Goal: Task Accomplishment & Management: Manage account settings

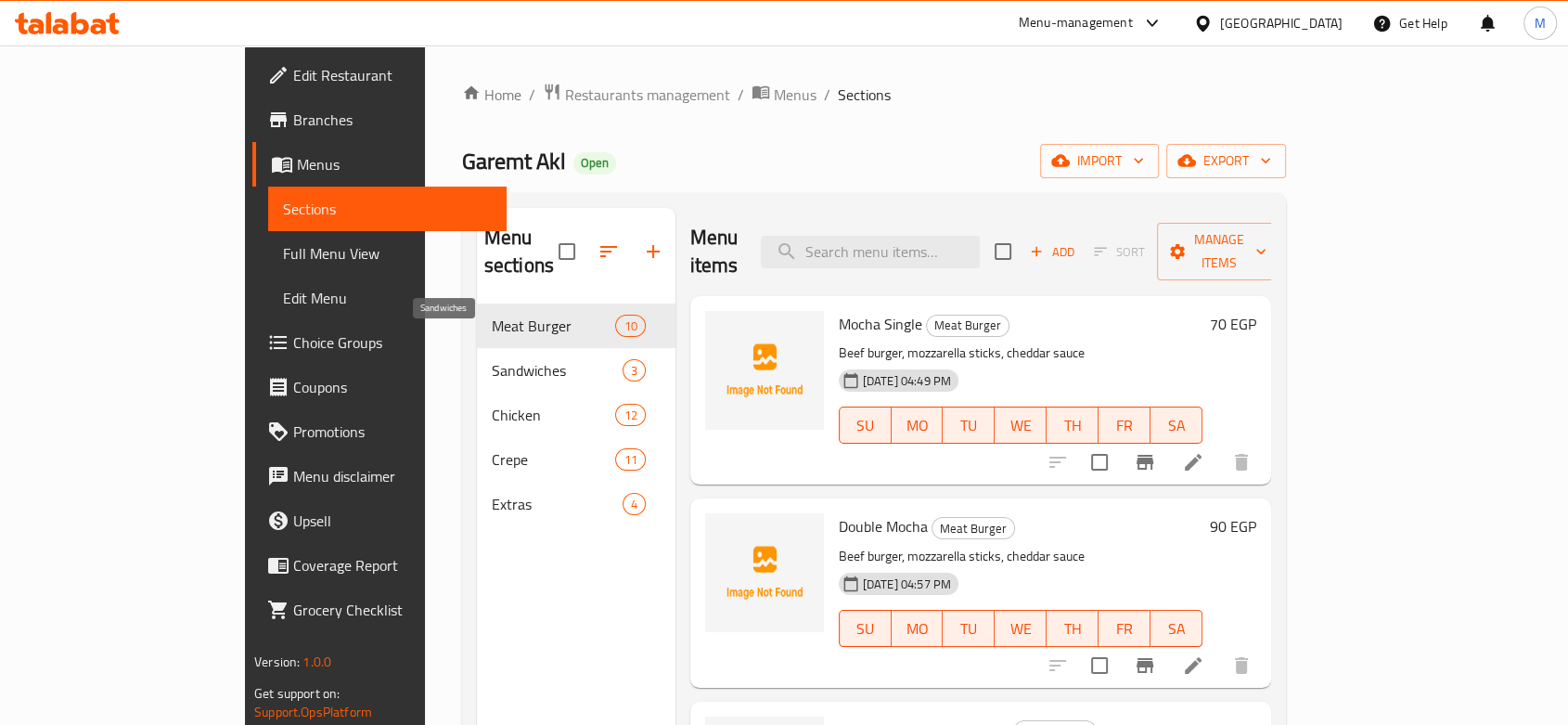
scroll to position [206, 0]
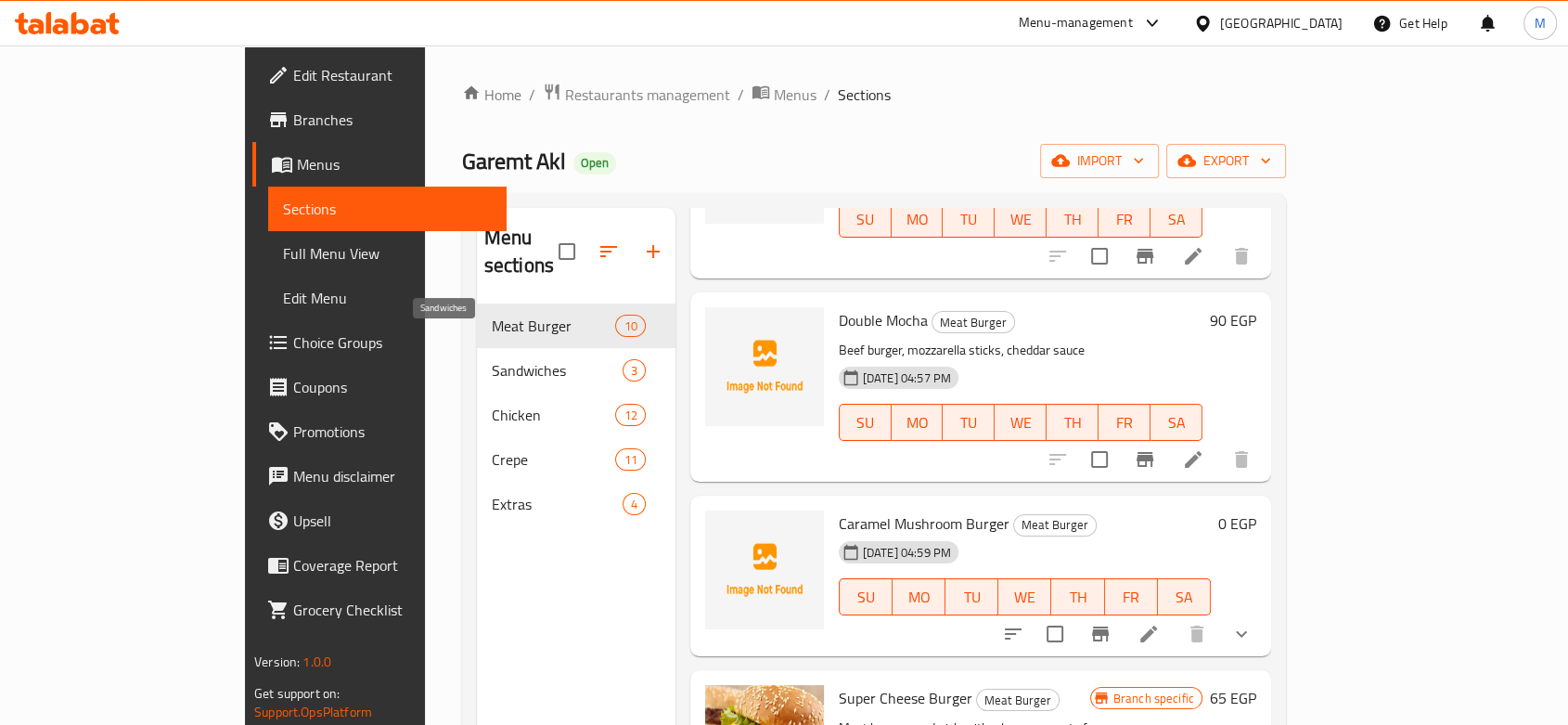
click at [492, 359] on span "Sandwiches" at bounding box center [557, 370] width 130 height 22
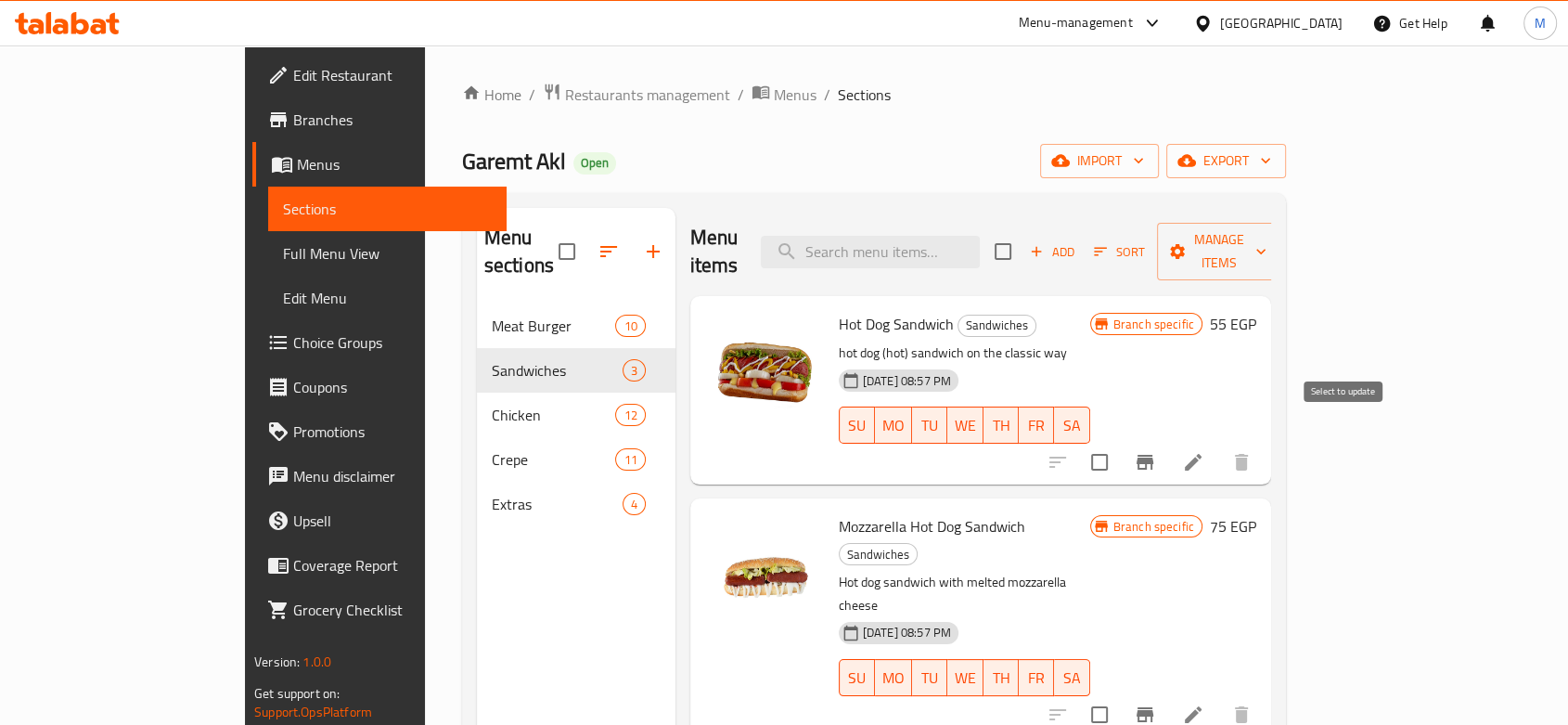
click at [1153, 454] on icon "Branch-specific-item" at bounding box center [1145, 461] width 17 height 15
click at [1156, 451] on icon "Branch-specific-item" at bounding box center [1145, 461] width 22 height 22
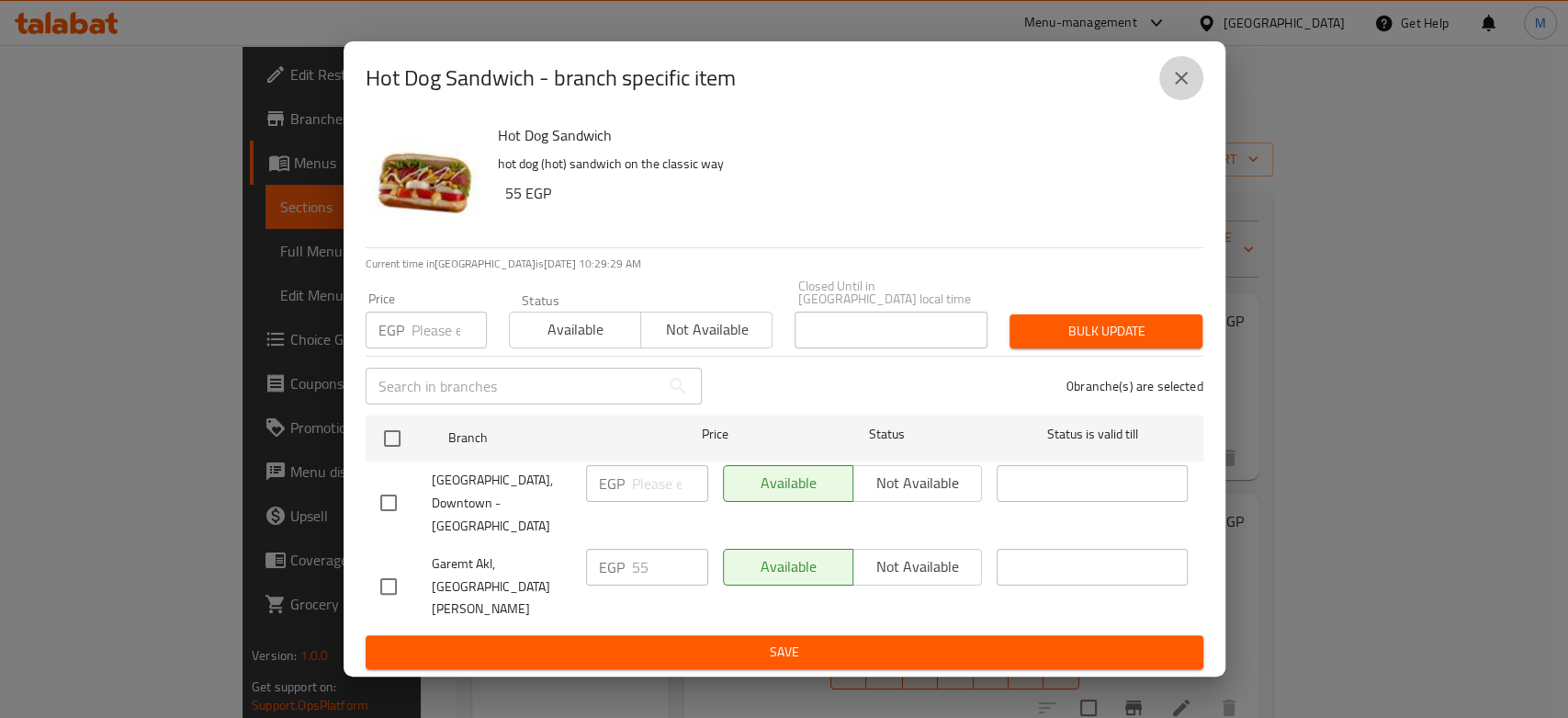
click at [1179, 89] on icon "close" at bounding box center [1181, 78] width 22 height 22
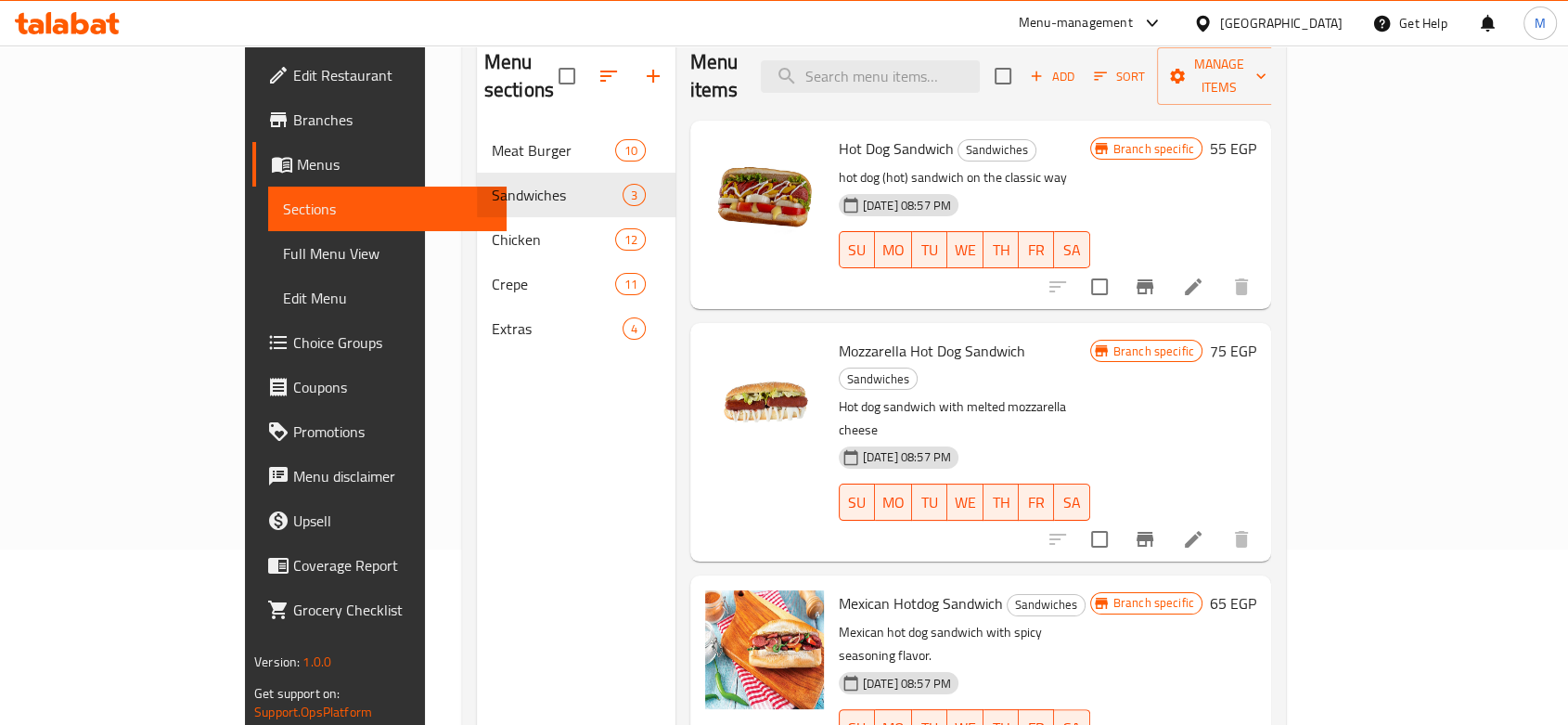
scroll to position [260, 0]
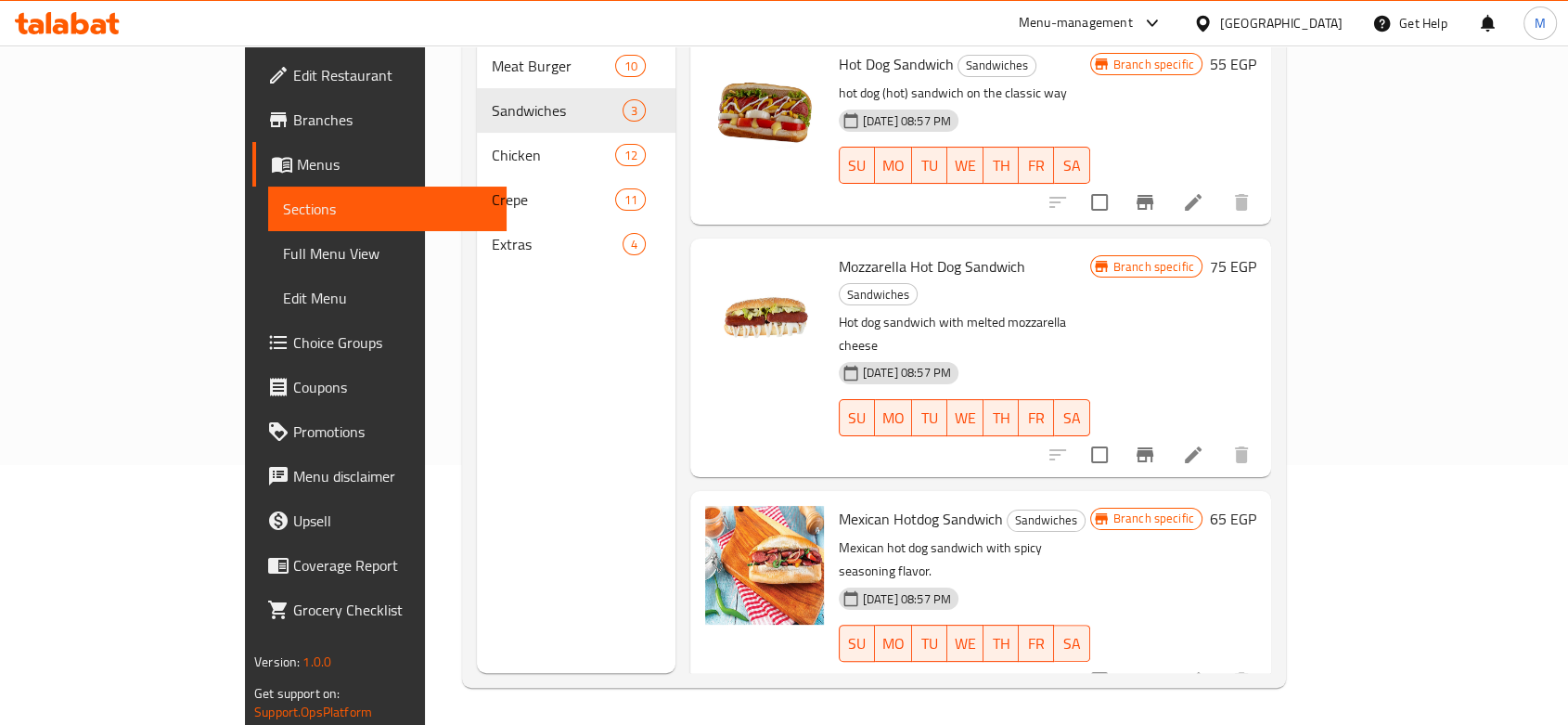
click at [1153, 195] on icon "Branch-specific-item" at bounding box center [1145, 201] width 17 height 15
click at [1168, 432] on button "Branch-specific-item" at bounding box center [1146, 454] width 45 height 45
click at [1168, 658] on button "Branch-specific-item" at bounding box center [1146, 680] width 45 height 45
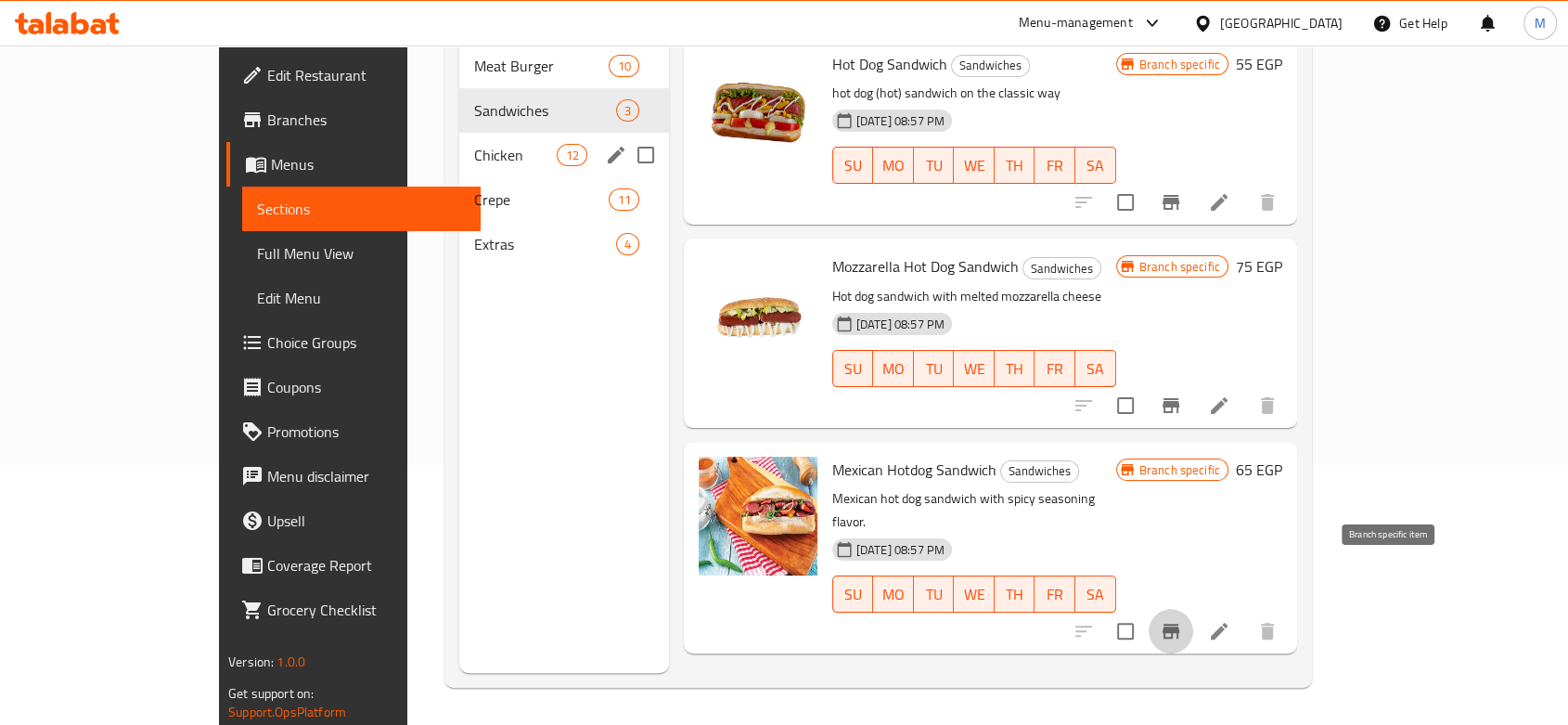
click at [459, 147] on div "Chicken 12" at bounding box center [564, 155] width 209 height 45
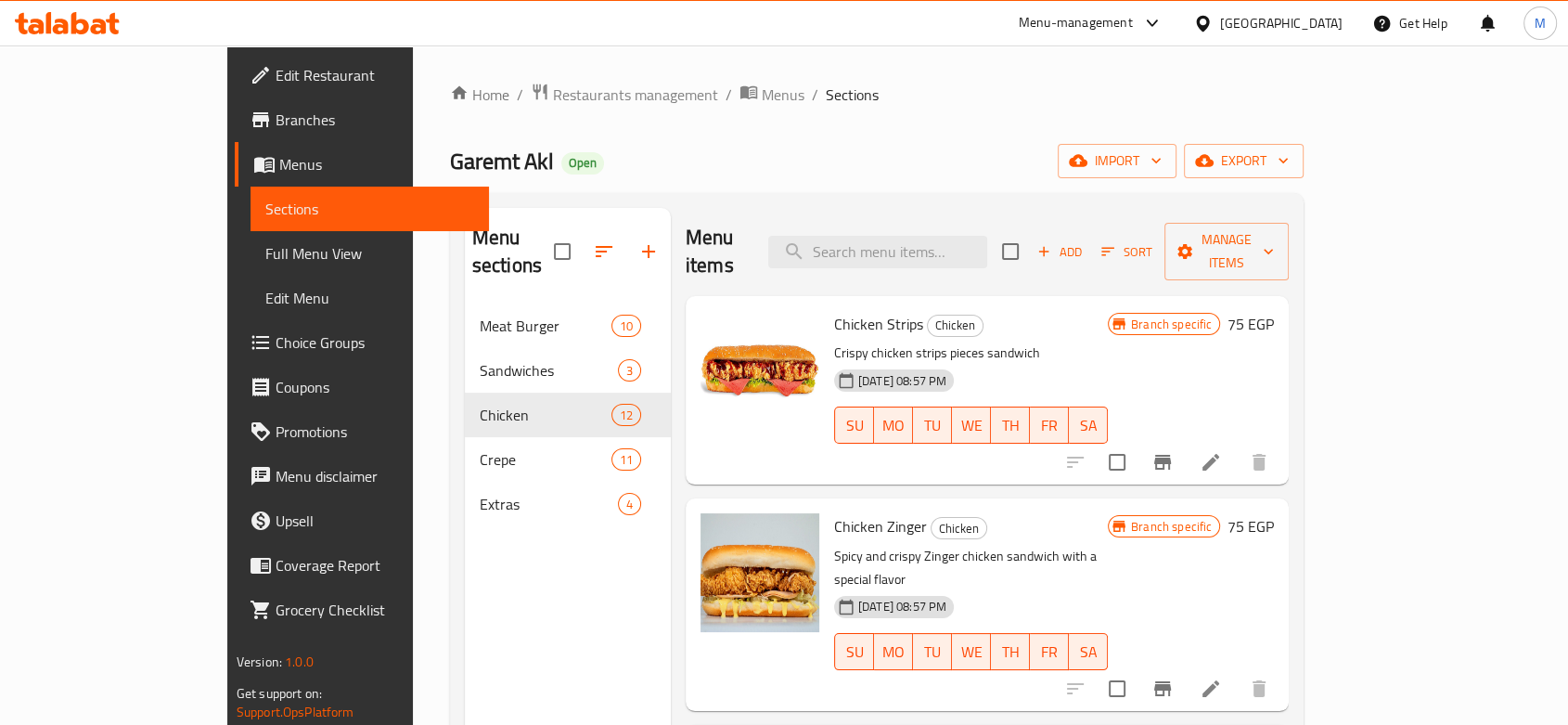
click at [1171, 454] on icon "Branch-specific-item" at bounding box center [1162, 461] width 17 height 15
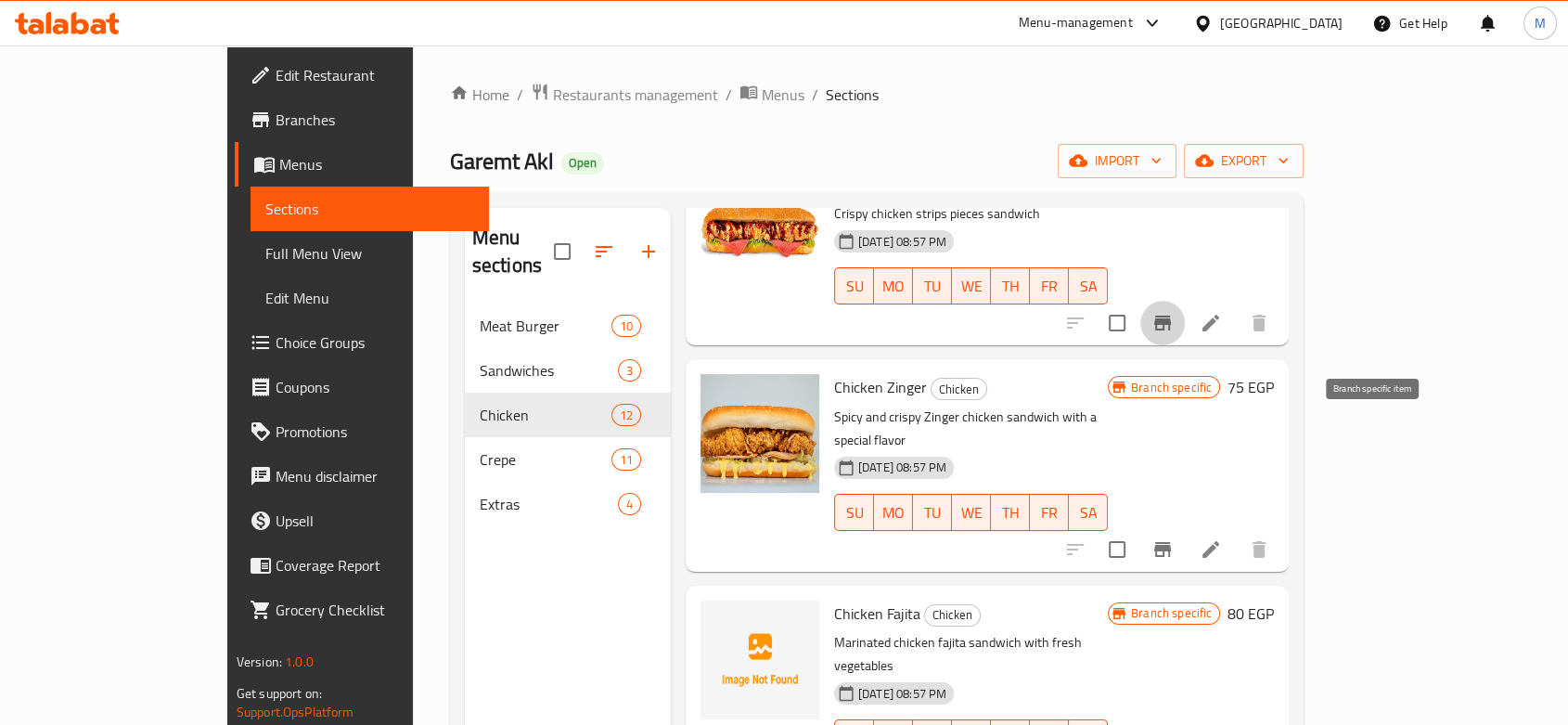
scroll to position [309, 0]
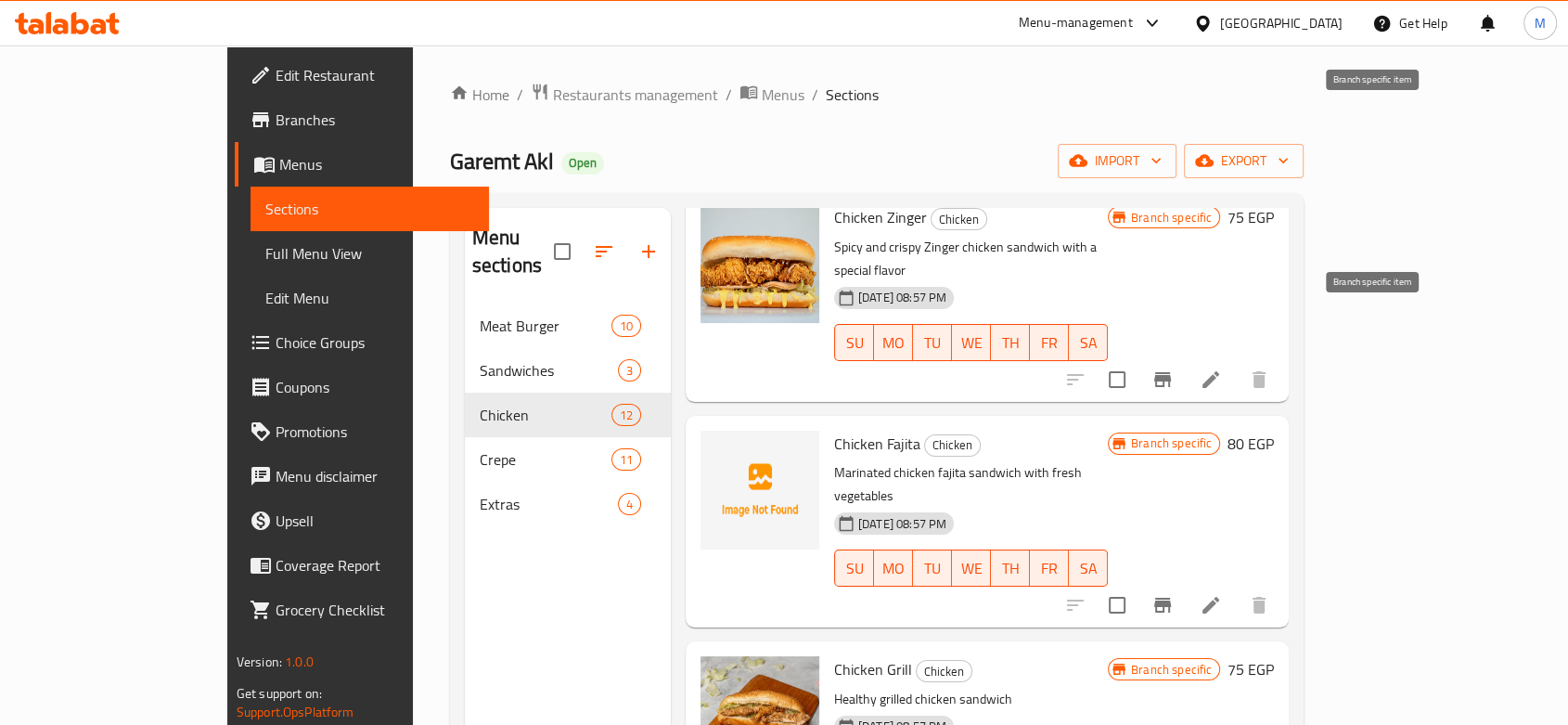
click at [1185, 357] on button "Branch-specific-item" at bounding box center [1163, 380] width 45 height 45
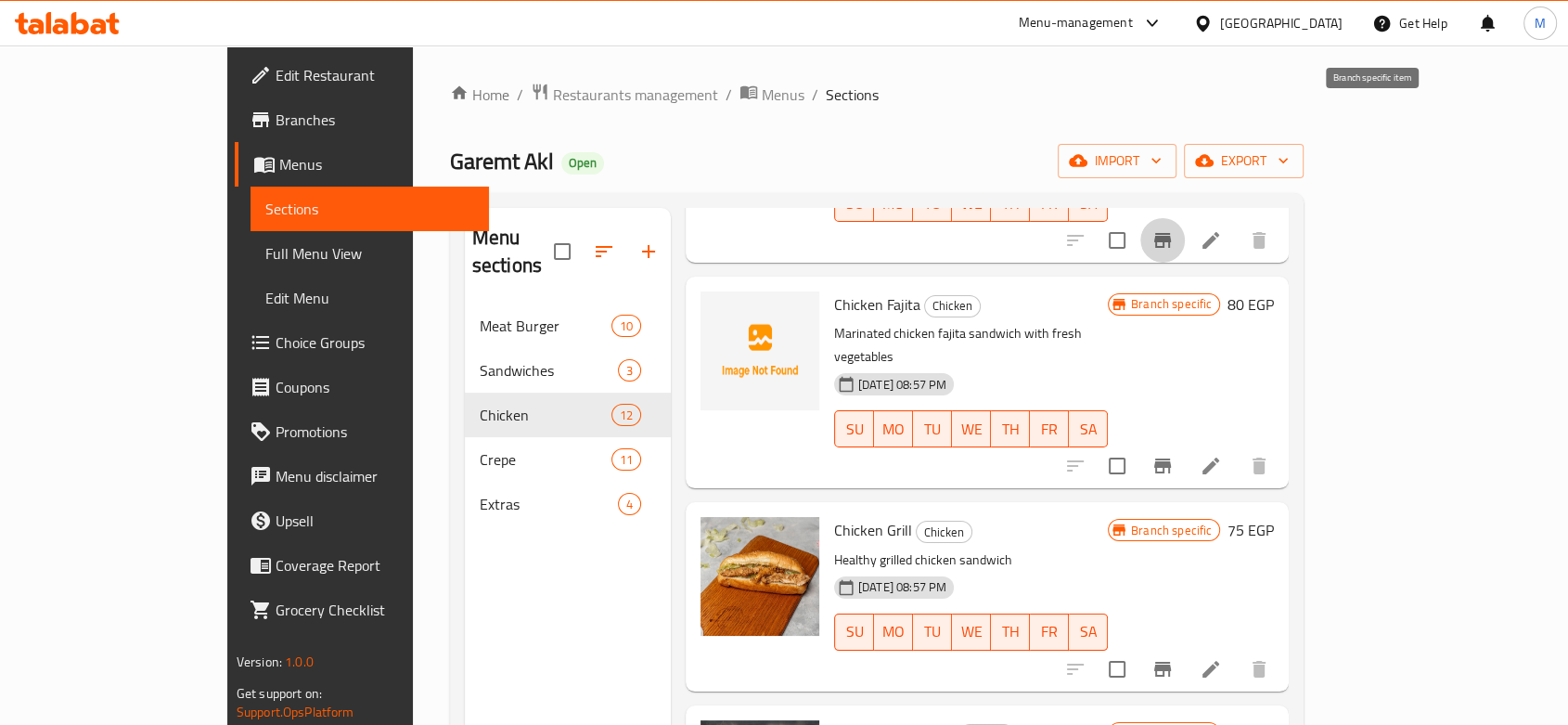
scroll to position [412, 0]
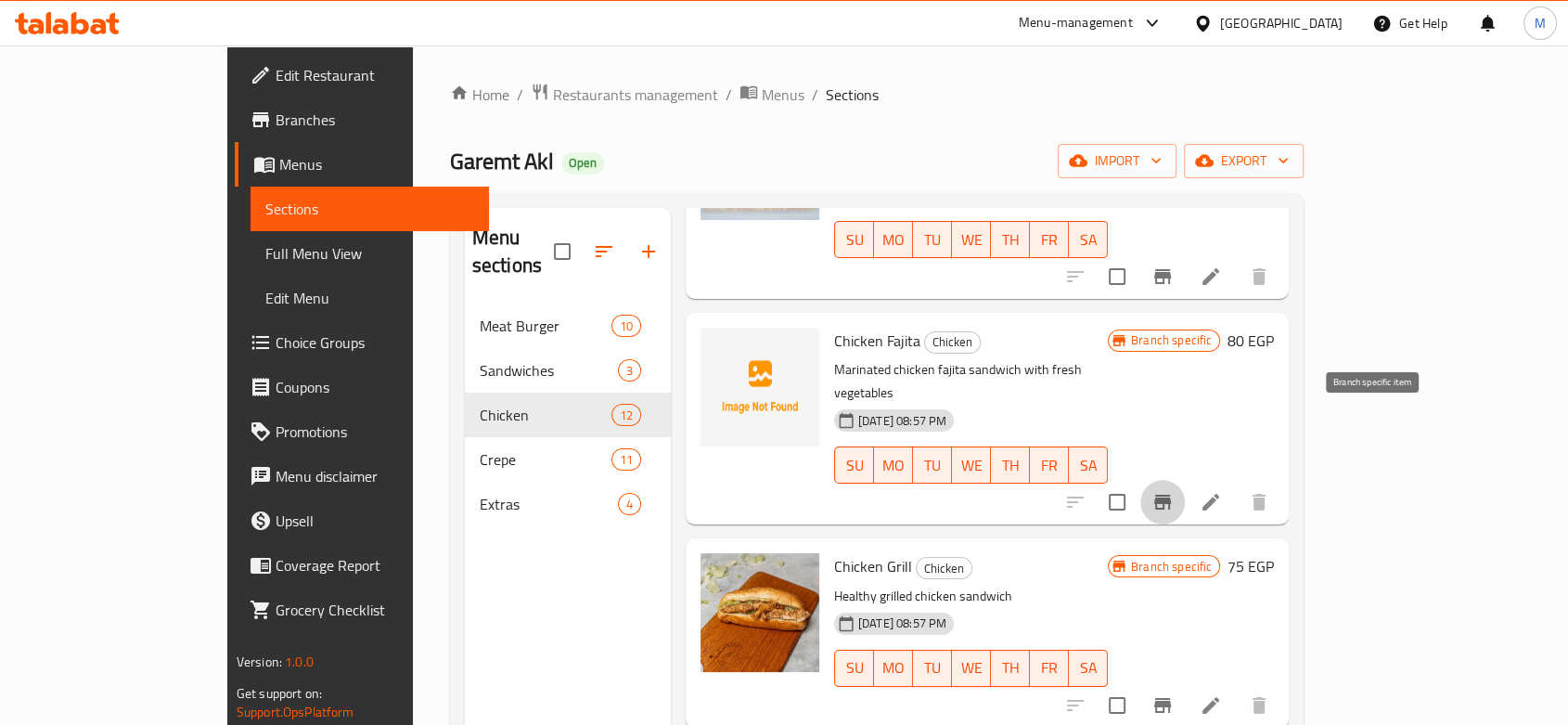
click at [1185, 480] on button "Branch-specific-item" at bounding box center [1163, 502] width 45 height 45
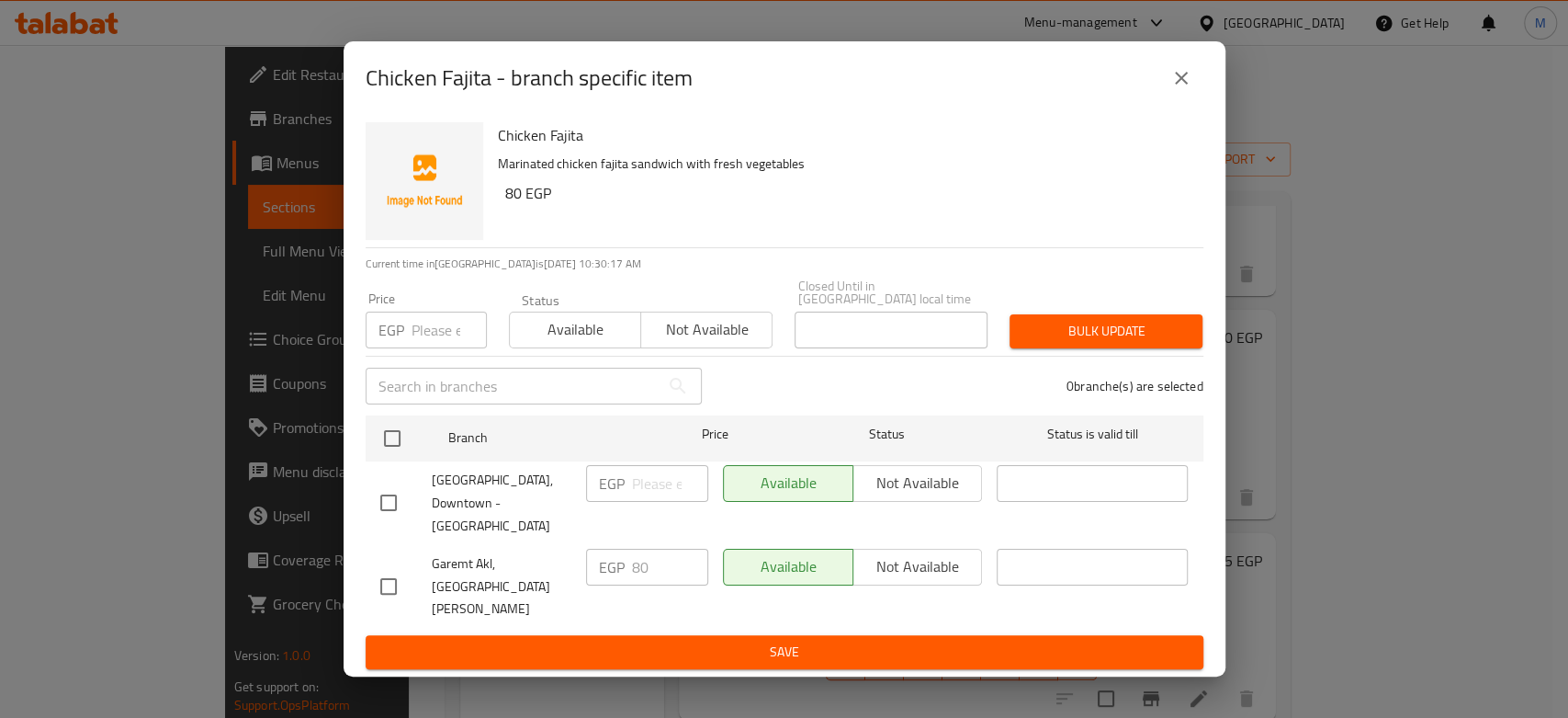
click at [1283, 299] on div "Chicken Fajita - branch specific item Chicken Fajita Marinated chicken fajita s…" at bounding box center [784, 359] width 1568 height 718
click at [1177, 89] on icon "close" at bounding box center [1181, 78] width 22 height 22
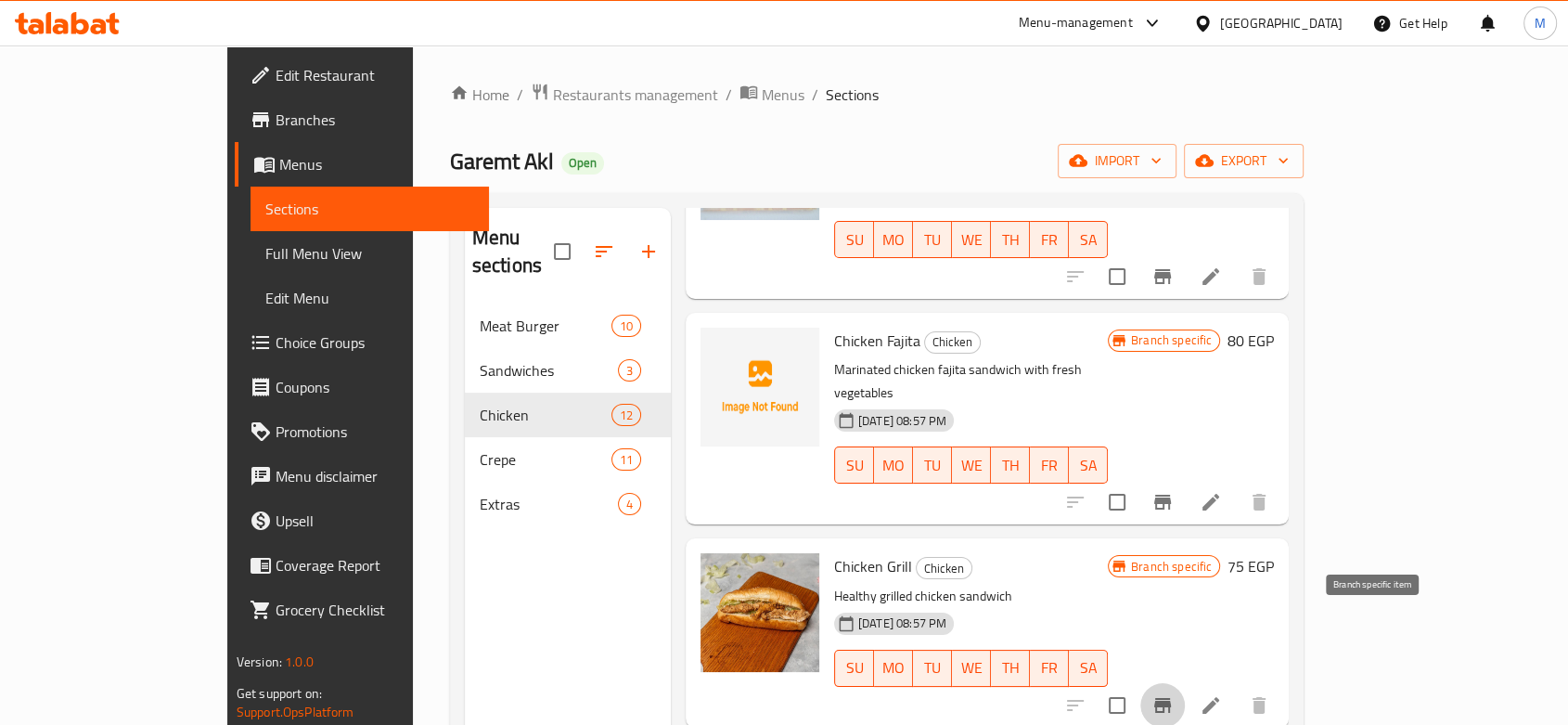
click at [1185, 683] on button "Branch-specific-item" at bounding box center [1163, 706] width 45 height 45
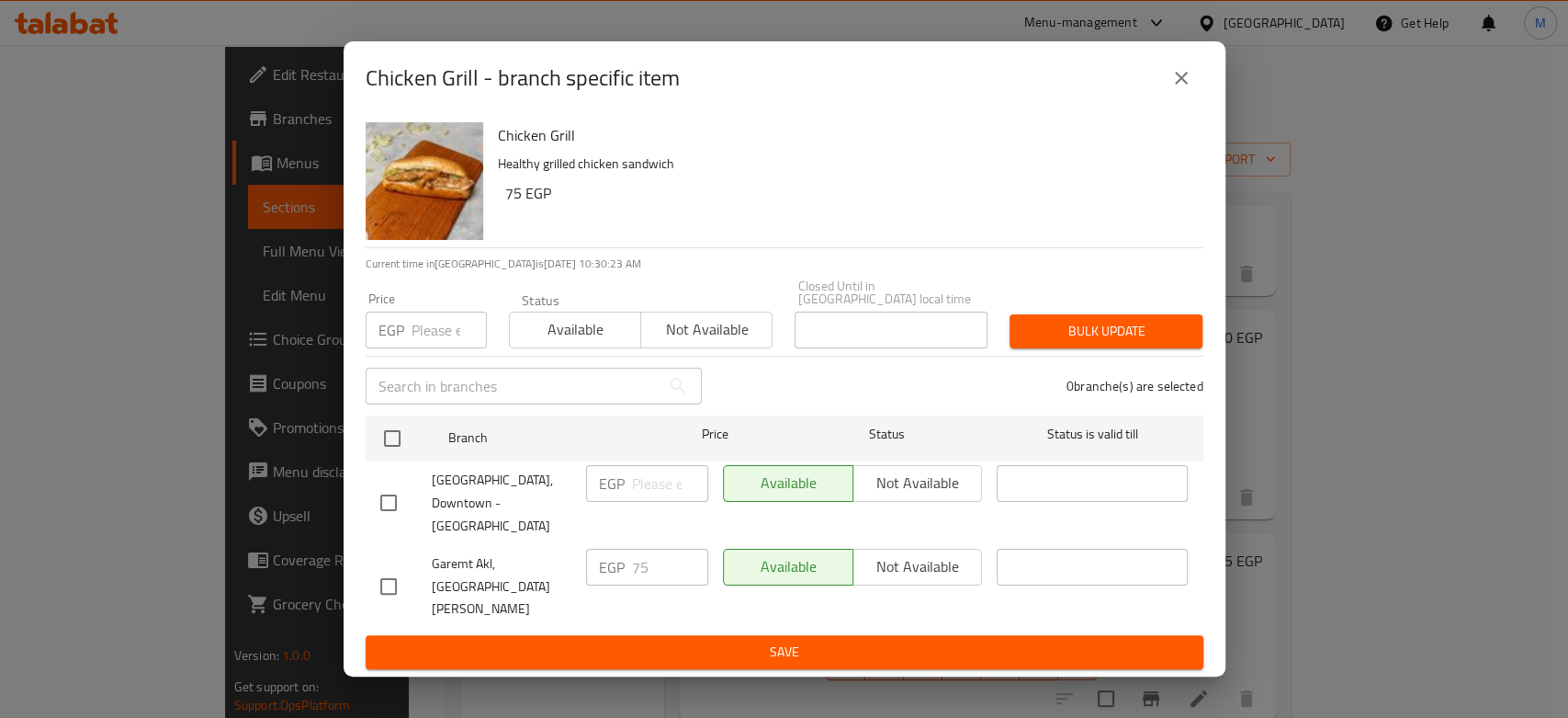
click at [1183, 89] on icon "close" at bounding box center [1181, 78] width 22 height 22
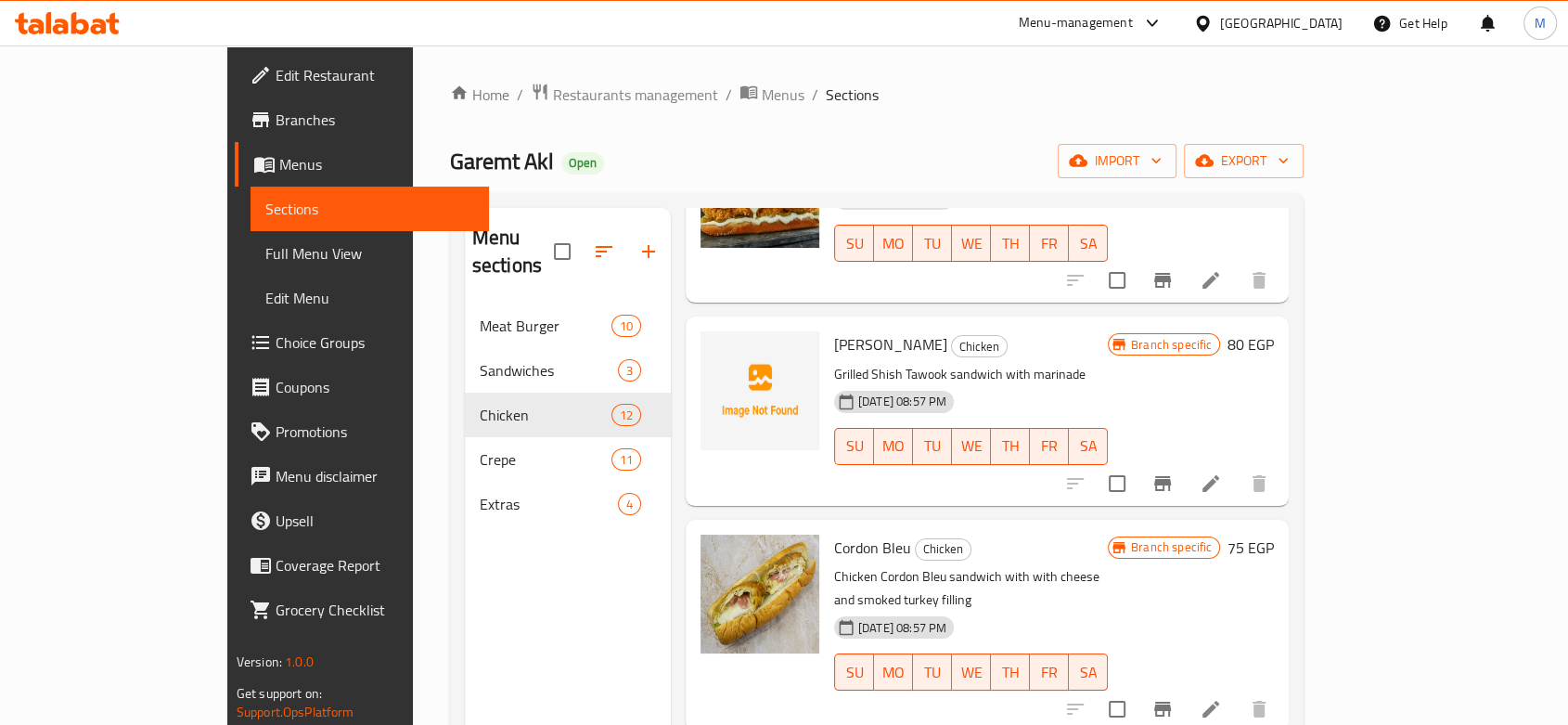
scroll to position [928, 0]
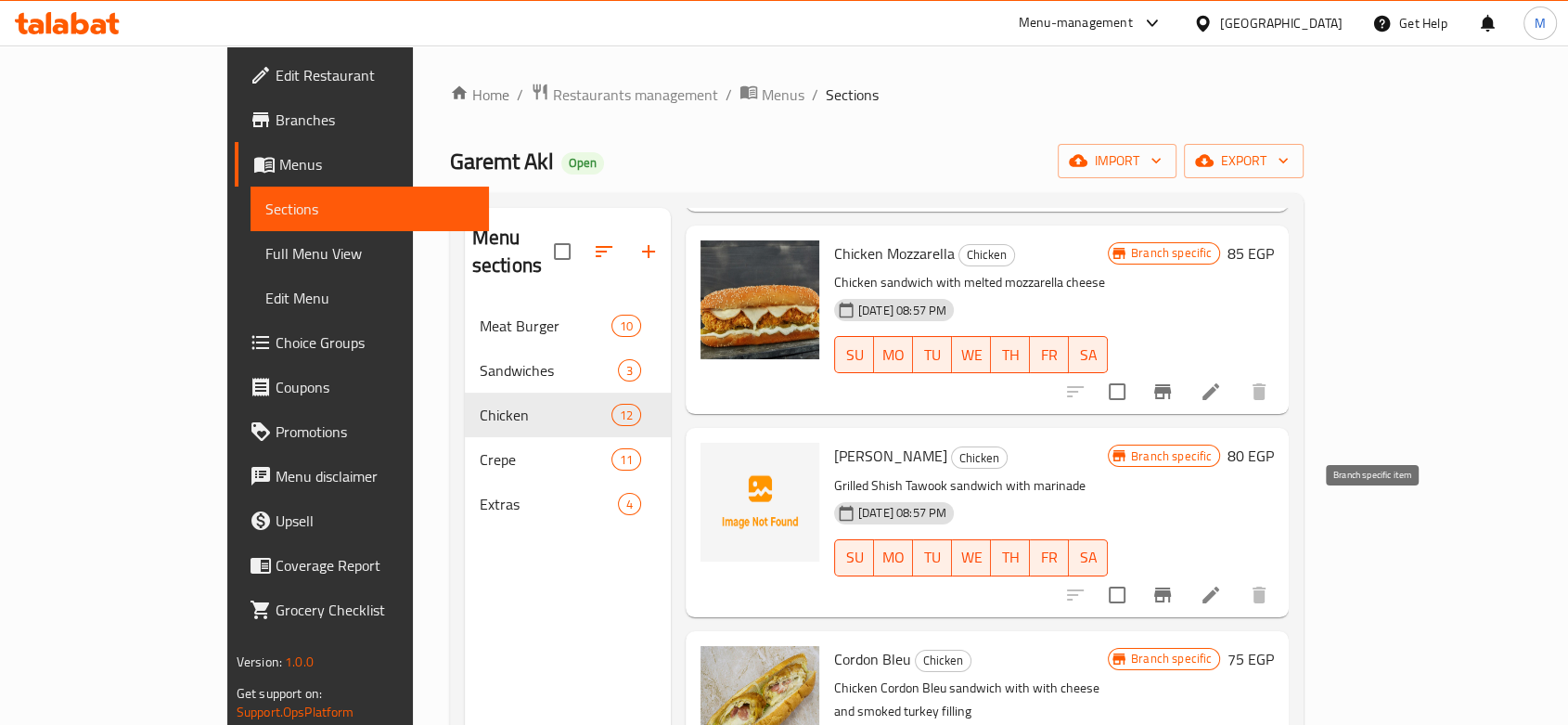
click at [1171, 588] on icon "Branch-specific-item" at bounding box center [1162, 595] width 17 height 15
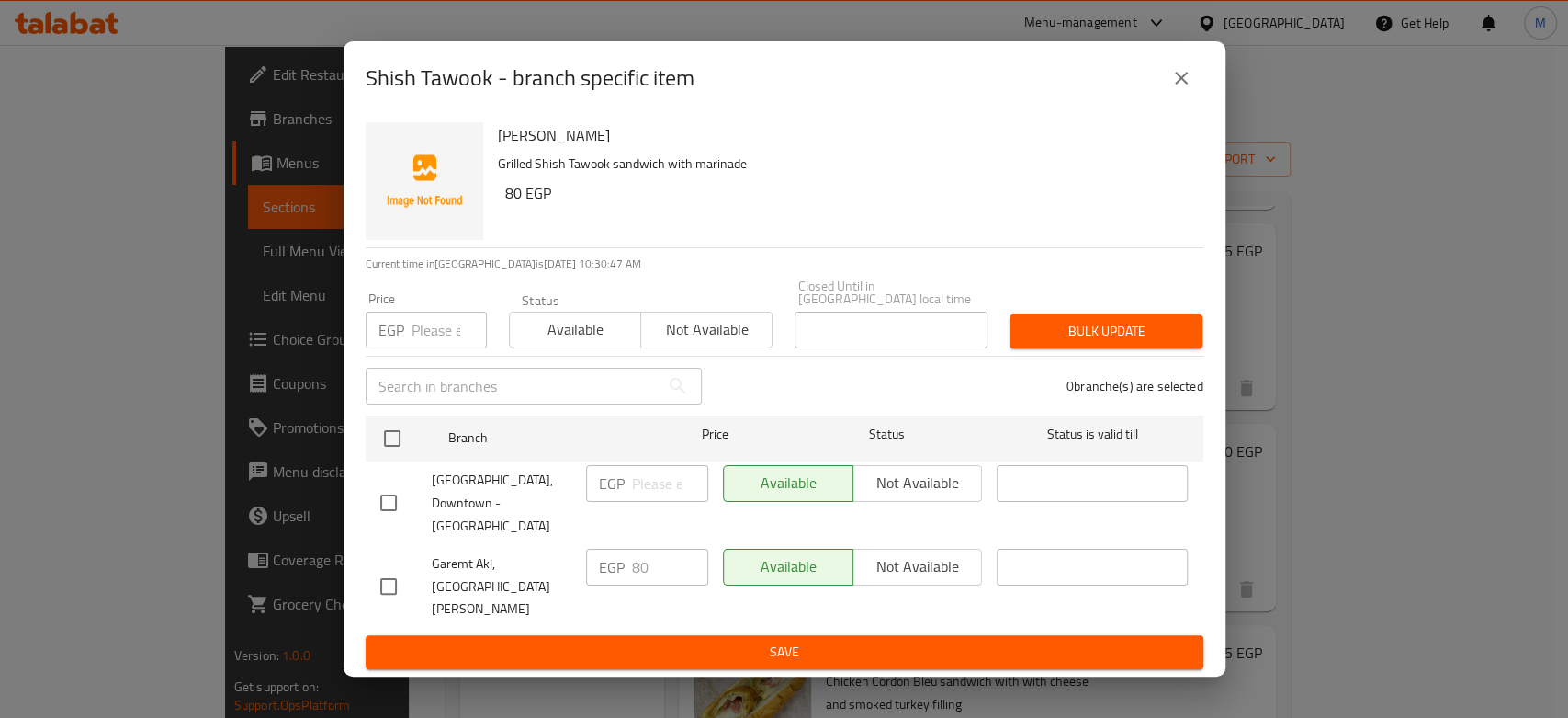
click at [1175, 85] on icon "close" at bounding box center [1181, 77] width 13 height 13
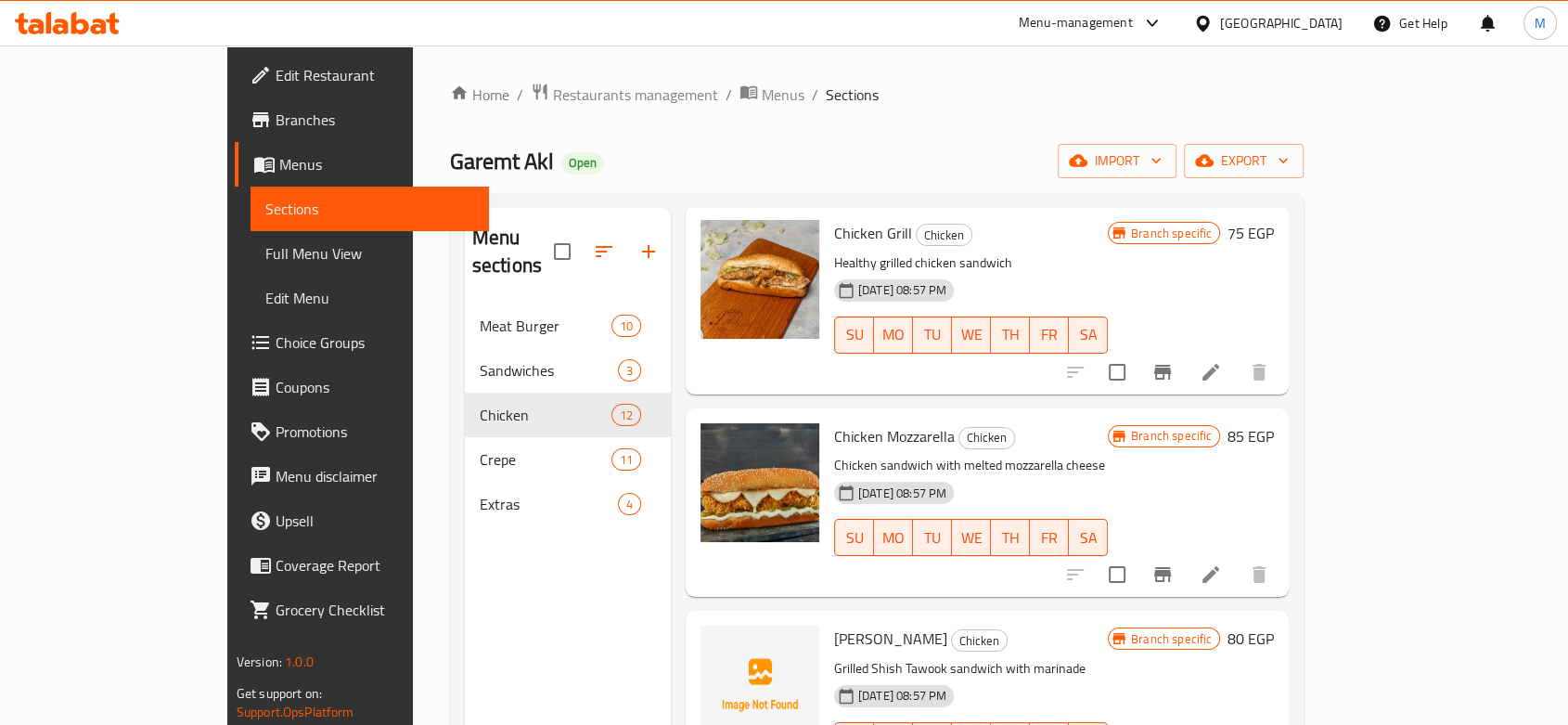
scroll to position [1031, 0]
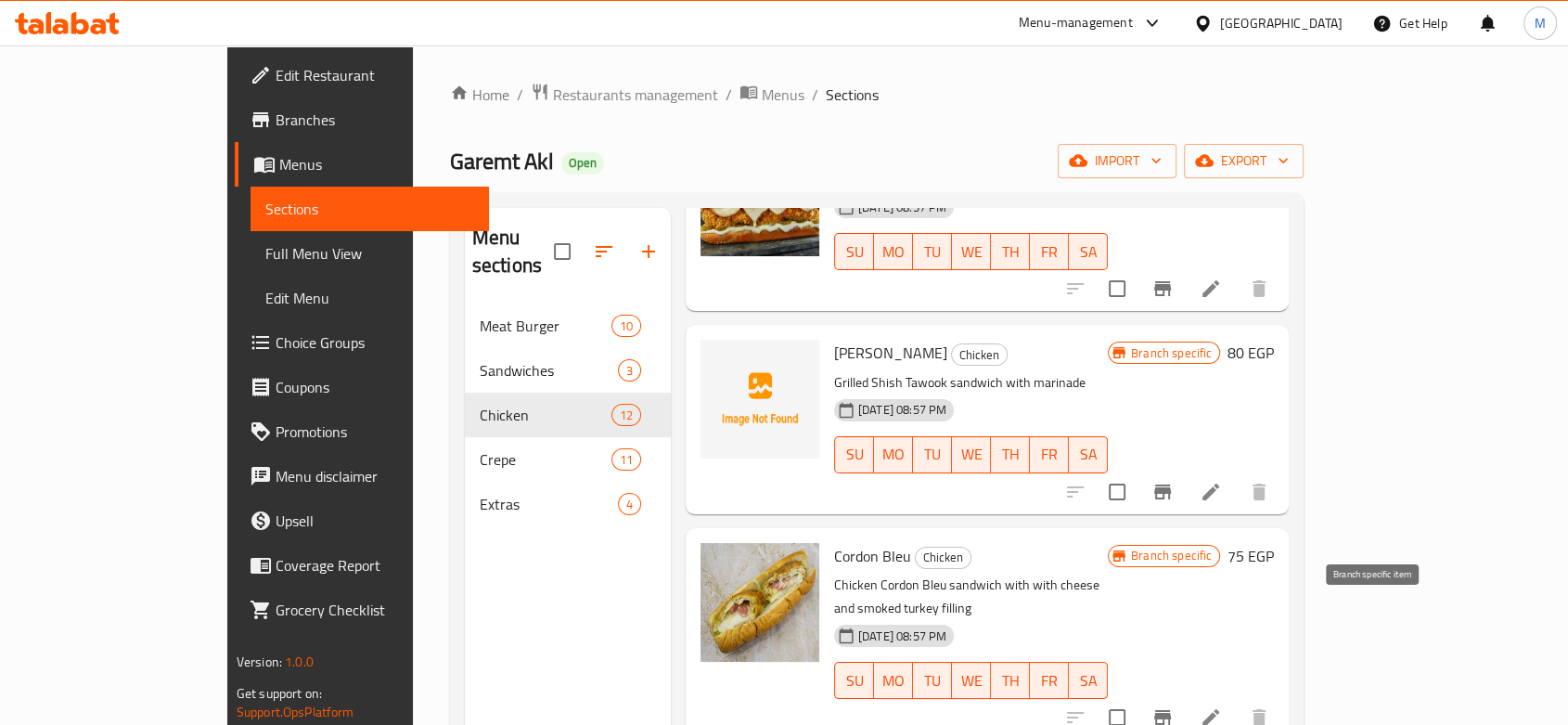
click at [1171, 709] on icon "Branch-specific-item" at bounding box center [1162, 716] width 17 height 15
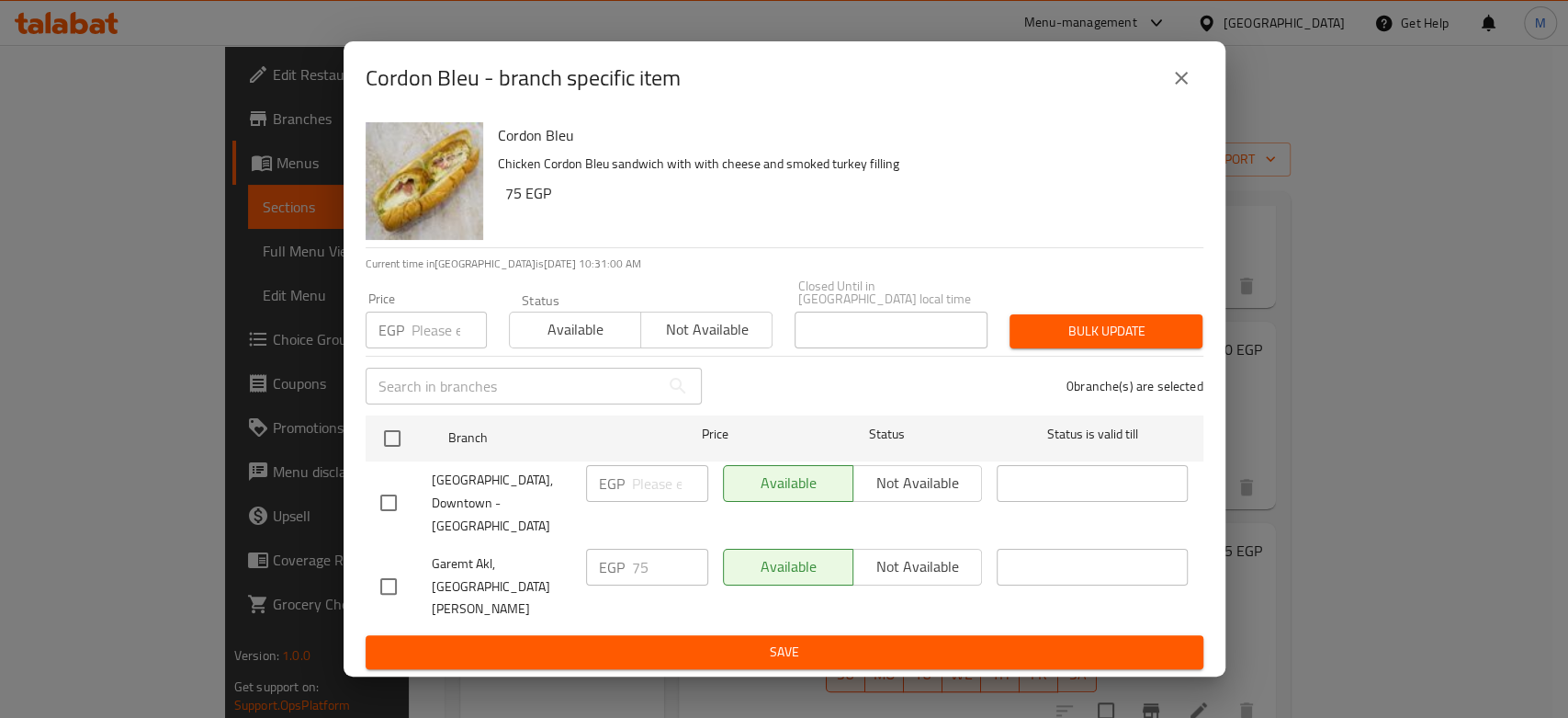
click at [1260, 522] on div "Cordon Bleu - branch specific item Cordon Bleu Chicken Cordon Bleu sandwich wit…" at bounding box center [784, 359] width 1568 height 718
click at [1163, 100] on button "close" at bounding box center [1181, 78] width 44 height 44
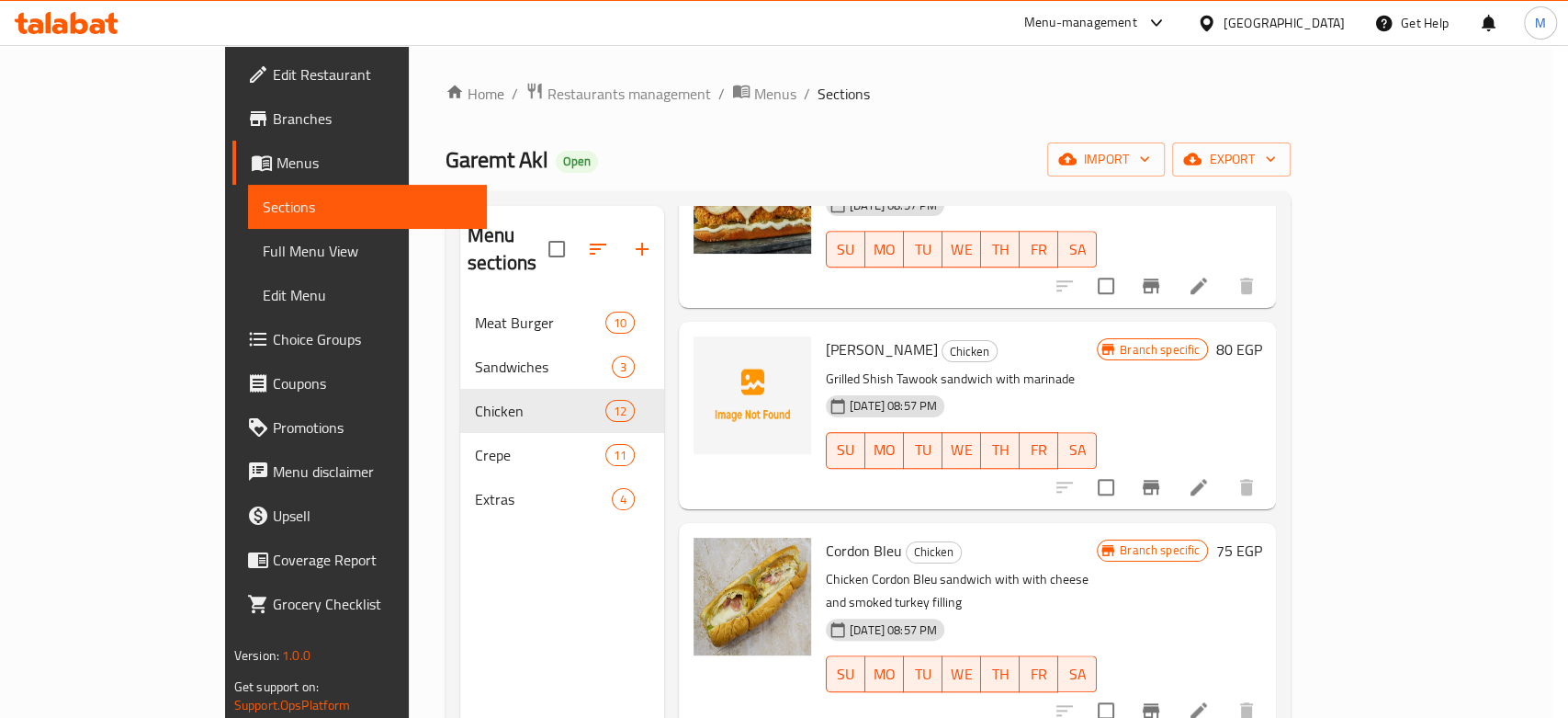
click at [1184, 111] on div "Home / Restaurants management / Menus / Sections Garemt Akl Open import export …" at bounding box center [867, 510] width 845 height 857
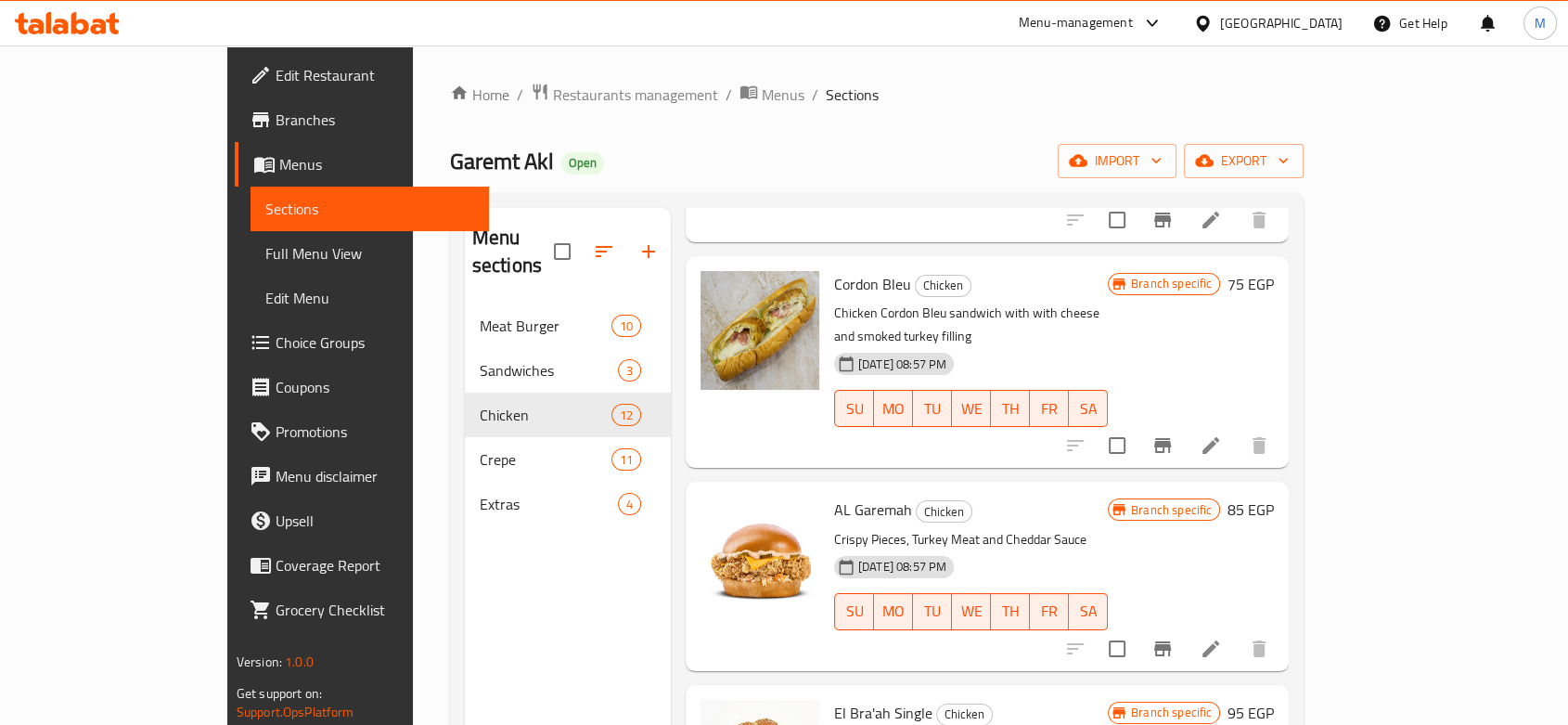
scroll to position [1443, 0]
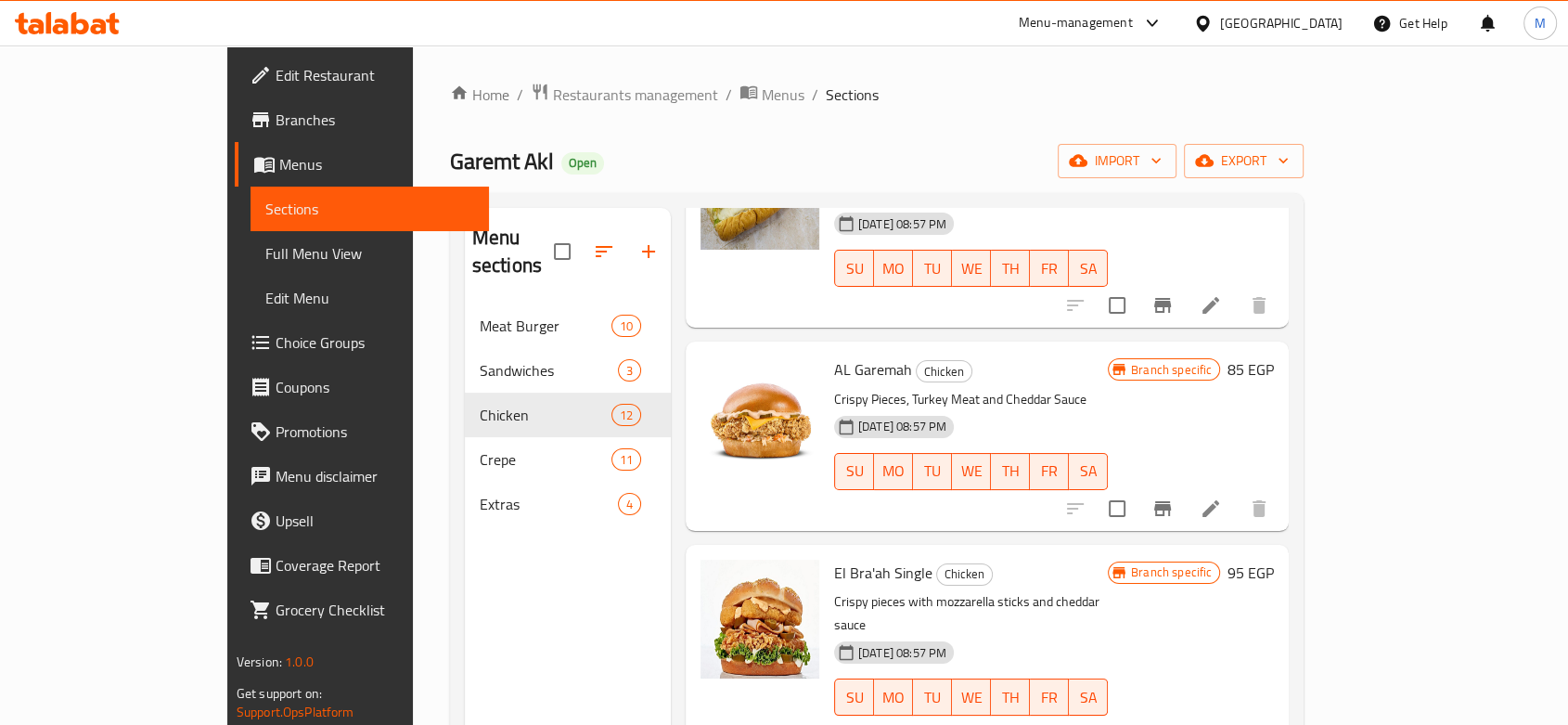
click at [1174, 497] on icon "Branch-specific-item" at bounding box center [1162, 508] width 22 height 22
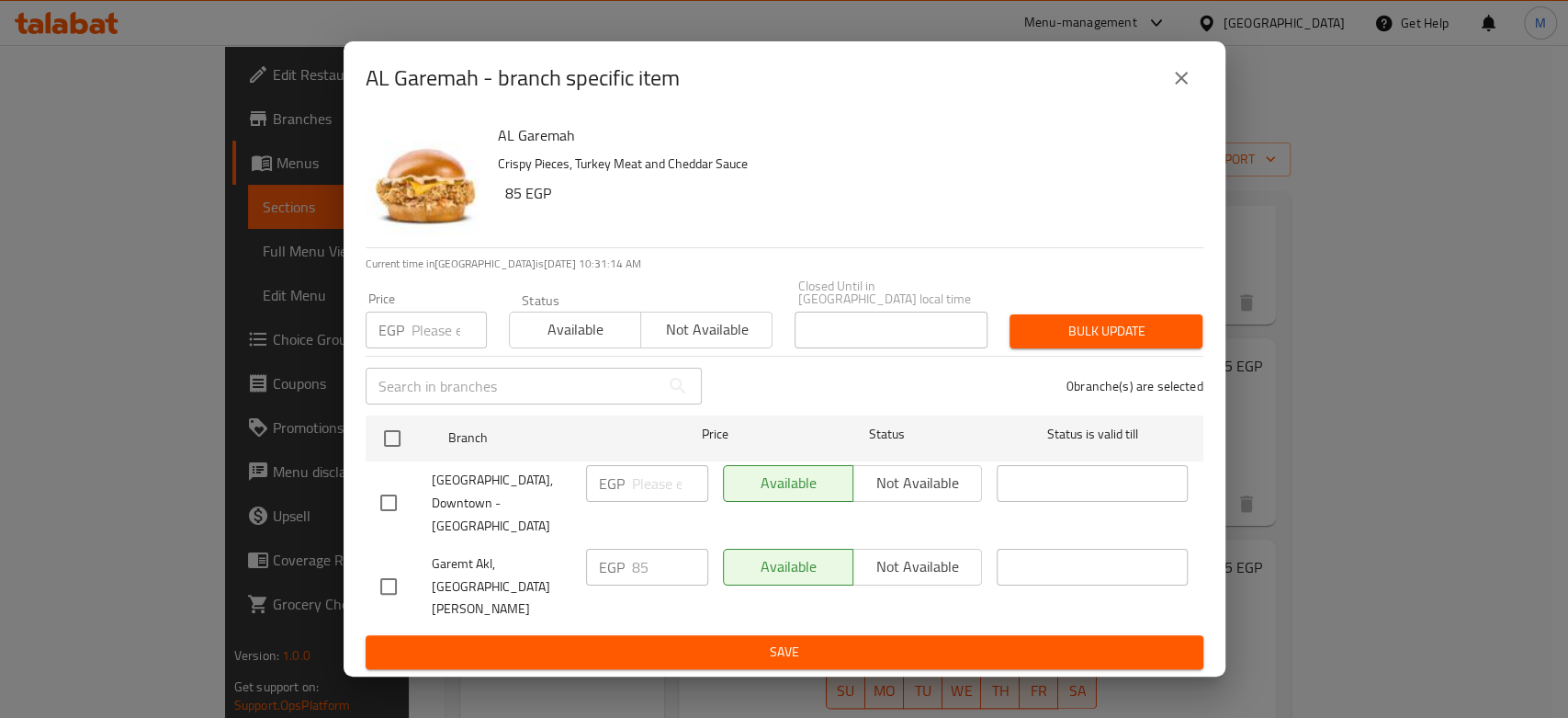
click at [1467, 531] on div "AL Garemah - branch specific item AL Garemah Crispy Pieces, Turkey Meat and Che…" at bounding box center [784, 359] width 1568 height 718
click at [1167, 100] on button "close" at bounding box center [1181, 78] width 44 height 44
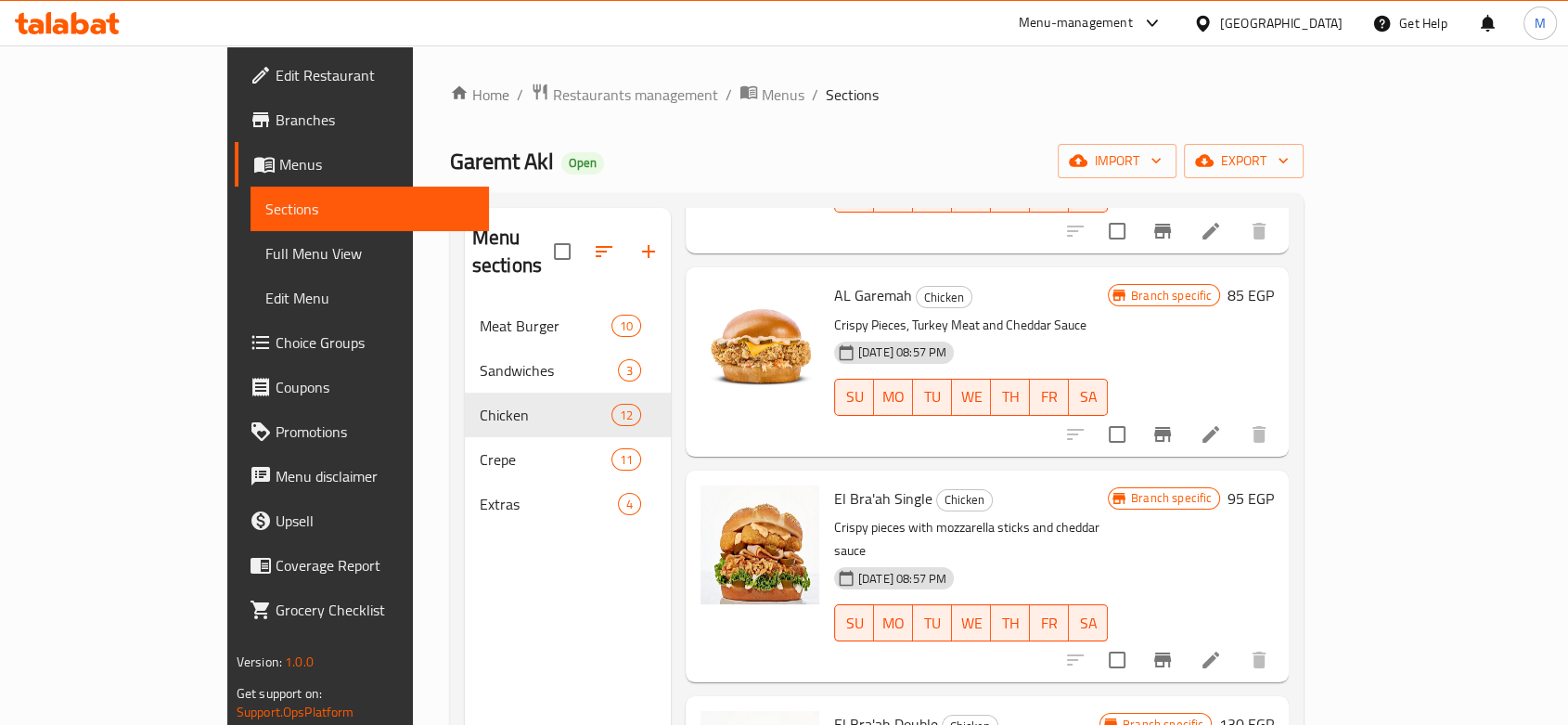
scroll to position [1649, 0]
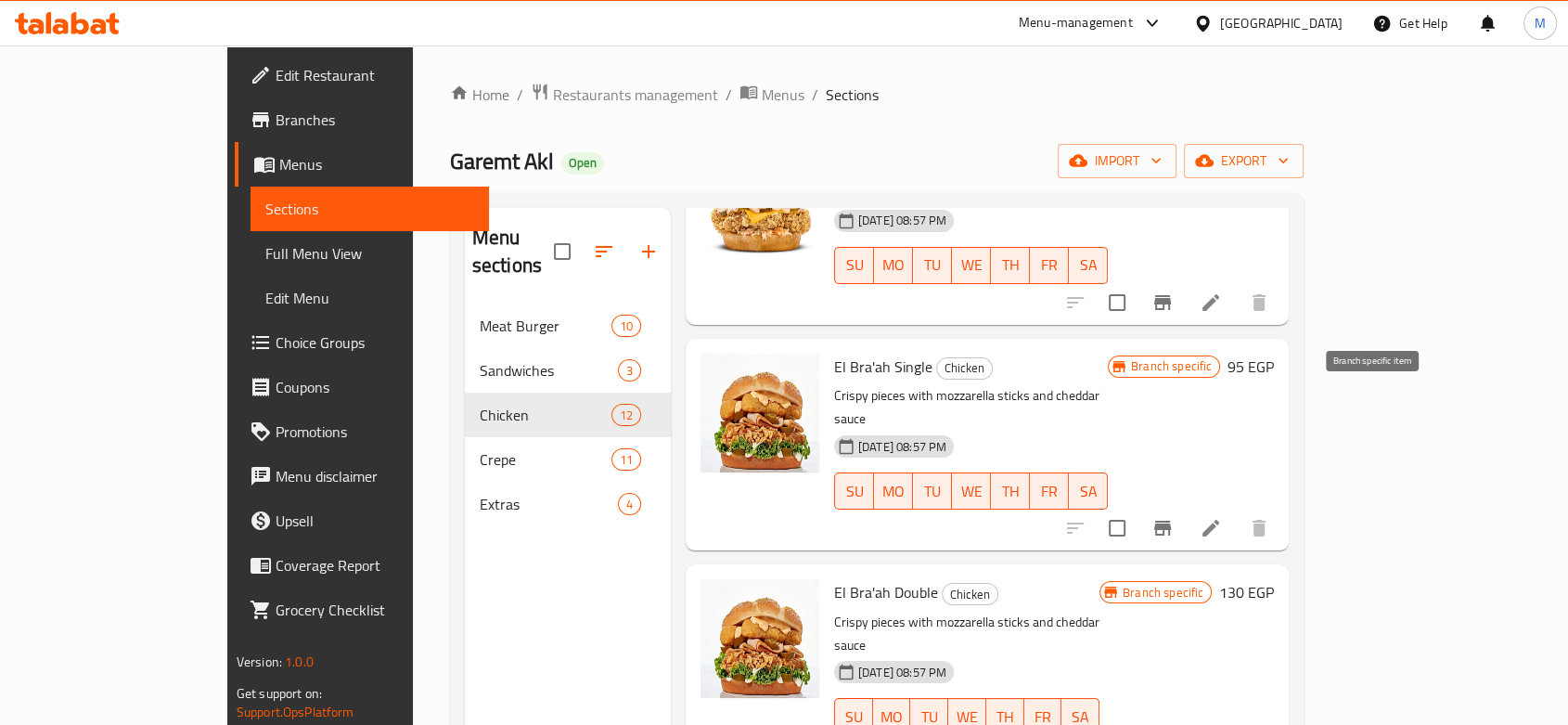
click at [1185, 506] on button "Branch-specific-item" at bounding box center [1163, 528] width 45 height 45
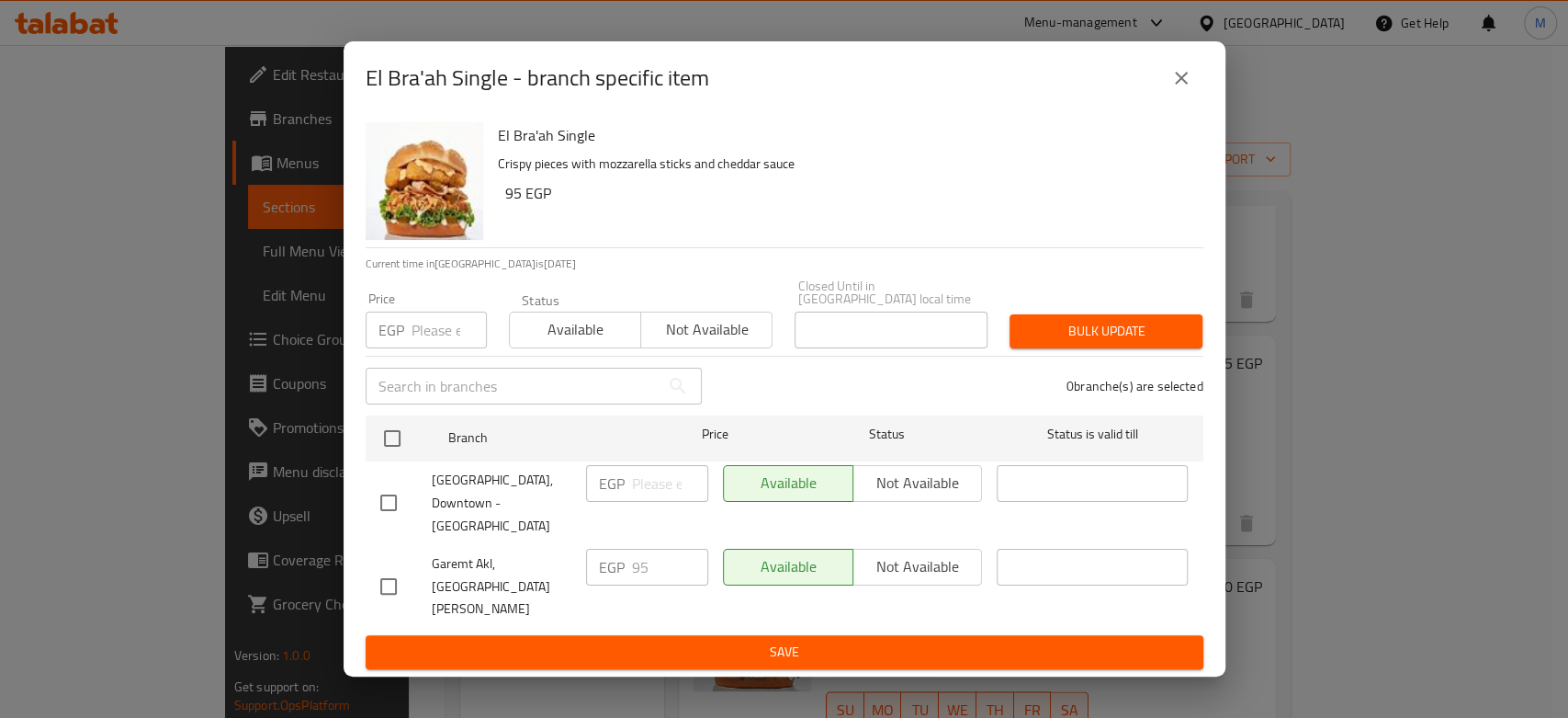
click at [1345, 435] on div "El Bra'ah Single - branch specific item El Bra'ah Single Crispy pieces with moz…" at bounding box center [784, 359] width 1568 height 718
click at [1344, 551] on div "El Bra'ah Single - branch specific item El Bra'ah Single Crispy pieces with moz…" at bounding box center [784, 359] width 1568 height 718
click at [1351, 586] on div "El Bra'ah Single - branch specific item El Bra'ah Single Crispy pieces with moz…" at bounding box center [784, 359] width 1568 height 718
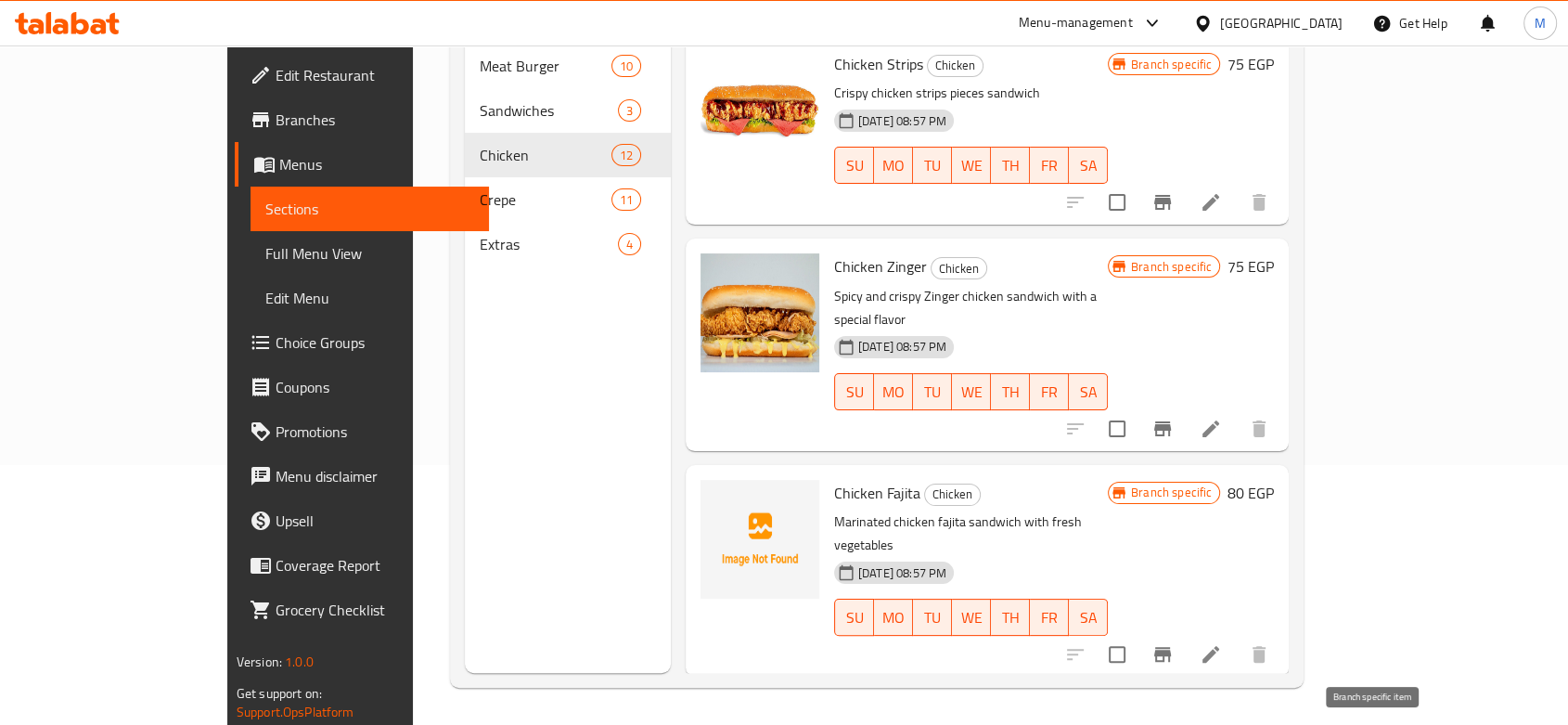
scroll to position [0, 0]
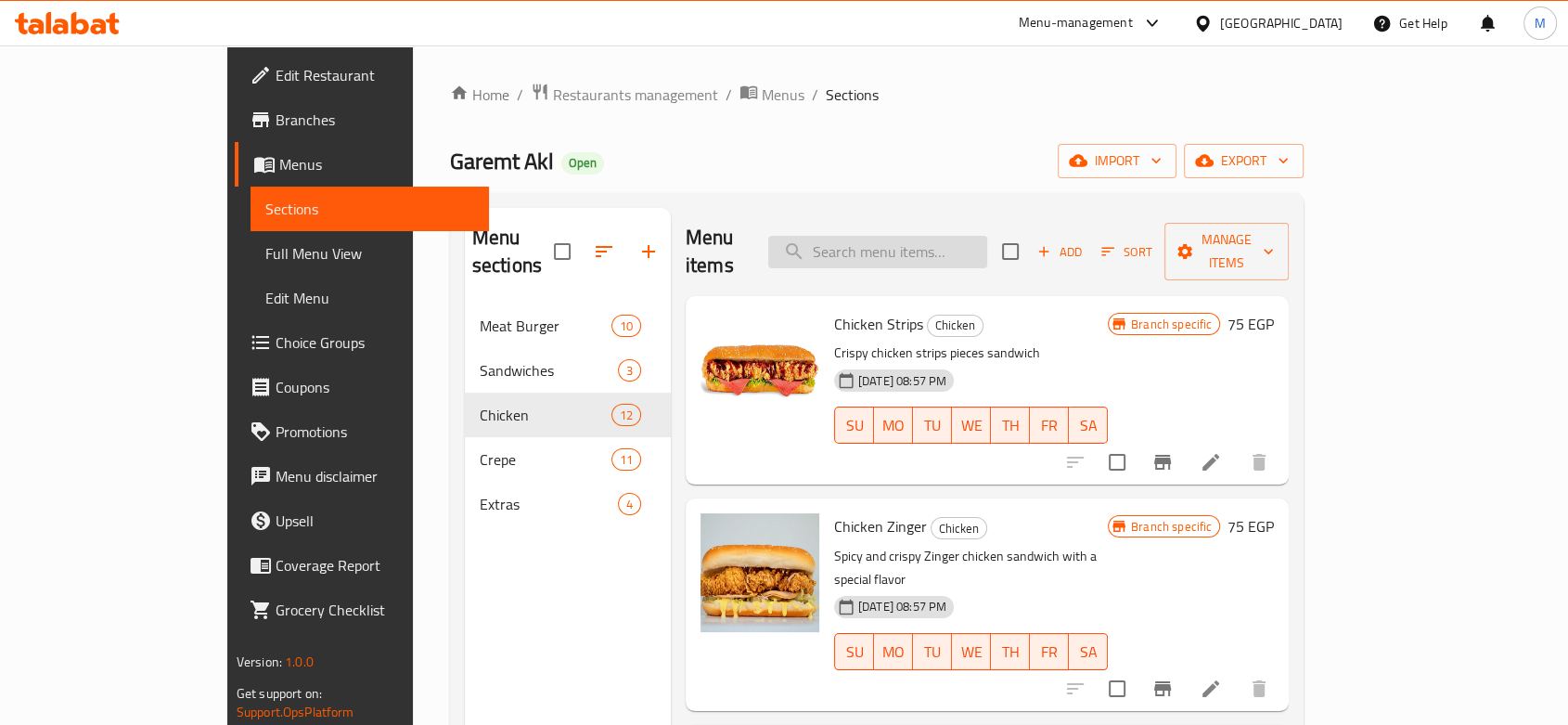
click at [988, 240] on input "search" at bounding box center [878, 251] width 219 height 32
type input "power"
click at [1085, 241] on span "Add" at bounding box center [1059, 252] width 50 height 21
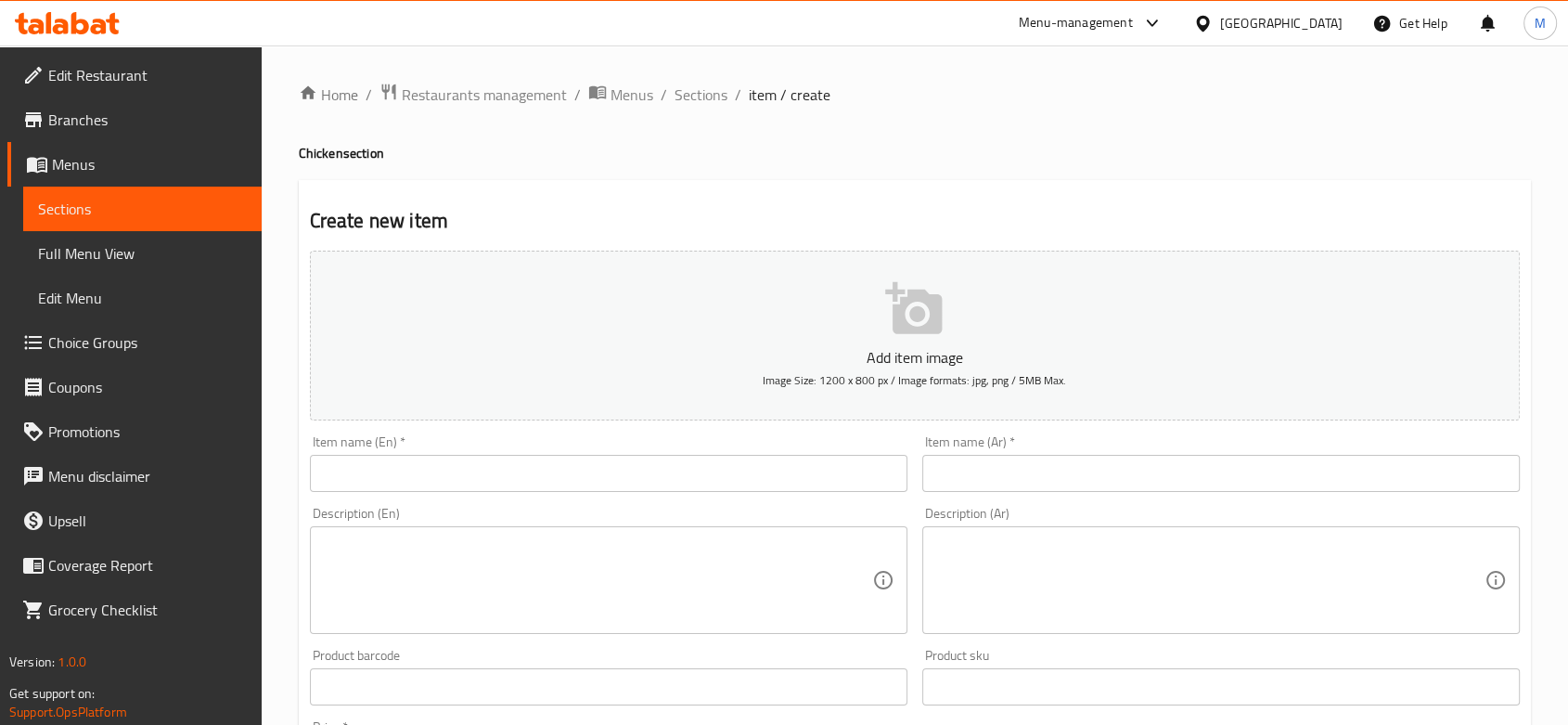
click at [1069, 489] on input "text" at bounding box center [1222, 473] width 598 height 37
paste input "تشیكن باور"
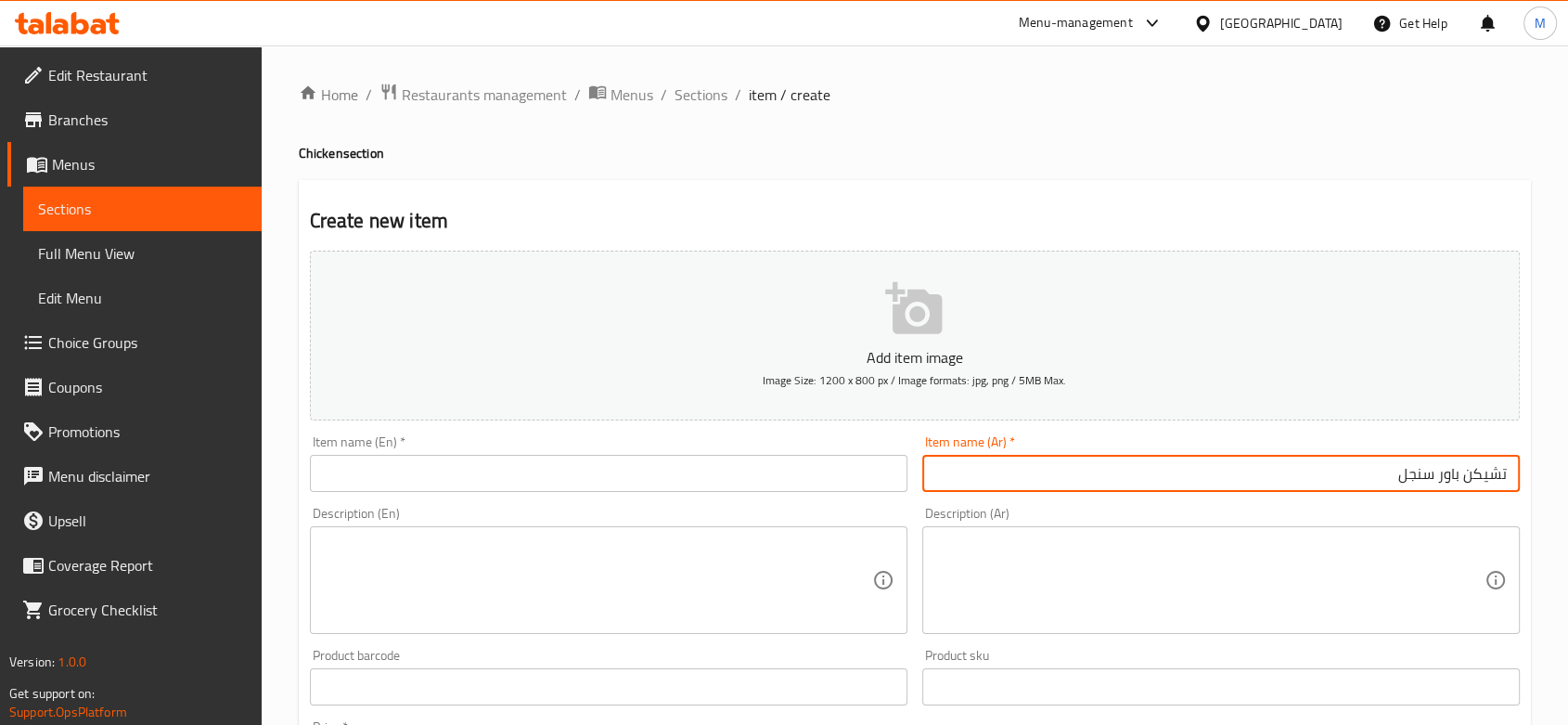
type input "تشیكن باور سنجل"
click at [570, 483] on input "text" at bounding box center [608, 473] width 598 height 37
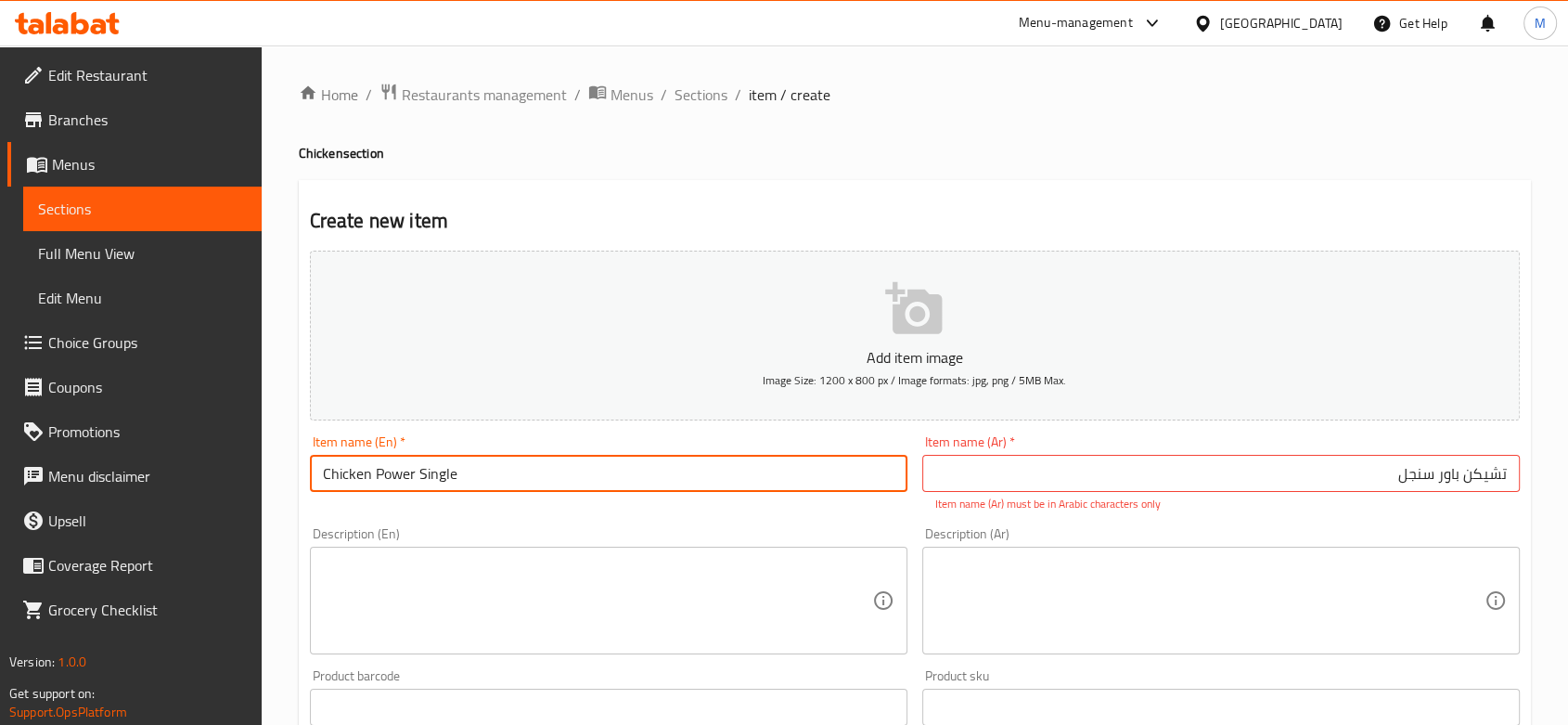
type input "Chicken Power Single"
click at [1326, 598] on textarea at bounding box center [1210, 600] width 549 height 89
paste textarea "قطع الكرسبى + حلقات البصل + صوص الشیدر"
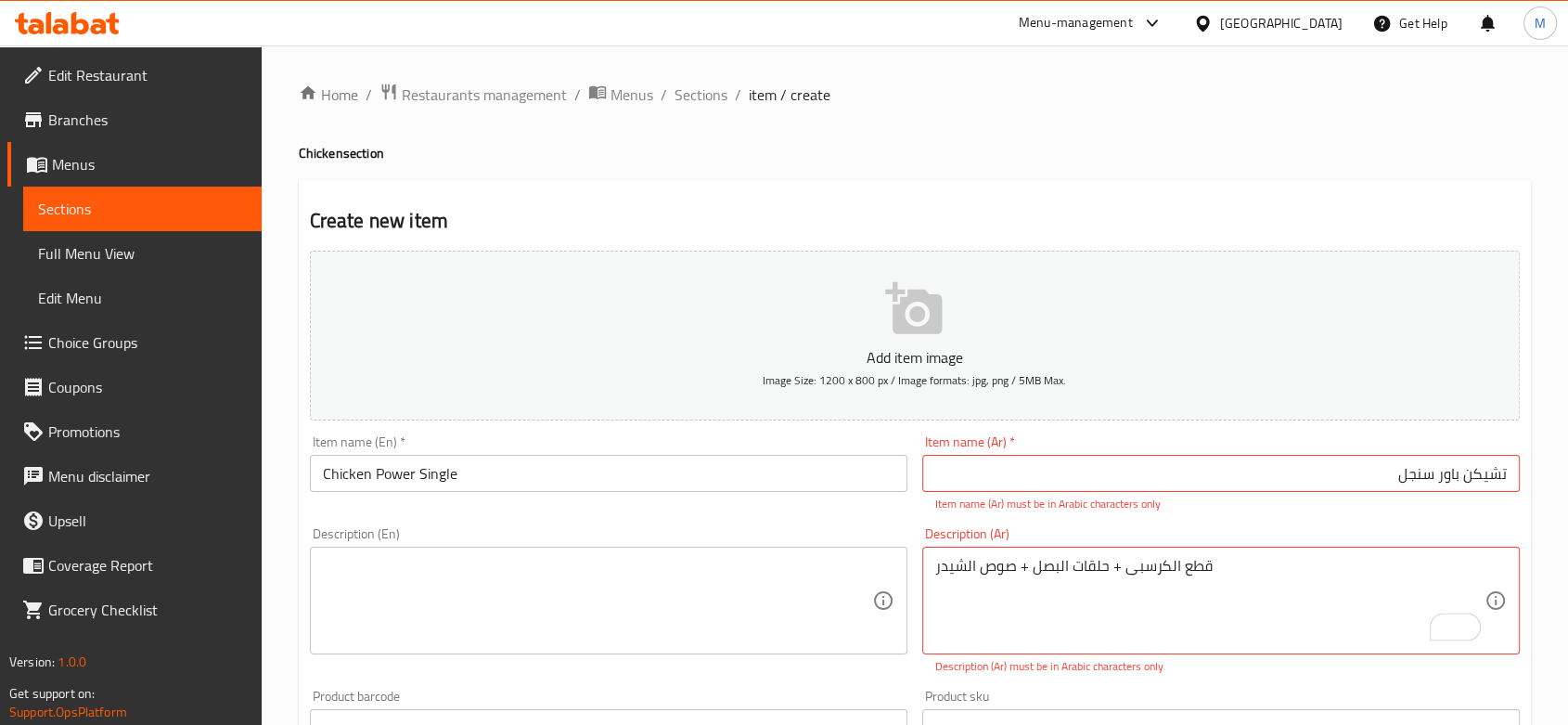
click at [1407, 598] on textarea "قطع الكرسبى + حلقات البصل + صوص الشیدر" at bounding box center [1210, 600] width 549 height 89
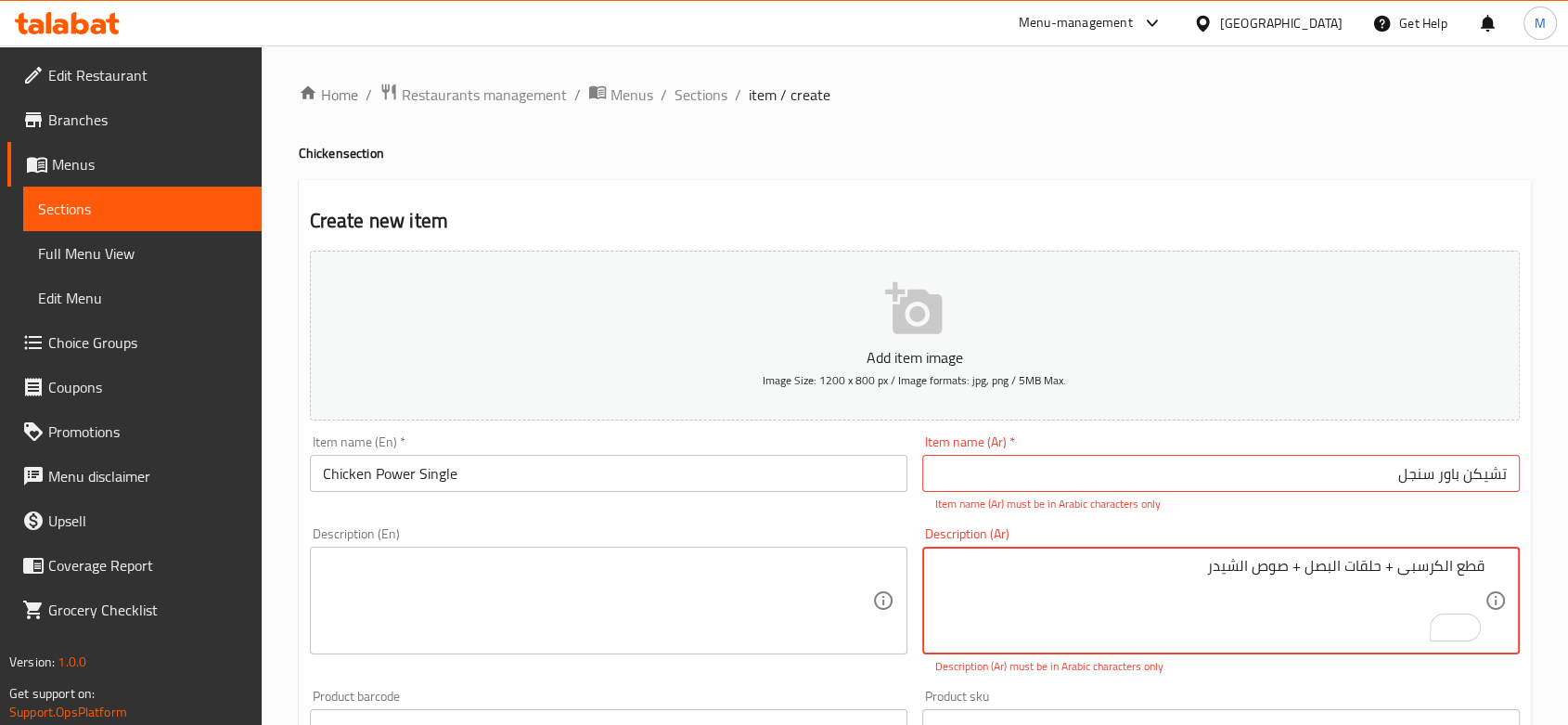
click at [1443, 570] on textarea "قطع الكرسبى + حلقات البصل + صوص الشیدر" at bounding box center [1210, 600] width 549 height 89
type textarea "قطع كرسبى، حلقات بصل، وصوص شیدر"
drag, startPoint x: 502, startPoint y: 629, endPoint x: 553, endPoint y: 624, distance: 51.2
click at [503, 629] on textarea at bounding box center [598, 600] width 549 height 89
click at [1301, 556] on div "قطع كرسبى، حلقات بصل، وصوص شیدر Description (Ar)" at bounding box center [1222, 600] width 598 height 108
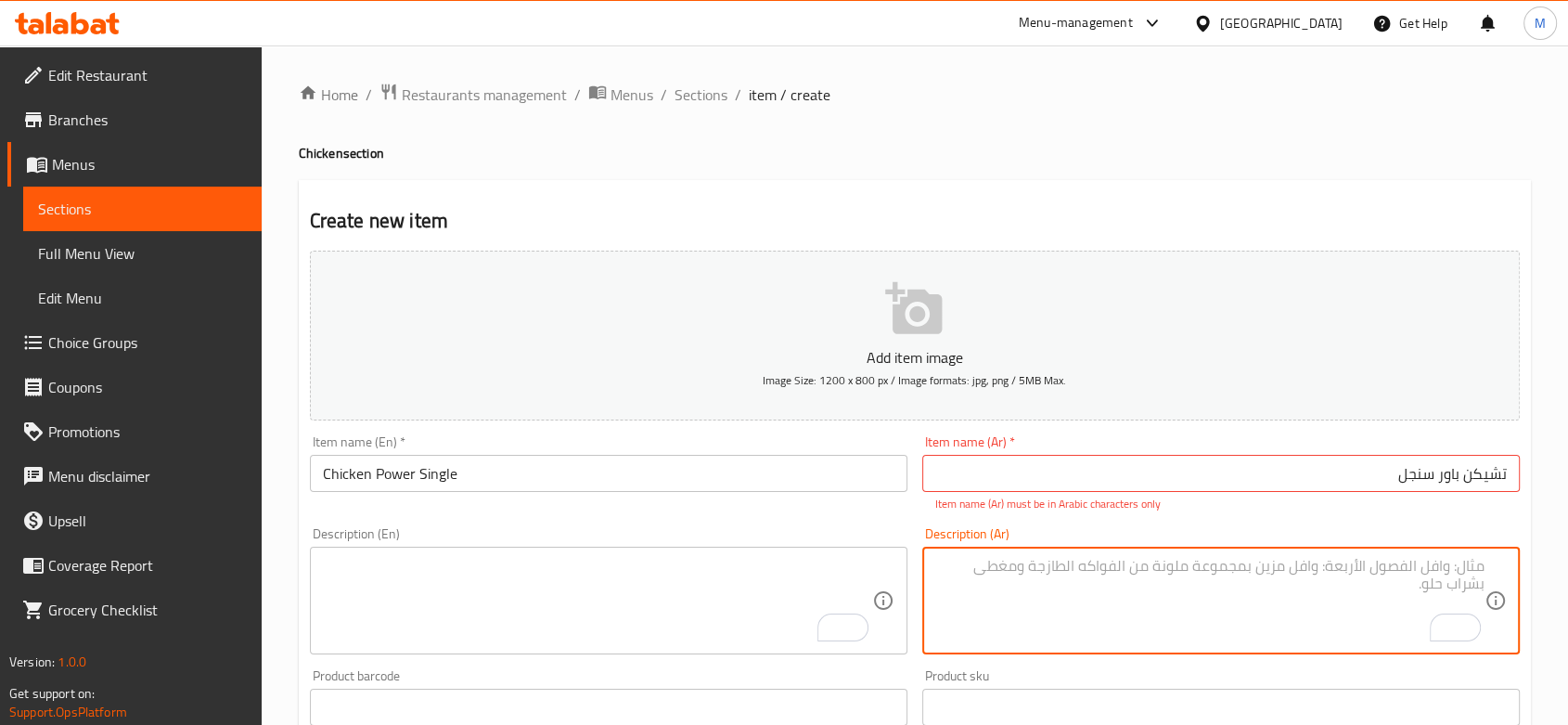
click at [369, 565] on textarea "To enrich screen reader interactions, please activate Accessibility in Grammarl…" at bounding box center [598, 600] width 549 height 89
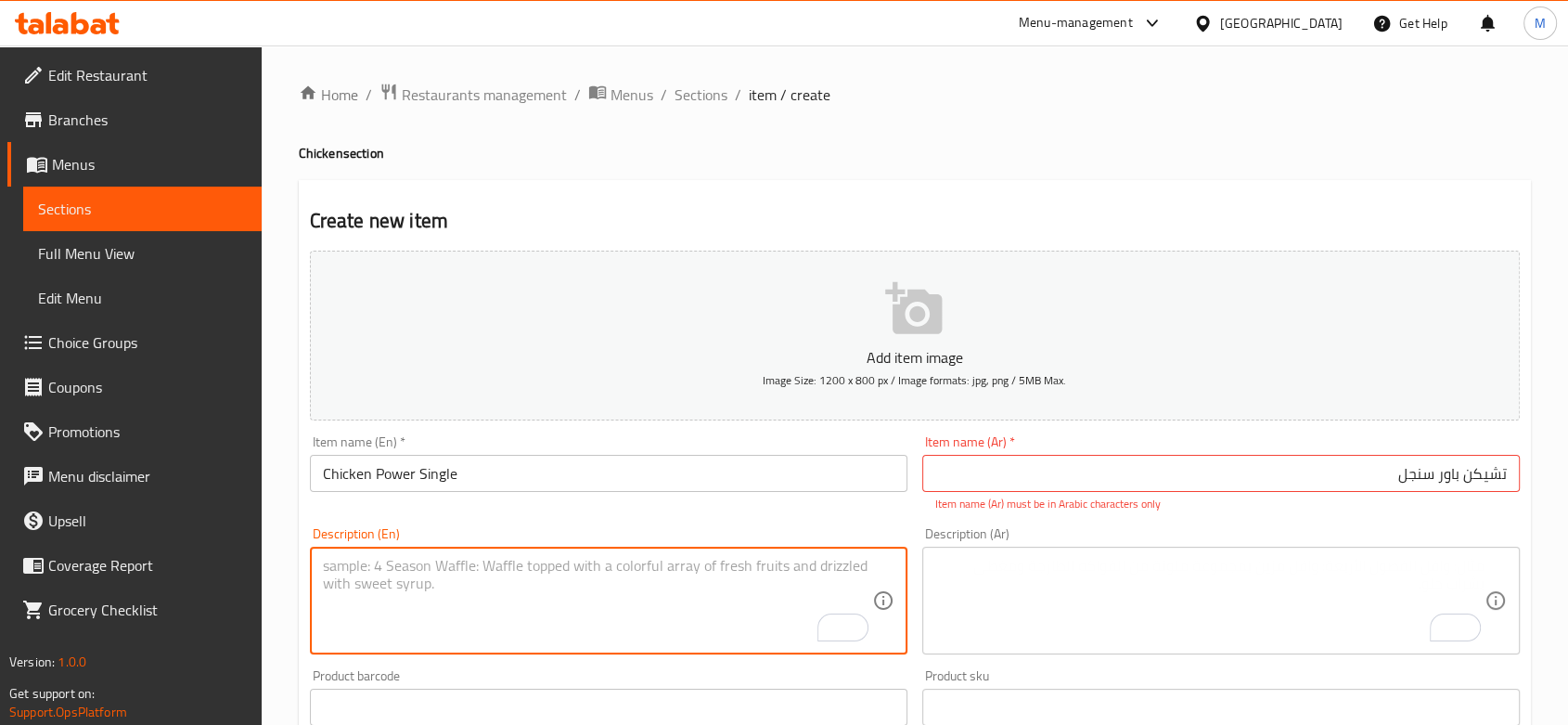
paste textarea "Crispy pieces, onion rings, and cheddar sauce"
type textarea "Crispy pieces, onion rings, and cheddar sauce"
click at [1188, 603] on textarea "To enrich screen reader interactions, please activate Accessibility in Grammarl…" at bounding box center [1210, 600] width 549 height 89
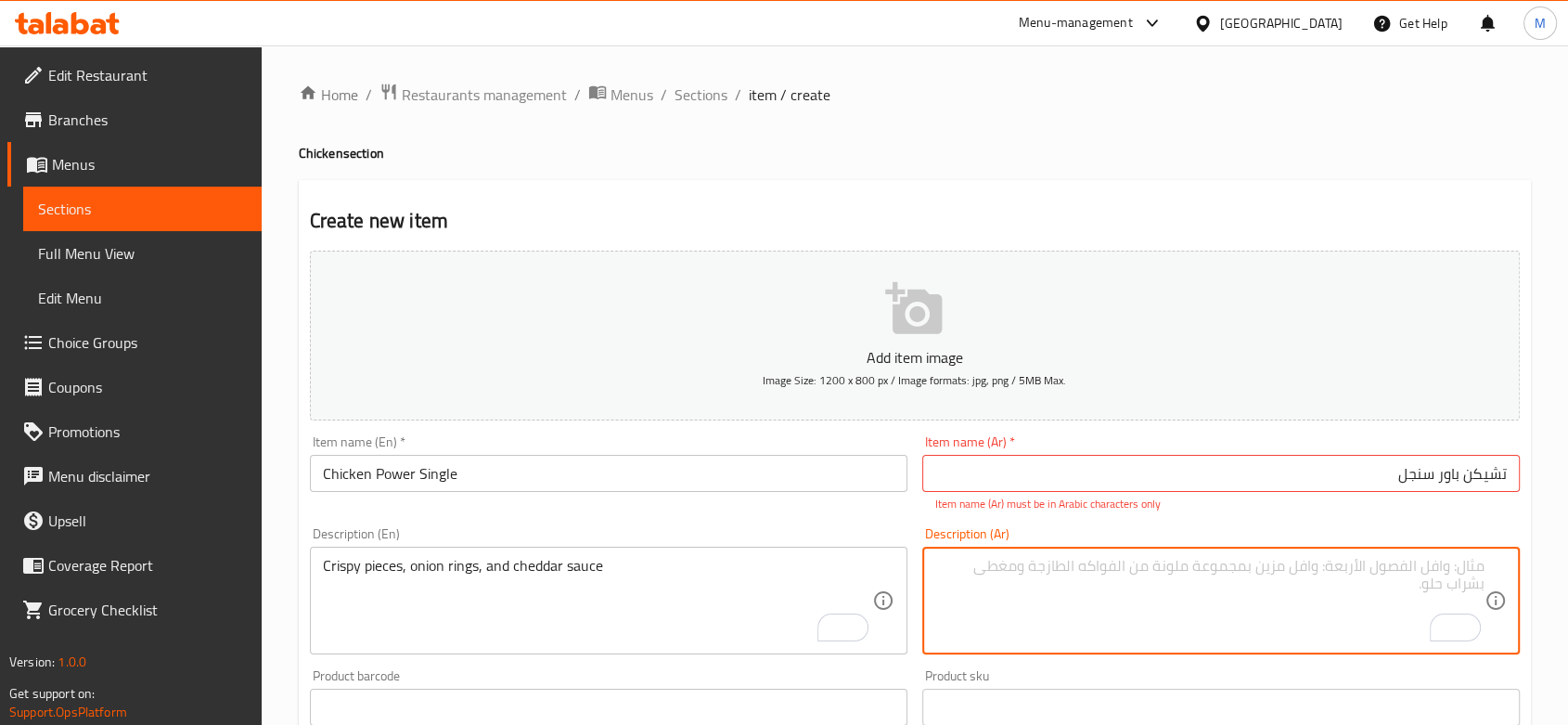
paste textarea "قطع كرسبى، حلقات بصل، وصوص شيدر"
type textarea "قطع كرسبى، حلقات بصل، وصوص شيدر"
click at [1115, 526] on div "Description (Ar) قطع كرسبى، حلقات بصل، وصوص شيدر Description (Ar)" at bounding box center [1221, 591] width 612 height 142
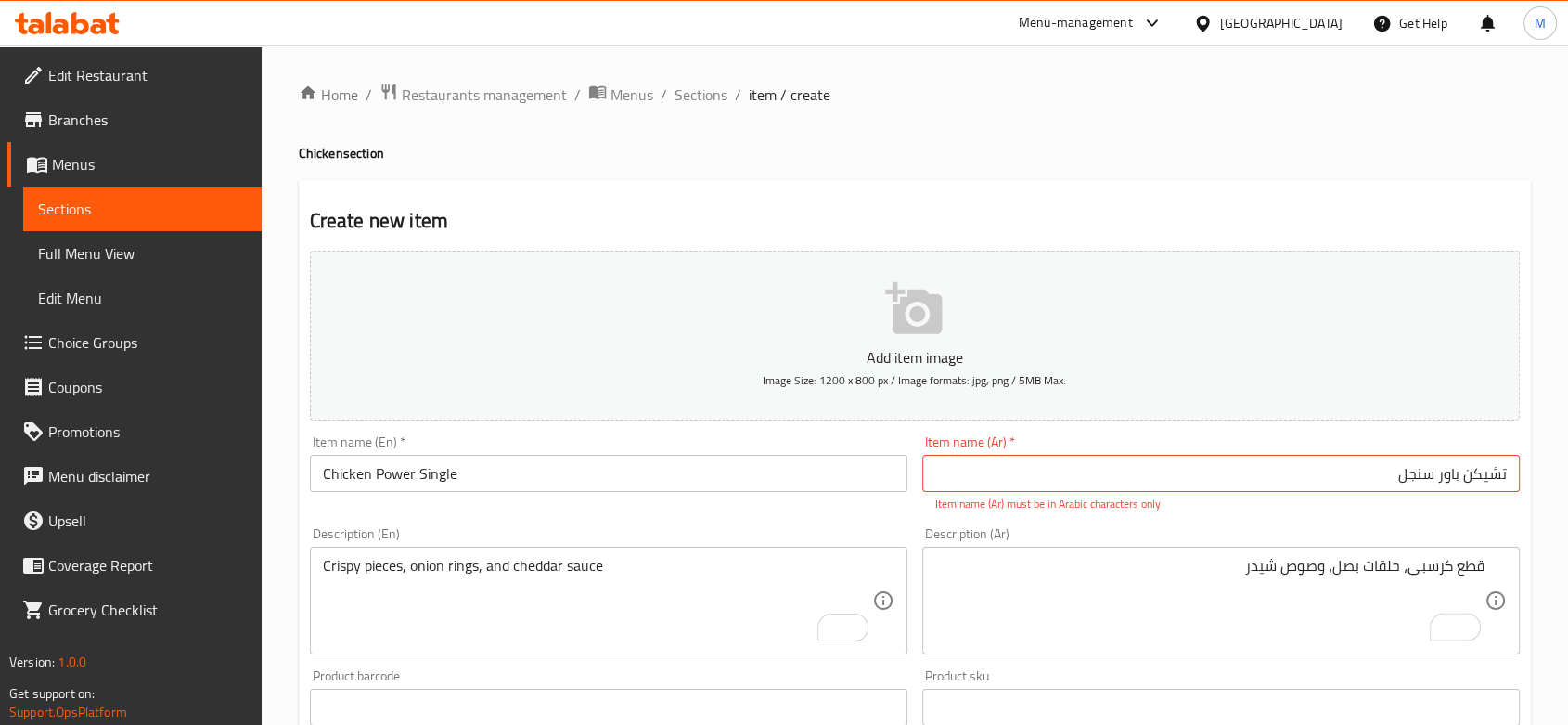
click at [1362, 489] on input "تشیكن باور سنجل" at bounding box center [1222, 473] width 598 height 37
paste input "تشيكن تاور سنجل"
click at [1454, 478] on input "تشيكن تاور سنجل" at bounding box center [1222, 473] width 598 height 37
drag, startPoint x: 1454, startPoint y: 478, endPoint x: 1414, endPoint y: 521, distance: 58.7
click at [1454, 477] on input "تشيكن تاور سنجل" at bounding box center [1222, 473] width 598 height 37
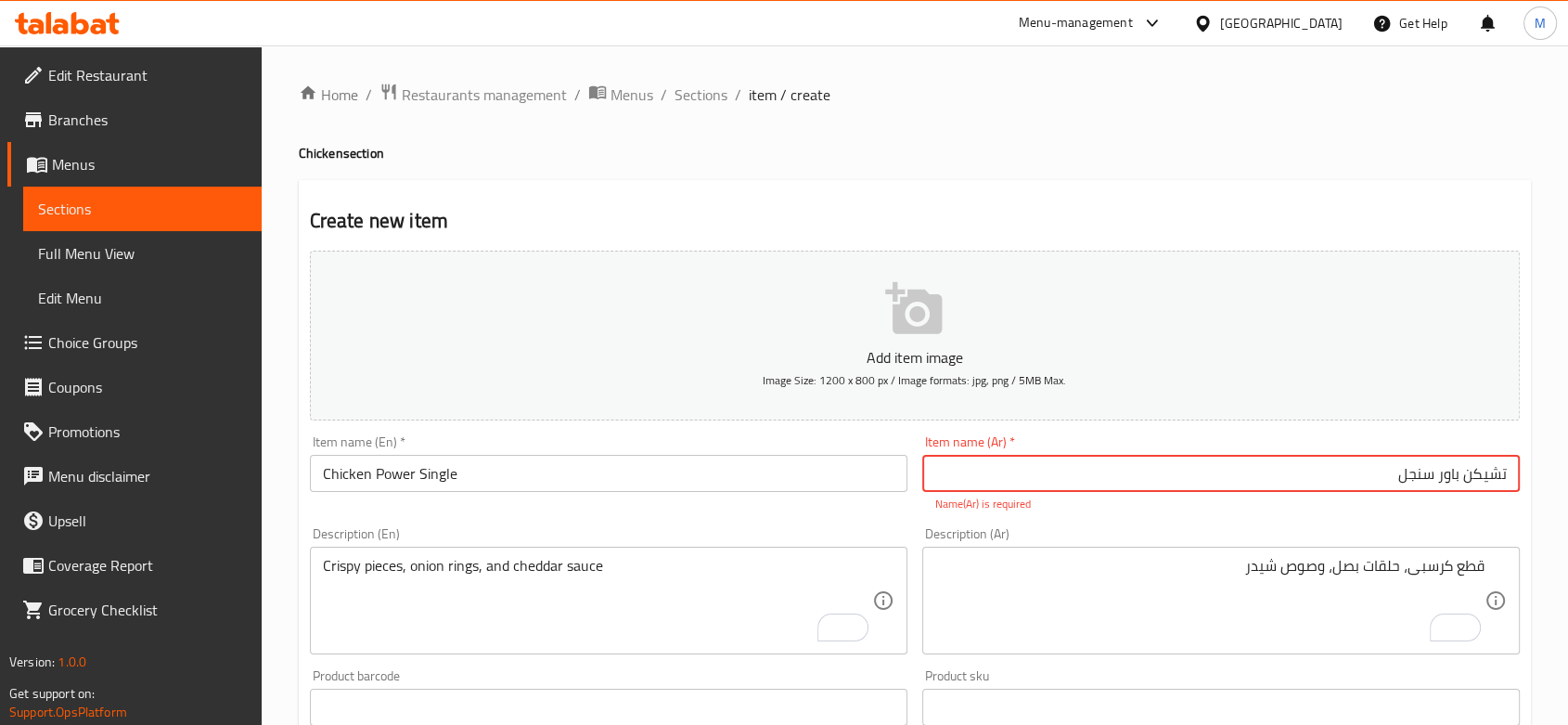
type input "تشيكن باور سنجل"
click at [1243, 518] on div "Add item image Image Size: 1200 x 800 px / Image formats: jpg, png / 5MB Max. I…" at bounding box center [915, 653] width 1225 height 820
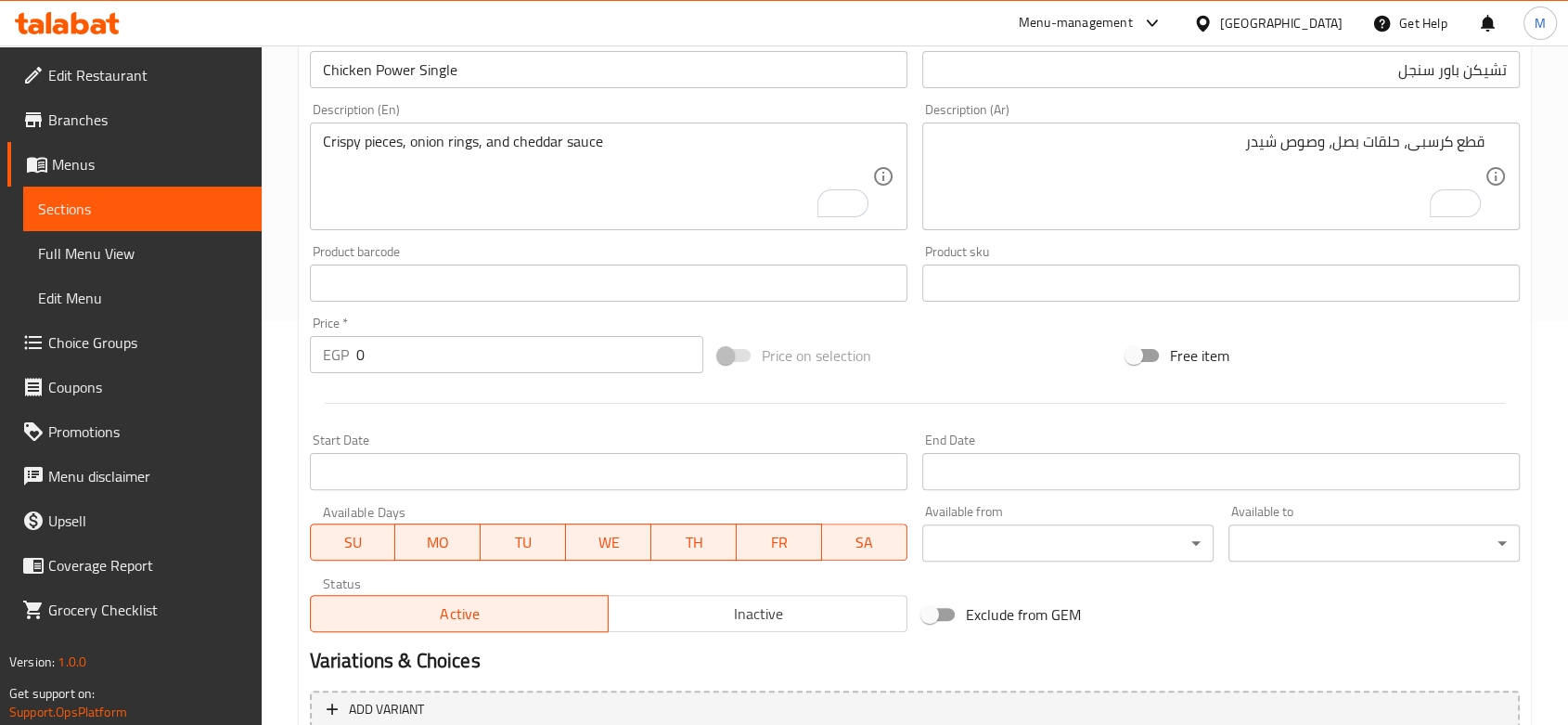
scroll to position [587, 0]
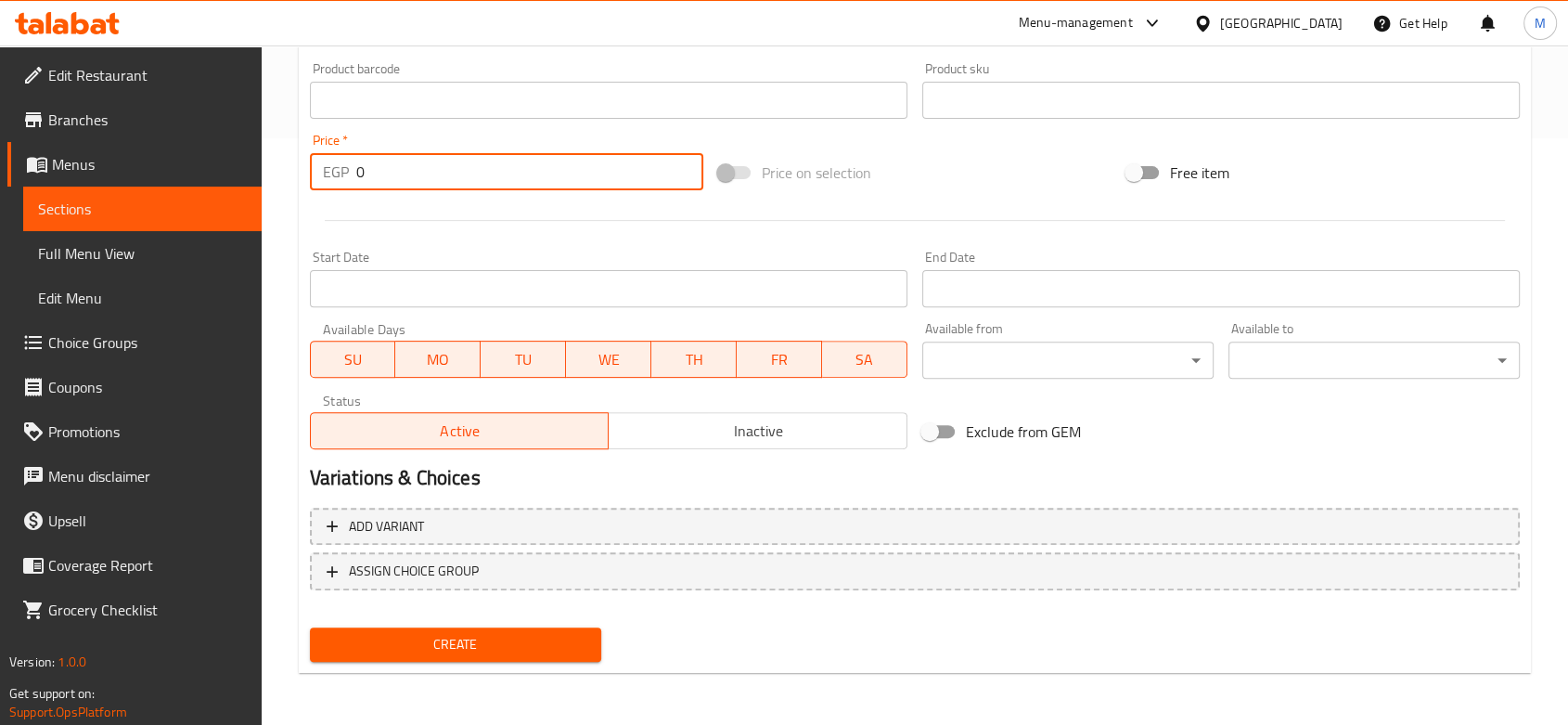
click at [389, 171] on input "0" at bounding box center [529, 171] width 347 height 37
type input "95"
click at [419, 641] on span "Create" at bounding box center [456, 644] width 262 height 23
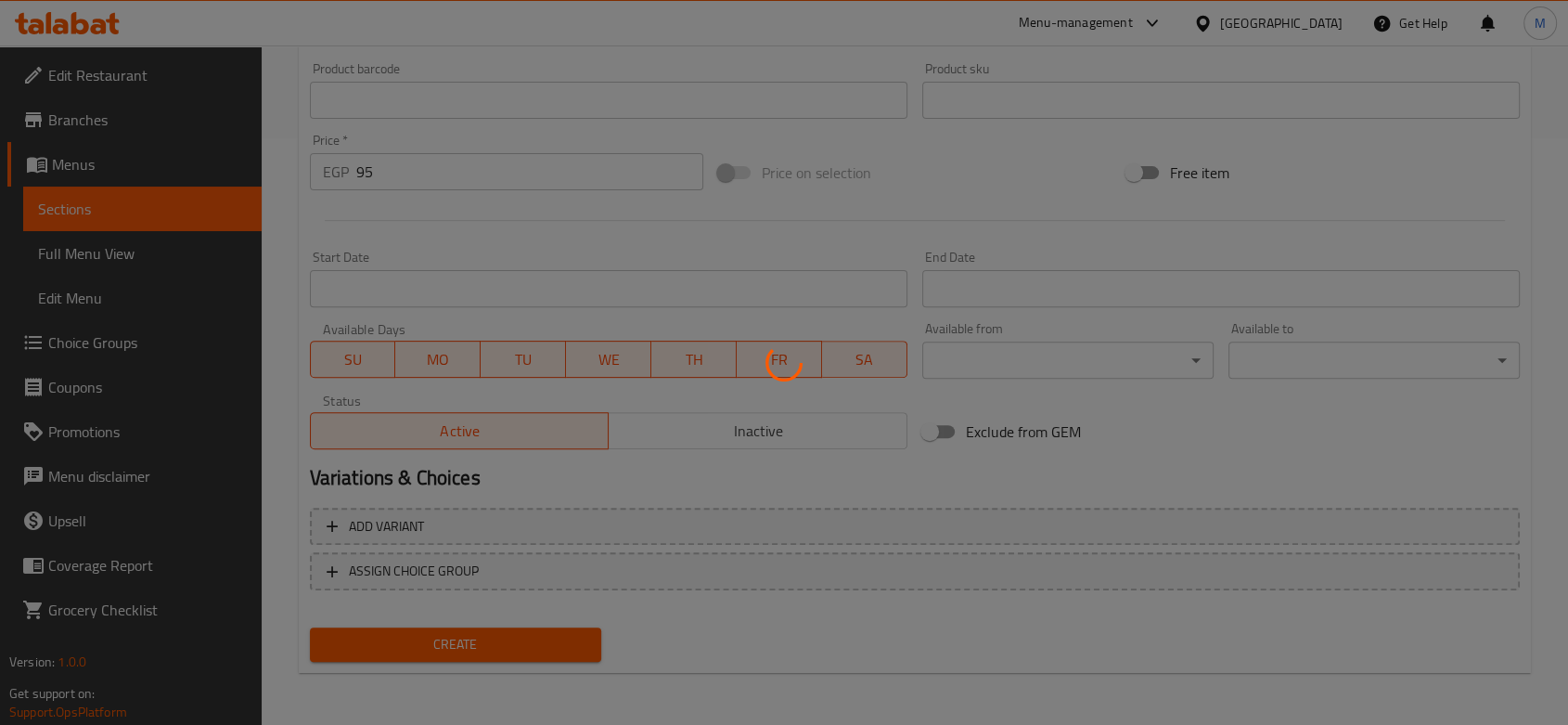
type input "0"
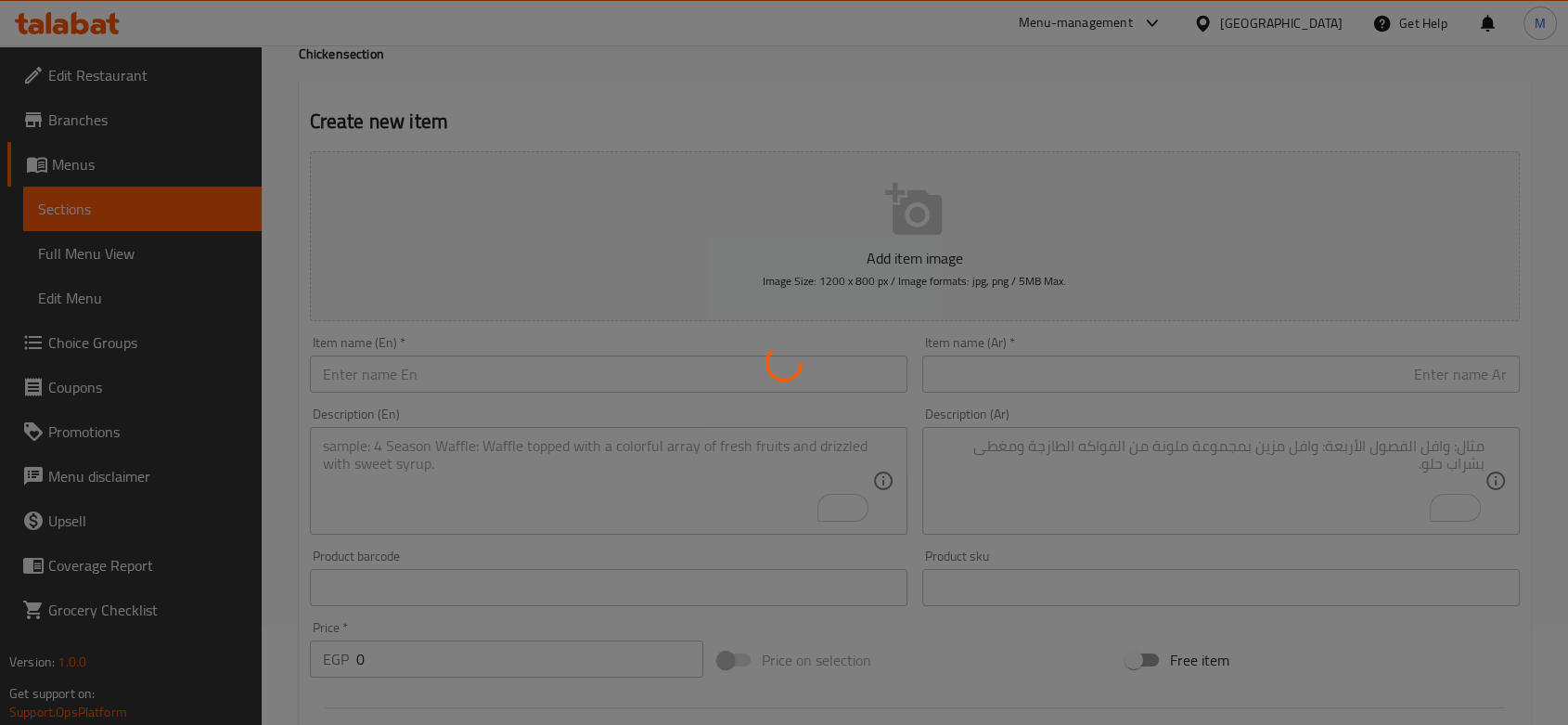
scroll to position [0, 0]
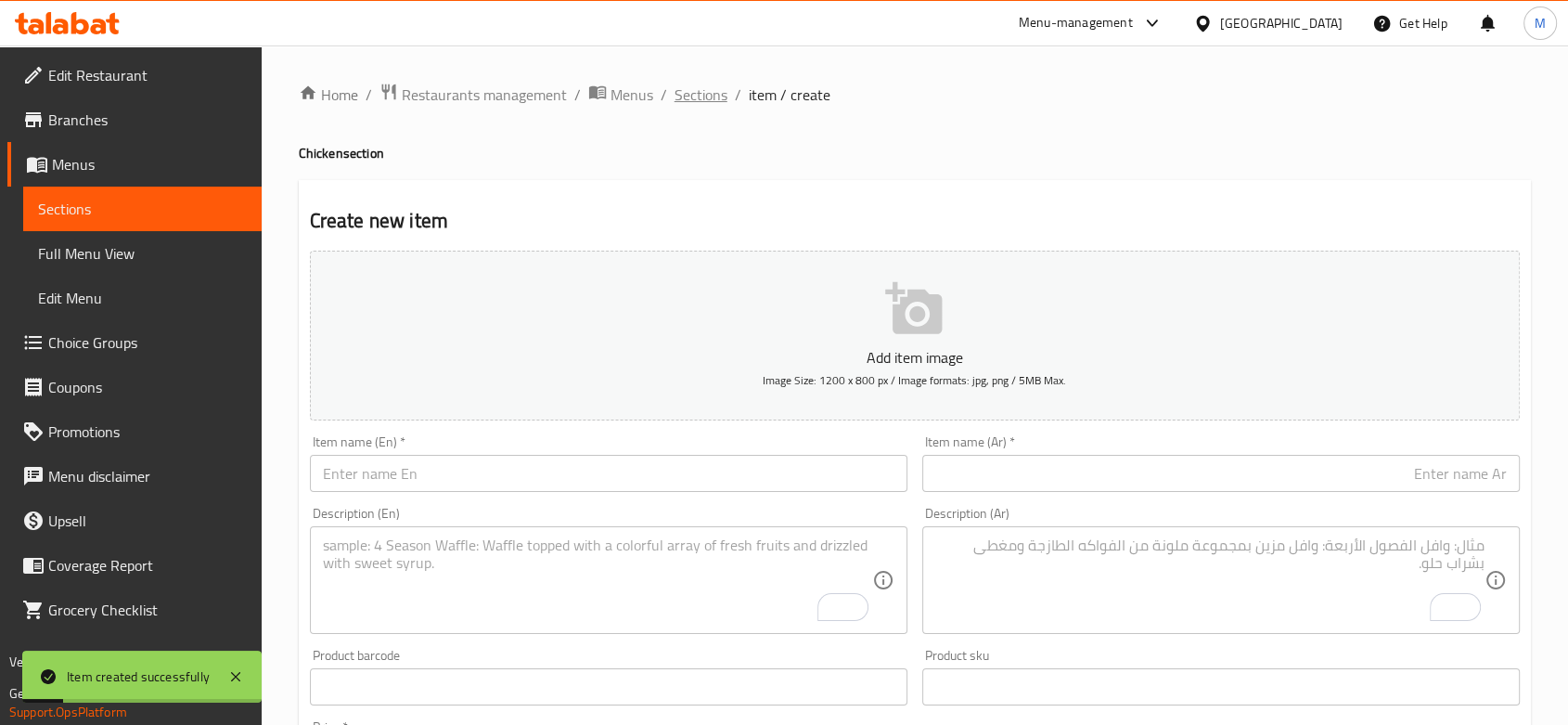
click at [694, 102] on span "Sections" at bounding box center [701, 94] width 53 height 22
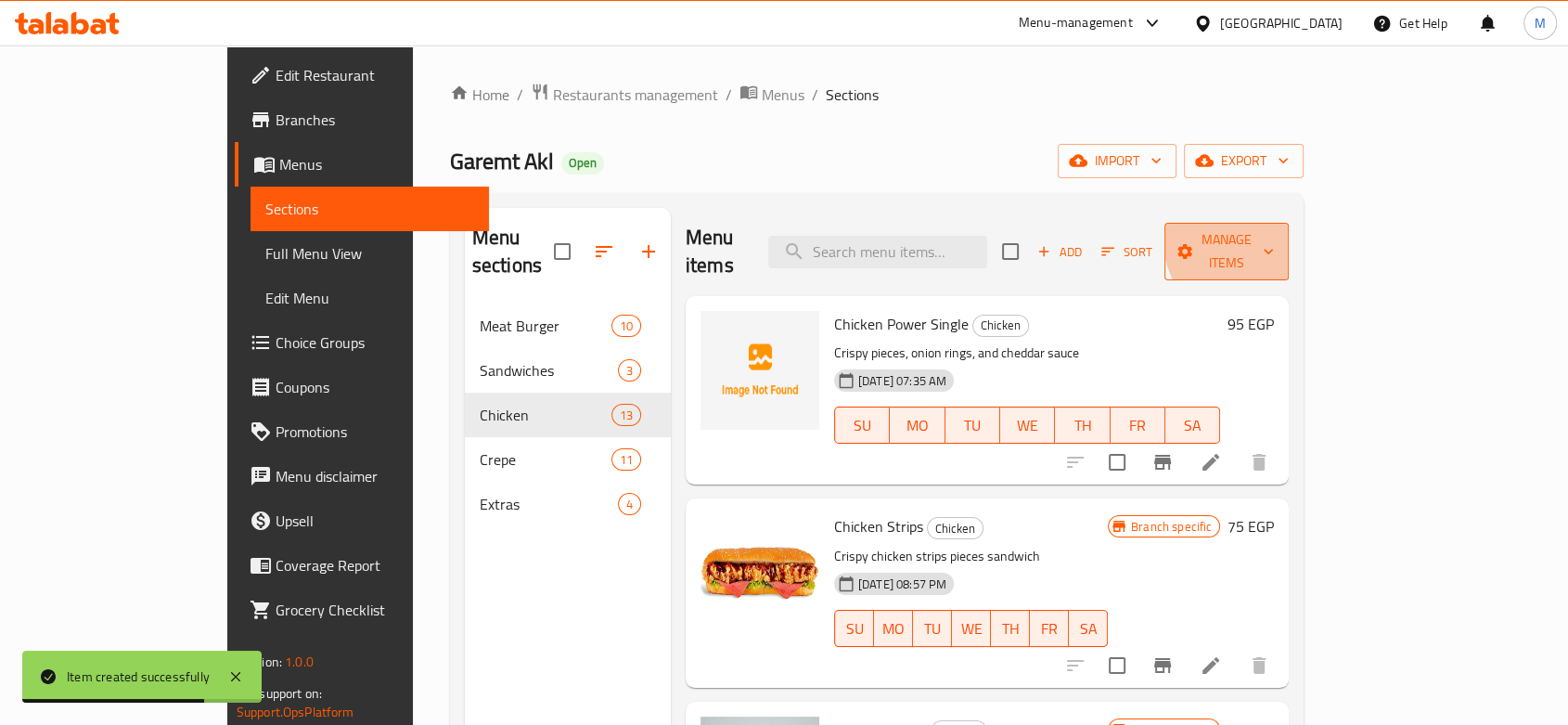
click at [1274, 234] on span "Manage items" at bounding box center [1226, 252] width 94 height 47
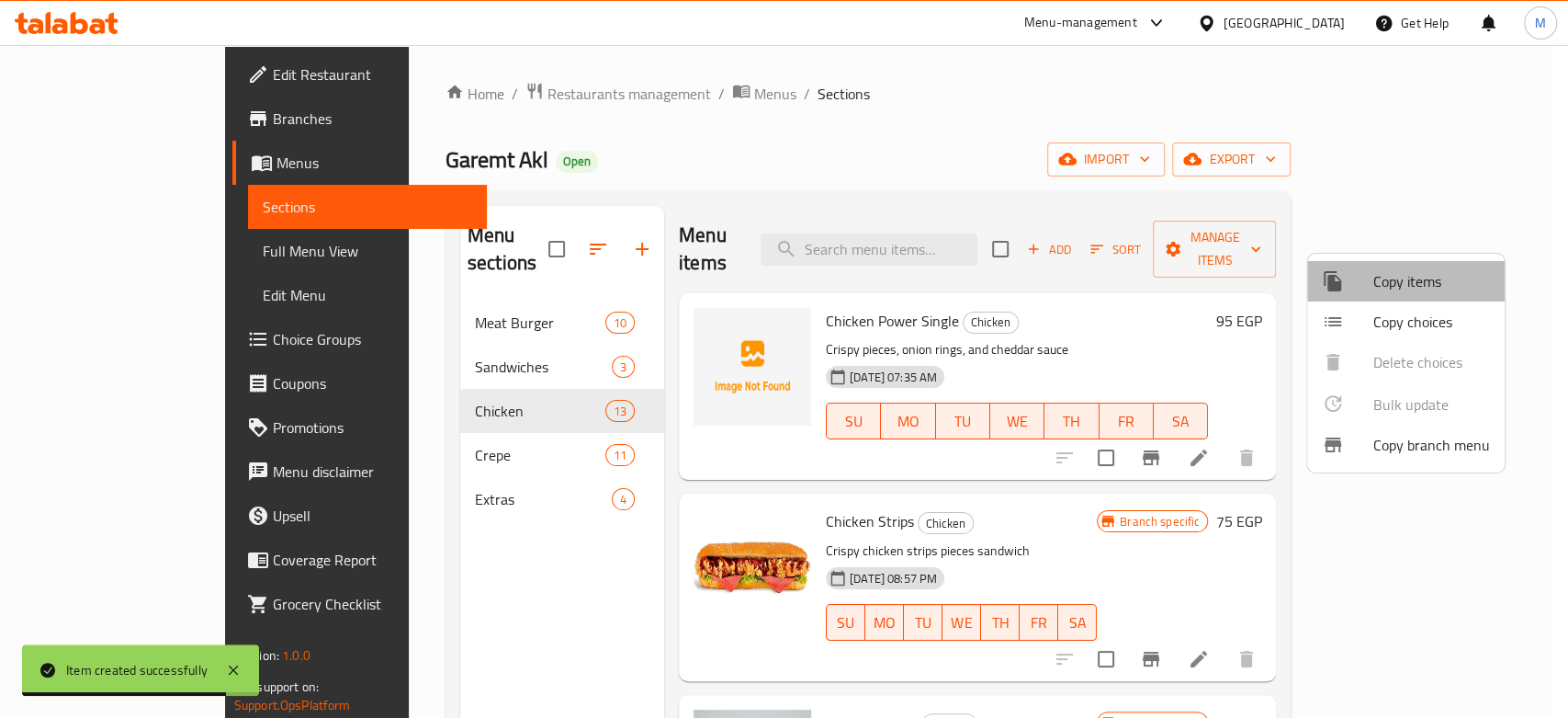
click at [1397, 298] on li "Copy items" at bounding box center [1405, 281] width 197 height 40
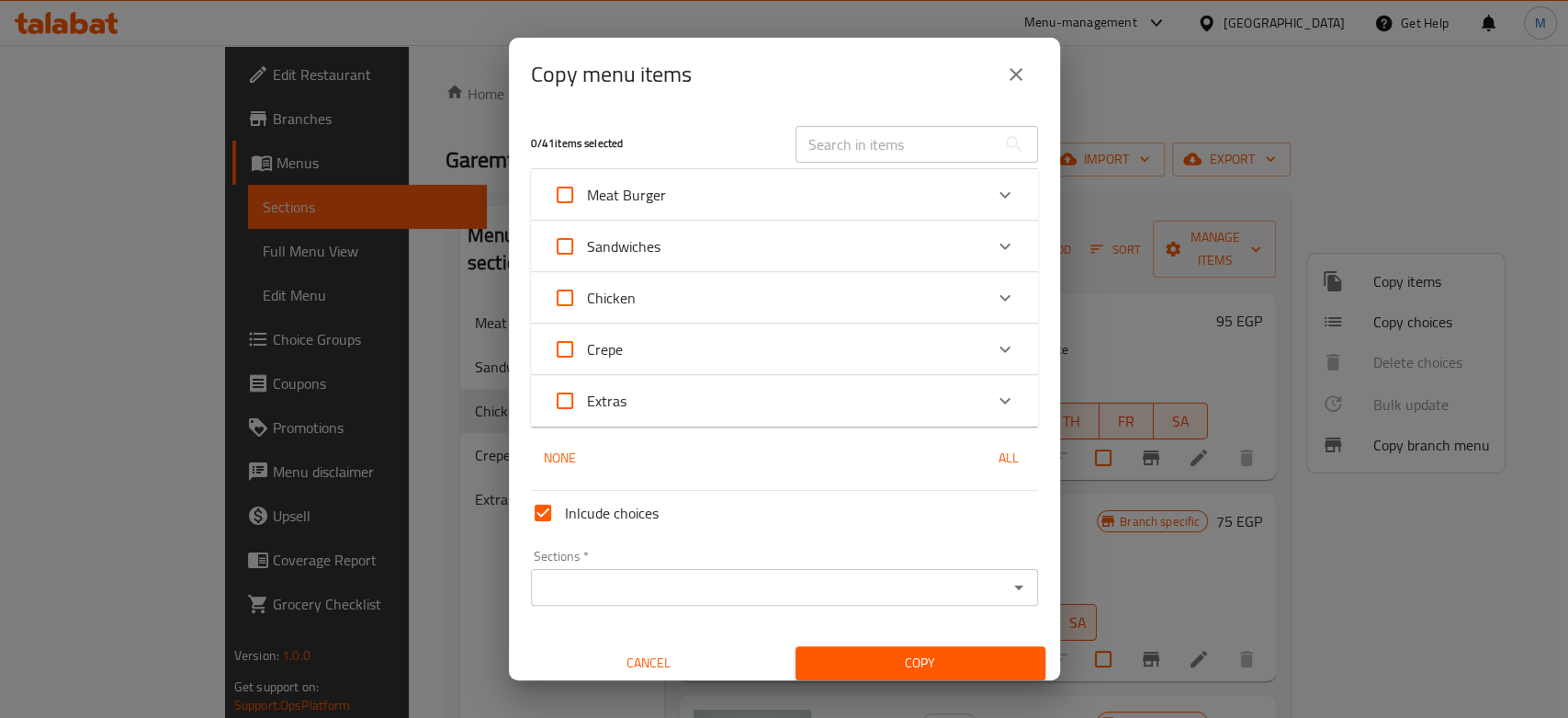
click at [828, 305] on div "Chicken" at bounding box center [768, 298] width 430 height 44
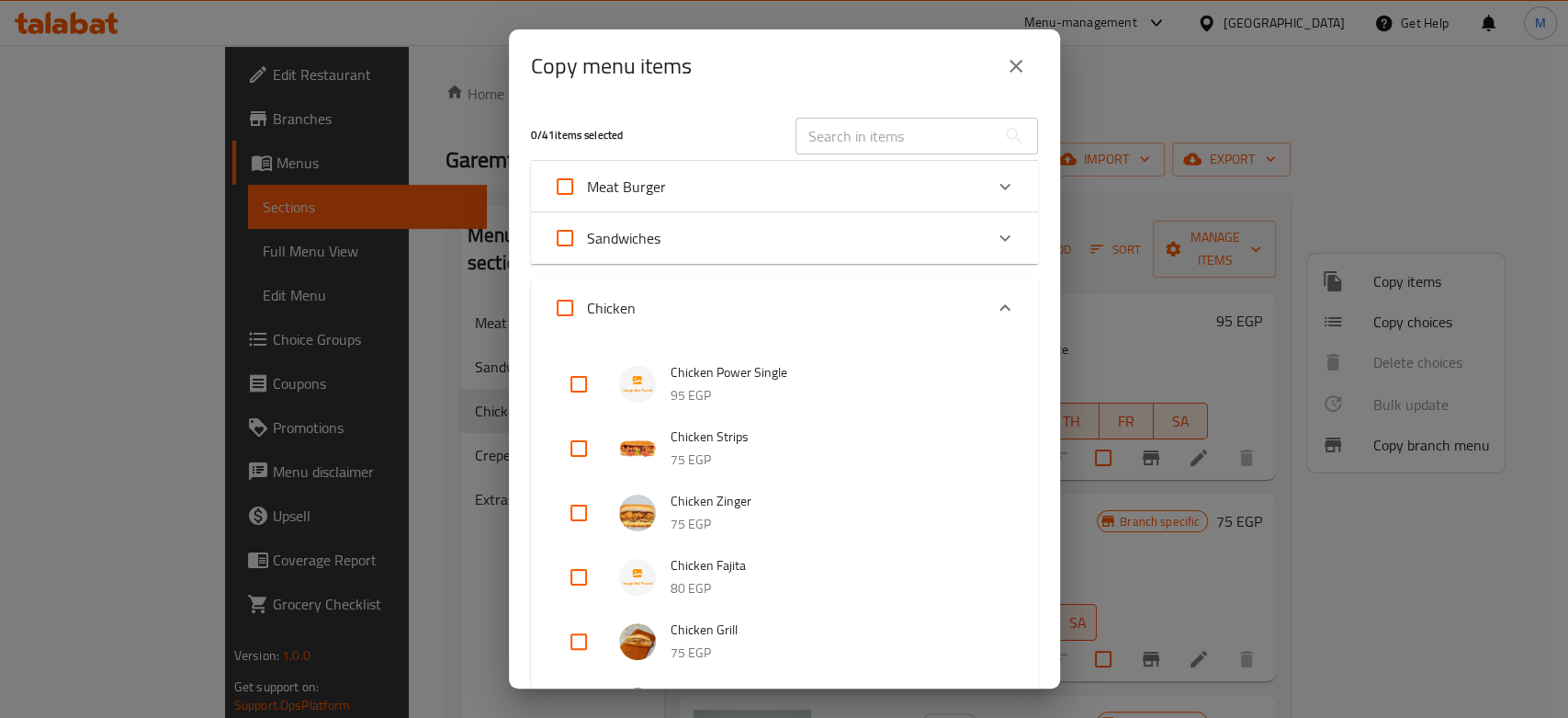
click at [569, 383] on input "checkbox" at bounding box center [579, 385] width 44 height 44
checkbox input "true"
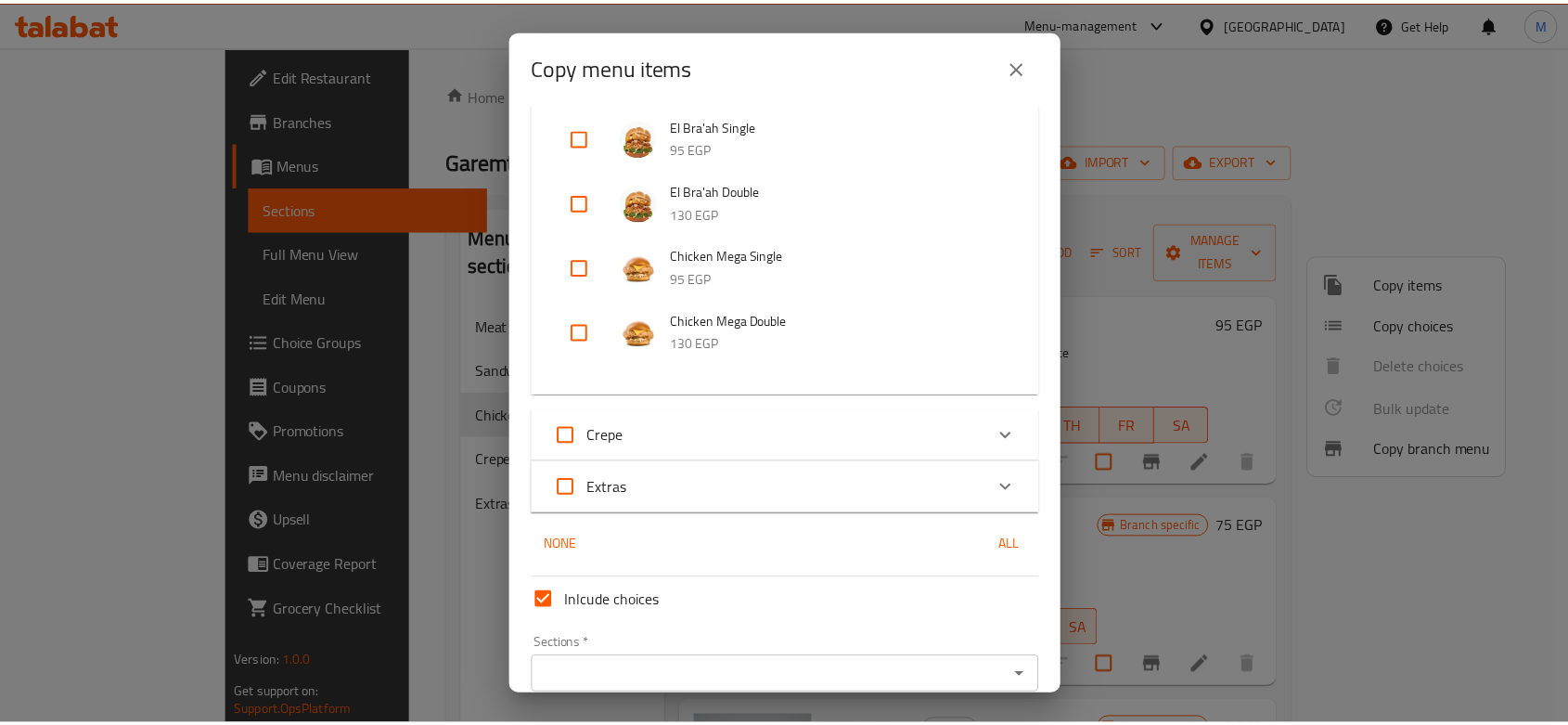
scroll to position [921, 0]
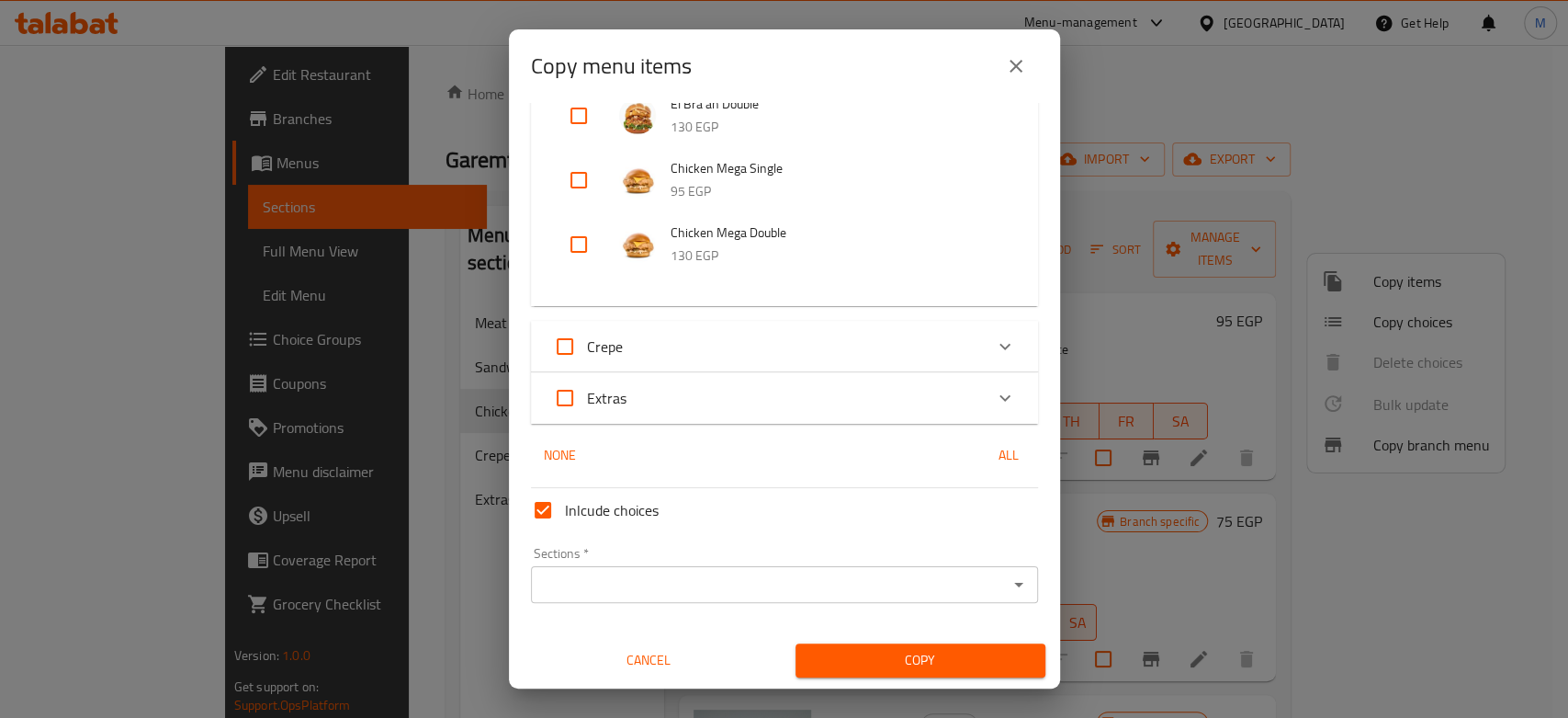
click at [833, 586] on input "Sections   *" at bounding box center [769, 584] width 465 height 26
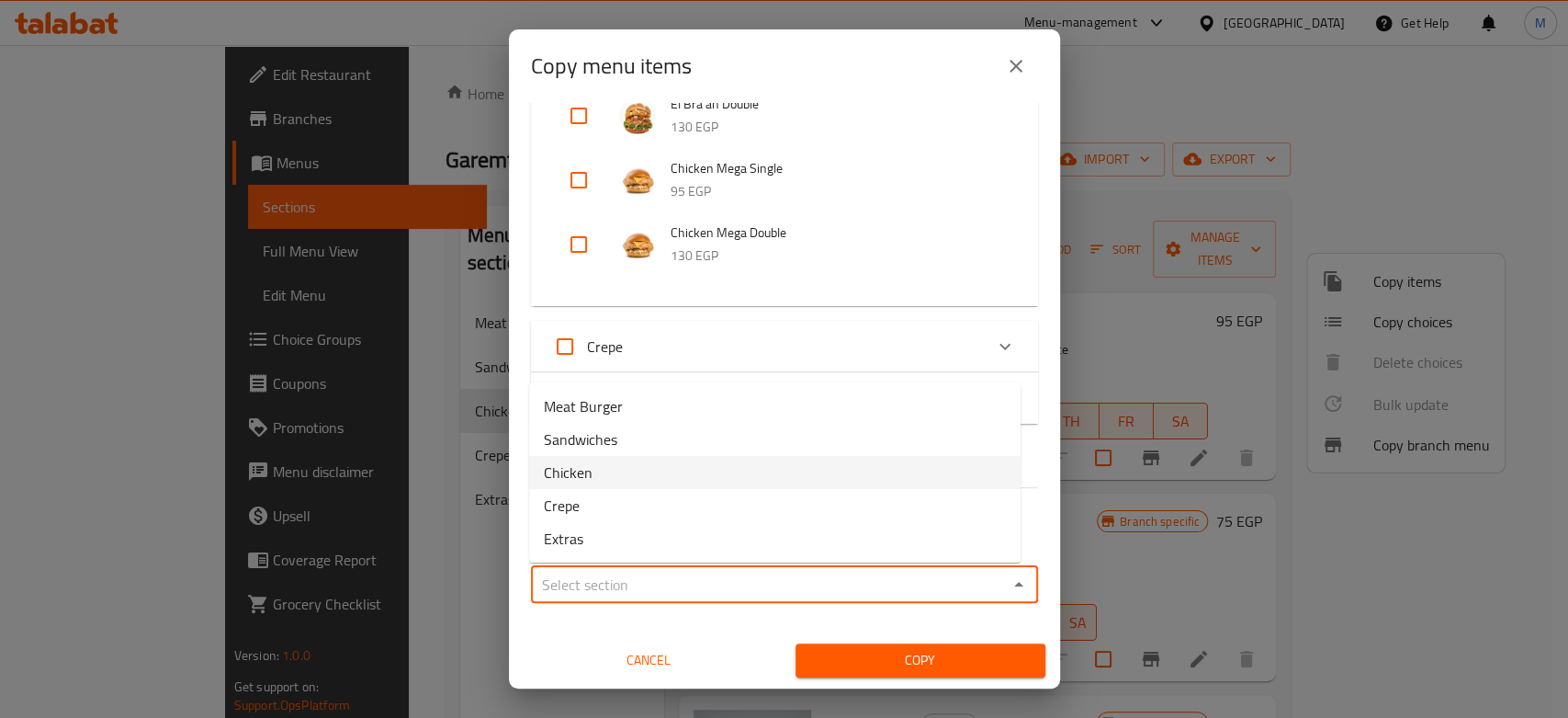
click at [572, 476] on span "Chicken" at bounding box center [567, 472] width 49 height 22
type input "Chicken"
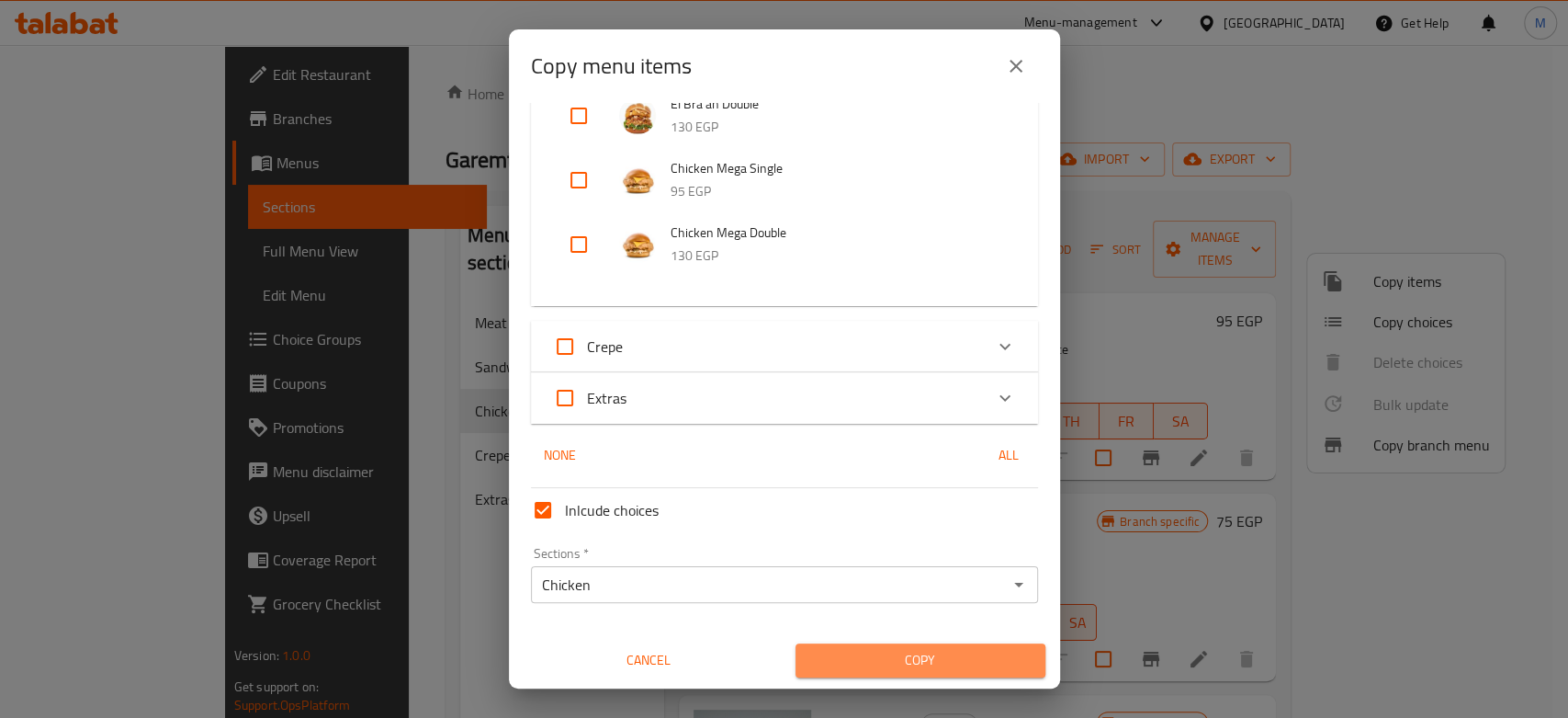
click at [913, 646] on button "Copy" at bounding box center [920, 659] width 249 height 34
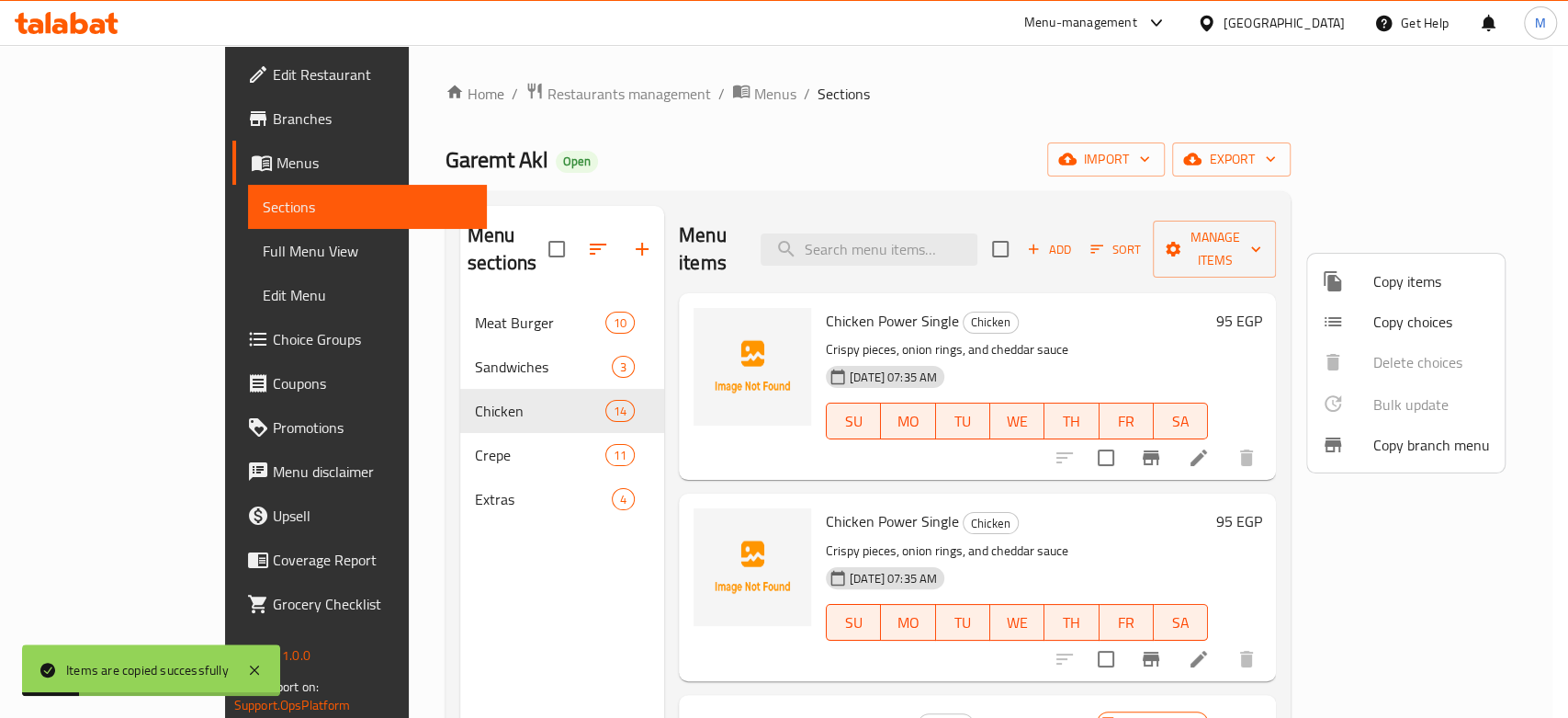
click at [1398, 632] on div at bounding box center [784, 359] width 1568 height 718
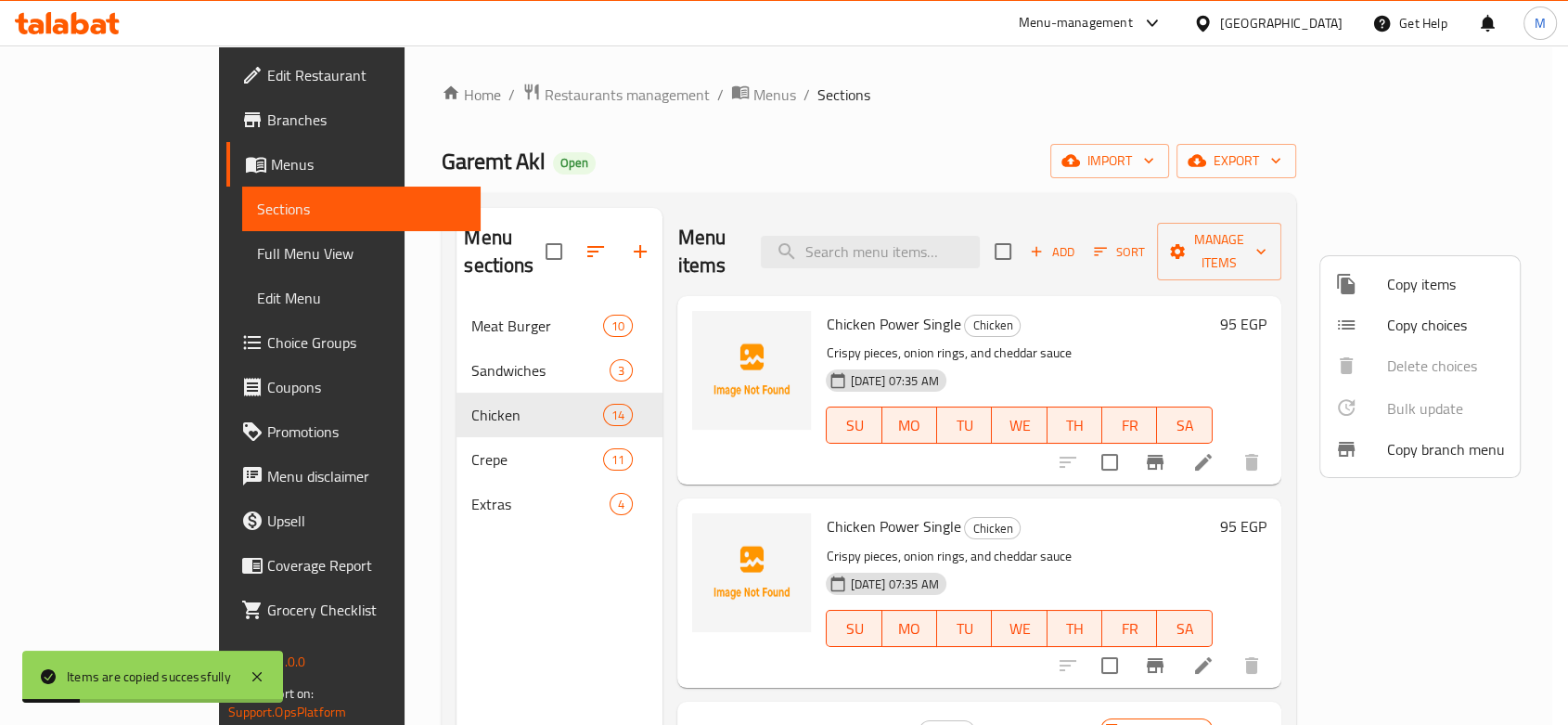
click at [1215, 654] on icon at bounding box center [1203, 665] width 22 height 22
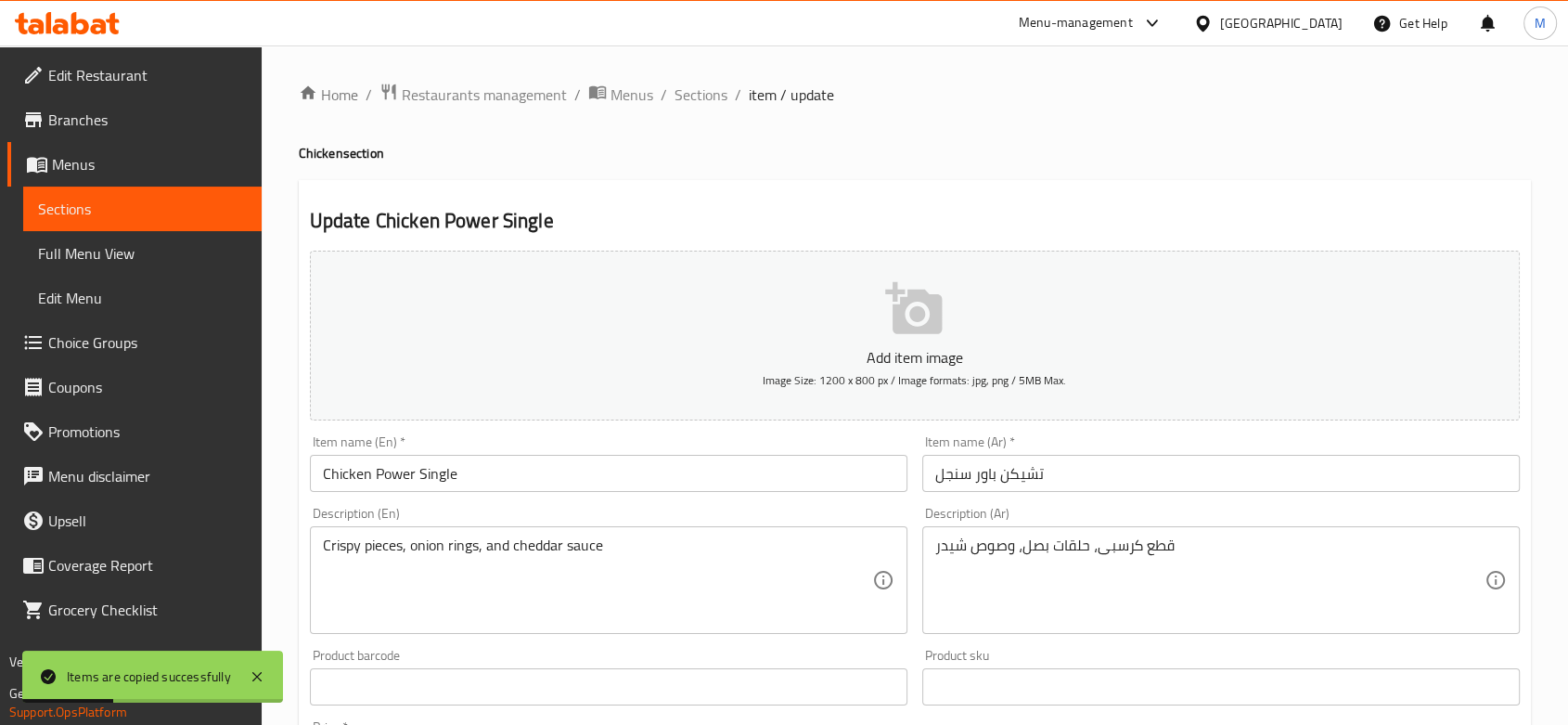
click at [446, 468] on input "Chicken Power Single" at bounding box center [608, 473] width 598 height 37
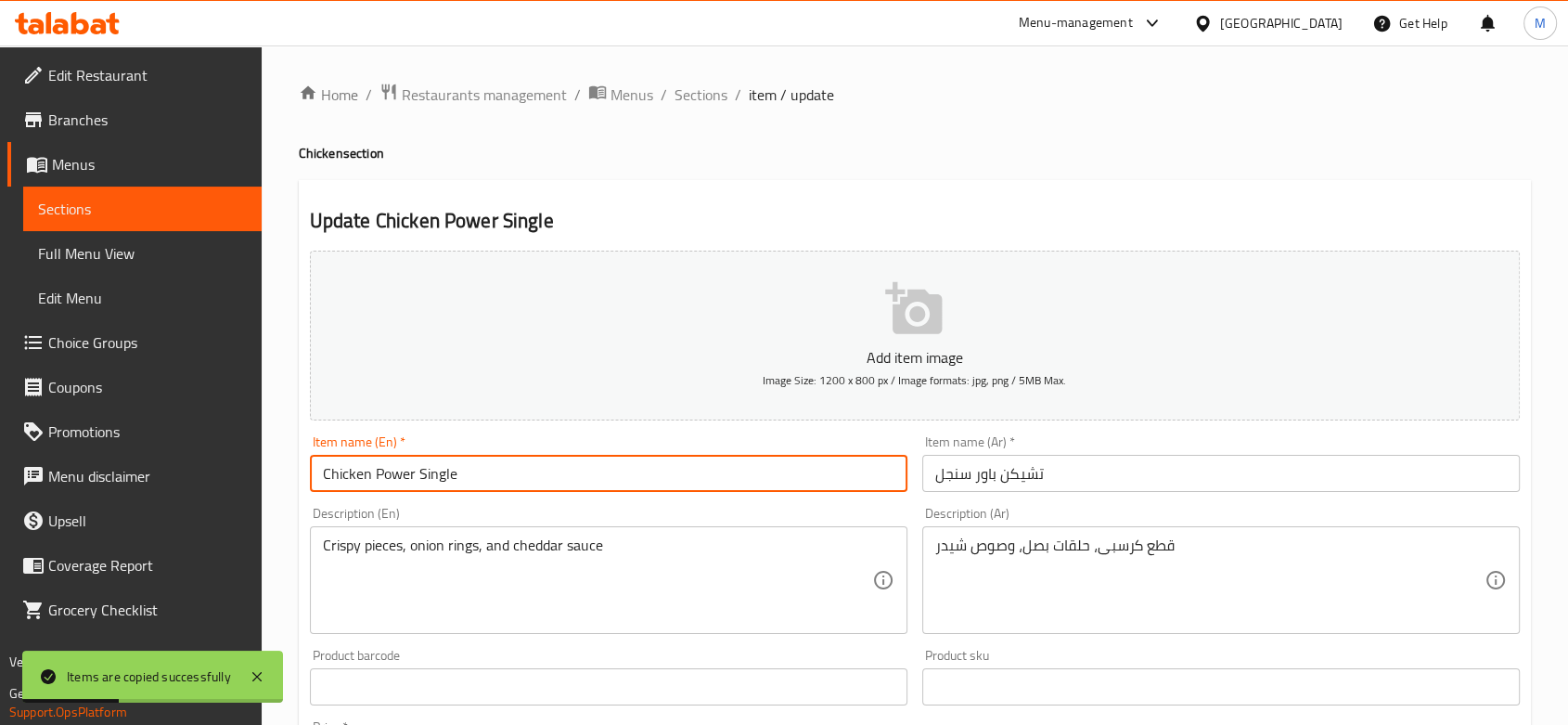
click at [446, 468] on input "Chicken Power Single" at bounding box center [608, 473] width 598 height 37
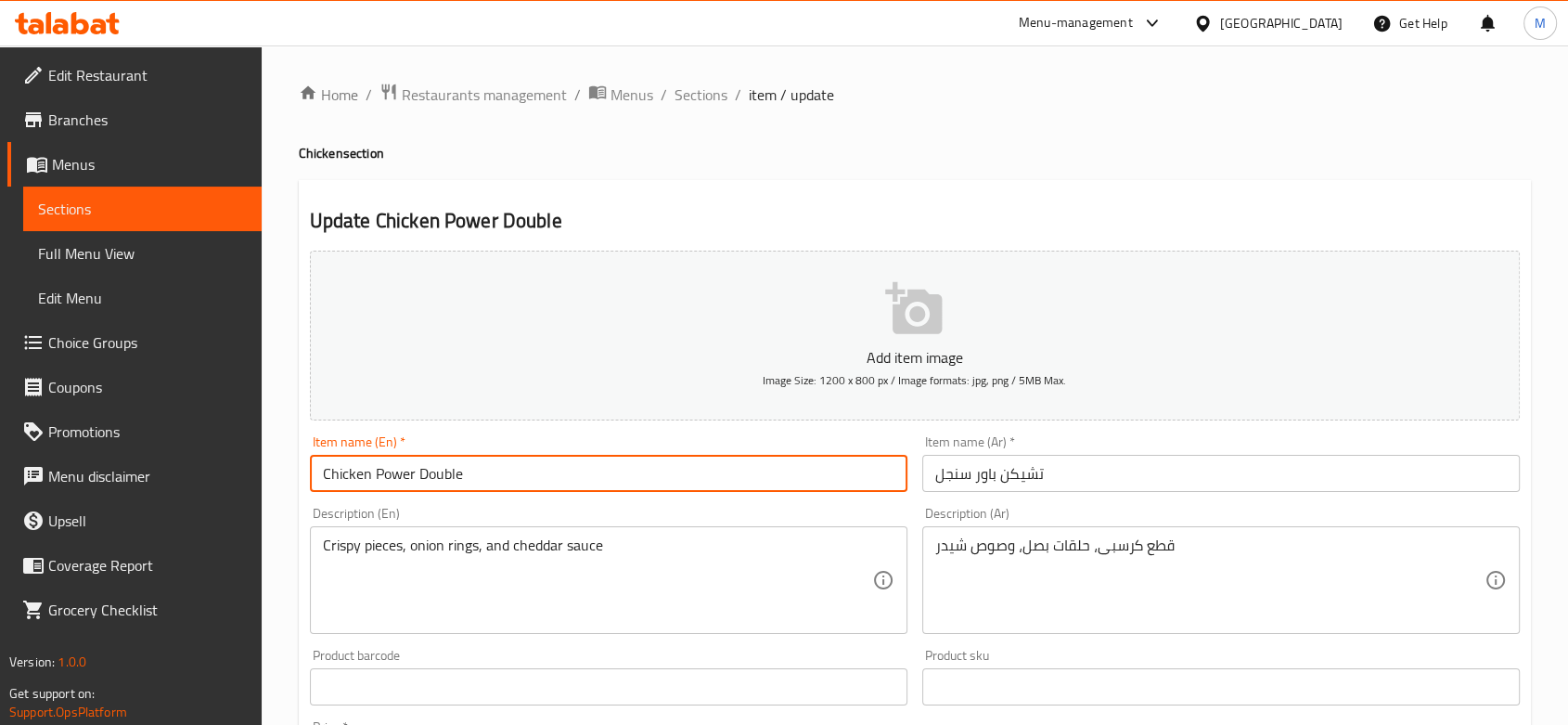
type input "Chicken Power Double"
click at [942, 459] on input "تشيكن باور سنجل" at bounding box center [1222, 473] width 598 height 37
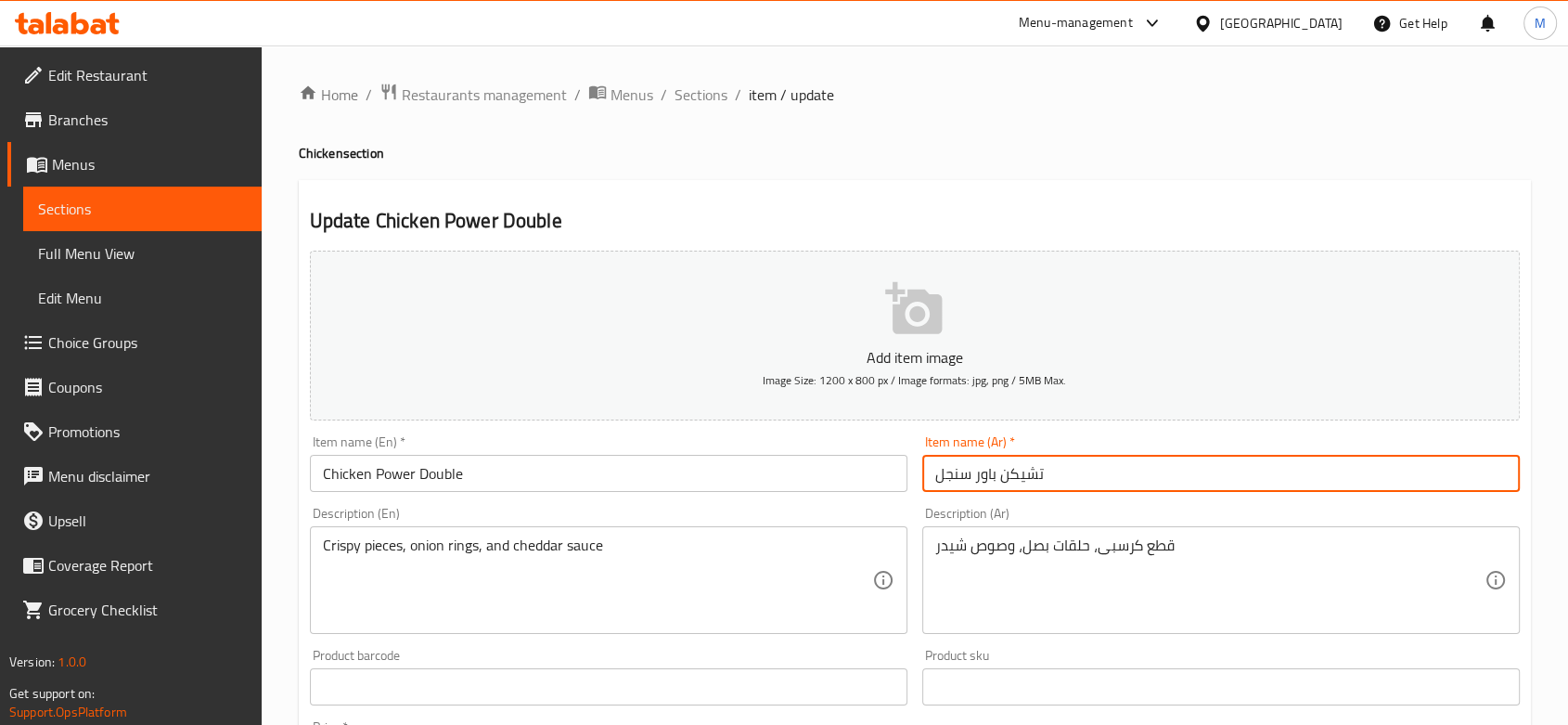
click at [942, 459] on input "تشيكن باور سنجل" at bounding box center [1222, 473] width 598 height 37
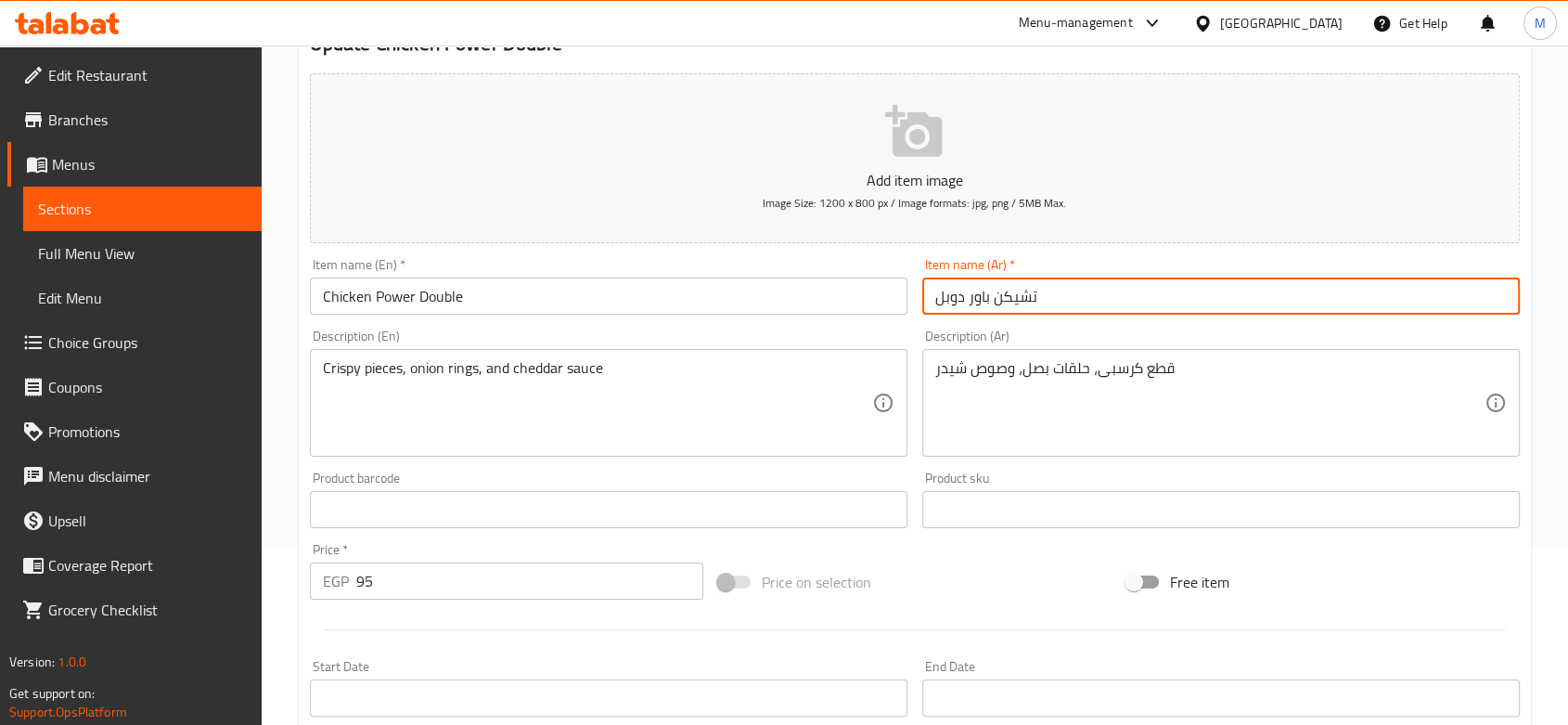
scroll to position [206, 0]
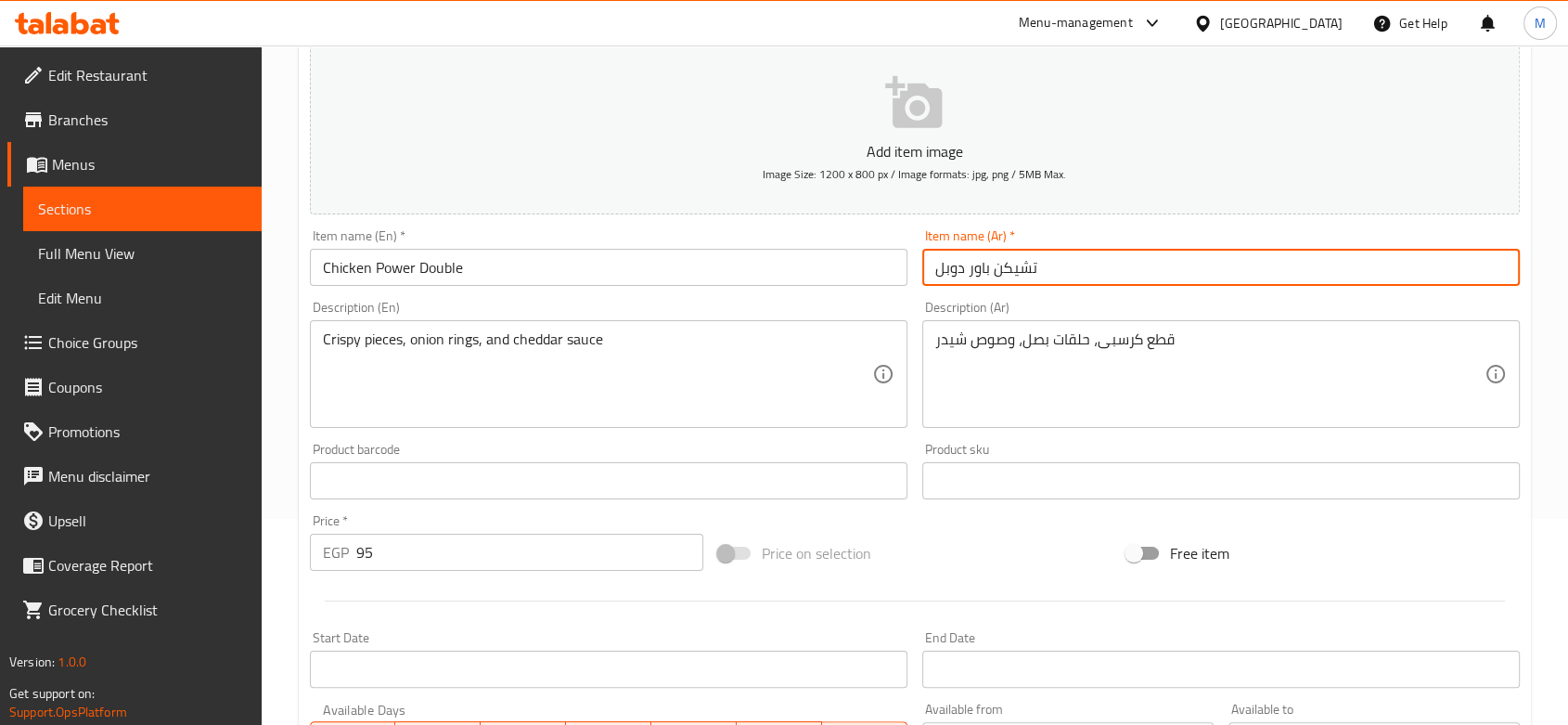
type input "تشيكن باور دوبل"
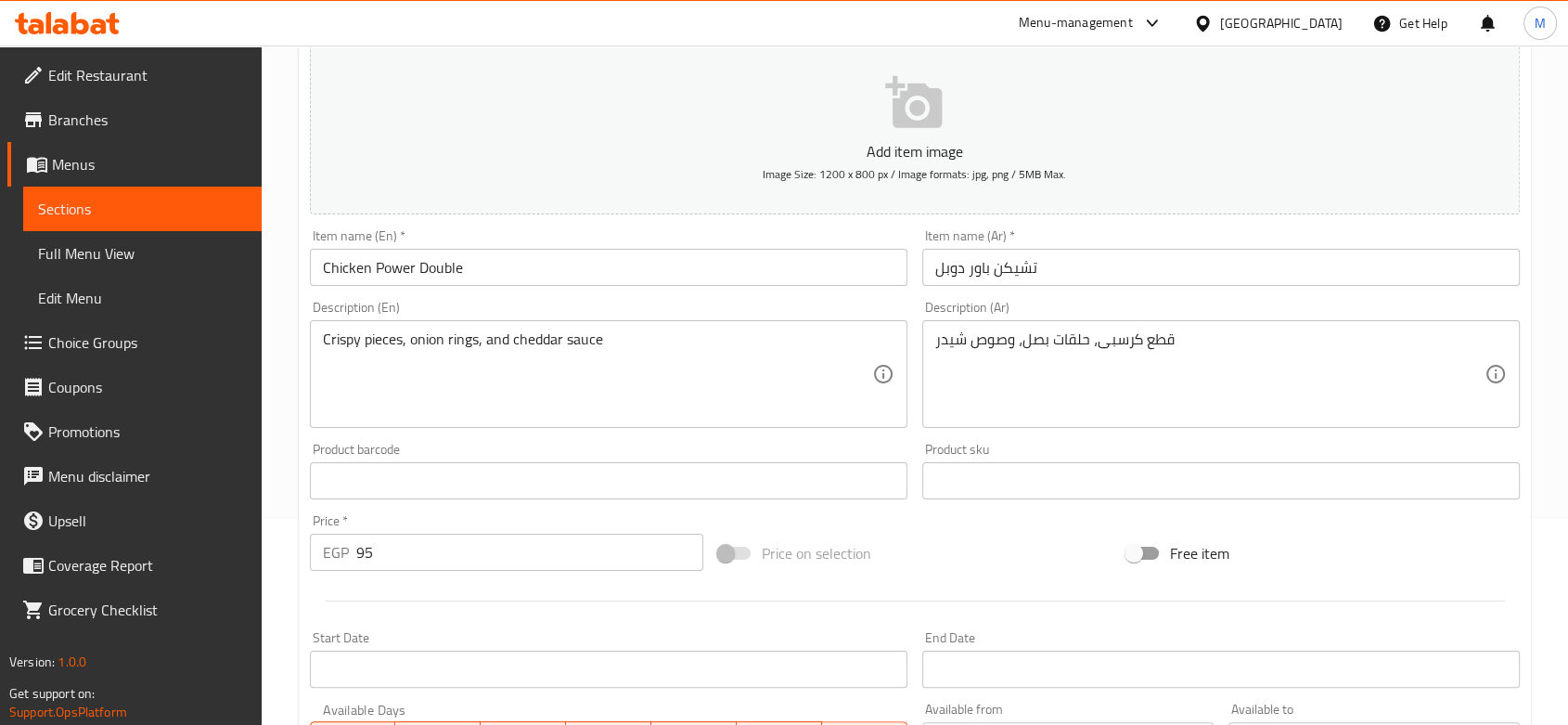
click at [423, 532] on div "Price   * EGP 95 Price *" at bounding box center [506, 542] width 393 height 56
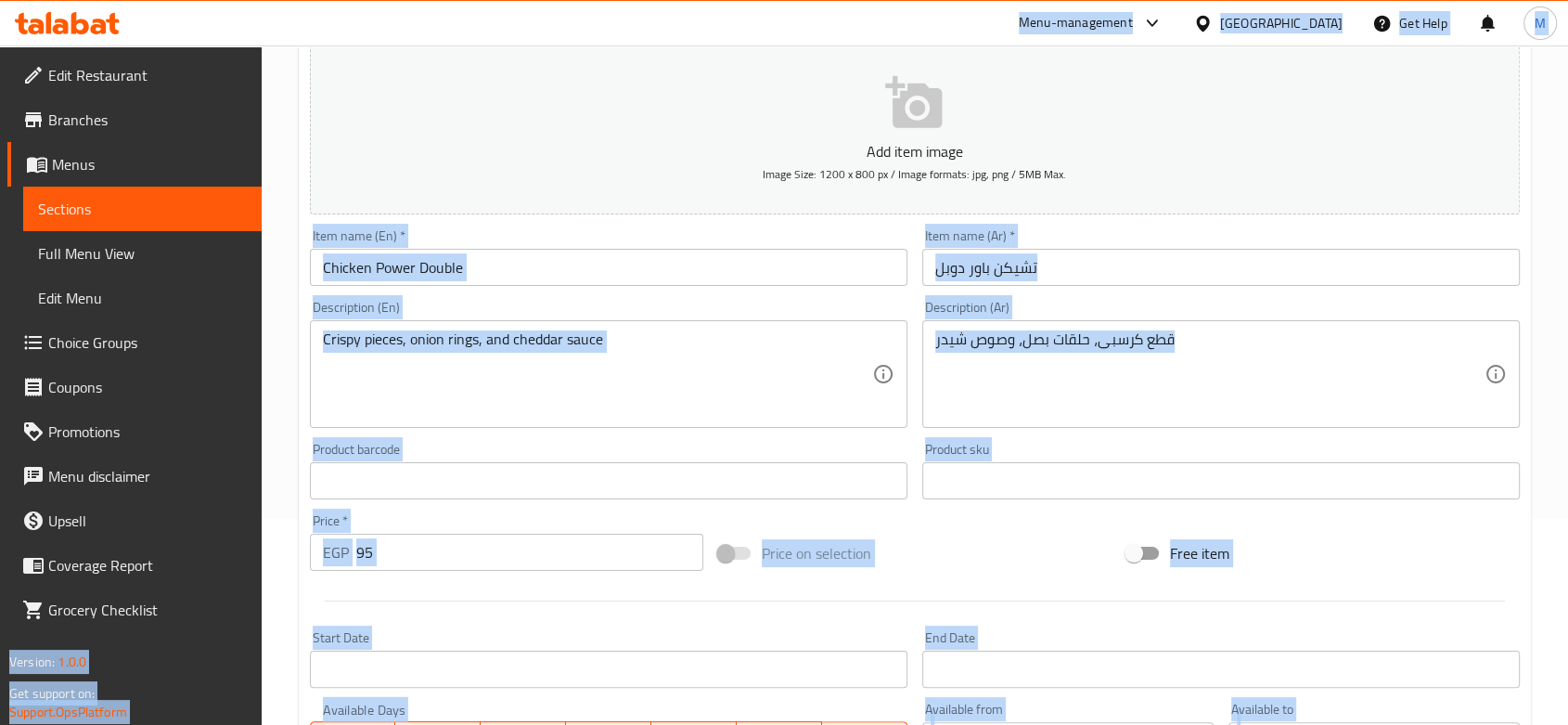
click at [428, 544] on input "95" at bounding box center [529, 552] width 347 height 37
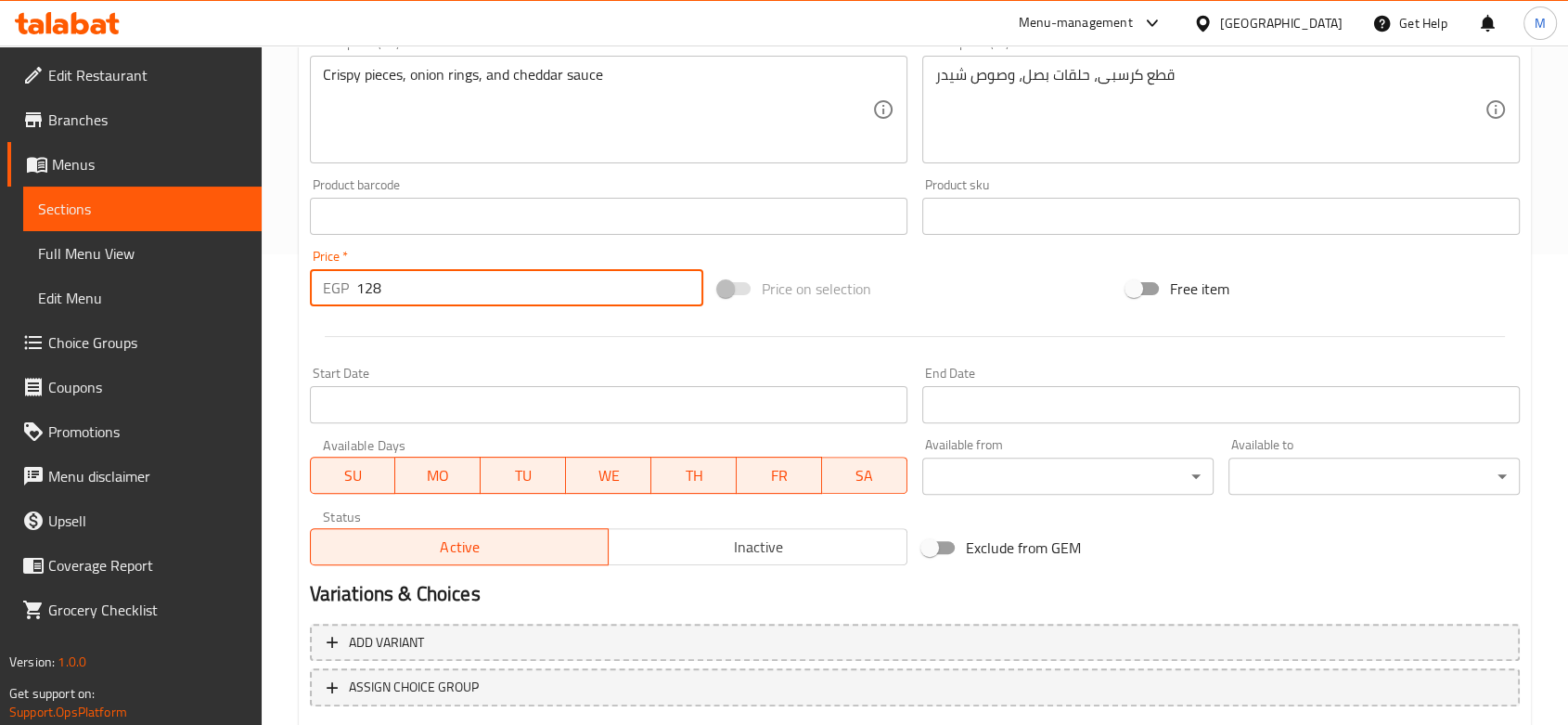
scroll to position [587, 0]
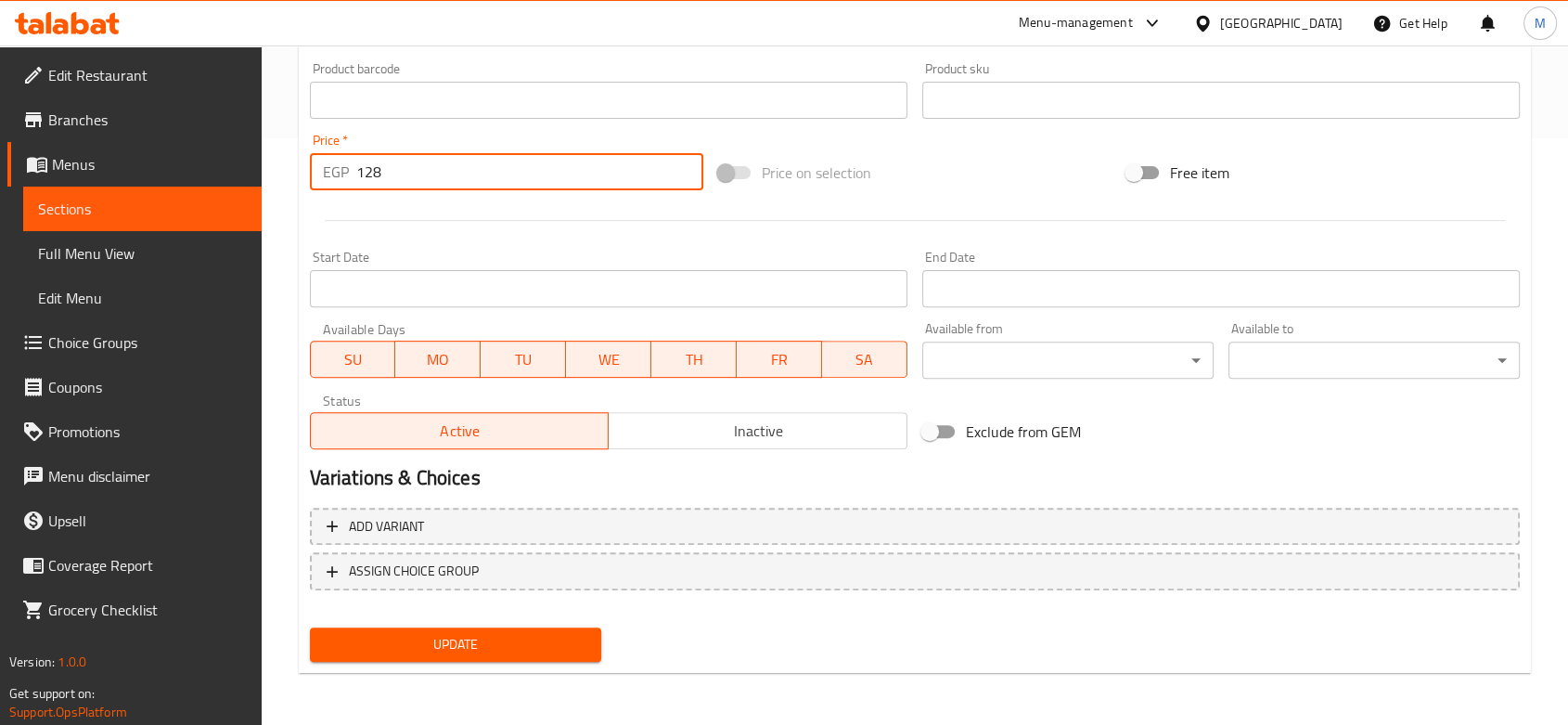
click at [442, 650] on span "Update" at bounding box center [456, 644] width 262 height 23
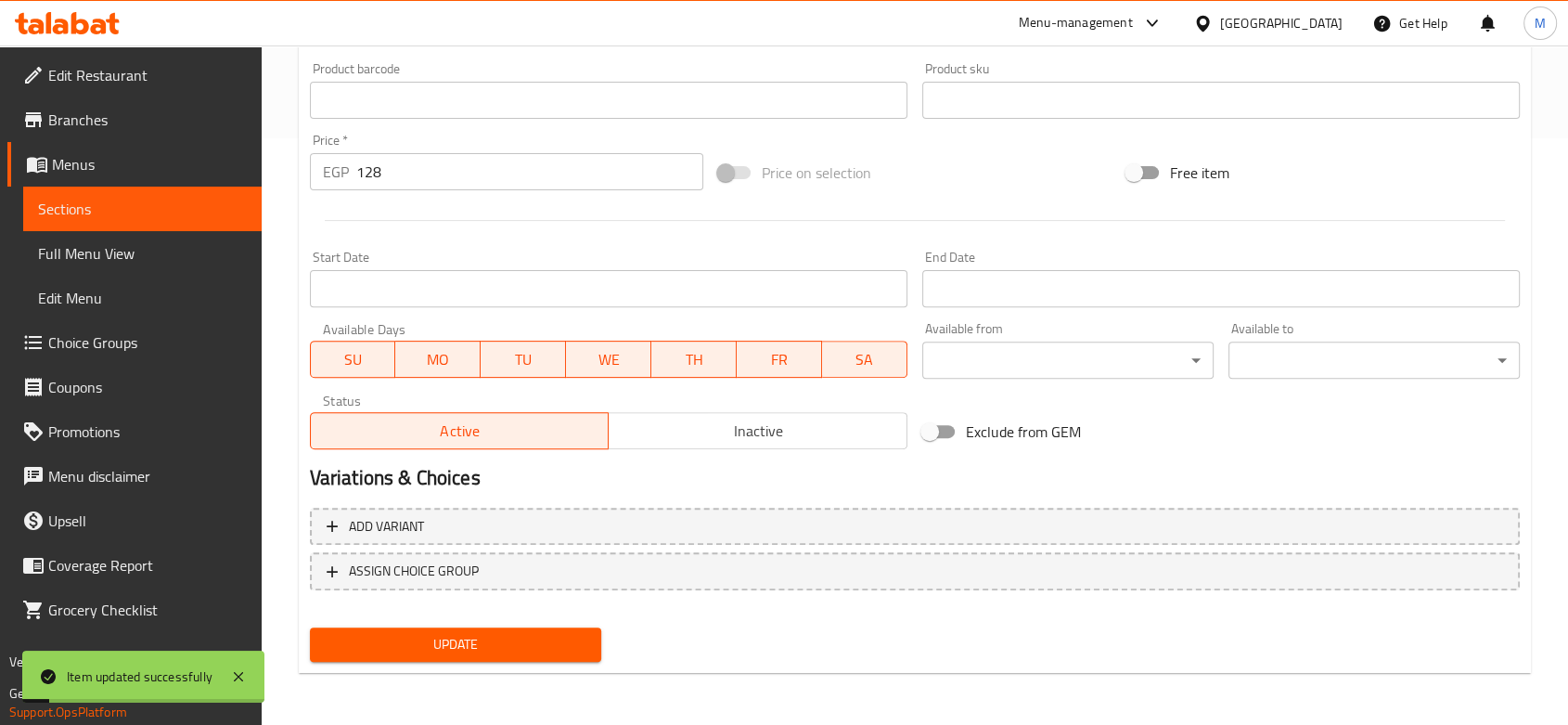
click at [409, 169] on input "128" at bounding box center [529, 171] width 347 height 37
type input "3"
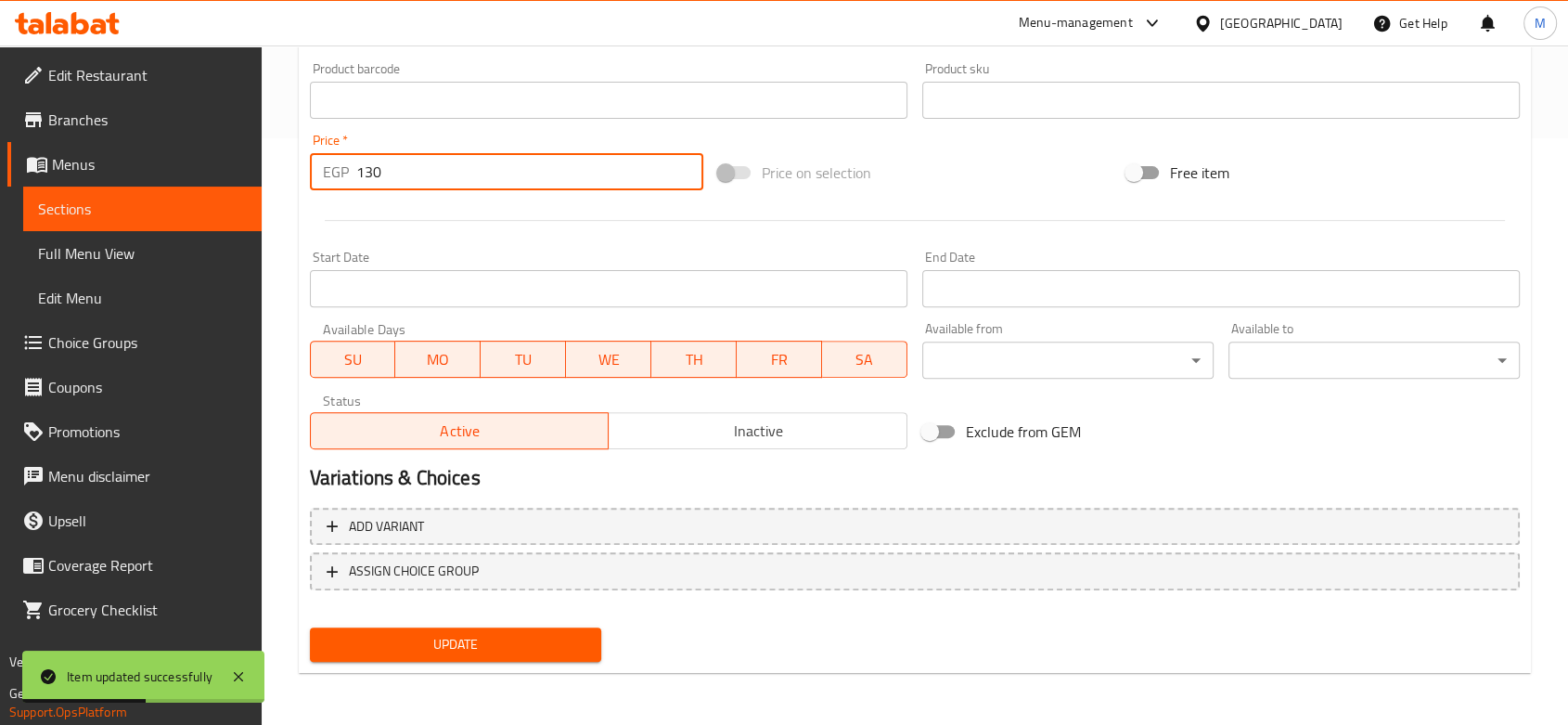
type input "130"
click at [549, 648] on span "Update" at bounding box center [456, 644] width 262 height 23
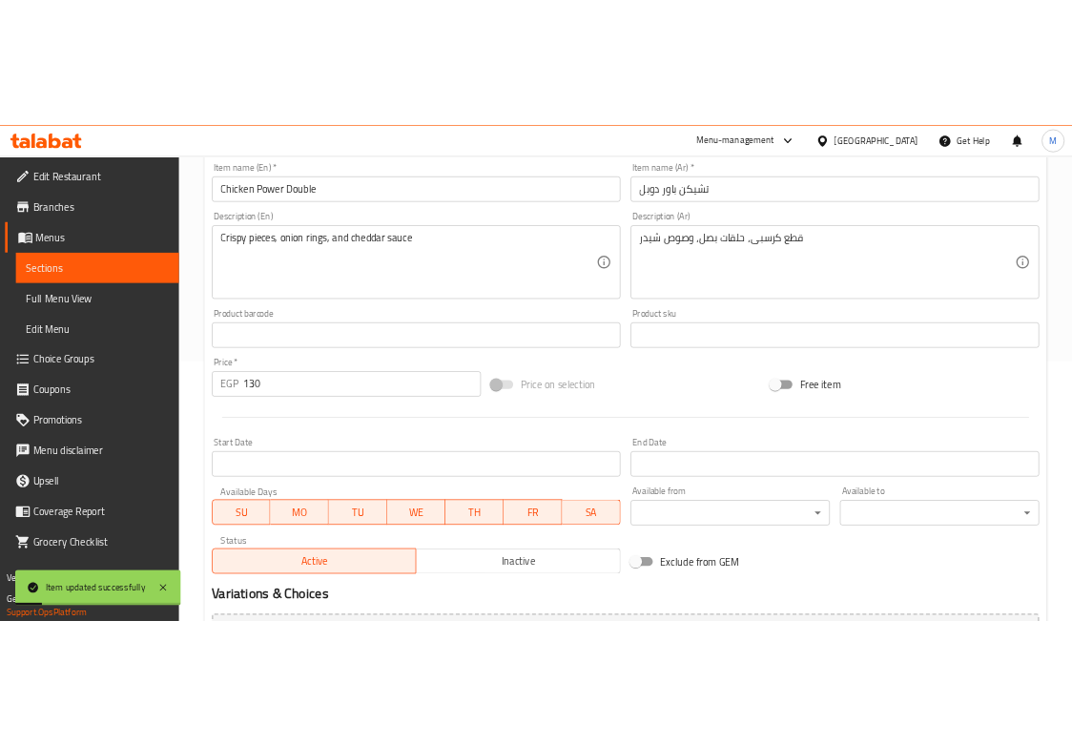
scroll to position [0, 0]
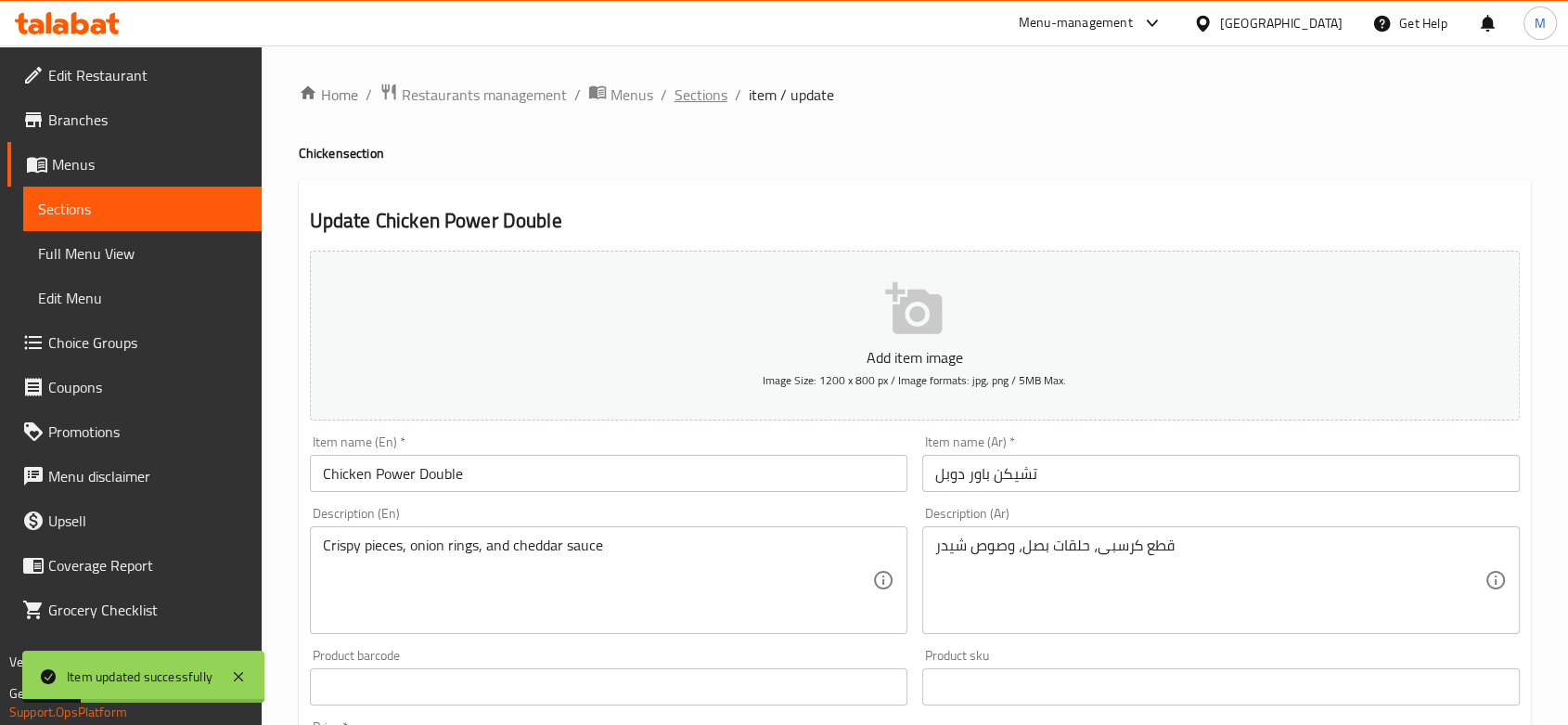
click at [709, 85] on span "Sections" at bounding box center [701, 94] width 53 height 22
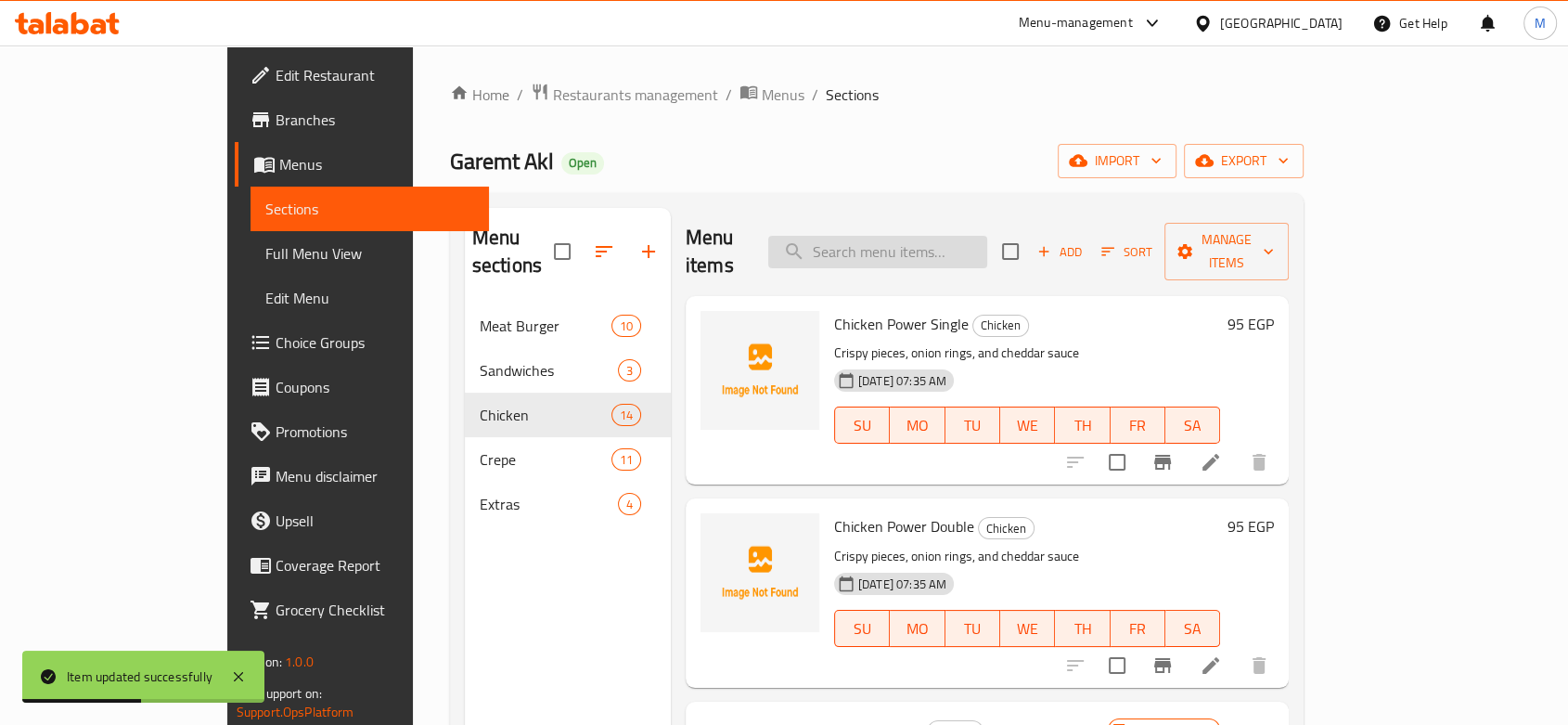
click at [874, 236] on input "search" at bounding box center [878, 251] width 219 height 32
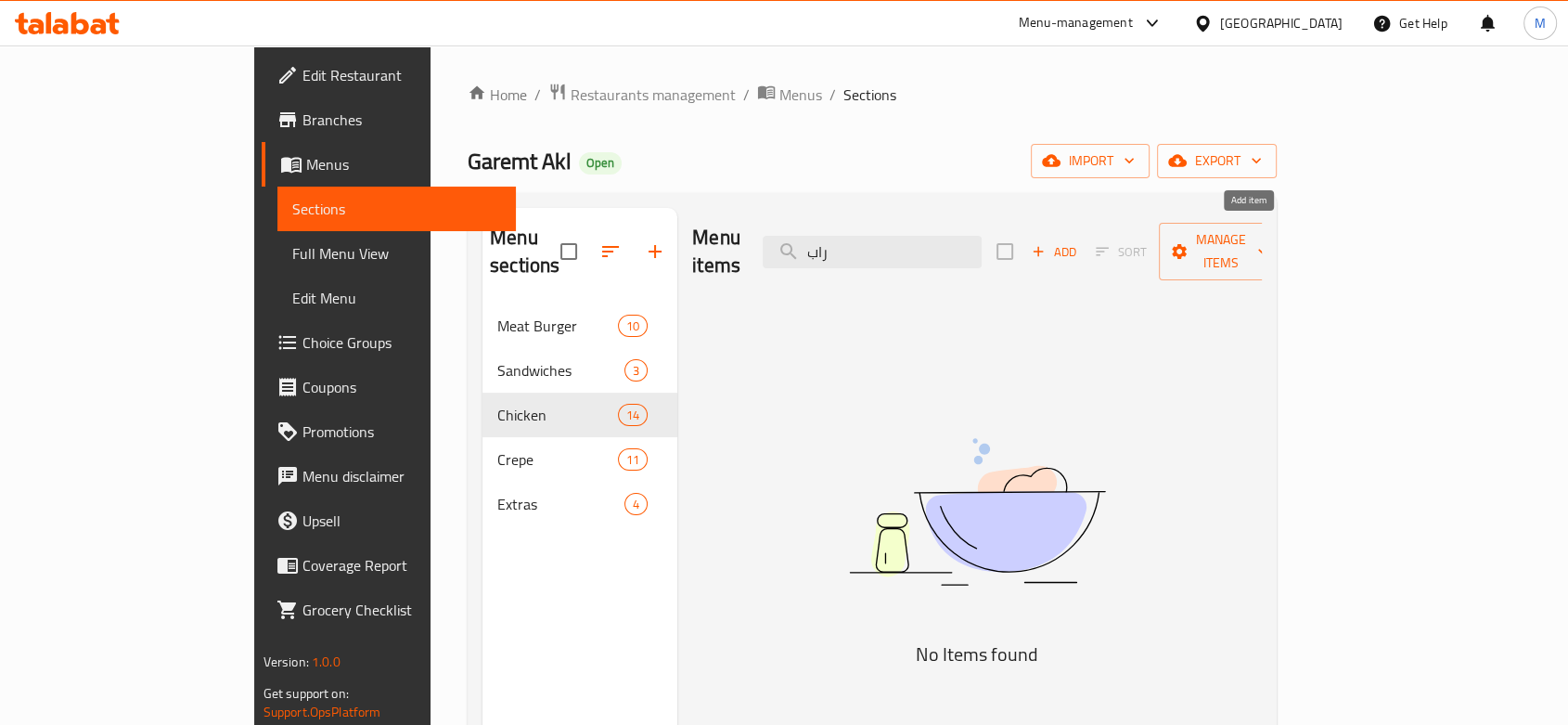
type input "راب"
click at [1047, 243] on icon "button" at bounding box center [1038, 251] width 17 height 17
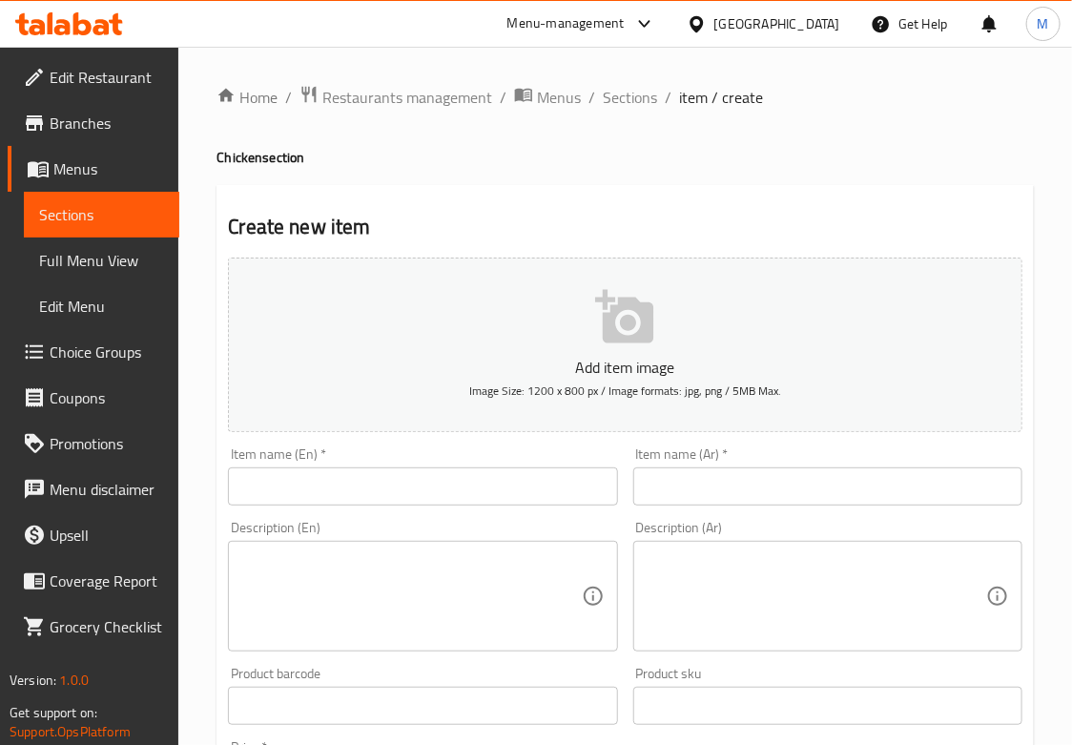
click at [768, 487] on input "text" at bounding box center [827, 486] width 389 height 38
paste input "فاھیتا راب 85"
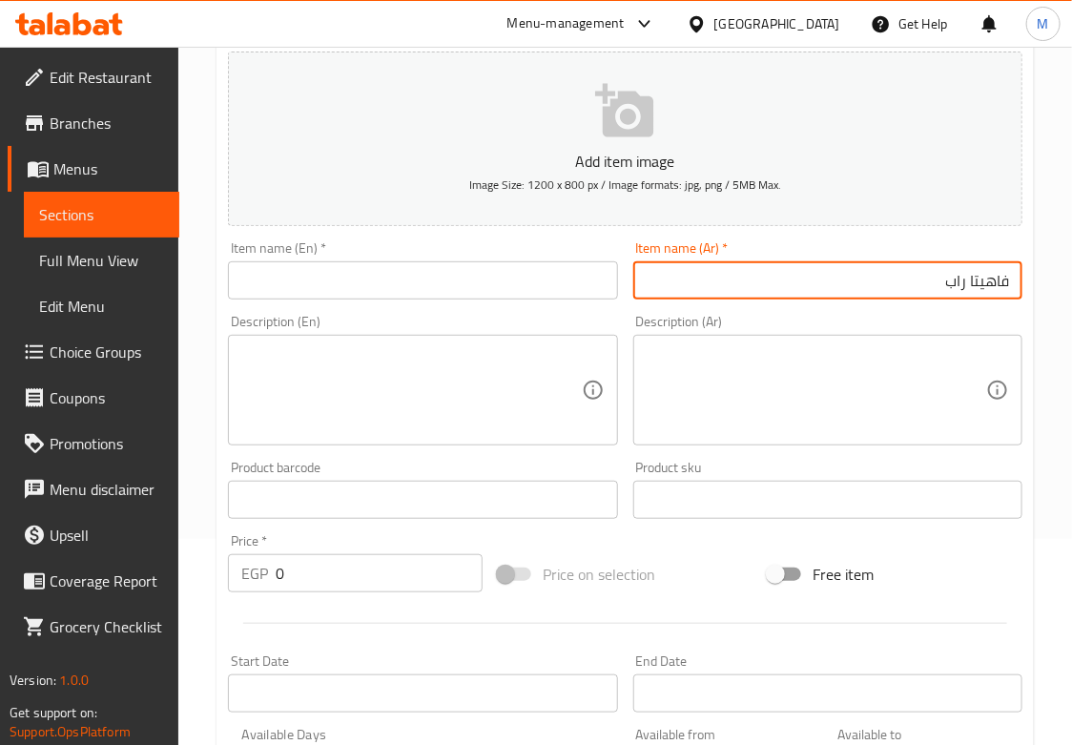
scroll to position [318, 0]
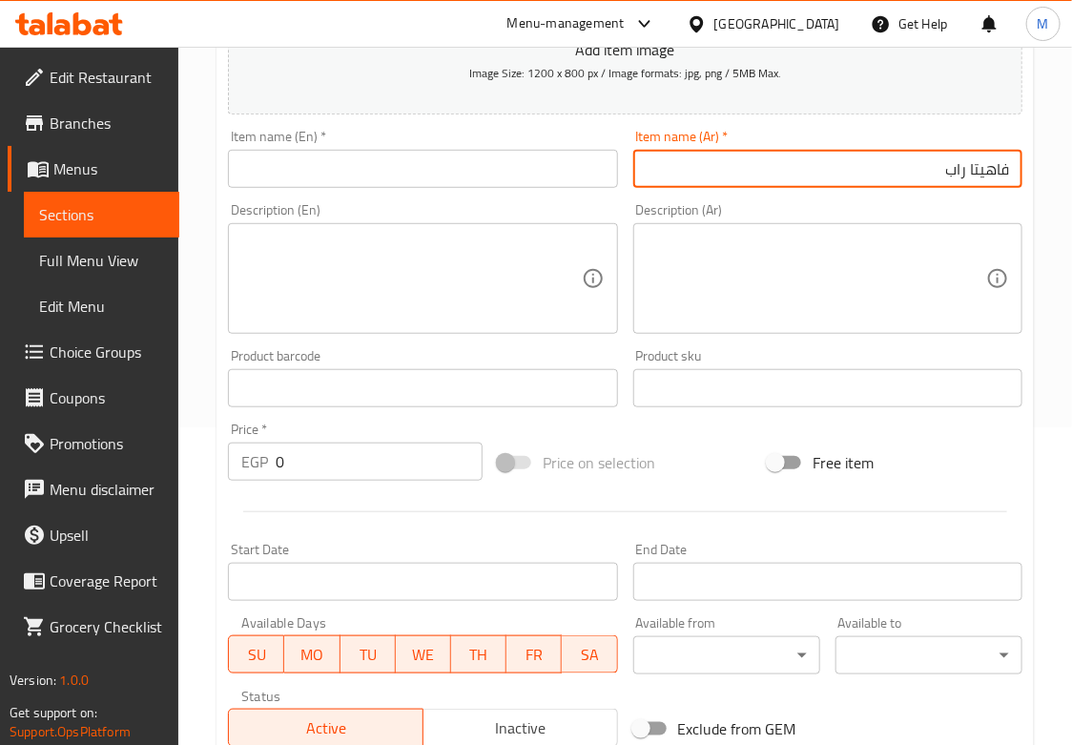
type input "فاھیتا راب"
click at [338, 480] on input "0" at bounding box center [379, 461] width 207 height 38
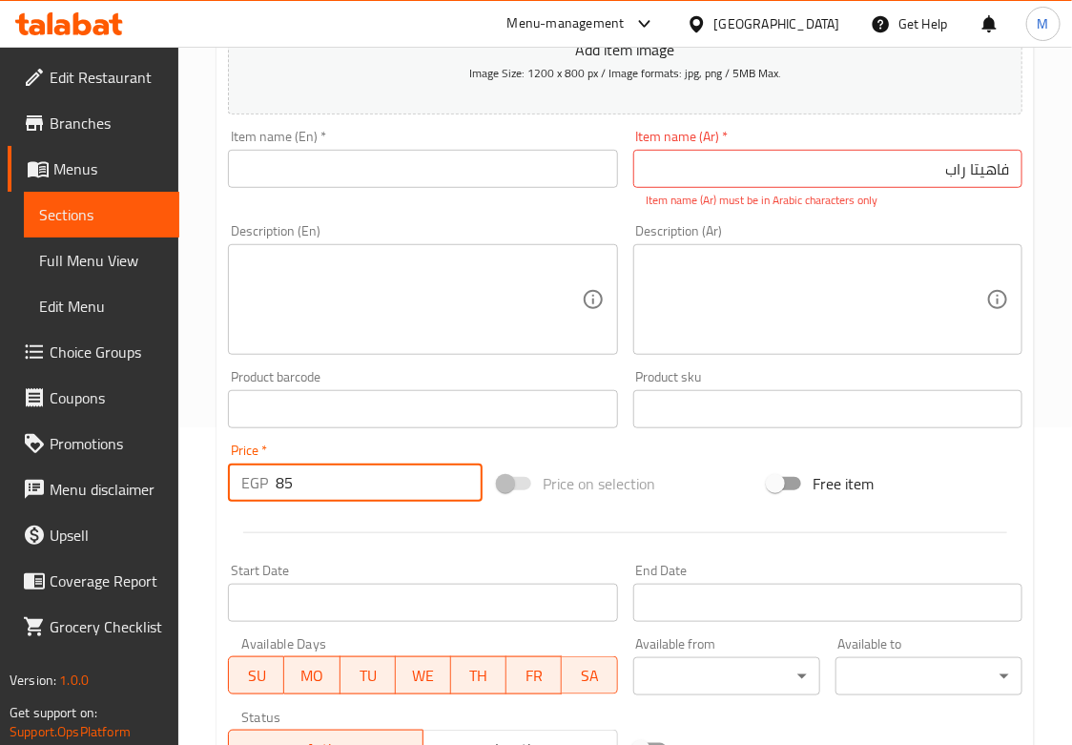
type input "85"
click at [694, 167] on input "فاھیتا راب" at bounding box center [827, 169] width 389 height 38
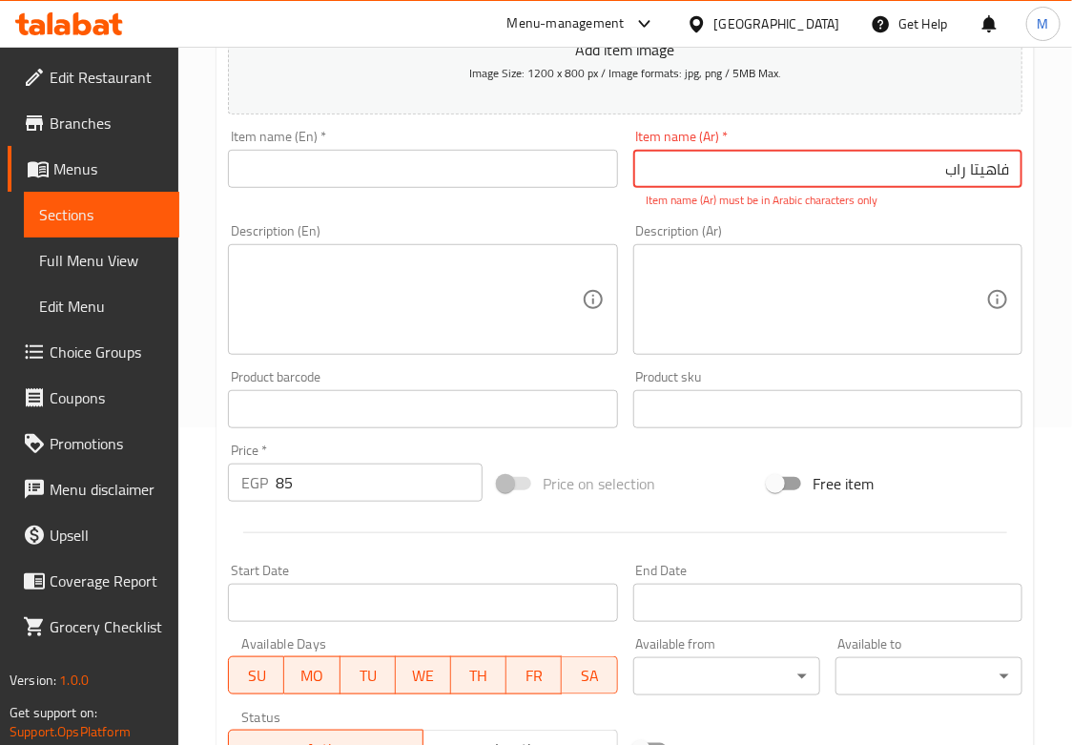
type input "فاهيتا راب"
drag, startPoint x: 399, startPoint y: 204, endPoint x: 384, endPoint y: 160, distance: 46.1
click at [392, 196] on div "Add item image Image Size: 1200 x 800 px / Image formats: jpg, png / 5MB Max. I…" at bounding box center [625, 353] width 810 height 843
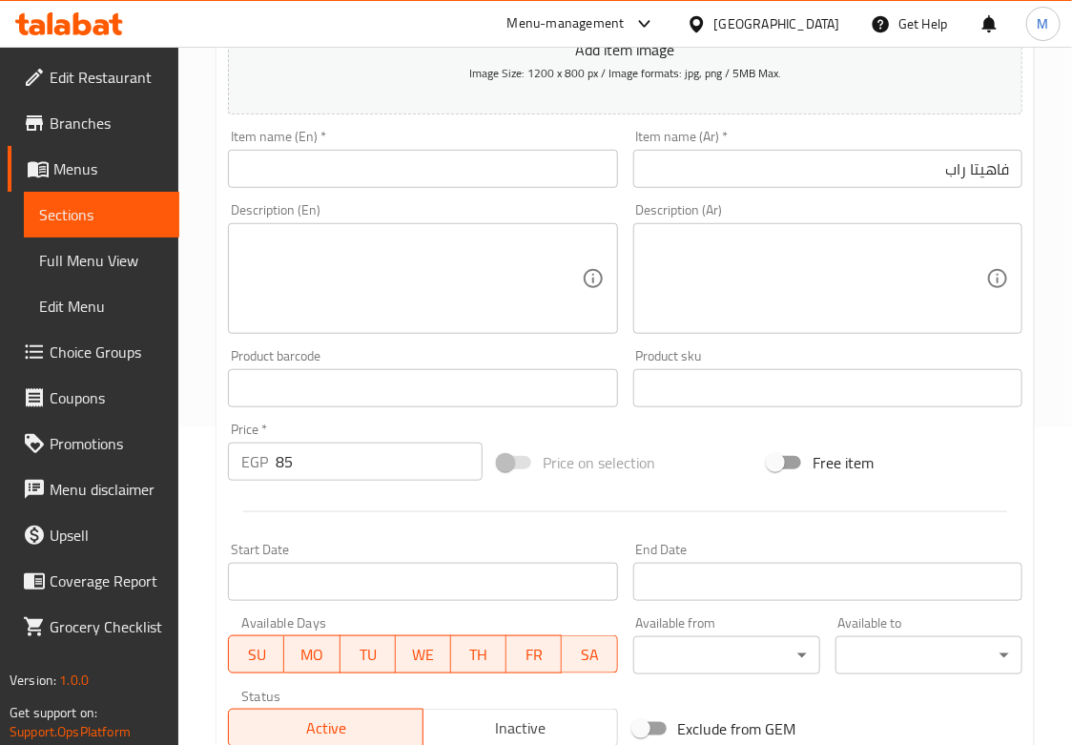
click at [380, 152] on input "text" at bounding box center [422, 169] width 389 height 38
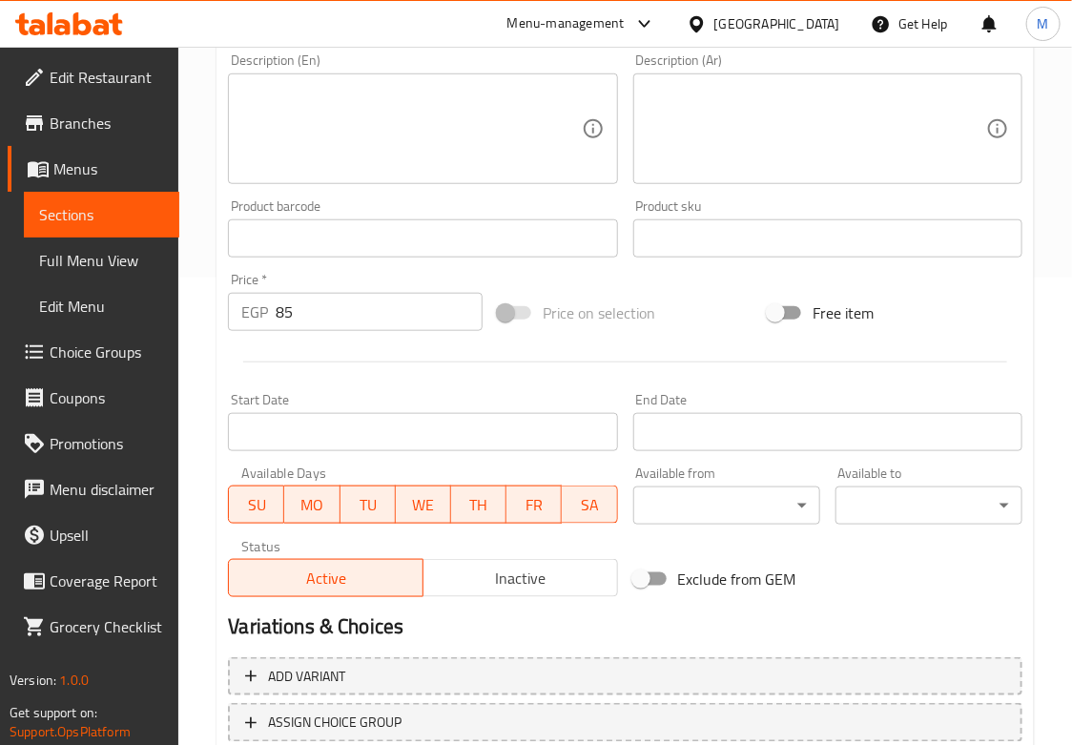
scroll to position [603, 0]
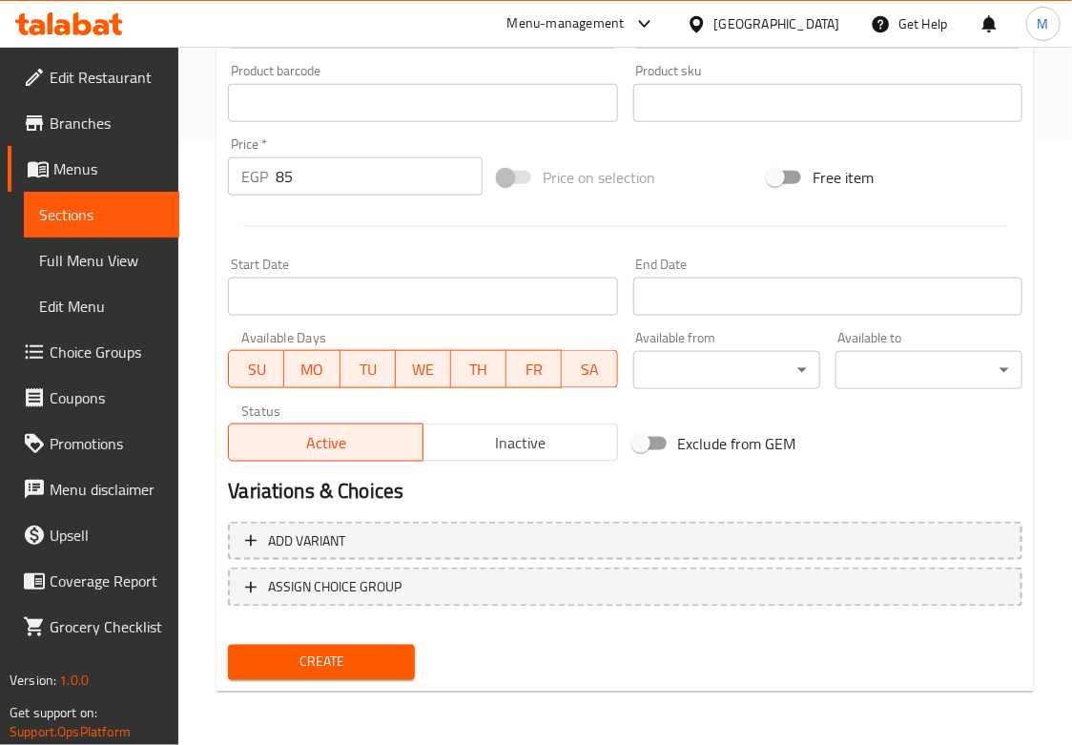
type input "Fajita Wrap"
click at [377, 663] on span "Create" at bounding box center [321, 662] width 156 height 24
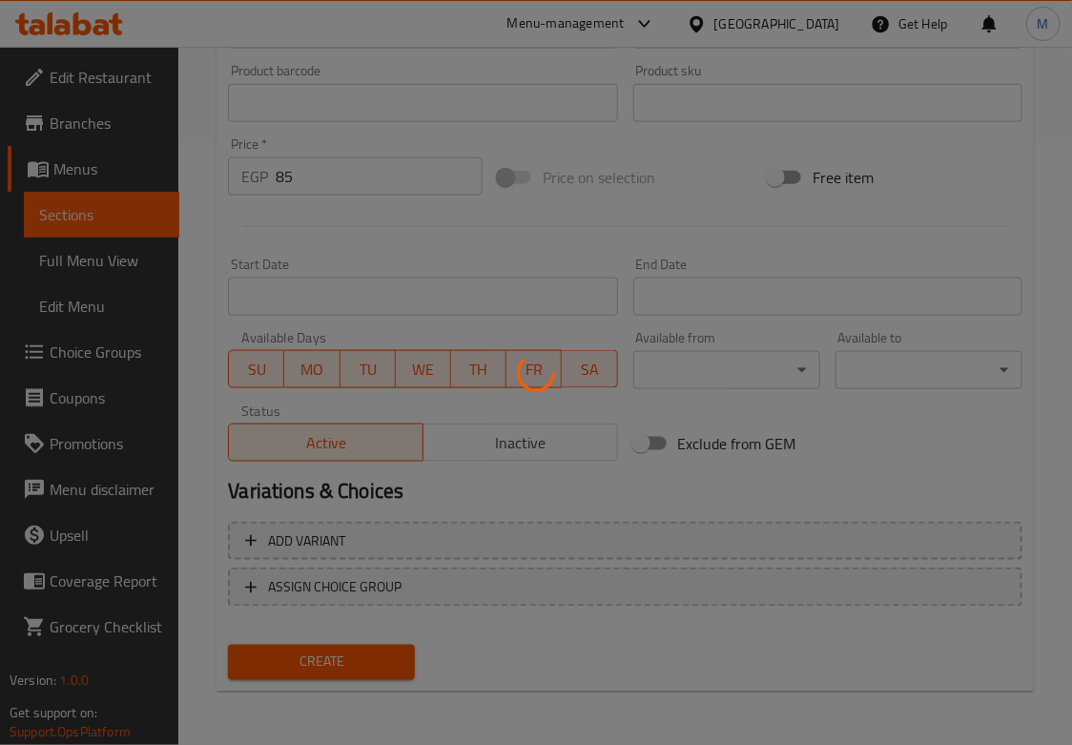
type input "0"
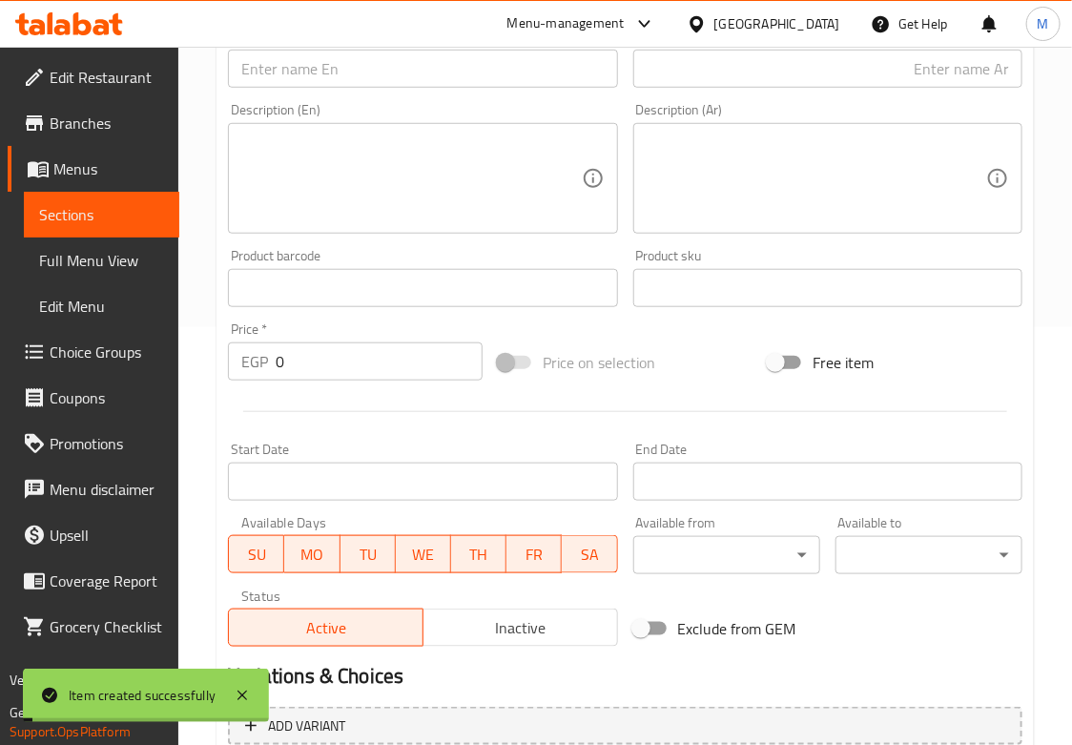
scroll to position [178, 0]
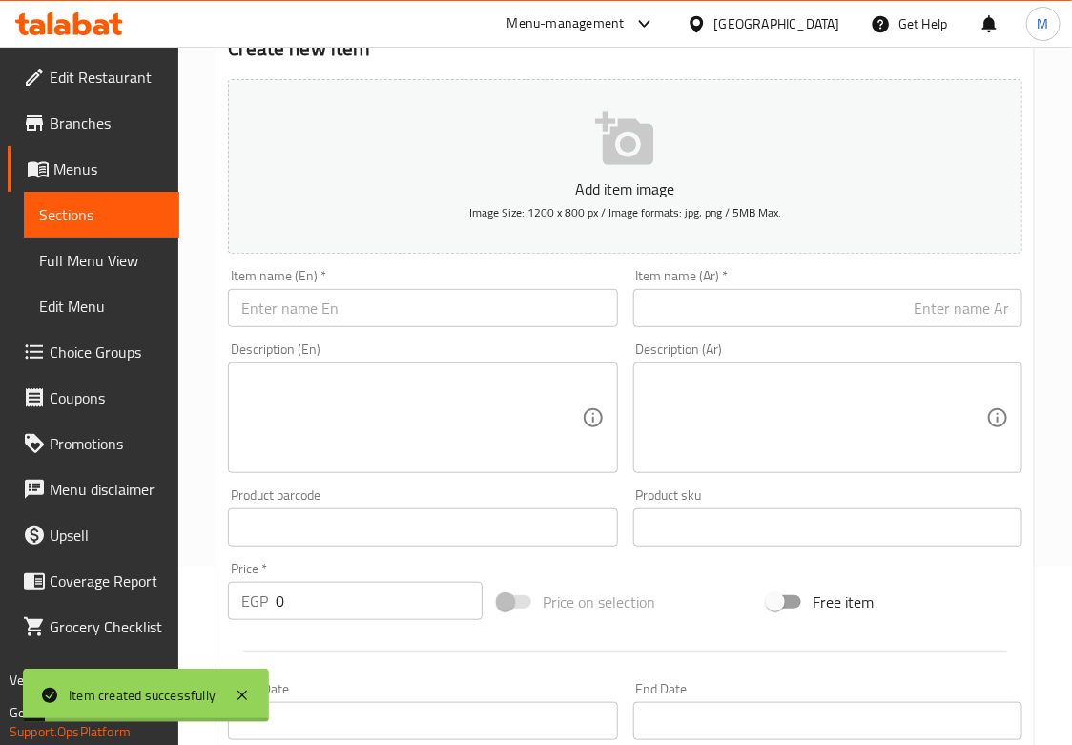
click at [286, 314] on input "text" at bounding box center [422, 308] width 389 height 38
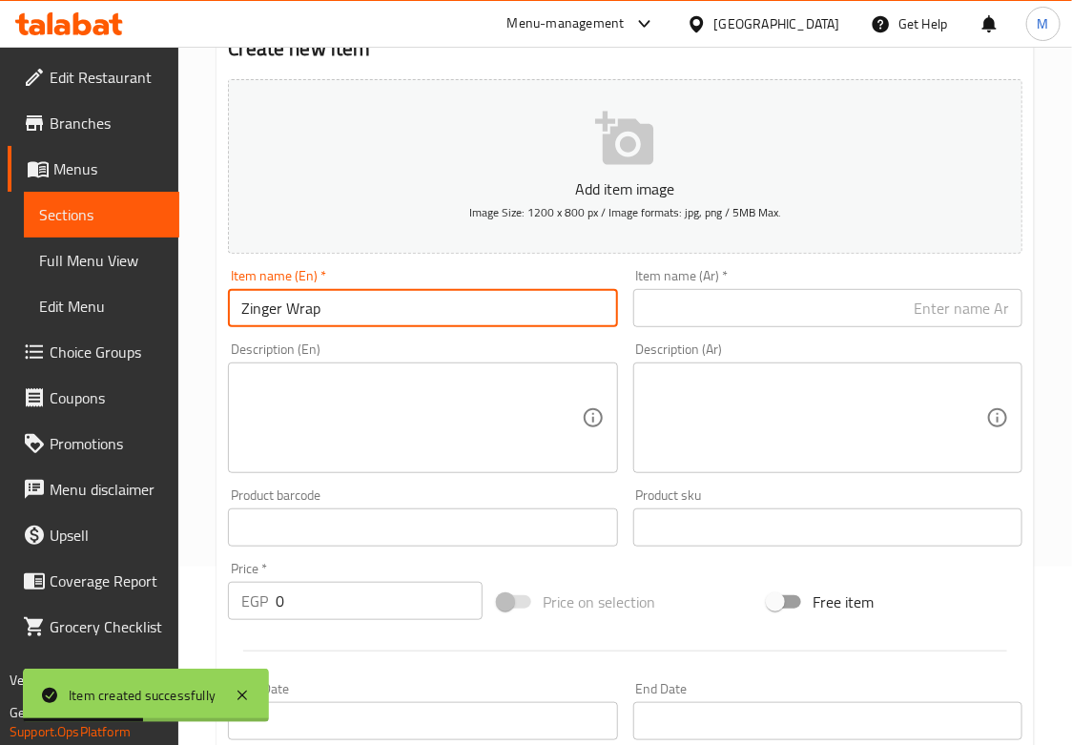
type input "Zinger Wrap"
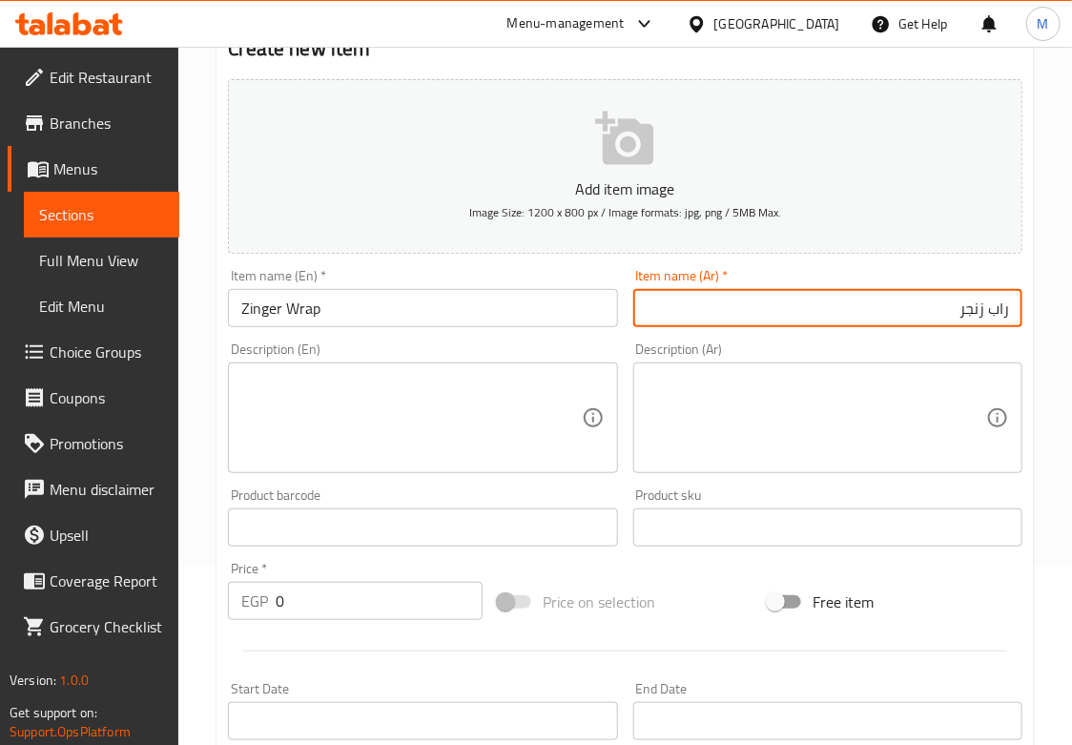
type input "راب زنجر"
click at [329, 597] on input "0" at bounding box center [379, 601] width 207 height 38
click at [330, 590] on input "0" at bounding box center [379, 601] width 207 height 38
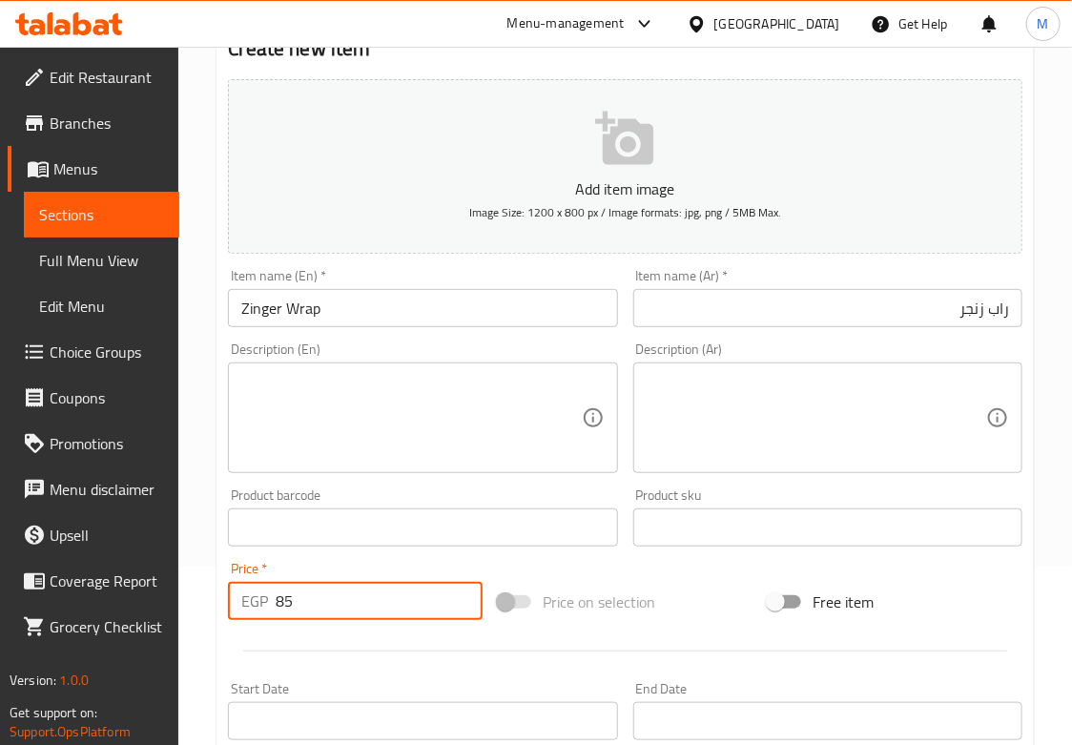
type input "85"
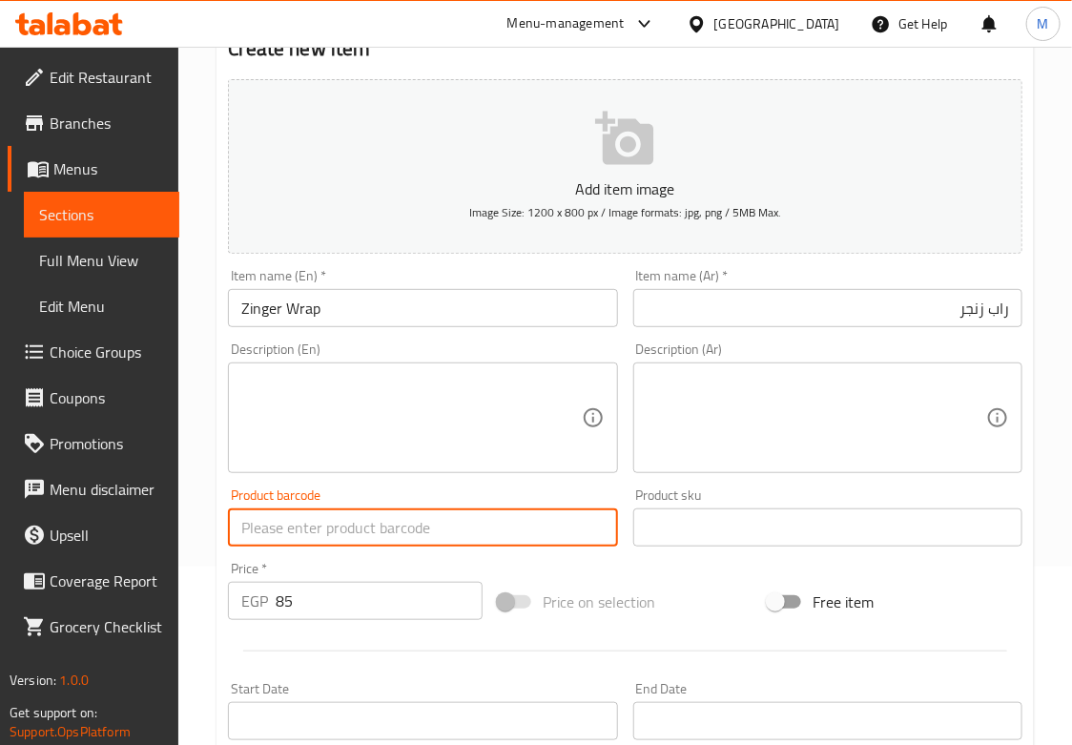
click at [358, 532] on input "text" at bounding box center [422, 527] width 389 height 38
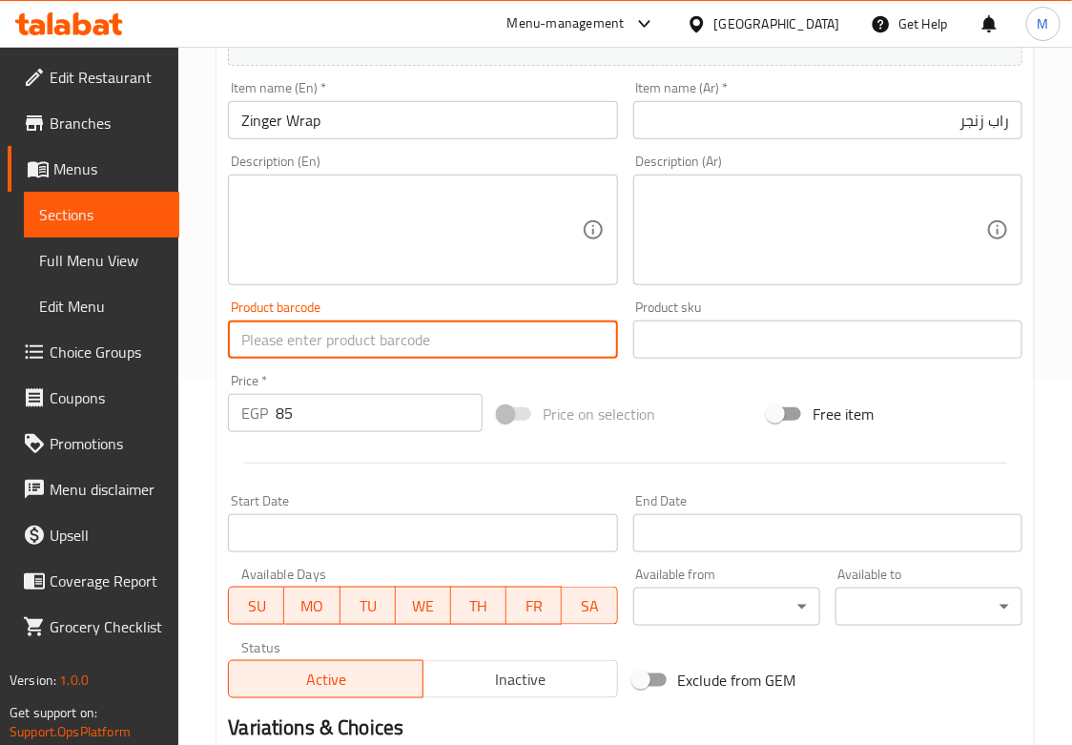
scroll to position [603, 0]
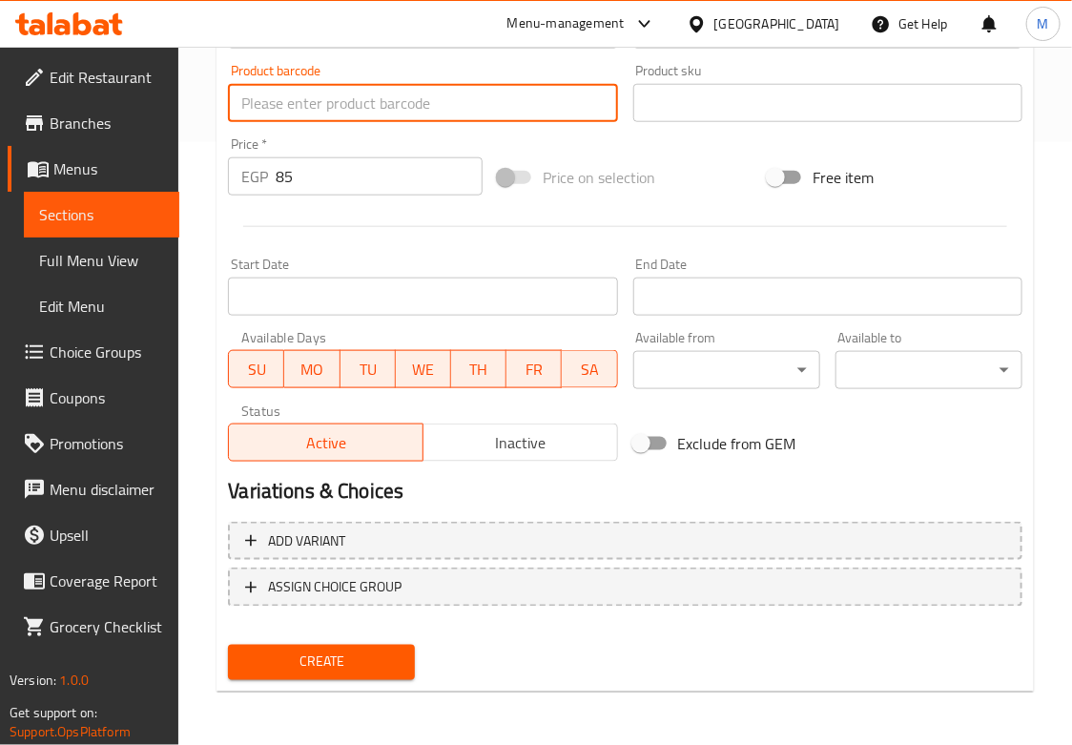
click at [334, 658] on span "Create" at bounding box center [321, 662] width 156 height 24
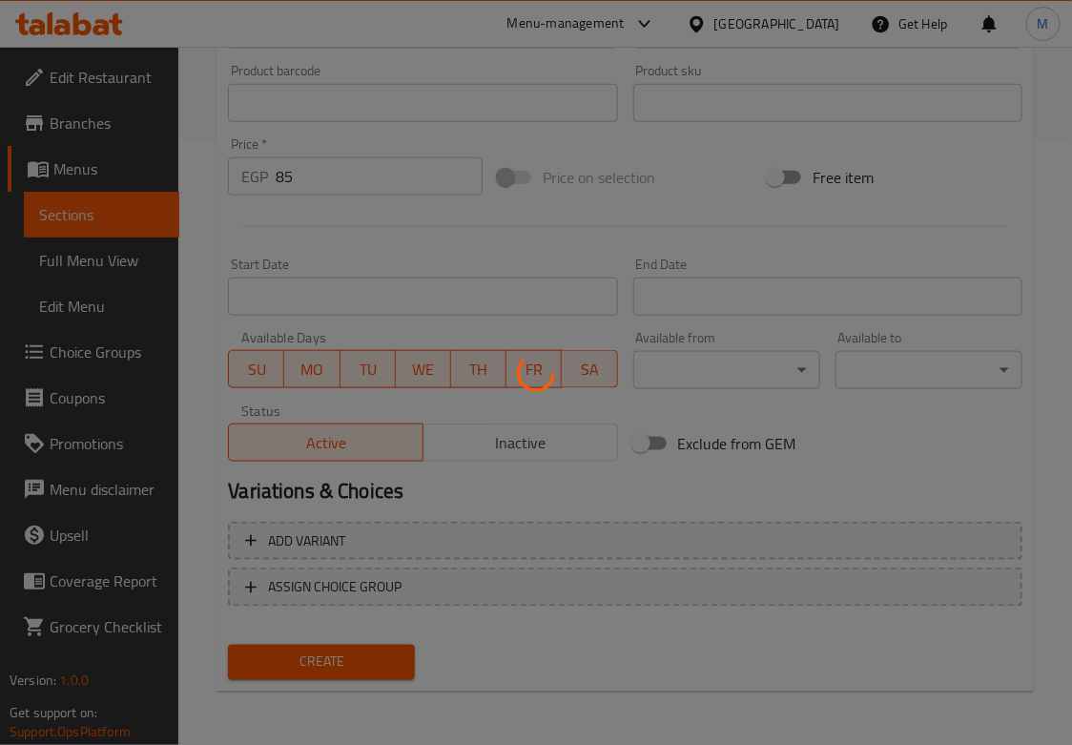
type input "0"
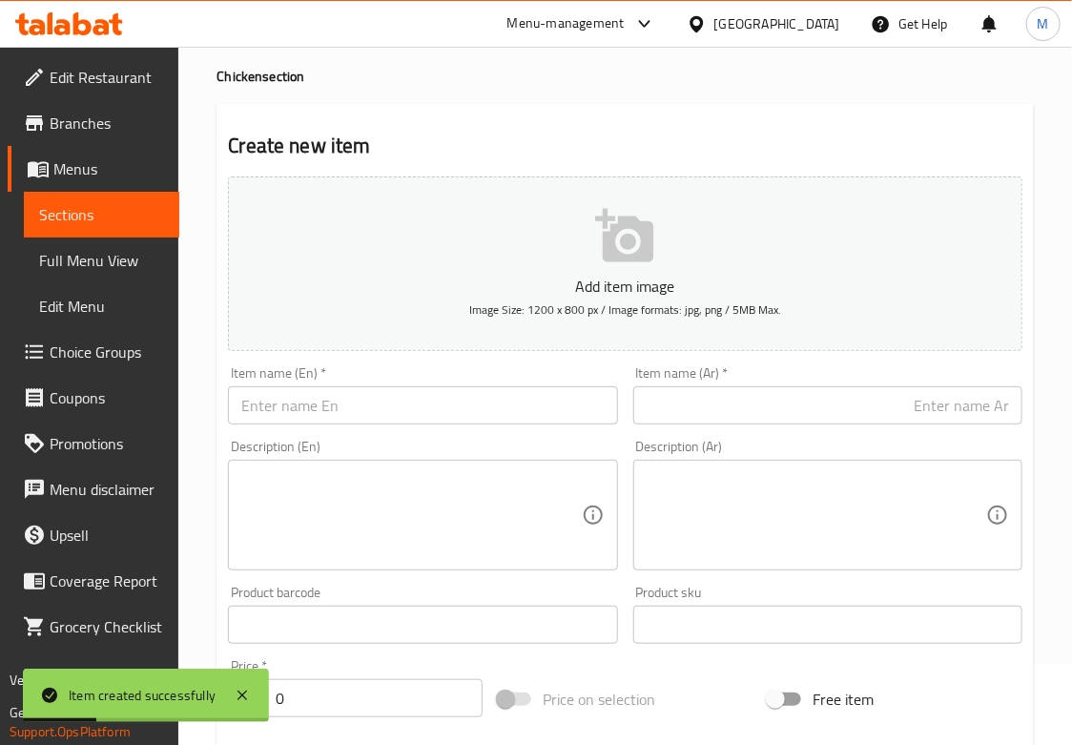
scroll to position [0, 0]
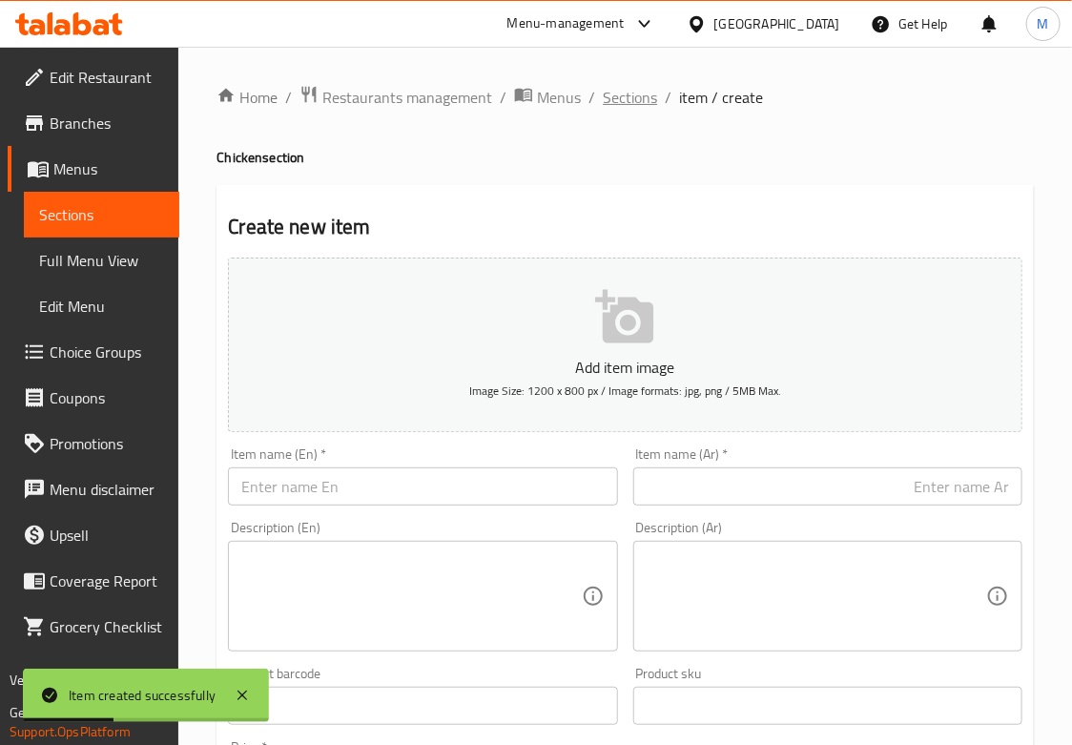
click at [605, 91] on span "Sections" at bounding box center [630, 97] width 54 height 23
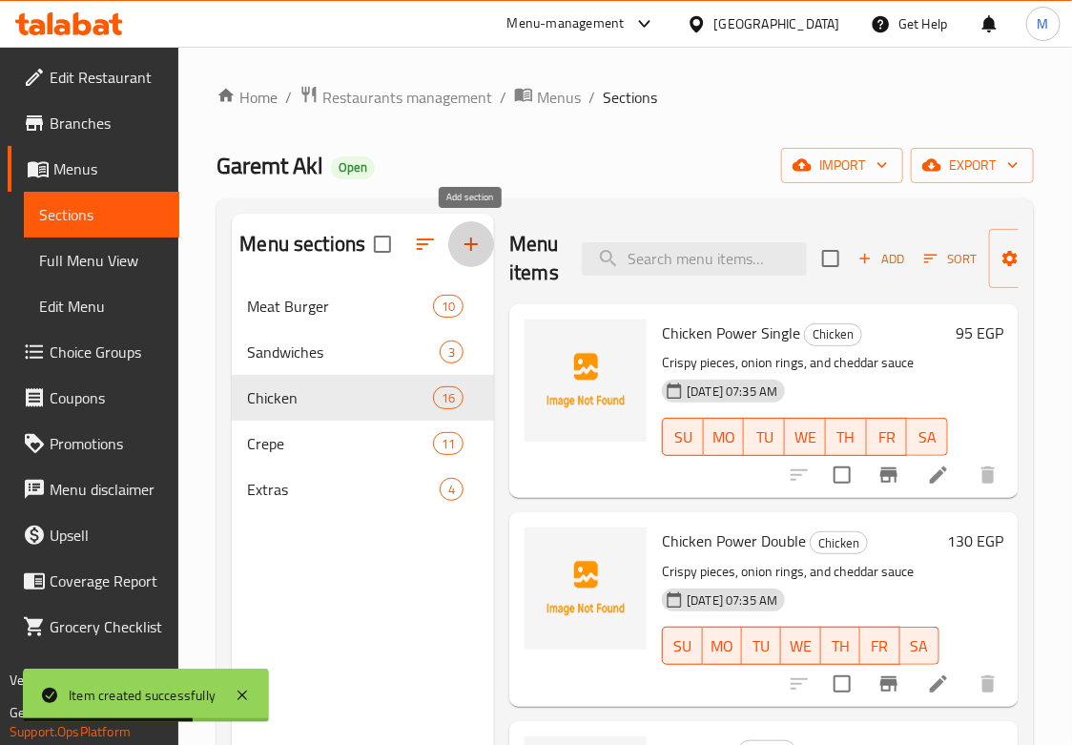
click at [464, 243] on icon "button" at bounding box center [471, 244] width 23 height 23
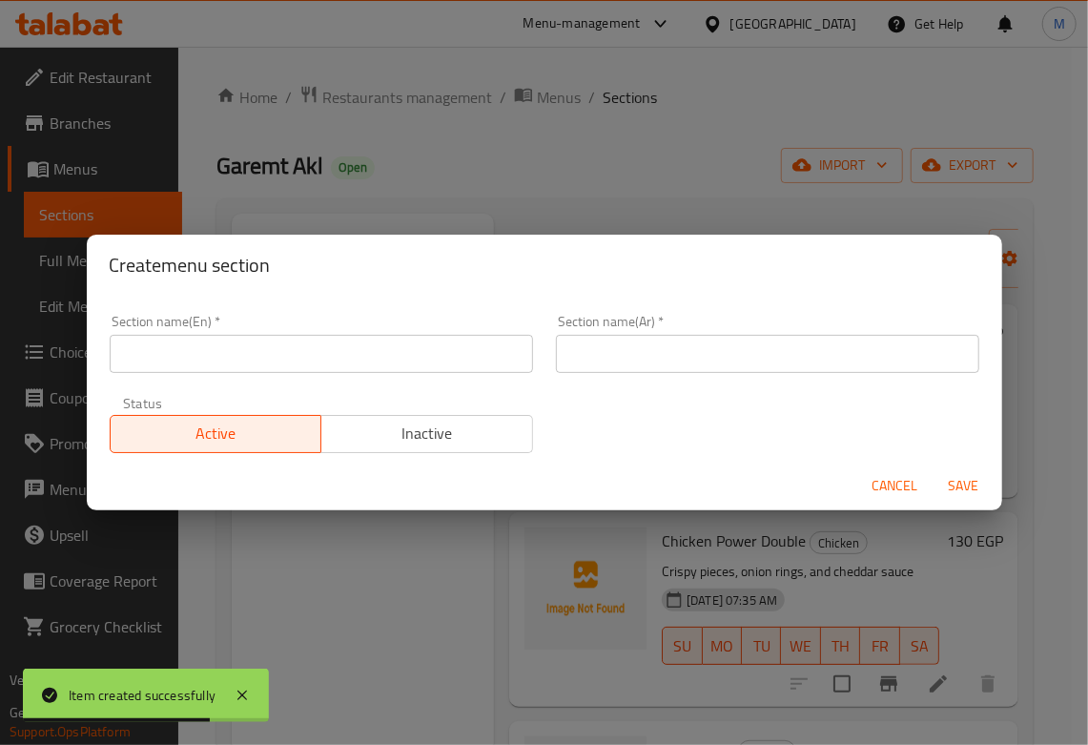
click at [348, 372] on div "Section name(En)   * Section name(En) *" at bounding box center [321, 343] width 446 height 81
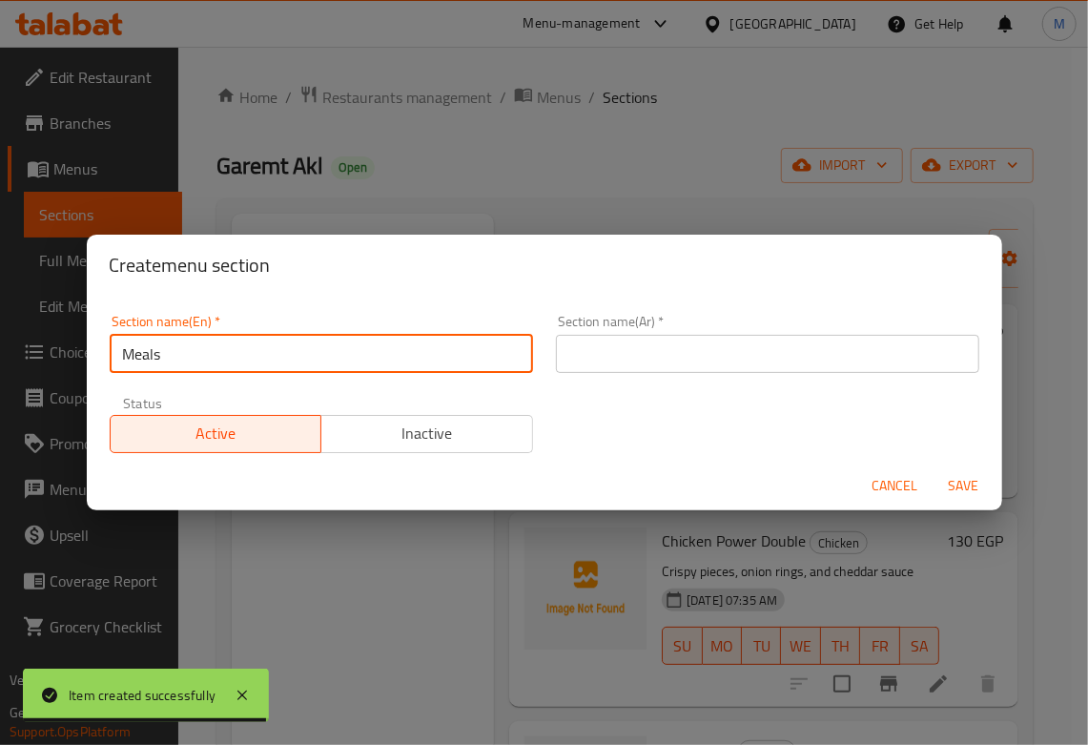
type input "Meals"
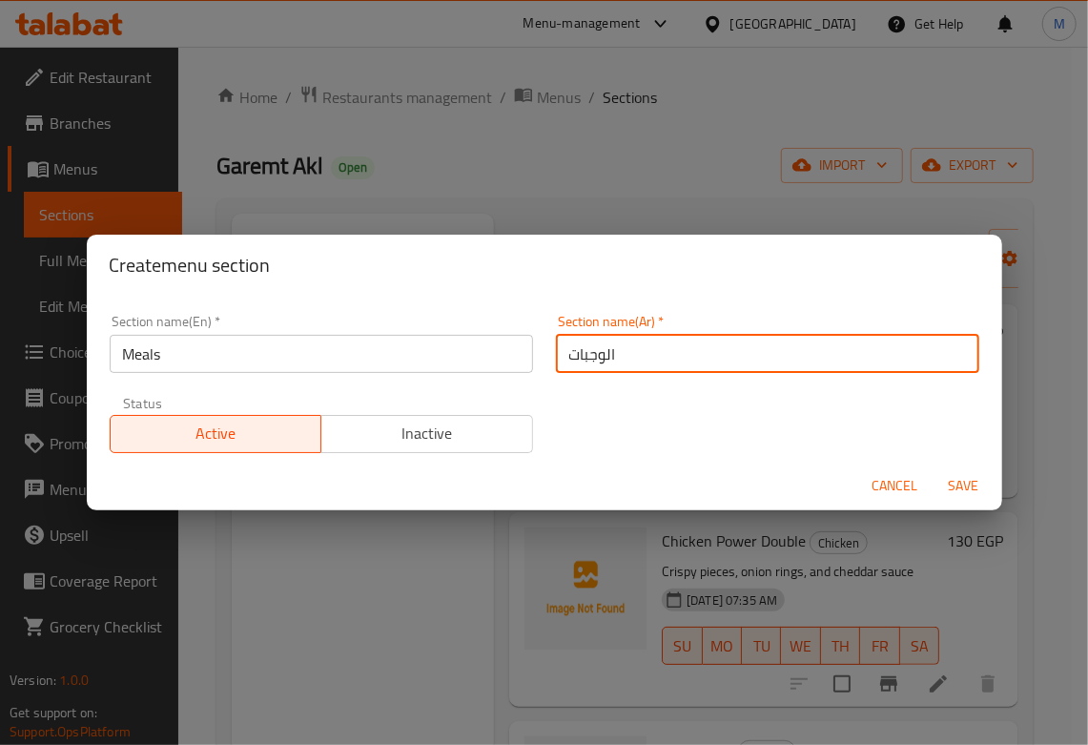
type input "الوجبات"
click at [954, 479] on span "Save" at bounding box center [964, 486] width 46 height 24
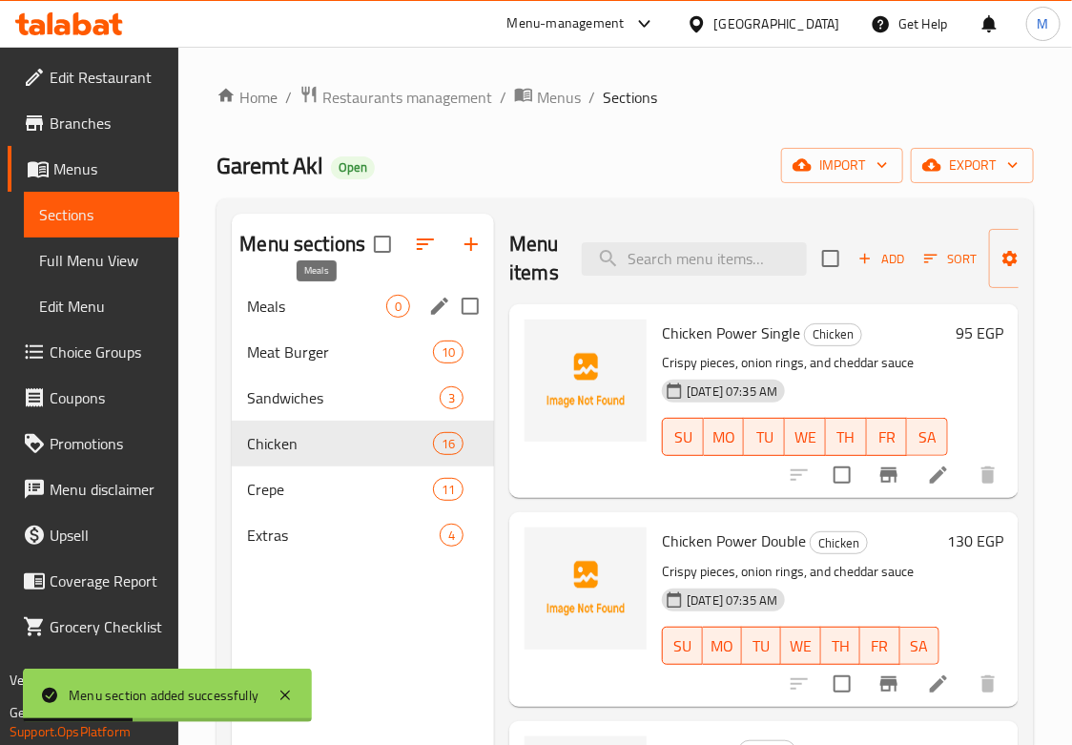
click at [318, 297] on span "Meals" at bounding box center [316, 306] width 139 height 23
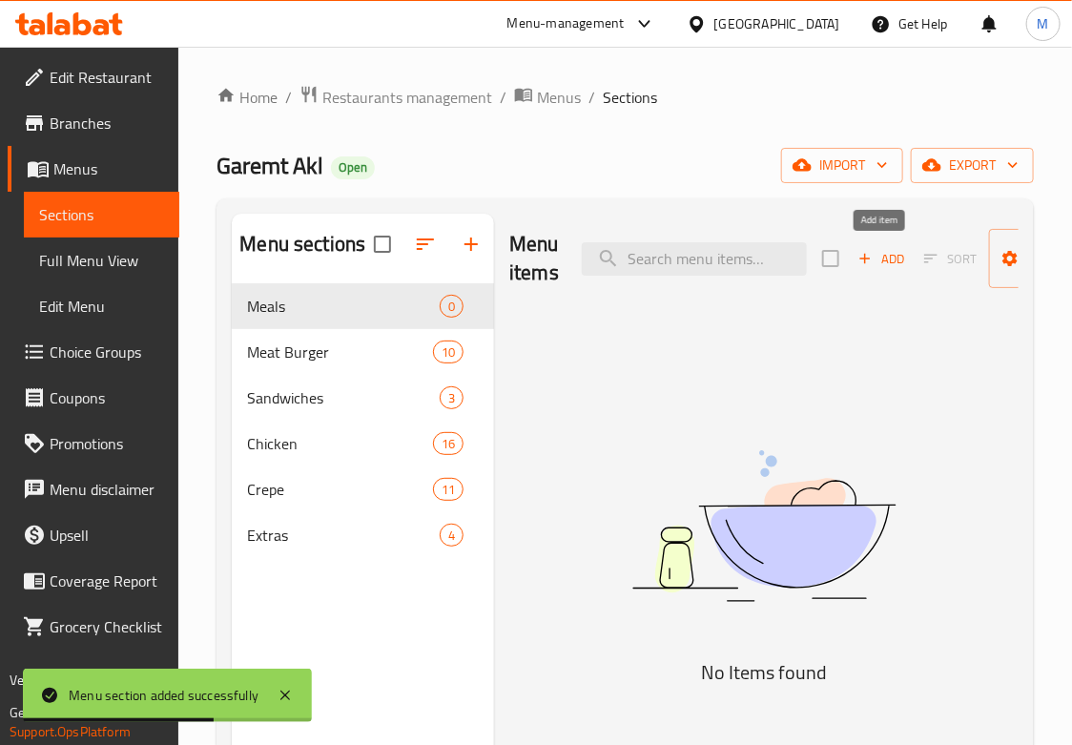
click at [872, 265] on span "Add" at bounding box center [880, 259] width 51 height 22
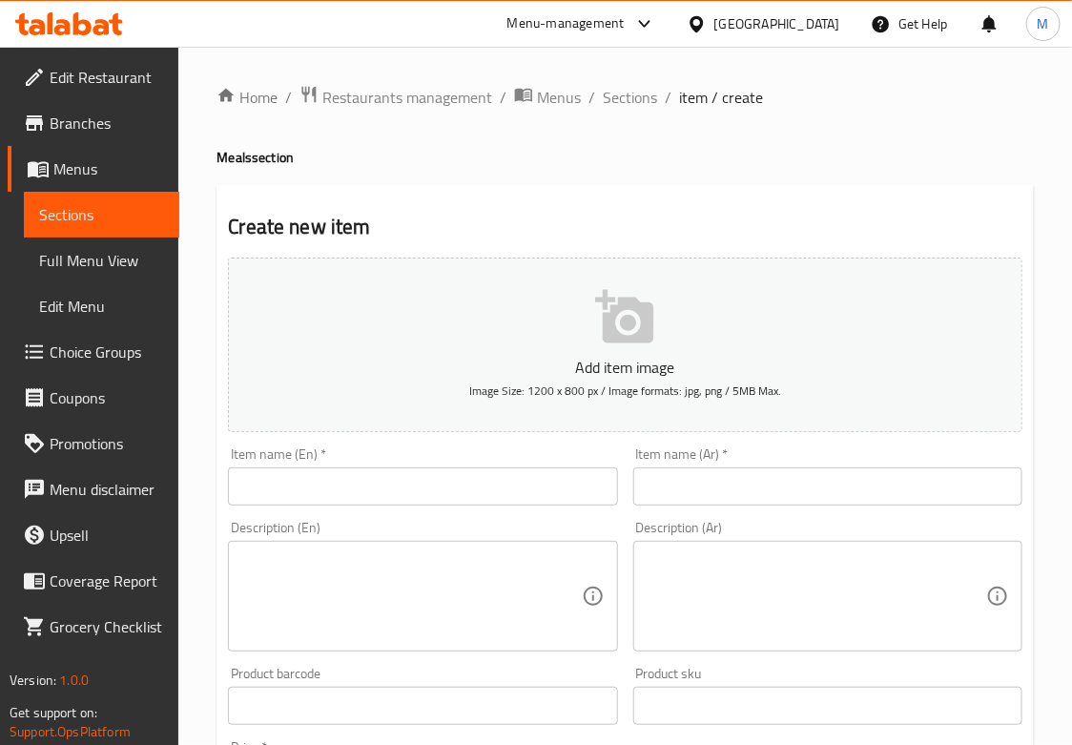
click at [668, 502] on input "text" at bounding box center [827, 486] width 389 height 38
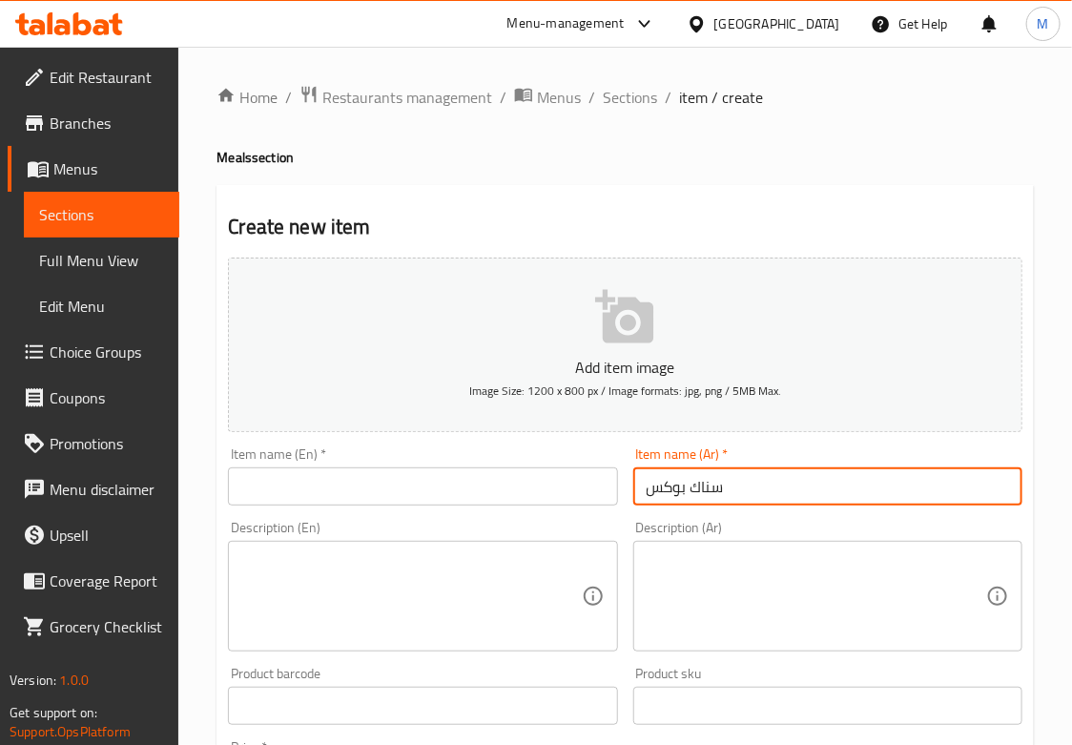
type input "سناك بوكس"
click at [769, 595] on textarea at bounding box center [815, 596] width 339 height 91
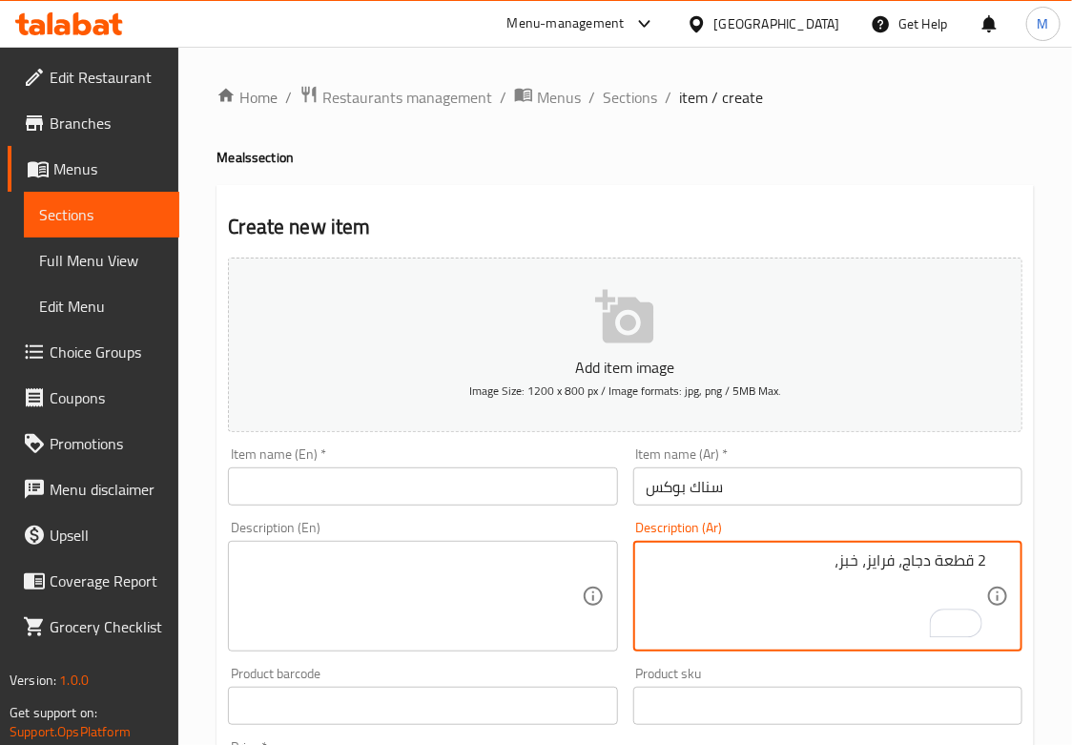
click at [772, 585] on textarea "2 قطعة دجاج، فرايز، خبز،" at bounding box center [815, 596] width 339 height 91
type textarea "2 قطعة دجاج، فرايز، خبز، وكولسلو"
paste textarea "2 قطعة دجاج، فرايز، خبز، وكولسلو"
type textarea "2 قطعة دجاج، فرايز، خبز، وكولسلو"
click at [364, 585] on textarea at bounding box center [410, 596] width 339 height 91
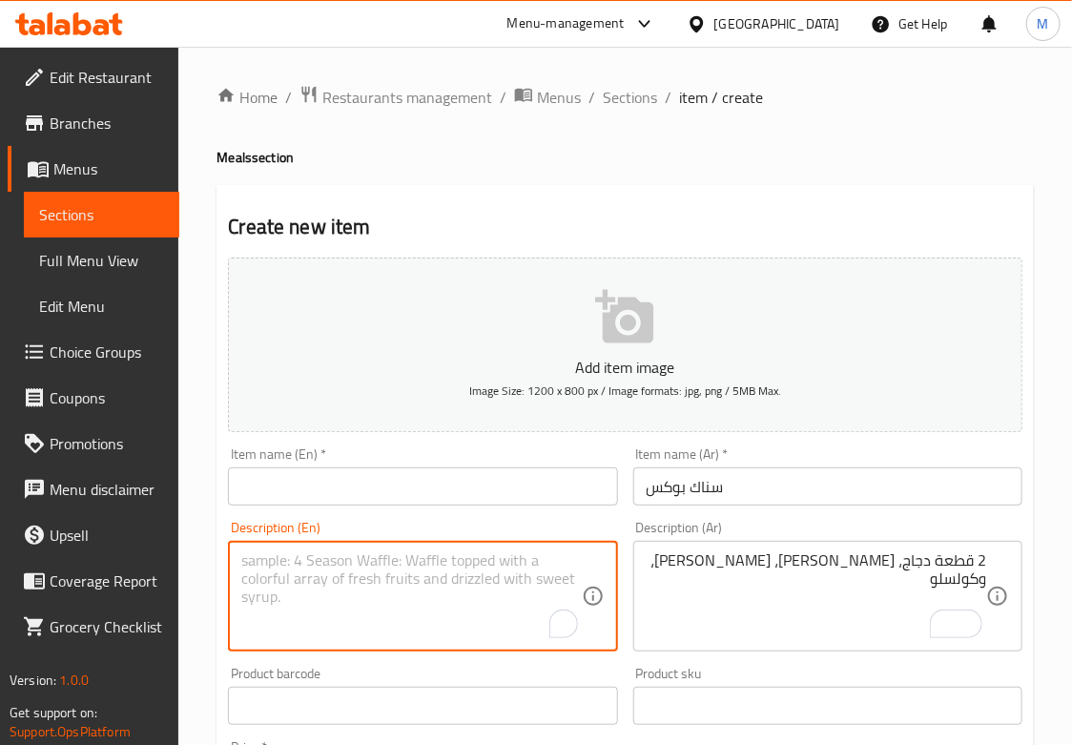
paste textarea "2 pieces of chicken, fries, bun, and coleslaw"
click at [272, 557] on textarea "2 pieces of chicken, fries, bun, and coleslaw" at bounding box center [410, 596] width 339 height 91
paste textarea "pieces"
click at [397, 563] on textarea "2 chicken pieces, fries, bun, and coleslaw" at bounding box center [410, 596] width 339 height 91
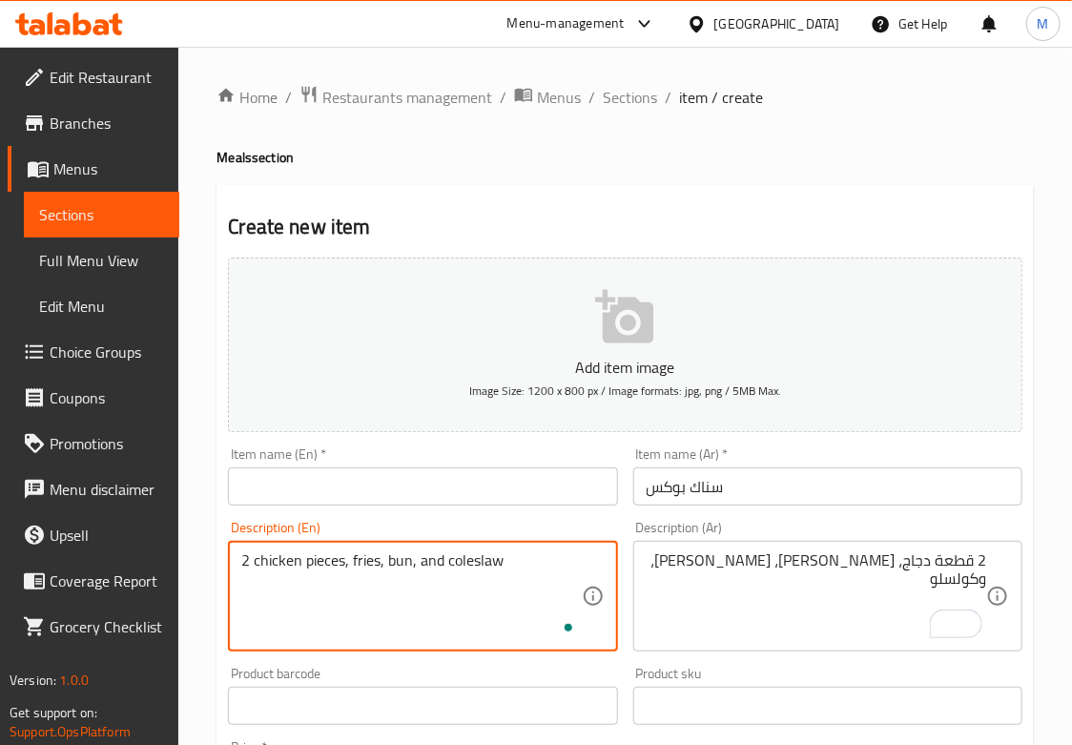
click at [397, 563] on textarea "2 chicken pieces, fries, bun, and coleslaw" at bounding box center [410, 596] width 339 height 91
type textarea "2 chicken pieces, fries, bread, and coleslaw"
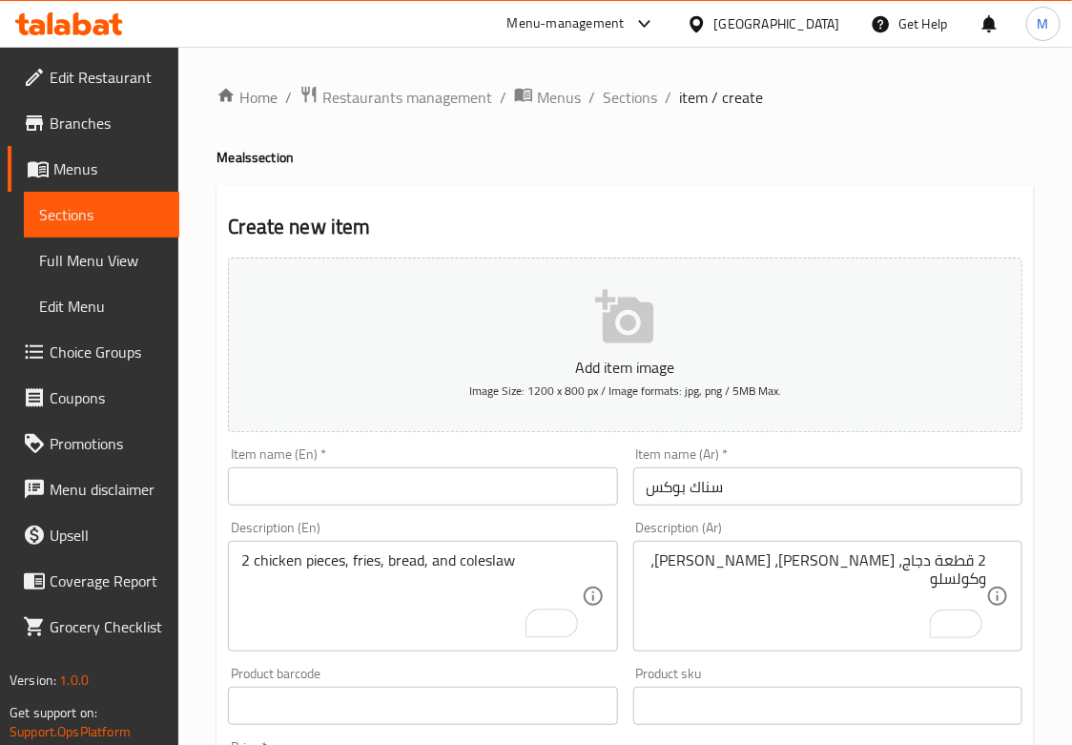
click at [466, 457] on div "Item name (En)   * Item name (En) *" at bounding box center [422, 476] width 389 height 58
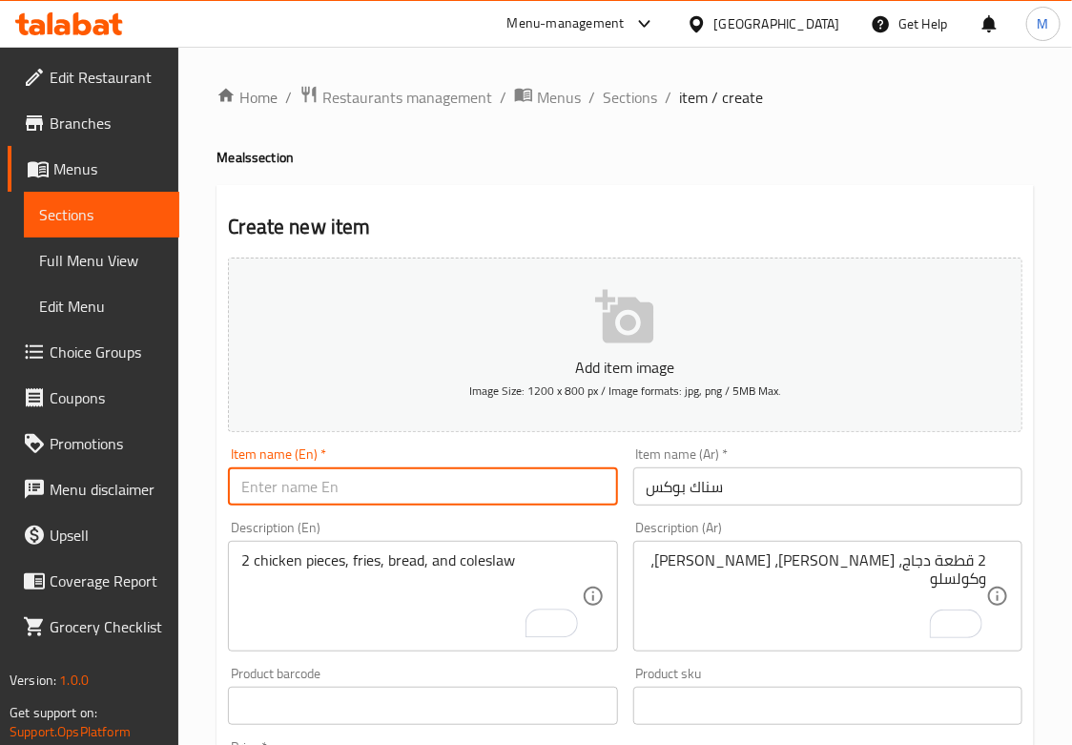
click at [462, 483] on input "text" at bounding box center [422, 486] width 389 height 38
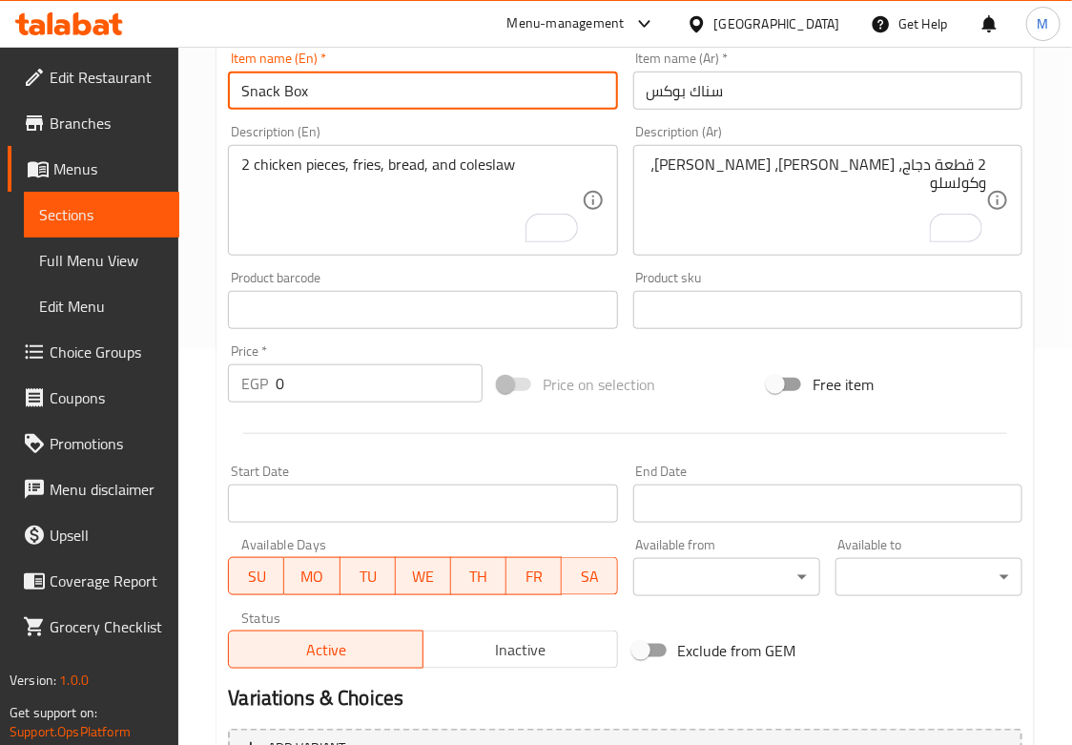
scroll to position [423, 0]
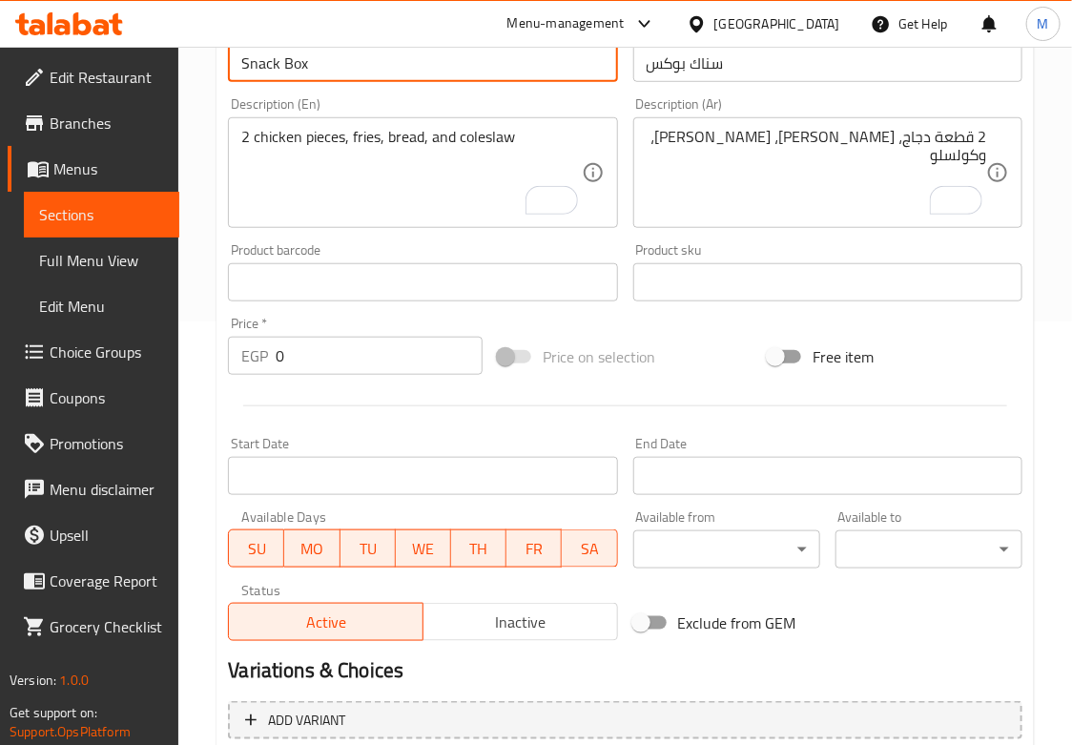
type input "Snack Box"
click at [313, 375] on input "0" at bounding box center [379, 356] width 207 height 38
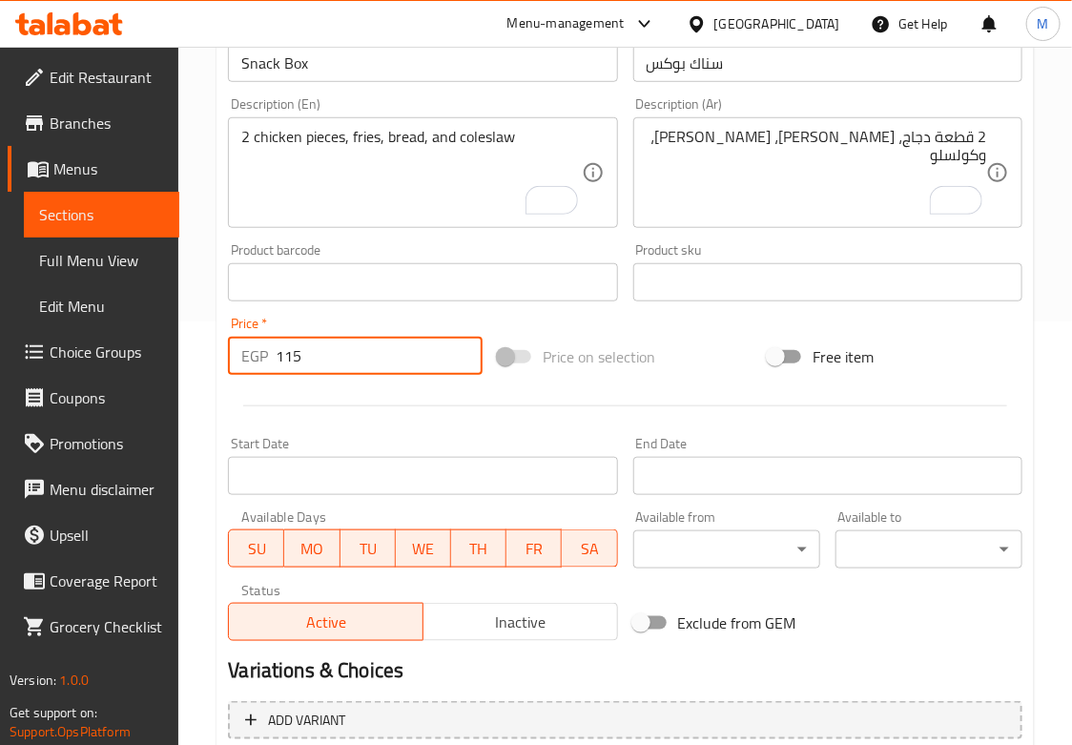
type input "115"
click at [313, 396] on div at bounding box center [625, 405] width 810 height 47
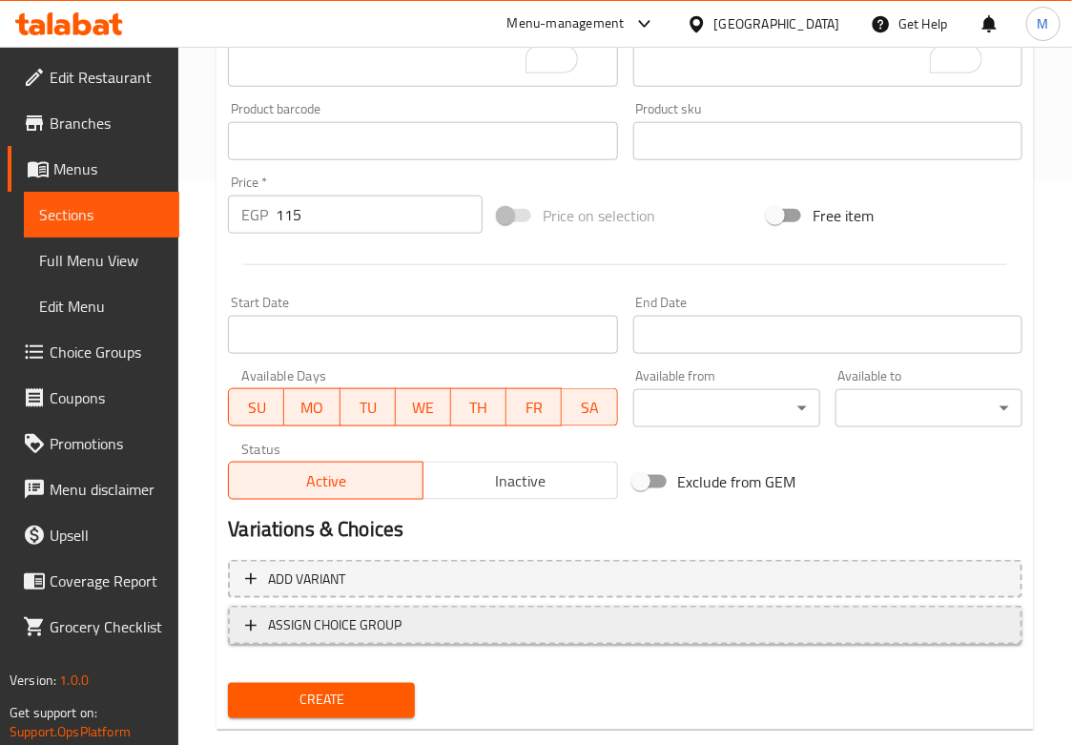
scroll to position [603, 0]
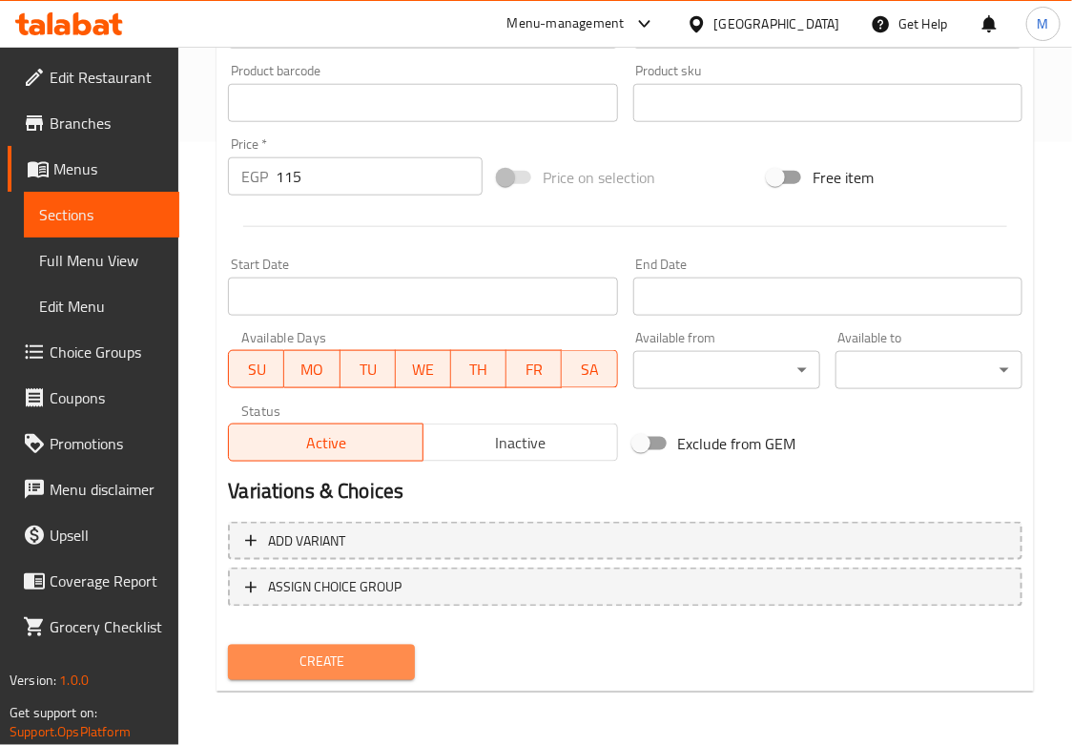
click at [351, 647] on button "Create" at bounding box center [321, 662] width 187 height 35
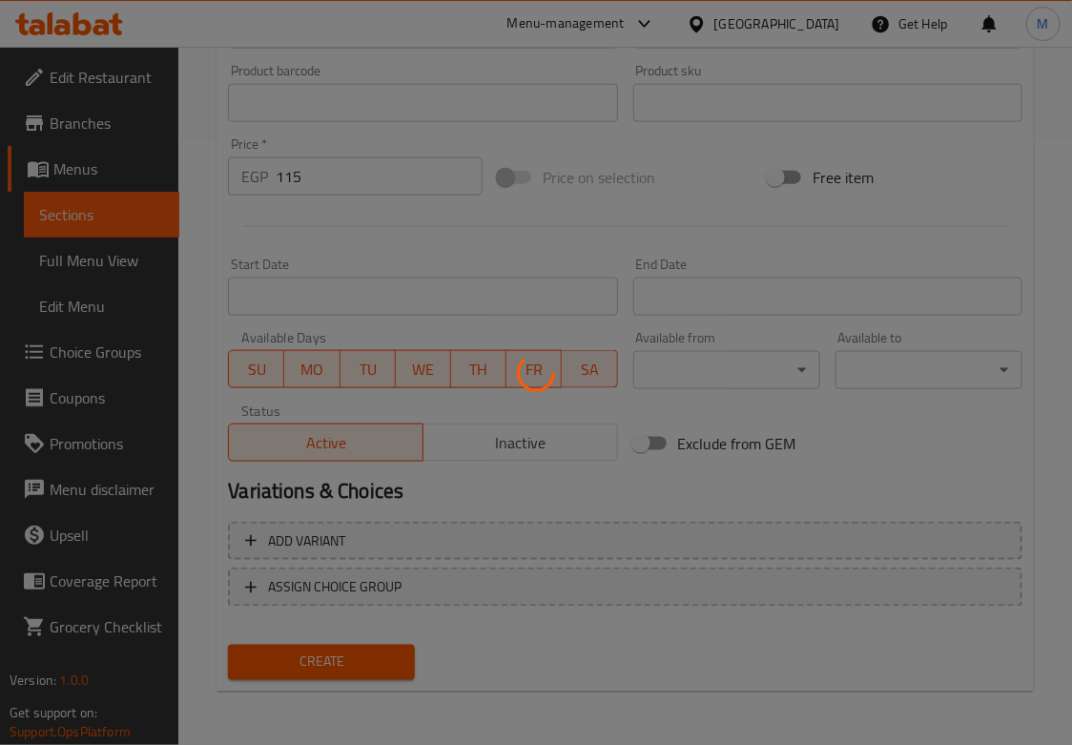
type input "0"
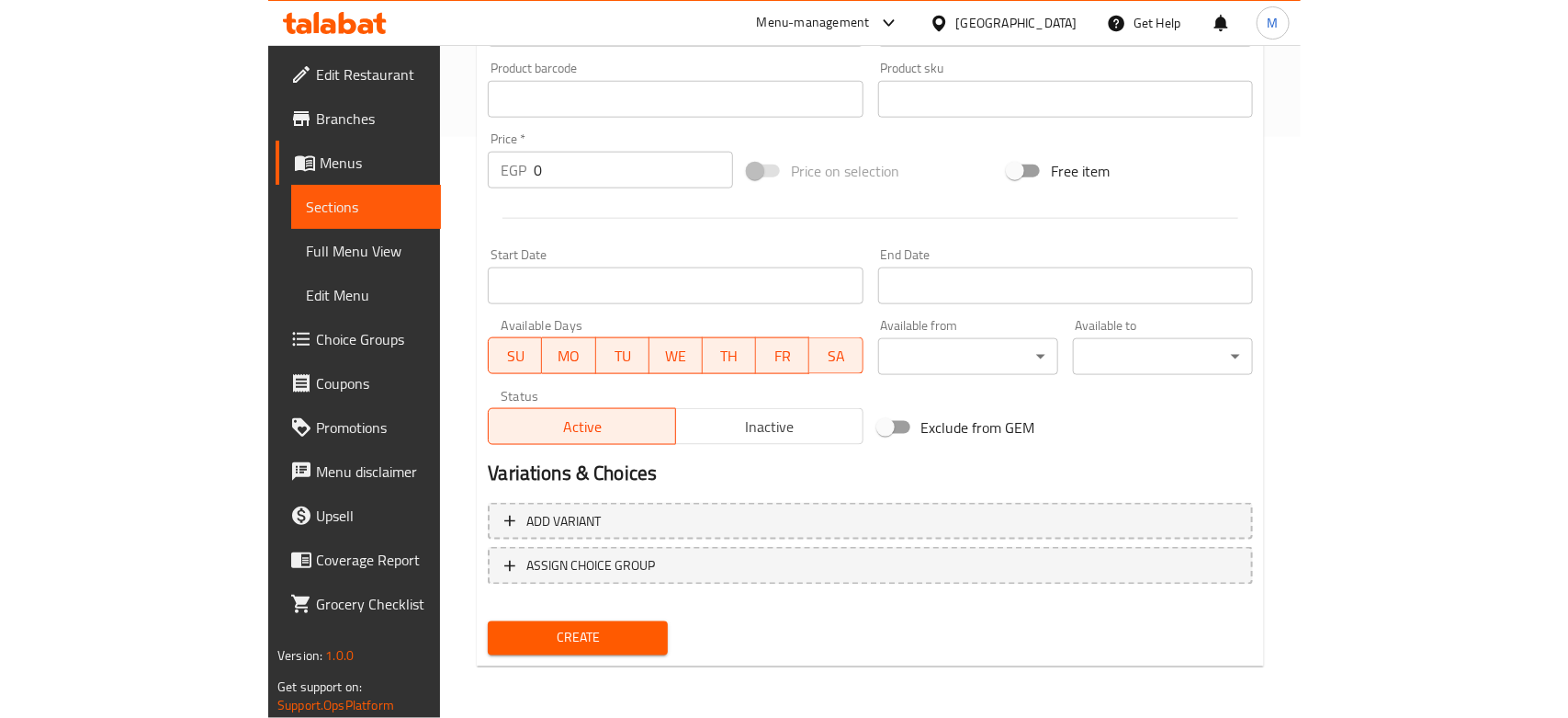
scroll to position [0, 0]
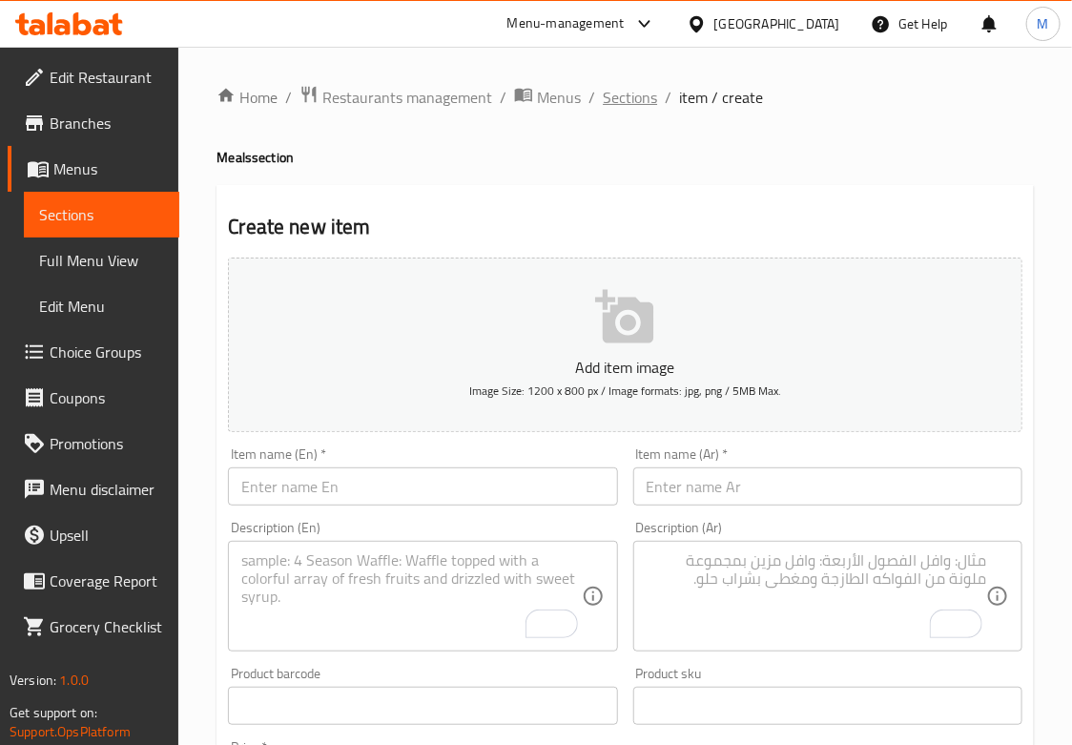
click at [629, 86] on span "Sections" at bounding box center [630, 97] width 54 height 23
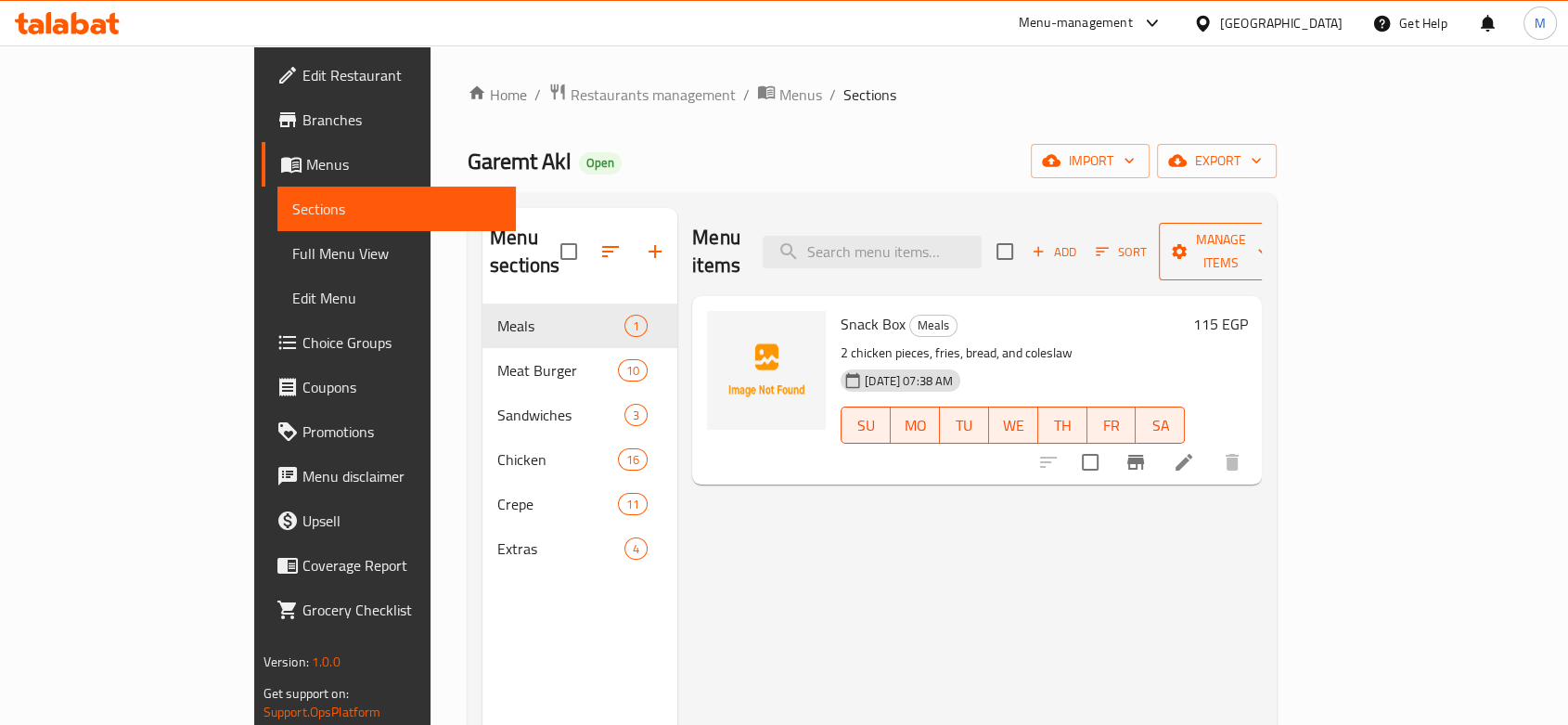
click at [1268, 249] on span "Manage items" at bounding box center [1221, 252] width 94 height 47
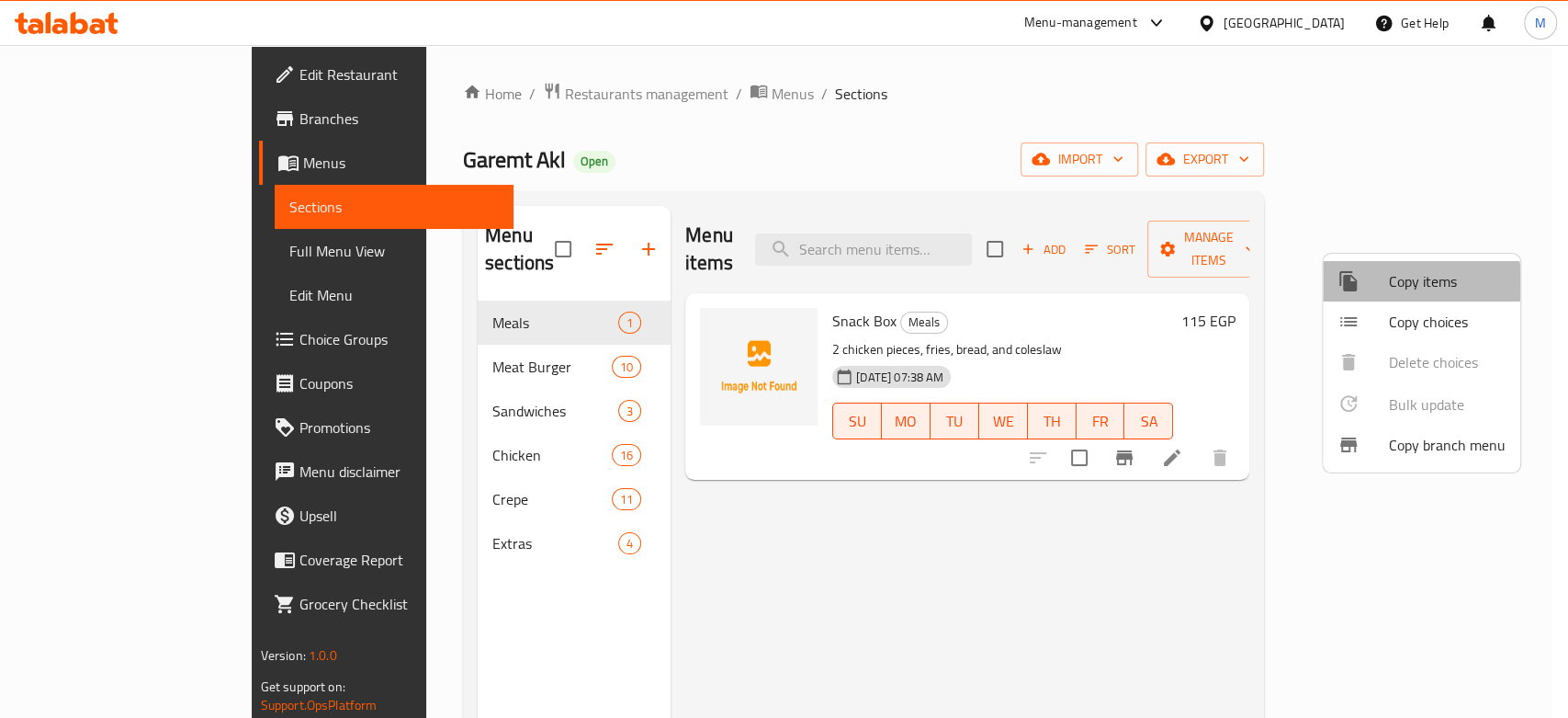
click at [1396, 282] on span "Copy items" at bounding box center [1447, 280] width 117 height 22
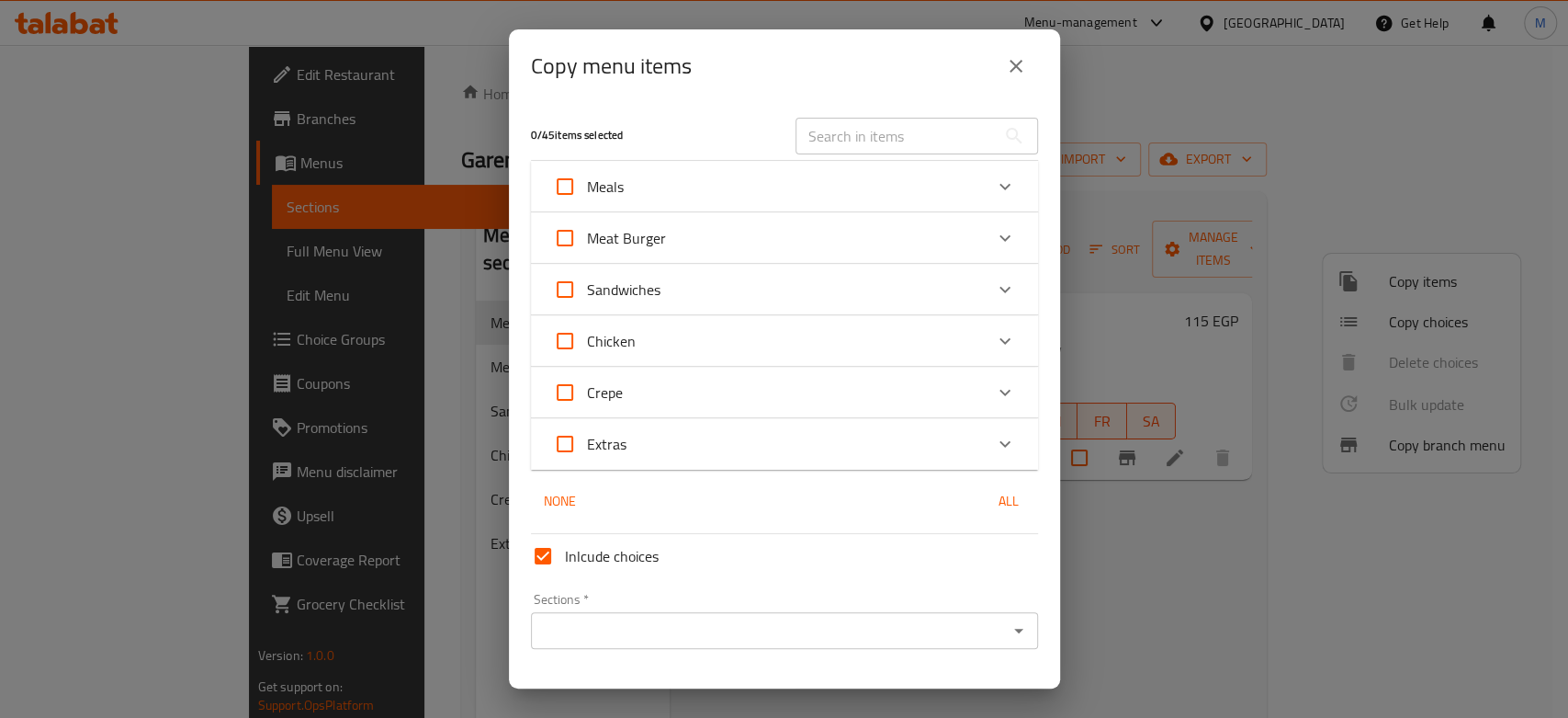
click at [693, 450] on div "Extras" at bounding box center [768, 444] width 430 height 44
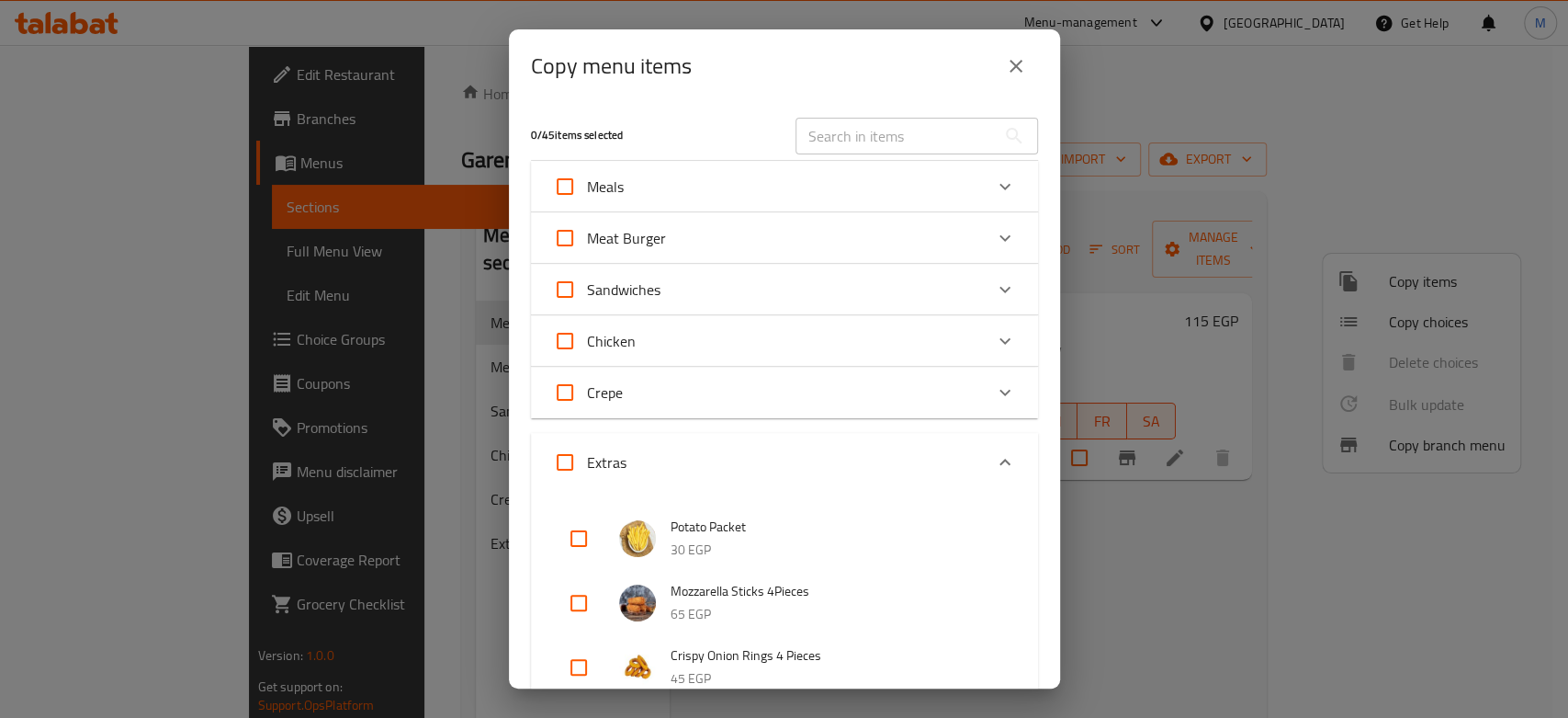
click at [693, 450] on div "Extras" at bounding box center [768, 463] width 430 height 44
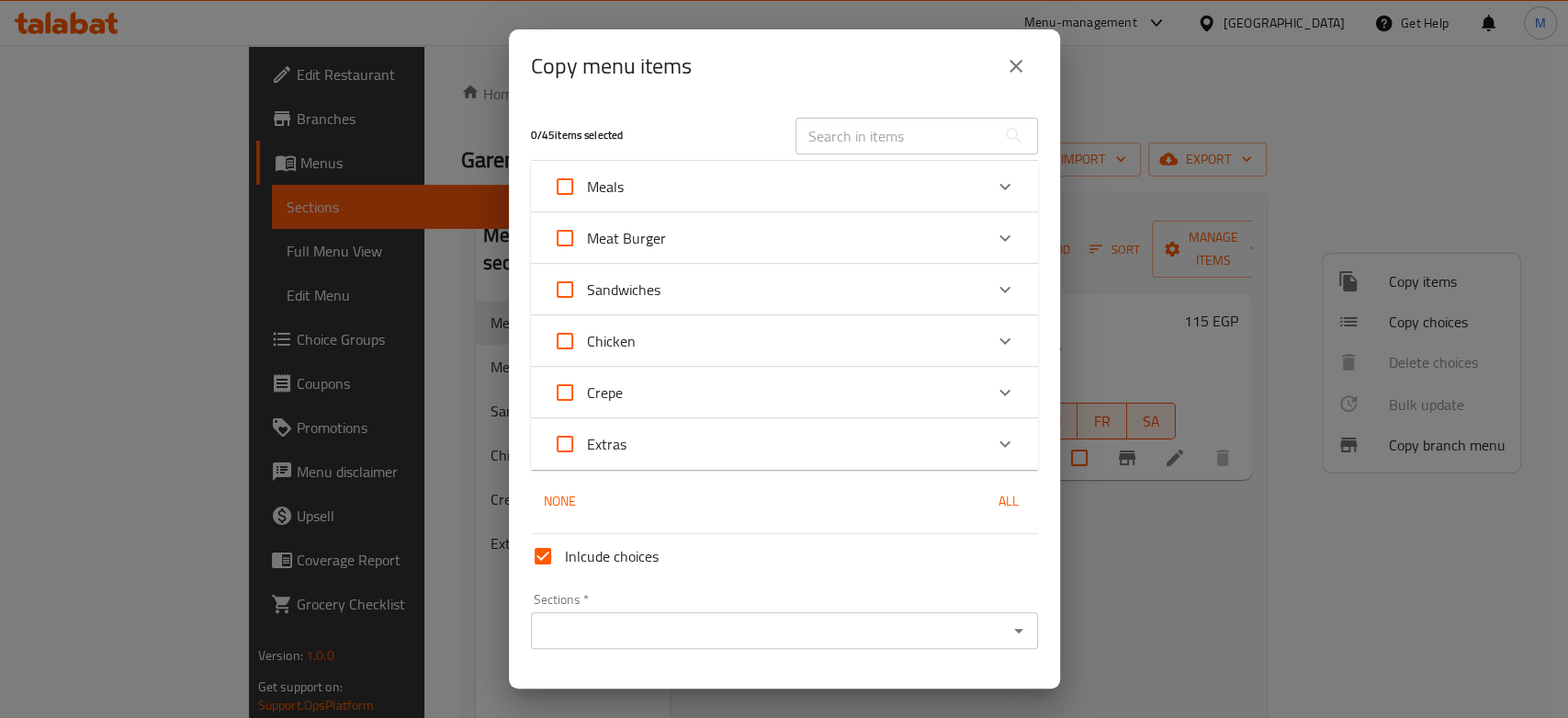
click at [647, 188] on div "Meals" at bounding box center [768, 187] width 430 height 44
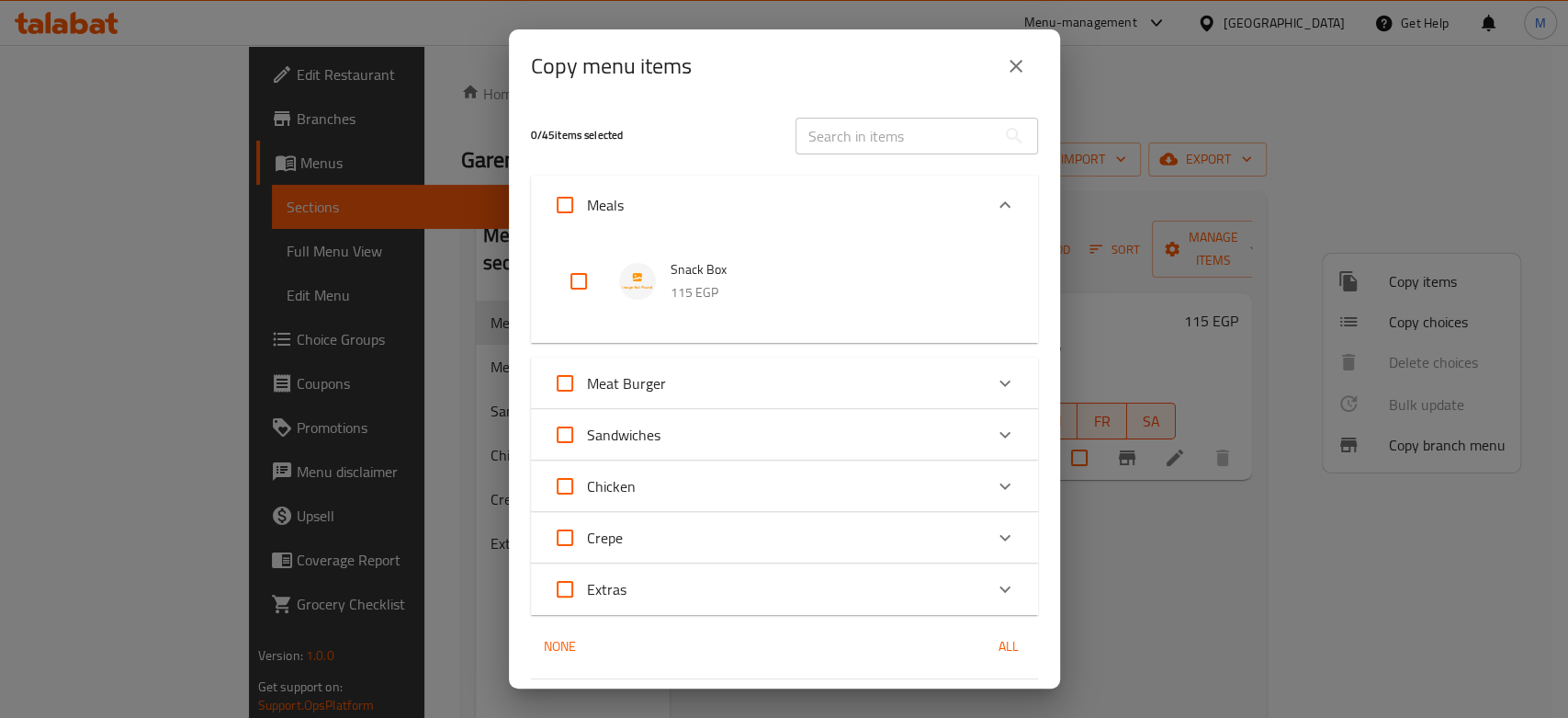
click at [569, 270] on input "checkbox" at bounding box center [579, 281] width 44 height 44
checkbox input "true"
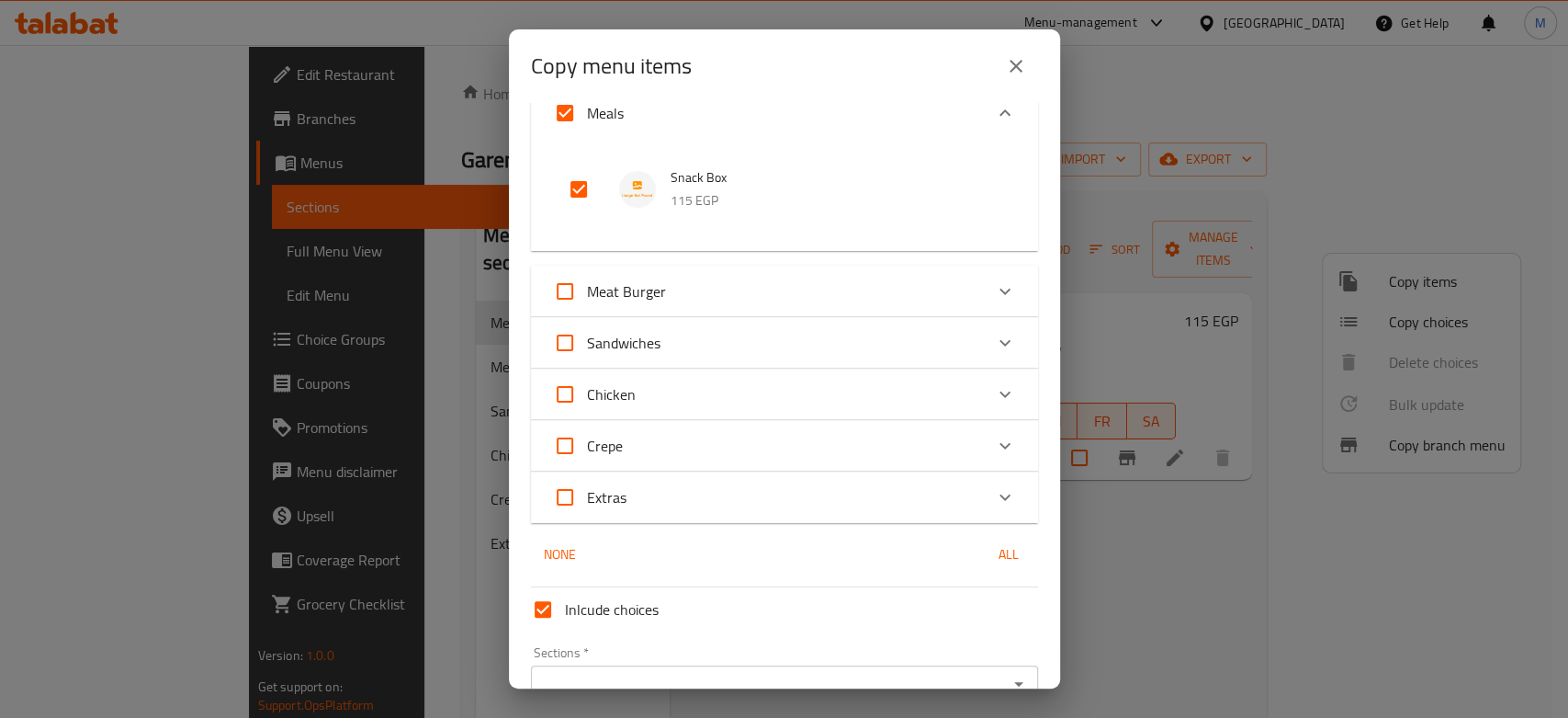
scroll to position [191, 0]
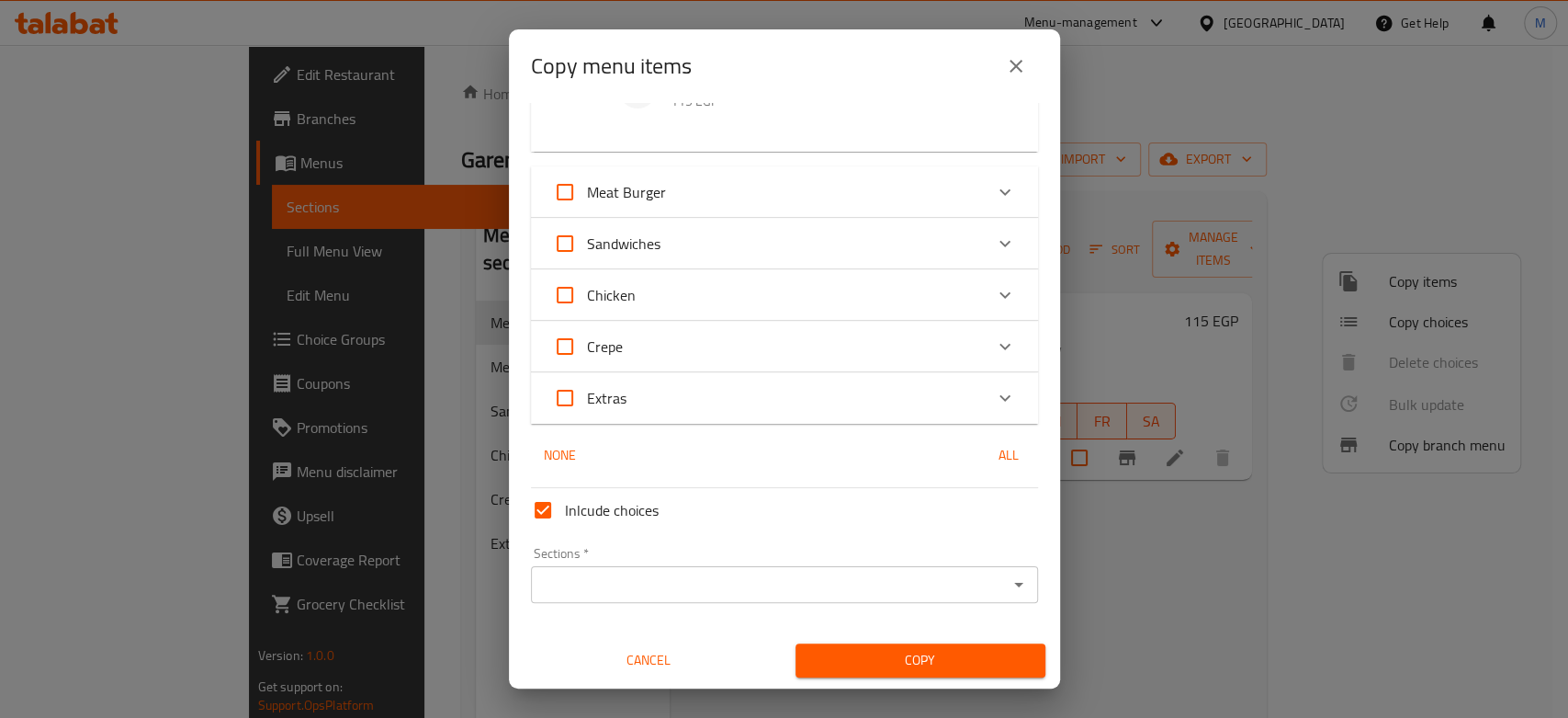
click at [686, 569] on div "Sections *" at bounding box center [784, 584] width 507 height 37
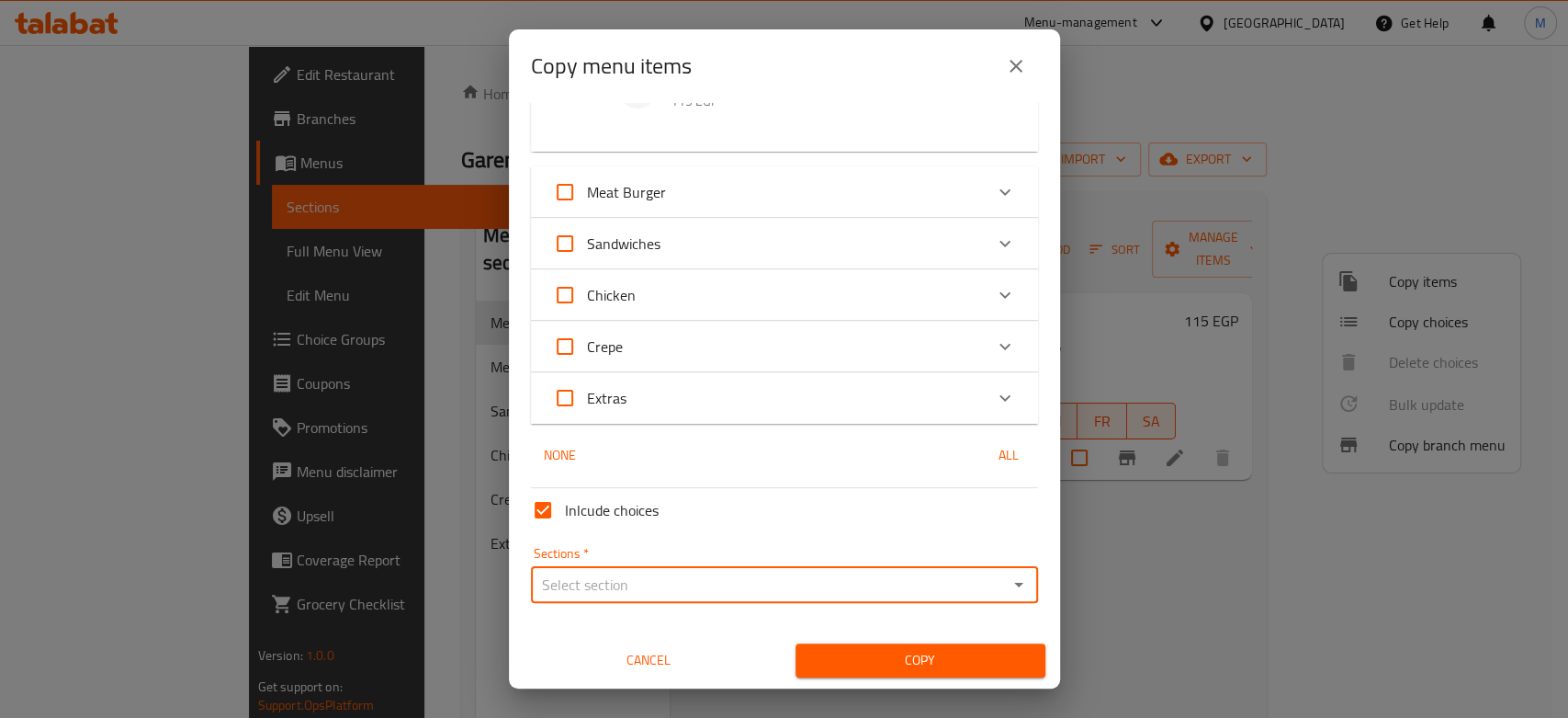
click at [672, 594] on input "Sections   *" at bounding box center [769, 584] width 465 height 26
click at [576, 376] on span "Meals" at bounding box center [562, 373] width 37 height 22
type input "Meals"
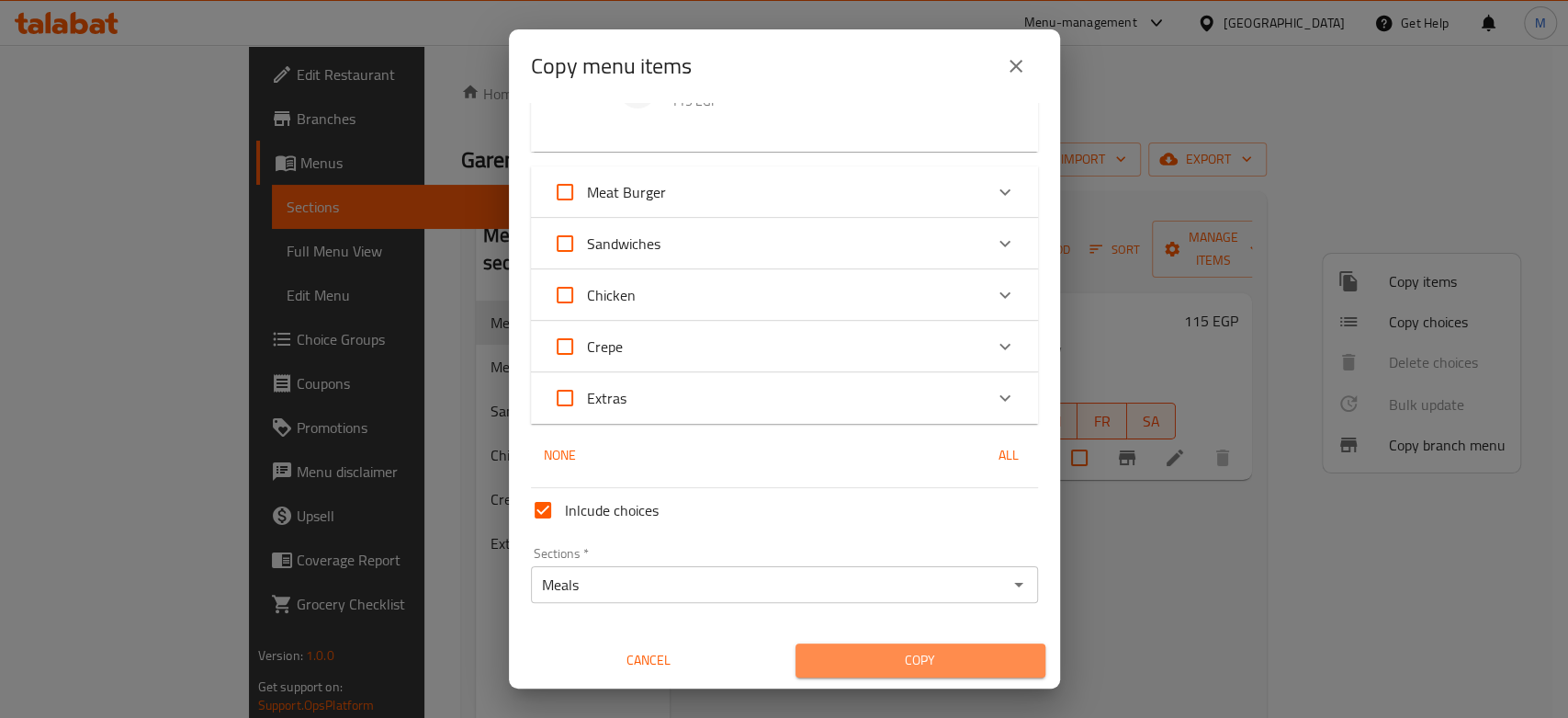
click at [914, 662] on span "Copy" at bounding box center [920, 660] width 221 height 23
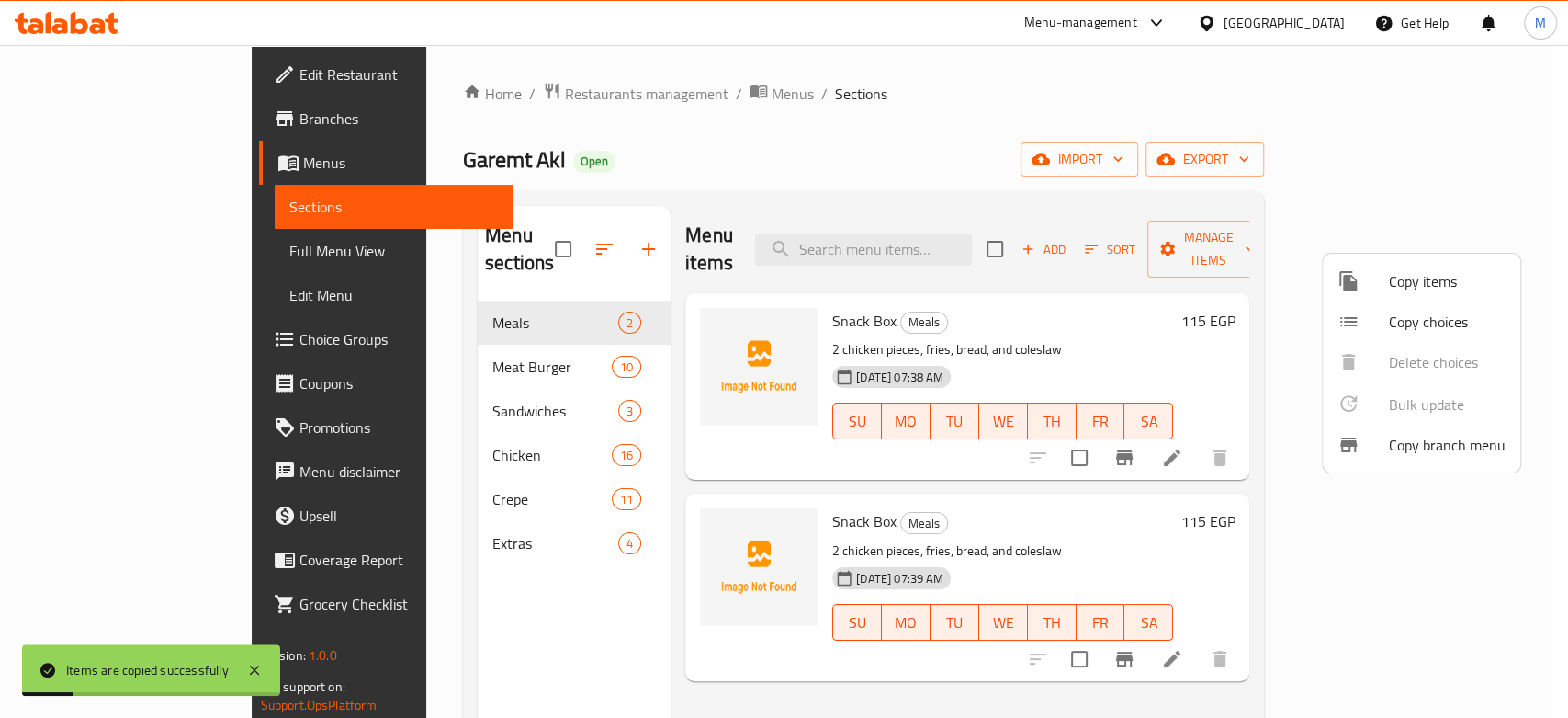
click at [1373, 291] on div at bounding box center [1362, 280] width 51 height 22
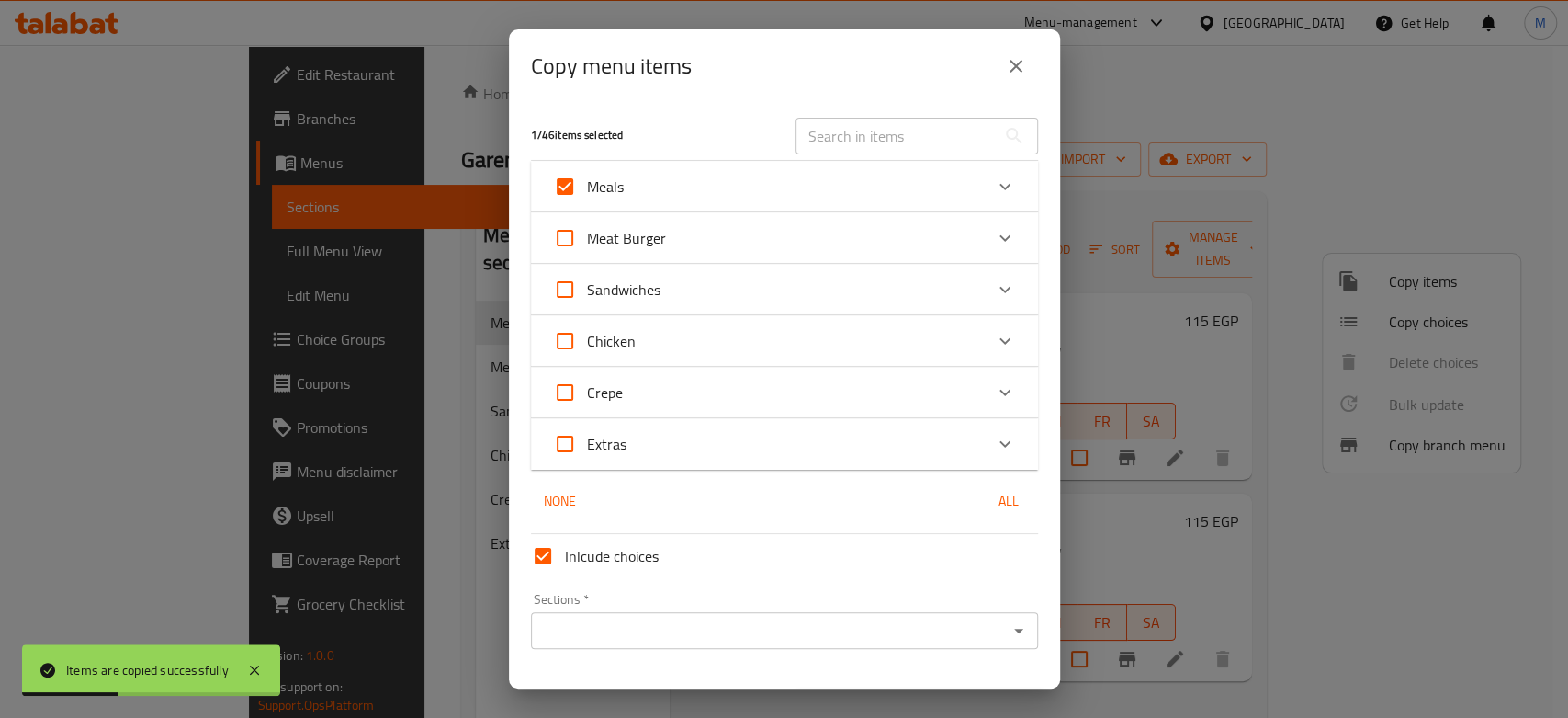
click at [640, 189] on div "Meals" at bounding box center [768, 187] width 430 height 44
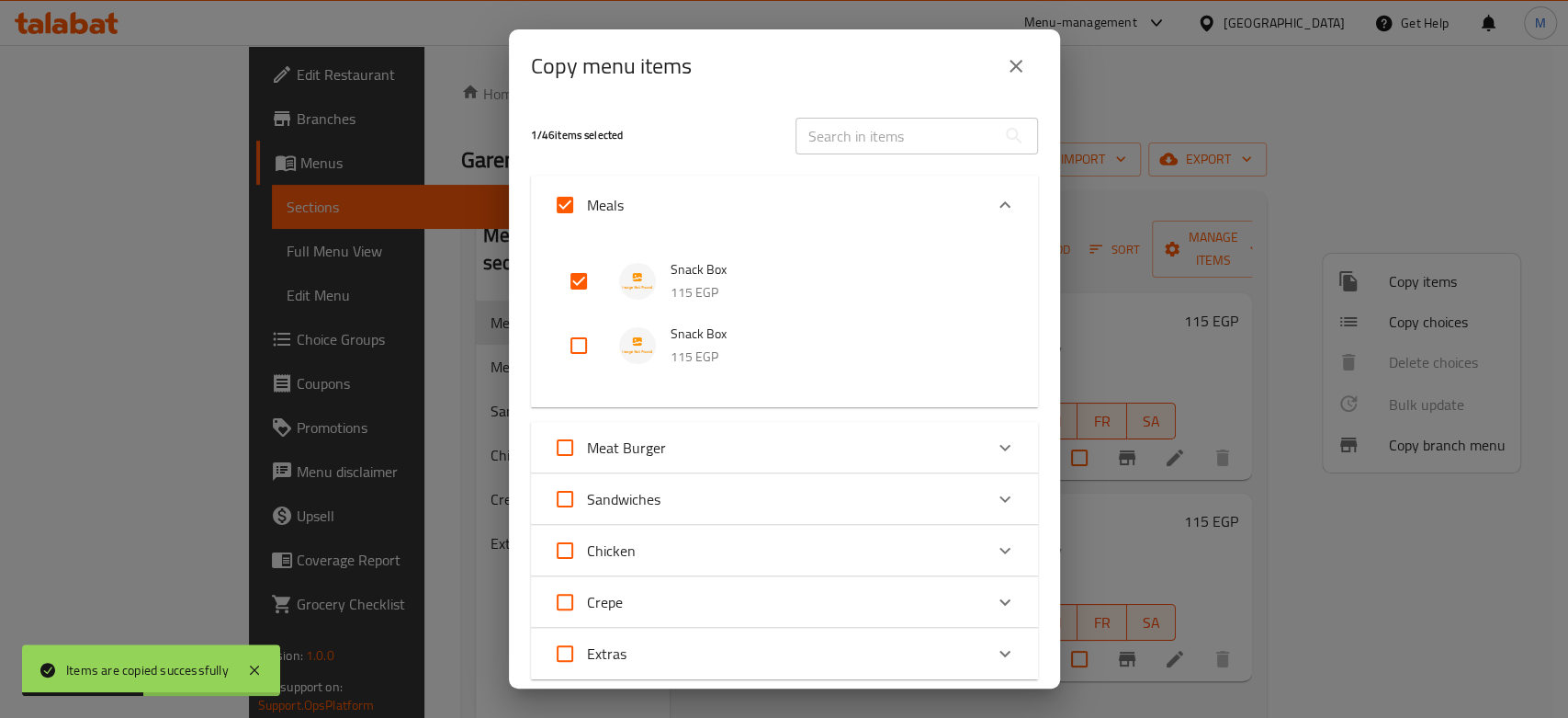
click at [571, 204] on input "Meals" at bounding box center [565, 205] width 44 height 44
checkbox input "false"
click at [571, 204] on input "Meals" at bounding box center [565, 205] width 44 height 44
checkbox input "true"
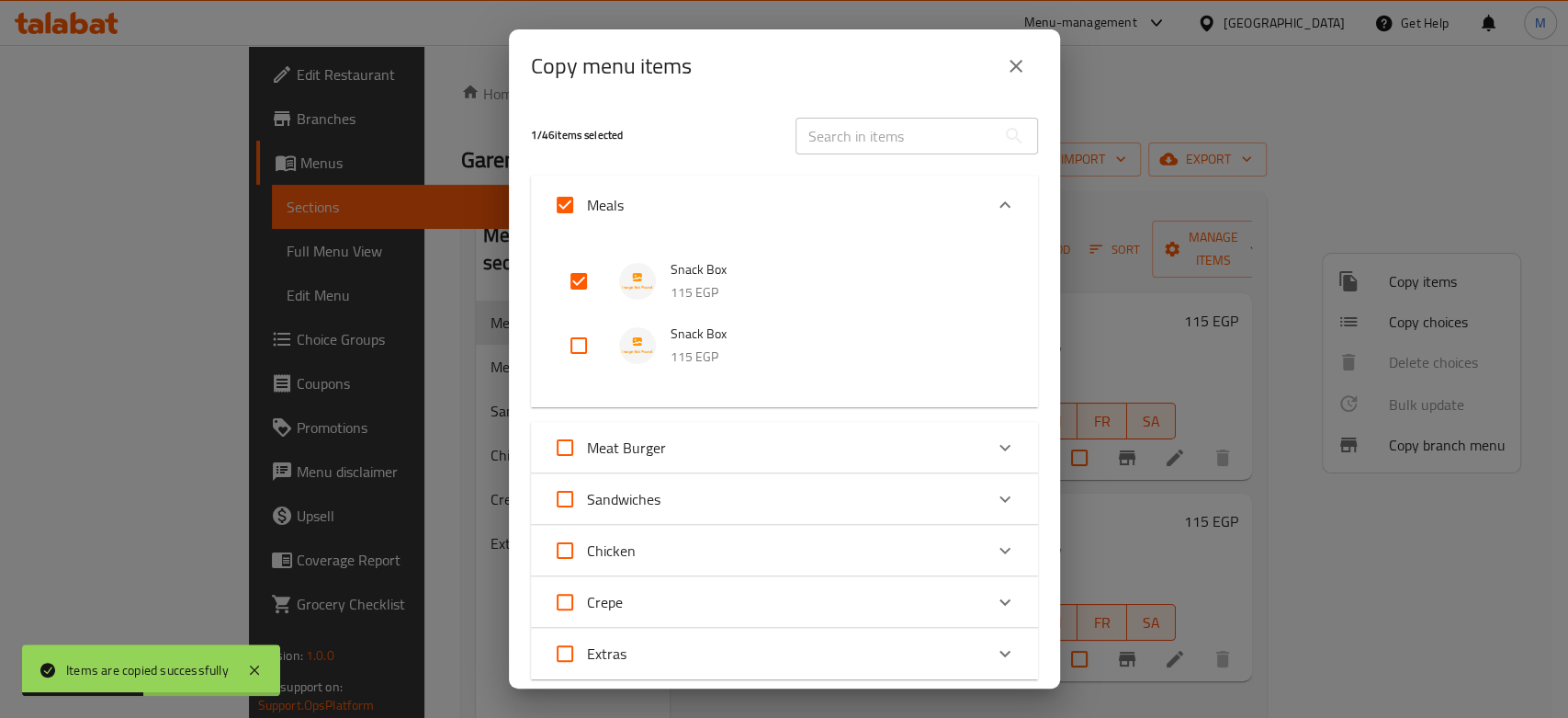
checkbox input "true"
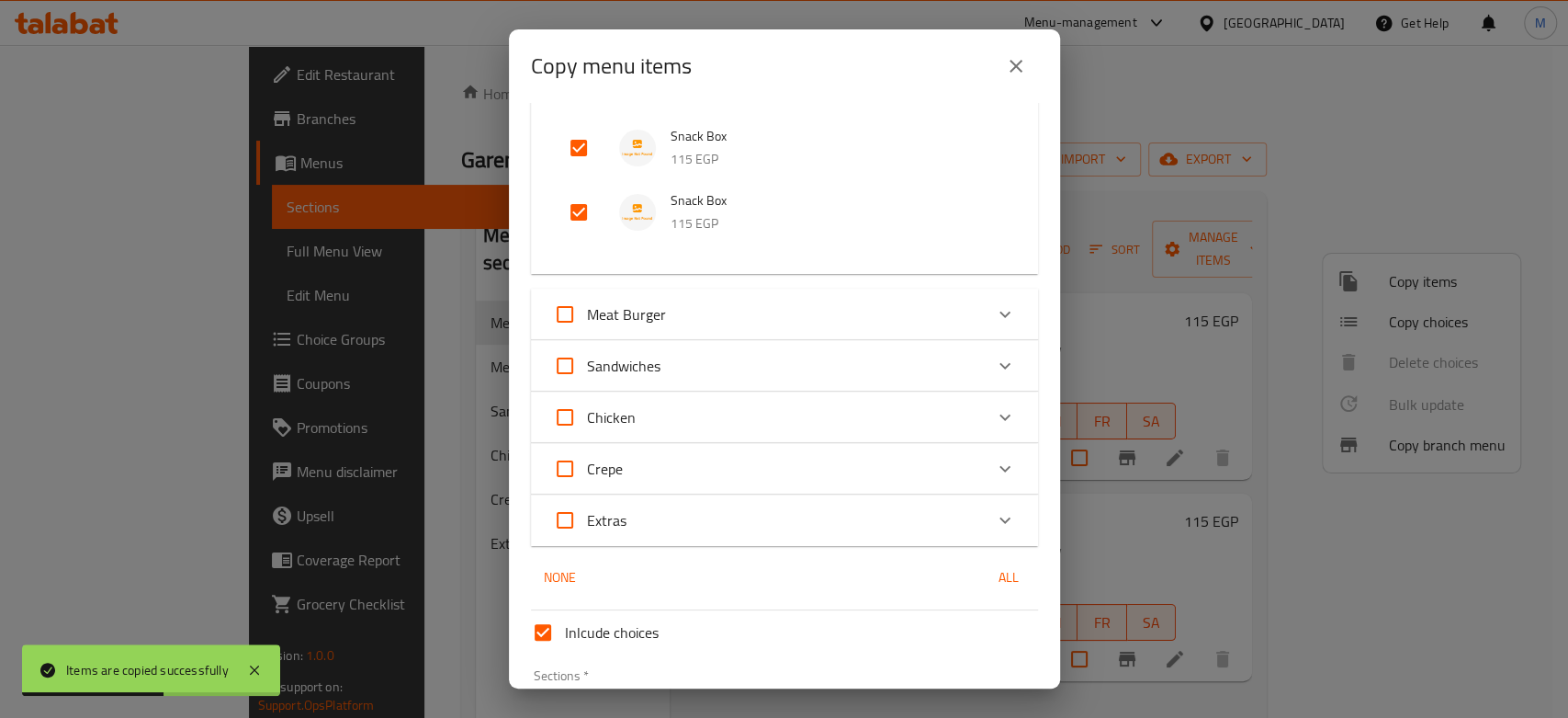
scroll to position [255, 0]
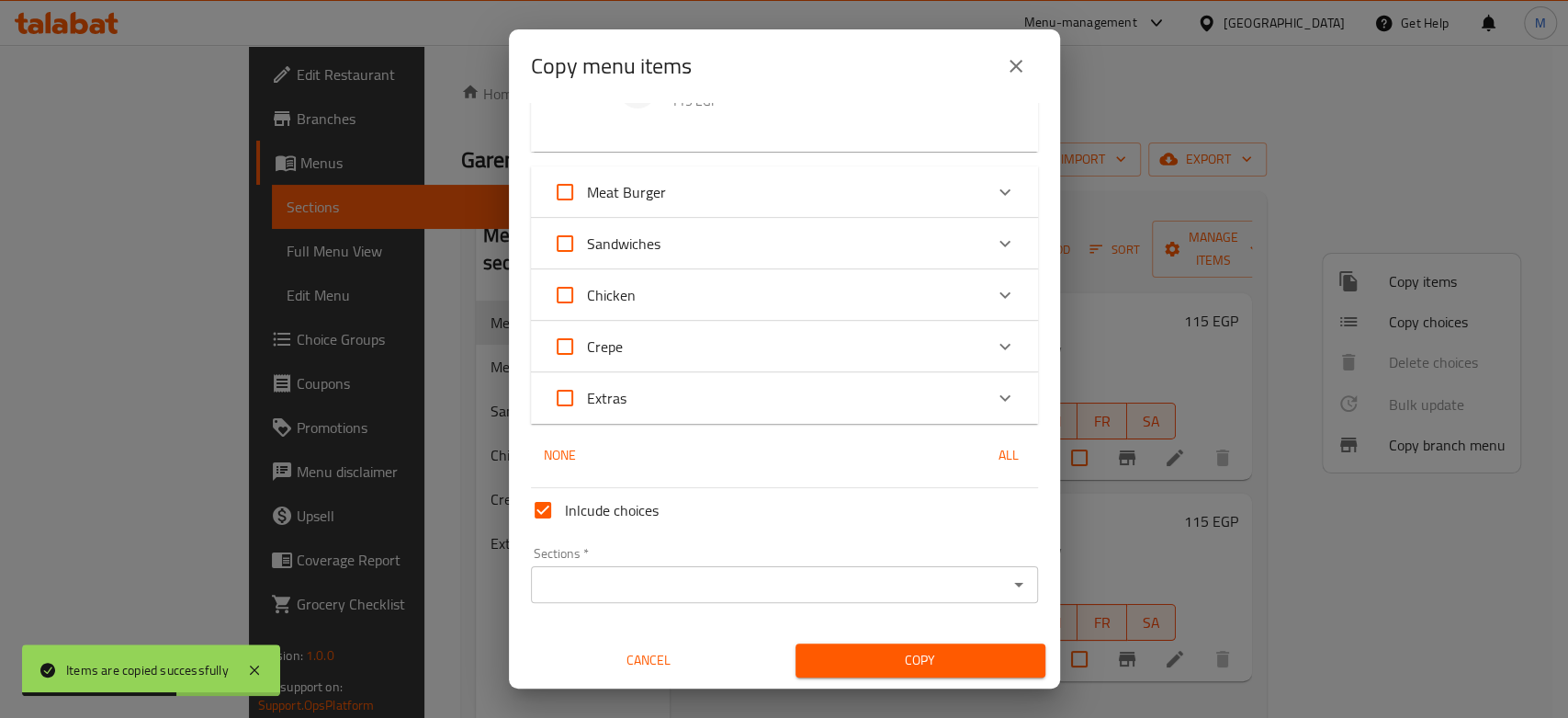
click at [641, 563] on div "Sections   * Sections *" at bounding box center [784, 574] width 507 height 56
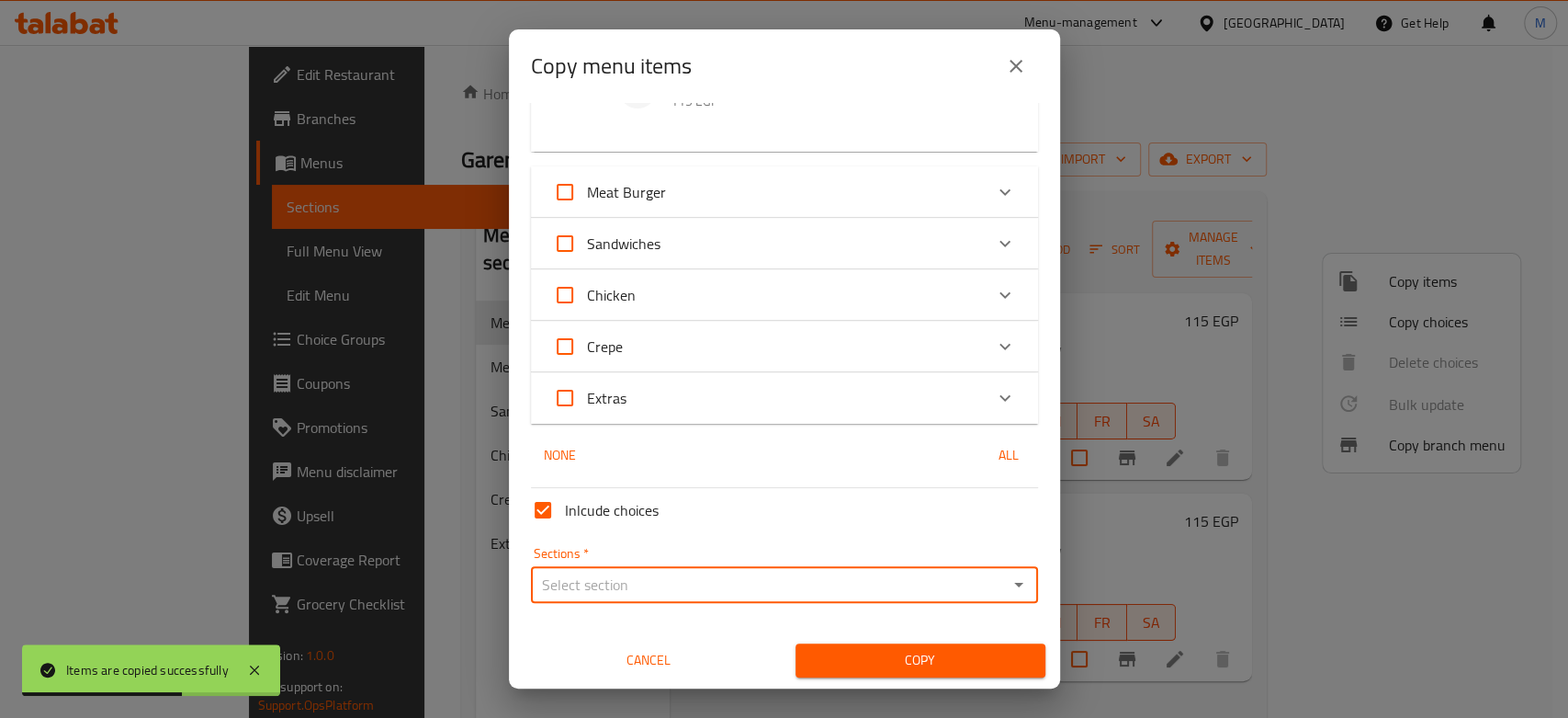
click at [642, 576] on input "Sections   *" at bounding box center [769, 584] width 465 height 26
click at [553, 350] on ul "Meals Meat Burger Sandwiches Chicken Crepe Extras" at bounding box center [774, 455] width 491 height 213
click at [553, 365] on span "Meals" at bounding box center [562, 373] width 37 height 22
type input "Meals"
click at [876, 649] on span "Copy" at bounding box center [920, 660] width 221 height 23
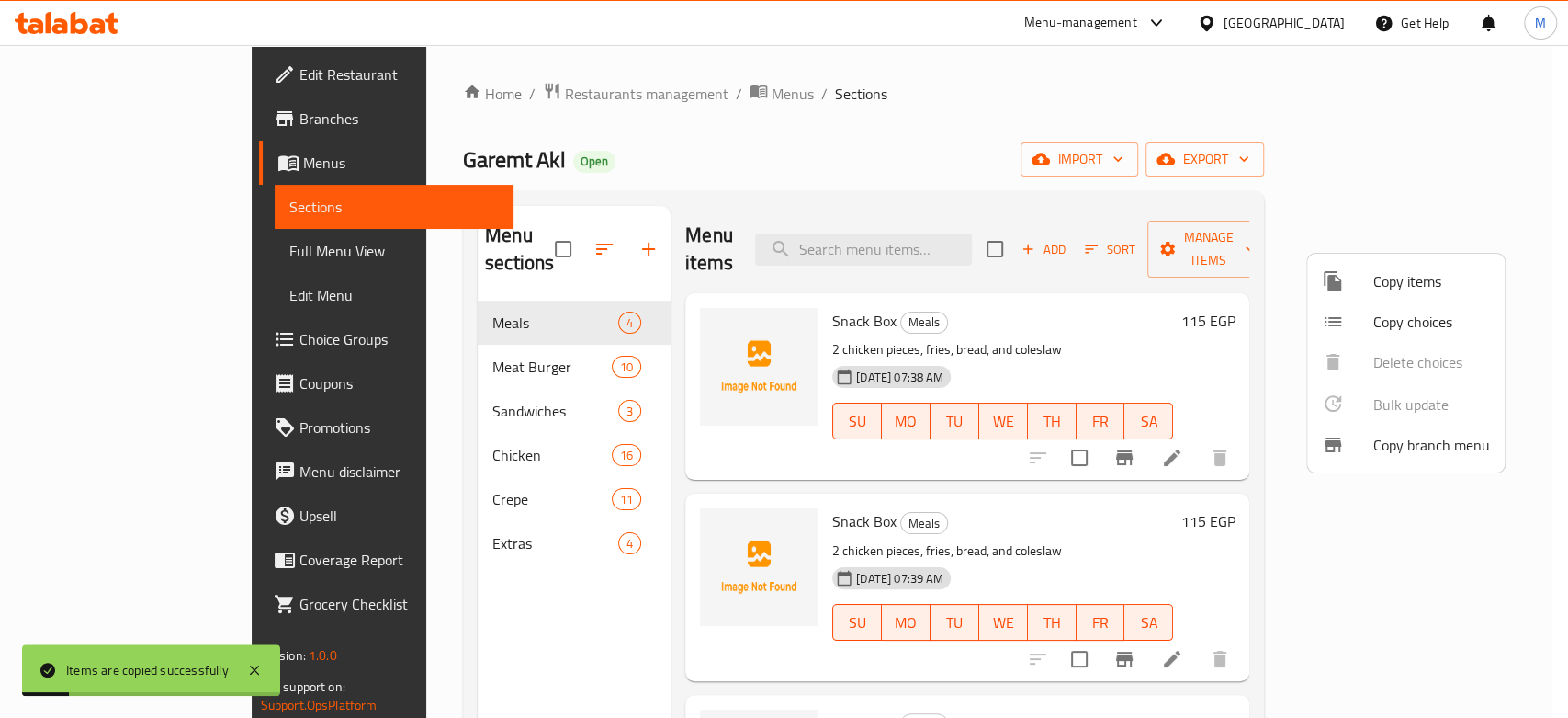
click at [1400, 281] on span "Copy items" at bounding box center [1431, 280] width 117 height 22
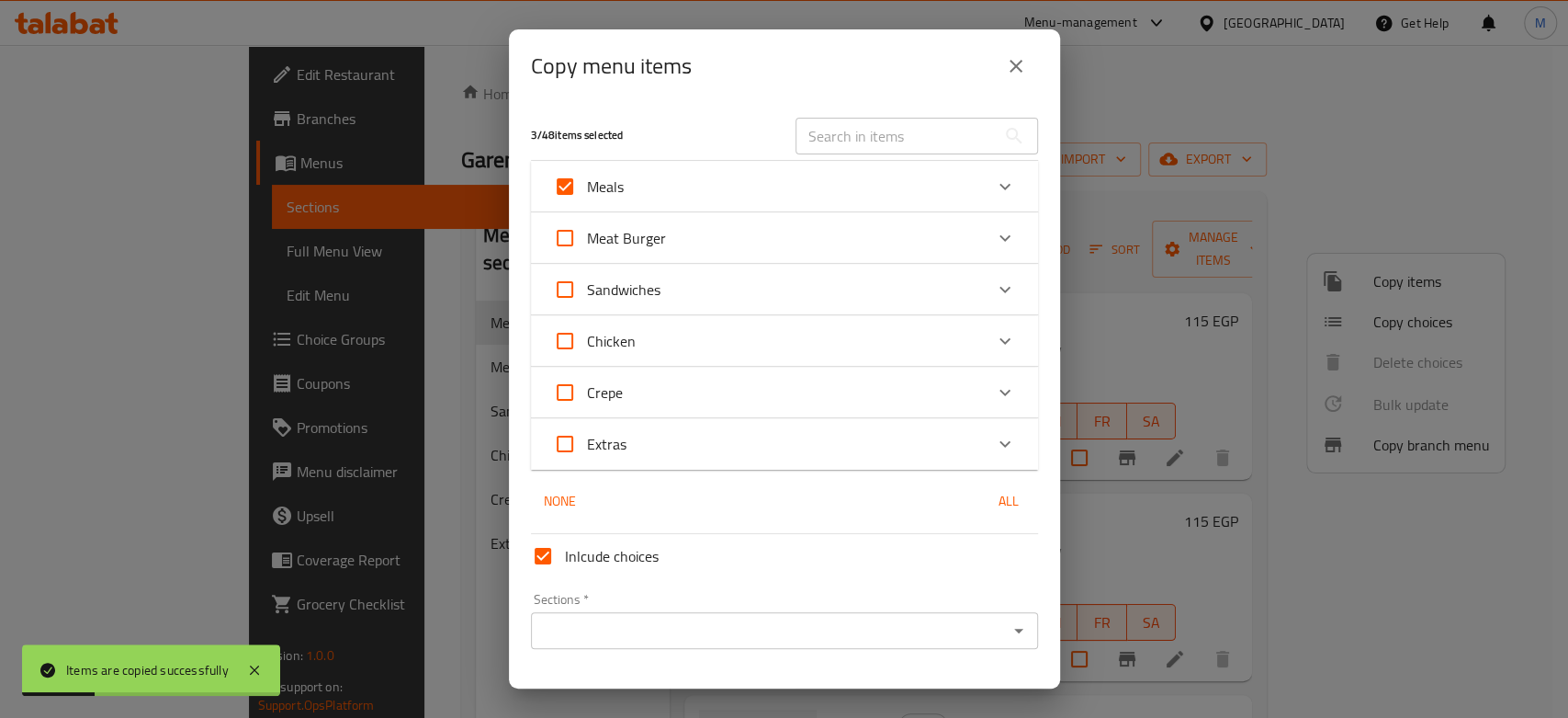
click at [624, 189] on div "Meals" at bounding box center [768, 187] width 430 height 44
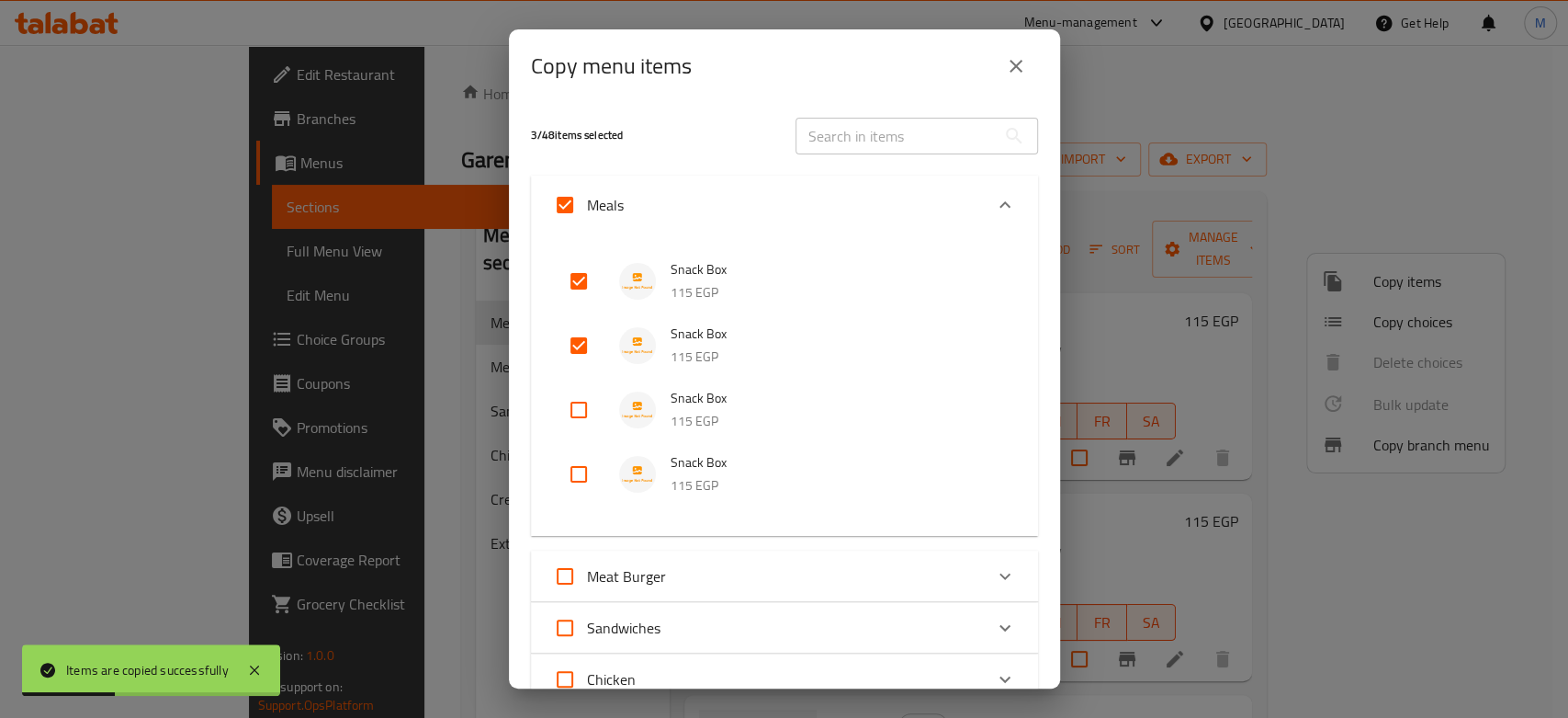
click at [561, 209] on input "Meals" at bounding box center [565, 205] width 44 height 44
checkbox input "false"
click at [561, 209] on input "Meals" at bounding box center [565, 205] width 44 height 44
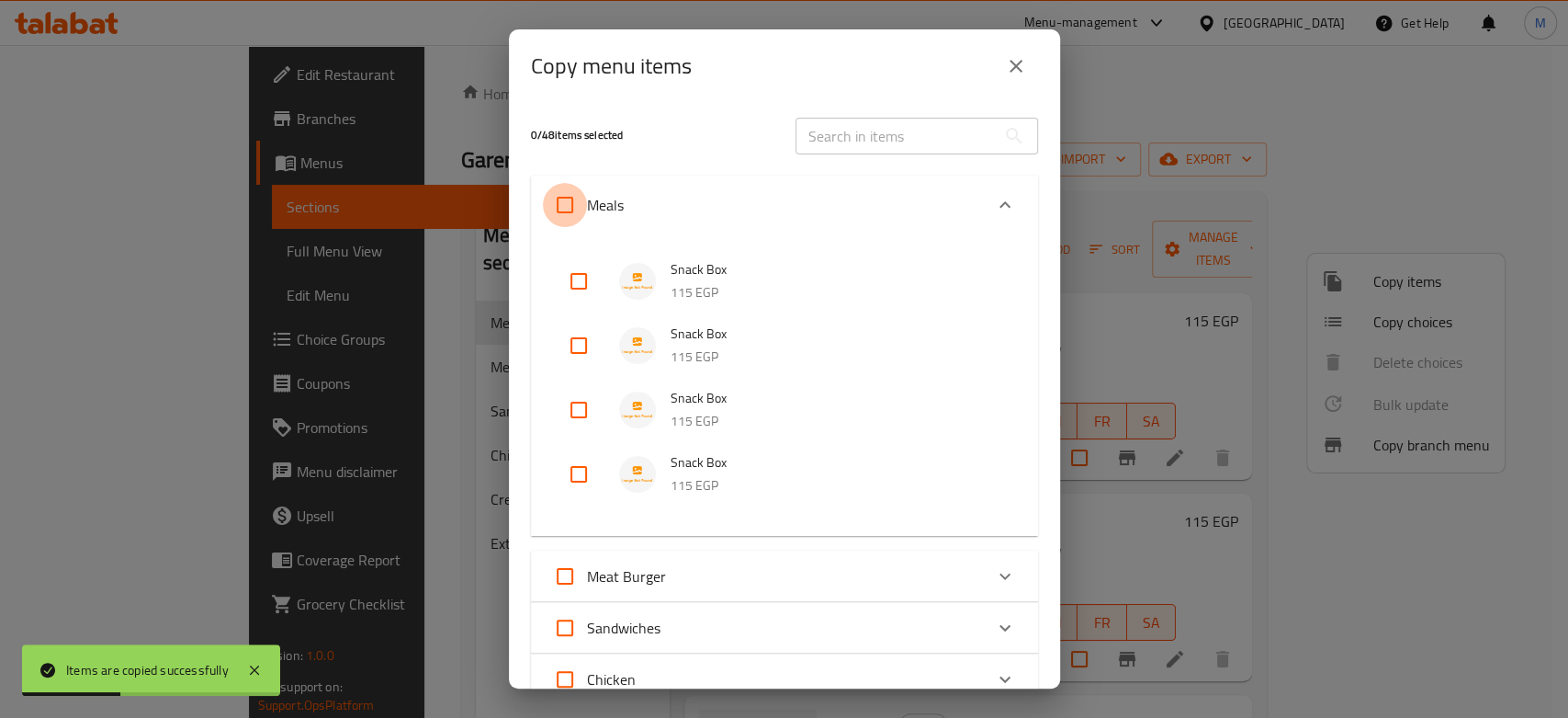
checkbox input "true"
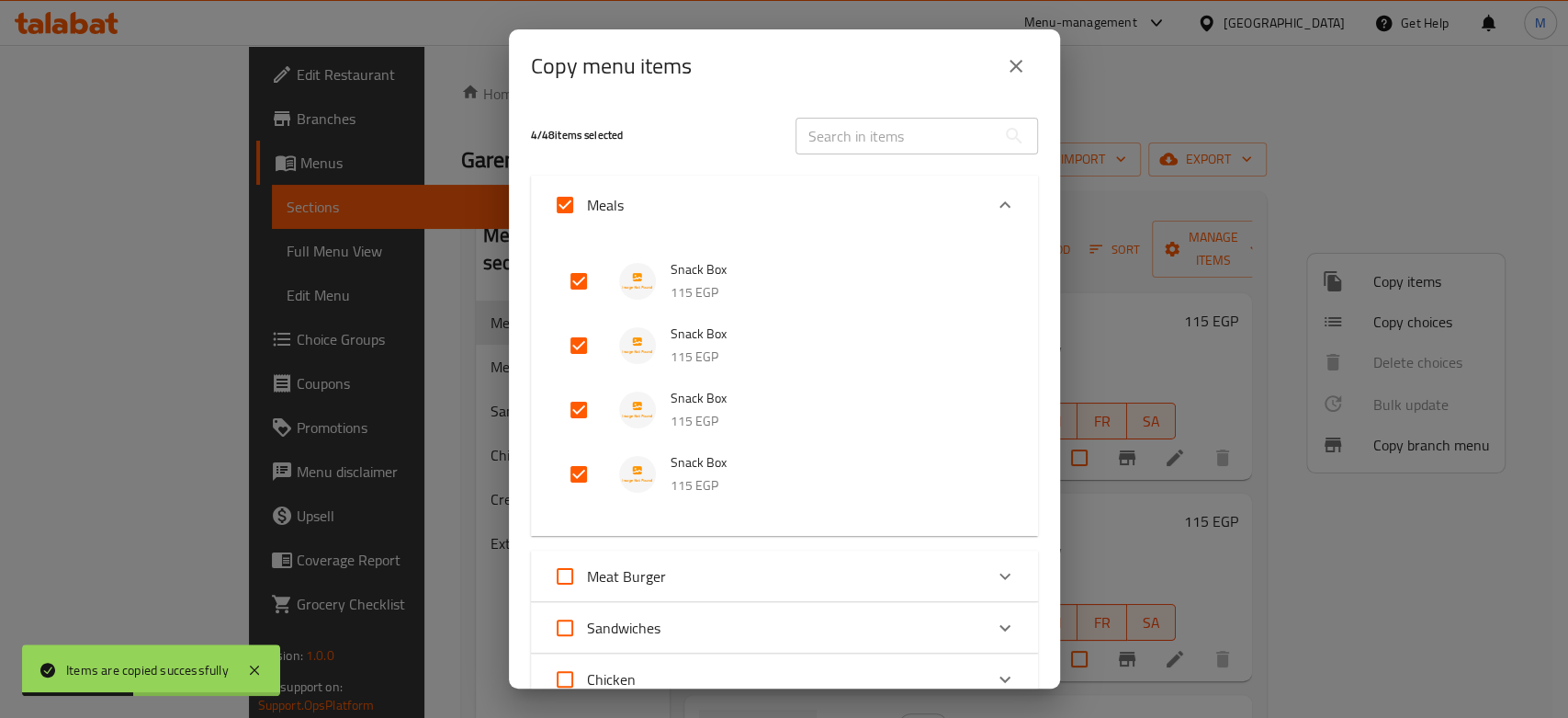
scroll to position [384, 0]
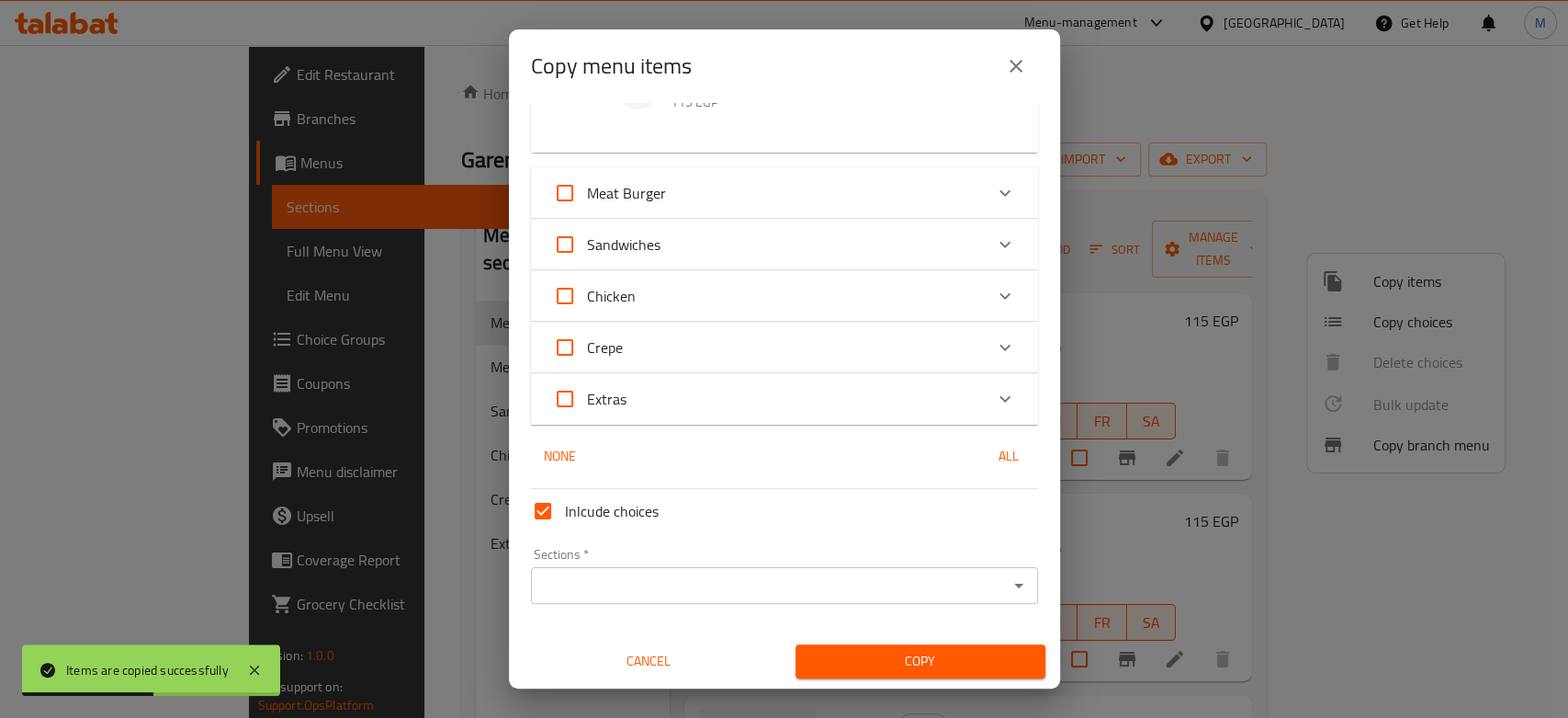
click at [703, 583] on input "Sections   *" at bounding box center [769, 585] width 465 height 26
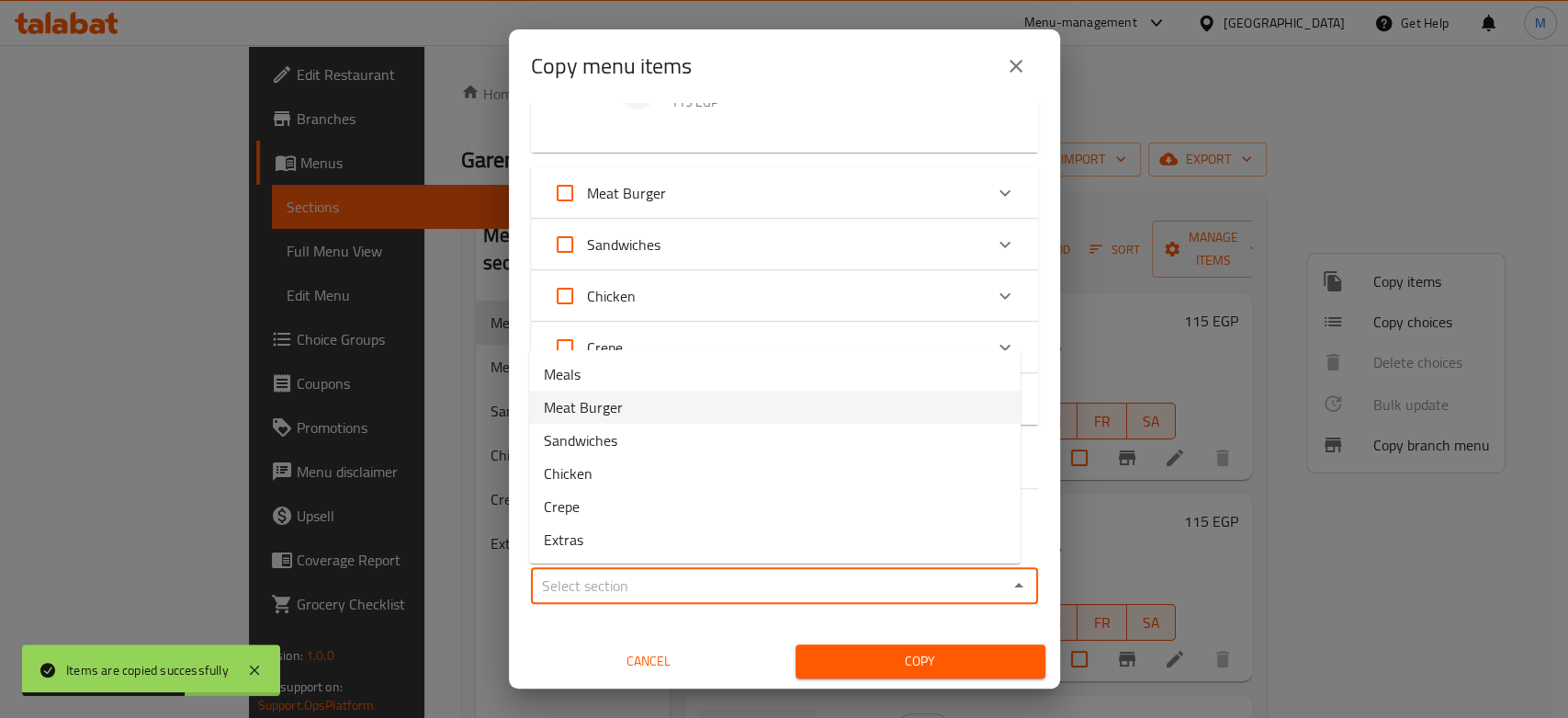
click at [599, 374] on li "Meals" at bounding box center [774, 374] width 491 height 33
type input "Meals"
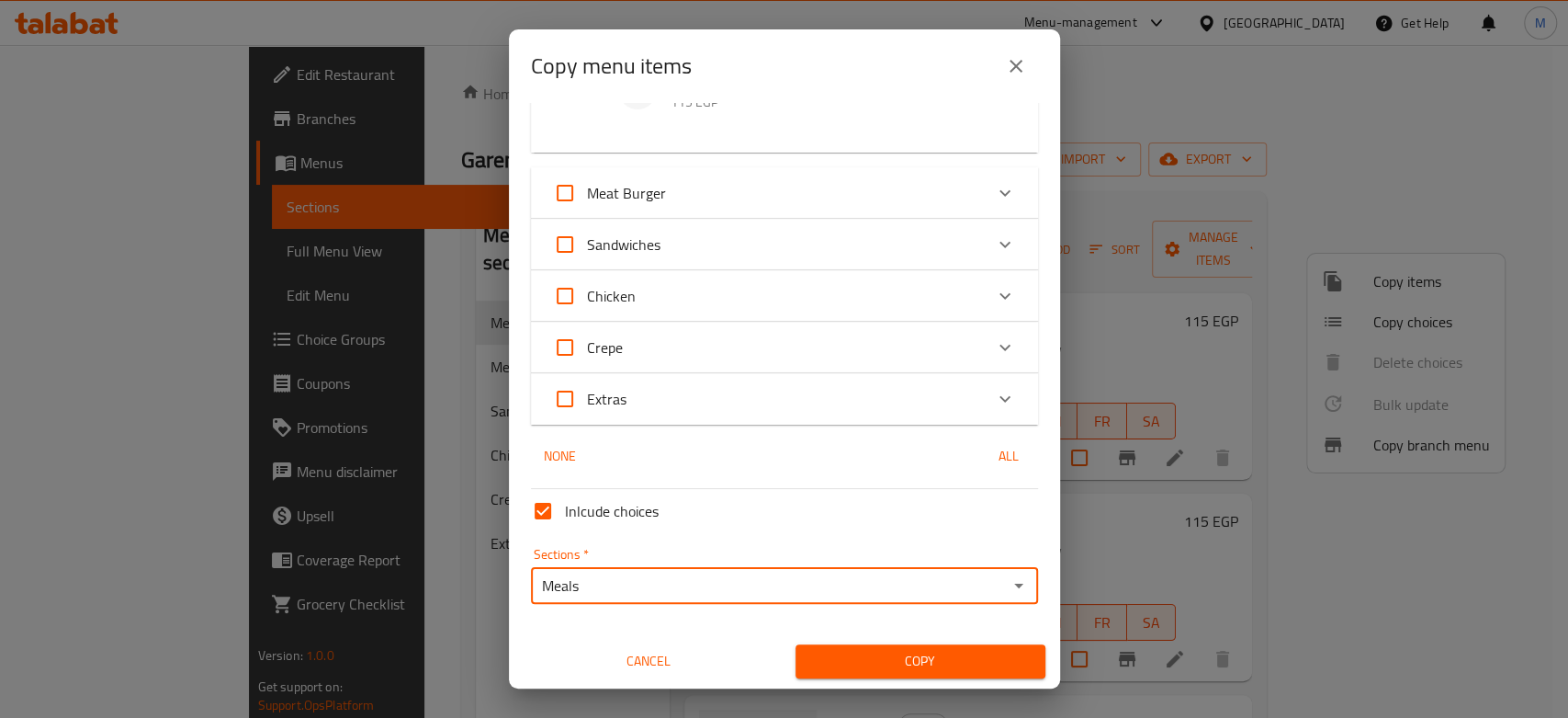
click at [926, 675] on button "Copy" at bounding box center [920, 660] width 249 height 34
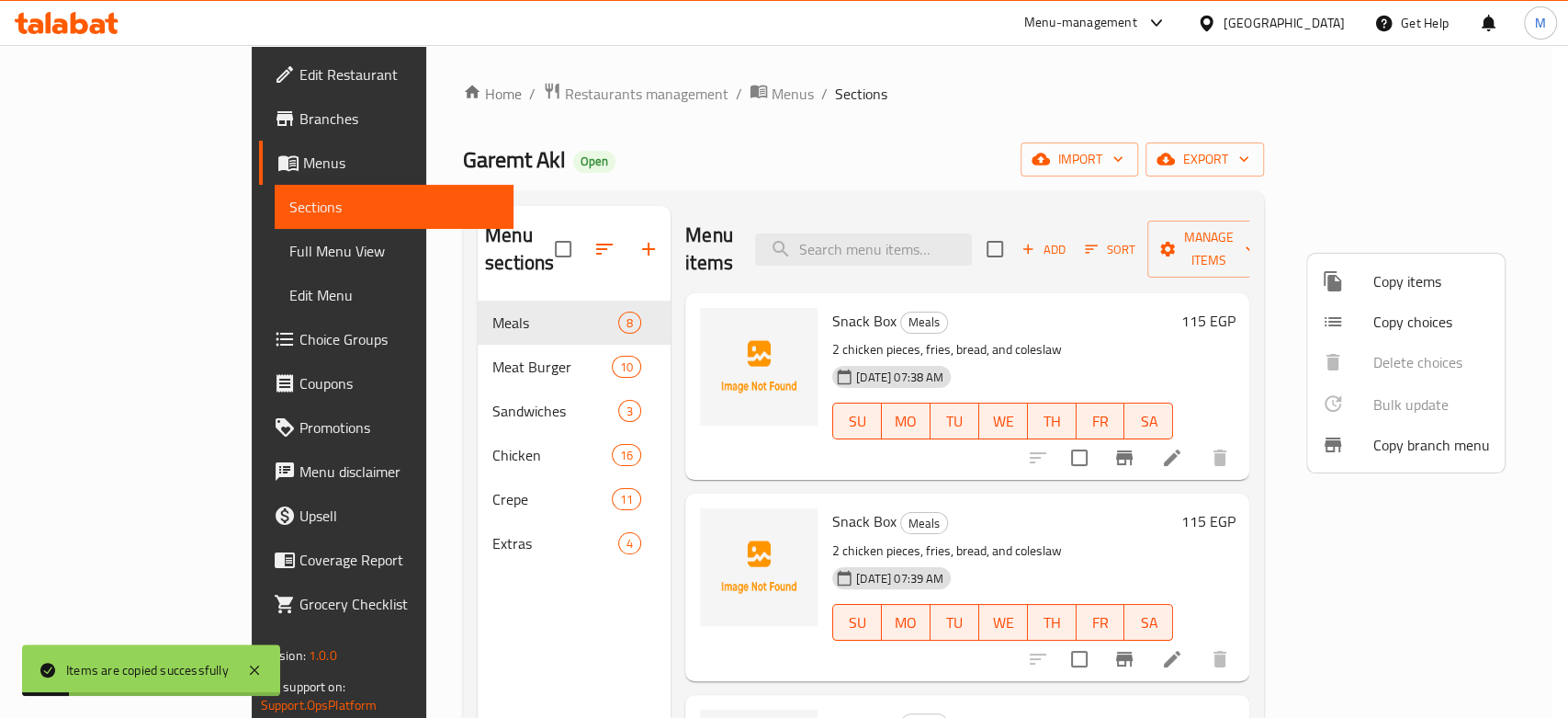
drag, startPoint x: 1098, startPoint y: 363, endPoint x: 1086, endPoint y: 365, distance: 12.2
click at [1095, 362] on div at bounding box center [784, 359] width 1568 height 718
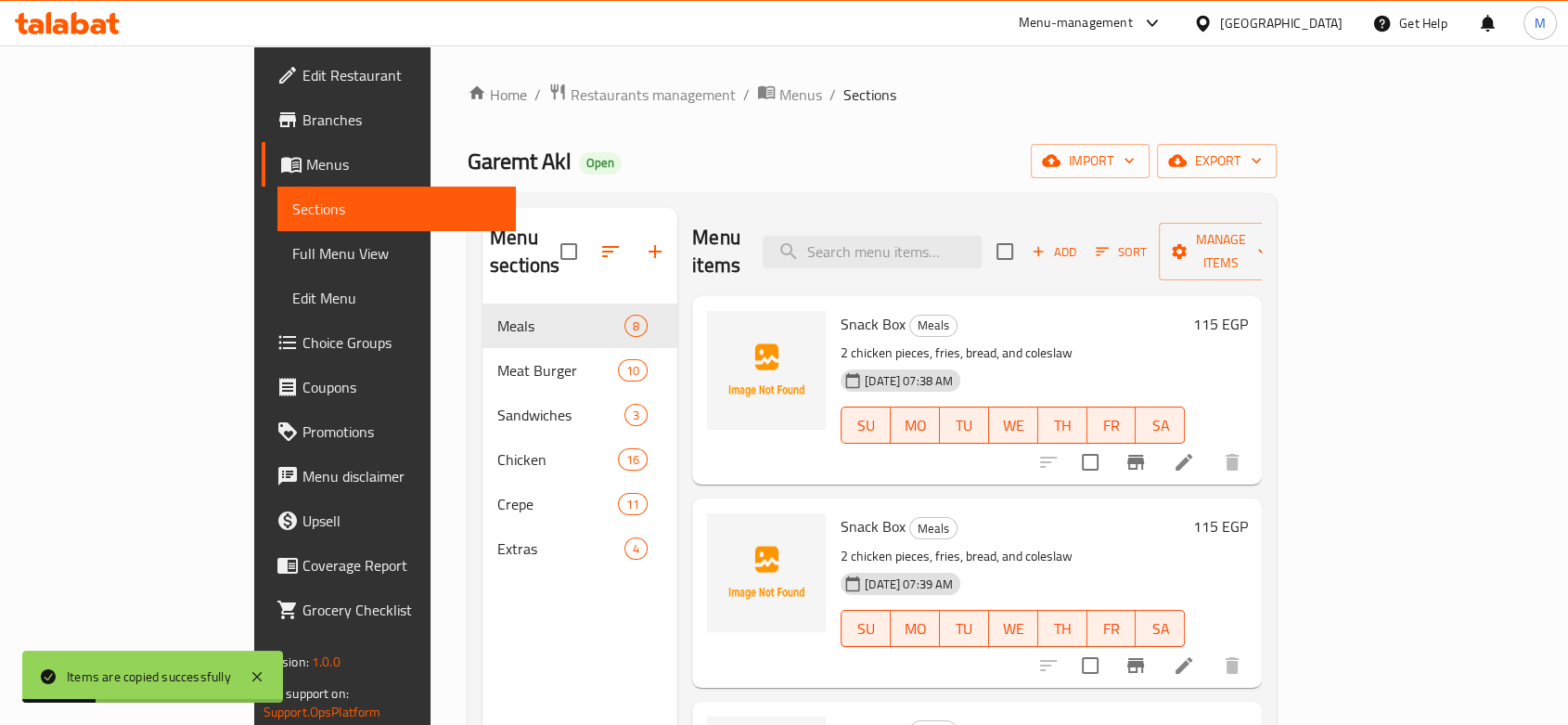
click at [1195, 654] on icon at bounding box center [1184, 665] width 22 height 22
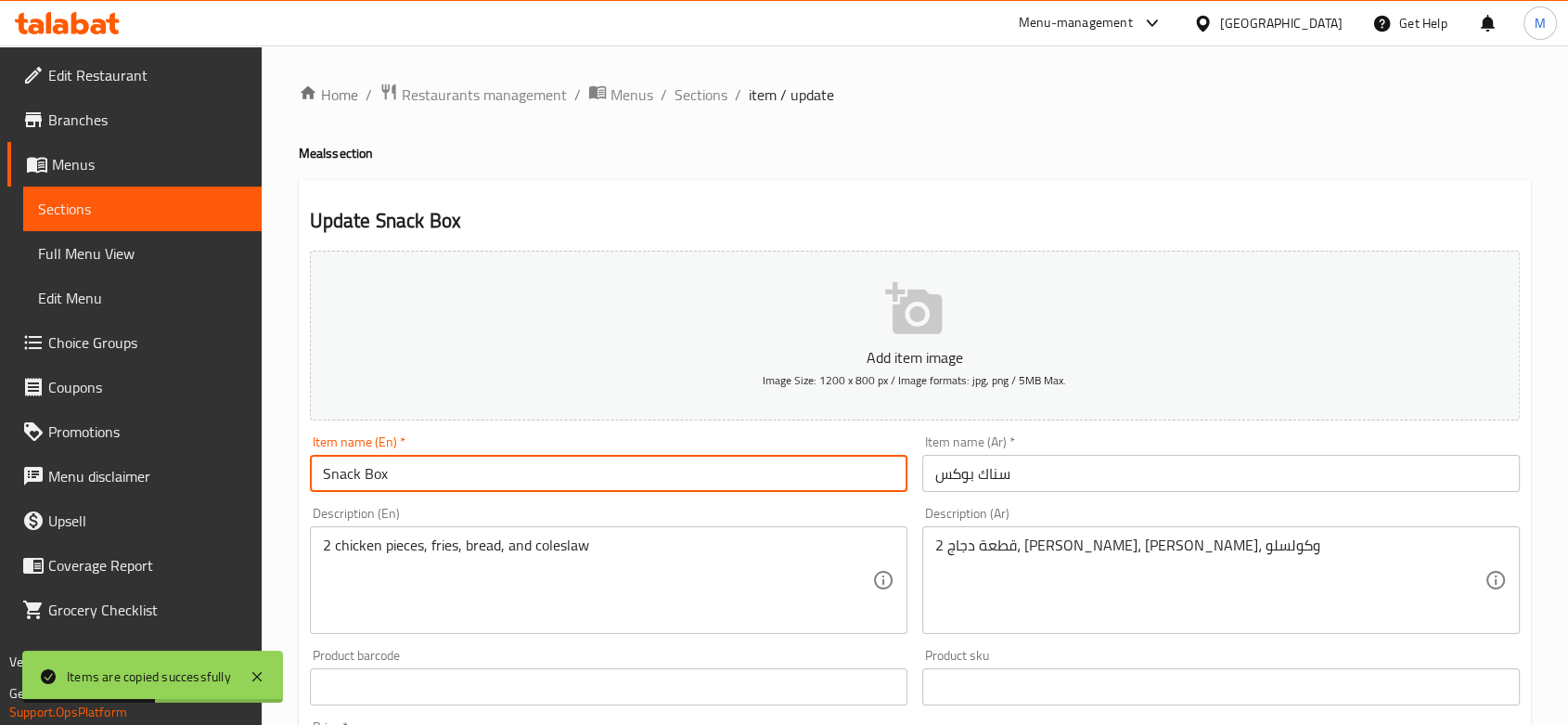
click at [340, 473] on input "Snack Box" at bounding box center [608, 473] width 598 height 37
type input "Dinner Box"
click at [982, 480] on input "سناك بوكس" at bounding box center [1222, 473] width 598 height 37
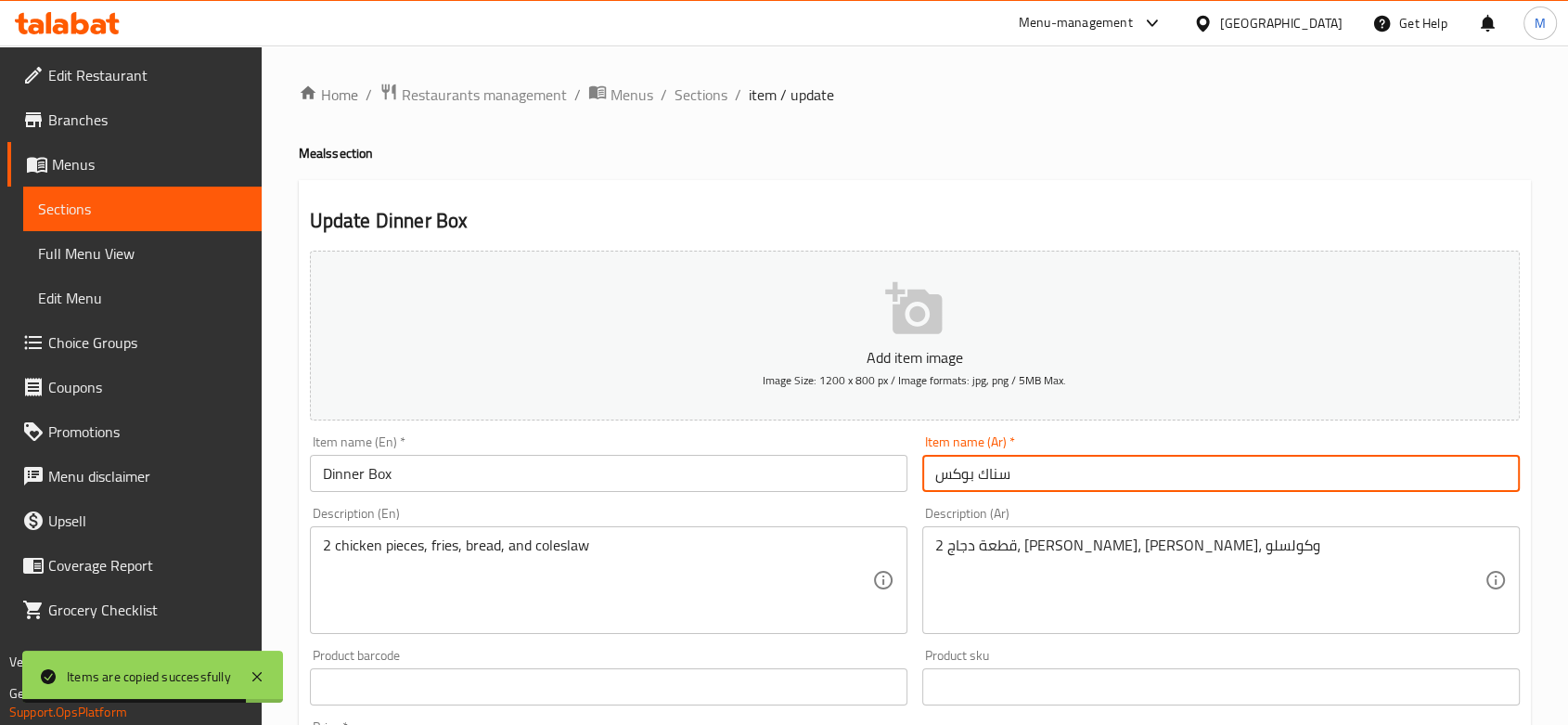
click at [982, 480] on input "سناك بوكس" at bounding box center [1222, 473] width 598 height 37
click at [1008, 472] on input "سناك بوكس" at bounding box center [1222, 473] width 598 height 37
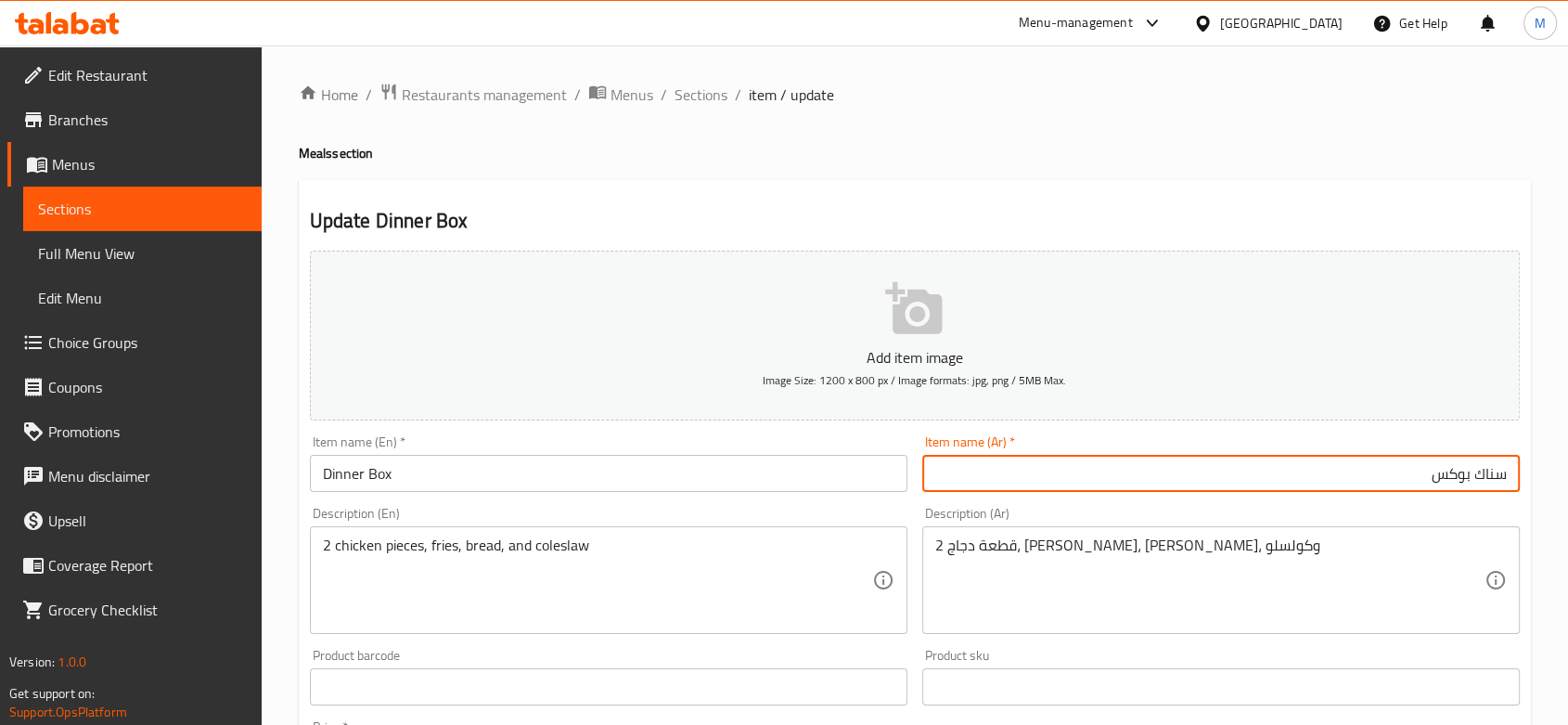
click at [1482, 472] on input "سناك بوكس" at bounding box center [1222, 473] width 598 height 37
type input "دينر بوكس"
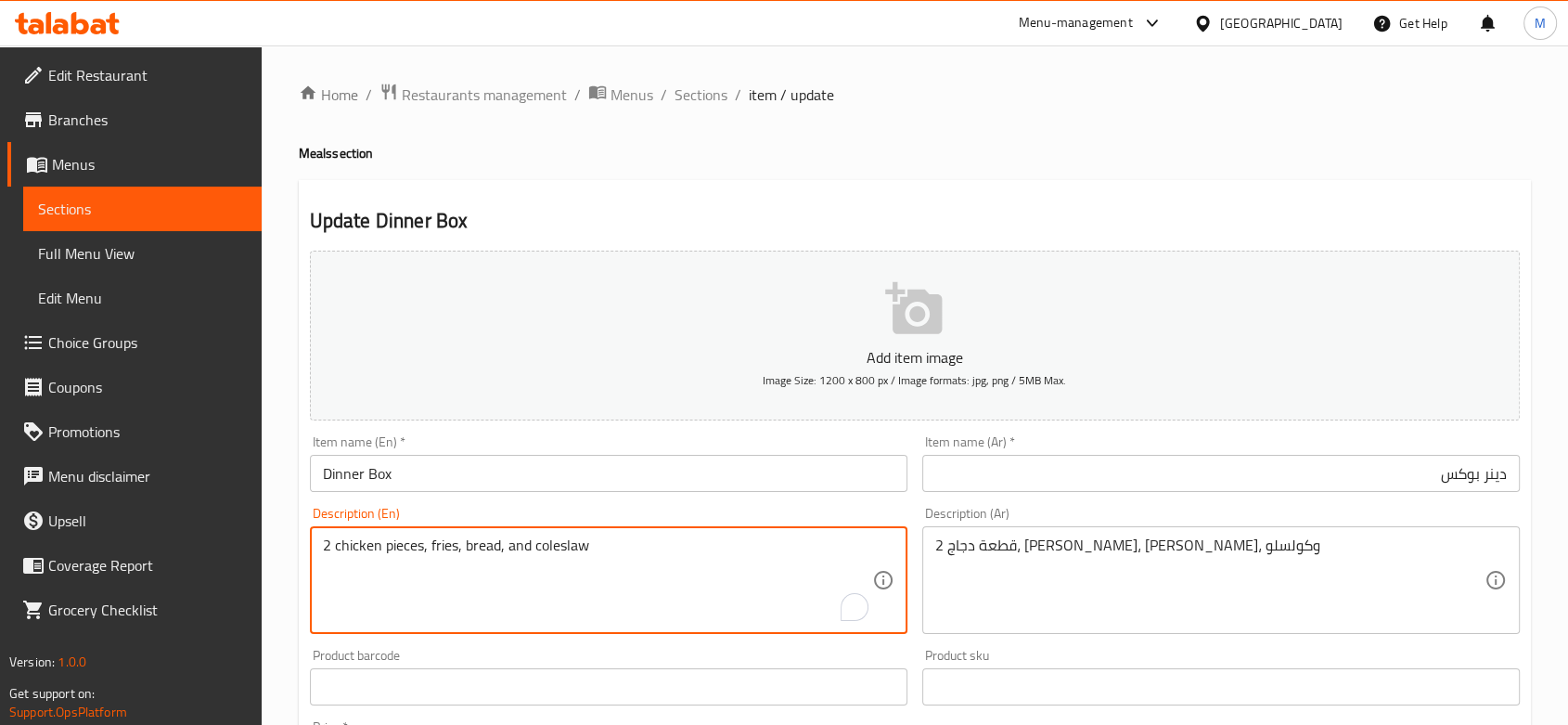
drag, startPoint x: 327, startPoint y: 541, endPoint x: 310, endPoint y: 549, distance: 18.8
drag, startPoint x: 649, startPoint y: 525, endPoint x: 547, endPoint y: 545, distance: 103.9
click at [648, 526] on div "Description (En) 3 chicken pieces, fries, bread, and coleslaw Description (En)" at bounding box center [608, 570] width 598 height 127
click at [522, 548] on textarea "3 chicken pieces, fries, bread, and coleslaw" at bounding box center [598, 580] width 549 height 89
type textarea "3 chicken pieces, fries, bread, coleslaw, and drink"
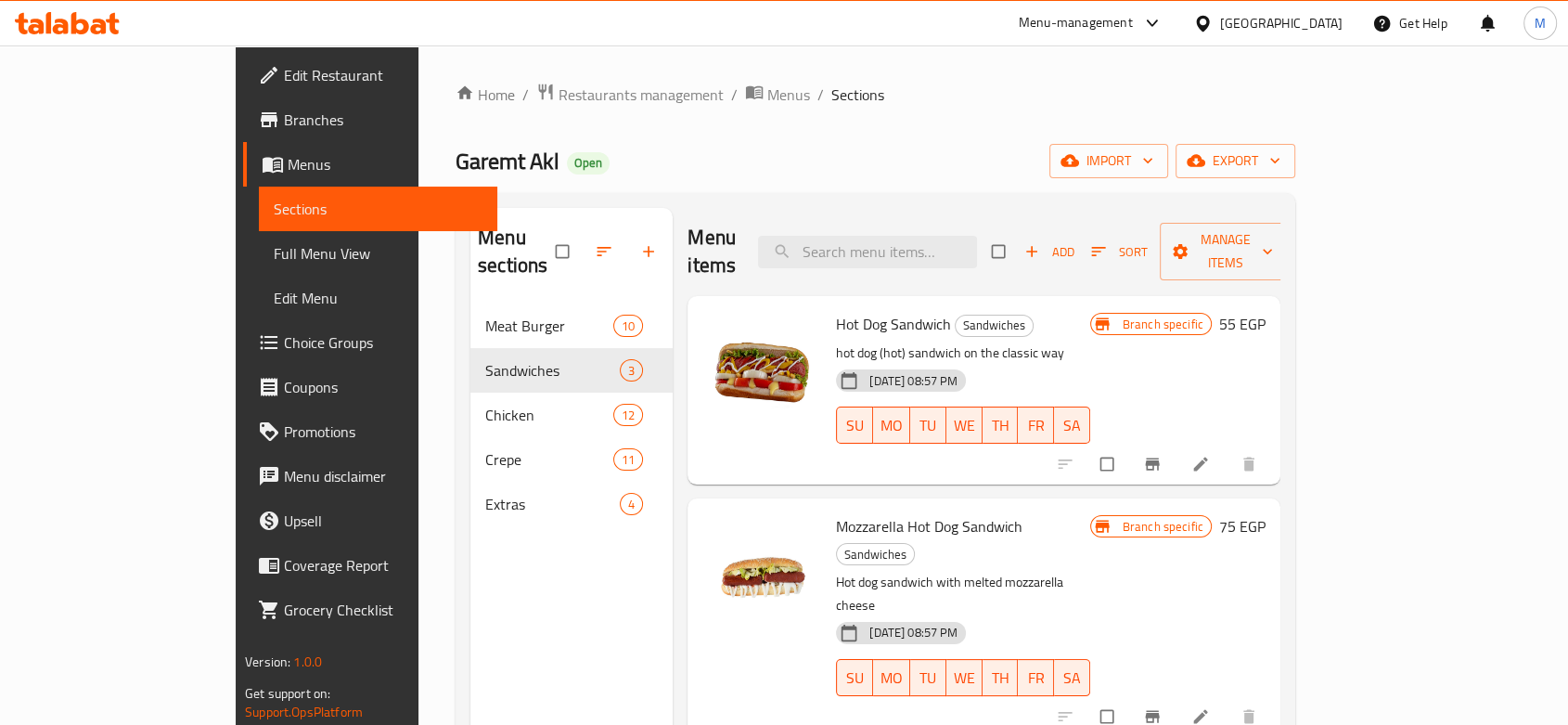
click at [284, 128] on span "Branches" at bounding box center [383, 120] width 199 height 22
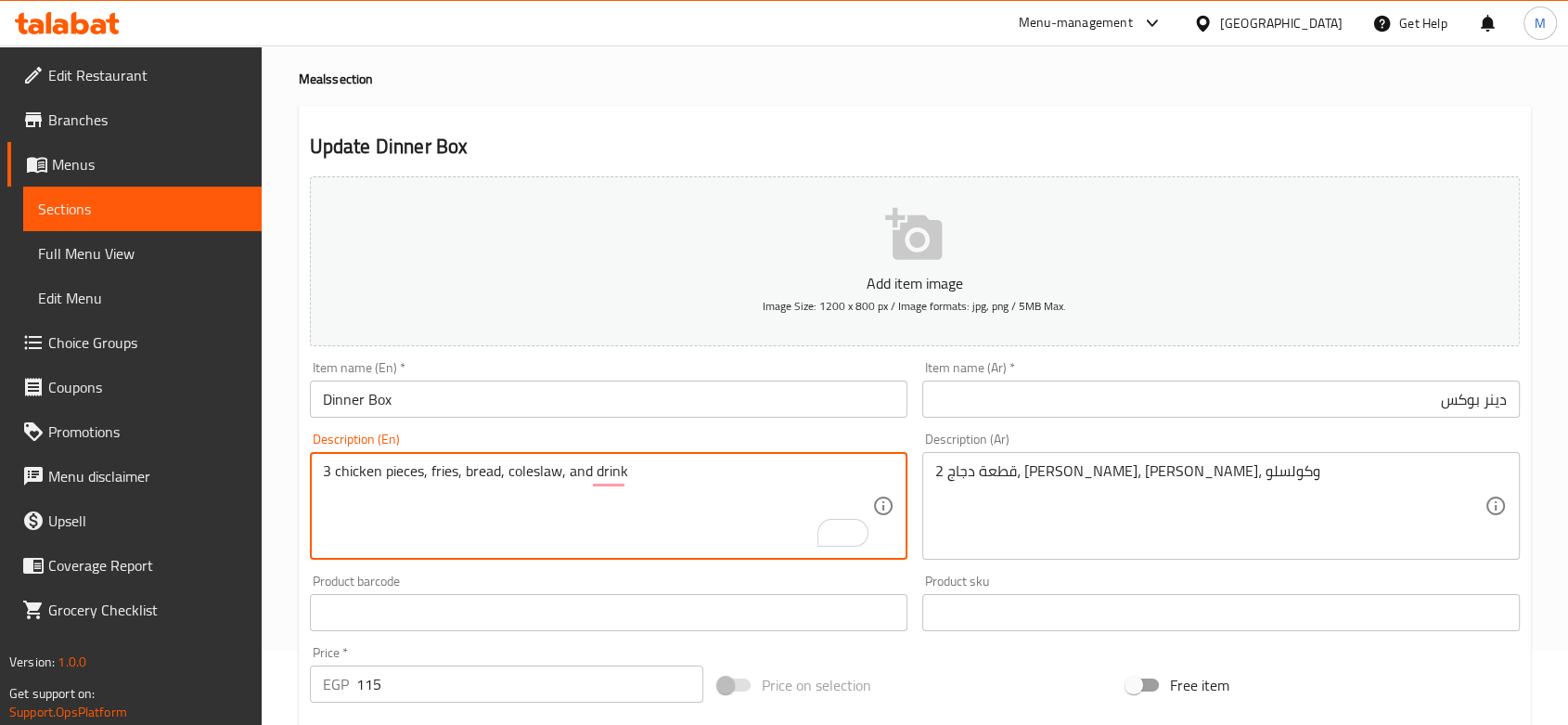
scroll to position [103, 0]
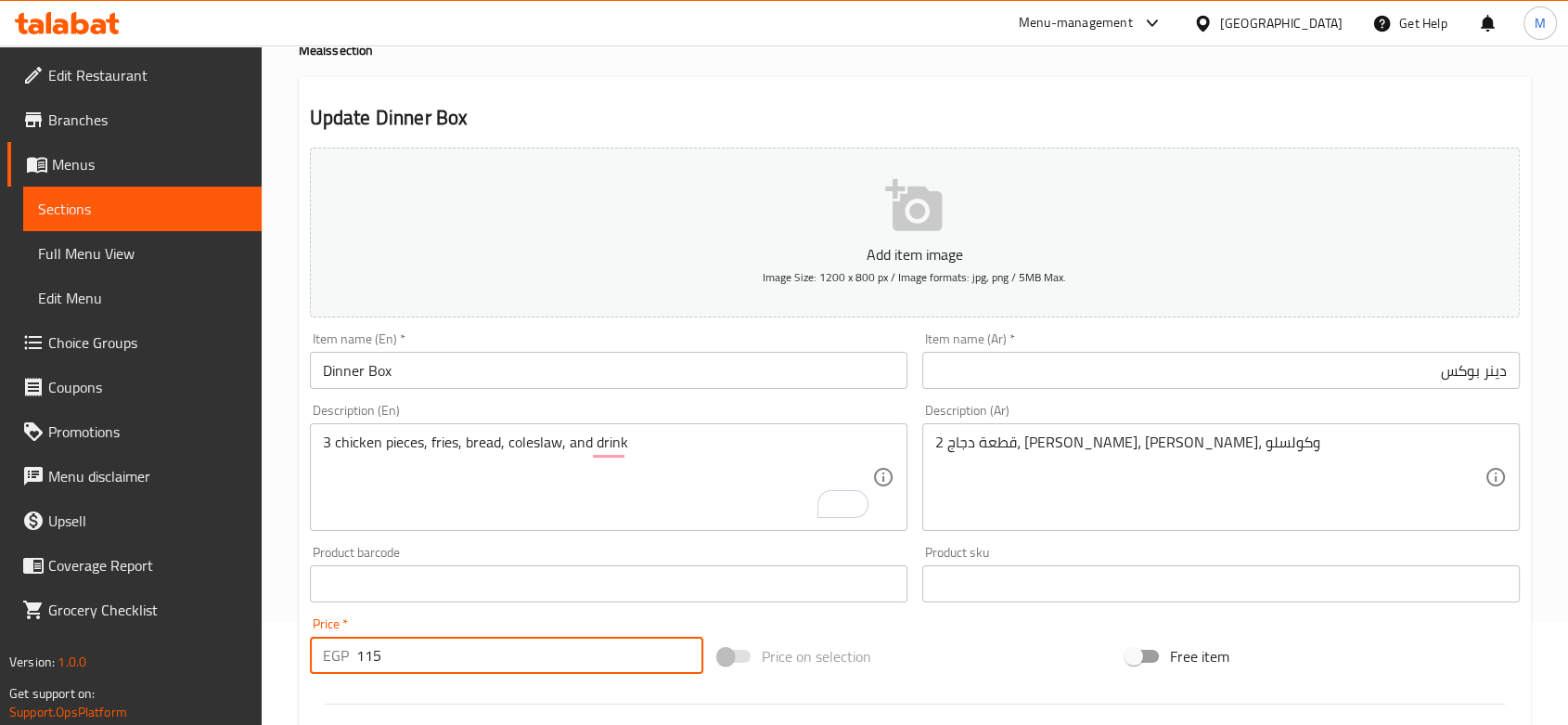
click at [375, 642] on input "115" at bounding box center [529, 655] width 347 height 37
type input "170"
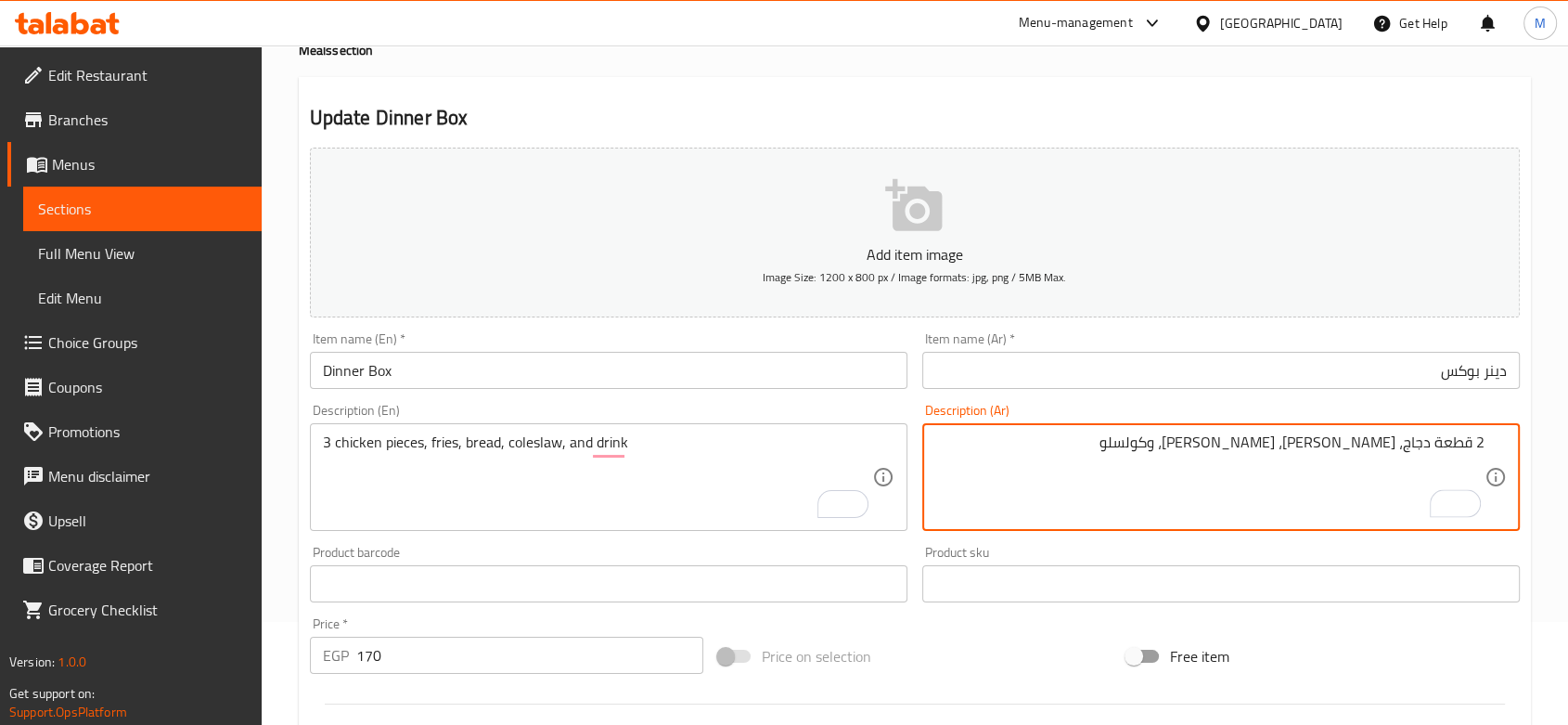
click at [1477, 437] on textarea "2 قطعة دجاج، فرايز، خبز، وكولسلو" at bounding box center [1210, 477] width 549 height 89
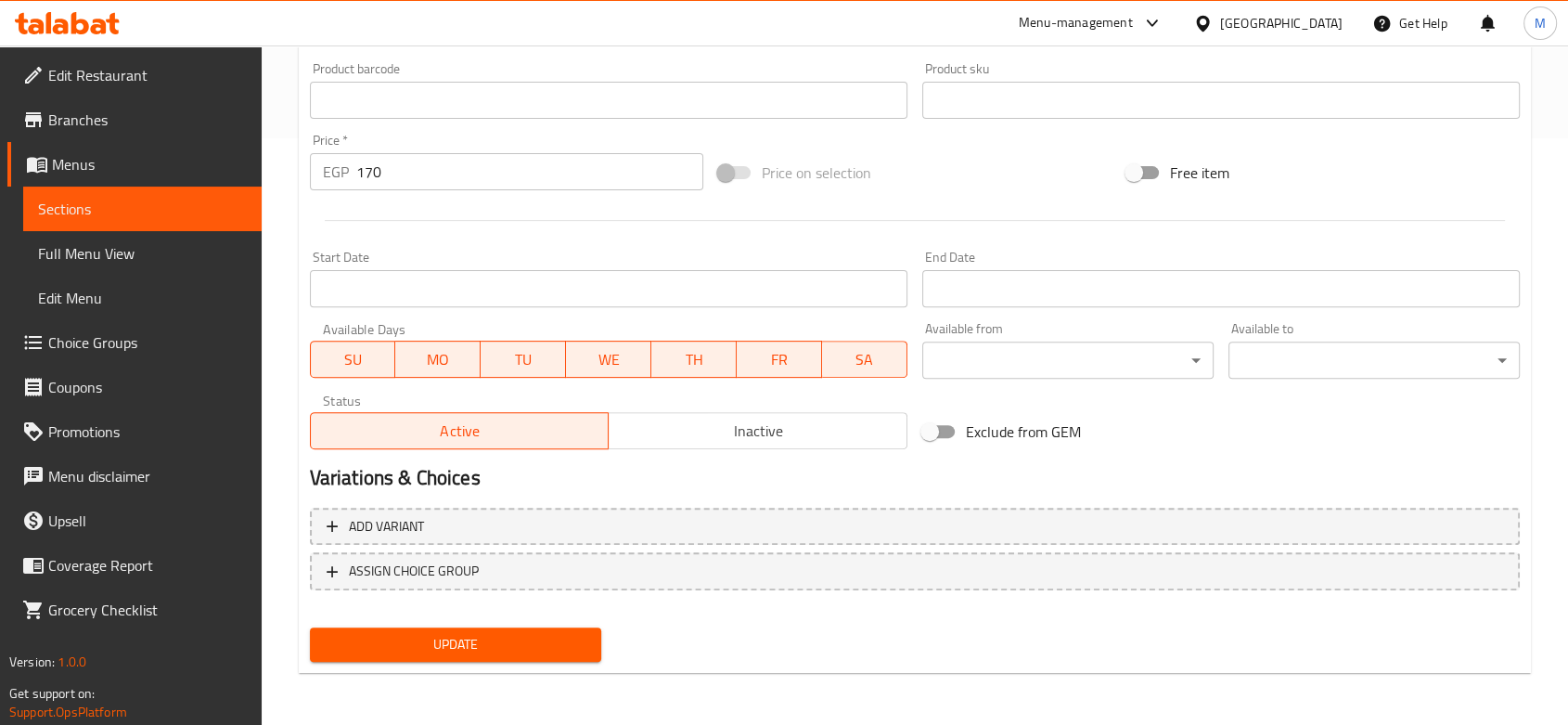
type textarea "3 قطع دجاج، فرايز، خبز، كولسلو، ومشروب"
click at [403, 630] on button "Update" at bounding box center [455, 644] width 291 height 34
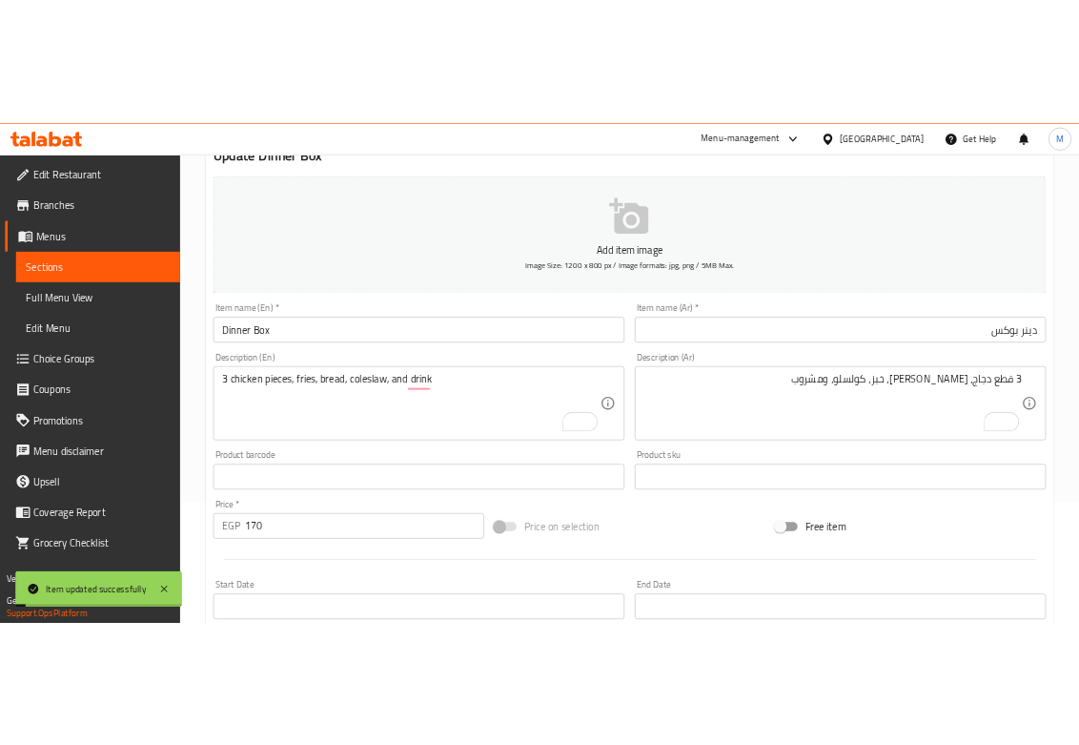
scroll to position [0, 0]
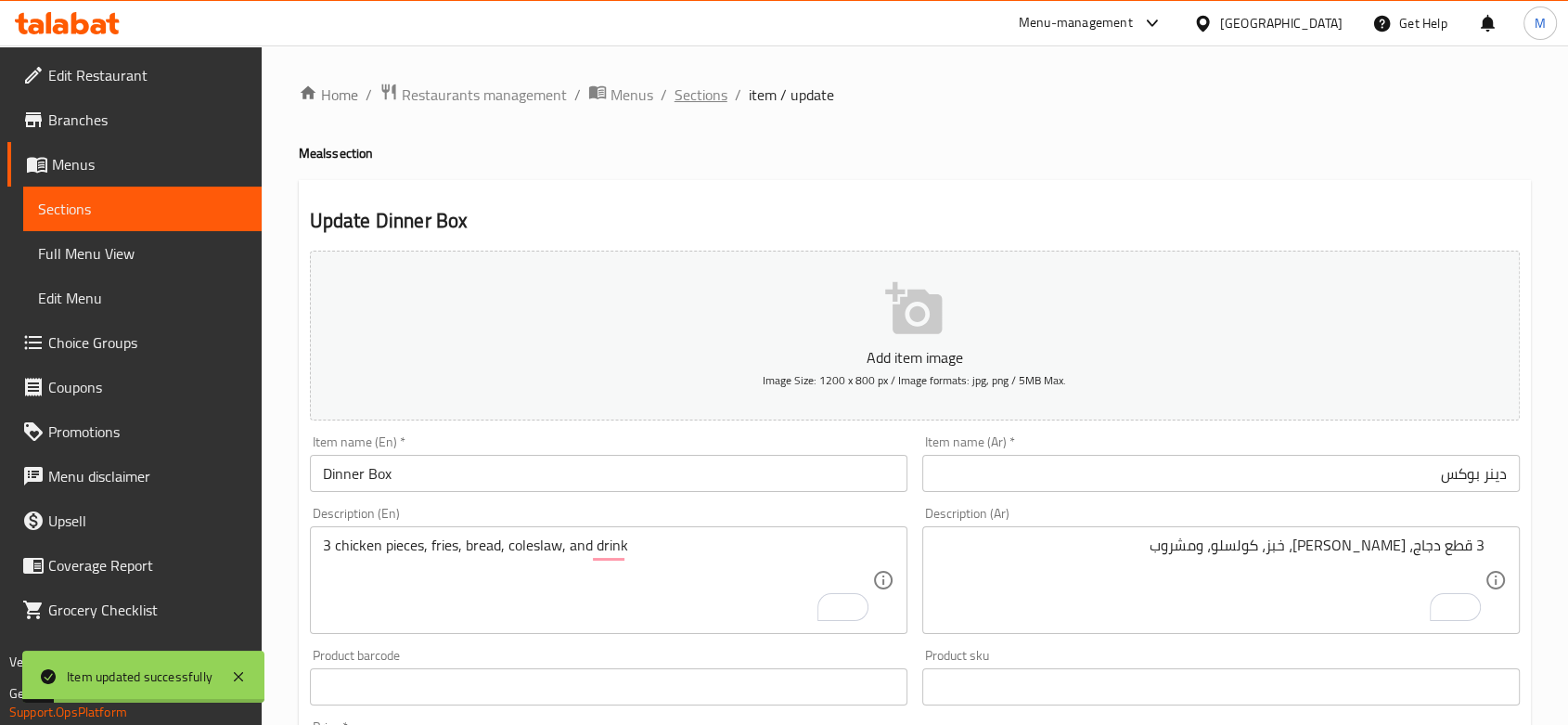
click at [698, 98] on span "Sections" at bounding box center [701, 94] width 53 height 22
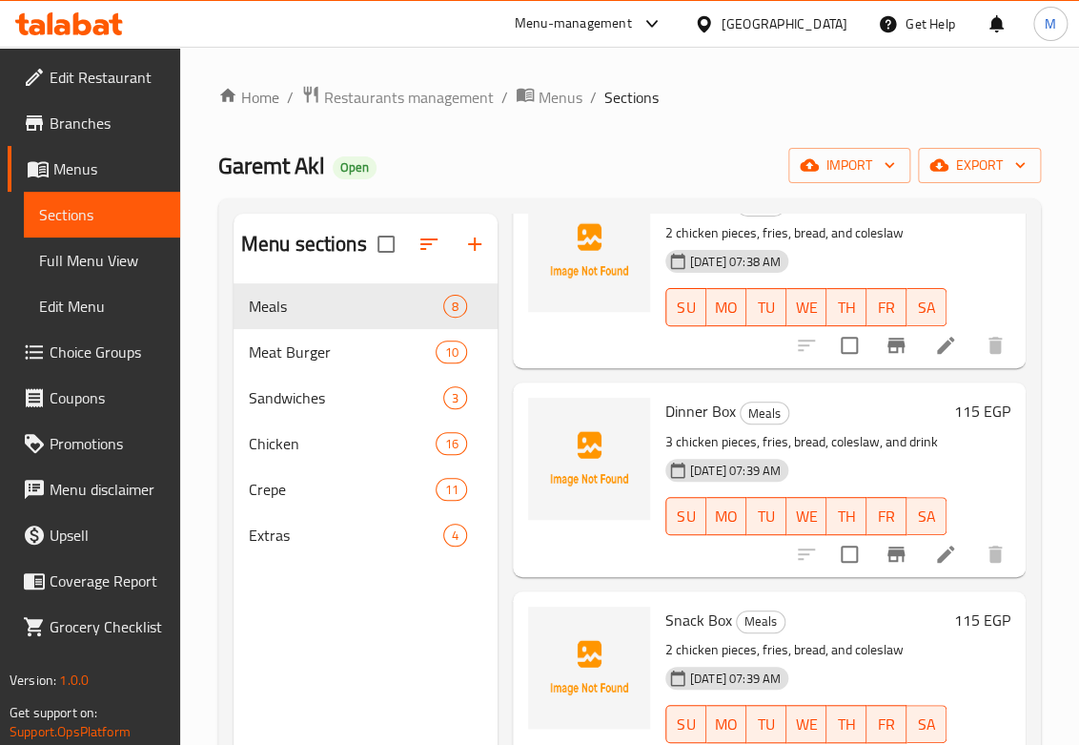
scroll to position [318, 0]
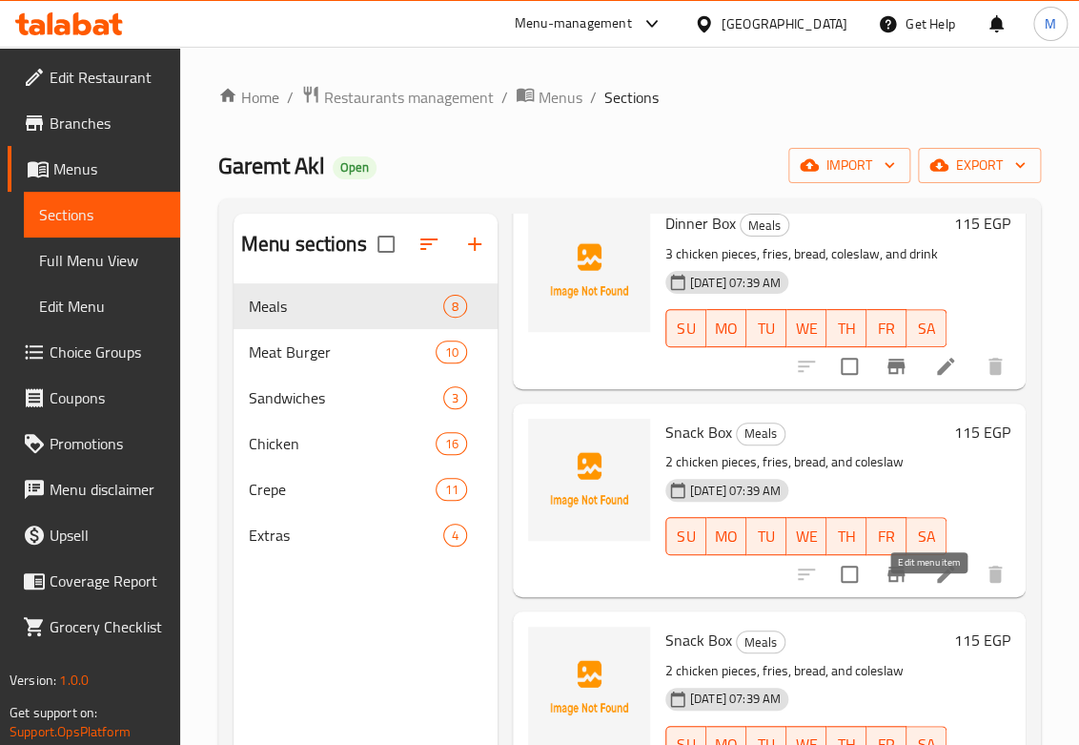
click at [937, 583] on icon at bounding box center [945, 573] width 17 height 17
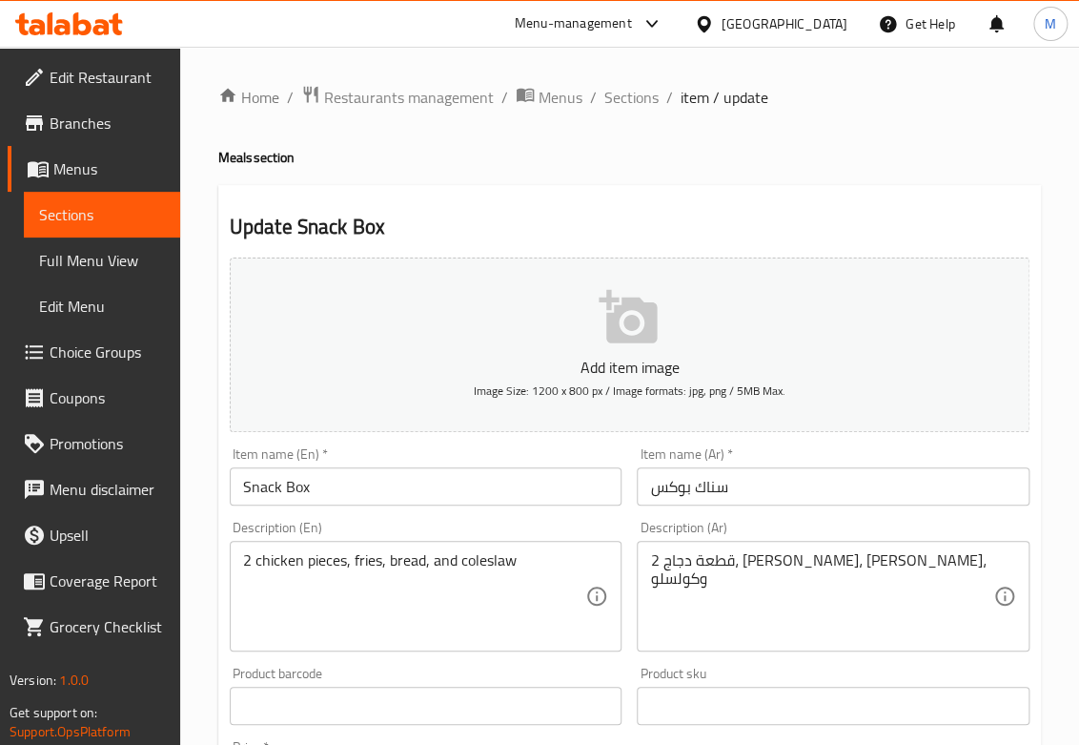
click at [270, 496] on input "Snack Box" at bounding box center [426, 486] width 393 height 38
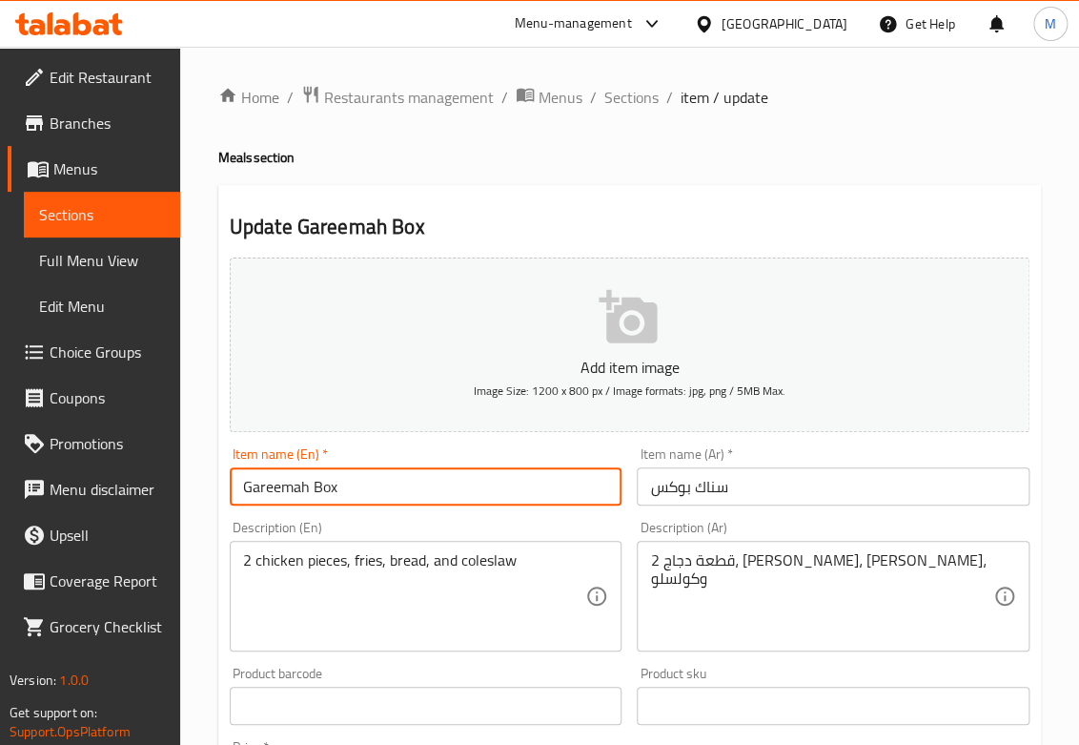
type input "Gareemah Box"
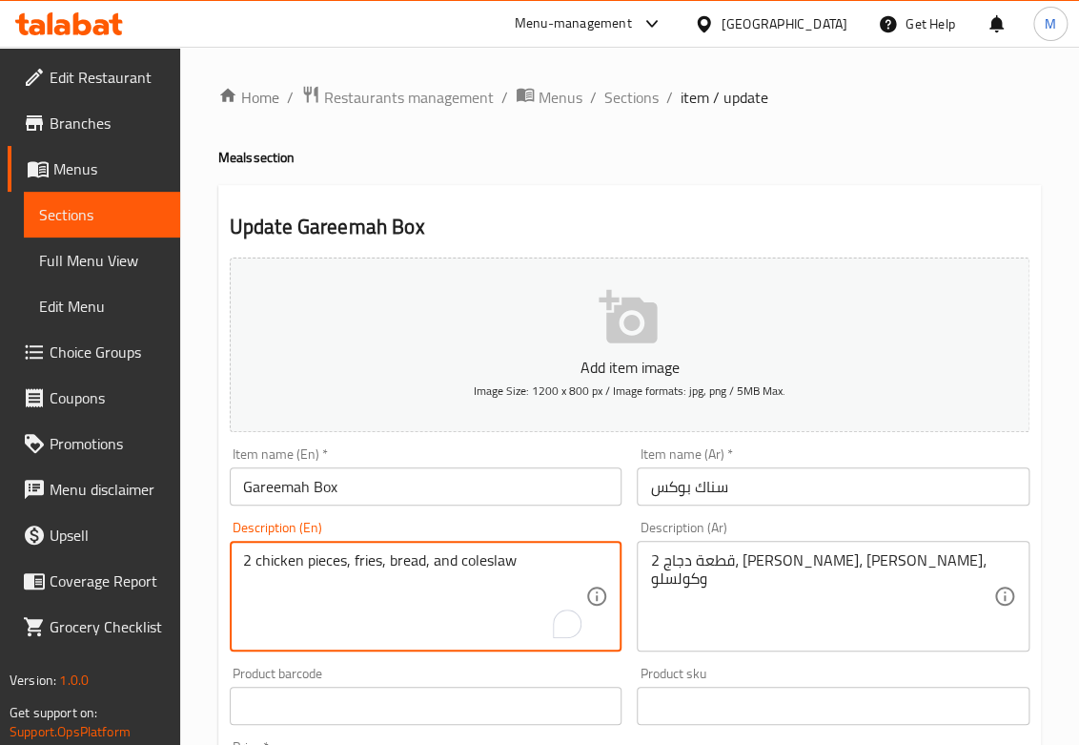
drag, startPoint x: 245, startPoint y: 561, endPoint x: 234, endPoint y: 561, distance: 11.4
click at [282, 554] on textarea "3 chicken pieces, fries, bread, and coleslaw" at bounding box center [414, 596] width 343 height 91
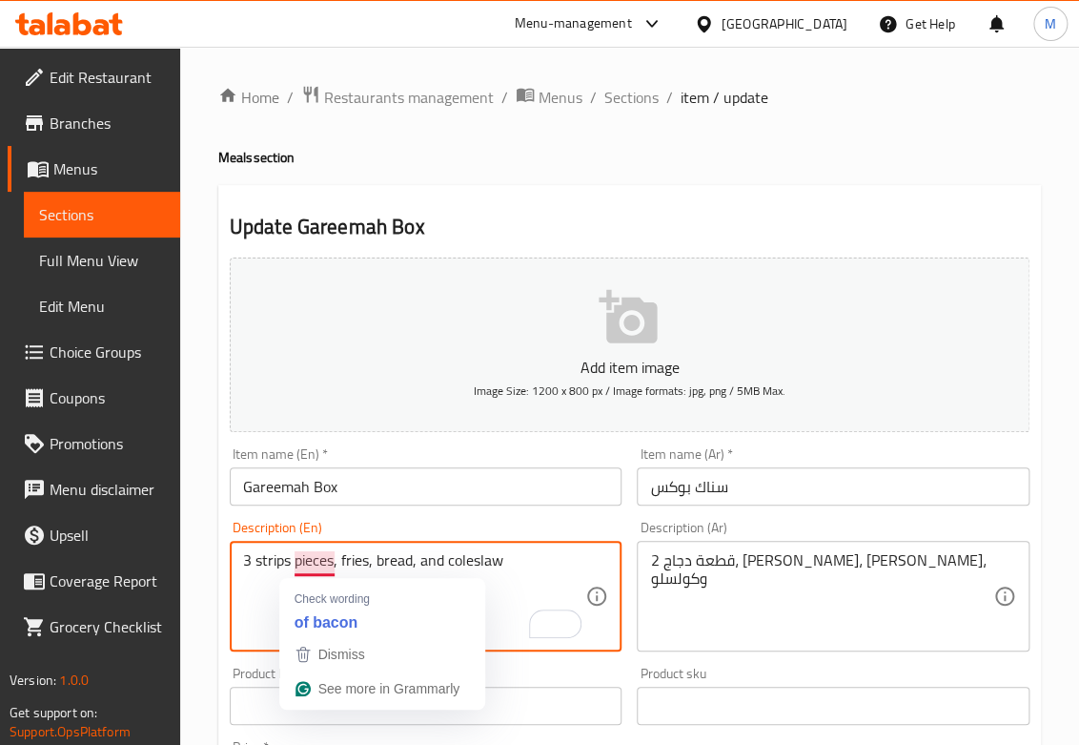
type textarea "3 strips pieces, fries, bread, and coleslaw"
click at [398, 544] on div "3 strips pieces, fries, bread, and coleslaw Description (En)" at bounding box center [426, 596] width 393 height 111
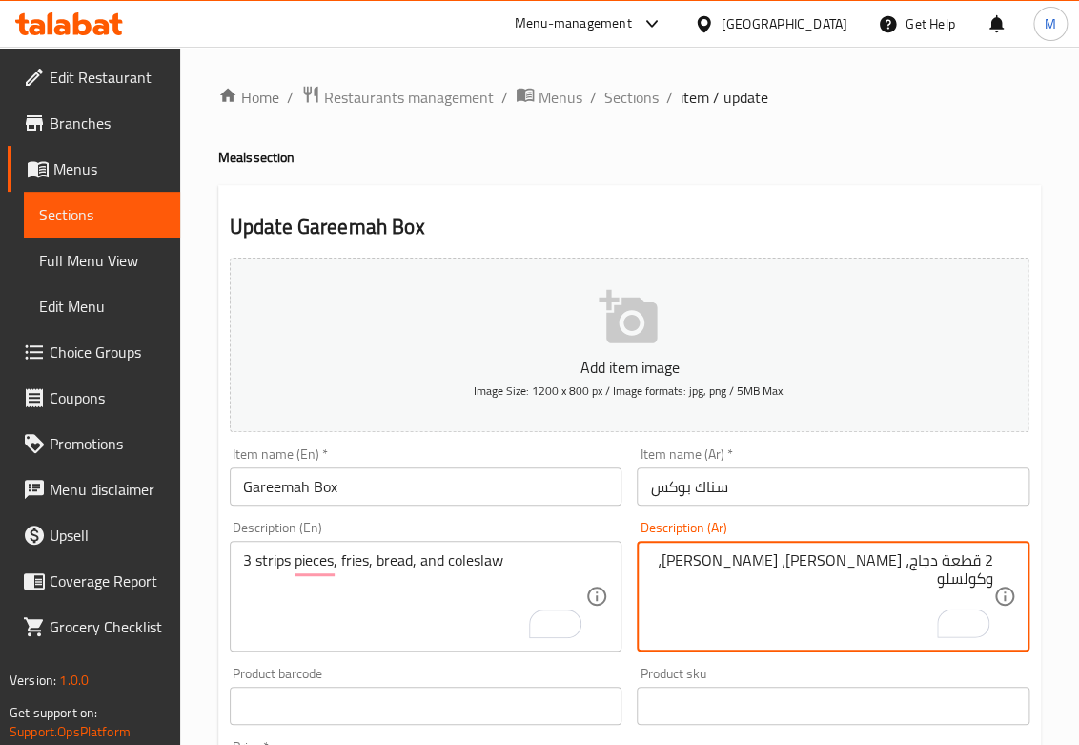
drag, startPoint x: 992, startPoint y: 564, endPoint x: 979, endPoint y: 564, distance: 12.4
click at [979, 564] on textarea "2 قطعة دجاج، فرايز، خبز، وكولسلو" at bounding box center [821, 596] width 343 height 91
click at [924, 568] on textarea "3 قطعة دجاج، فرايز، خبز، وكولسلو" at bounding box center [821, 596] width 343 height 91
type textarea "3 قطعة استبريس، فرايز، خبز، وكولسلو"
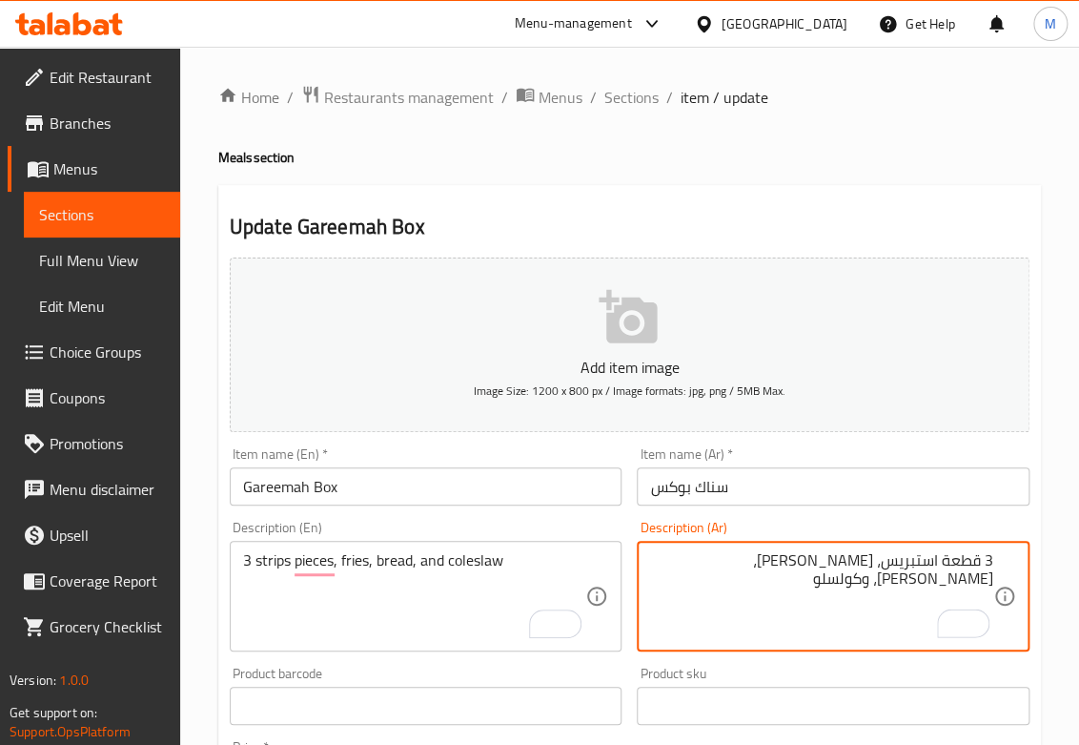
click at [705, 493] on input "سناك بوكس" at bounding box center [833, 486] width 393 height 38
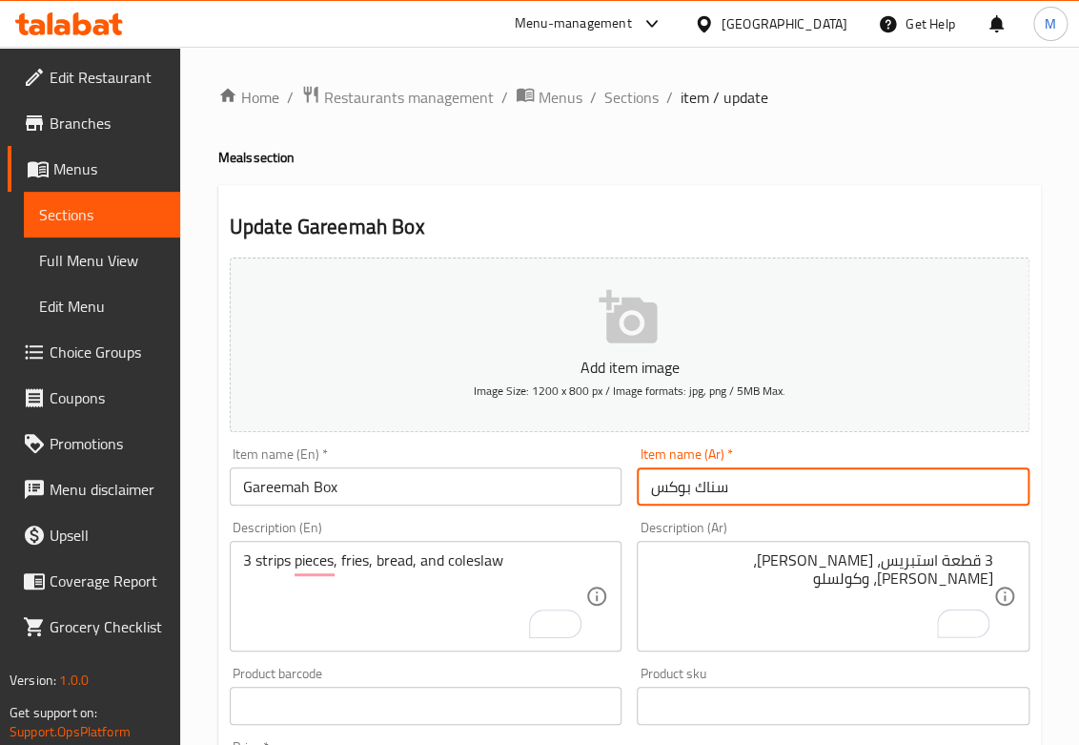
click at [705, 493] on input "سناك بوكس" at bounding box center [833, 486] width 393 height 38
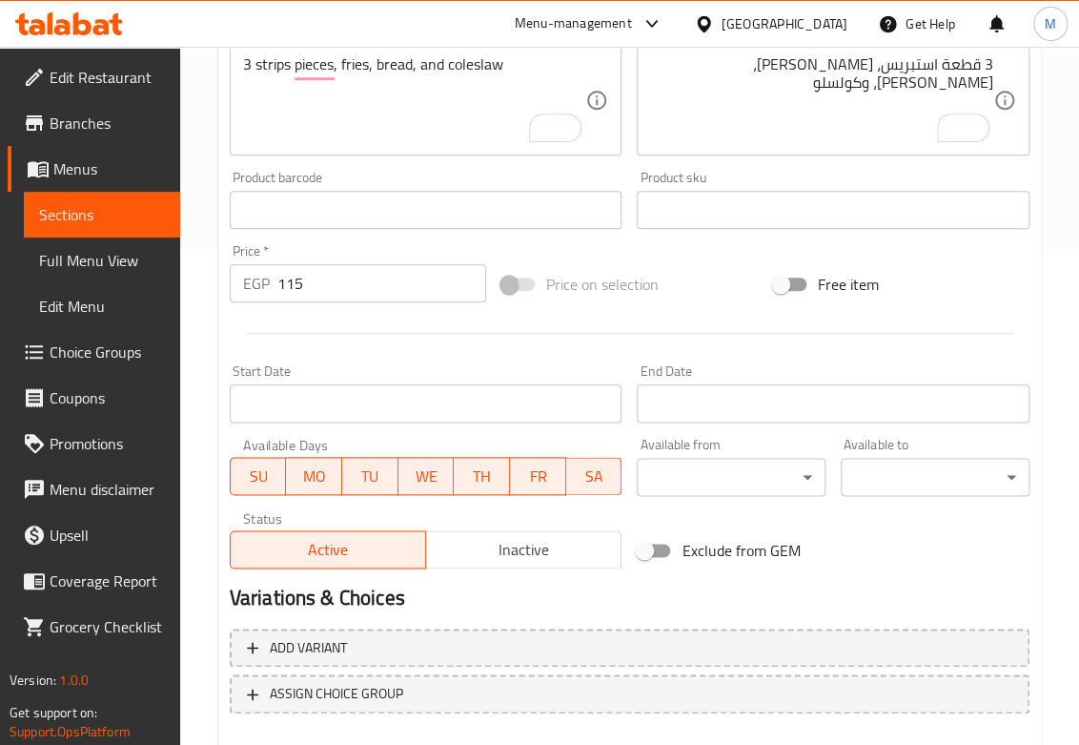
scroll to position [603, 0]
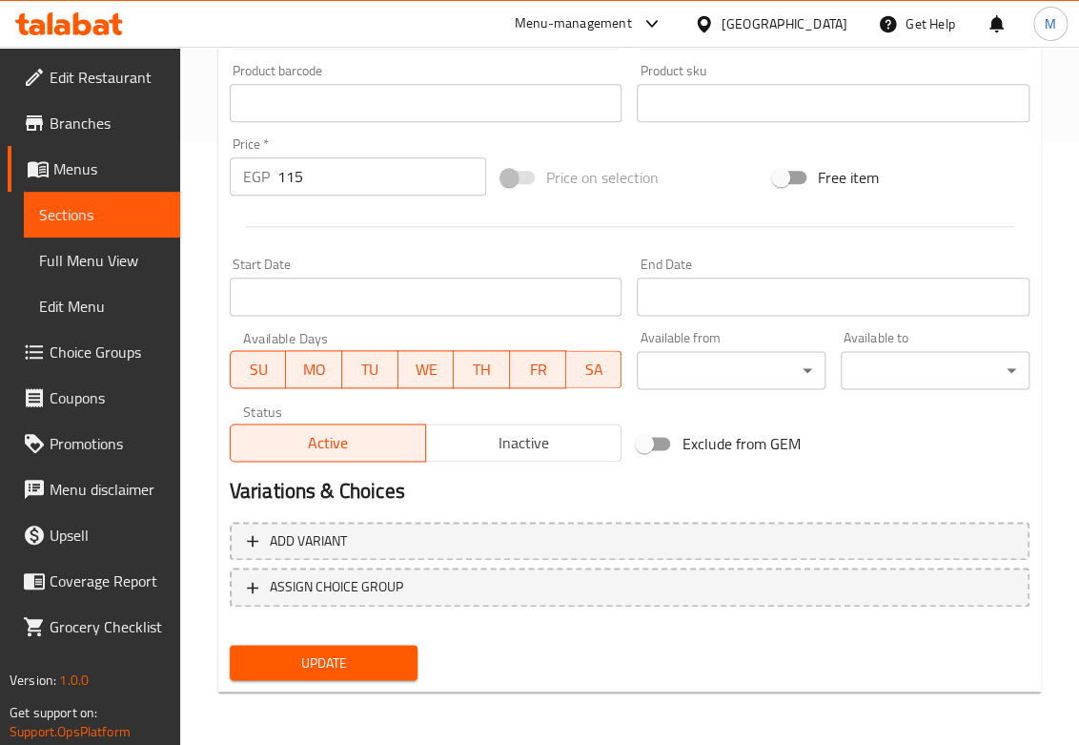
type input "جريمة بوكس"
click at [353, 673] on span "Update" at bounding box center [324, 662] width 158 height 24
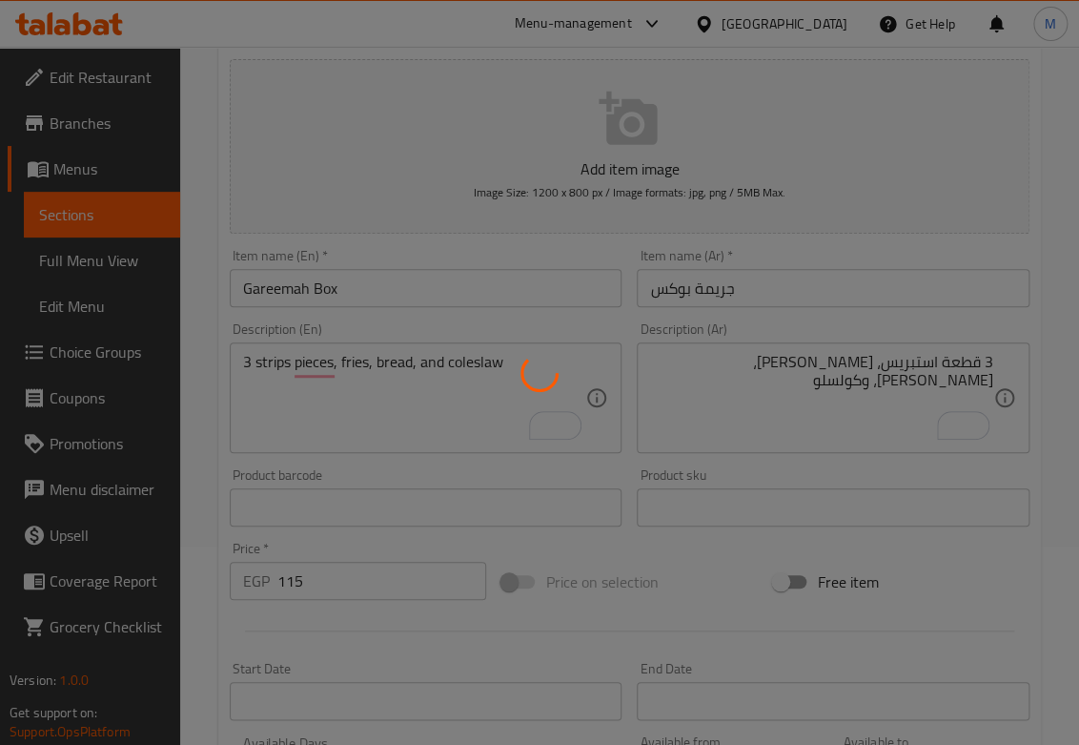
scroll to position [0, 0]
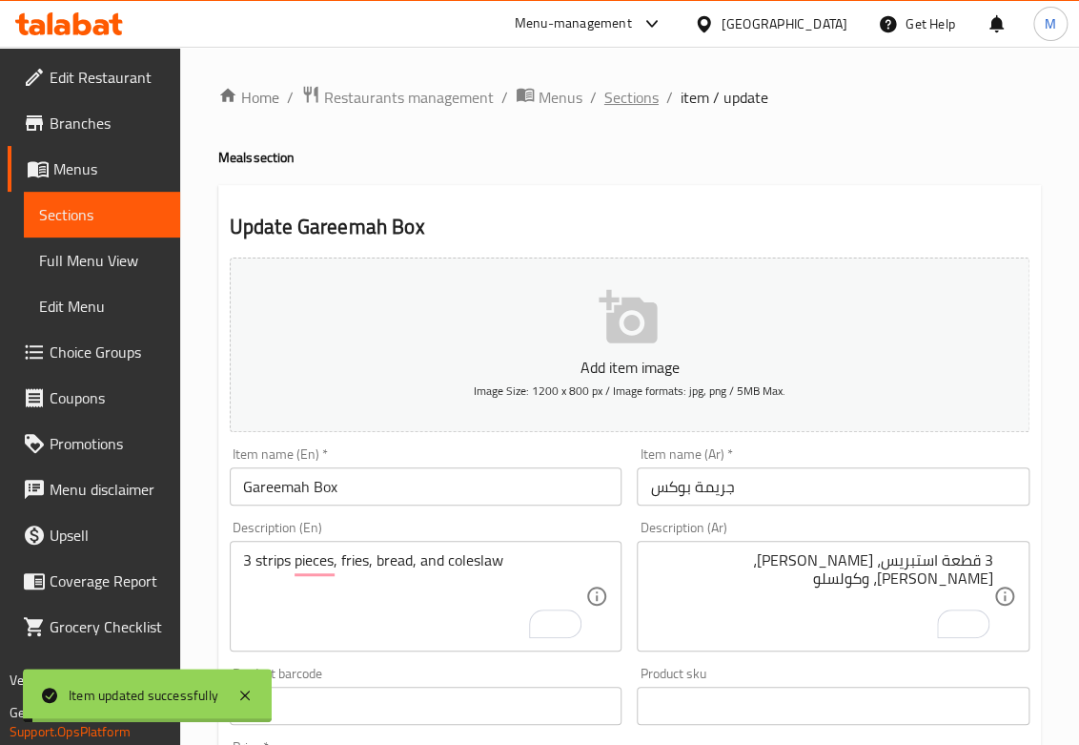
click at [622, 87] on span "Sections" at bounding box center [632, 97] width 54 height 23
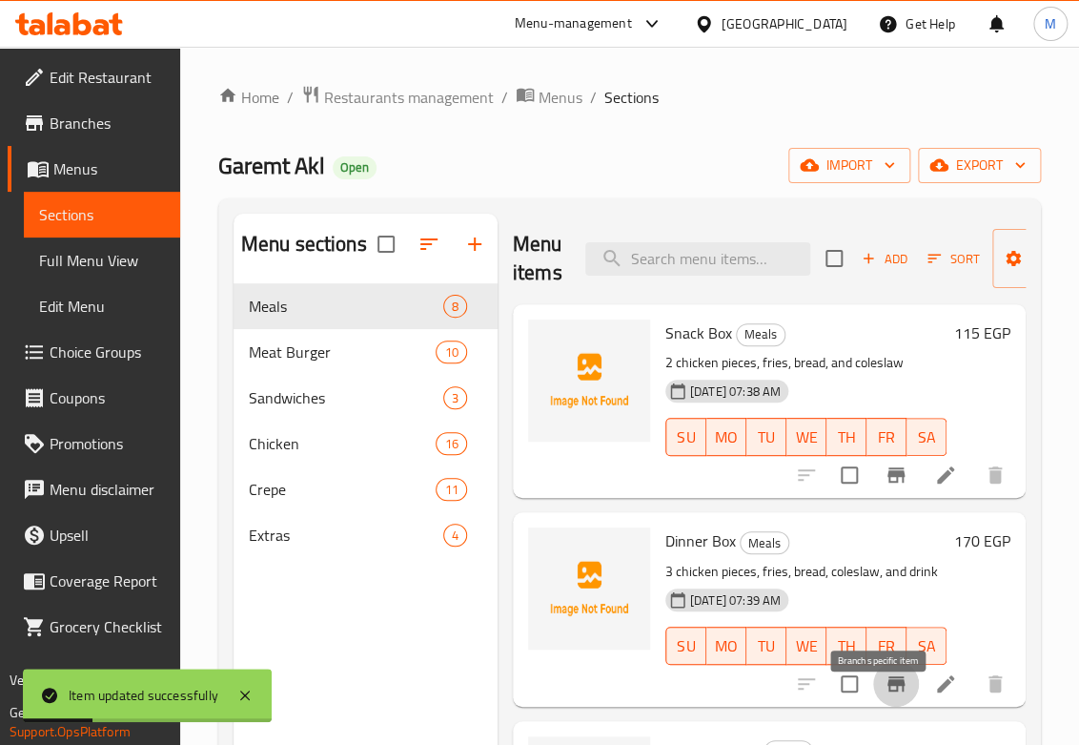
click at [885, 695] on icon "Branch-specific-item" at bounding box center [896, 683] width 23 height 23
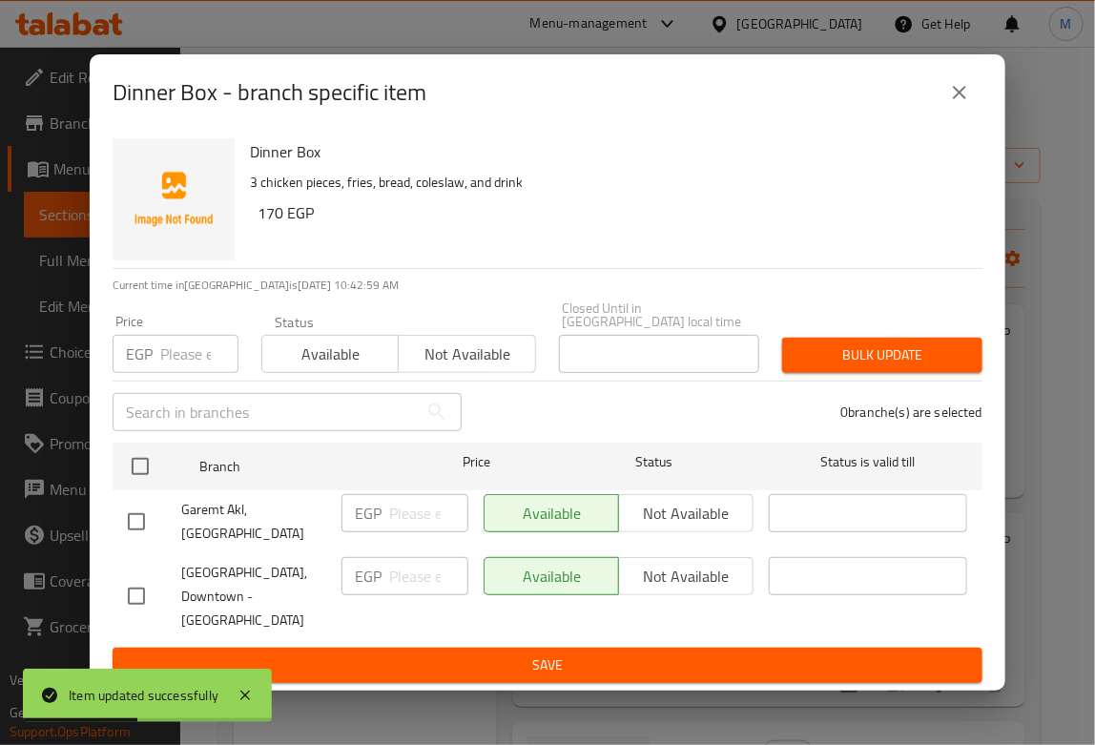
click at [135, 577] on input "checkbox" at bounding box center [136, 596] width 40 height 40
checkbox input "true"
click at [397, 576] on input "number" at bounding box center [428, 576] width 79 height 38
type input "170"
click at [836, 362] on span "Bulk update" at bounding box center [882, 355] width 170 height 24
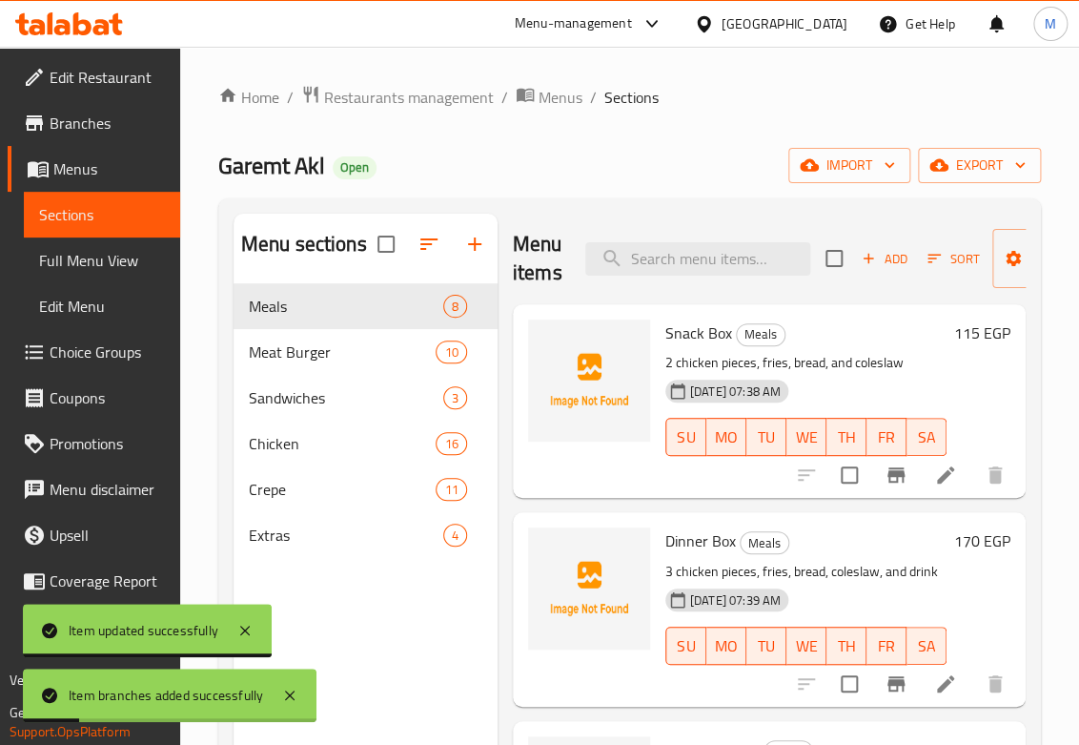
click at [885, 463] on icon "Branch-specific-item" at bounding box center [896, 474] width 23 height 23
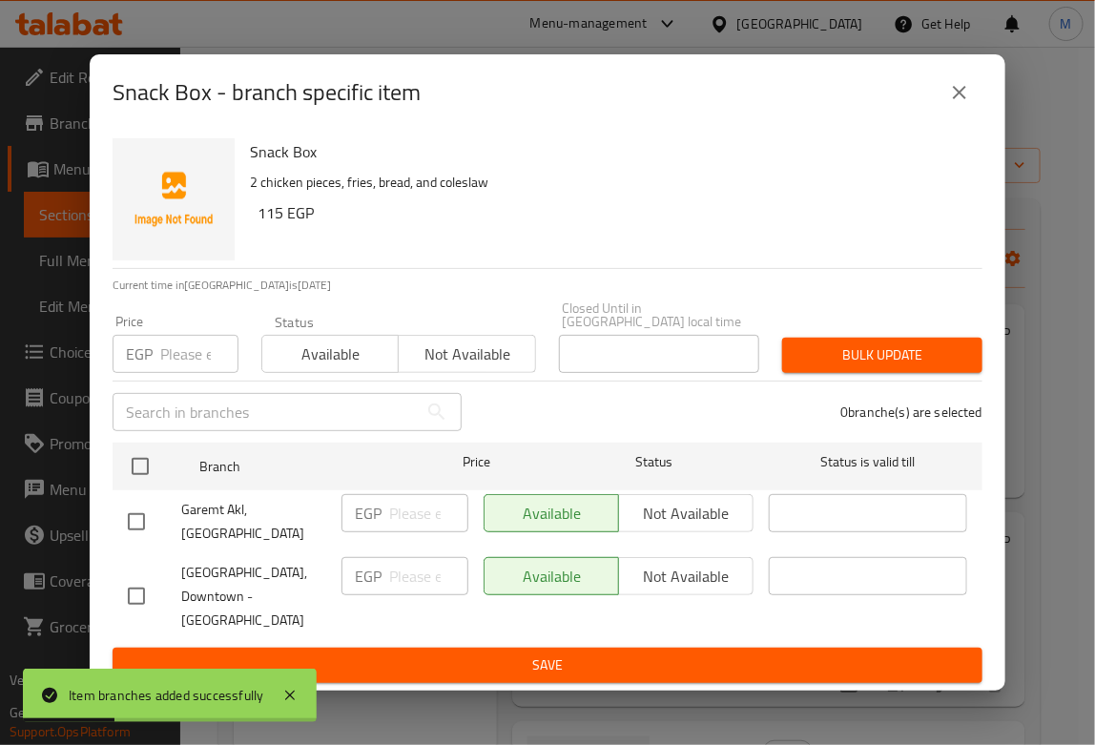
click at [145, 576] on input "checkbox" at bounding box center [136, 596] width 40 height 40
checkbox input "true"
click at [414, 572] on input "number" at bounding box center [428, 576] width 79 height 38
type input "115"
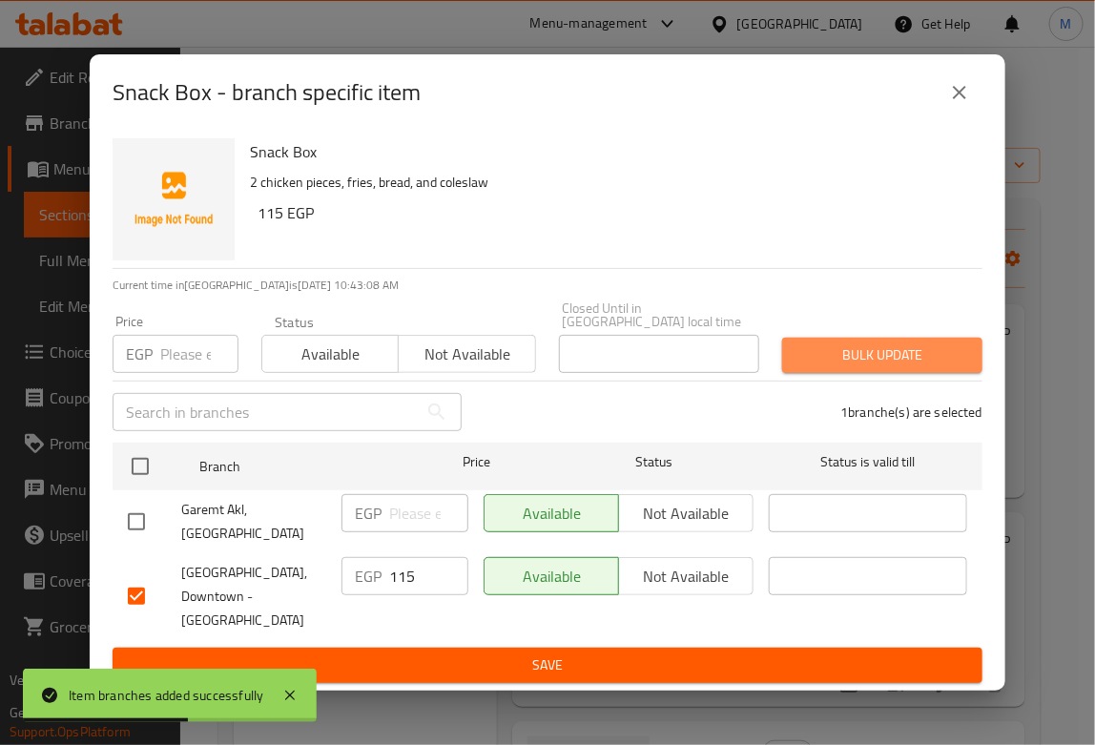
click at [807, 357] on span "Bulk update" at bounding box center [882, 355] width 170 height 24
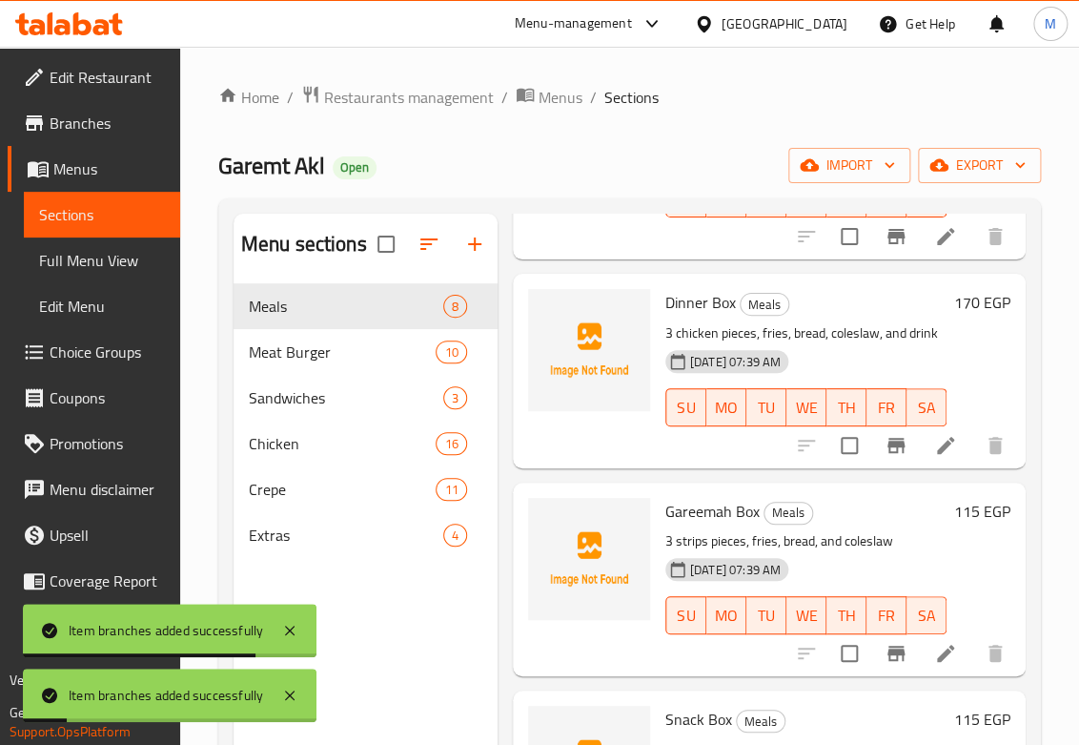
scroll to position [318, 0]
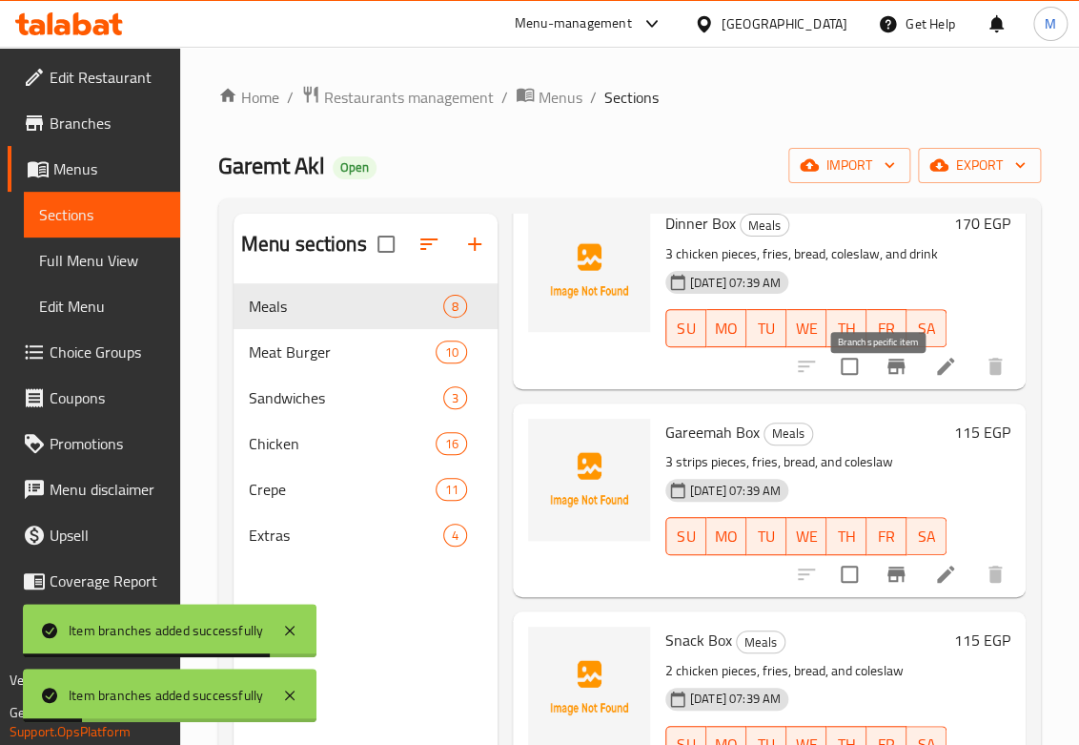
click at [888, 374] on icon "Branch-specific-item" at bounding box center [896, 366] width 17 height 15
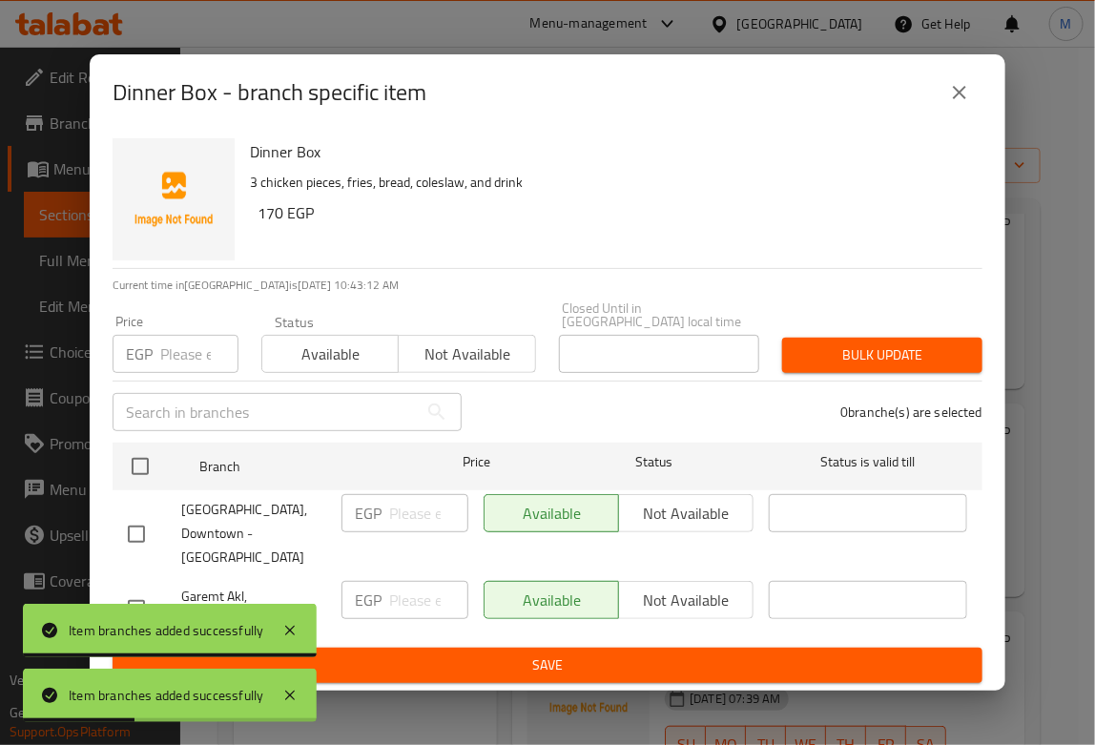
click at [153, 371] on div "EGP Price" at bounding box center [176, 354] width 126 height 38
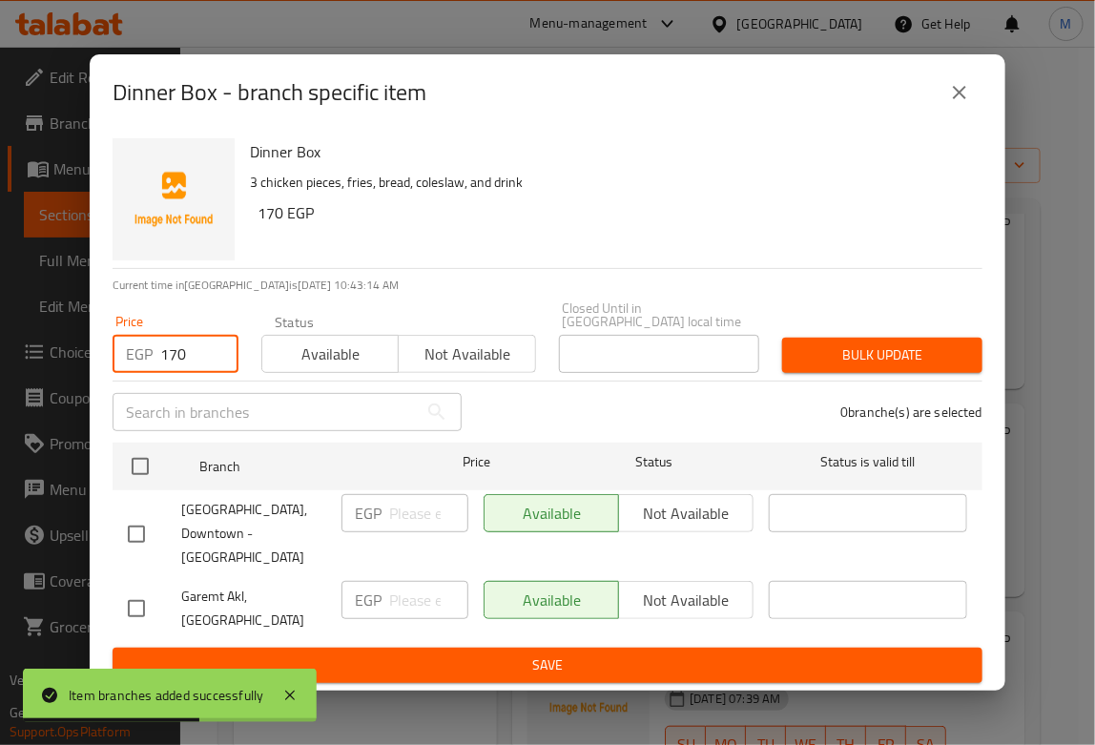
type input "170"
click at [143, 588] on input "checkbox" at bounding box center [136, 608] width 40 height 40
checkbox input "true"
click at [862, 355] on span "Bulk update" at bounding box center [882, 355] width 170 height 24
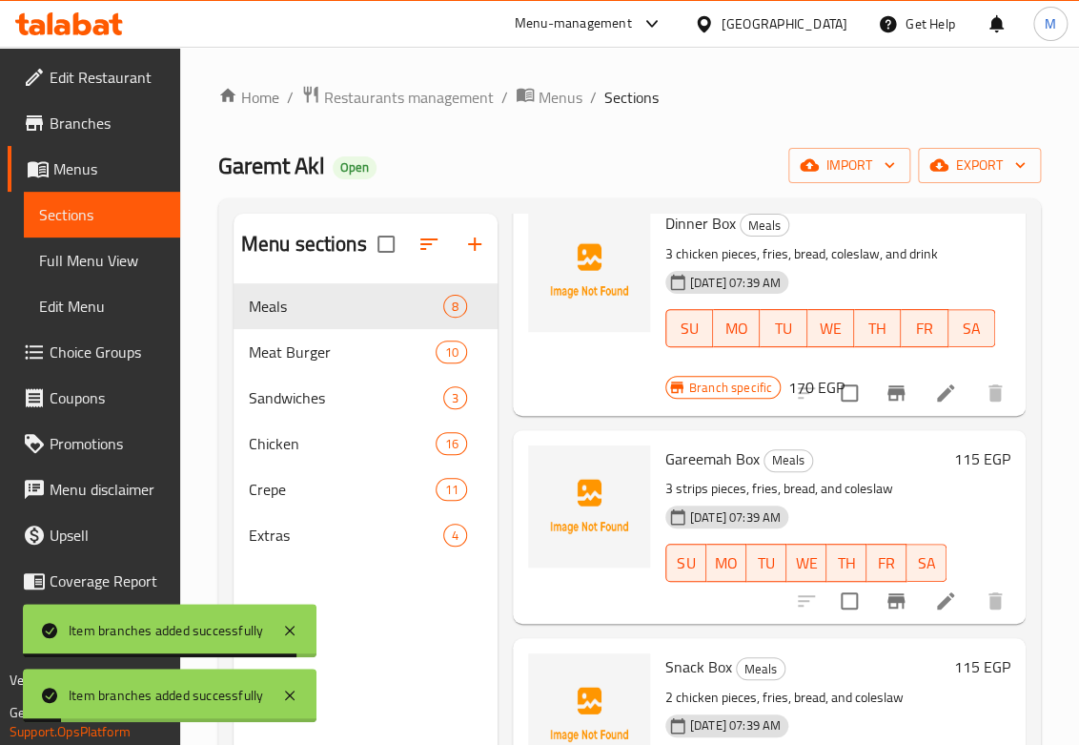
scroll to position [0, 0]
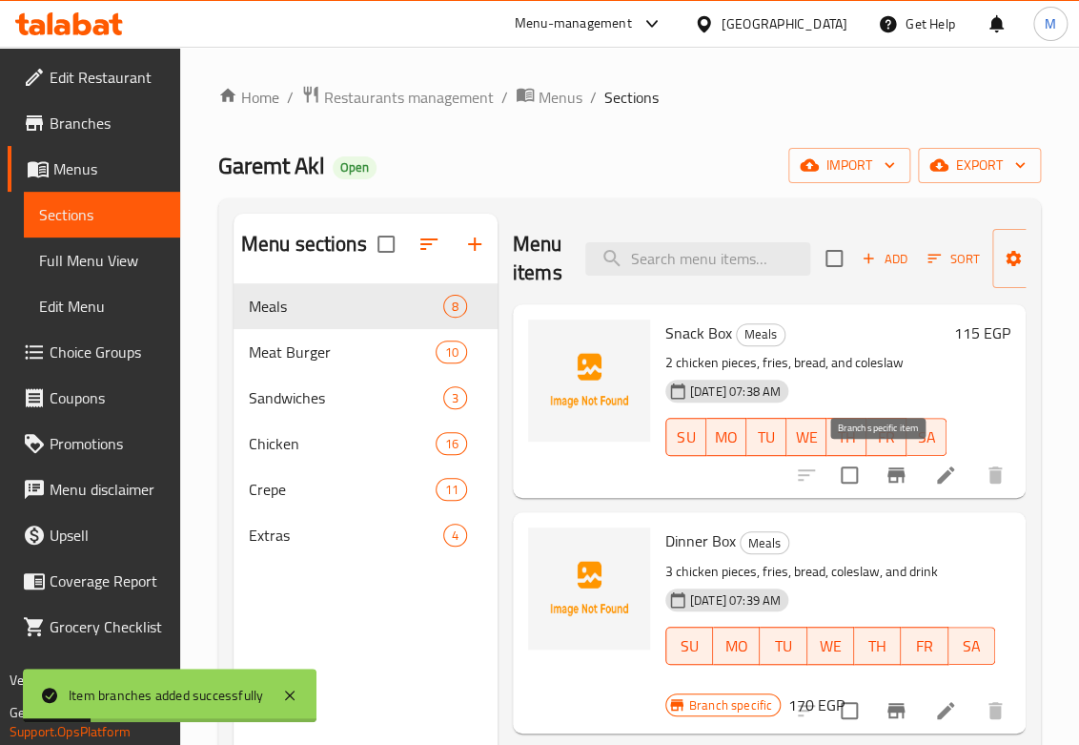
click at [883, 458] on button "Branch-specific-item" at bounding box center [896, 475] width 46 height 46
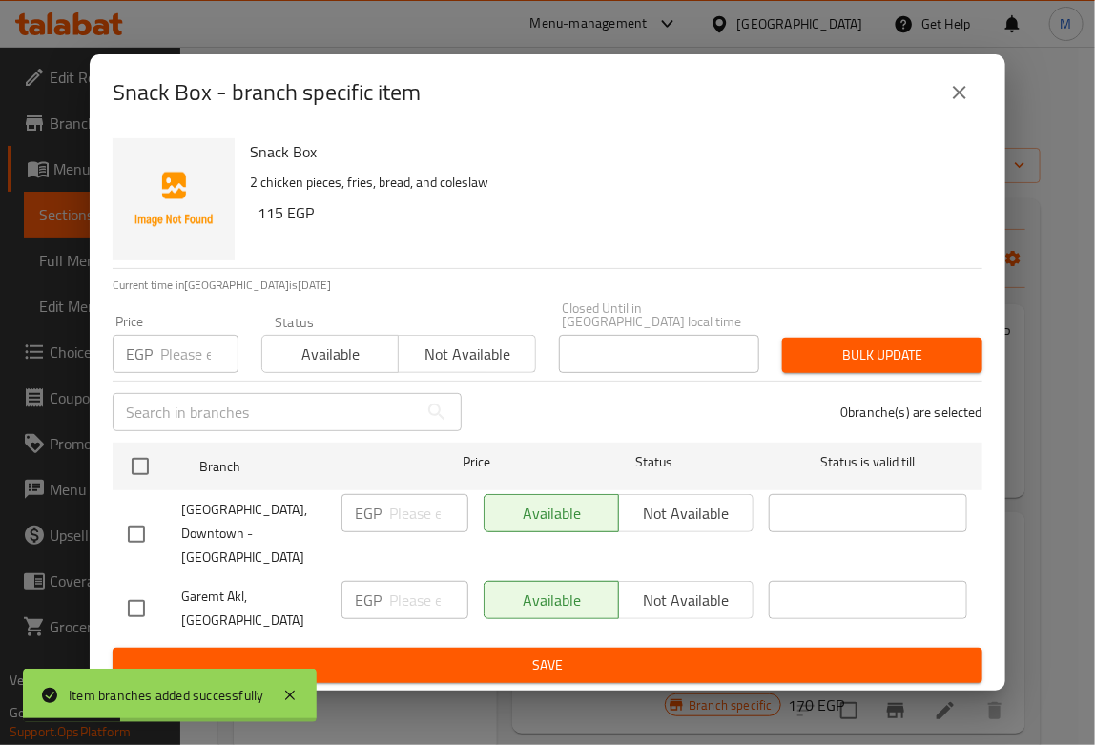
click at [180, 366] on input "number" at bounding box center [199, 354] width 78 height 38
type input "115"
click at [137, 588] on input "checkbox" at bounding box center [136, 608] width 40 height 40
checkbox input "true"
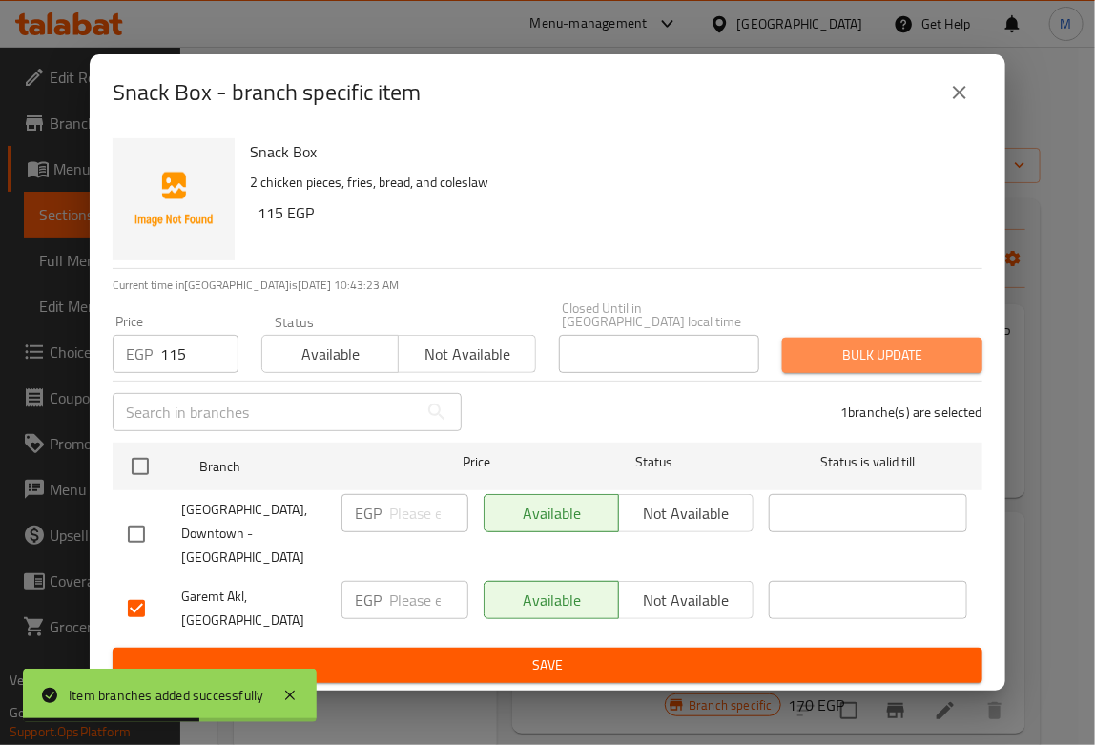
click at [835, 360] on span "Bulk update" at bounding box center [882, 355] width 170 height 24
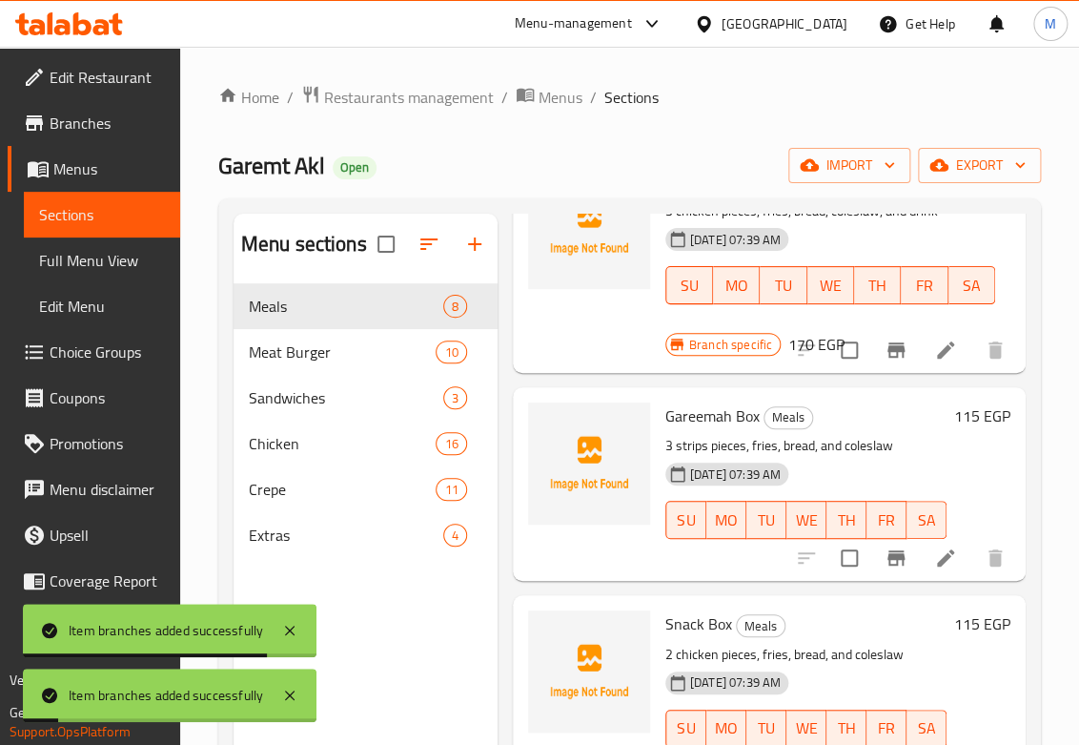
scroll to position [423, 0]
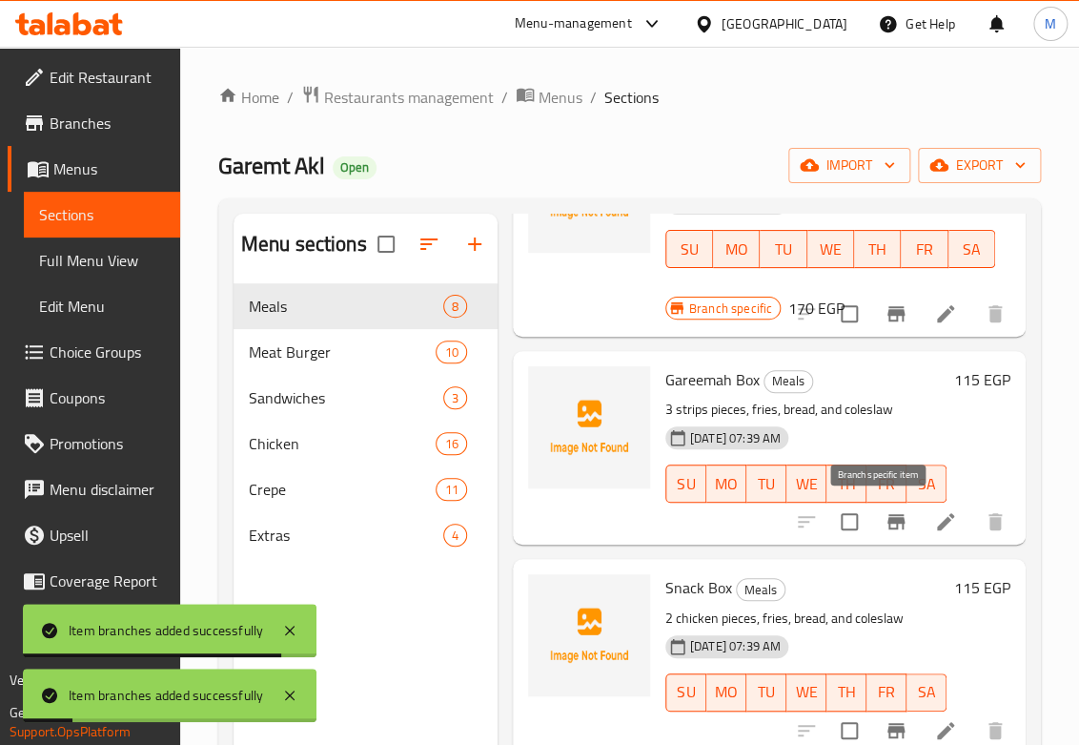
click at [888, 517] on icon "Branch-specific-item" at bounding box center [896, 521] width 17 height 15
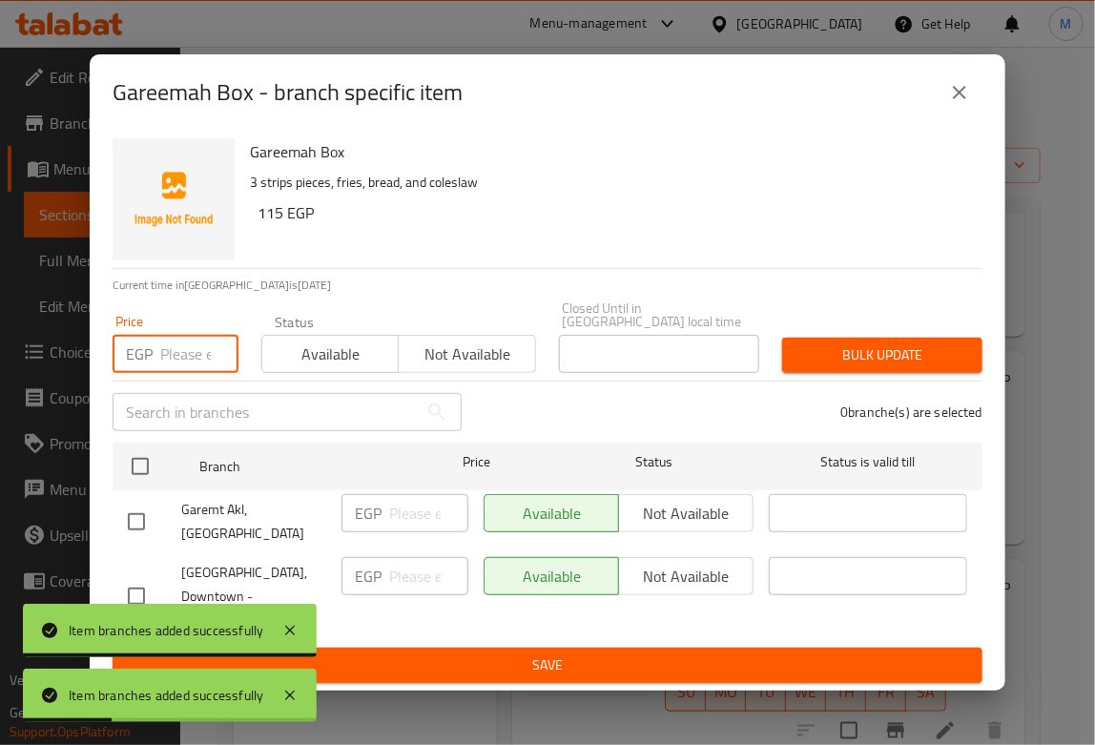
click at [169, 360] on input "number" at bounding box center [199, 354] width 78 height 38
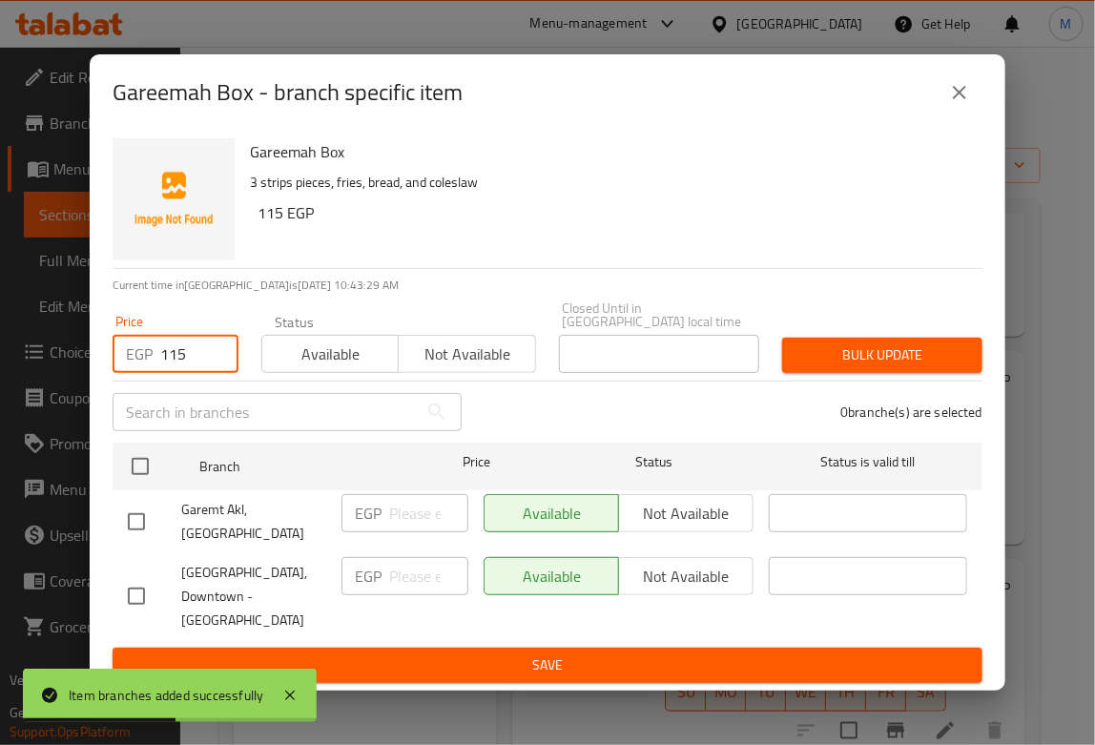
type input "115"
click at [144, 576] on input "checkbox" at bounding box center [136, 596] width 40 height 40
checkbox input "true"
click at [945, 363] on span "Bulk update" at bounding box center [882, 355] width 170 height 24
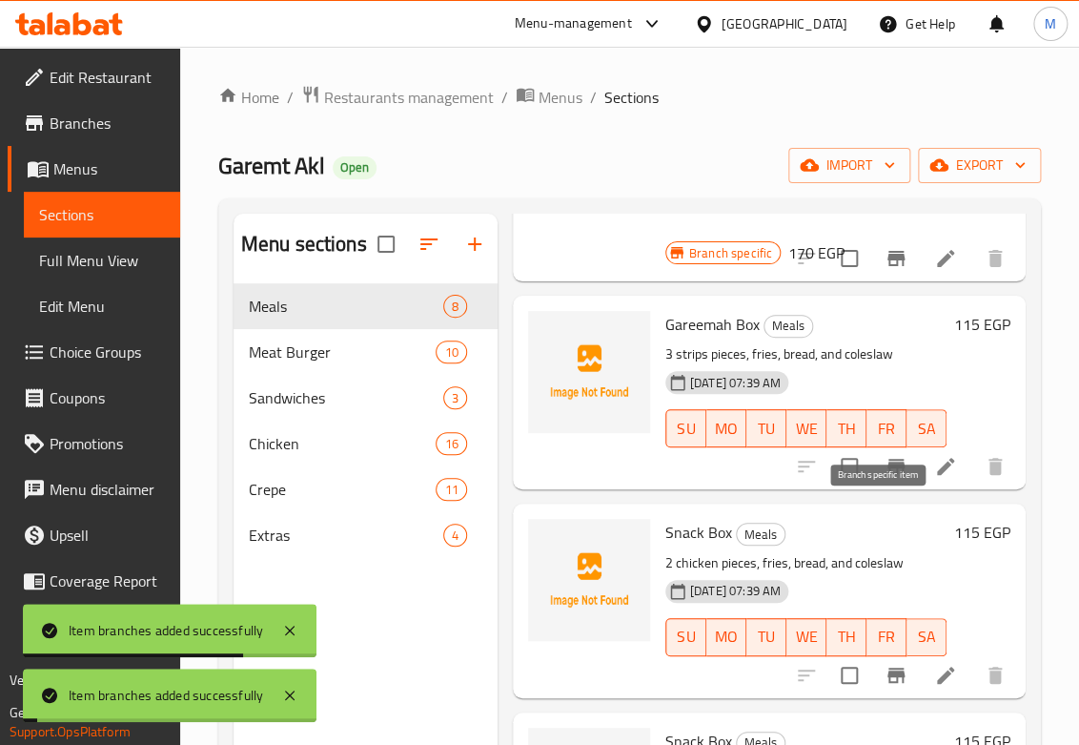
scroll to position [529, 0]
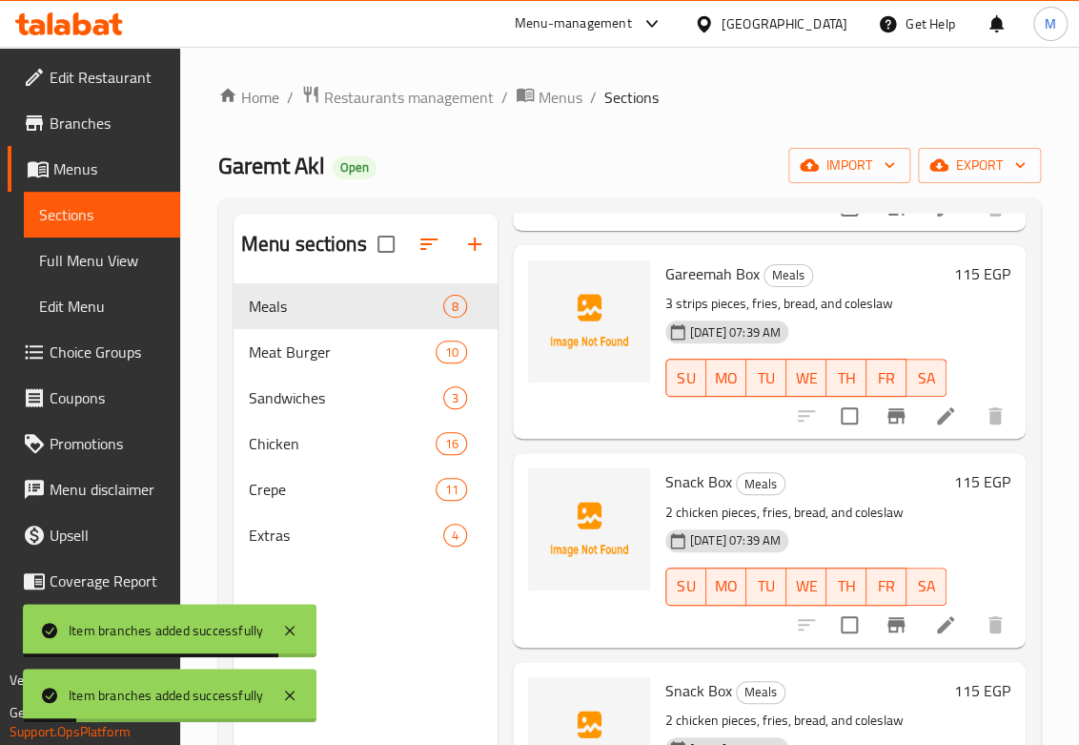
click at [934, 616] on icon at bounding box center [945, 624] width 23 height 23
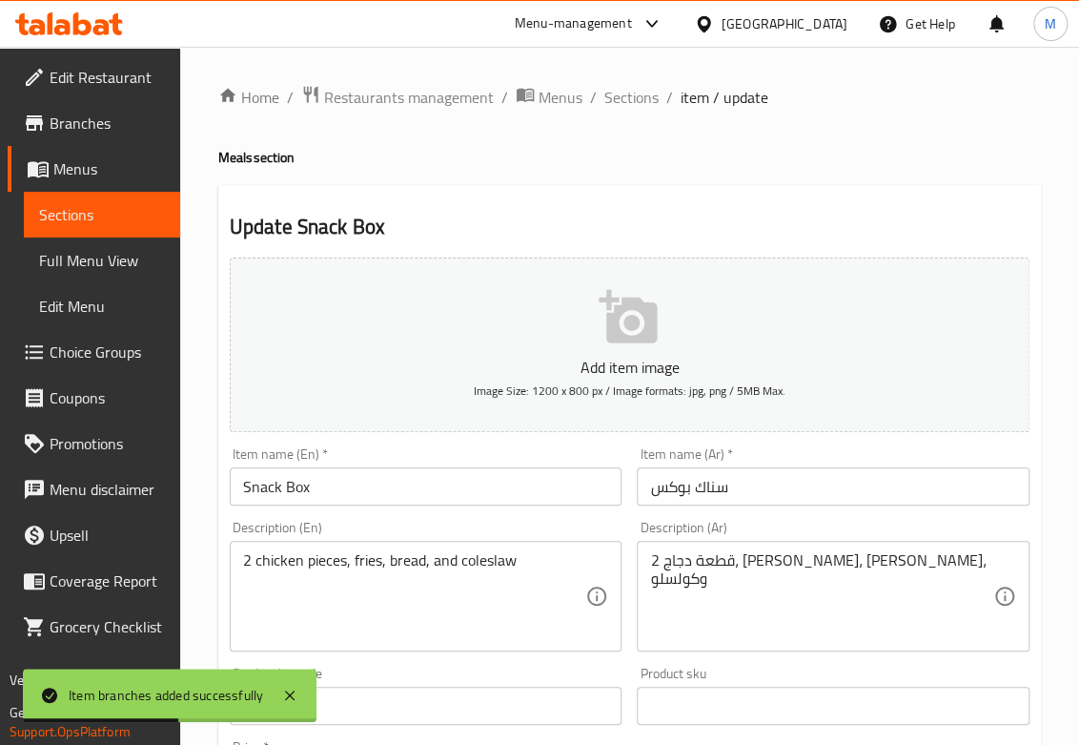
click at [265, 471] on input "Snack Box" at bounding box center [426, 486] width 393 height 38
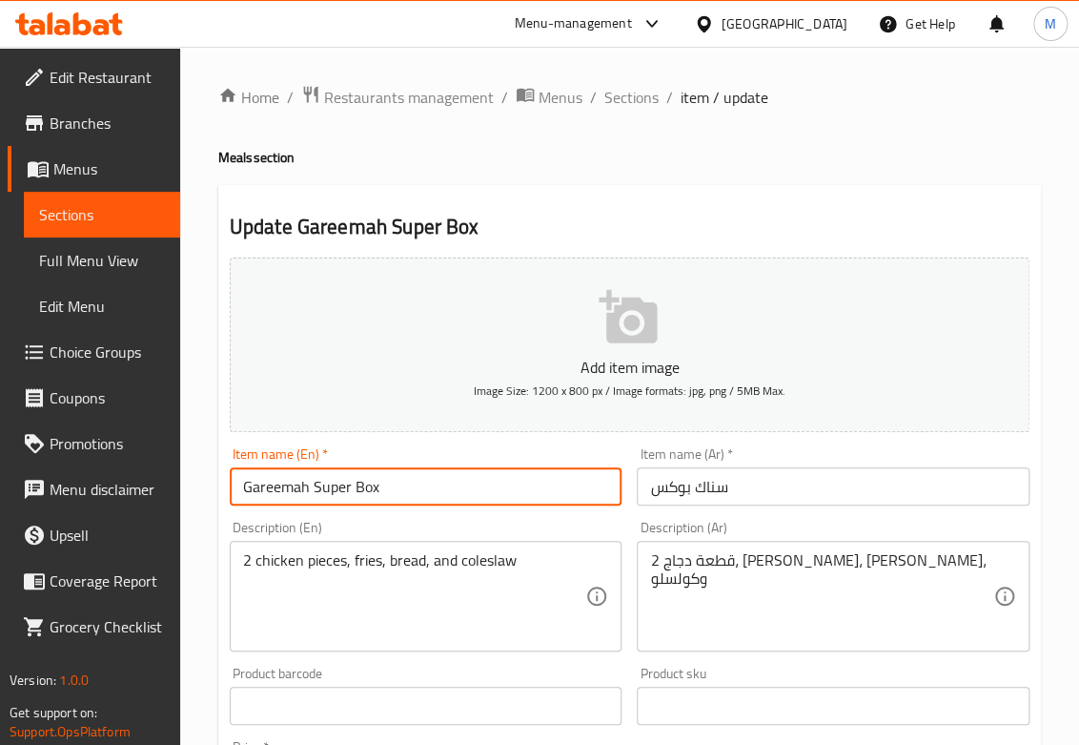
type input "Gareemah Super Box"
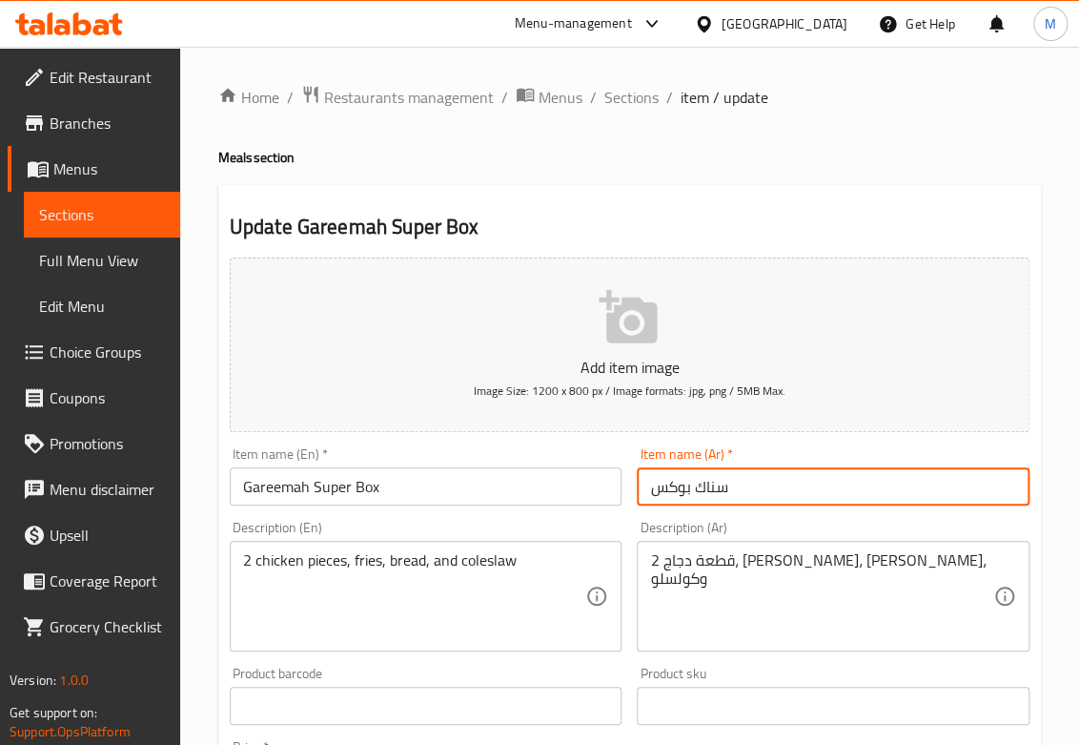
click at [797, 491] on input "سناك بوكس" at bounding box center [833, 486] width 393 height 38
click at [988, 495] on input "سناك بوكس" at bounding box center [833, 486] width 393 height 38
type input "جريمة سوبر بوكس"
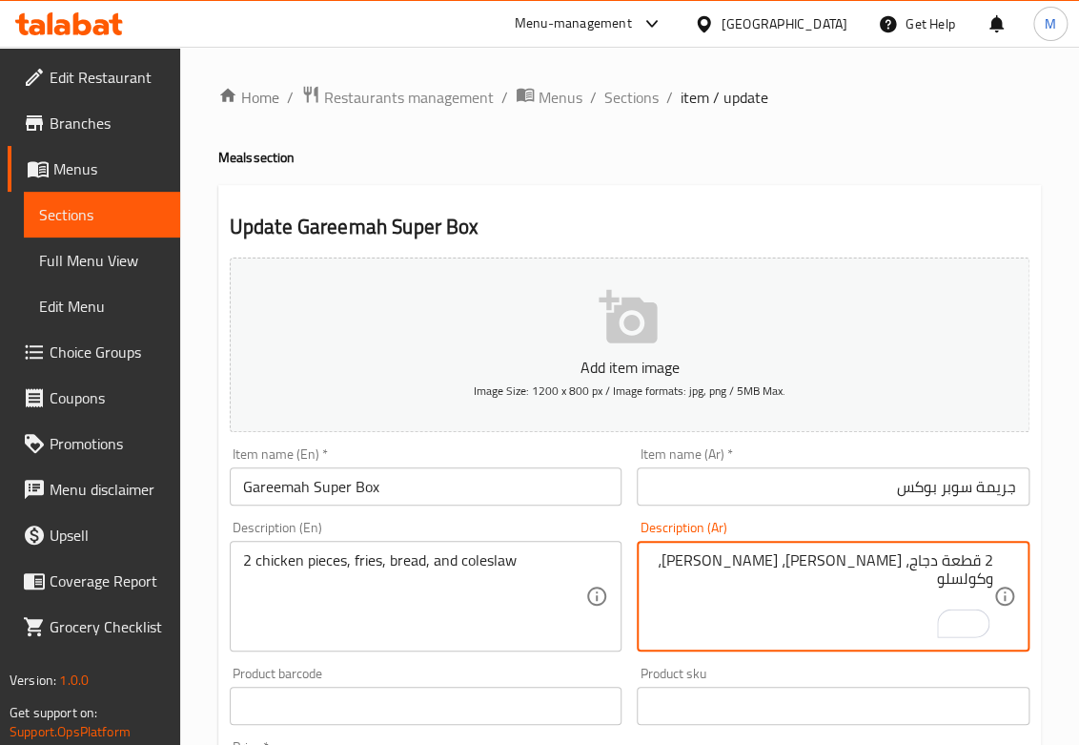
drag, startPoint x: 942, startPoint y: 567, endPoint x: 1091, endPoint y: 566, distance: 148.8
click at [1079, 566] on html "​ Menu-management Egypt Get Help M Edit Restaurant Branches Menus Sections Full…" at bounding box center [539, 372] width 1079 height 745
click at [825, 574] on textarea "5 قطع استربس، فرايز، خبز، وكولسلو" at bounding box center [821, 596] width 343 height 91
click at [819, 563] on textarea "5 قطع استربس، فرايز، خبز، كولسلو، ومشروب" at bounding box center [821, 596] width 343 height 91
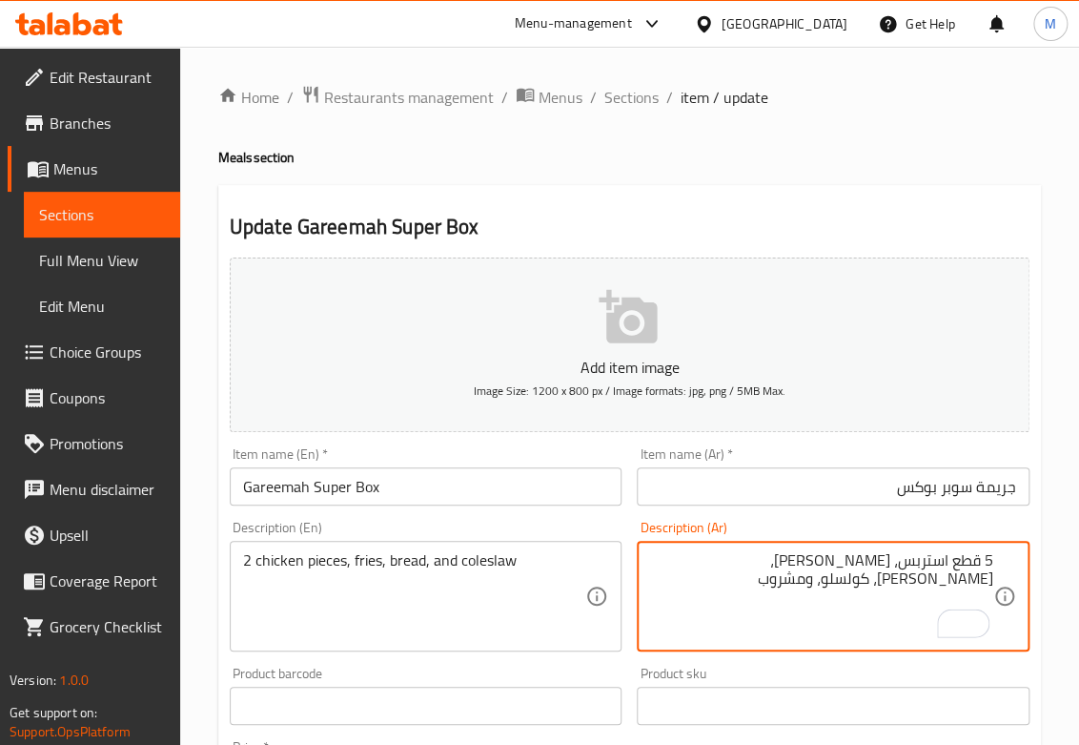
click at [819, 563] on textarea "5 قطع استربس، فرايز، خبز، كولسلو، ومشروب" at bounding box center [821, 596] width 343 height 91
type textarea "5 قطع استربس، فرايز، خبز، كولسلو، ومشروب"
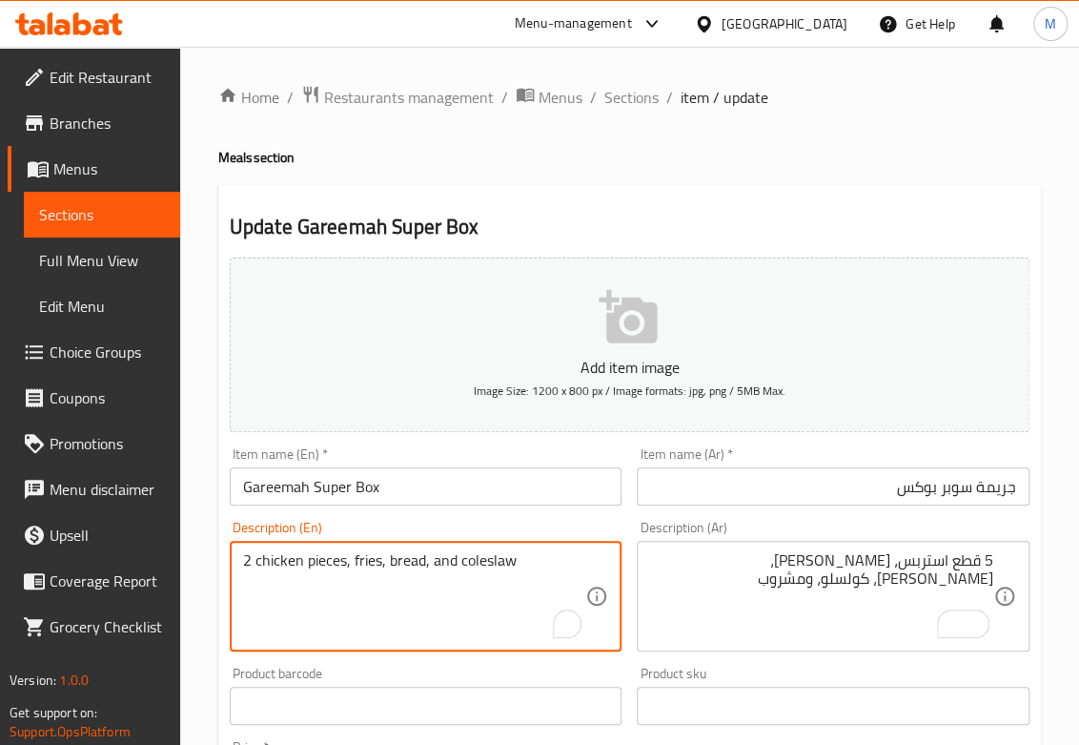
click at [322, 565] on textarea "2 chicken pieces, fries, bread, and coleslaw" at bounding box center [414, 596] width 343 height 91
paste textarea "5 strips, fries, bun, coleslaw, and a drink"
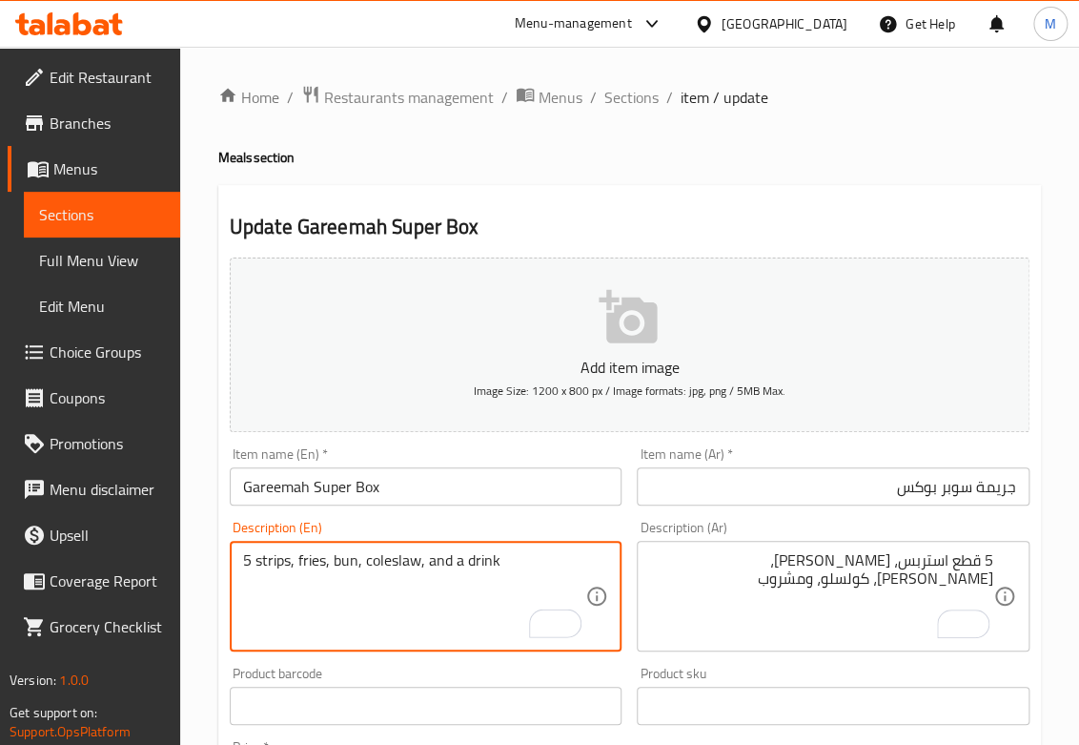
click at [290, 560] on textarea "5 strips, fries, bun, coleslaw, and a drink" at bounding box center [414, 596] width 343 height 91
click at [377, 552] on textarea "5 strips pieces, fries, bun, coleslaw, and a drink" at bounding box center [414, 596] width 343 height 91
drag, startPoint x: 505, startPoint y: 566, endPoint x: 522, endPoint y: 571, distance: 16.9
click at [522, 571] on textarea "5 strips pieces, fries, bread, coleslaw, and a drink" at bounding box center [414, 596] width 343 height 91
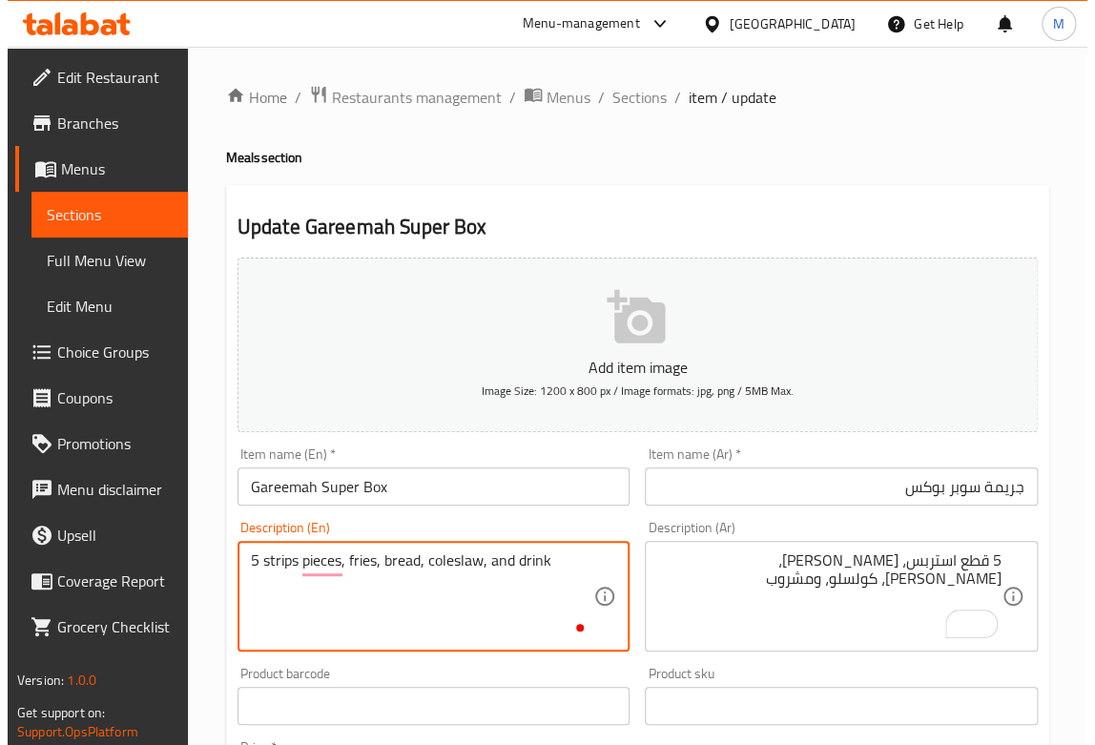
scroll to position [423, 0]
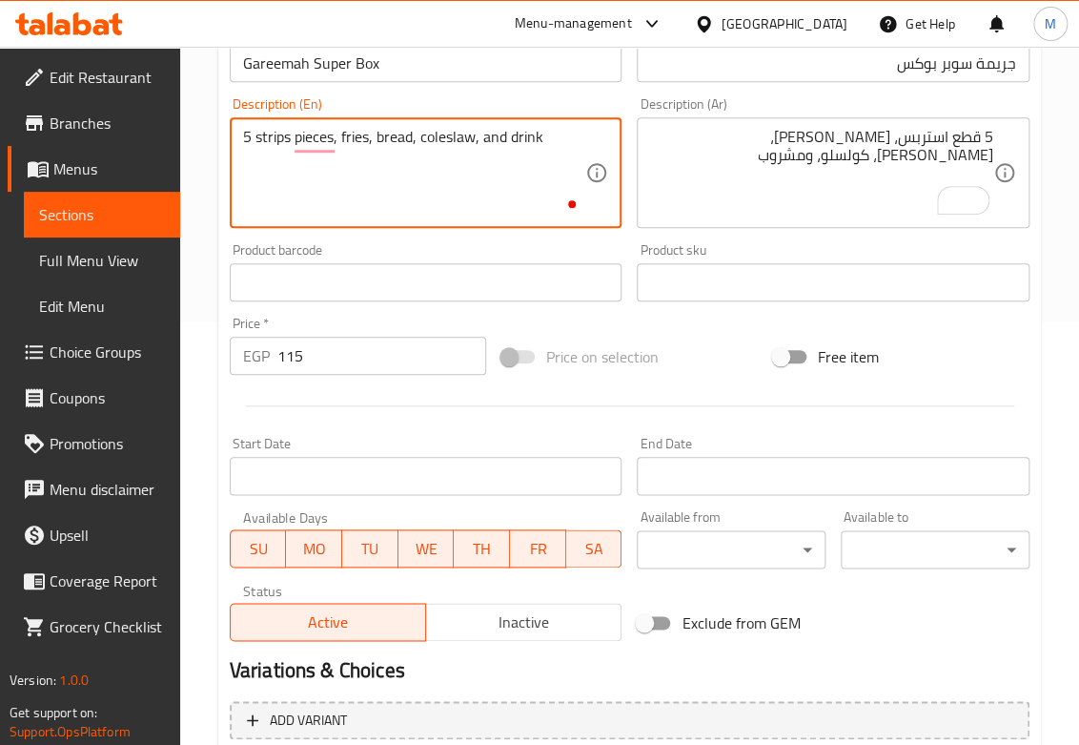
type textarea "5 strips pieces, fries, bread, coleslaw, and drink"
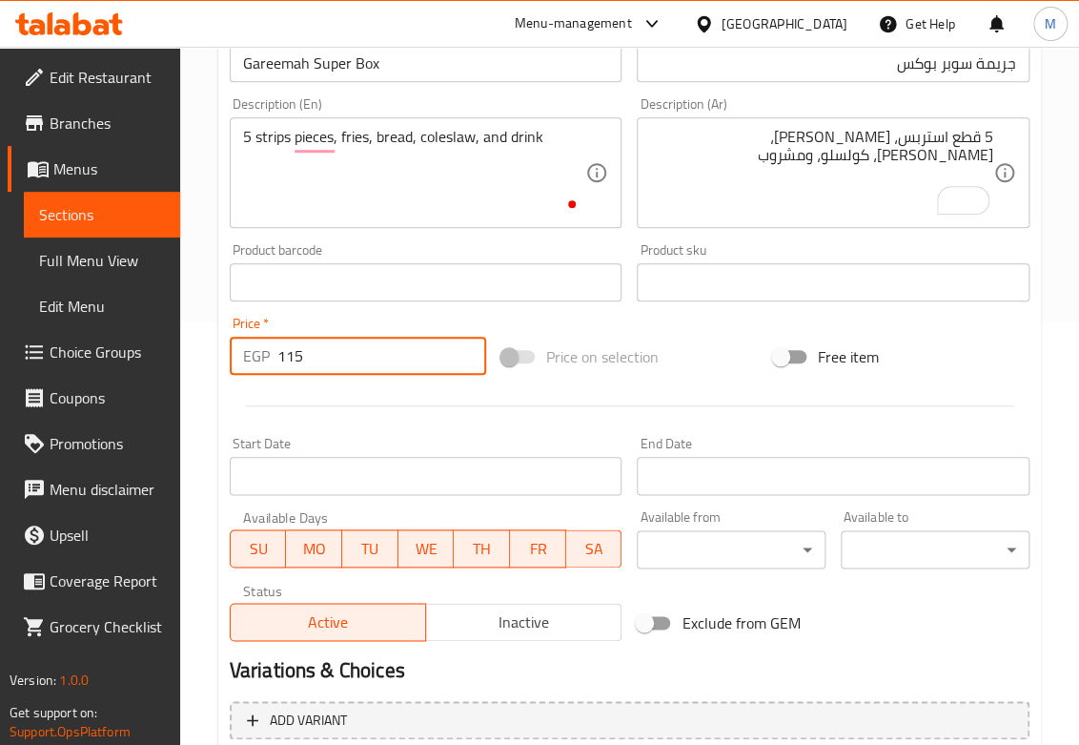
click at [299, 367] on input "115" at bounding box center [381, 356] width 209 height 38
type input "170"
click at [263, 441] on div "Start Date Start Date" at bounding box center [426, 466] width 393 height 58
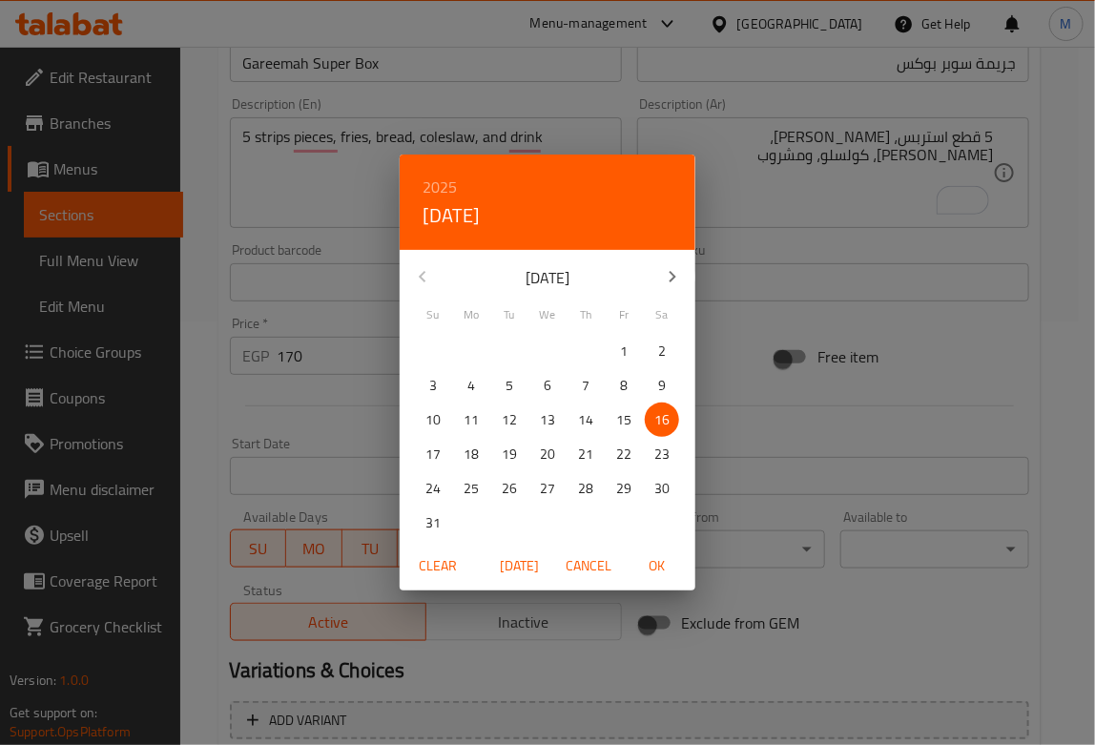
click at [202, 399] on div "2025 Sat, Aug 16 August 2025 Su Mo Tu We Th Fr Sa 27 28 29 30 31 1 2 3 4 5 6 7 …" at bounding box center [547, 372] width 1095 height 745
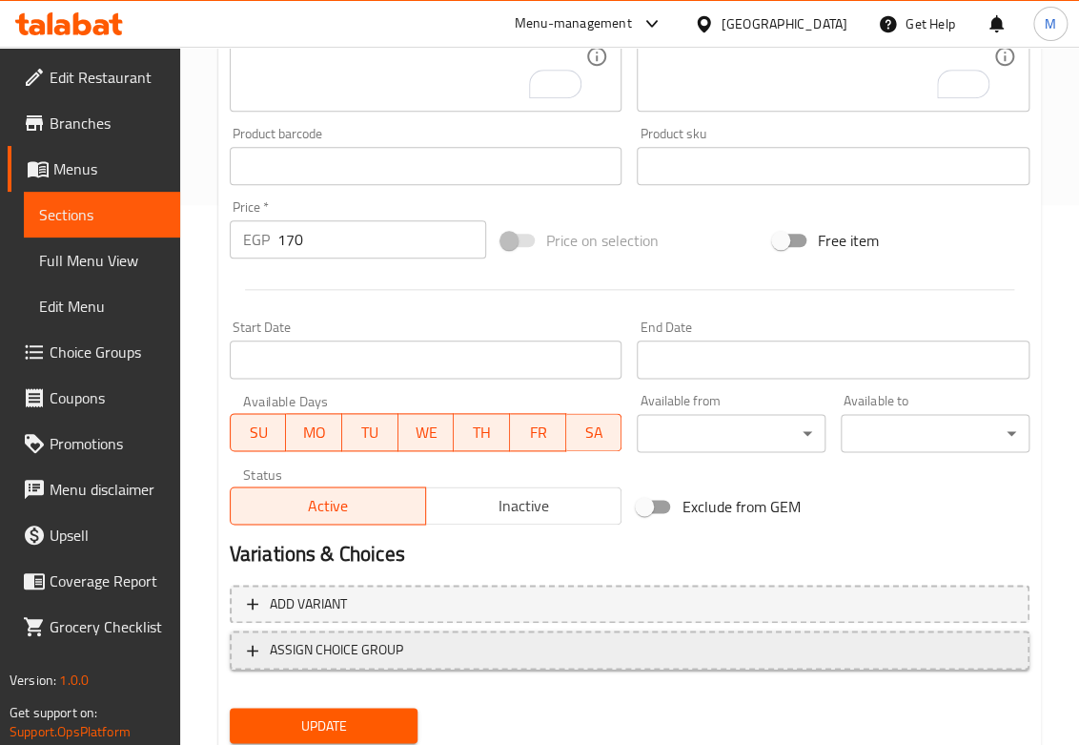
scroll to position [603, 0]
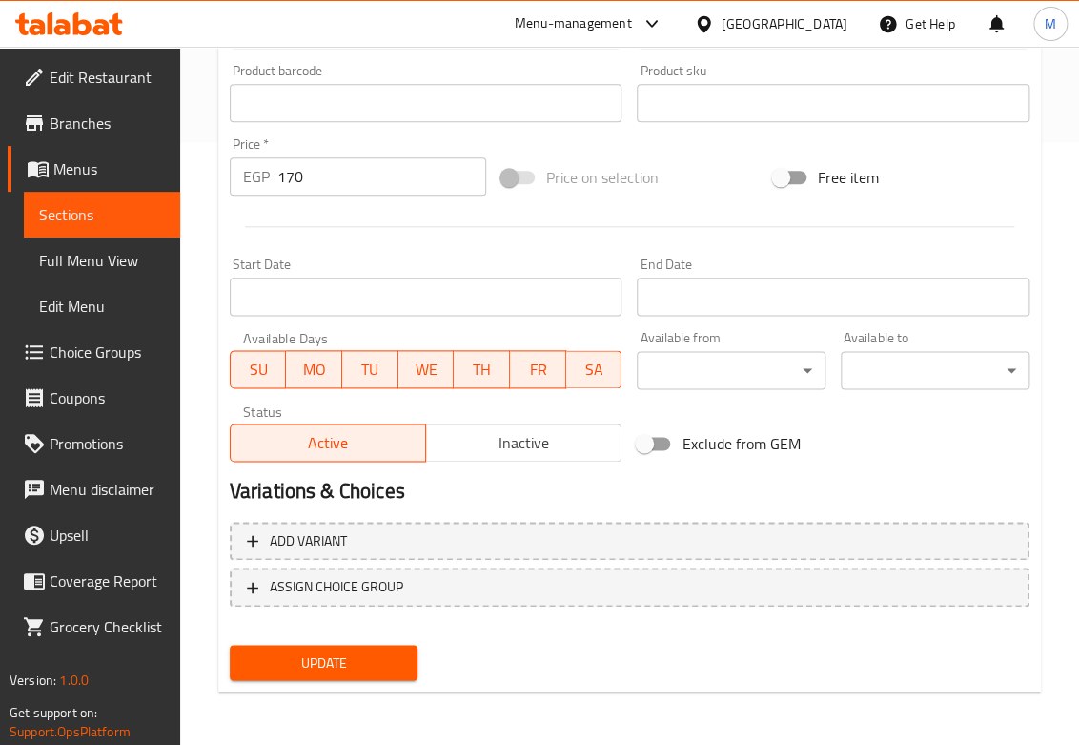
click at [344, 654] on span "Update" at bounding box center [324, 662] width 158 height 24
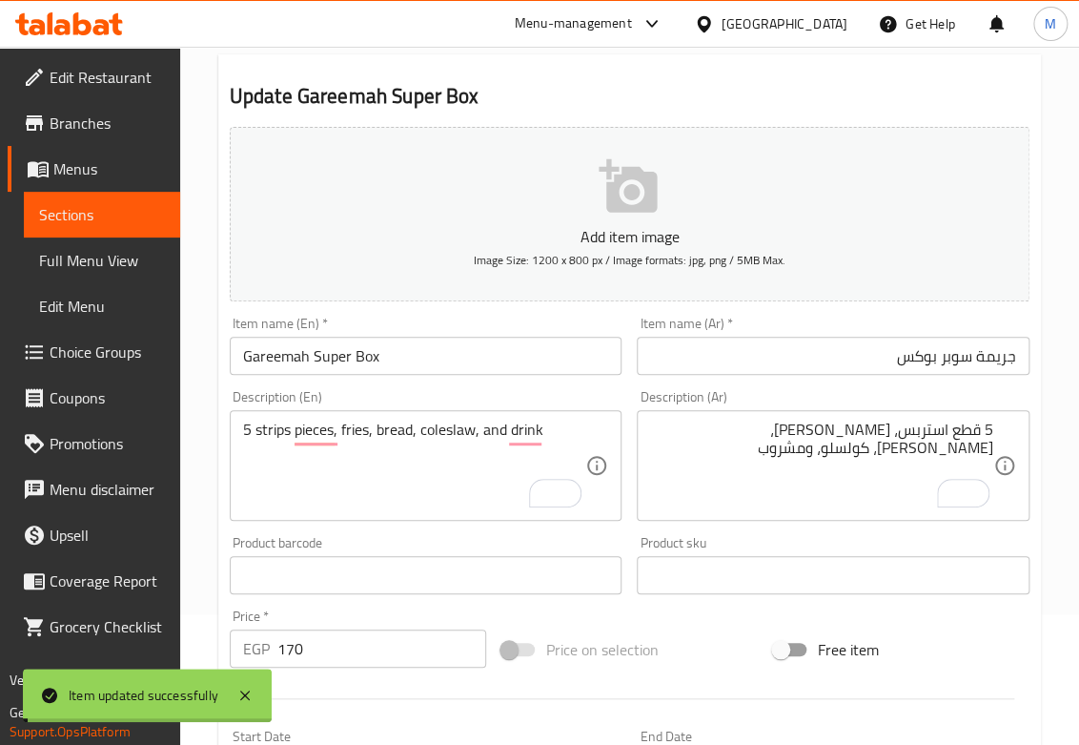
scroll to position [0, 0]
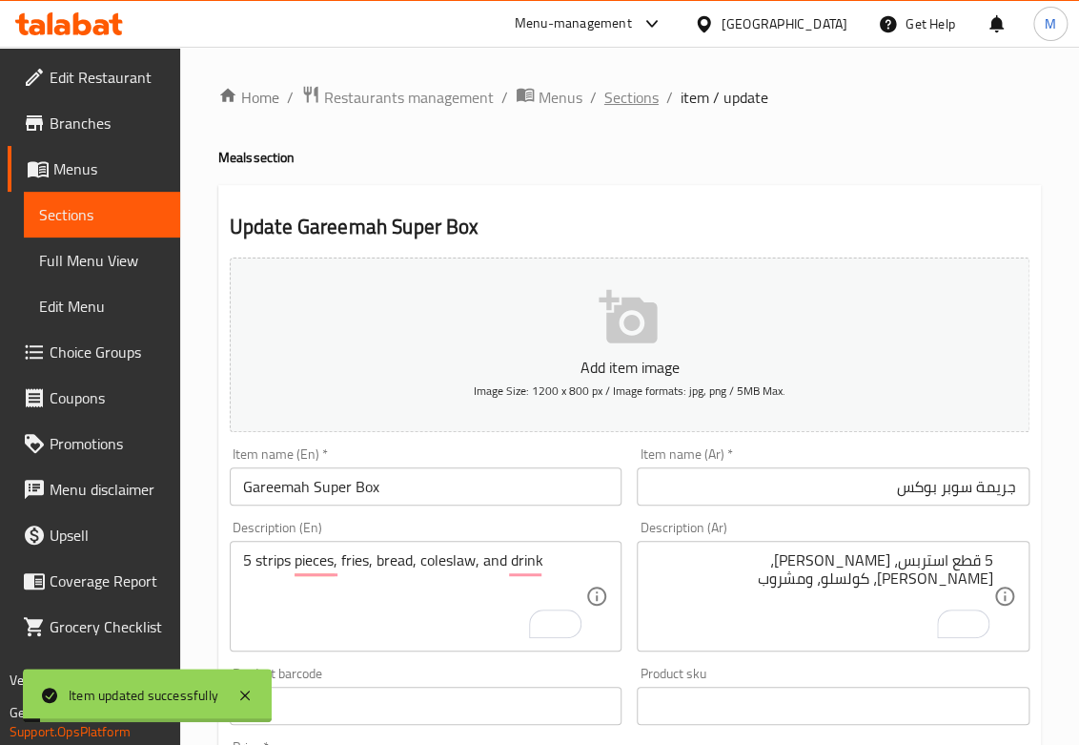
click at [614, 92] on span "Sections" at bounding box center [632, 97] width 54 height 23
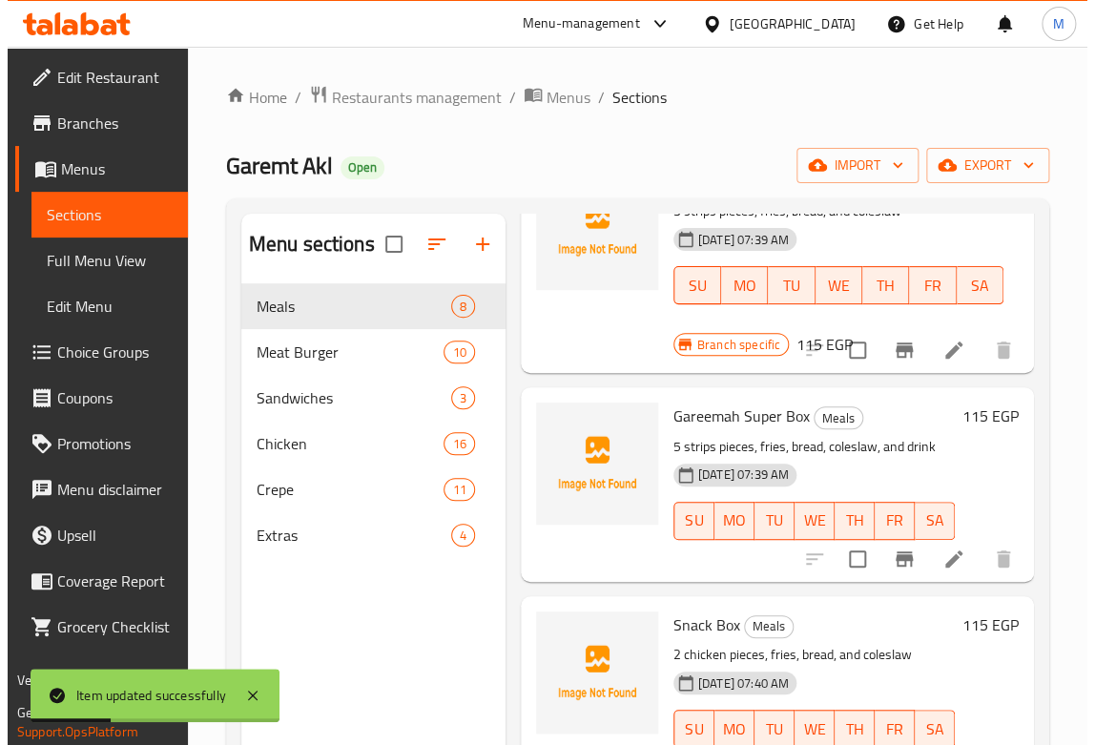
scroll to position [635, 0]
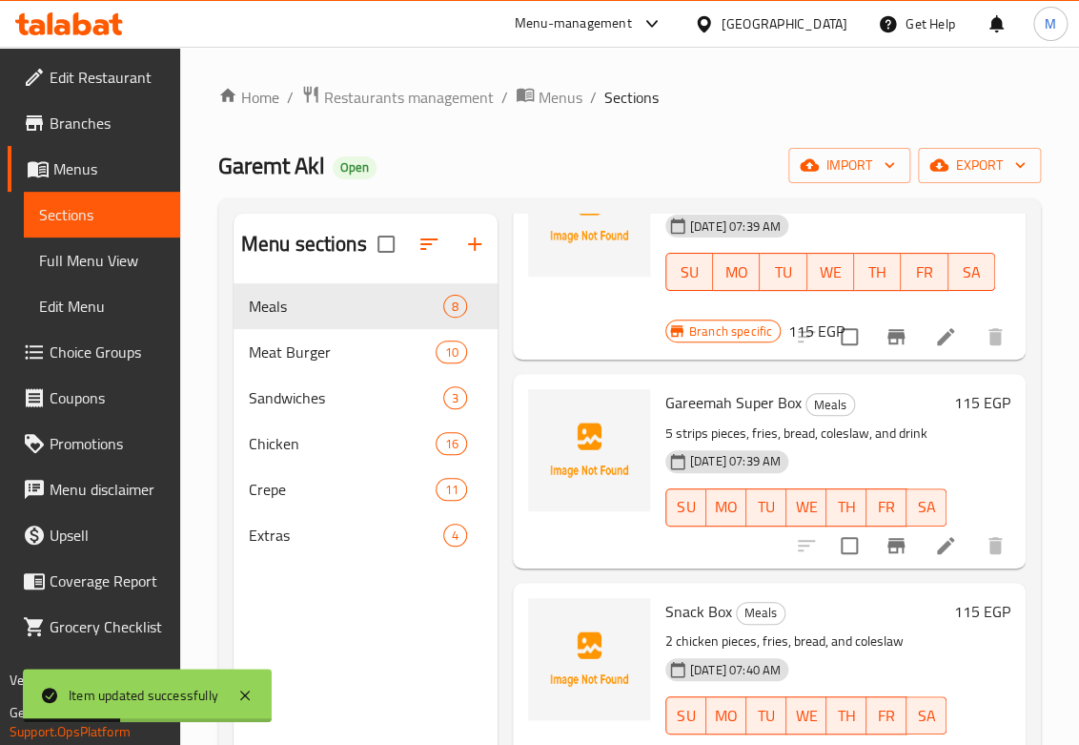
click at [888, 543] on icon "Branch-specific-item" at bounding box center [896, 545] width 17 height 15
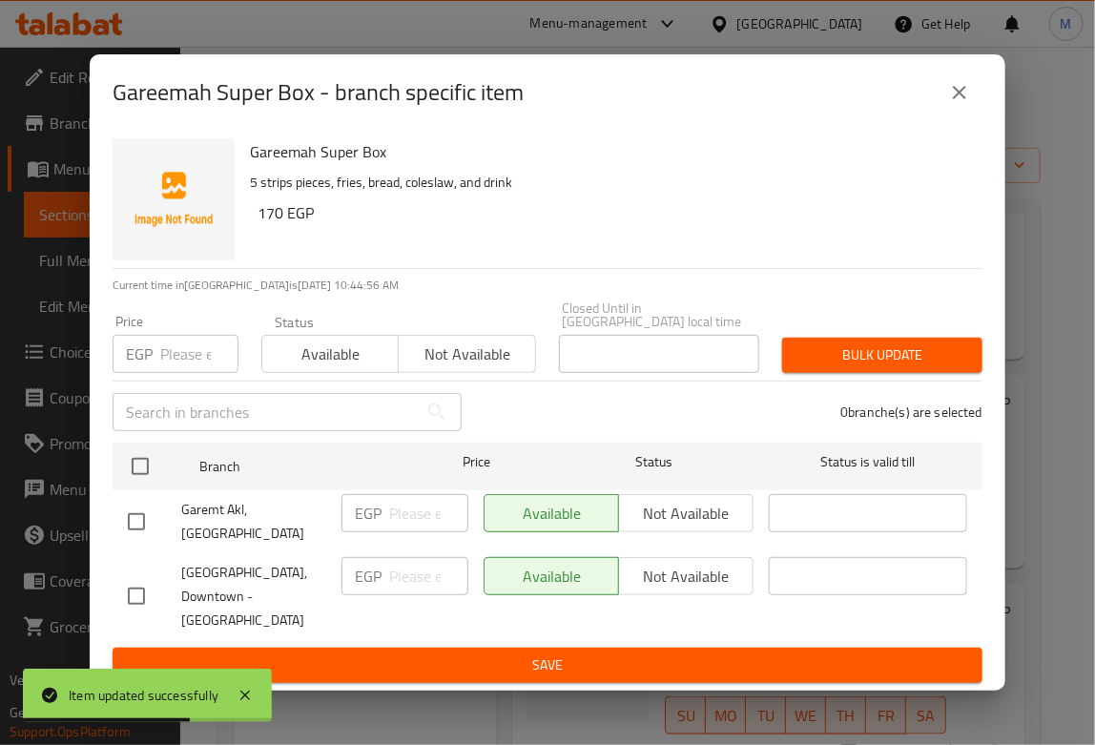
click at [154, 366] on div "EGP Price" at bounding box center [176, 354] width 126 height 38
type input "170"
click at [132, 585] on input "checkbox" at bounding box center [136, 596] width 40 height 40
checkbox input "true"
click at [816, 353] on button "Bulk update" at bounding box center [882, 355] width 200 height 35
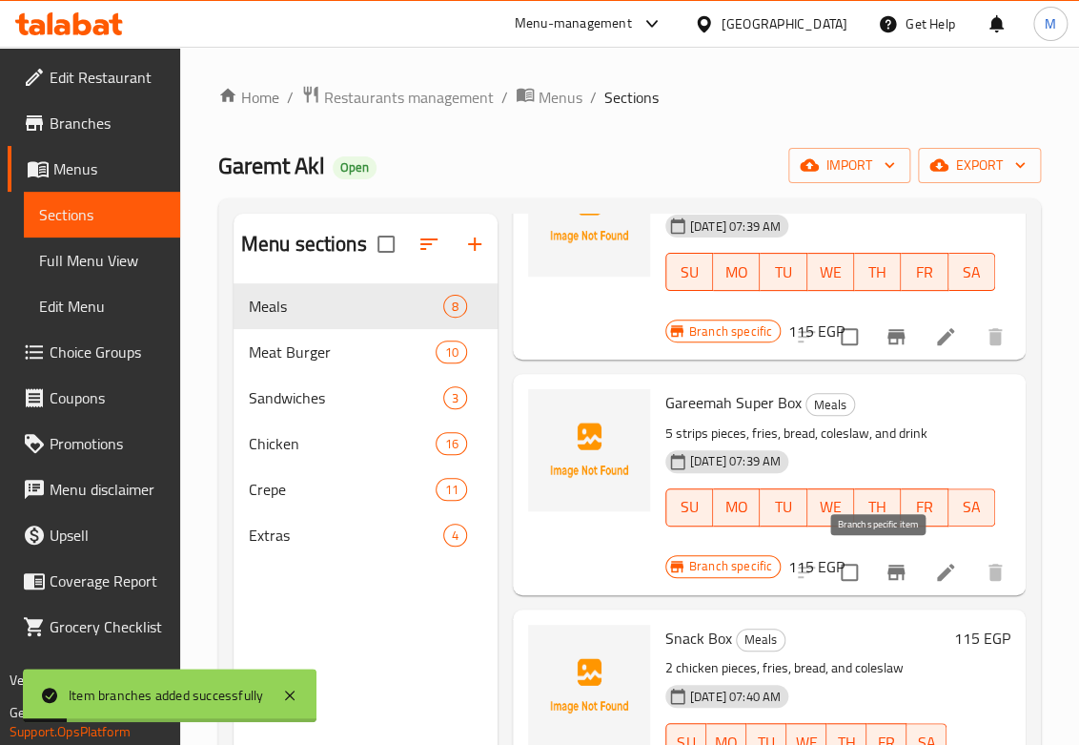
click at [885, 568] on icon "Branch-specific-item" at bounding box center [896, 572] width 23 height 23
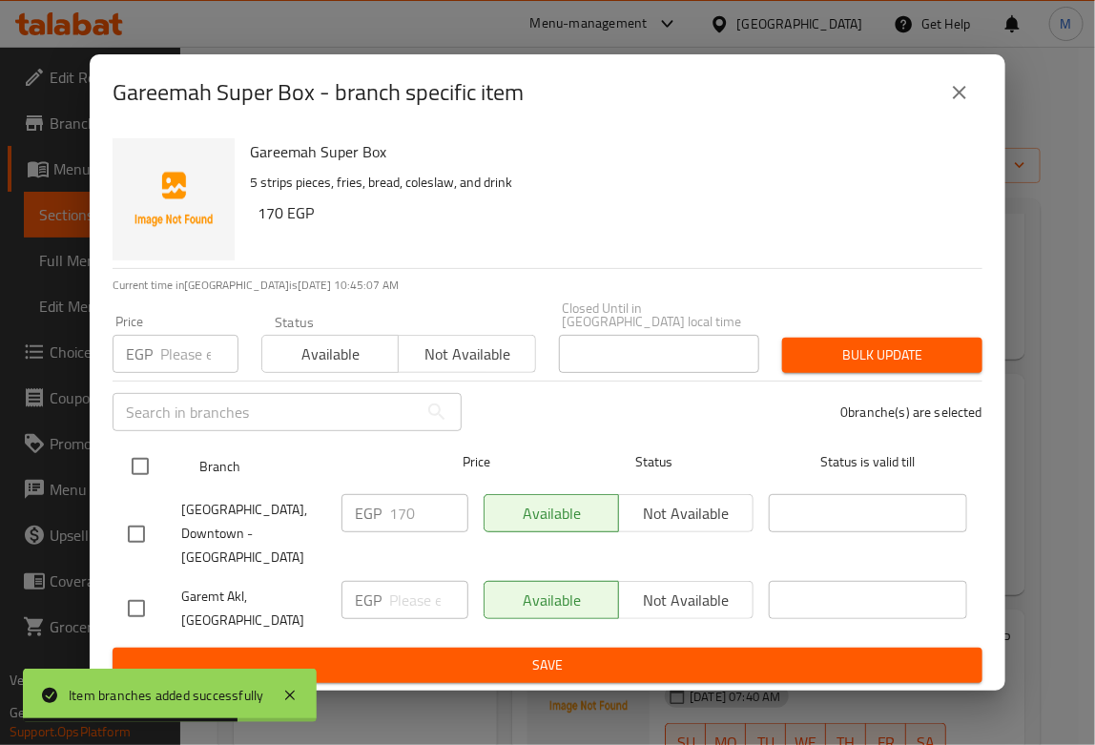
click at [128, 484] on input "checkbox" at bounding box center [140, 466] width 40 height 40
checkbox input "true"
click at [147, 486] on input "checkbox" at bounding box center [140, 466] width 40 height 40
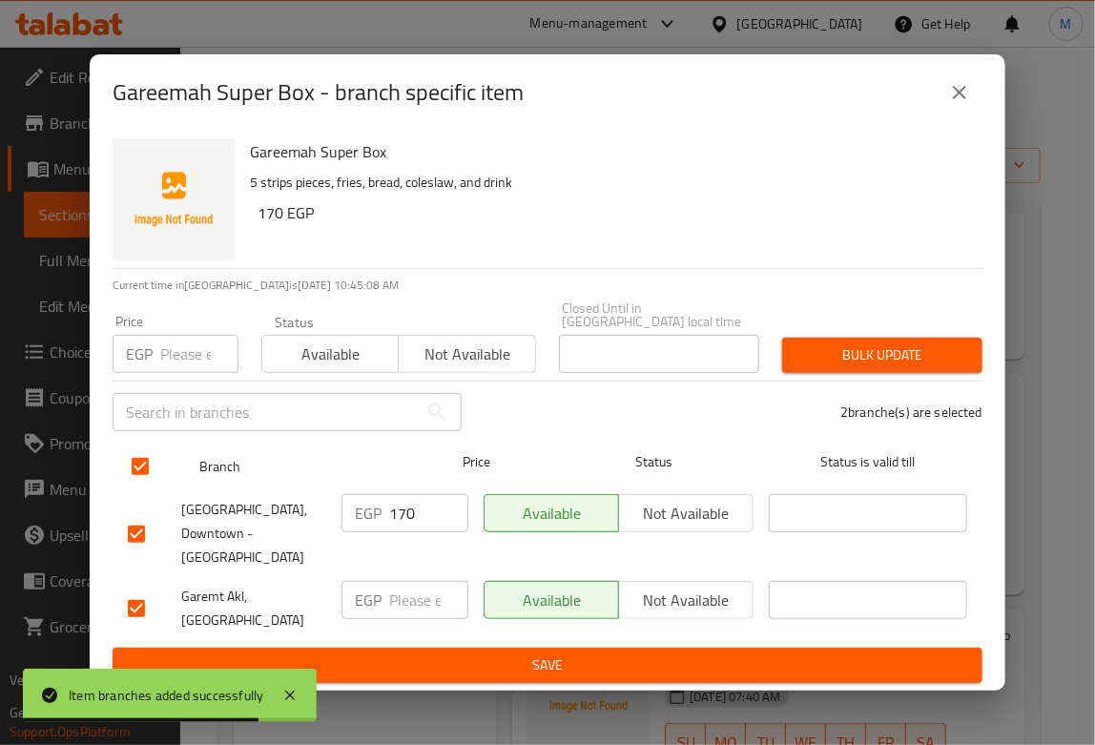
checkbox input "false"
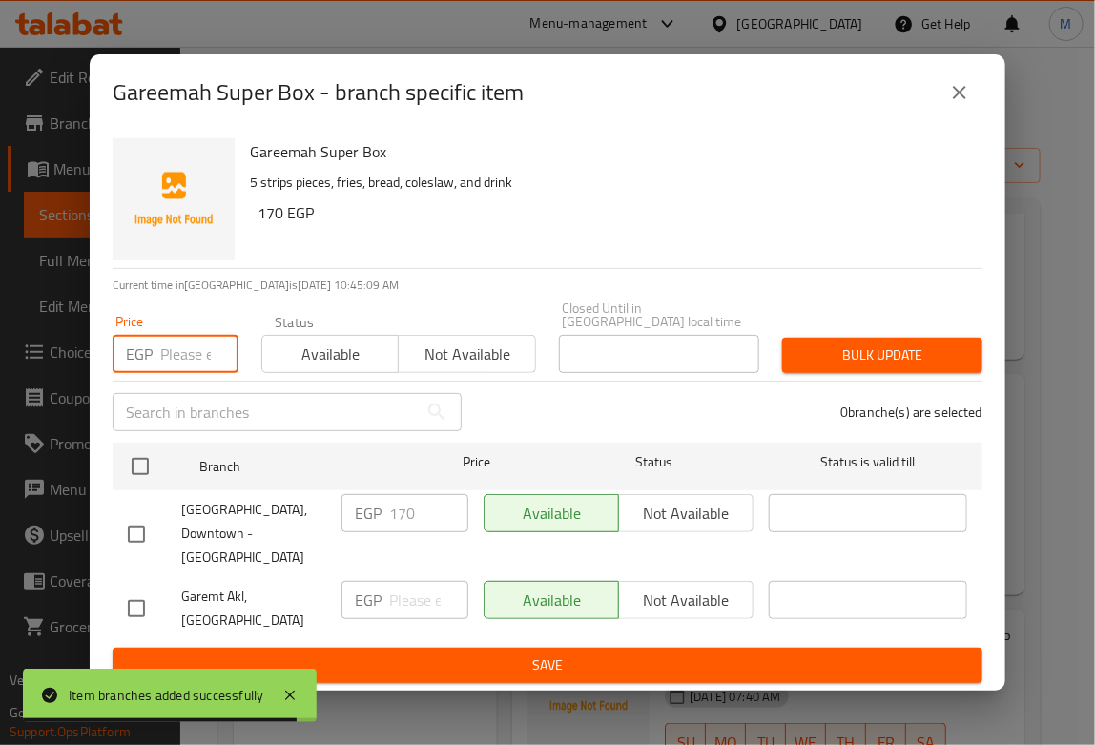
click at [200, 373] on input "number" at bounding box center [199, 354] width 78 height 38
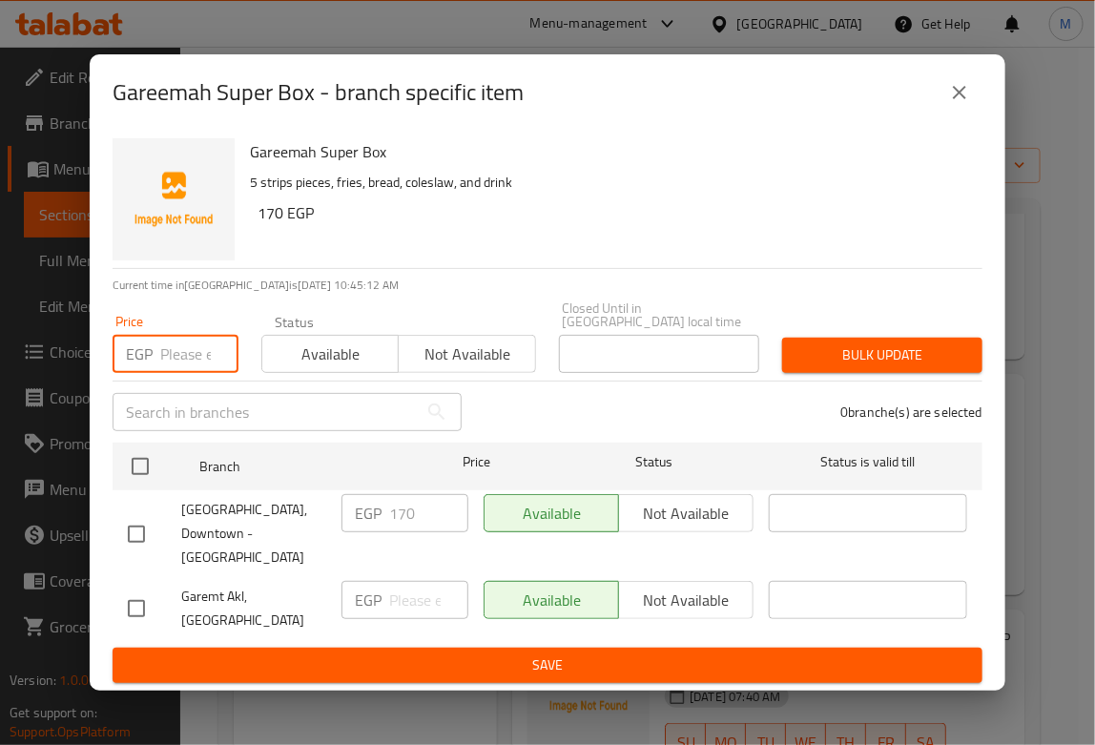
click at [132, 593] on input "checkbox" at bounding box center [136, 608] width 40 height 40
checkbox input "true"
click at [180, 357] on input "number" at bounding box center [199, 354] width 78 height 38
type input "170"
click at [866, 349] on div "Bulk update" at bounding box center [881, 355] width 223 height 58
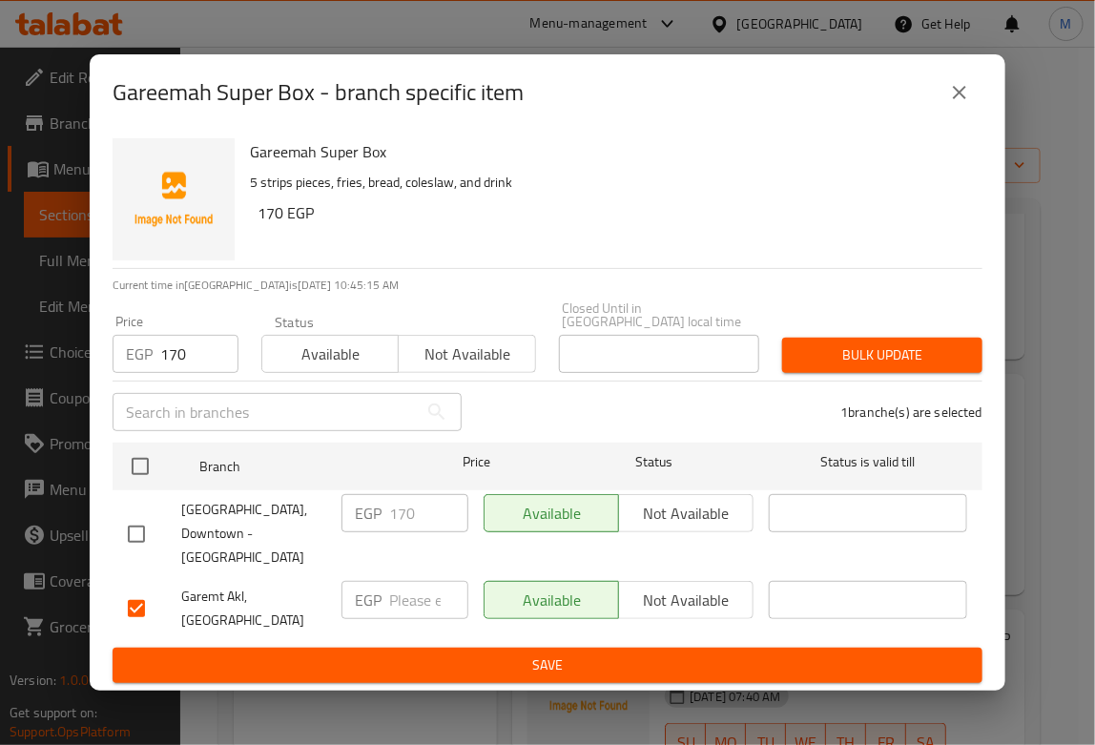
click at [866, 349] on div "Bulk update" at bounding box center [881, 355] width 223 height 58
click at [870, 363] on span "Bulk update" at bounding box center [882, 355] width 170 height 24
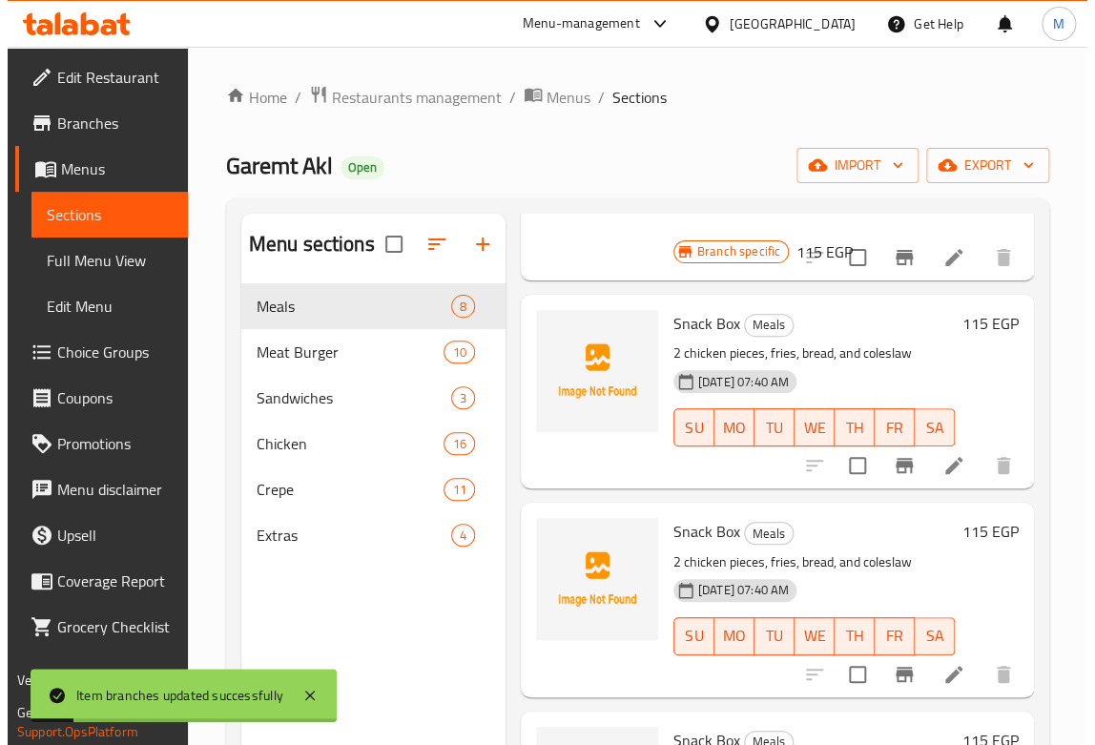
scroll to position [954, 0]
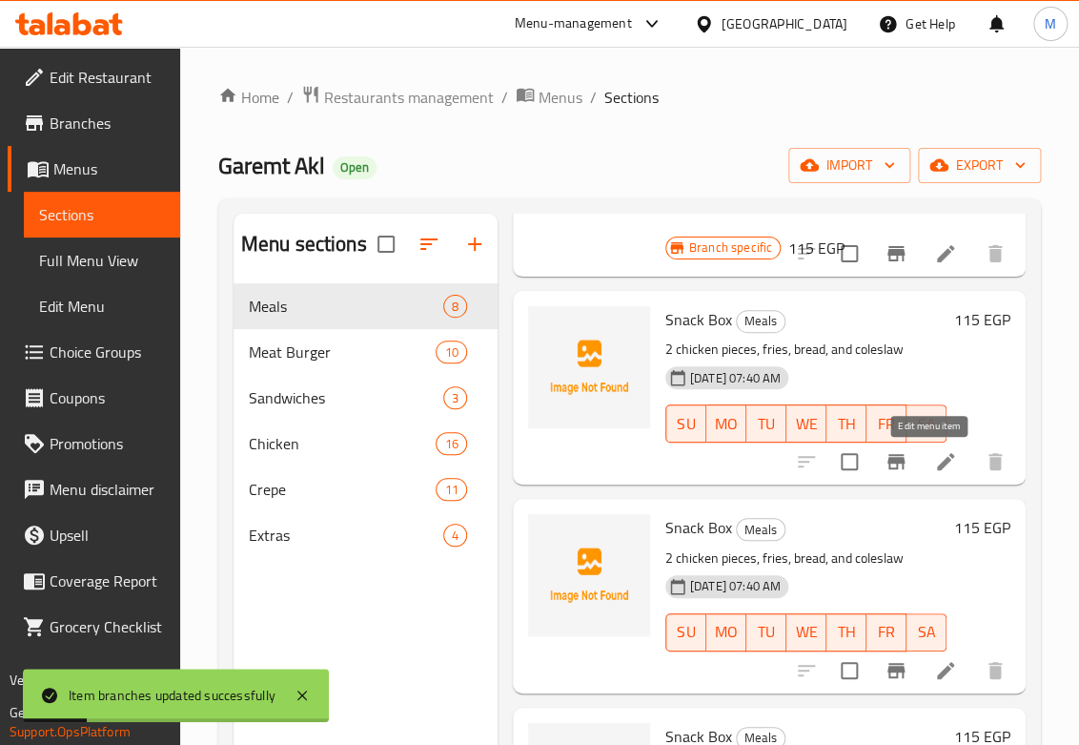
click at [934, 462] on icon at bounding box center [945, 461] width 23 height 23
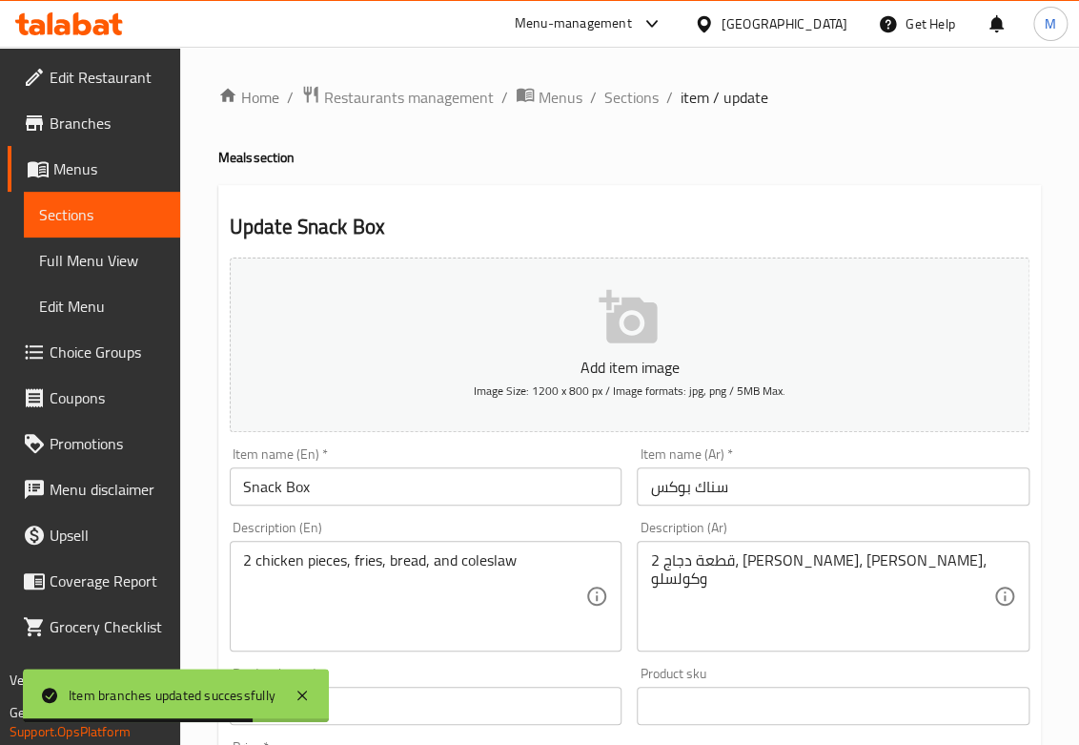
click at [253, 482] on input "Snack Box" at bounding box center [426, 486] width 393 height 38
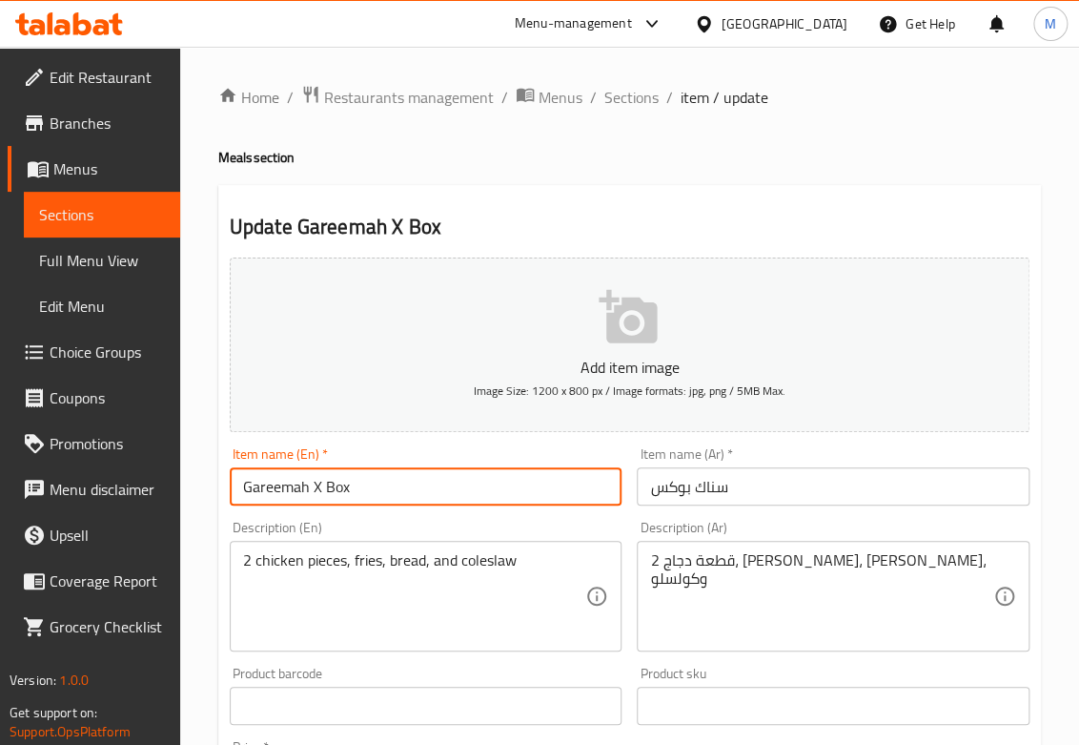
type input "Gareemah X Box"
click at [795, 482] on input "سناك بوكس" at bounding box center [833, 486] width 393 height 38
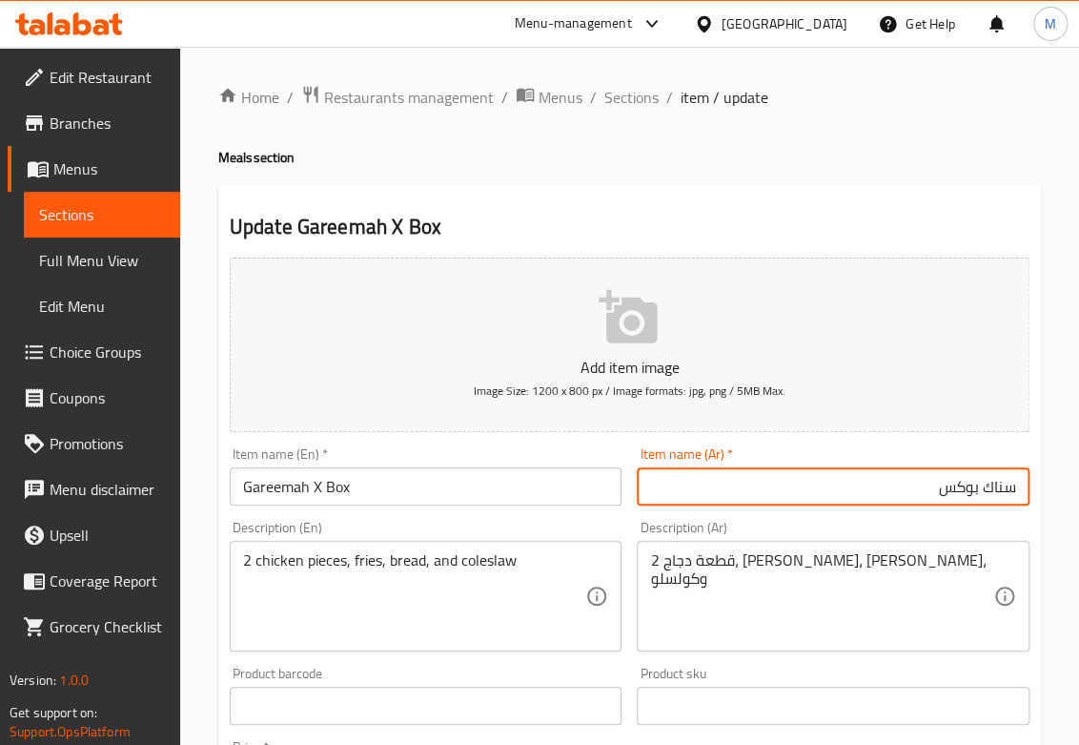
click at [992, 489] on input "سناك بوكس" at bounding box center [833, 486] width 393 height 38
type input "جريمة إكس بوكس"
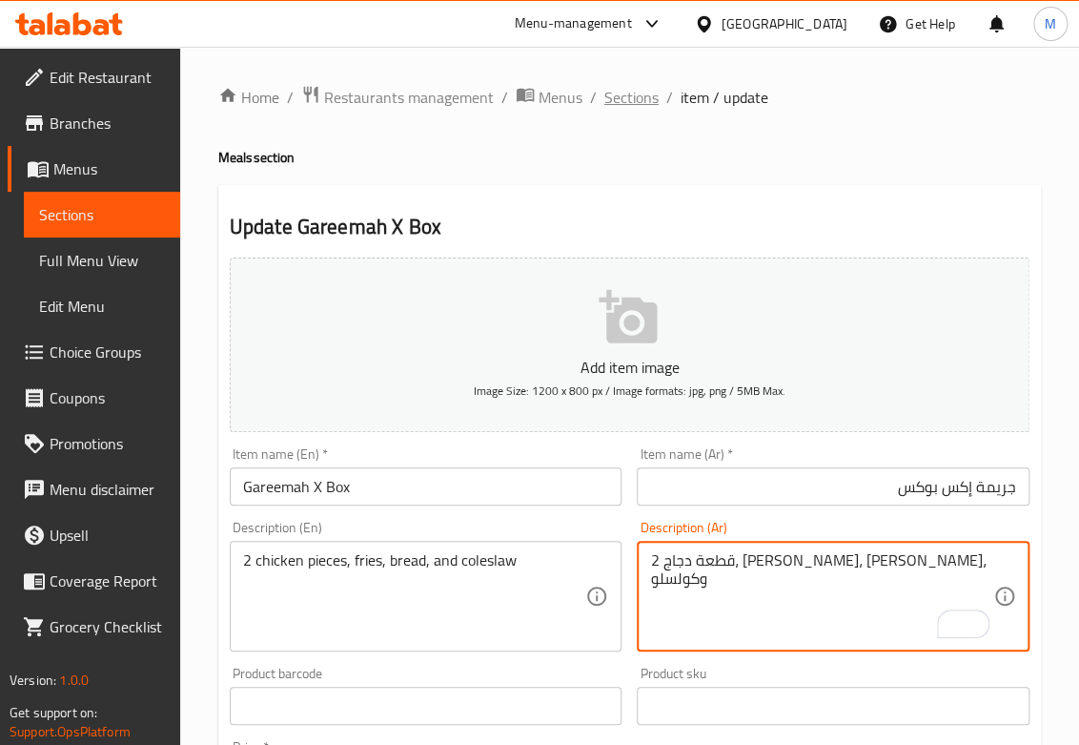
click at [616, 86] on span "Sections" at bounding box center [632, 97] width 54 height 23
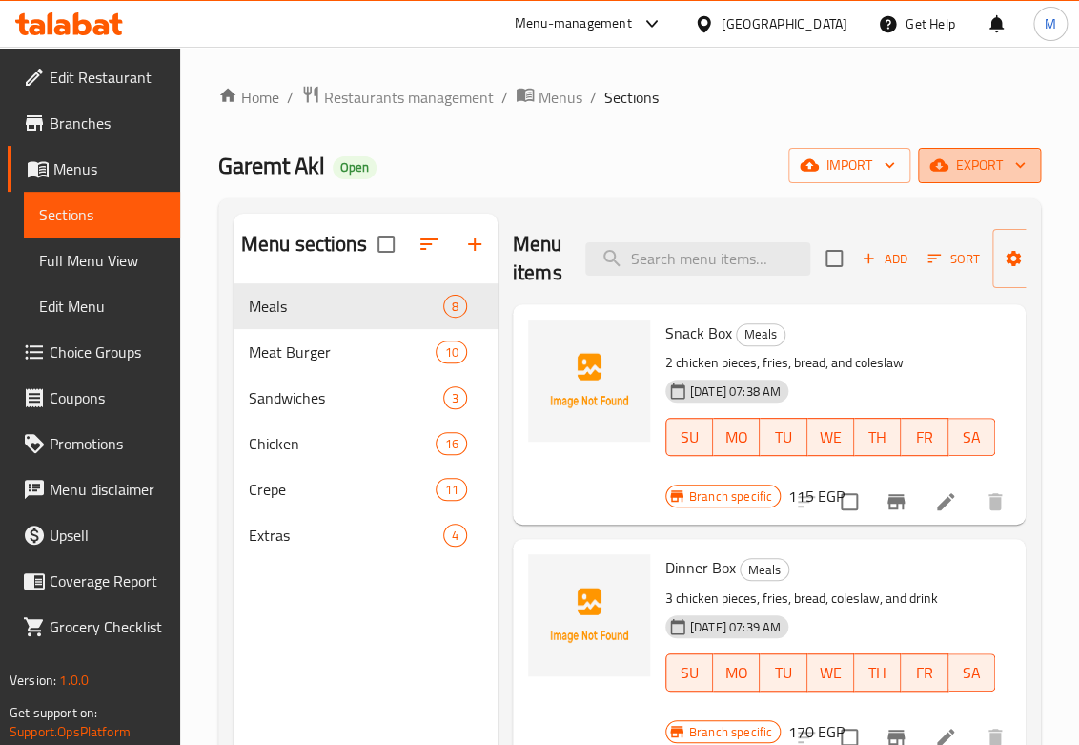
click at [1001, 178] on button "export" at bounding box center [979, 165] width 123 height 35
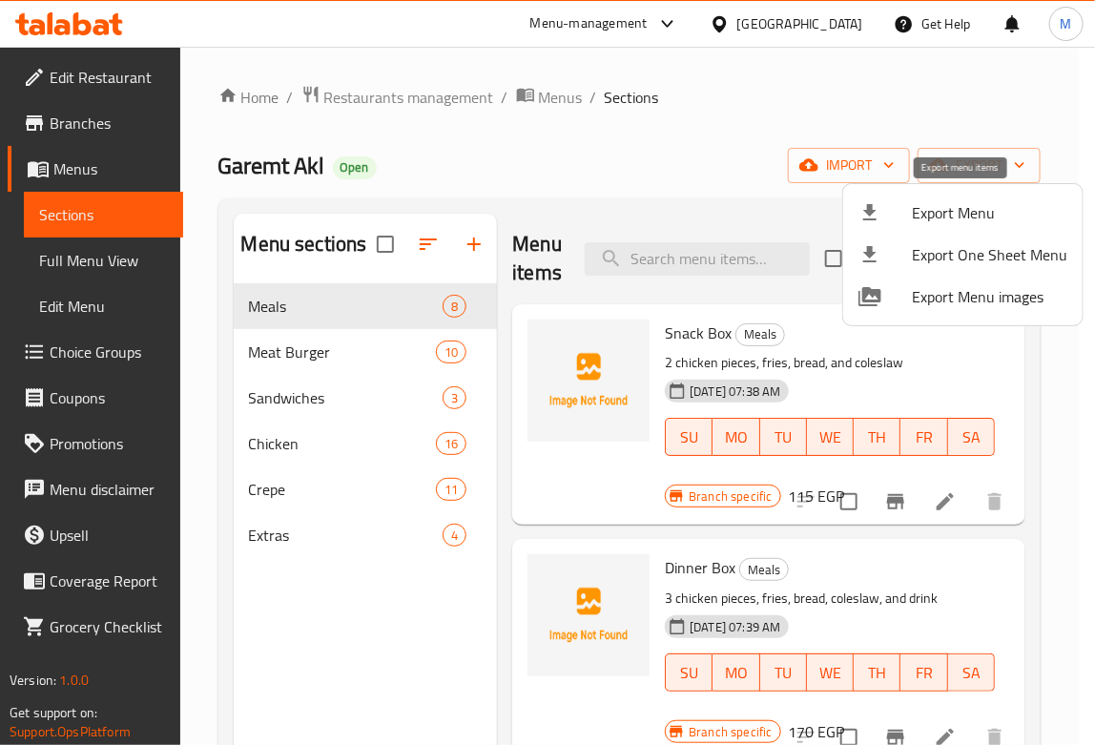
click at [974, 210] on span "Export Menu" at bounding box center [989, 212] width 155 height 23
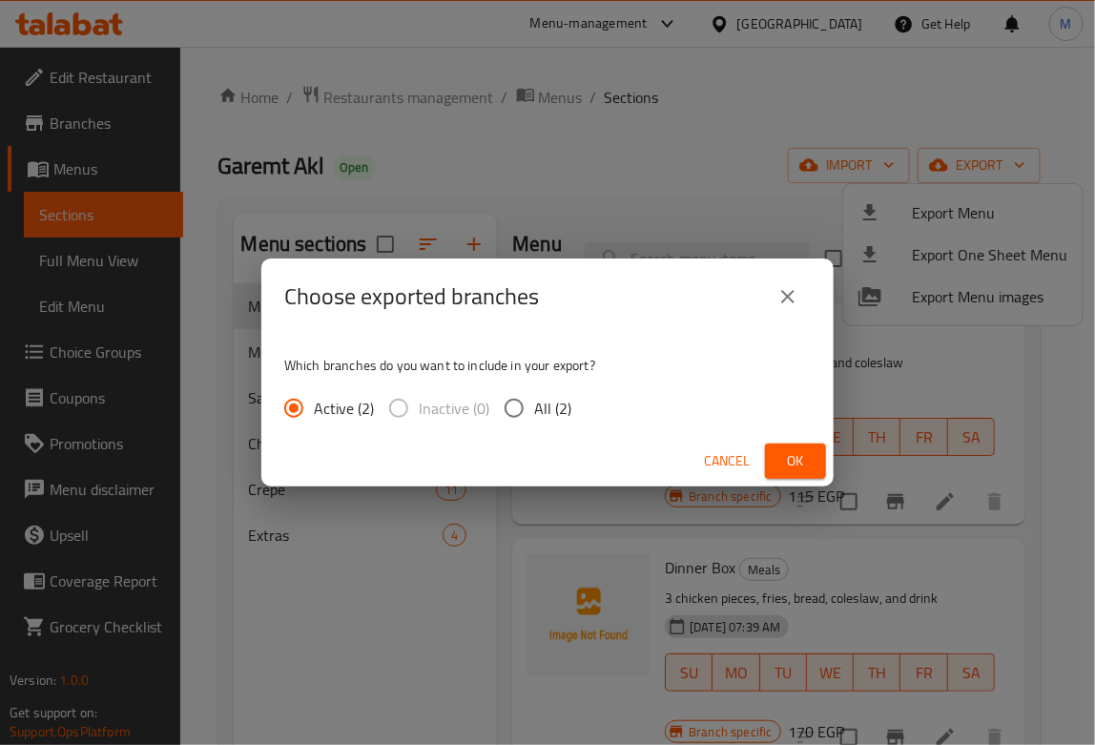
click at [542, 400] on span "All (2)" at bounding box center [552, 408] width 37 height 23
click at [534, 400] on input "All (2)" at bounding box center [514, 408] width 40 height 40
radio input "true"
click at [789, 455] on span "Ok" at bounding box center [795, 461] width 31 height 24
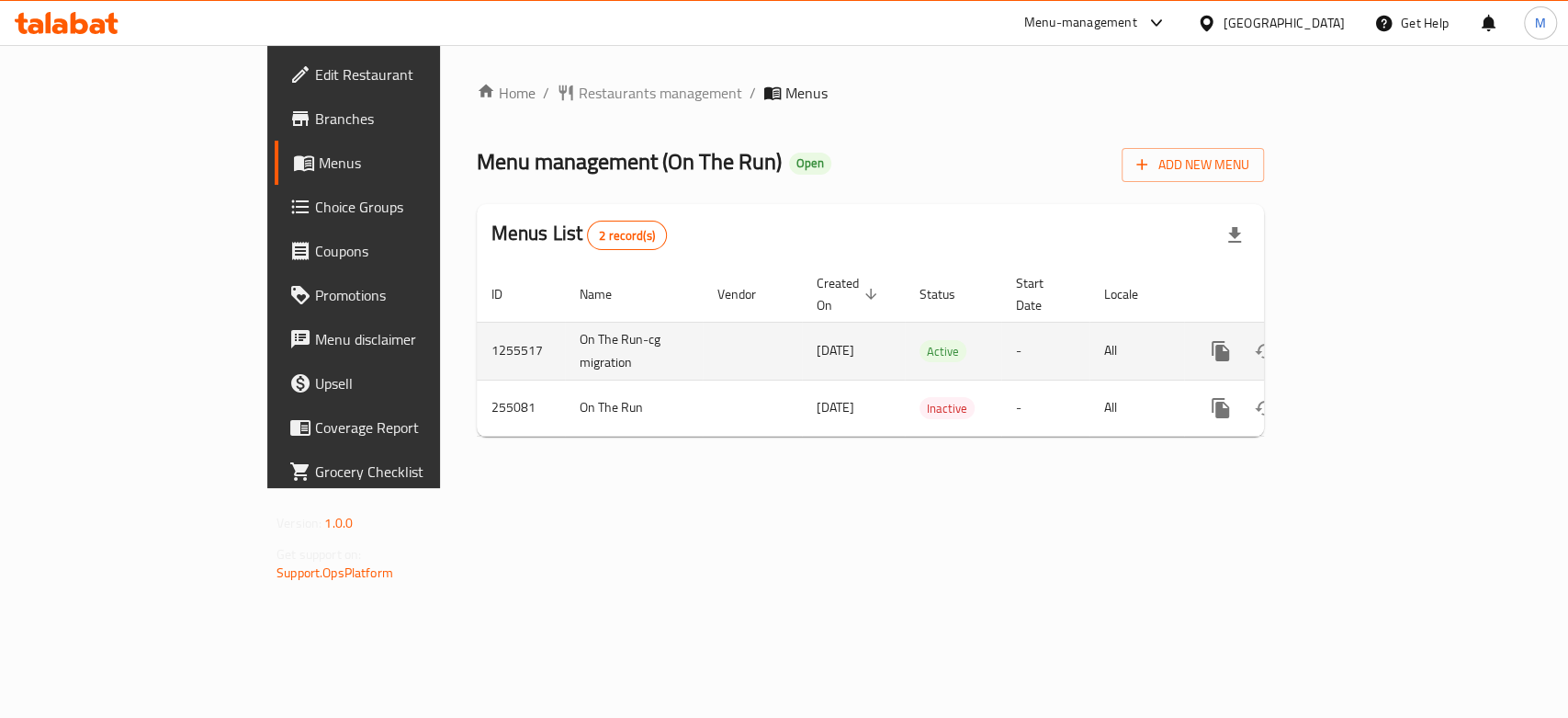
click at [1364, 340] on icon "enhanced table" at bounding box center [1352, 351] width 22 height 22
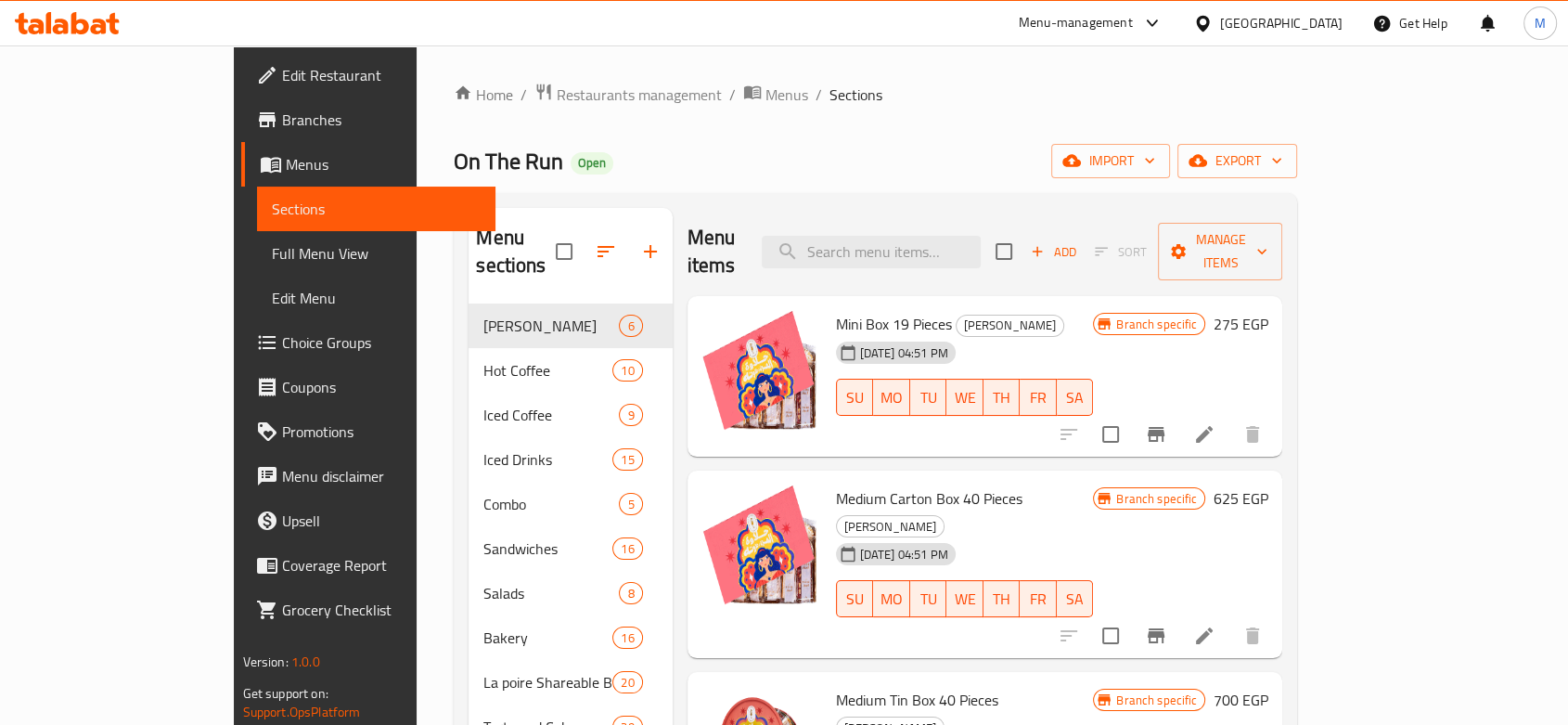
click at [282, 120] on span "Branches" at bounding box center [382, 120] width 199 height 22
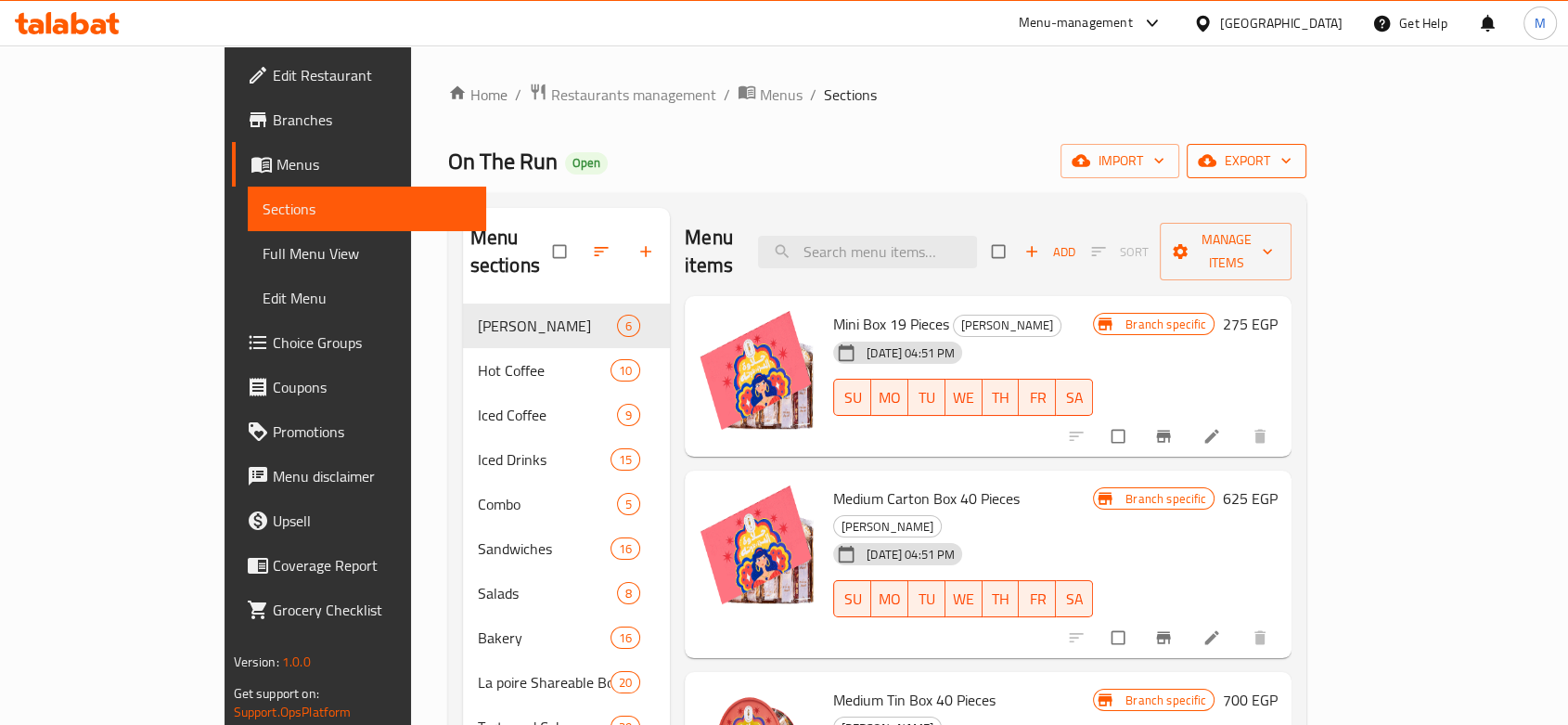
click at [1292, 162] on span "export" at bounding box center [1247, 162] width 90 height 23
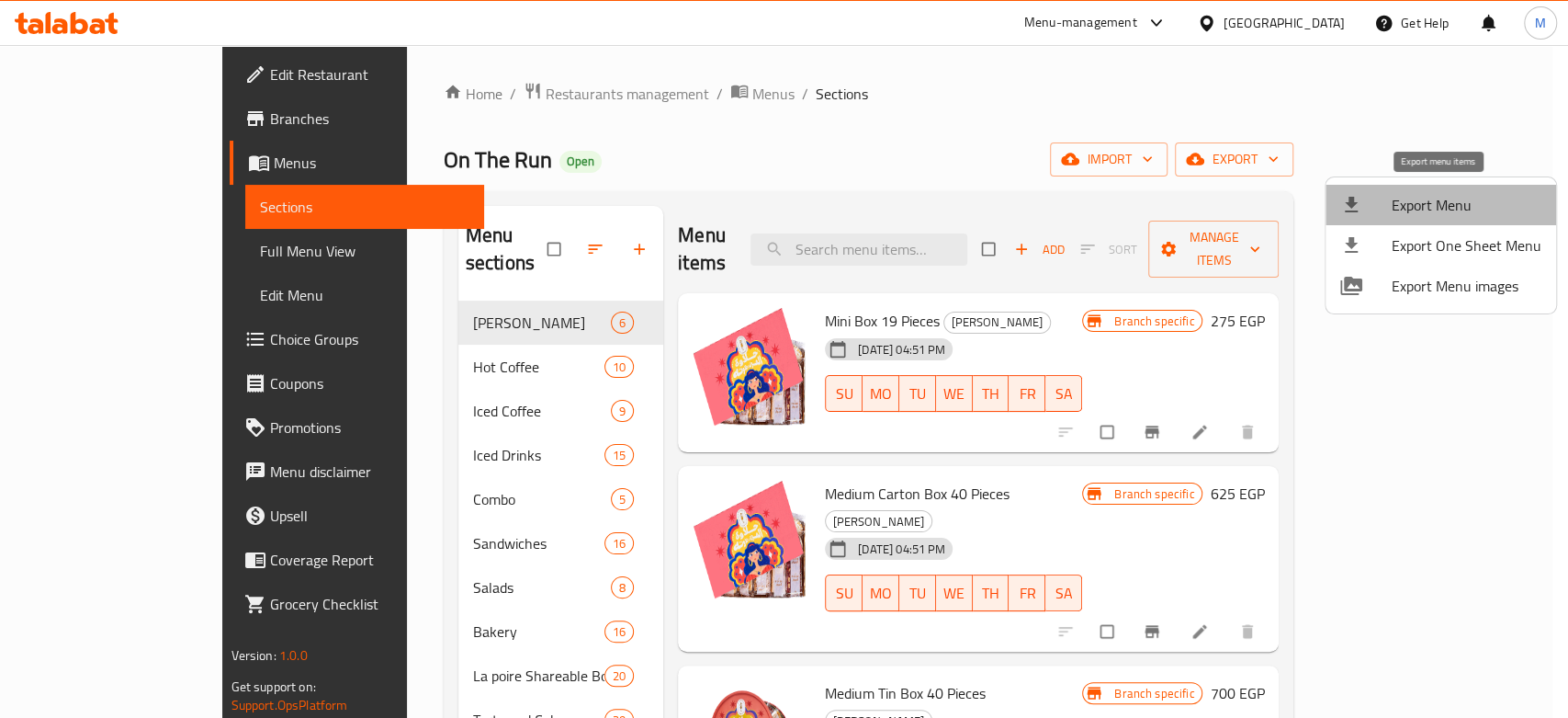
click at [1443, 195] on span "Export Menu" at bounding box center [1466, 204] width 149 height 22
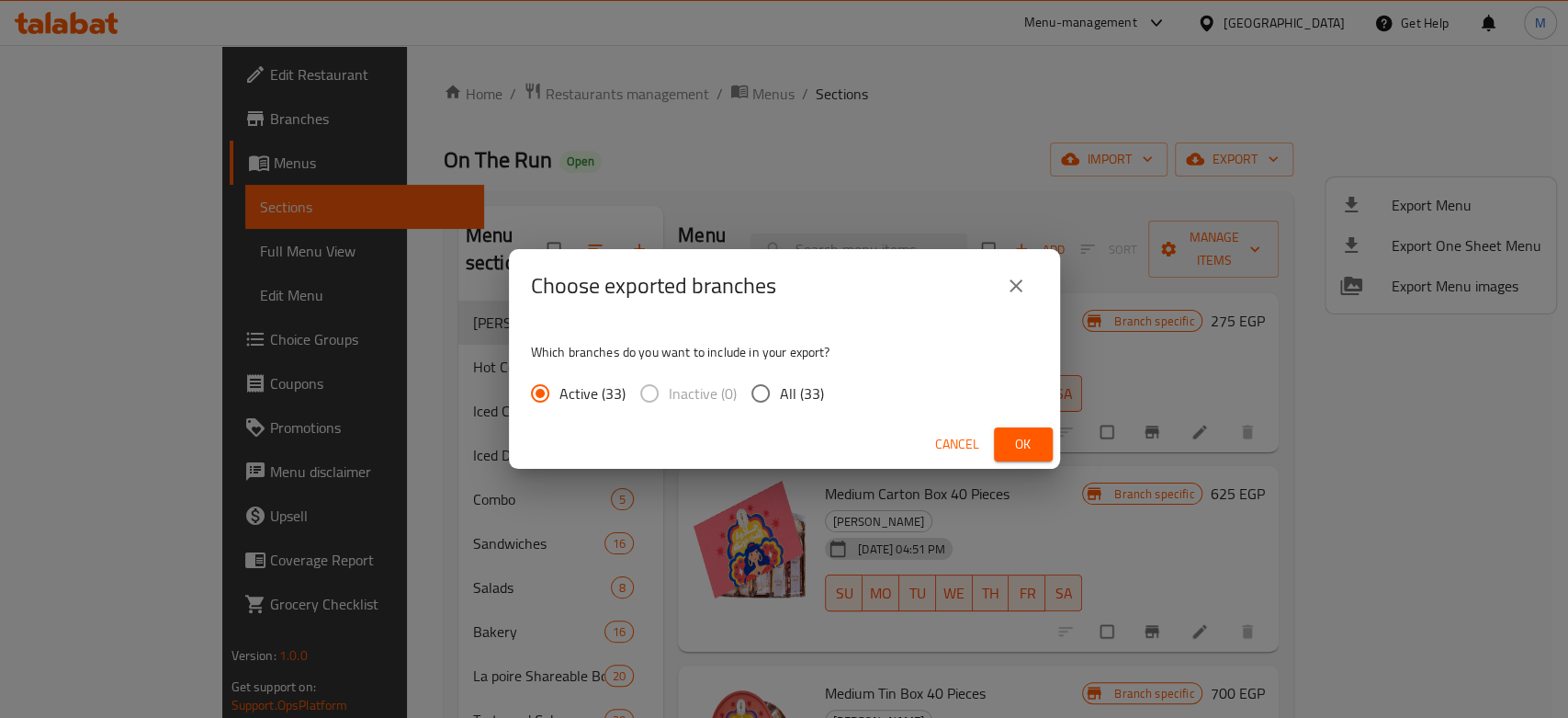
click at [774, 387] on input "All (33)" at bounding box center [760, 393] width 39 height 39
radio input "true"
click at [1020, 431] on button "Ok" at bounding box center [1023, 443] width 59 height 34
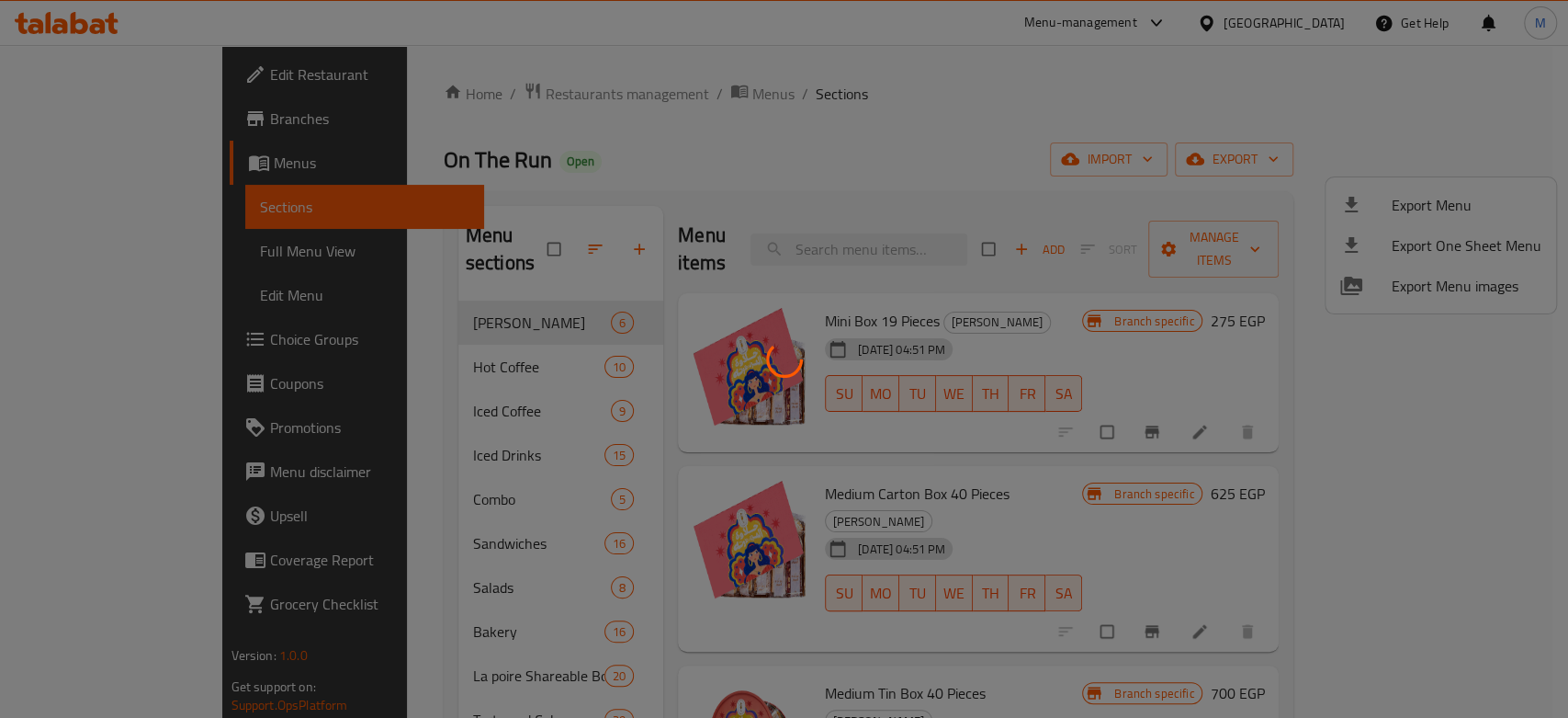
click at [858, 166] on div at bounding box center [784, 359] width 1568 height 718
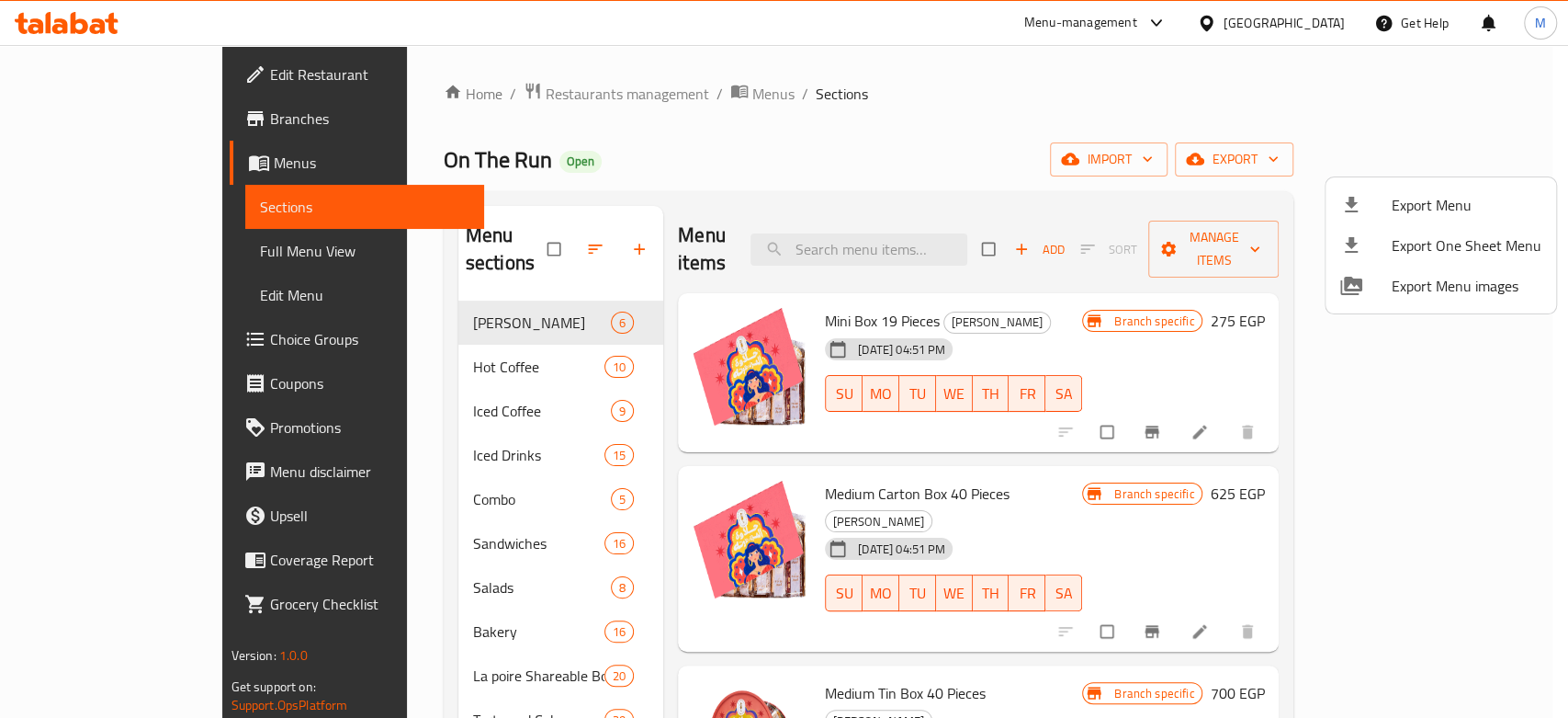
click at [495, 393] on div at bounding box center [784, 359] width 1568 height 718
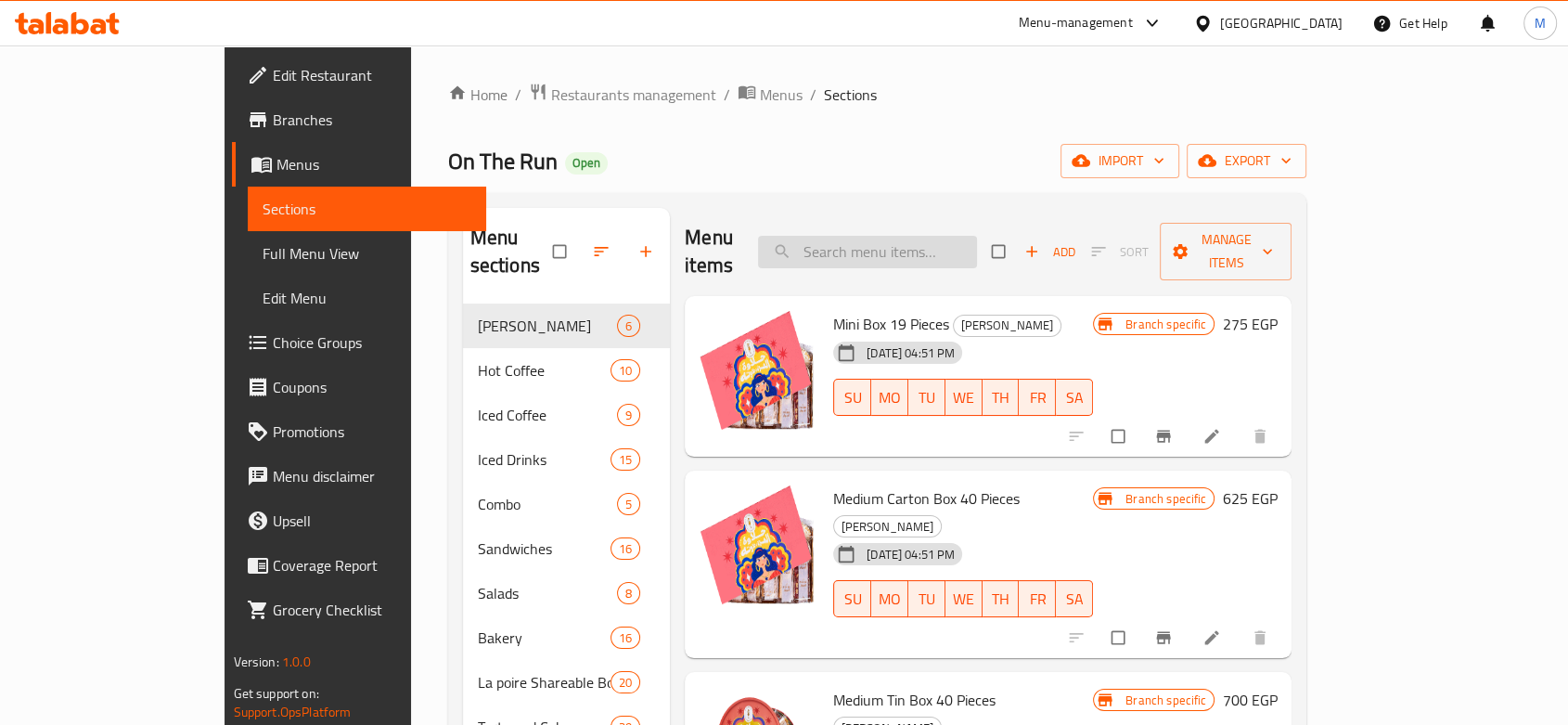
click at [949, 237] on input "search" at bounding box center [867, 251] width 219 height 32
paste input "Roomy Cheese Croissant"
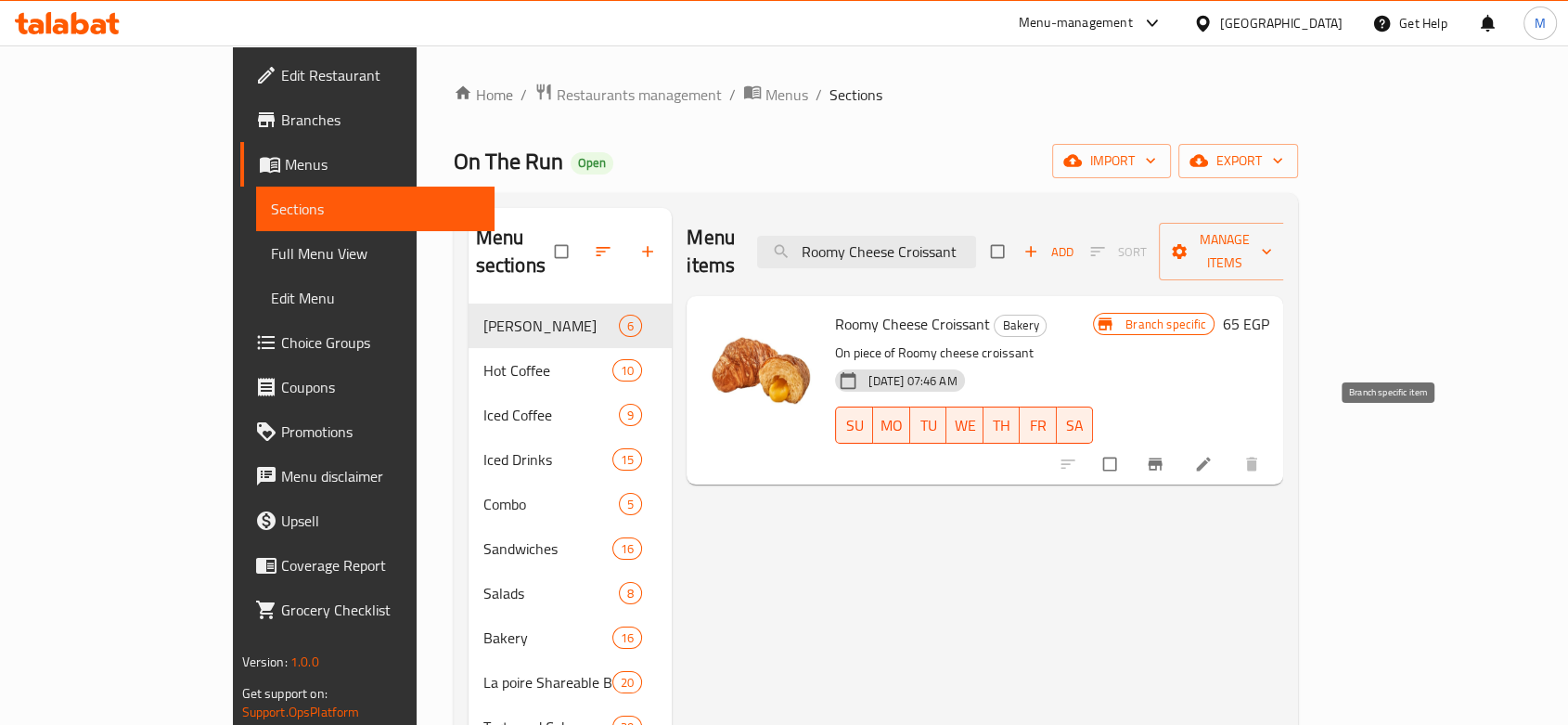
type input "Roomy Cheese Croissant"
click at [1165, 454] on icon "Branch-specific-item" at bounding box center [1155, 463] width 18 height 18
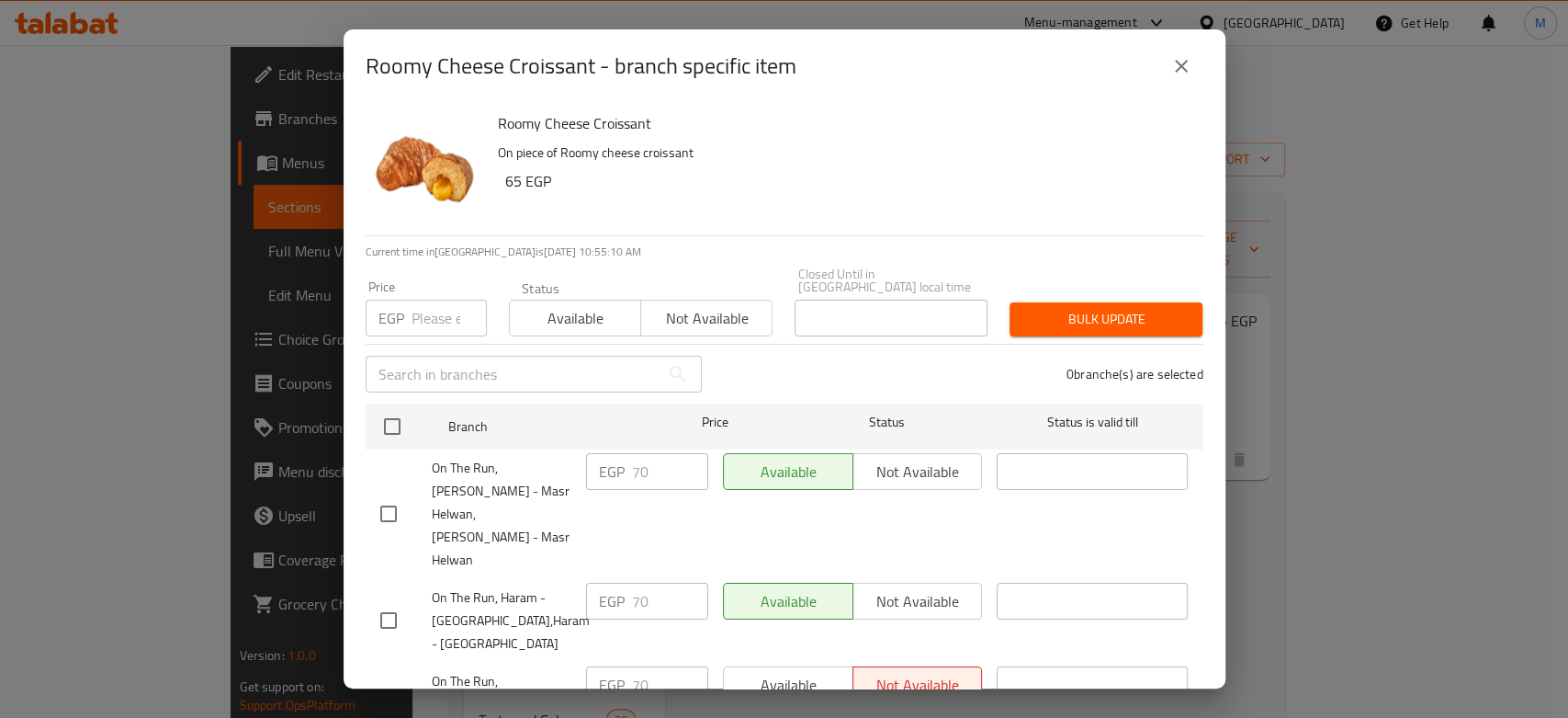
click at [446, 306] on input "number" at bounding box center [449, 318] width 75 height 37
paste input "75"
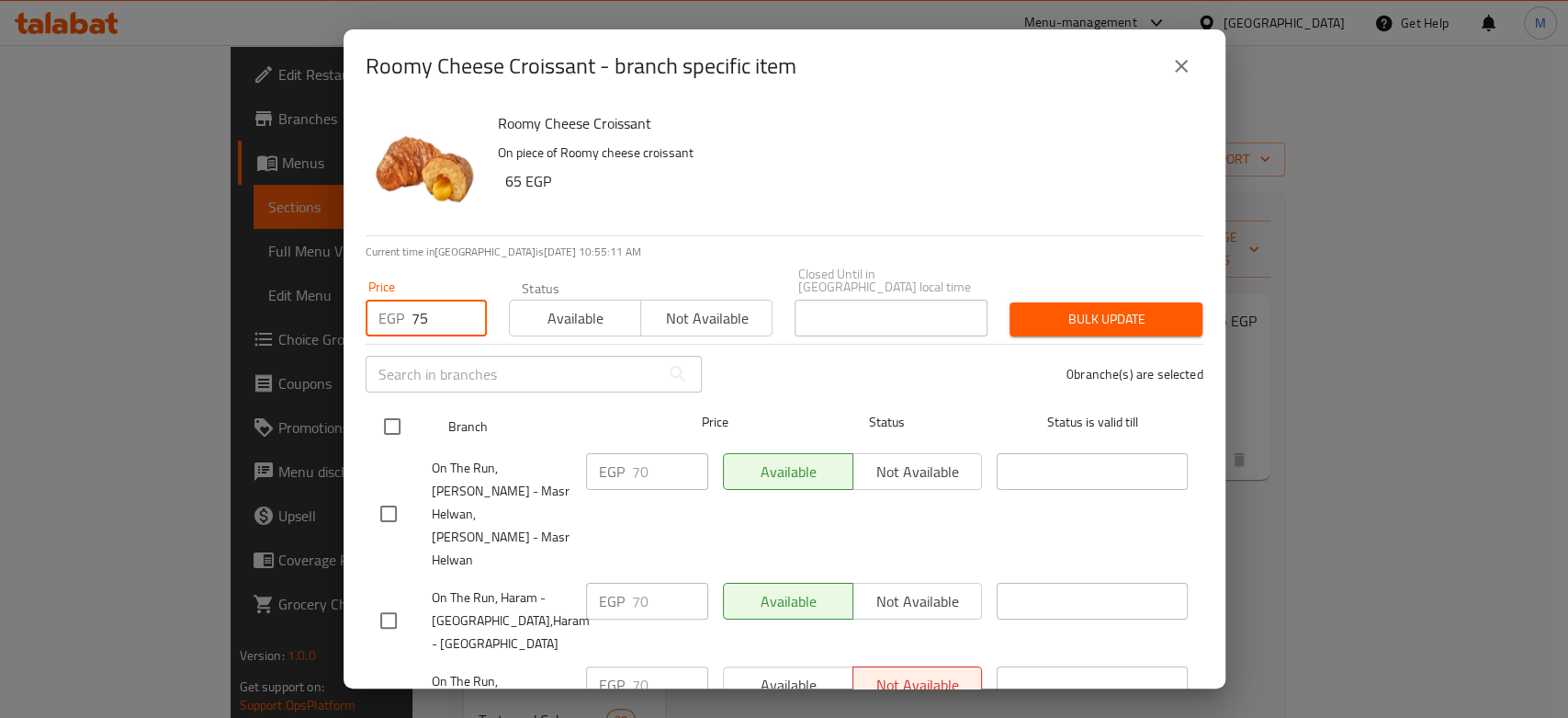
type input "75"
click at [392, 411] on input "checkbox" at bounding box center [392, 426] width 39 height 39
checkbox input "true"
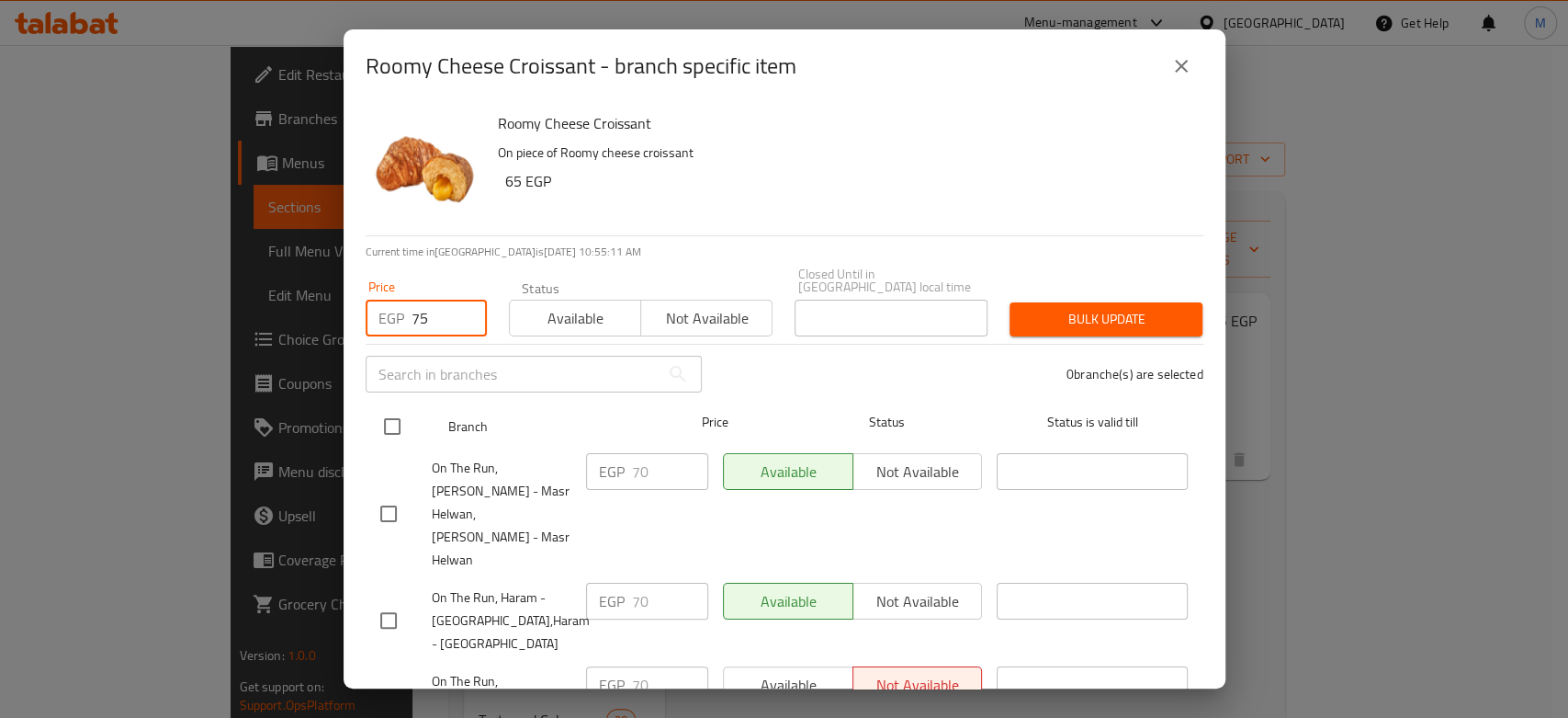
checkbox input "true"
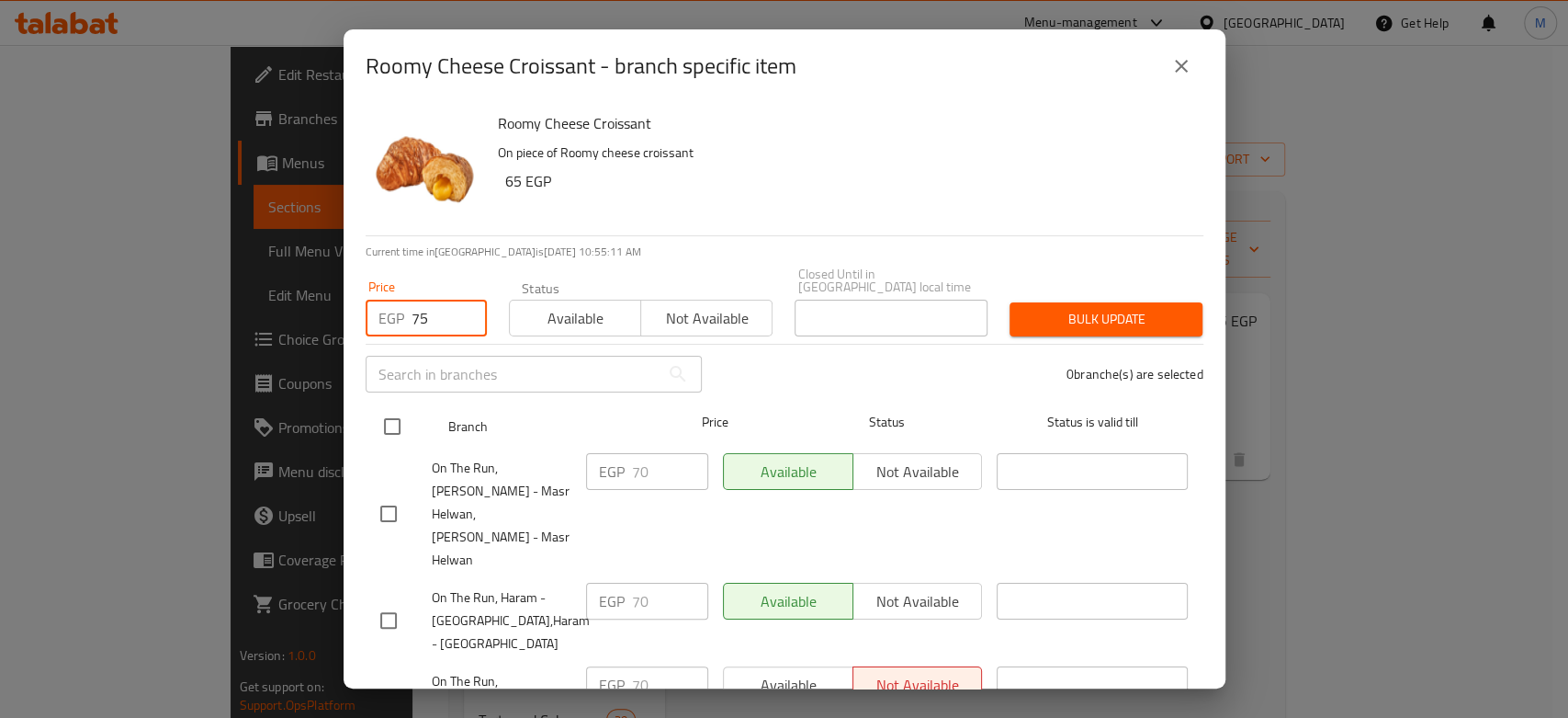
checkbox input "true"
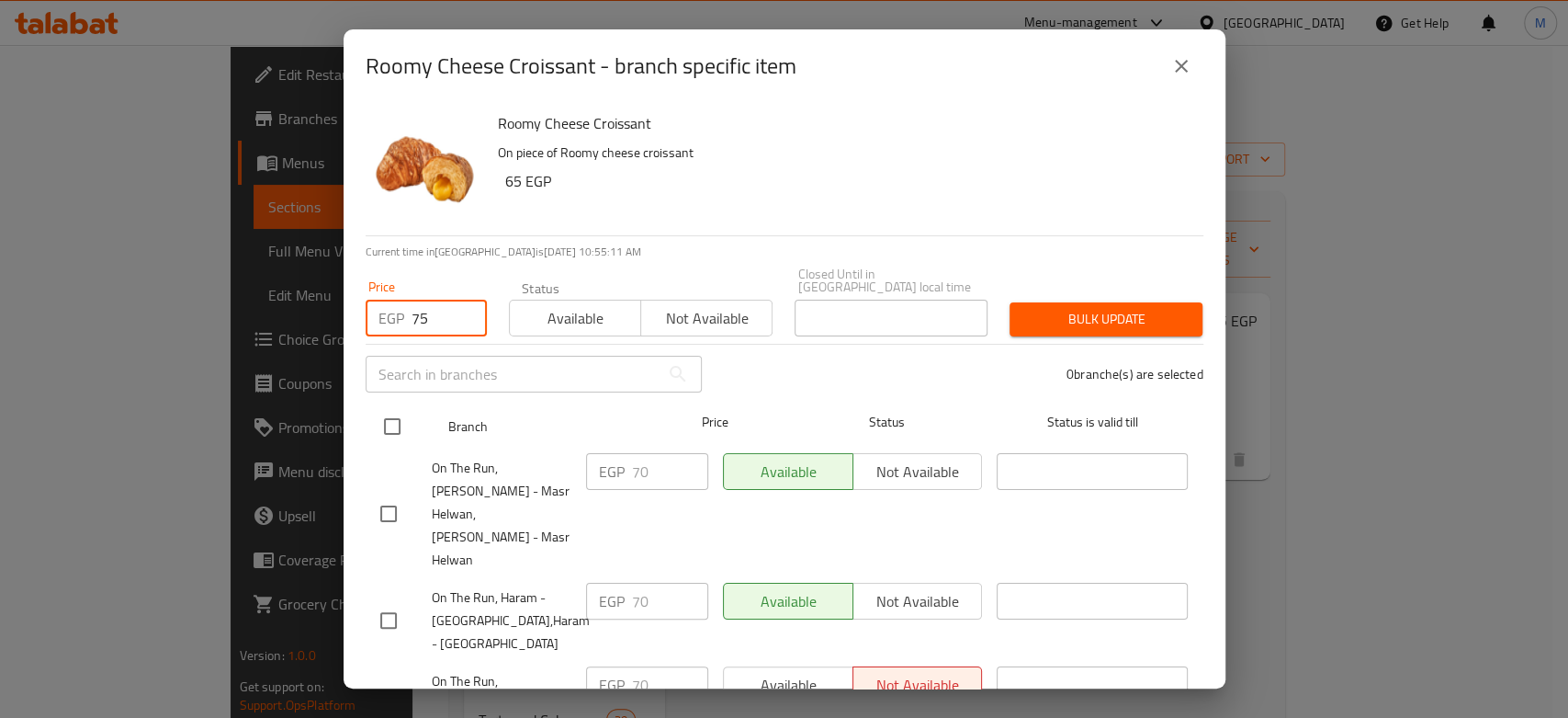
checkbox input "true"
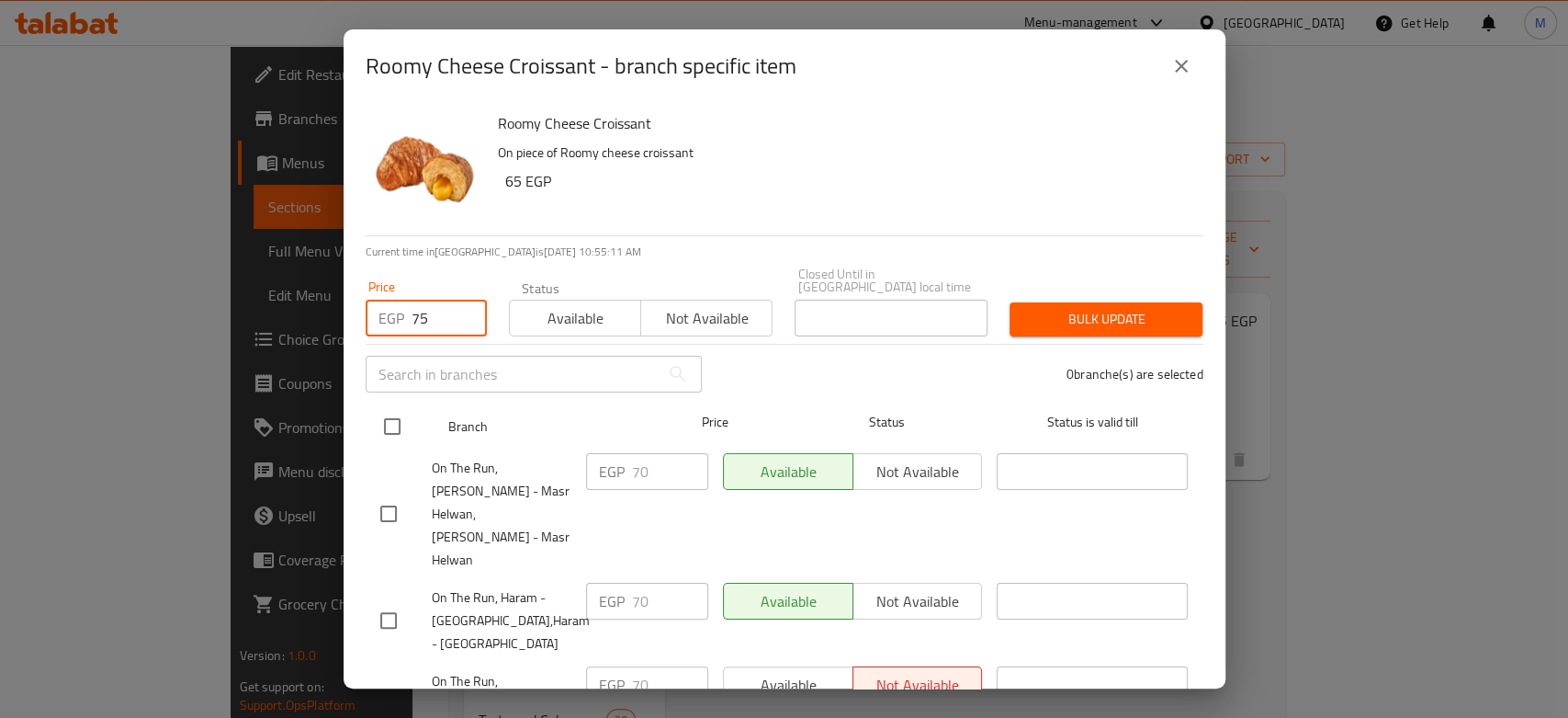
checkbox input "true"
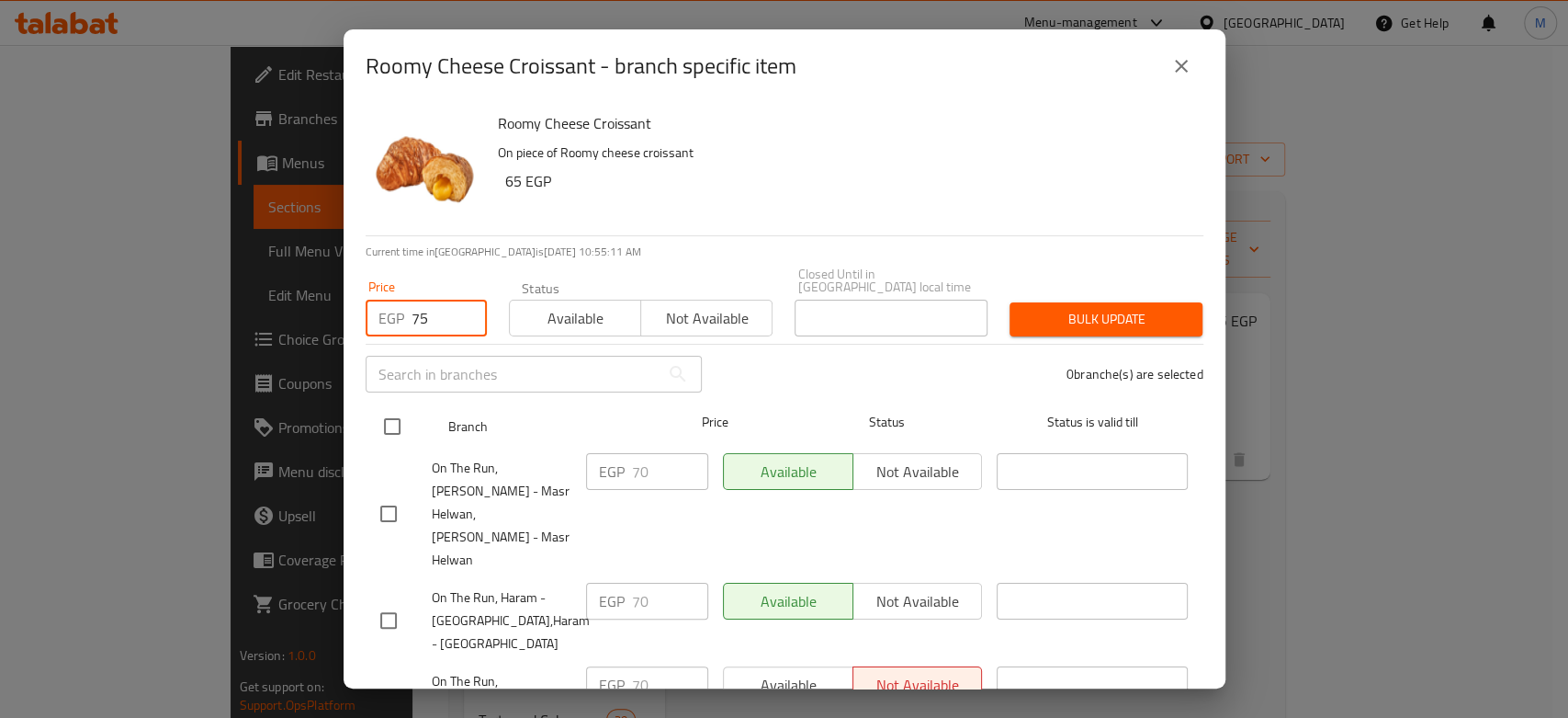
checkbox input "true"
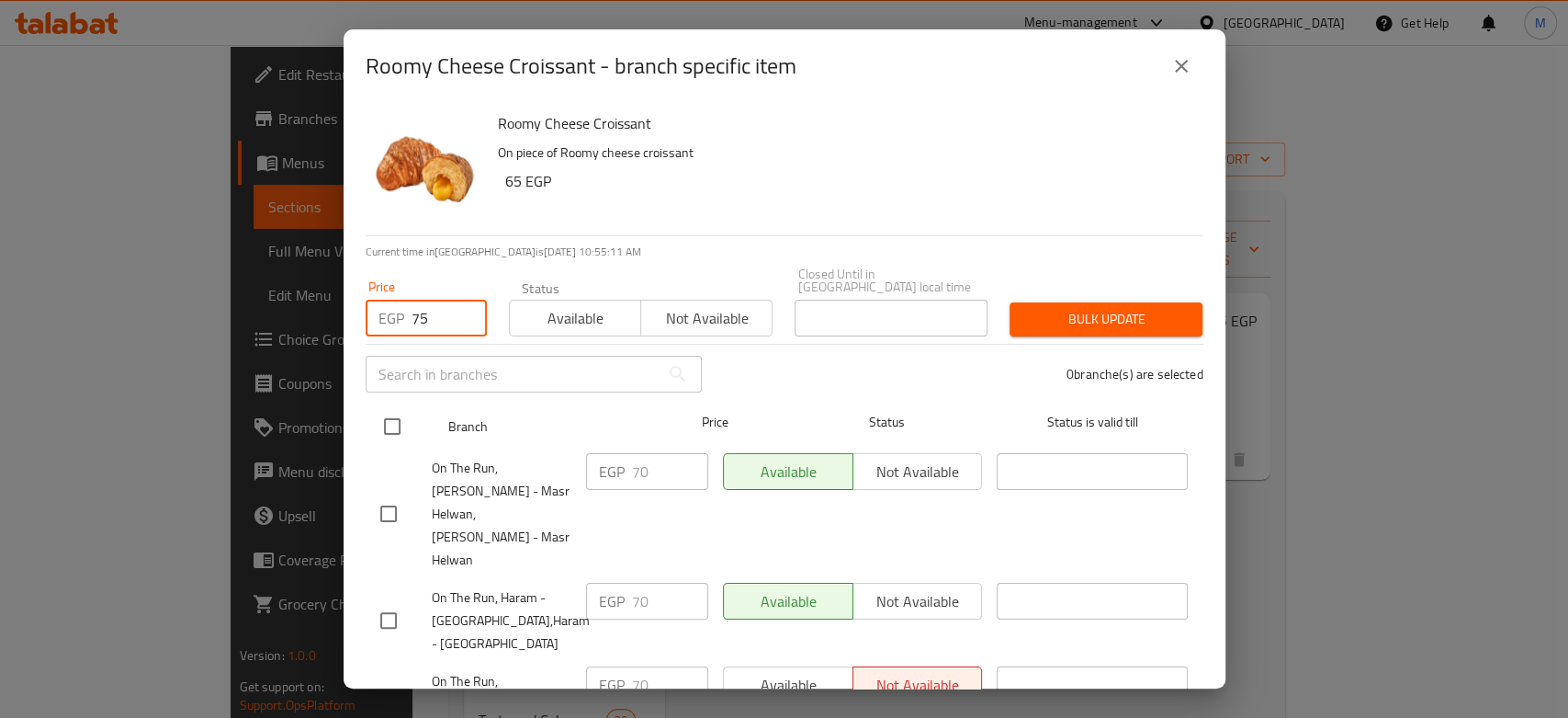
checkbox input "true"
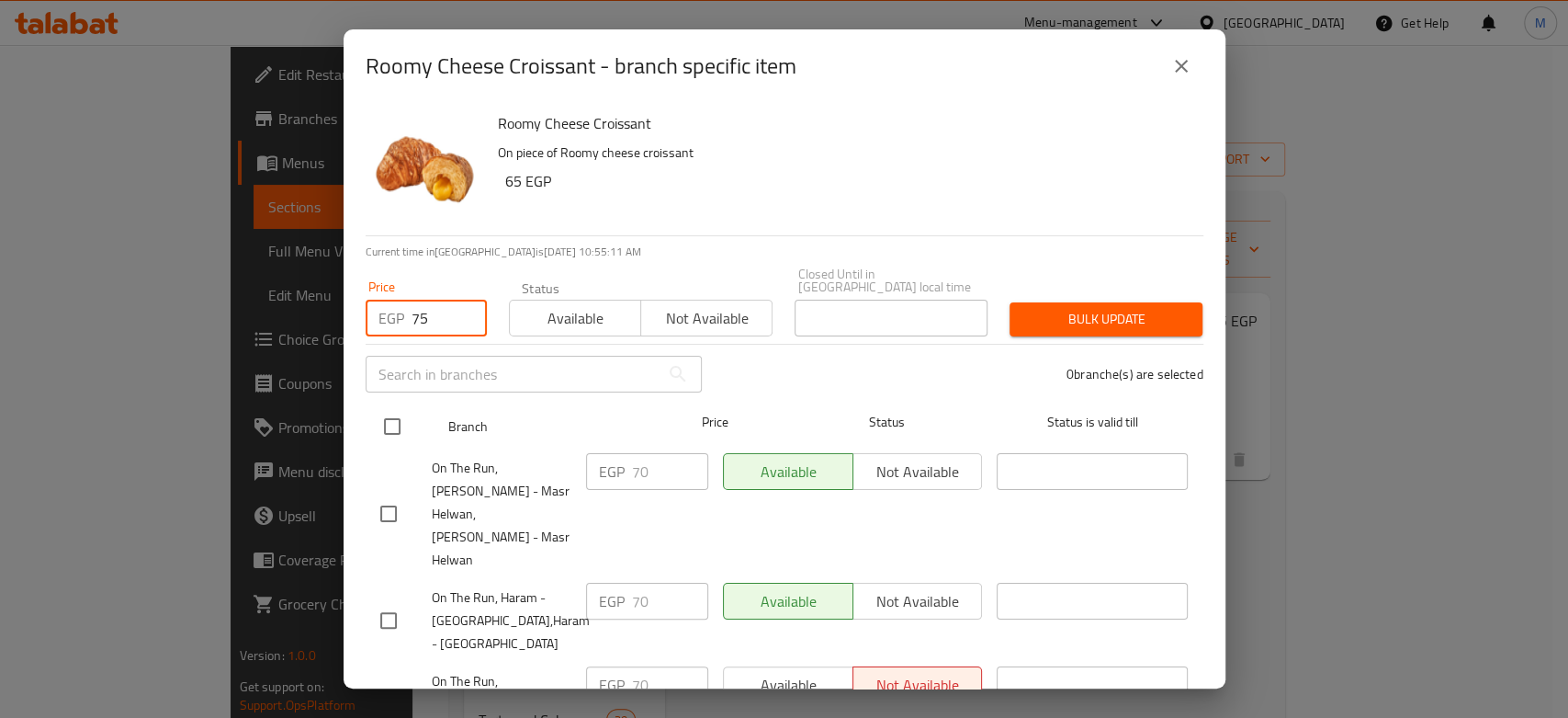
checkbox input "true"
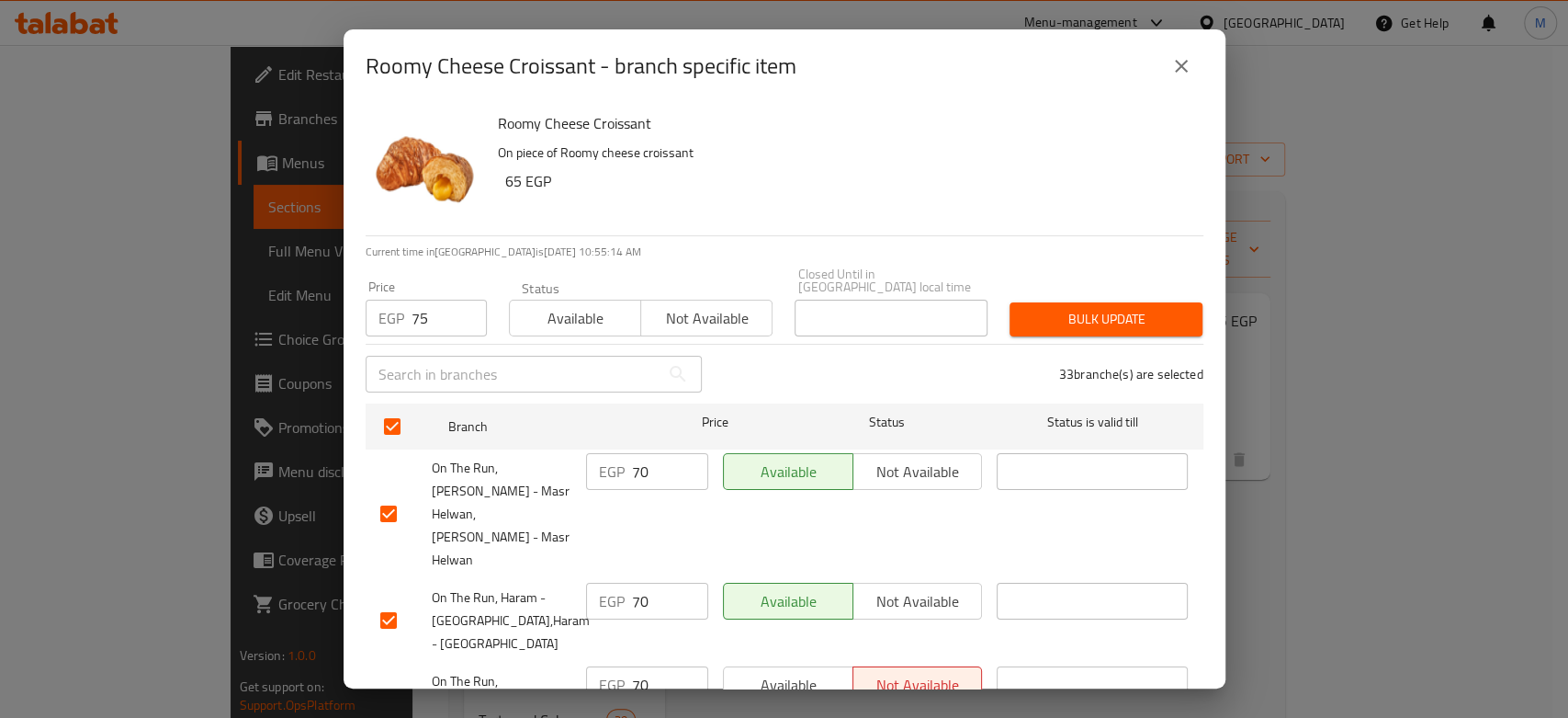
click at [1051, 318] on button "Bulk update" at bounding box center [1106, 319] width 193 height 34
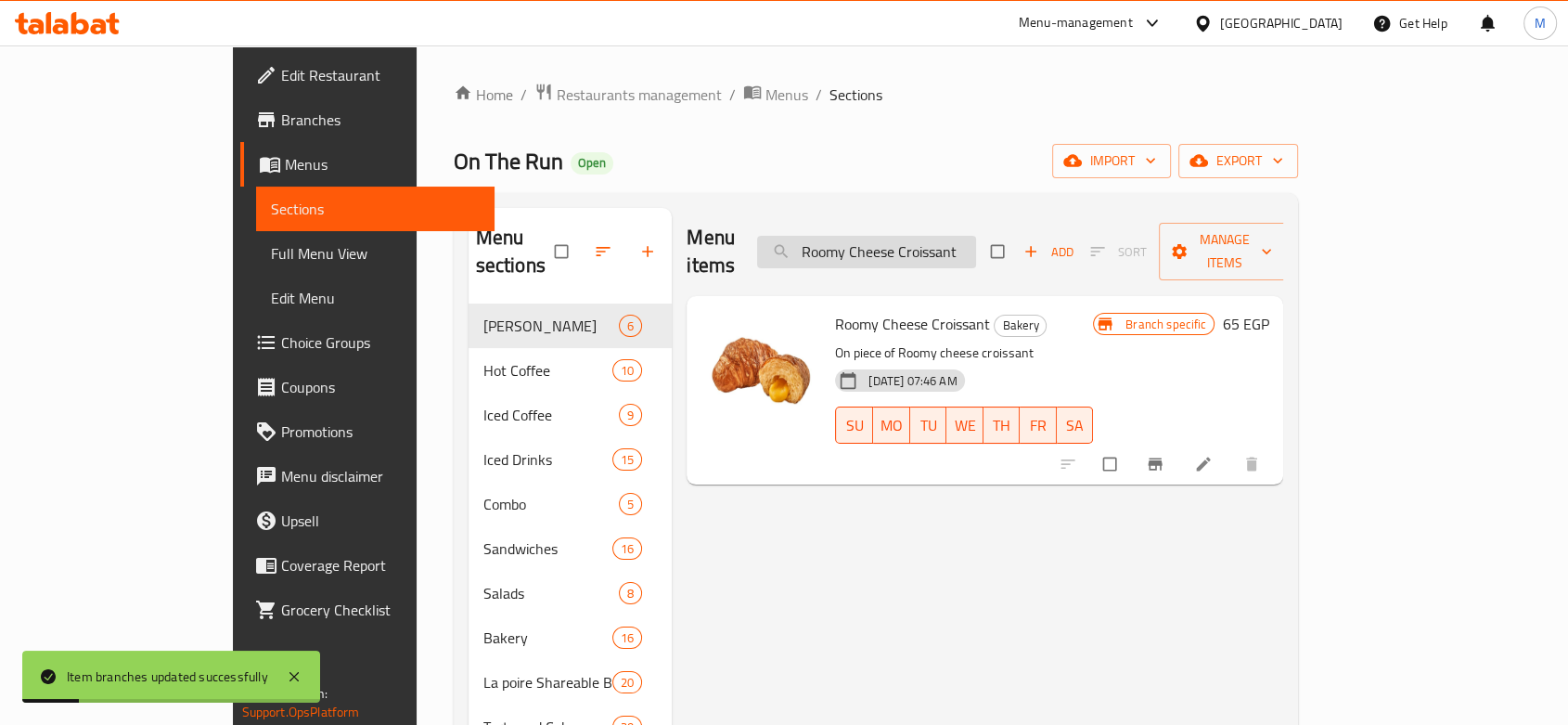
click at [976, 243] on input "Roomy Cheese Croissant" at bounding box center [866, 251] width 219 height 32
click at [976, 241] on input "Roomy Cheese Croissant" at bounding box center [866, 251] width 219 height 32
paste input "Cinnamon Danish"
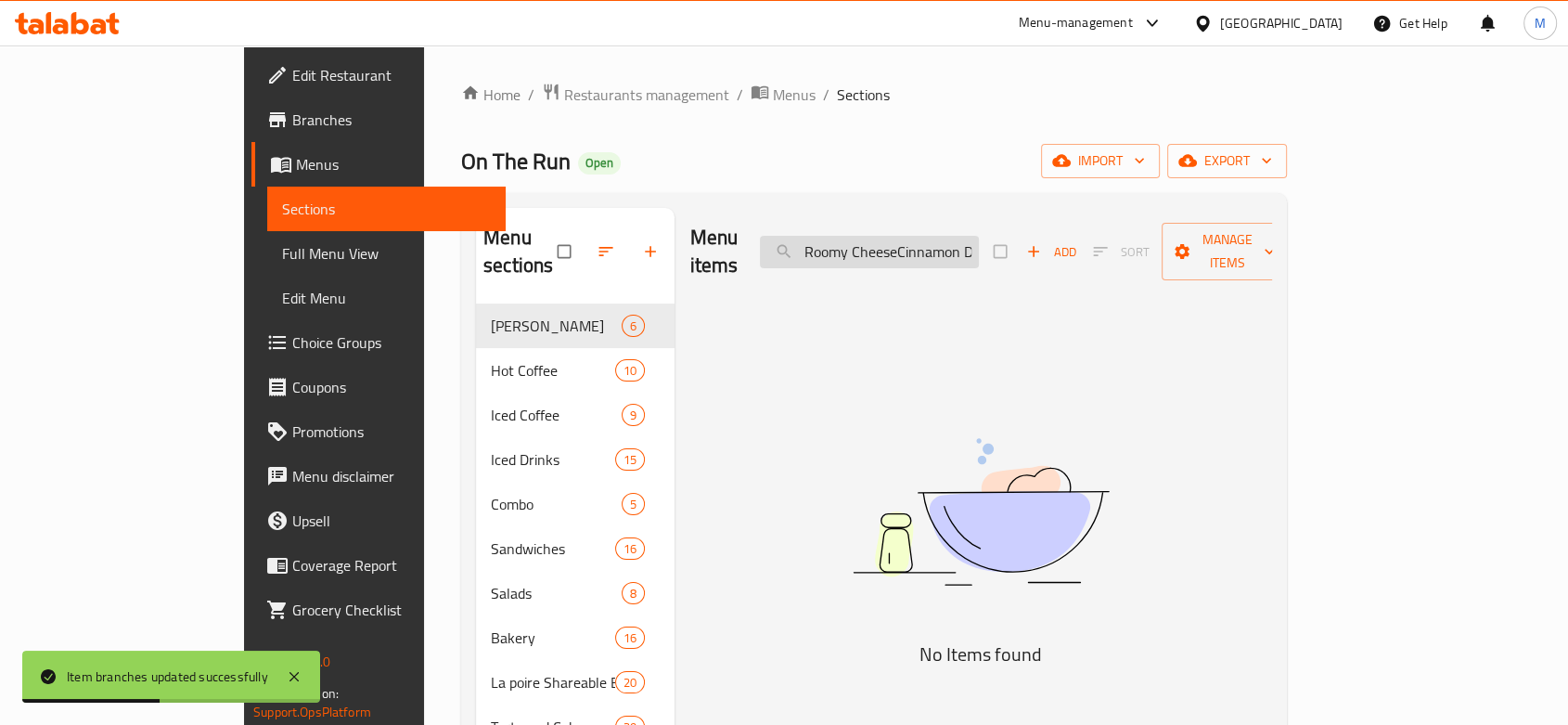
paste input "Cinnamon Danish"
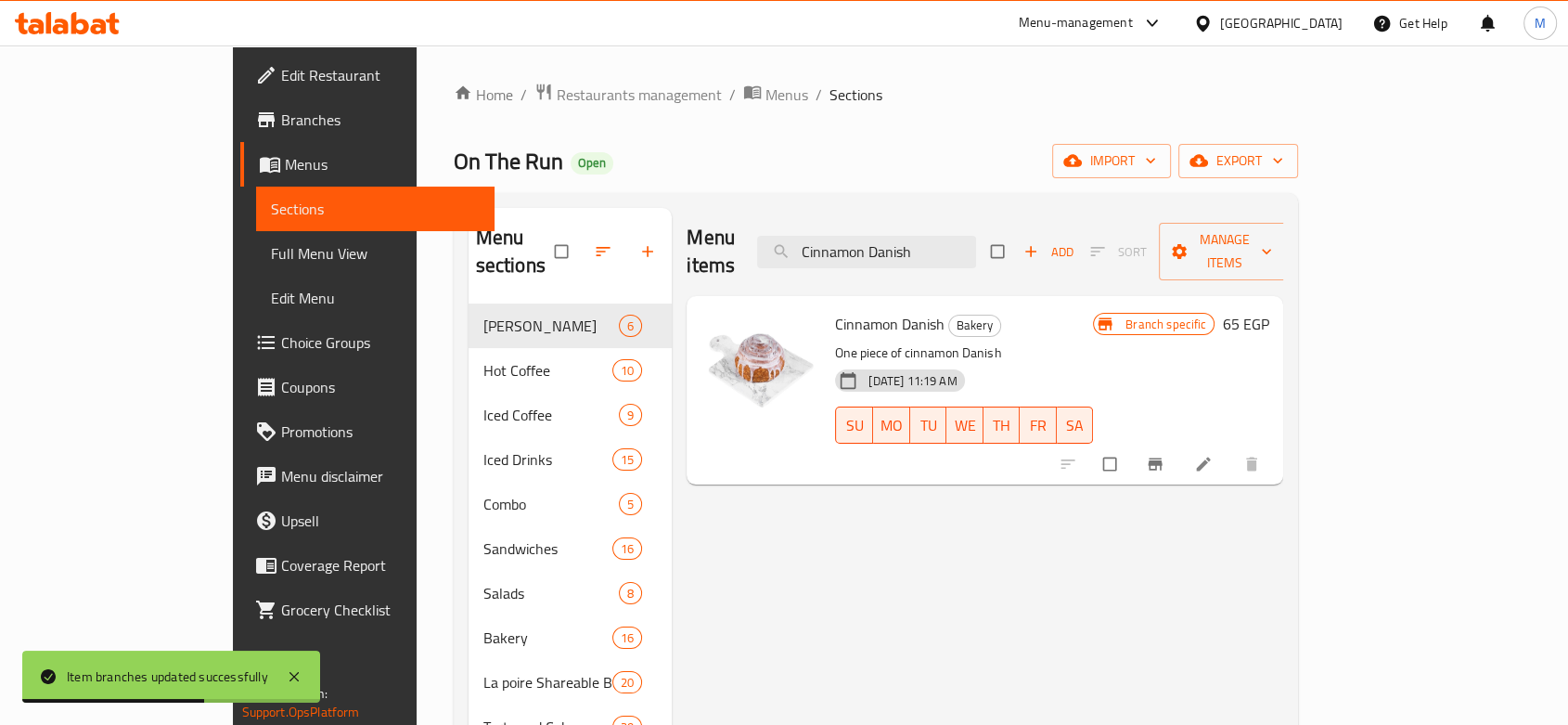
type input "Cinnamon Danish"
click at [1180, 448] on button "Branch-specific-item" at bounding box center [1157, 464] width 45 height 41
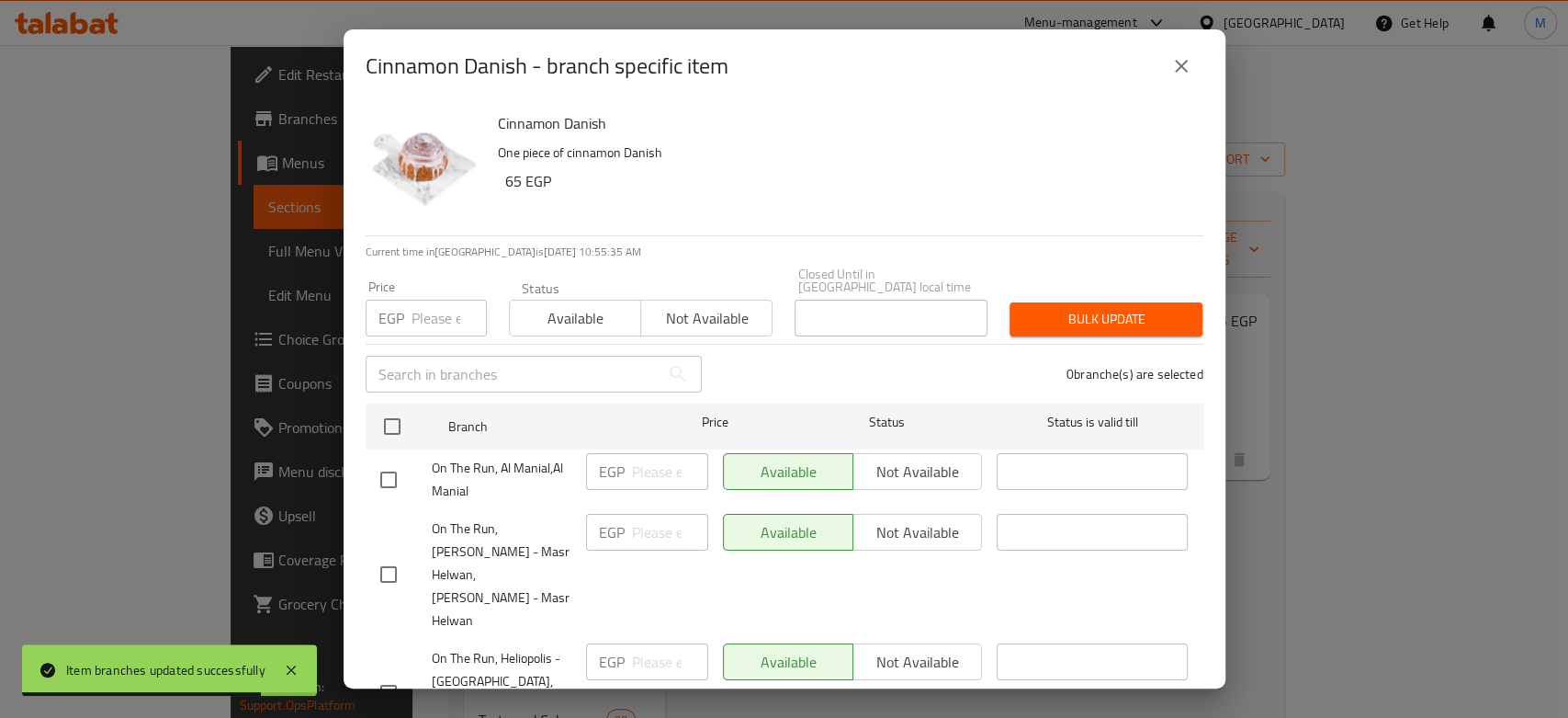
click at [425, 310] on input "number" at bounding box center [449, 318] width 75 height 37
paste input "70"
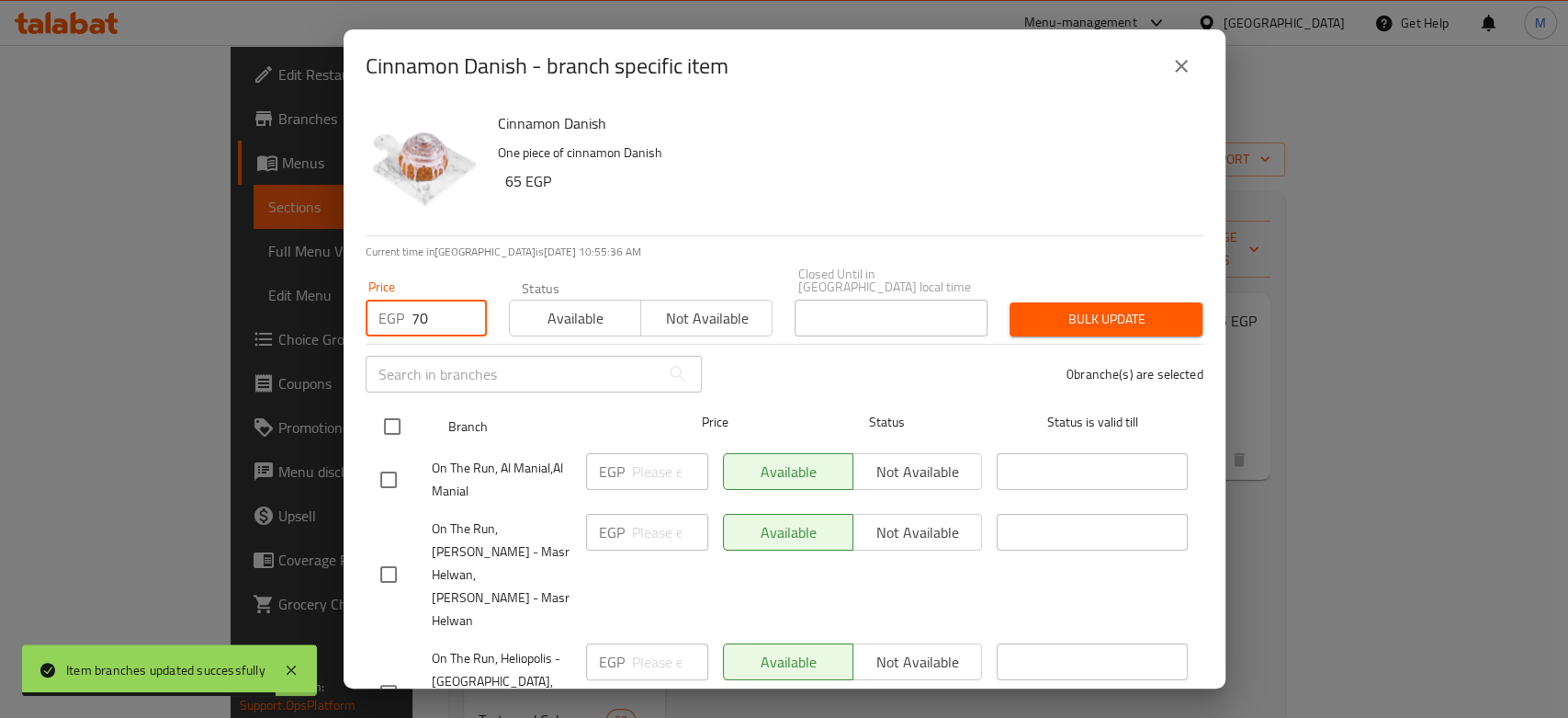
type input "70"
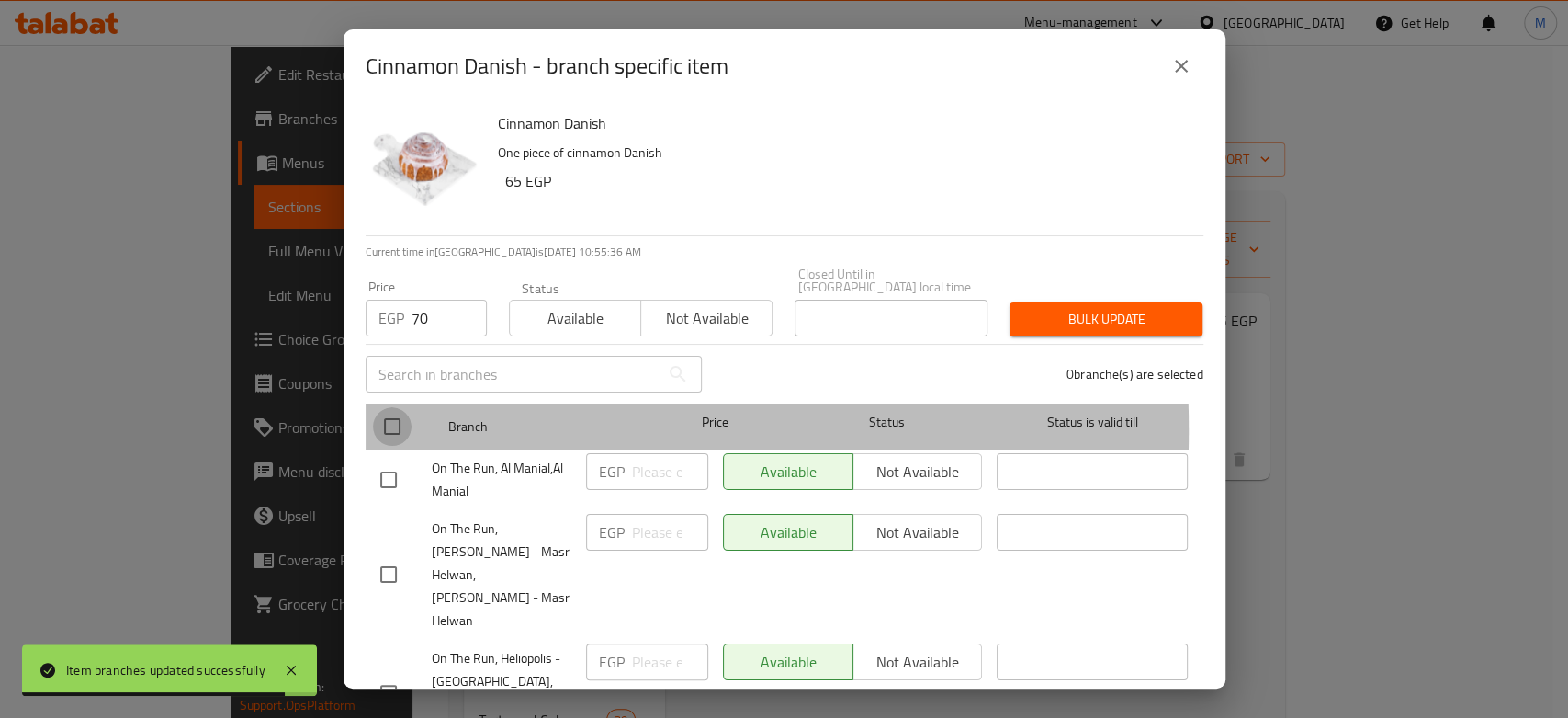
click at [388, 416] on input "checkbox" at bounding box center [392, 426] width 39 height 39
checkbox input "true"
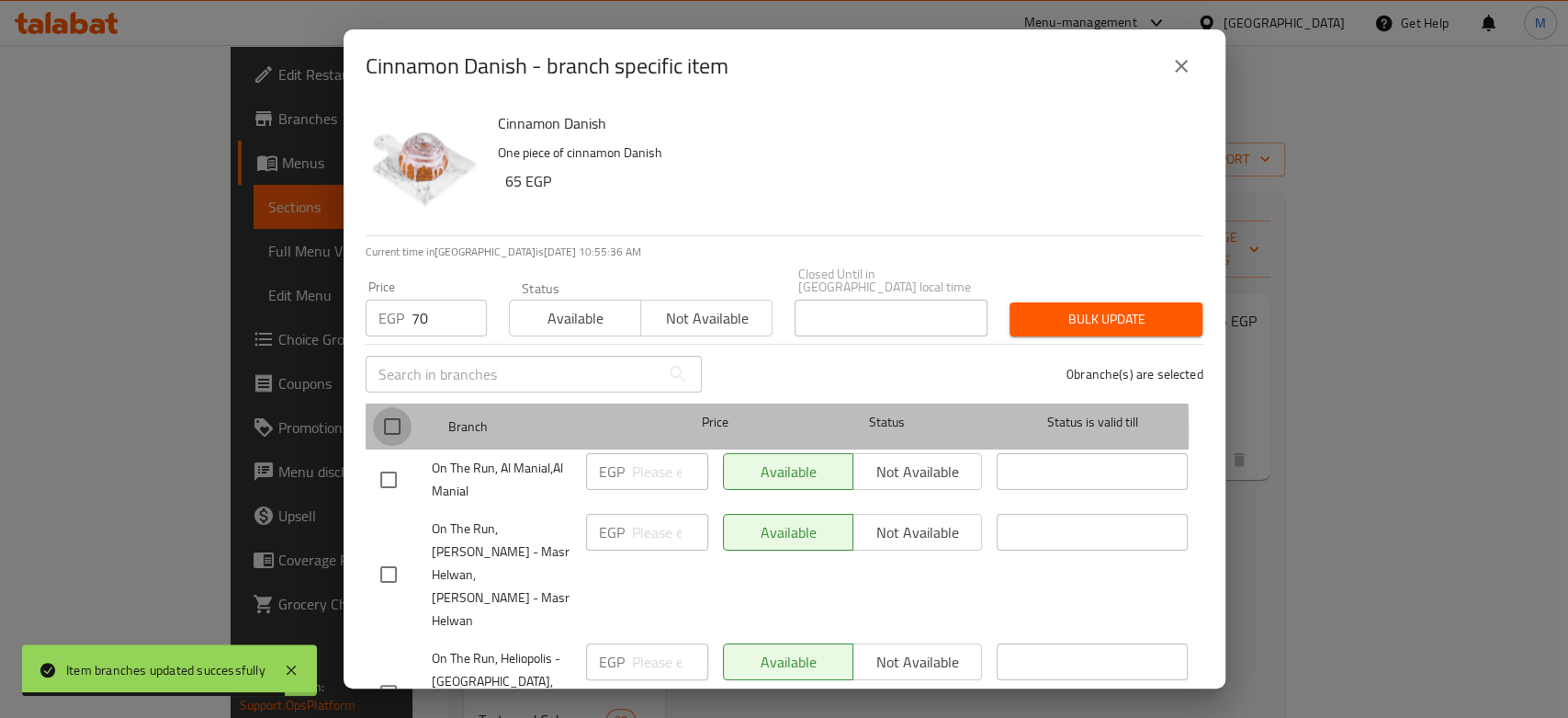
checkbox input "true"
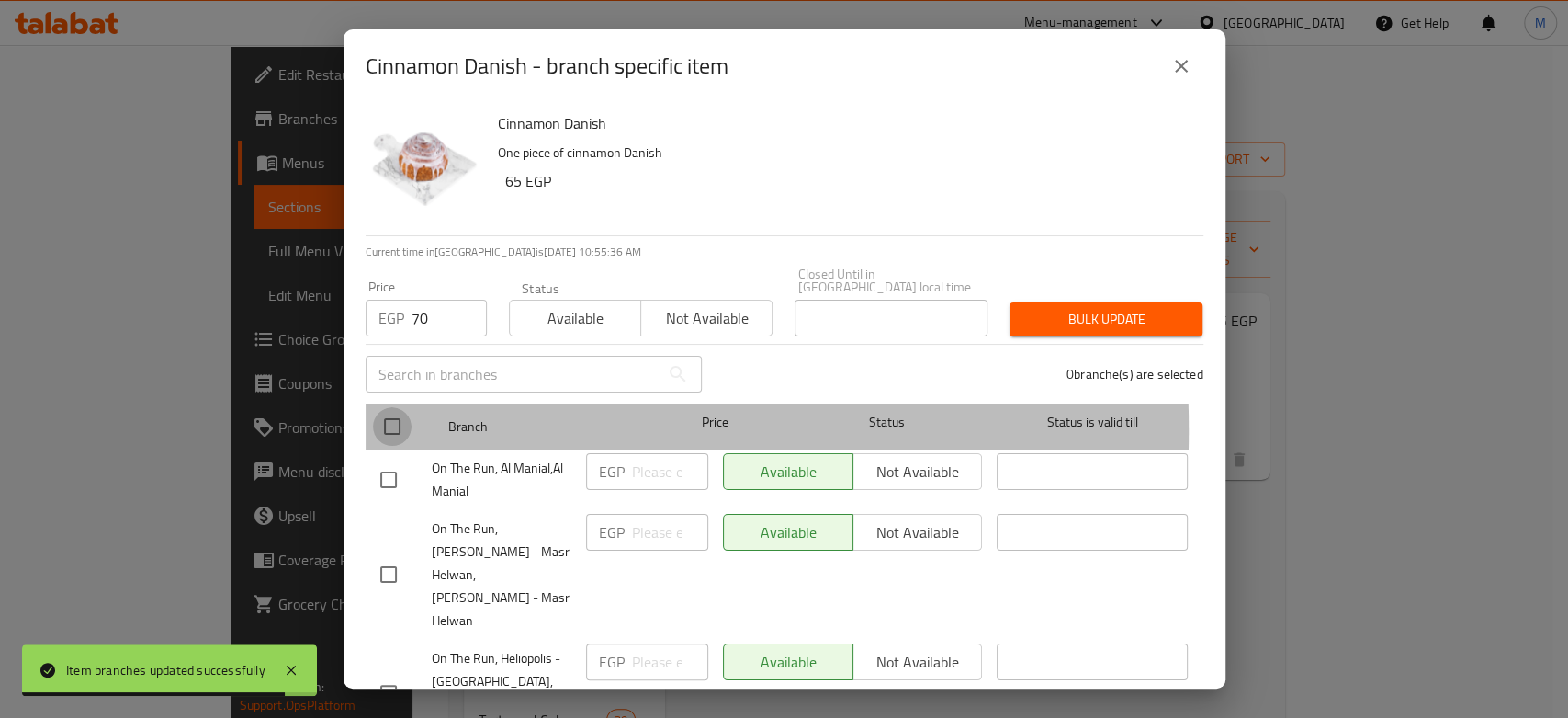
checkbox input "true"
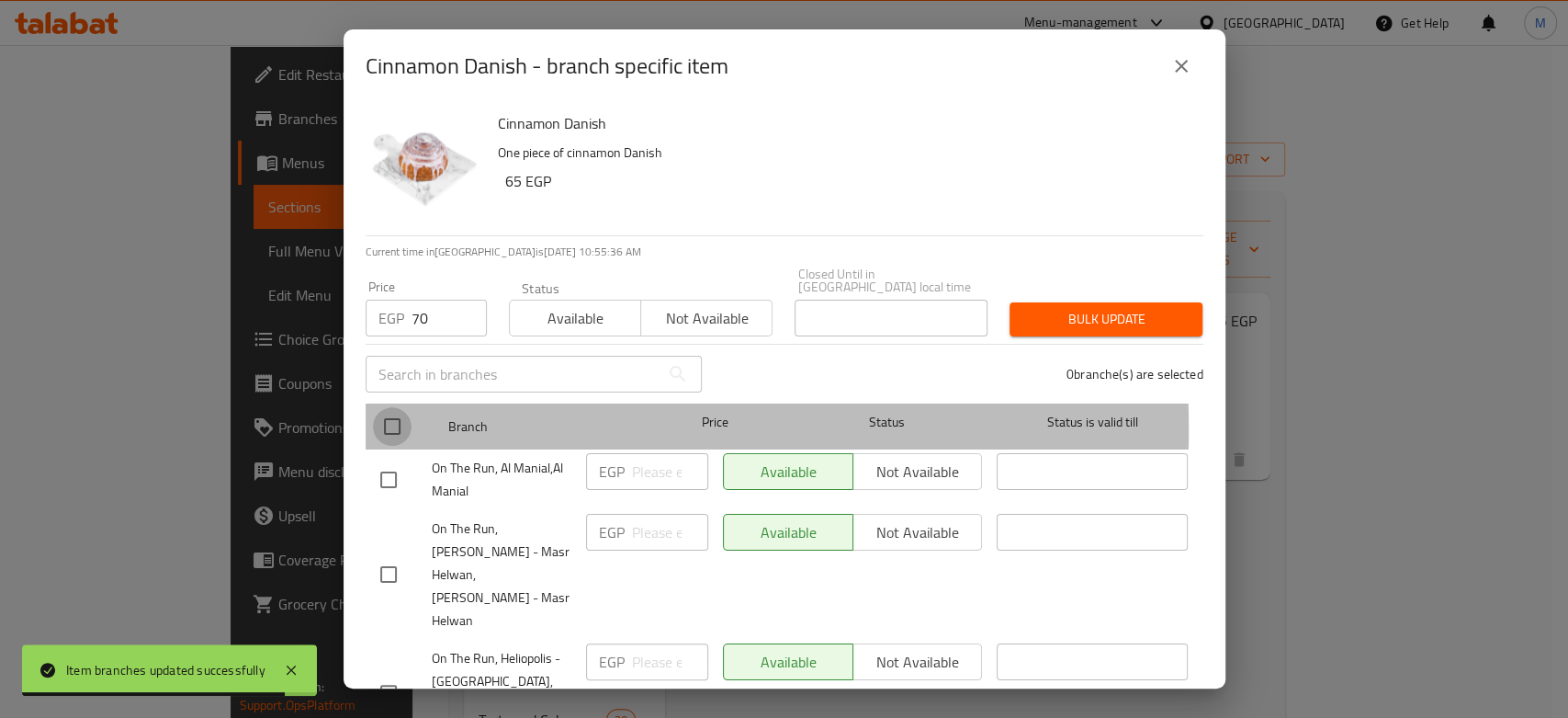
checkbox input "true"
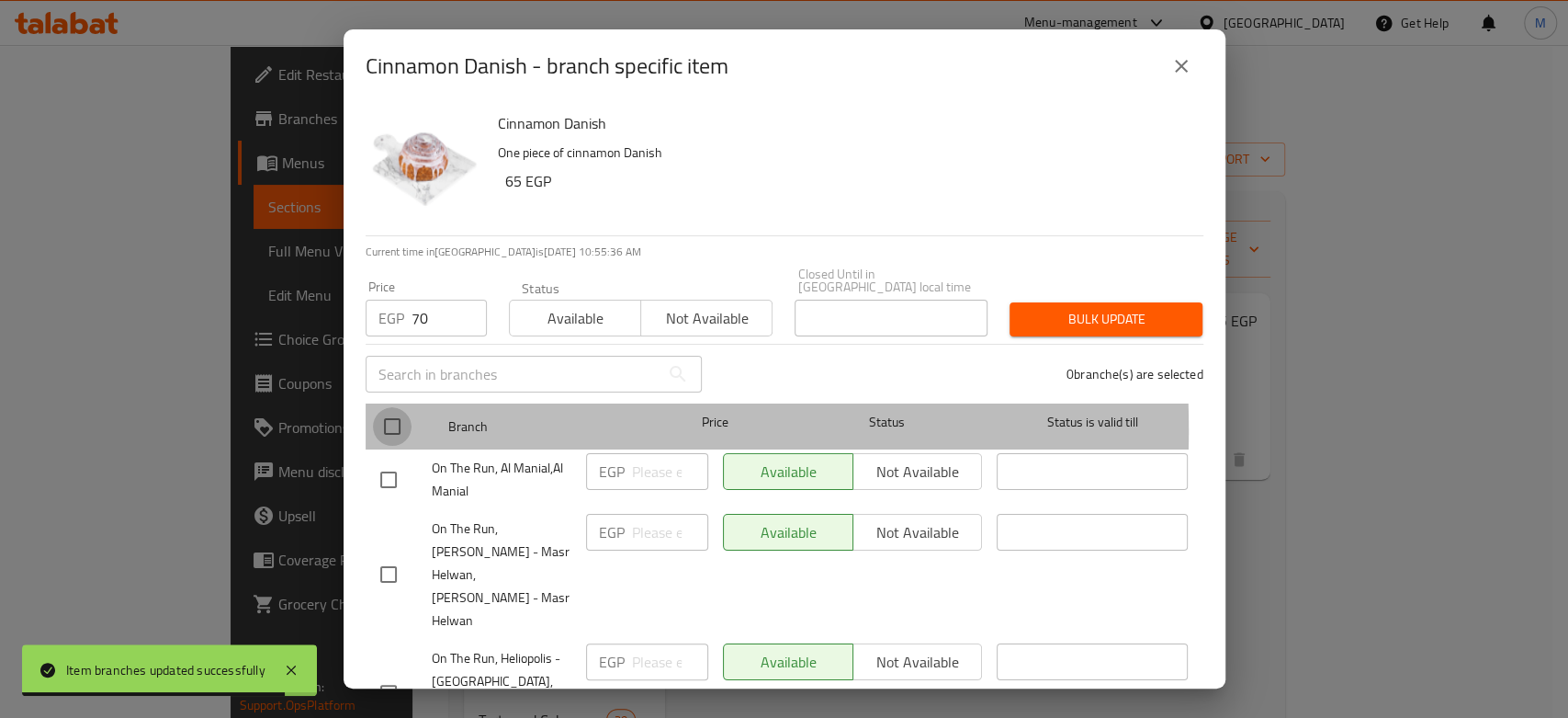
checkbox input "true"
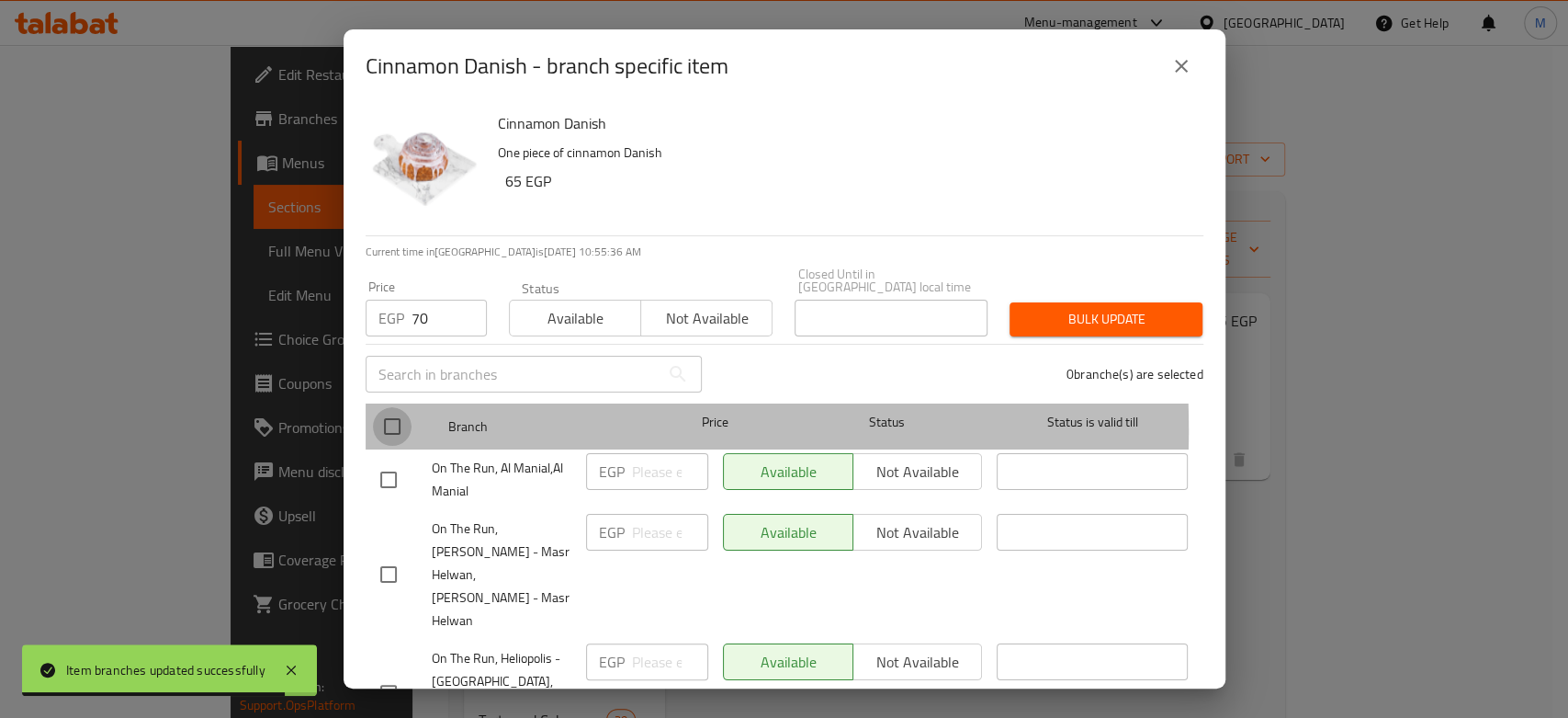
checkbox input "true"
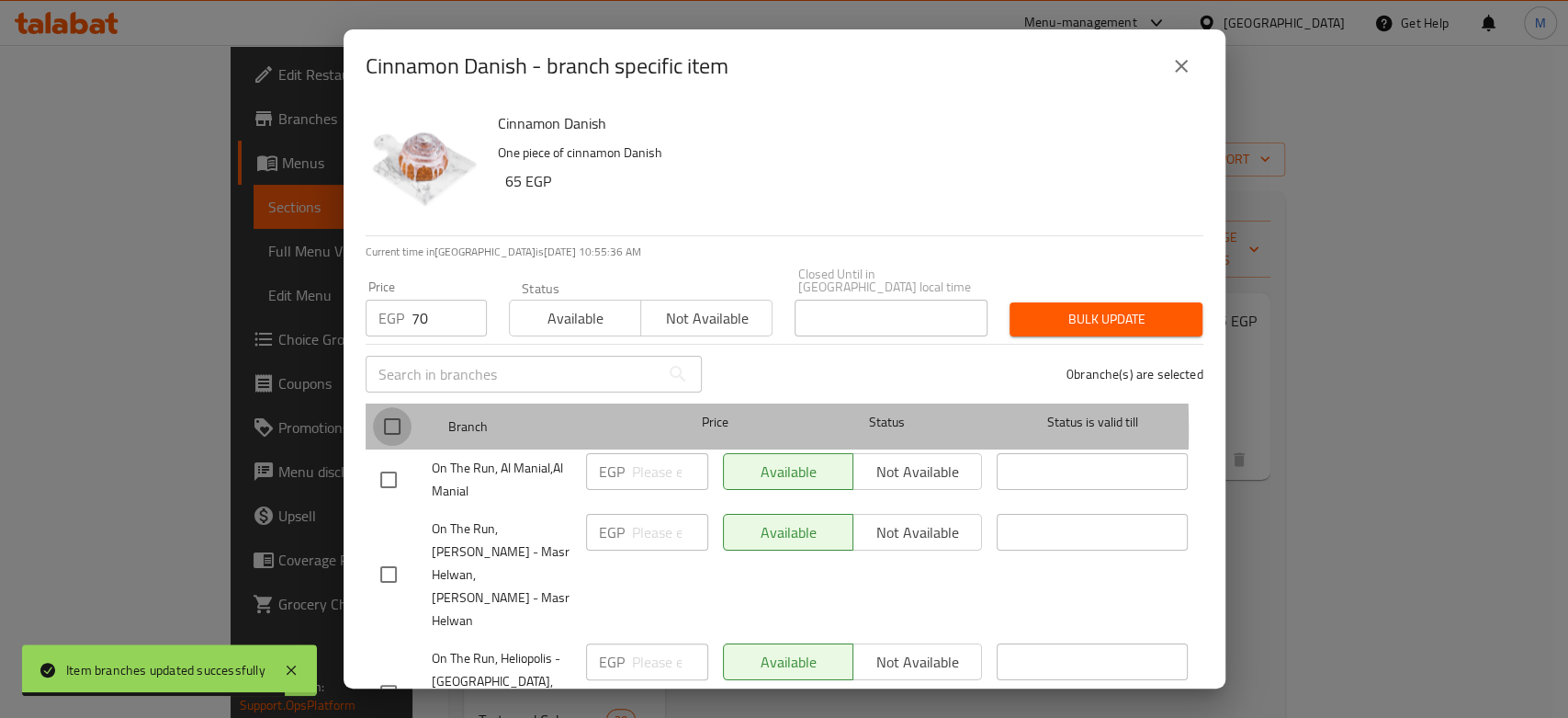
checkbox input "true"
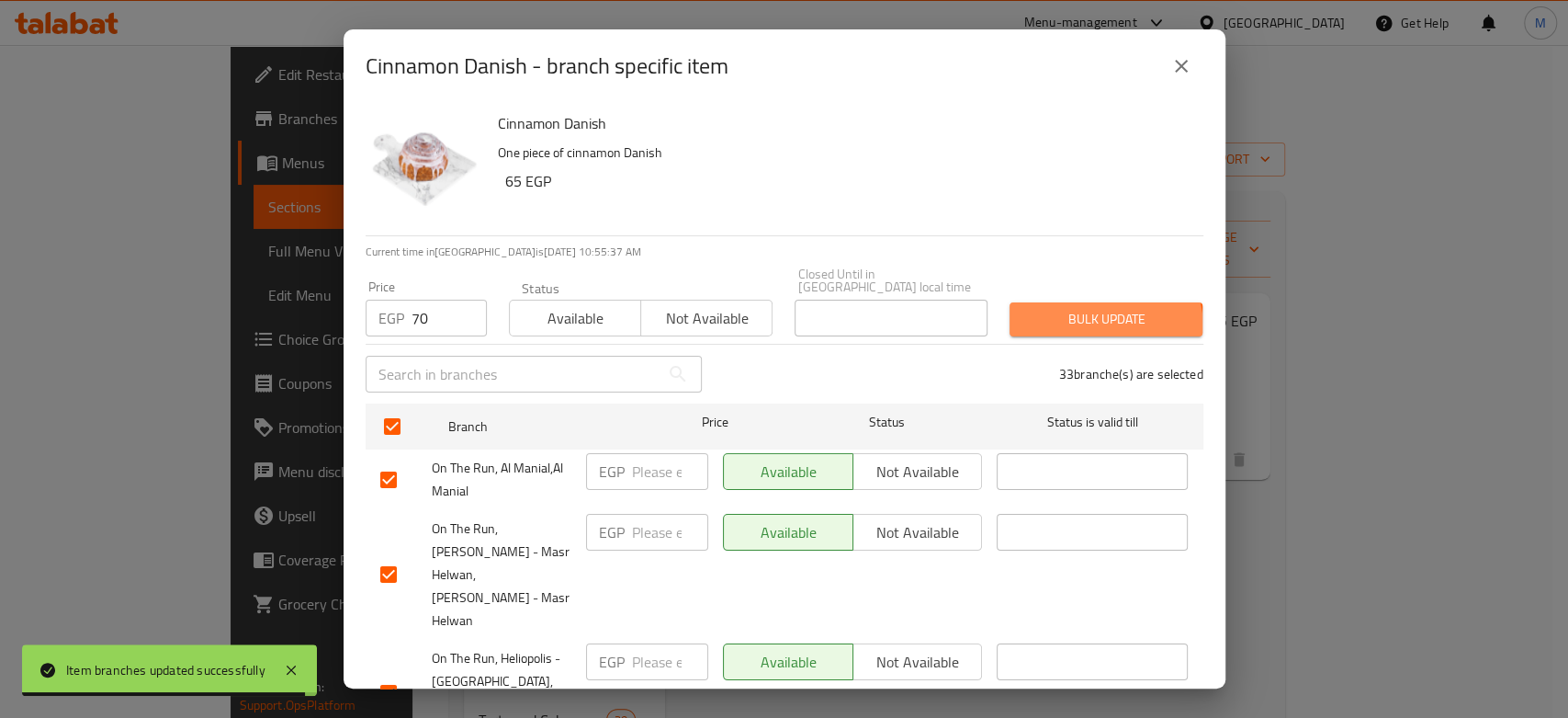
click at [1046, 319] on button "Bulk update" at bounding box center [1106, 319] width 193 height 34
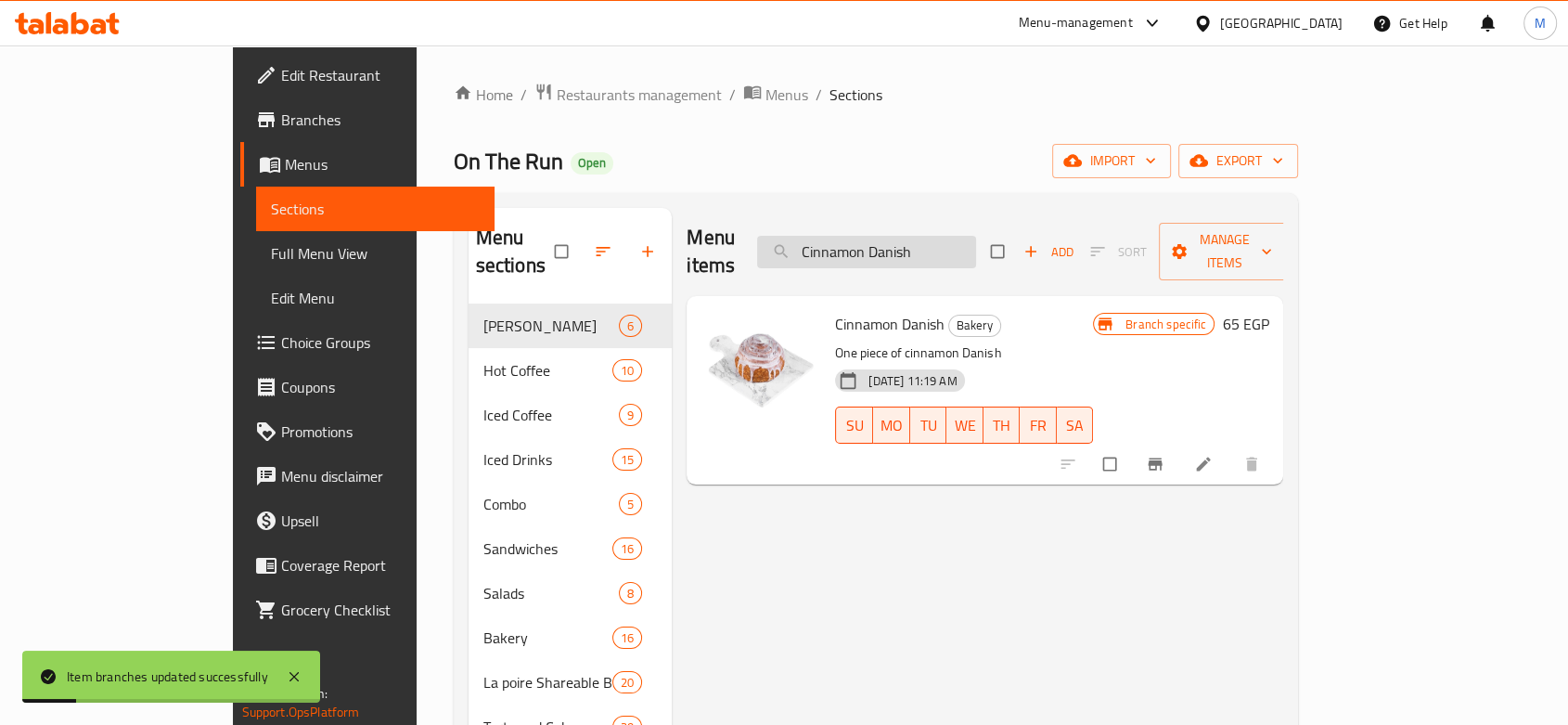
click at [927, 236] on input "Cinnamon Danish" at bounding box center [866, 251] width 219 height 32
paste input "aramel Chocolate Bar 100 Gm"
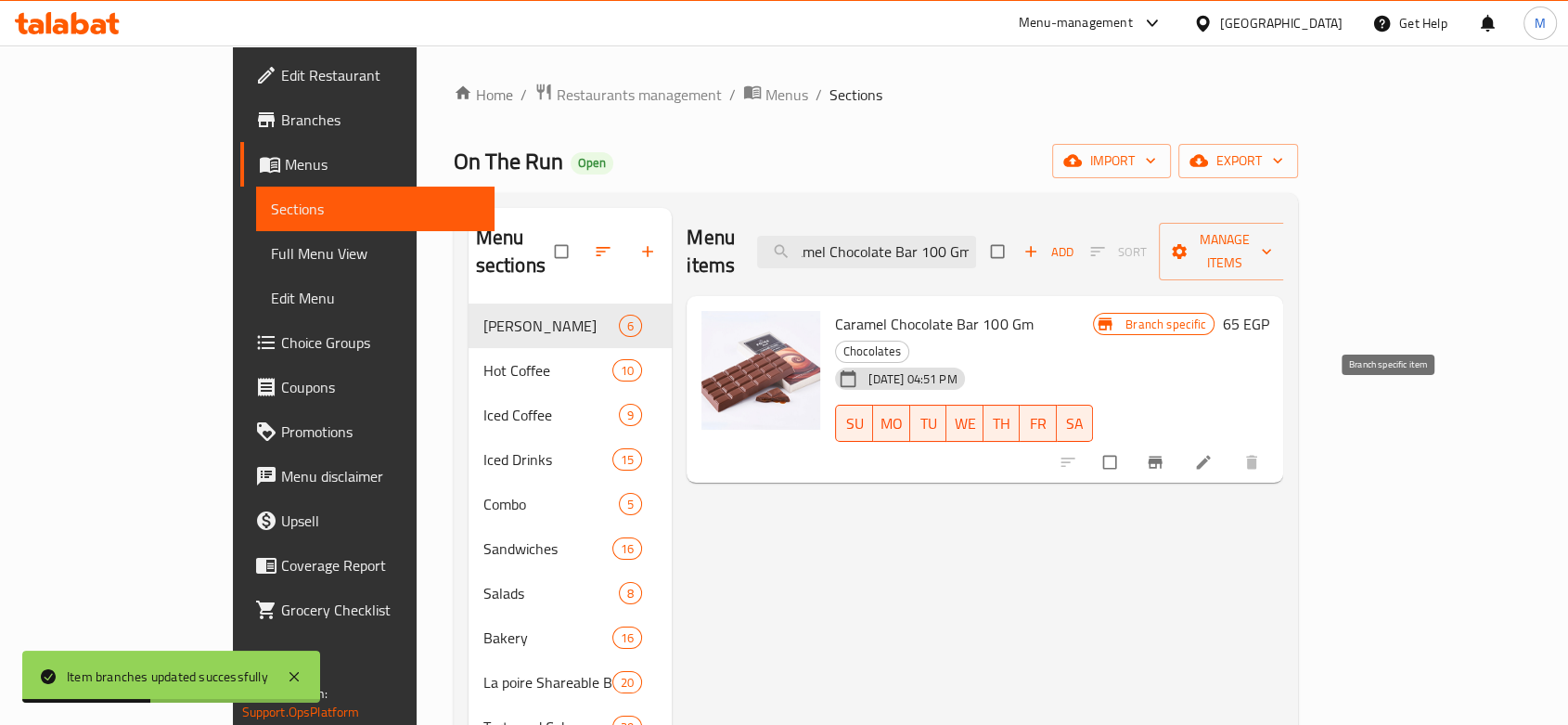
type input "Caramel Chocolate Bar 100 Gm"
click at [1165, 453] on icon "Branch-specific-item" at bounding box center [1155, 461] width 18 height 18
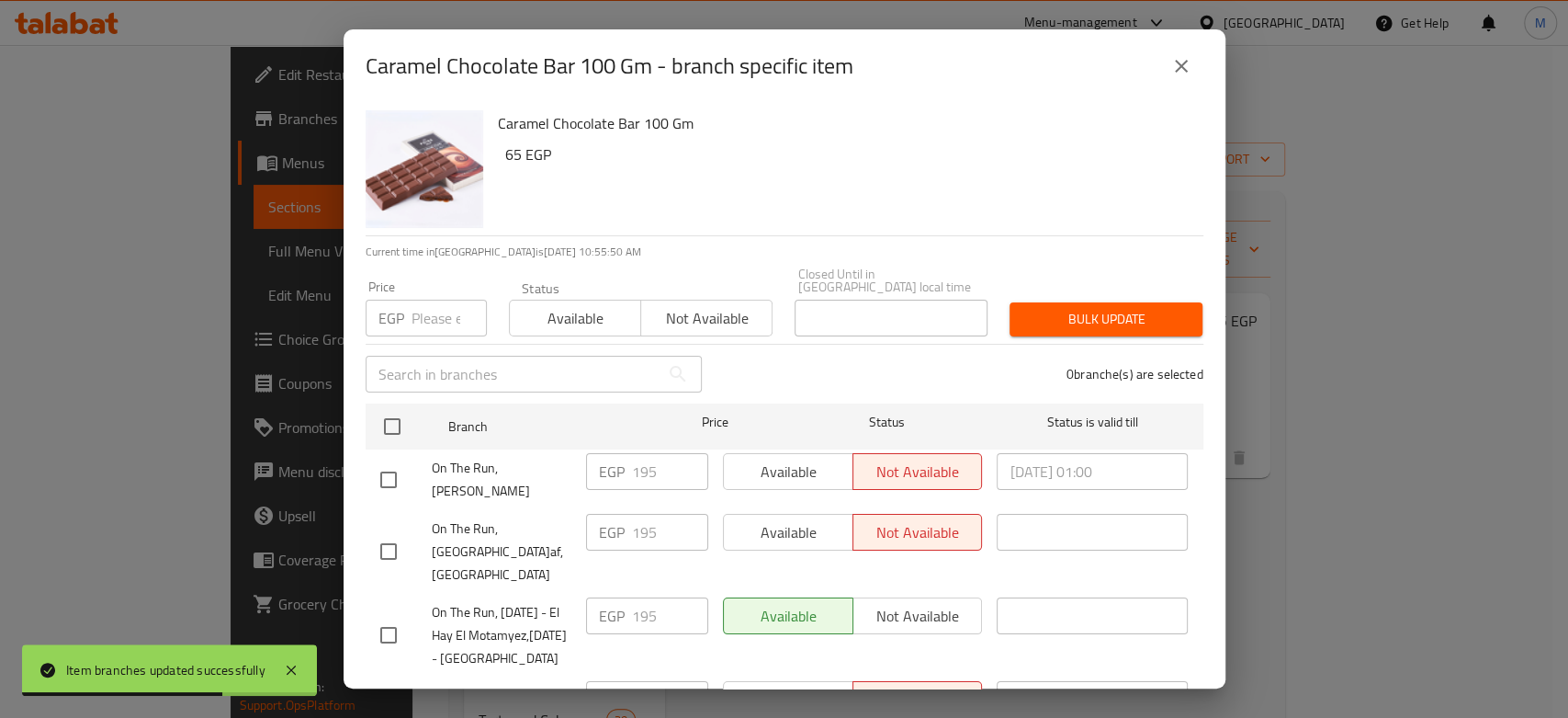
click at [440, 310] on input "number" at bounding box center [449, 318] width 75 height 37
paste input "225"
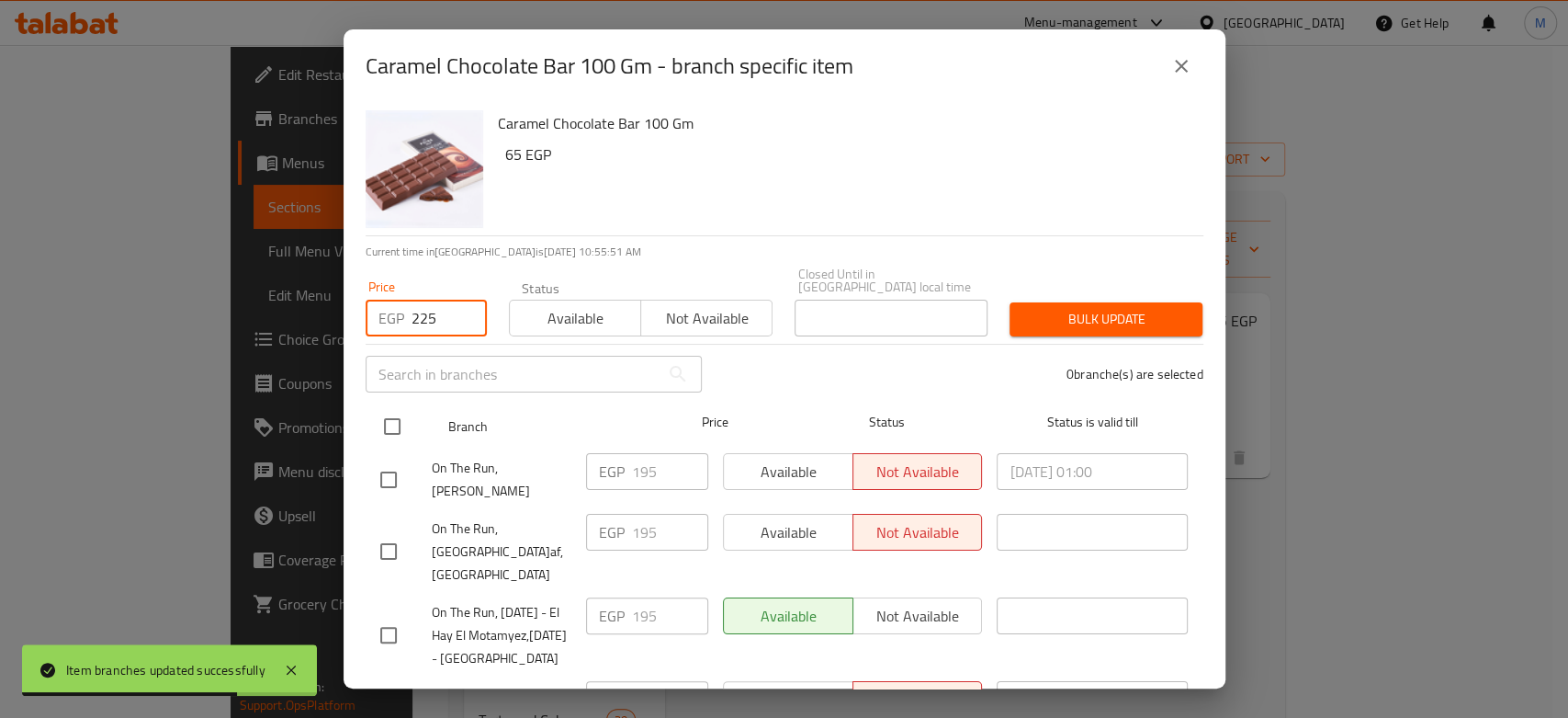
type input "225"
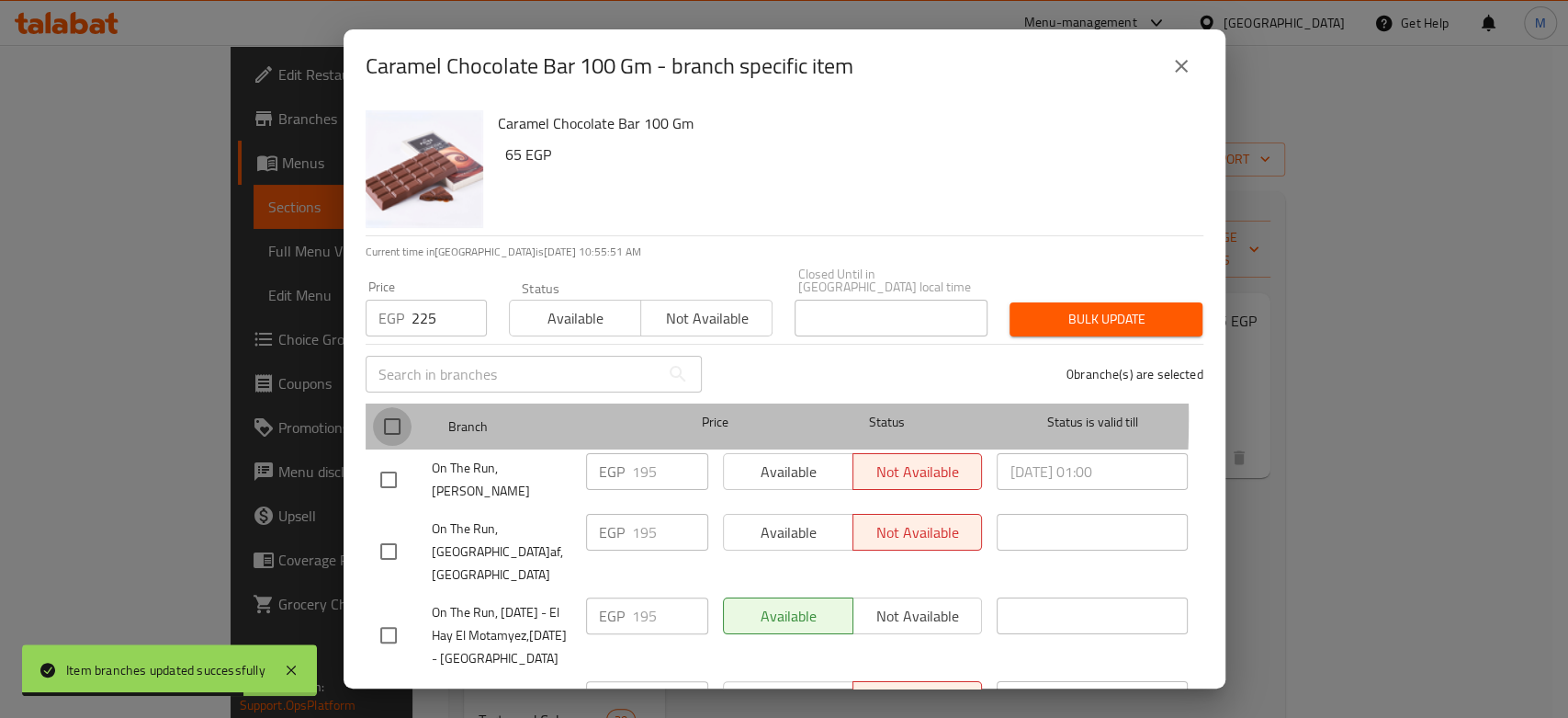
click at [390, 407] on input "checkbox" at bounding box center [392, 426] width 39 height 39
checkbox input "true"
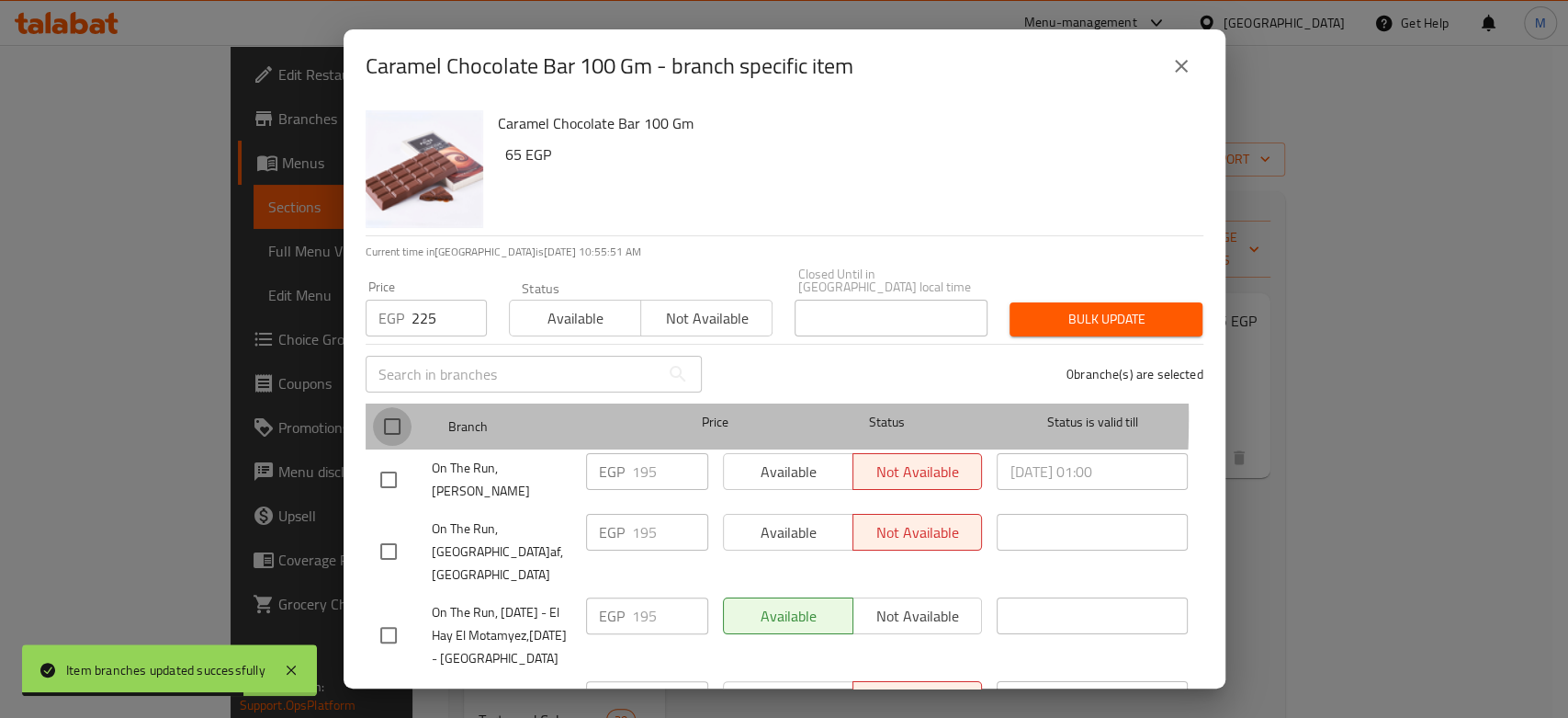
checkbox input "true"
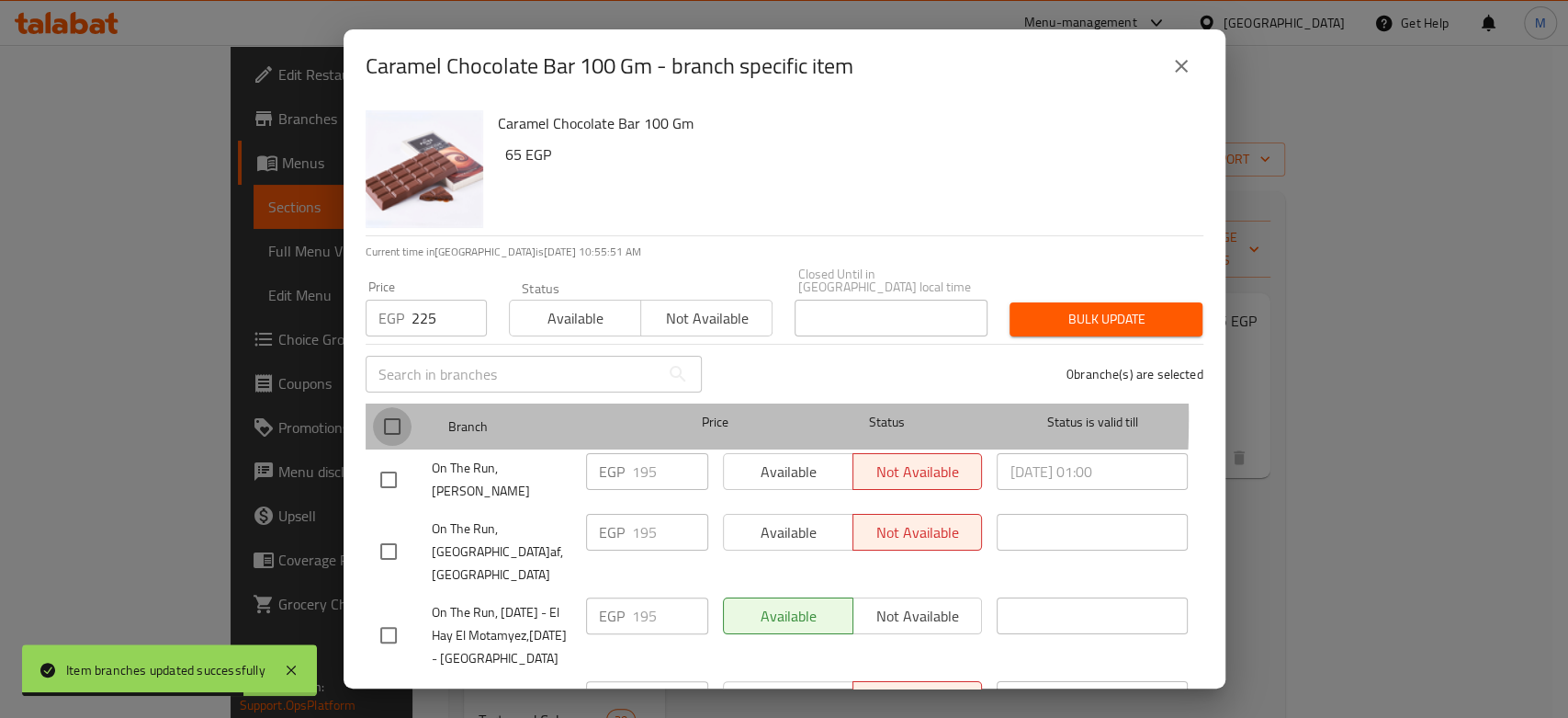
checkbox input "true"
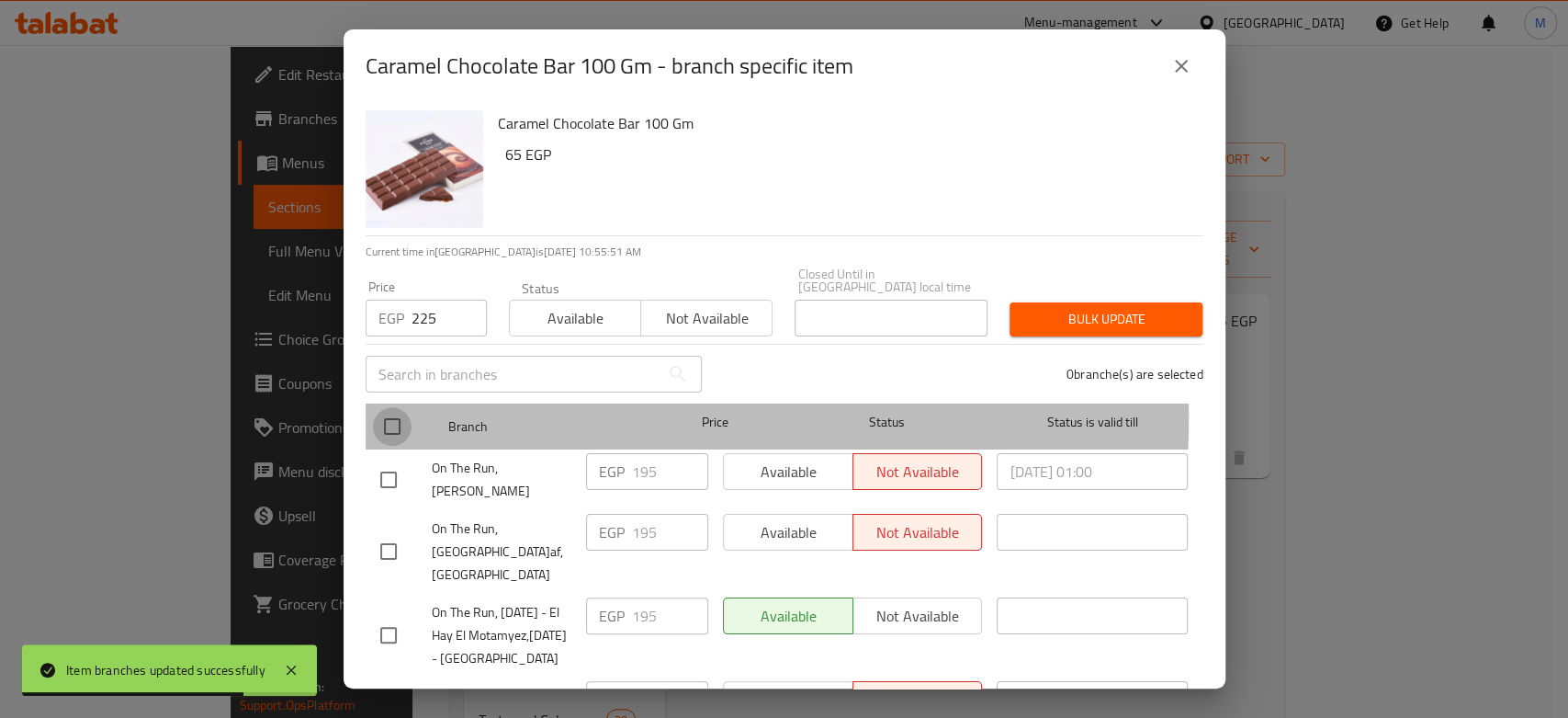
checkbox input "true"
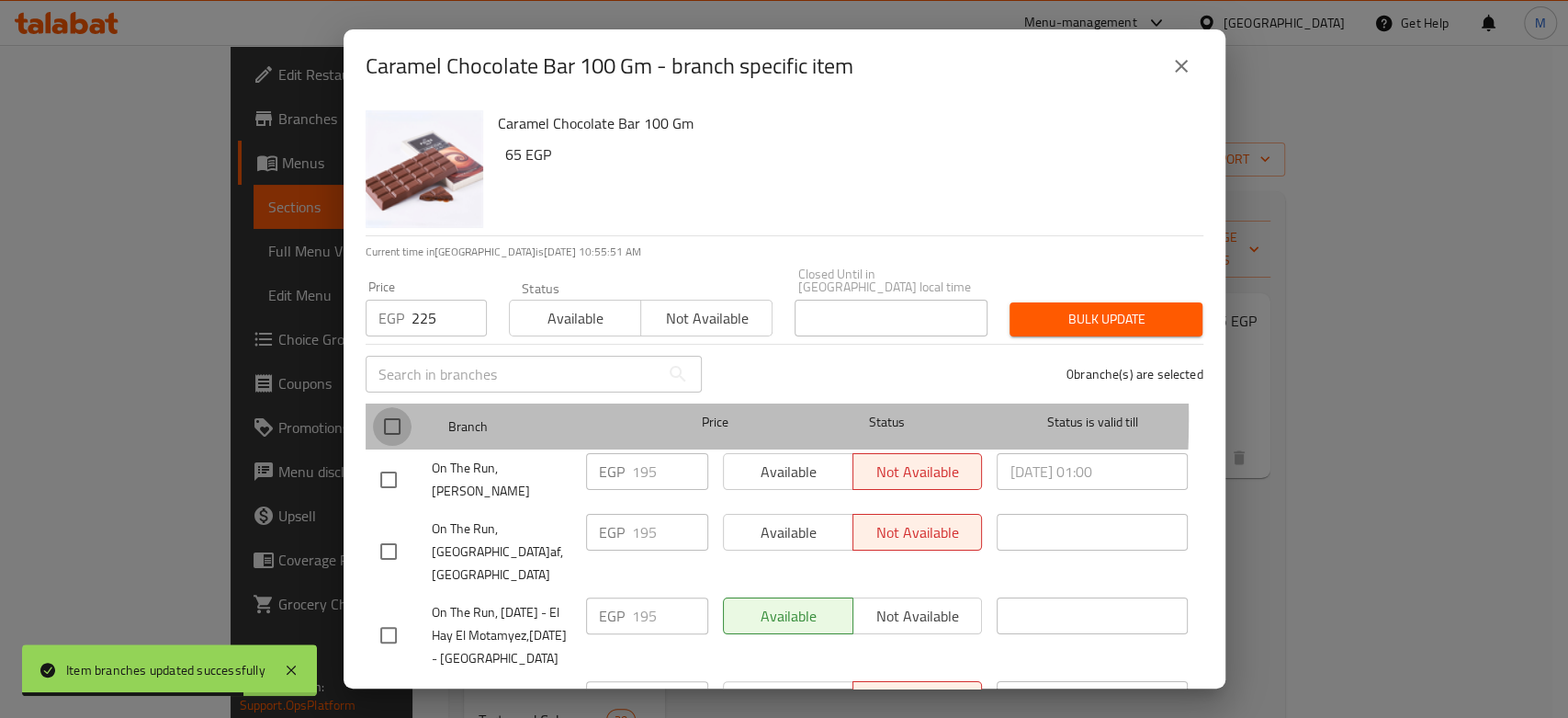
checkbox input "true"
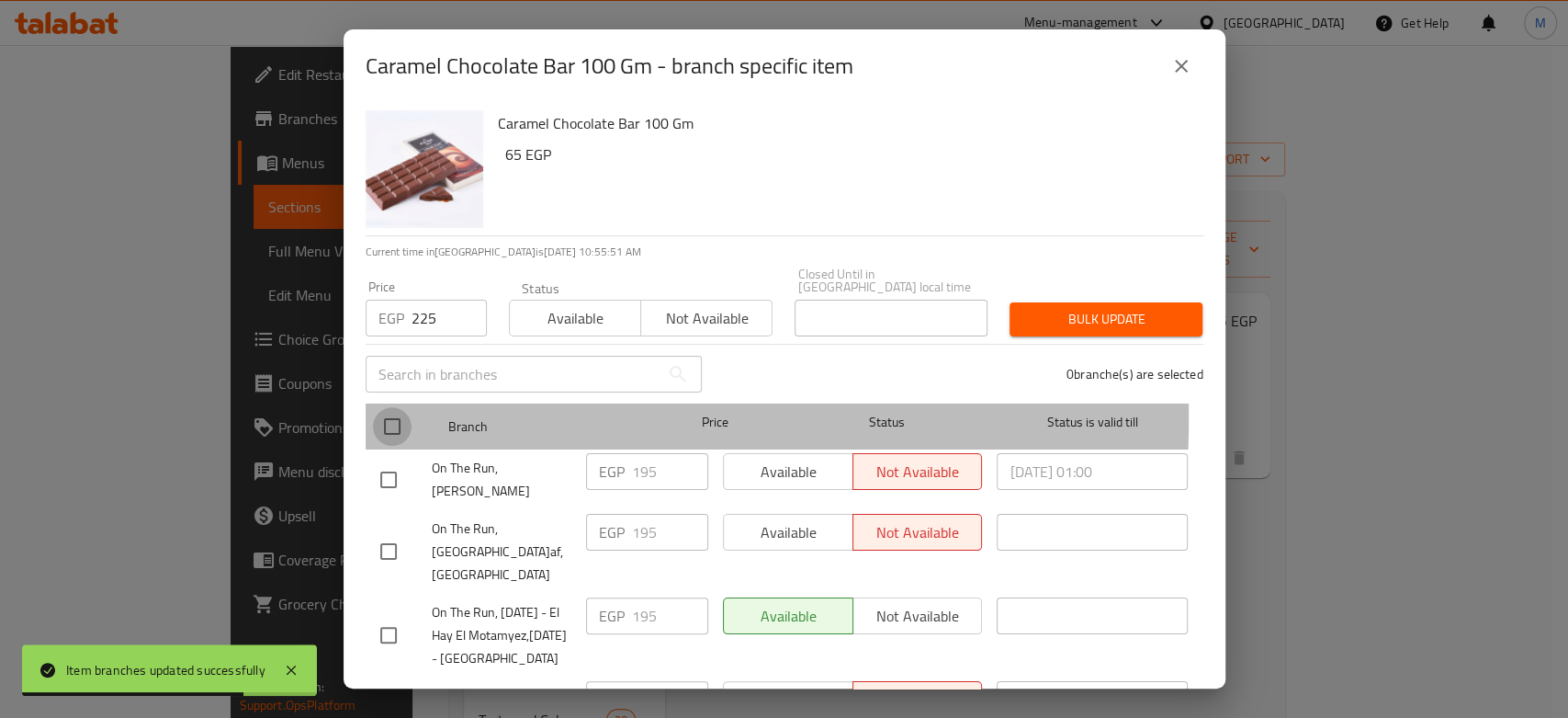
checkbox input "true"
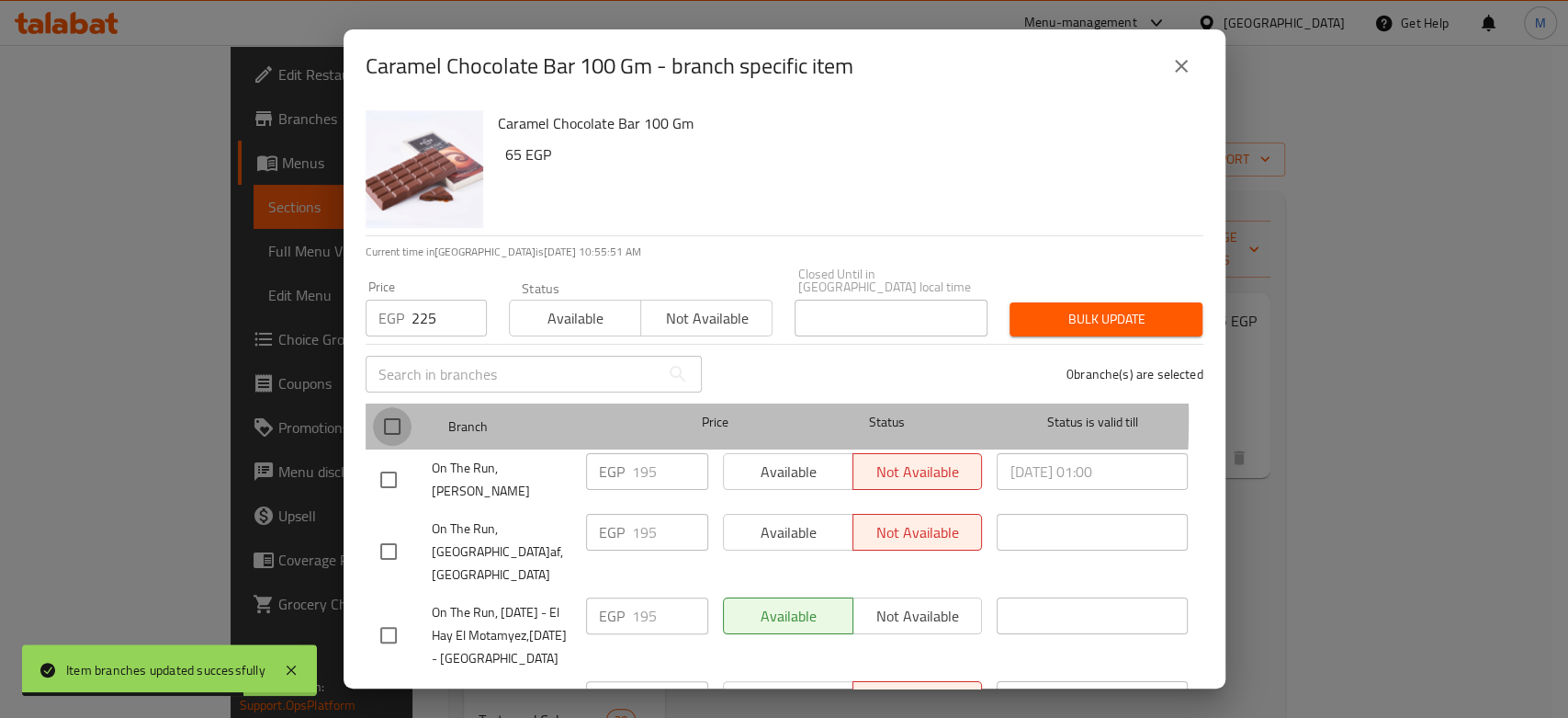
checkbox input "true"
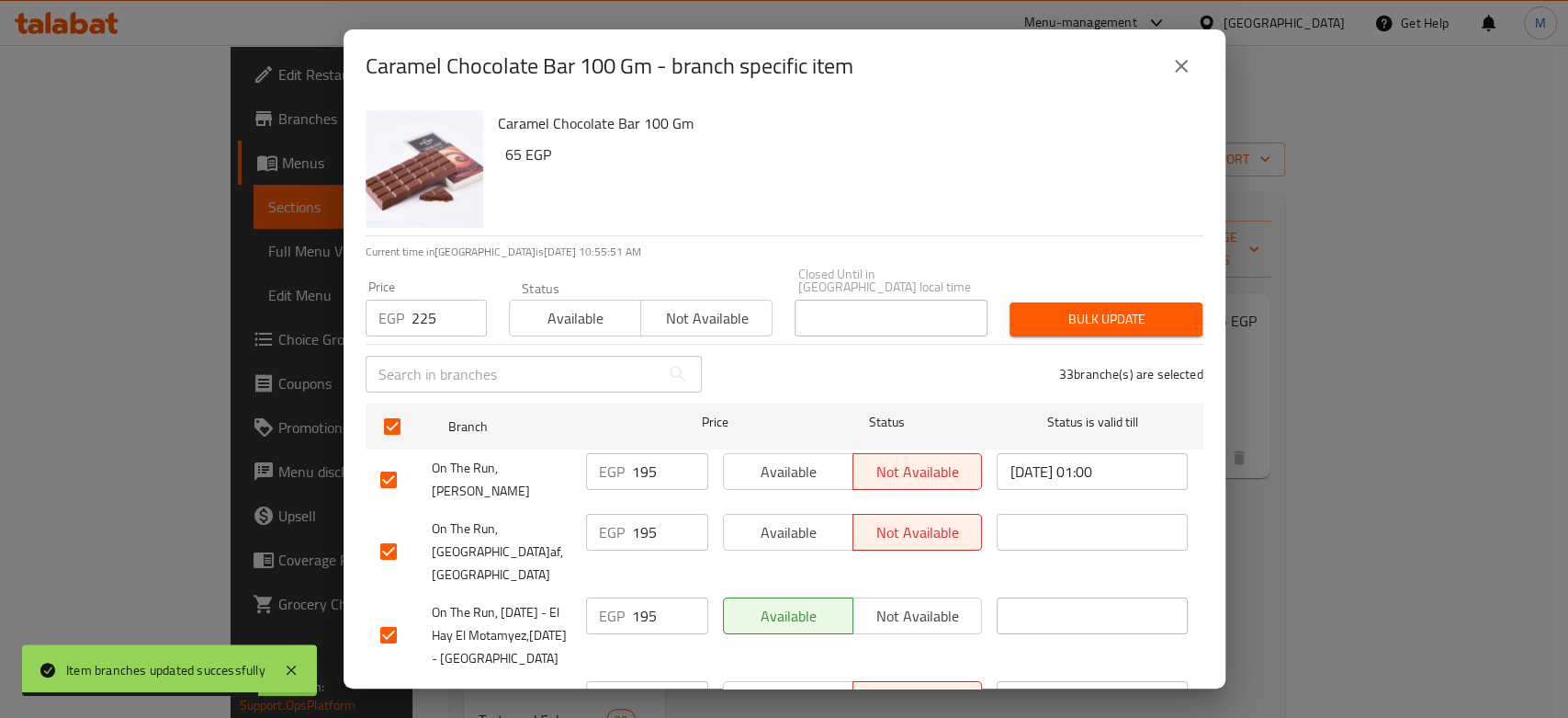
click at [1024, 310] on span "Bulk update" at bounding box center [1106, 319] width 164 height 23
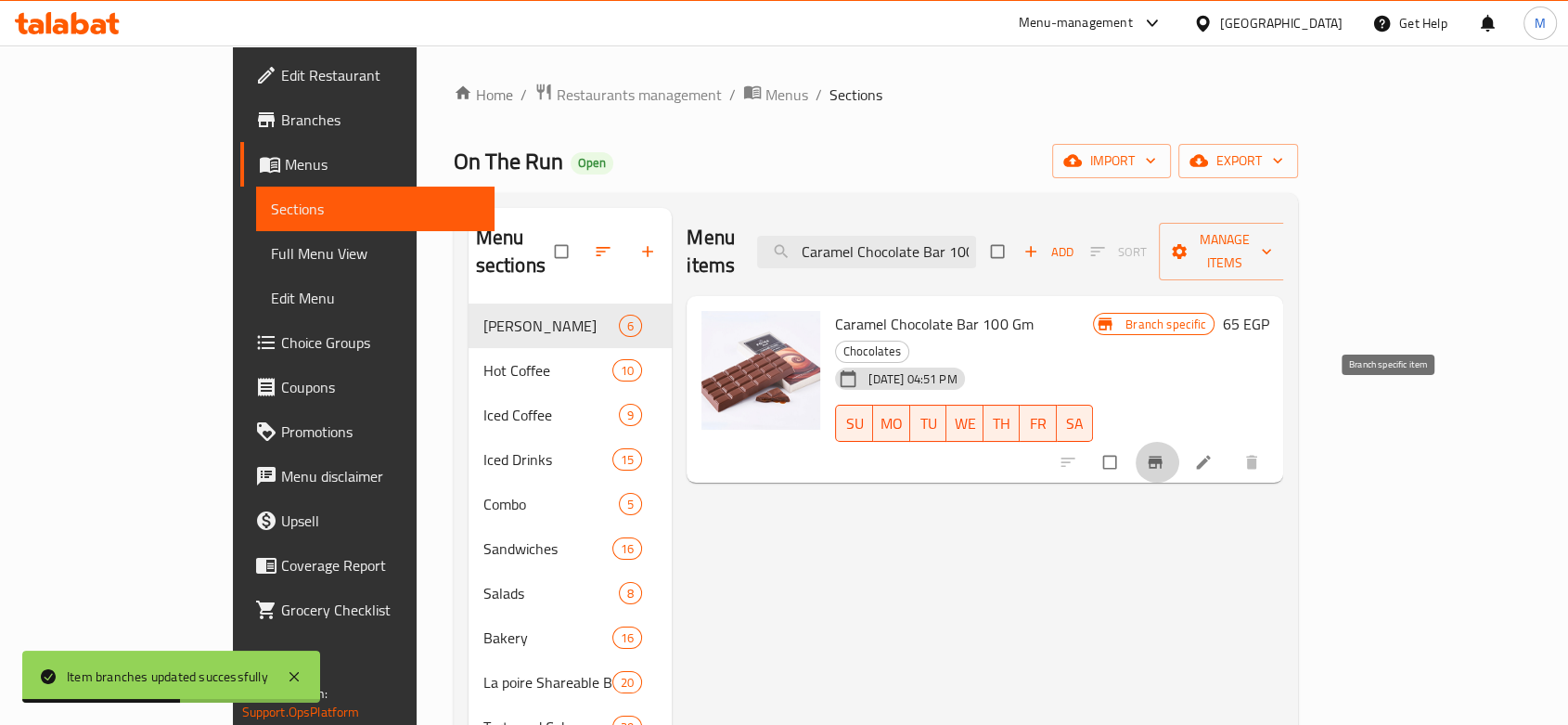
click at [1163, 456] on icon "Branch-specific-item" at bounding box center [1155, 462] width 14 height 12
click at [921, 246] on input "Caramel Chocolate Bar 100 Gm" at bounding box center [866, 251] width 219 height 32
paste input "hocolate Bar Dark Sea Salt Filling"
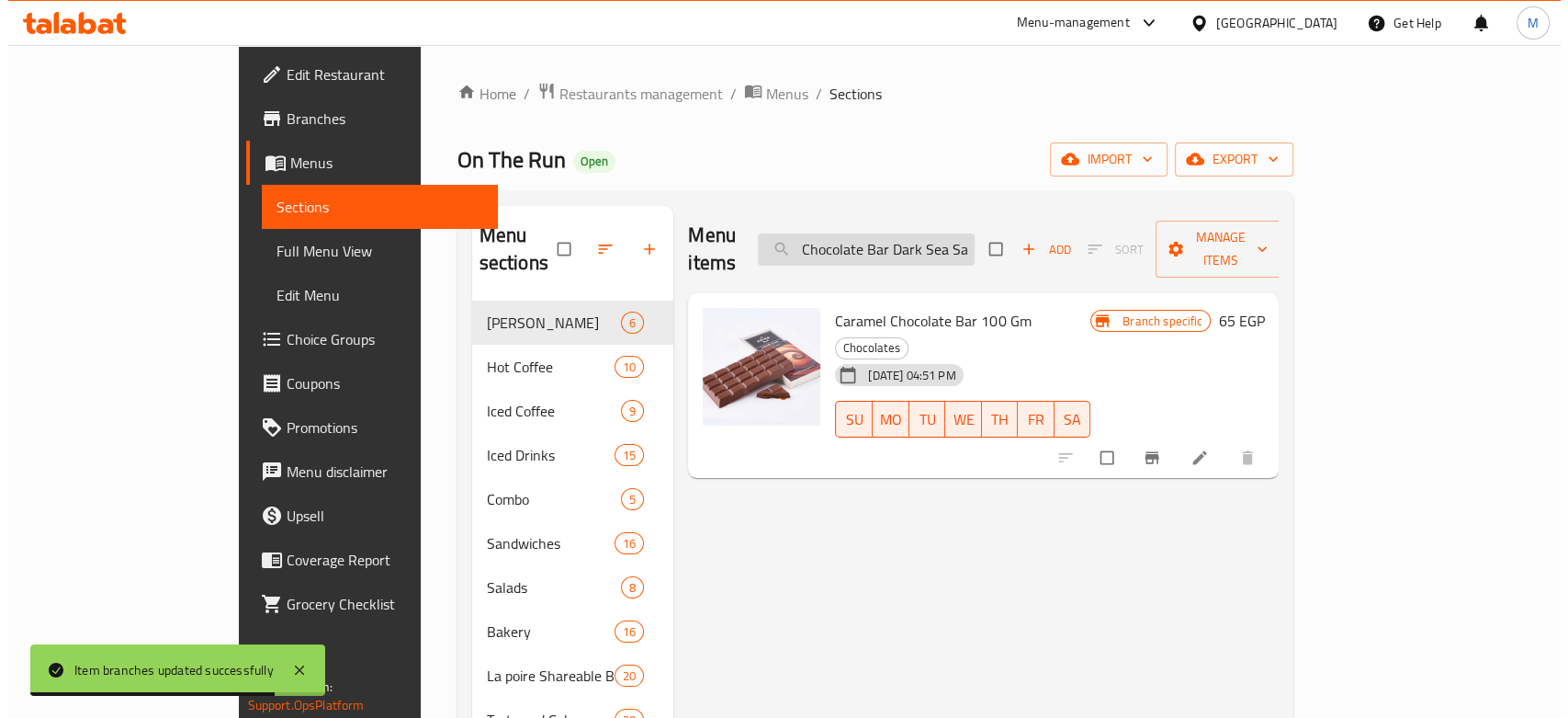
scroll to position [0, 45]
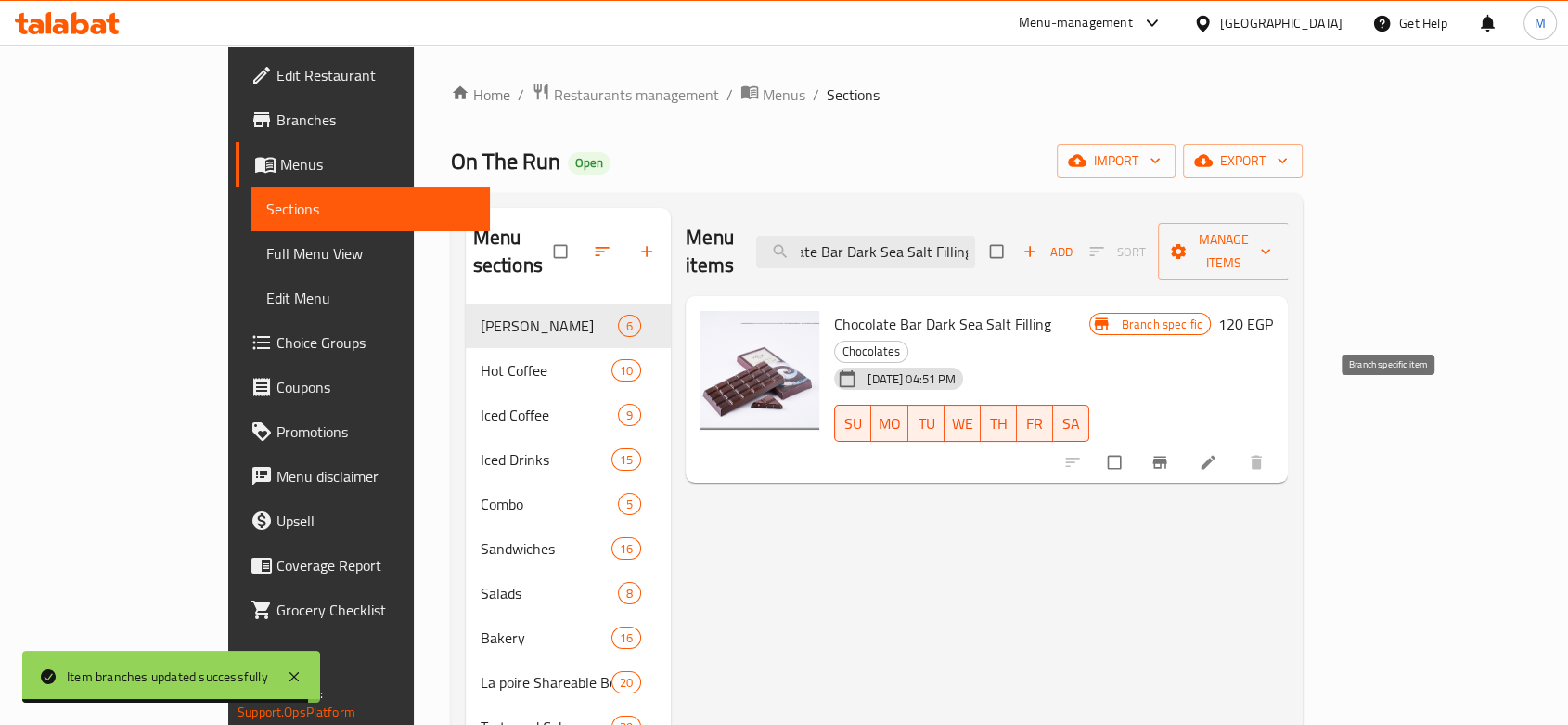
type input "Chocolate Bar Dark Sea Salt Filling"
click at [1167, 456] on icon "Branch-specific-item" at bounding box center [1159, 462] width 14 height 12
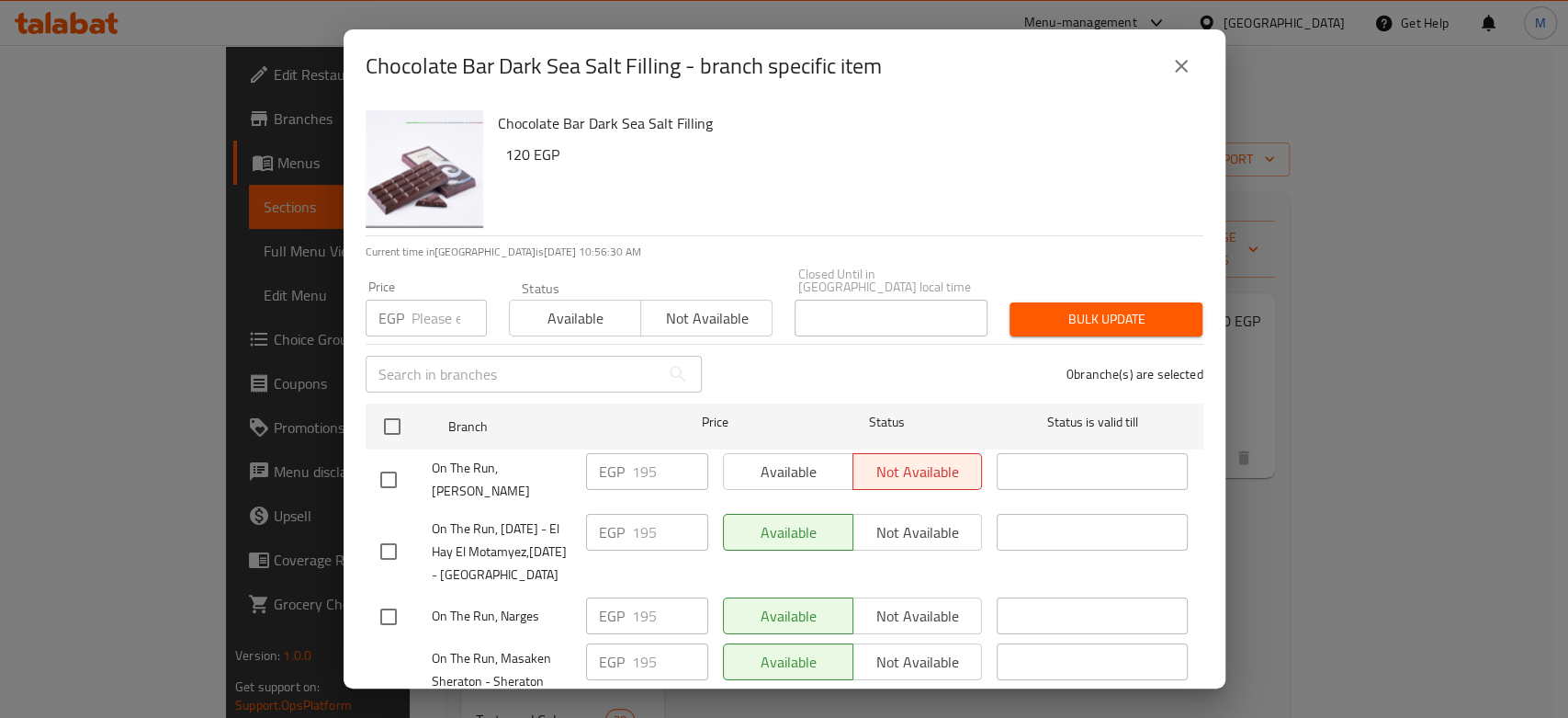
click at [436, 313] on input "number" at bounding box center [449, 318] width 75 height 37
paste input "225"
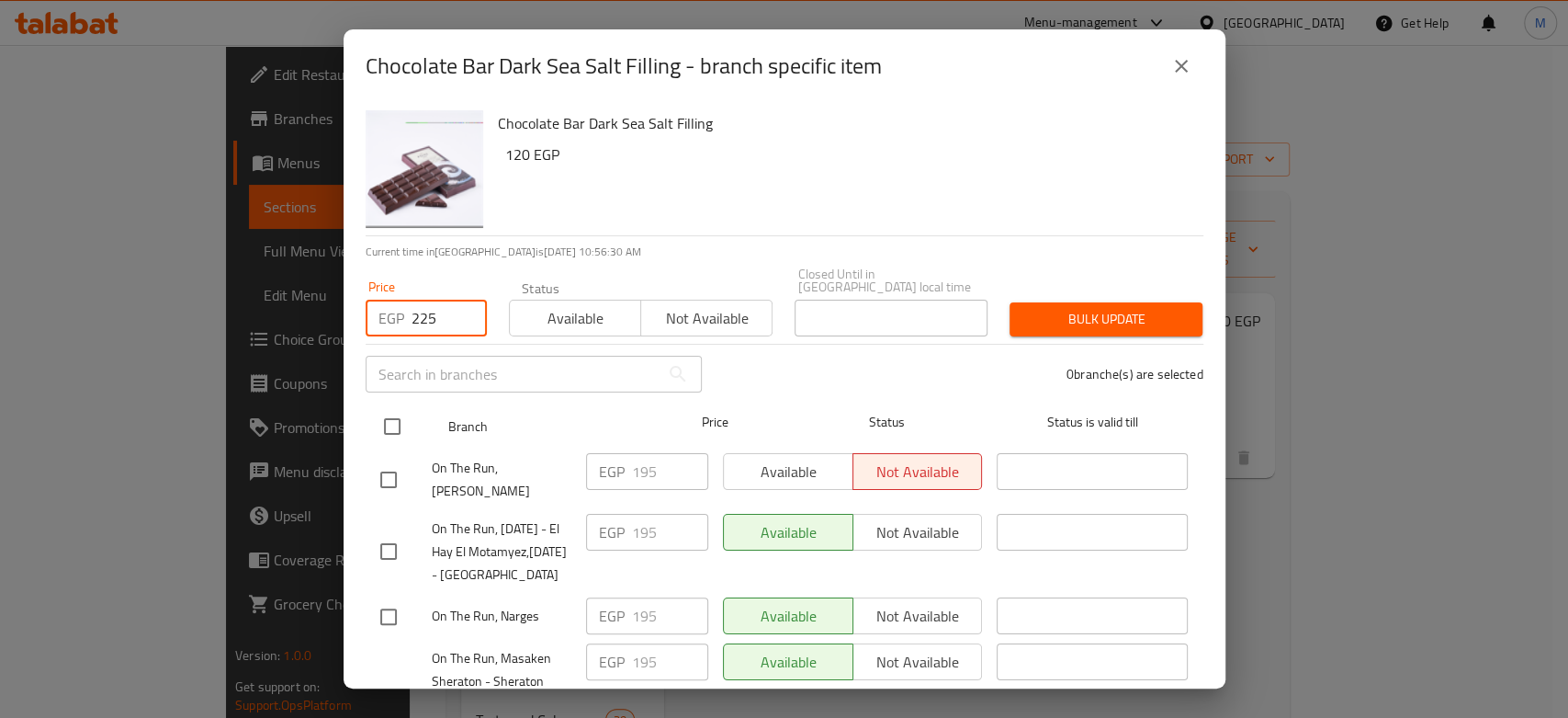
type input "225"
click at [394, 407] on input "checkbox" at bounding box center [392, 426] width 39 height 39
checkbox input "true"
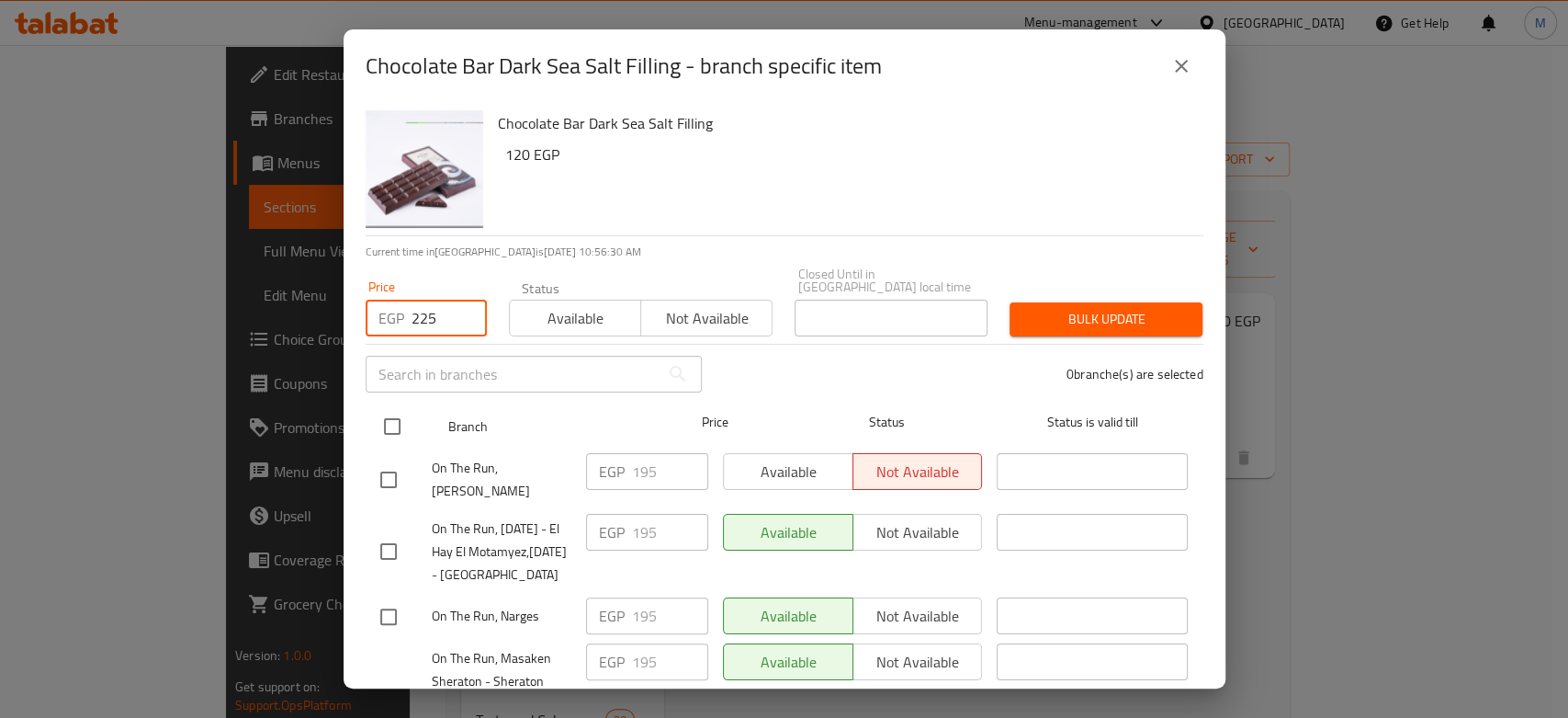
checkbox input "true"
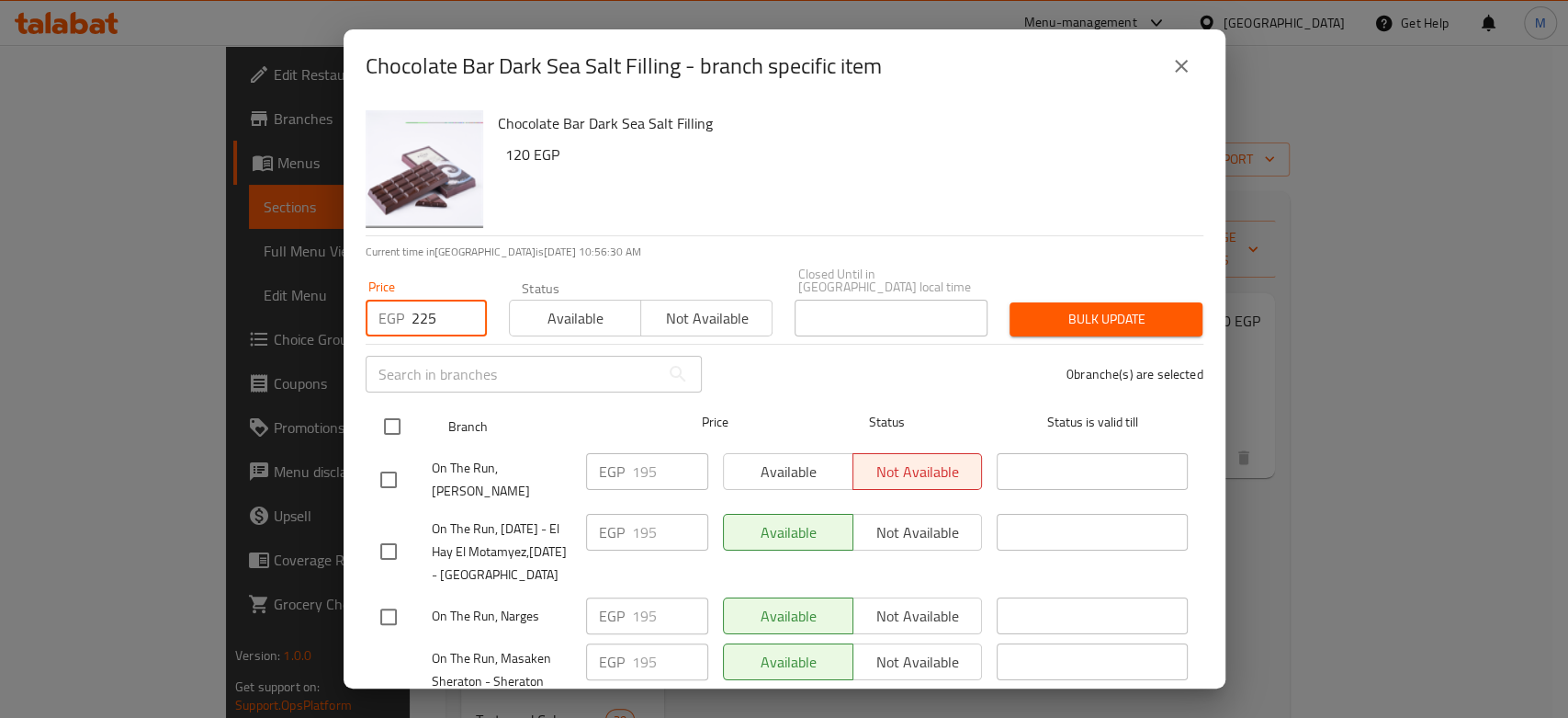
checkbox input "true"
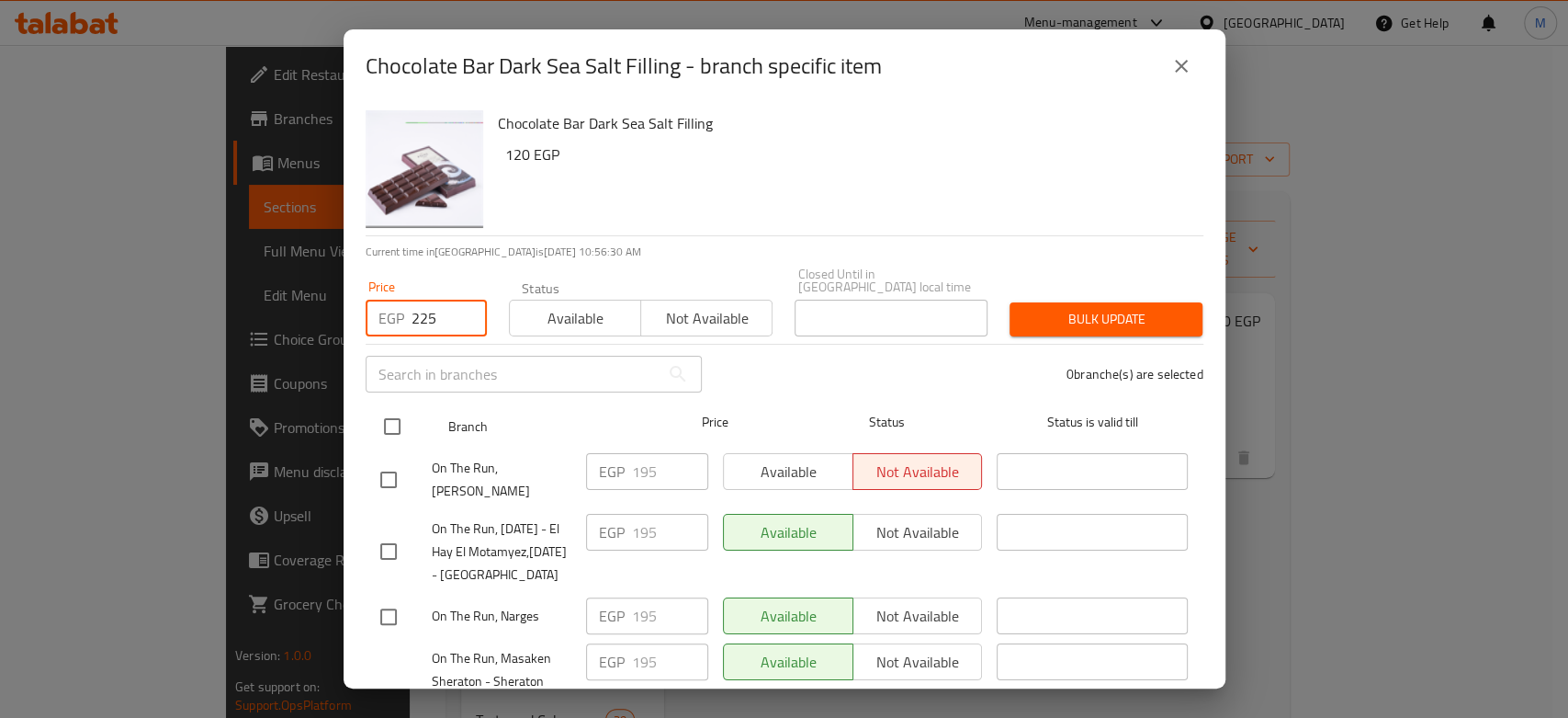
checkbox input "true"
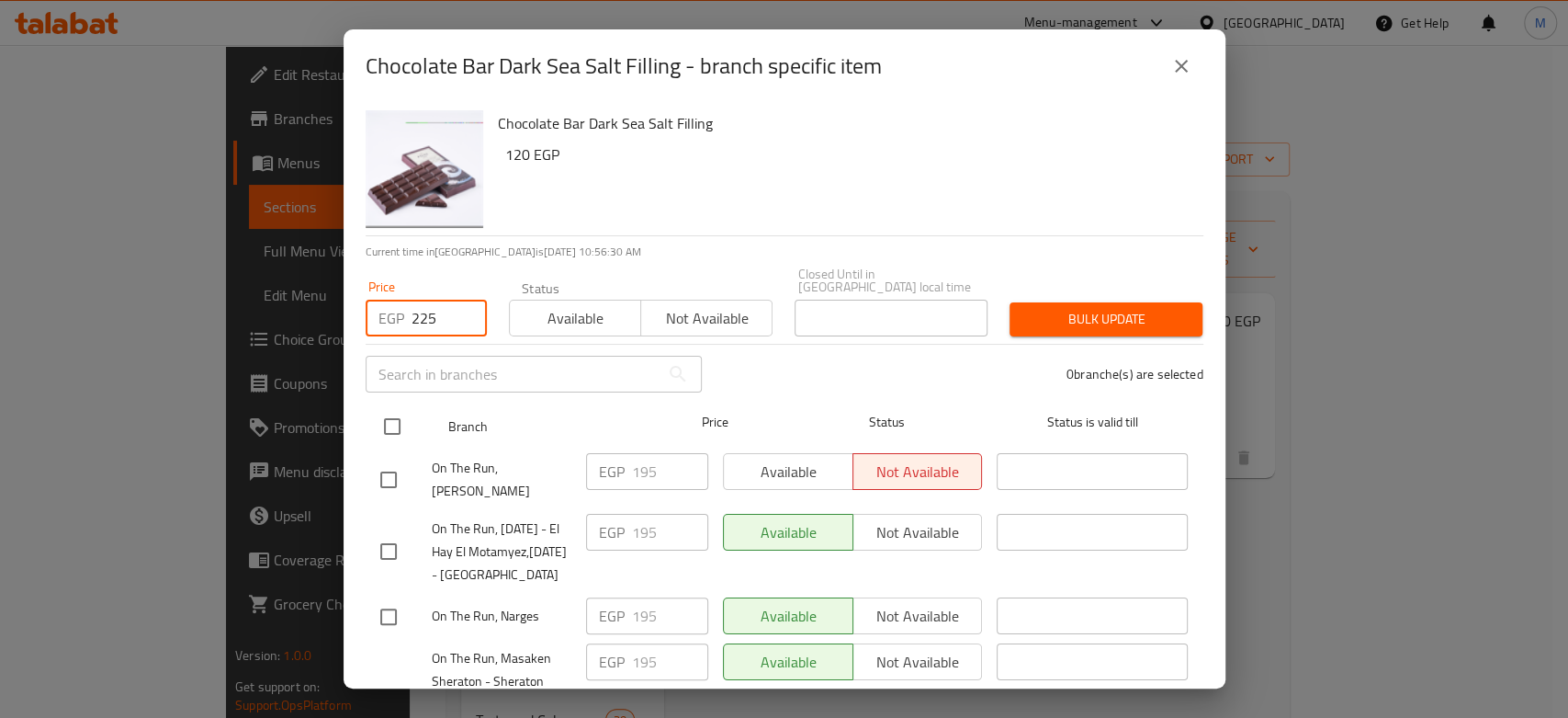
checkbox input "true"
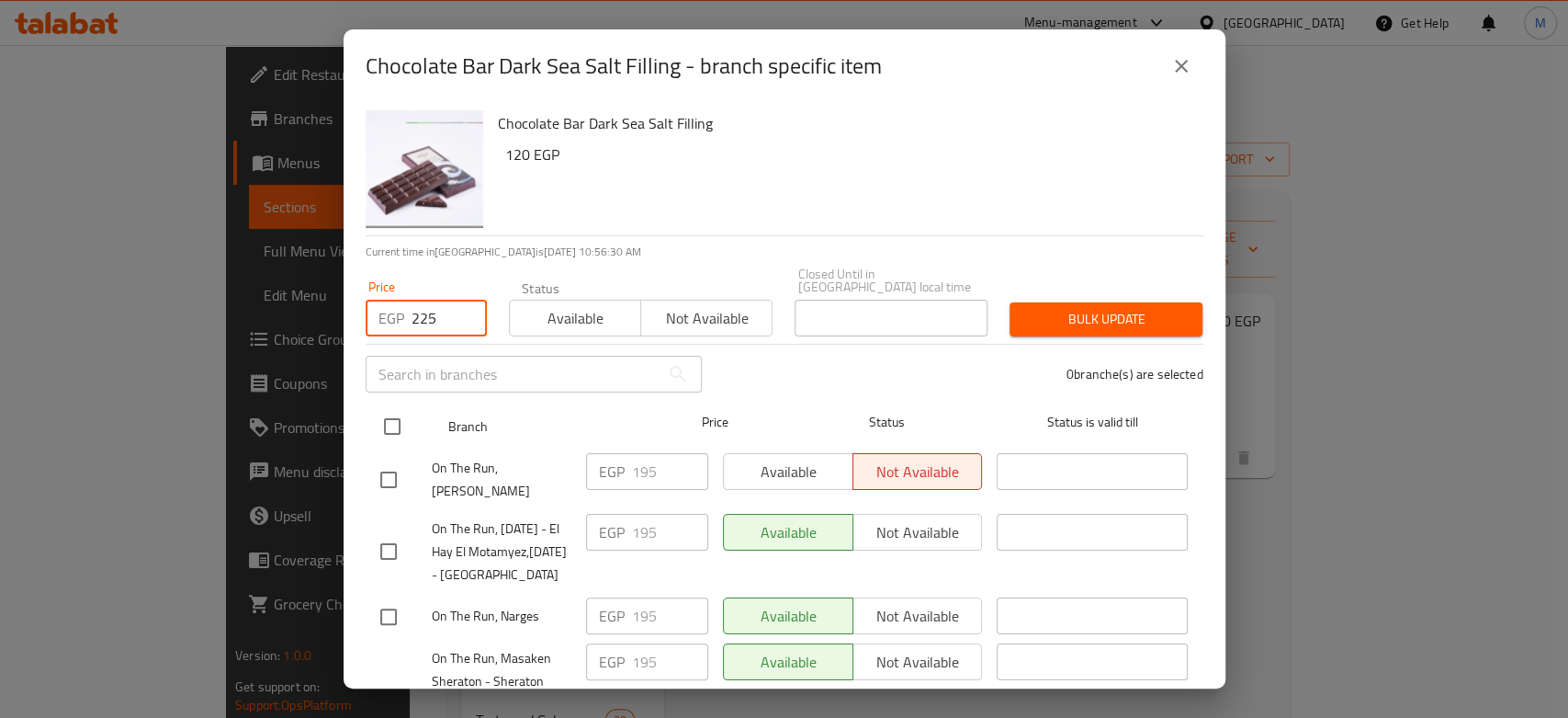
checkbox input "true"
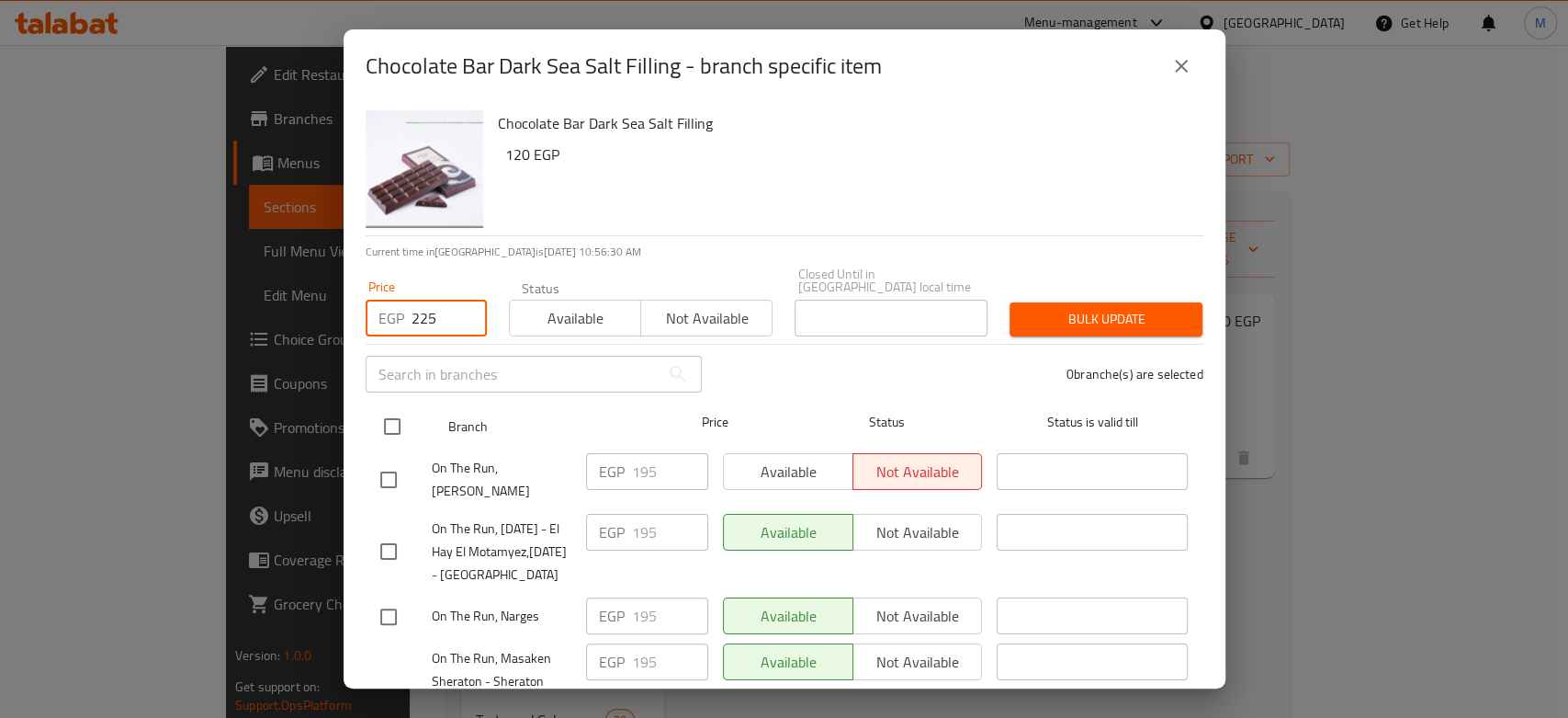
checkbox input "true"
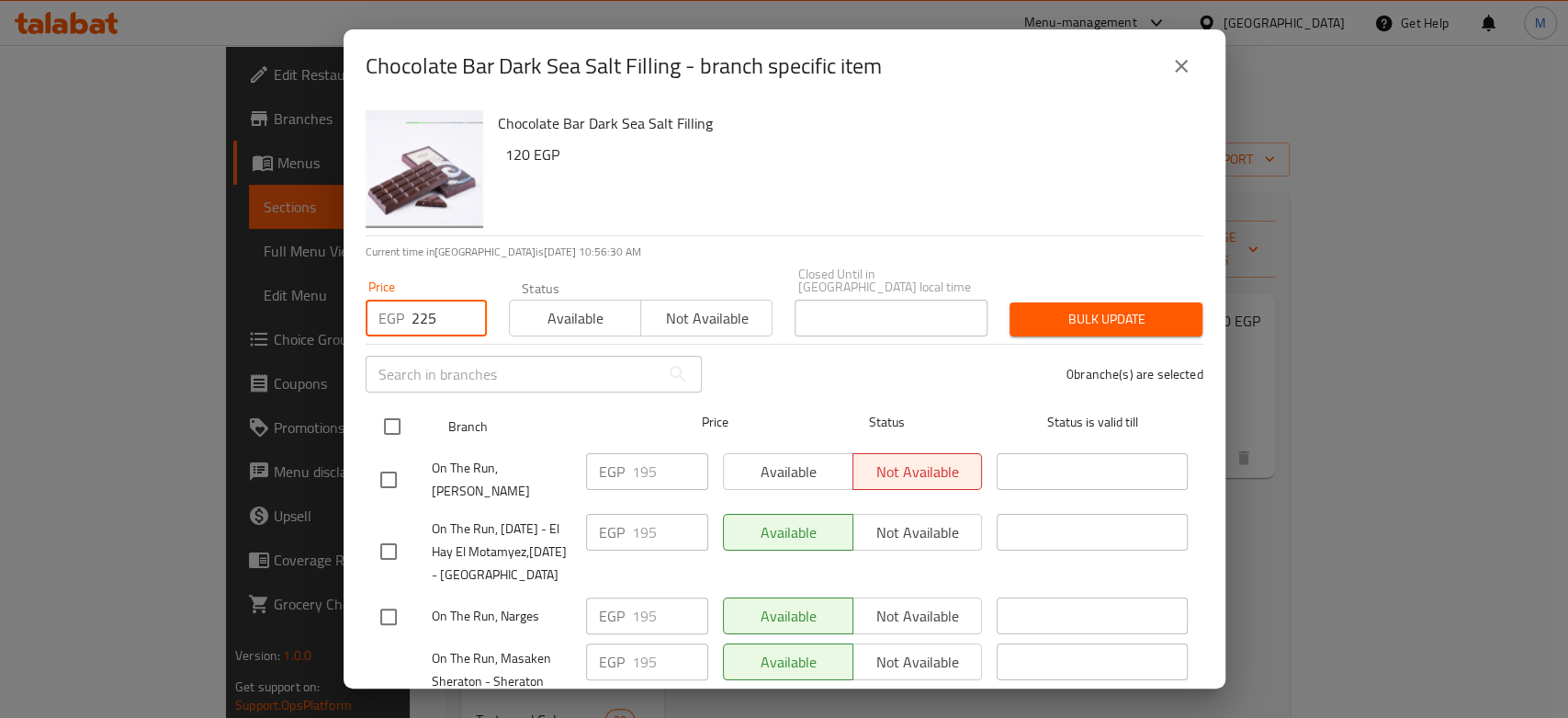
checkbox input "true"
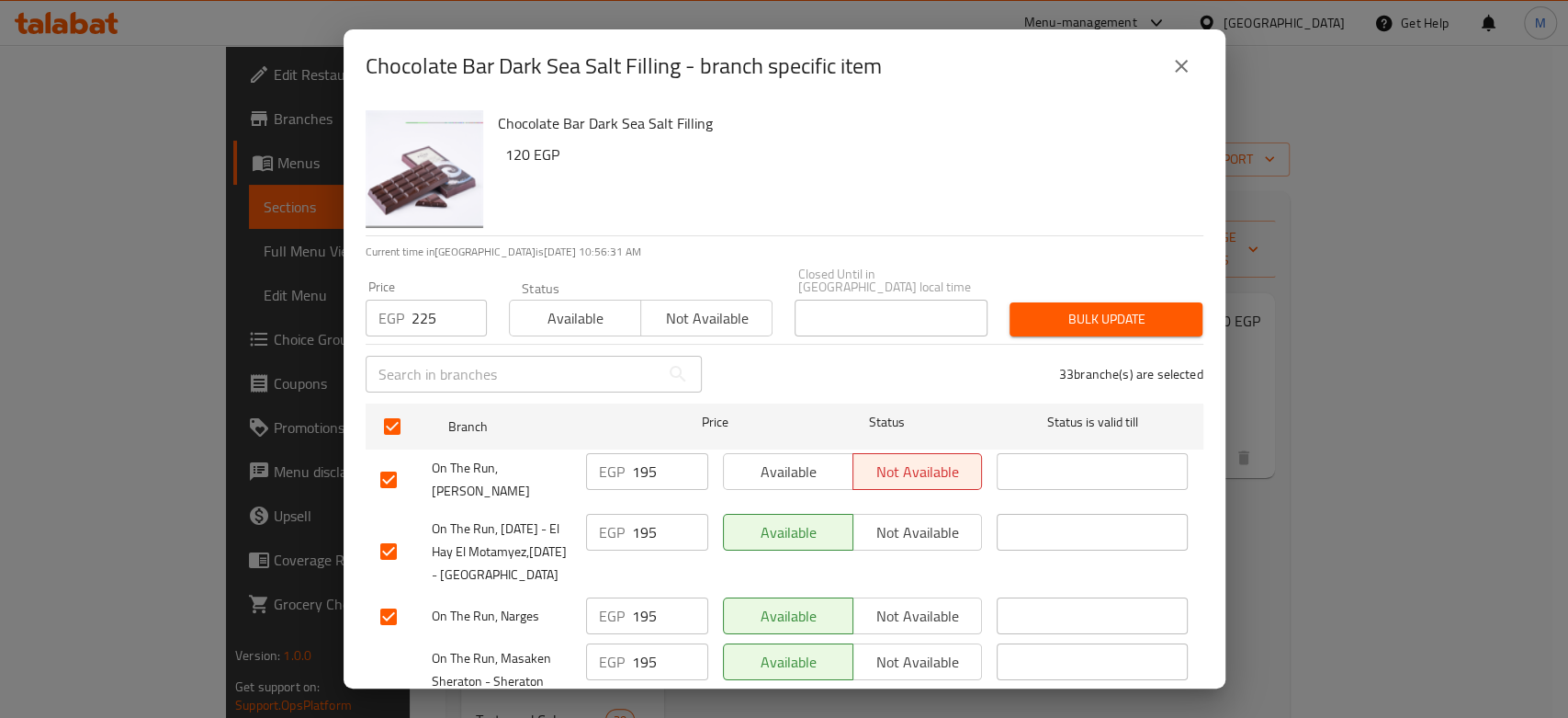
click at [1043, 307] on span "Bulk update" at bounding box center [1106, 319] width 164 height 23
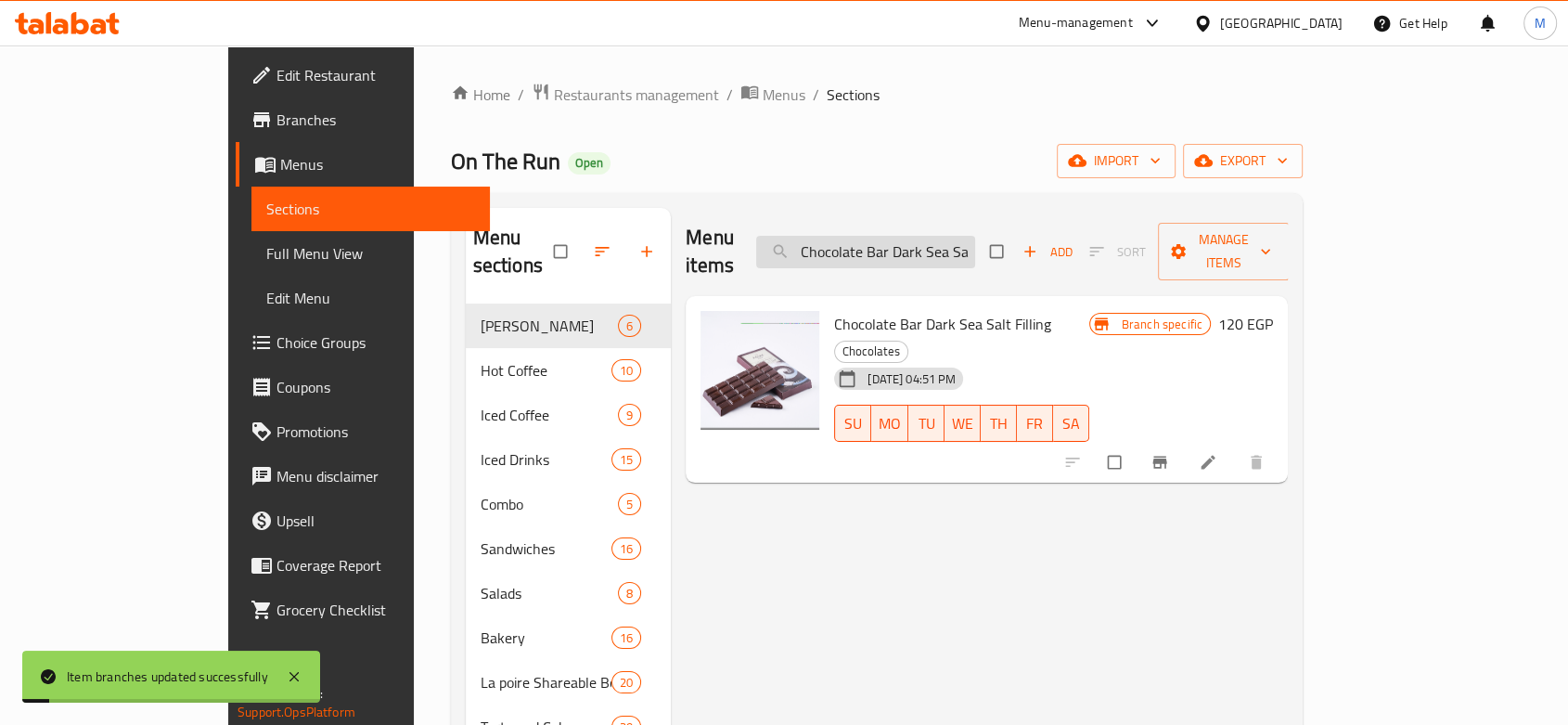
click at [954, 249] on input "Chocolate Bar Dark Sea Salt Filling" at bounding box center [865, 251] width 219 height 32
paste input "Croquant Almond Bar 100 Gm"
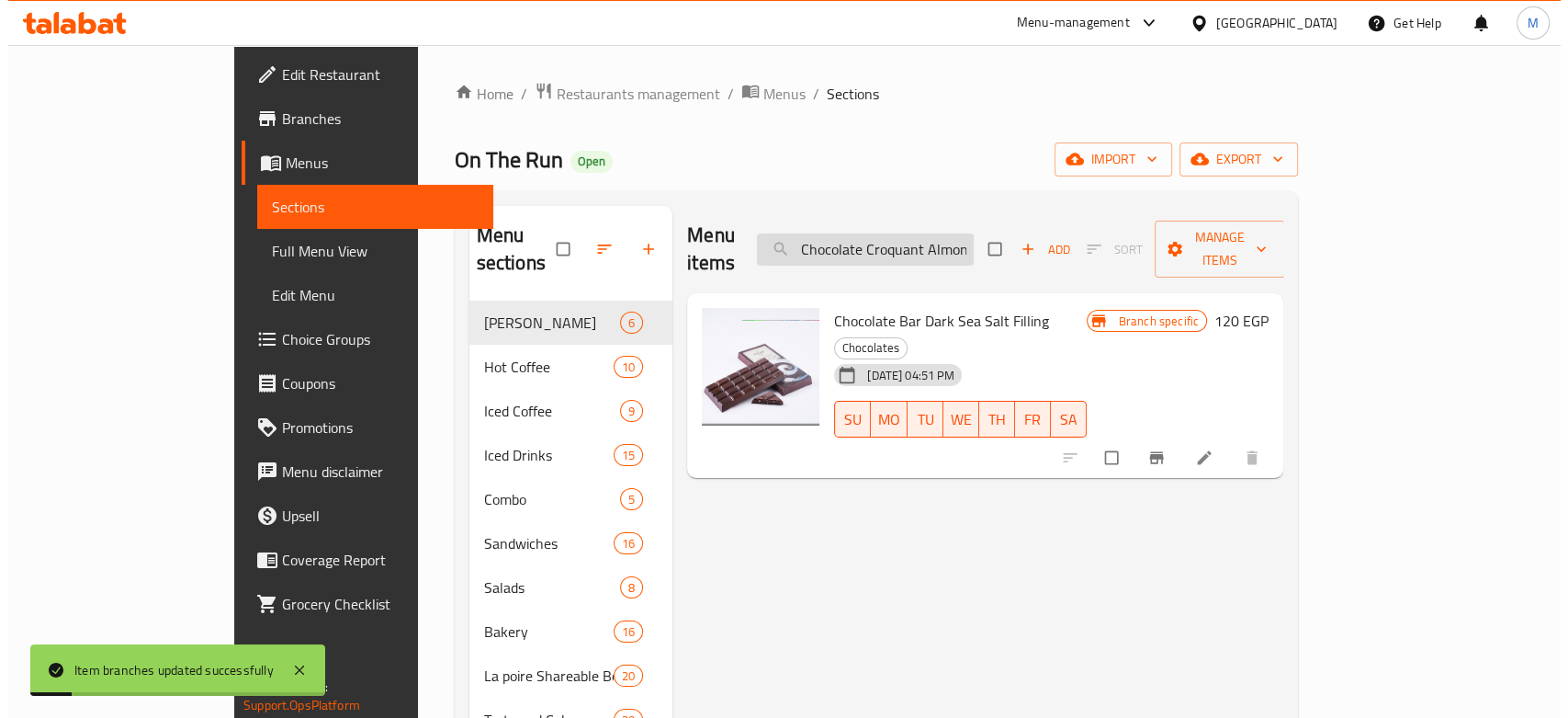
scroll to position [0, 84]
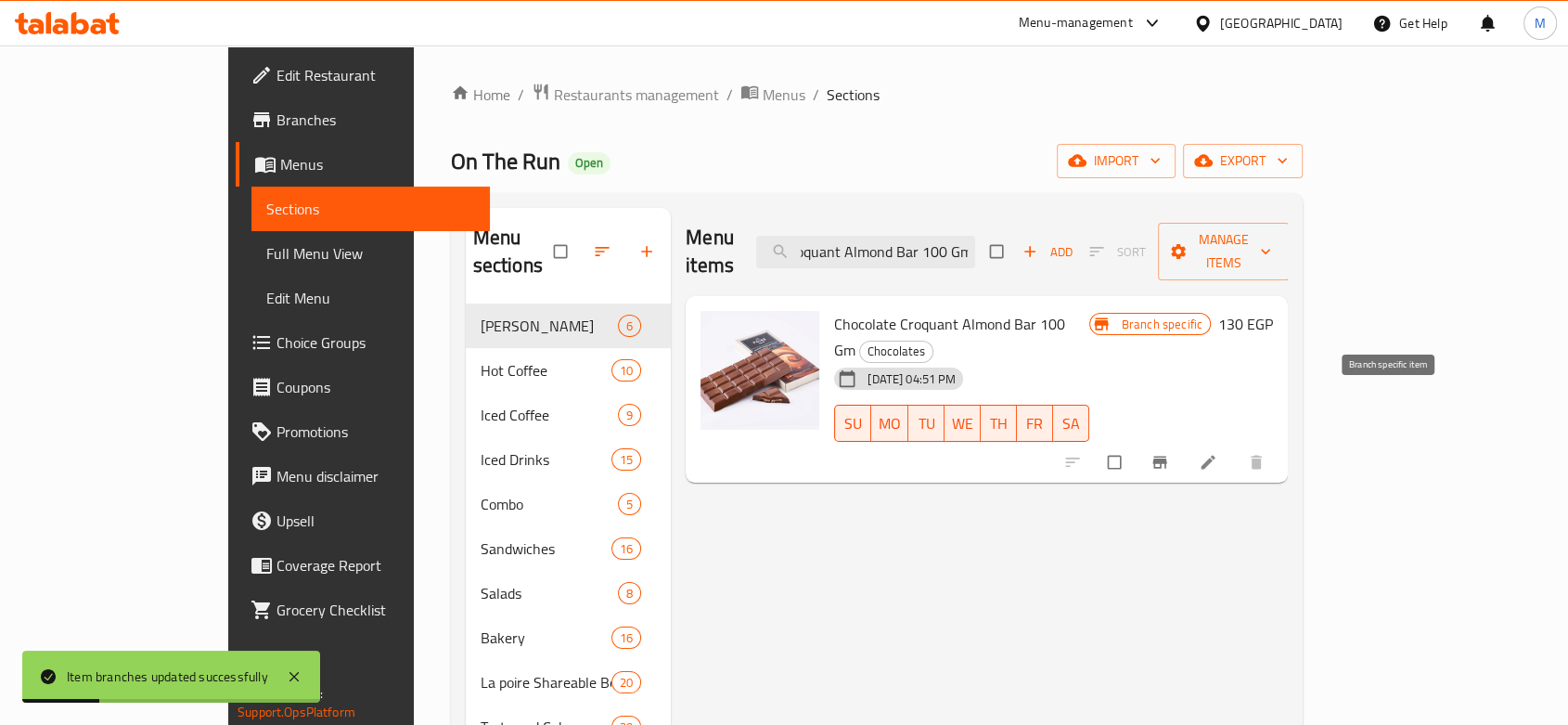
type input "Chocolate Croquant Almond Bar 100 Gm"
click at [1173, 453] on span "Branch-specific-item" at bounding box center [1161, 461] width 22 height 18
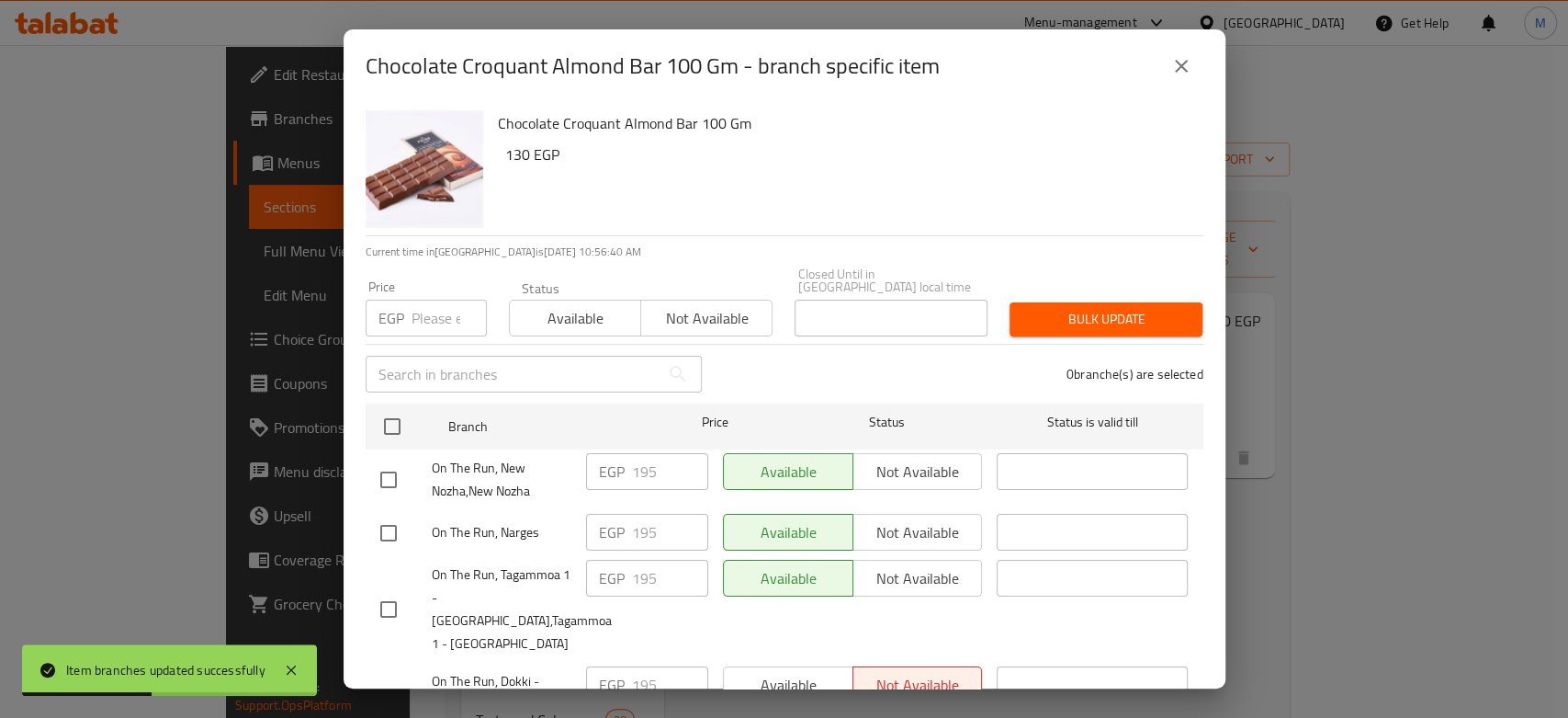
click at [430, 305] on input "number" at bounding box center [449, 318] width 75 height 37
paste input "225"
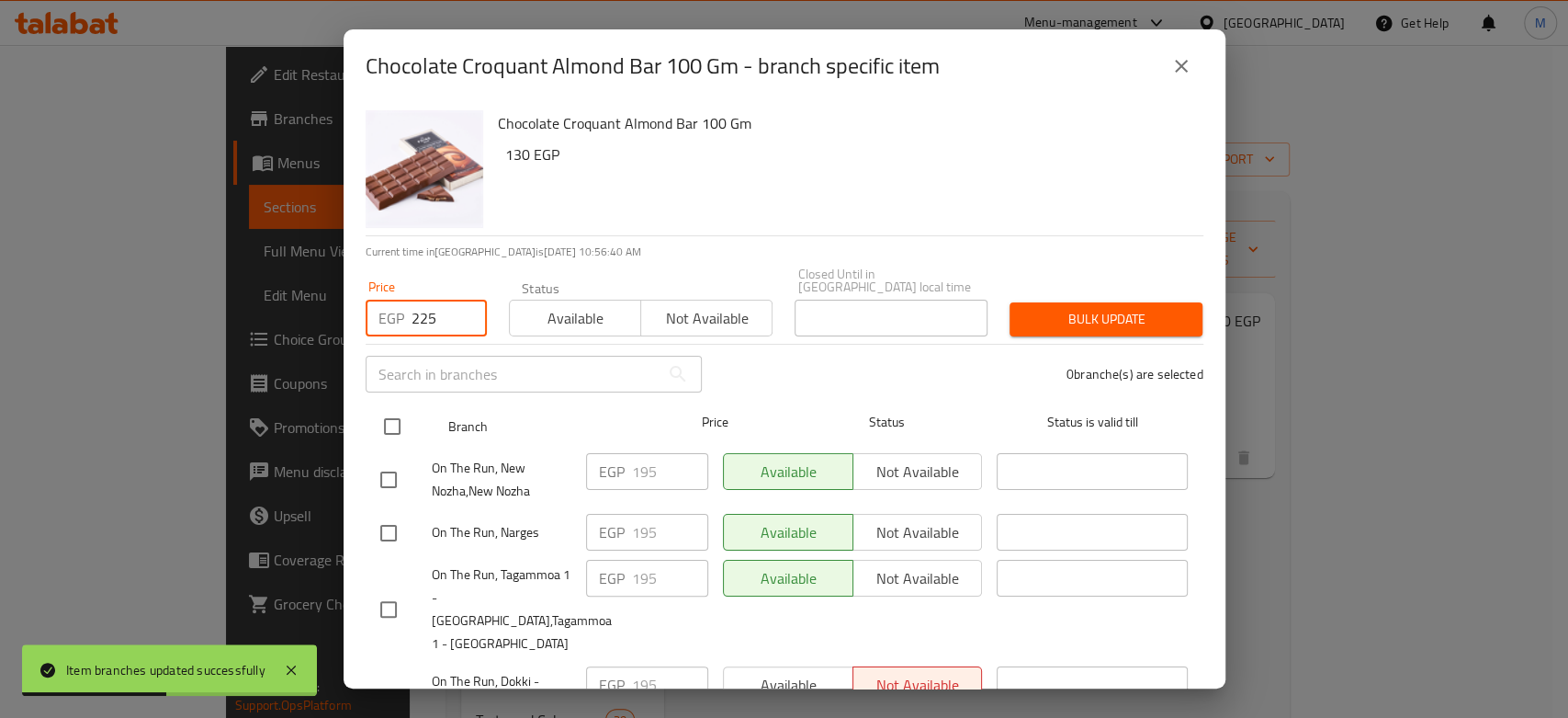
type input "225"
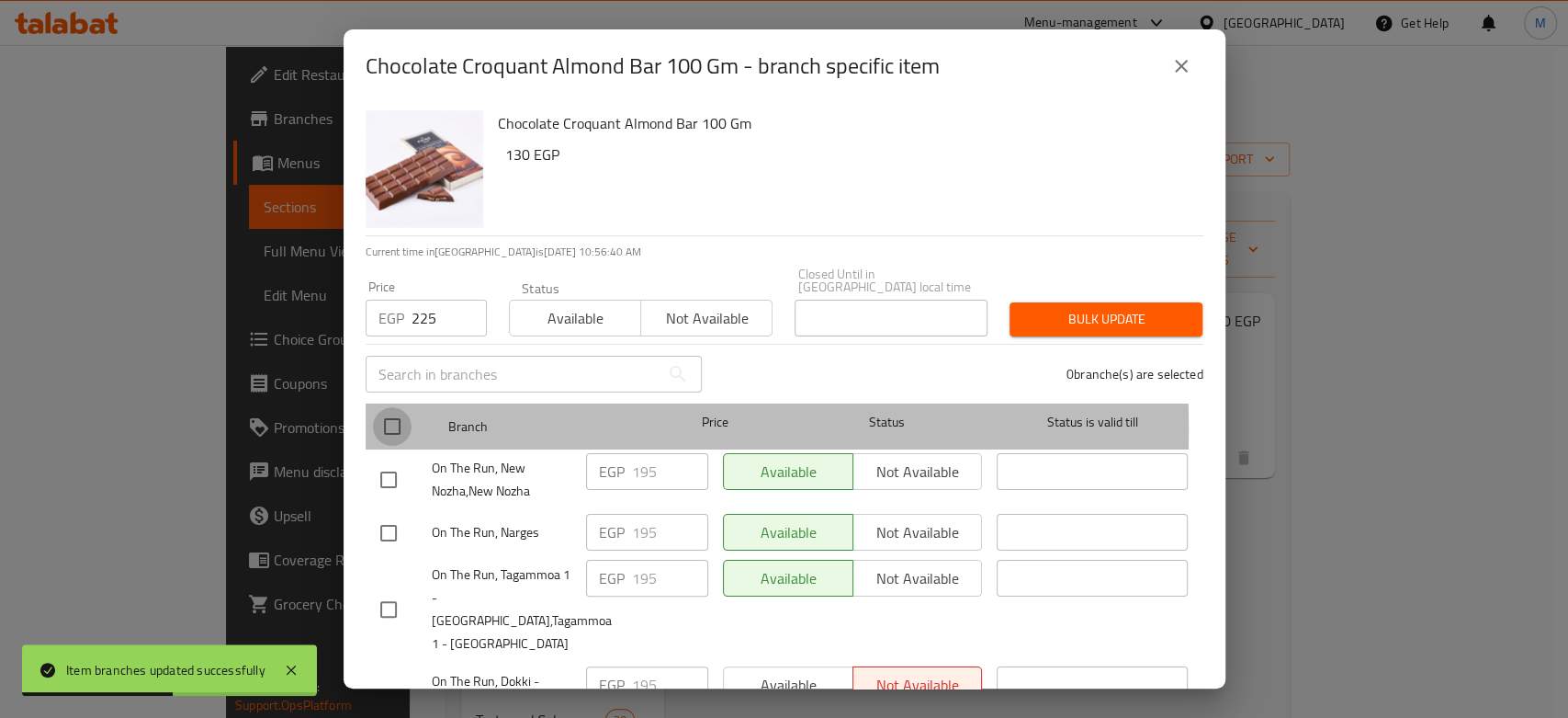
click at [381, 417] on input "checkbox" at bounding box center [392, 426] width 39 height 39
checkbox input "true"
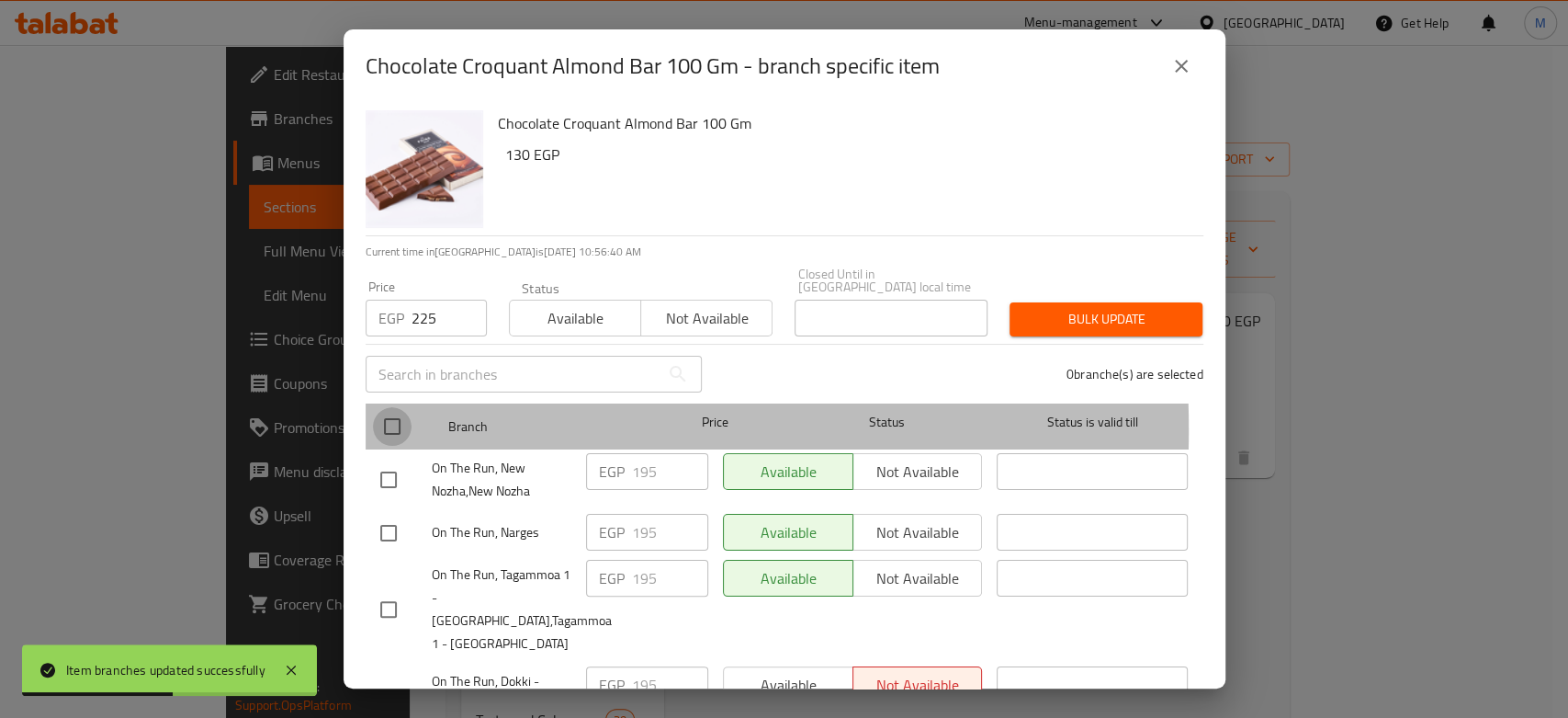
checkbox input "true"
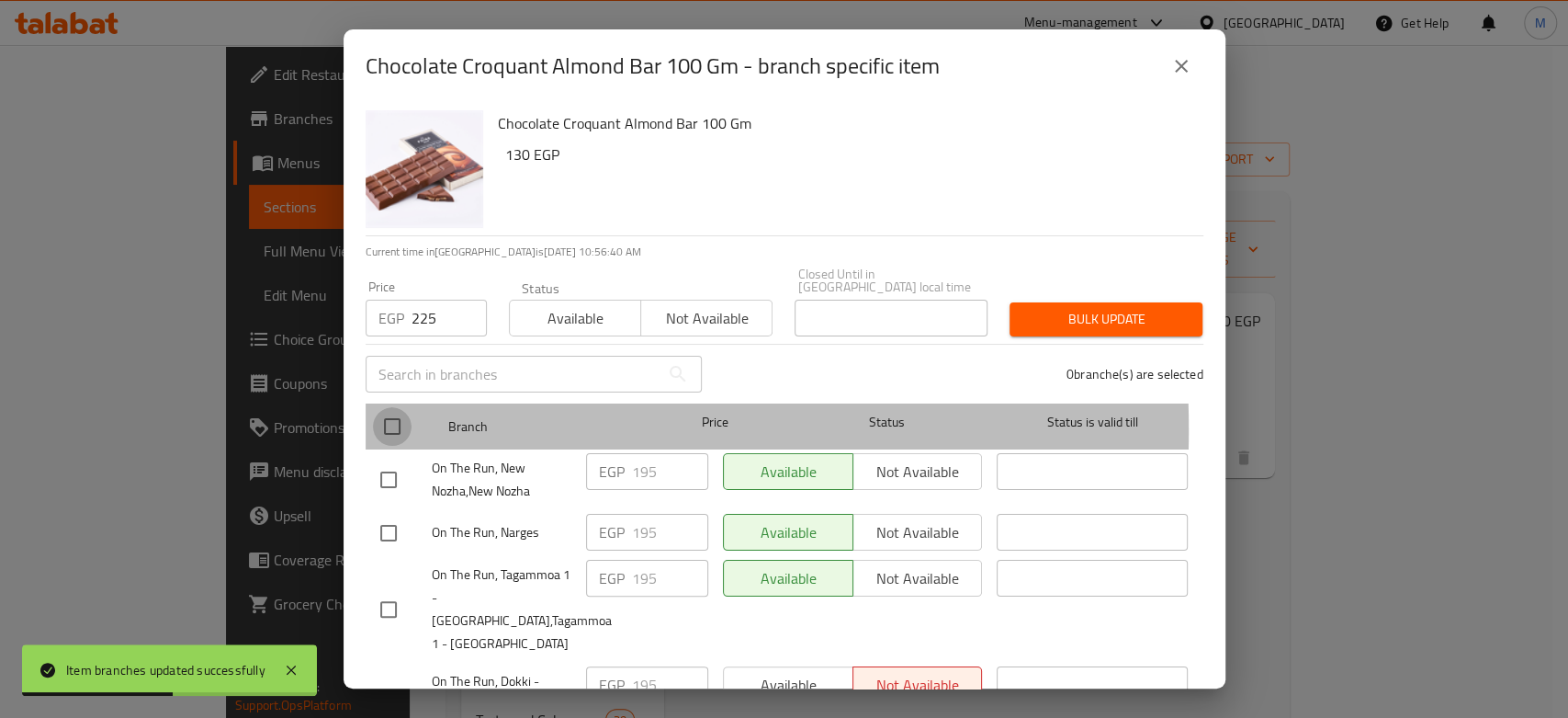
checkbox input "true"
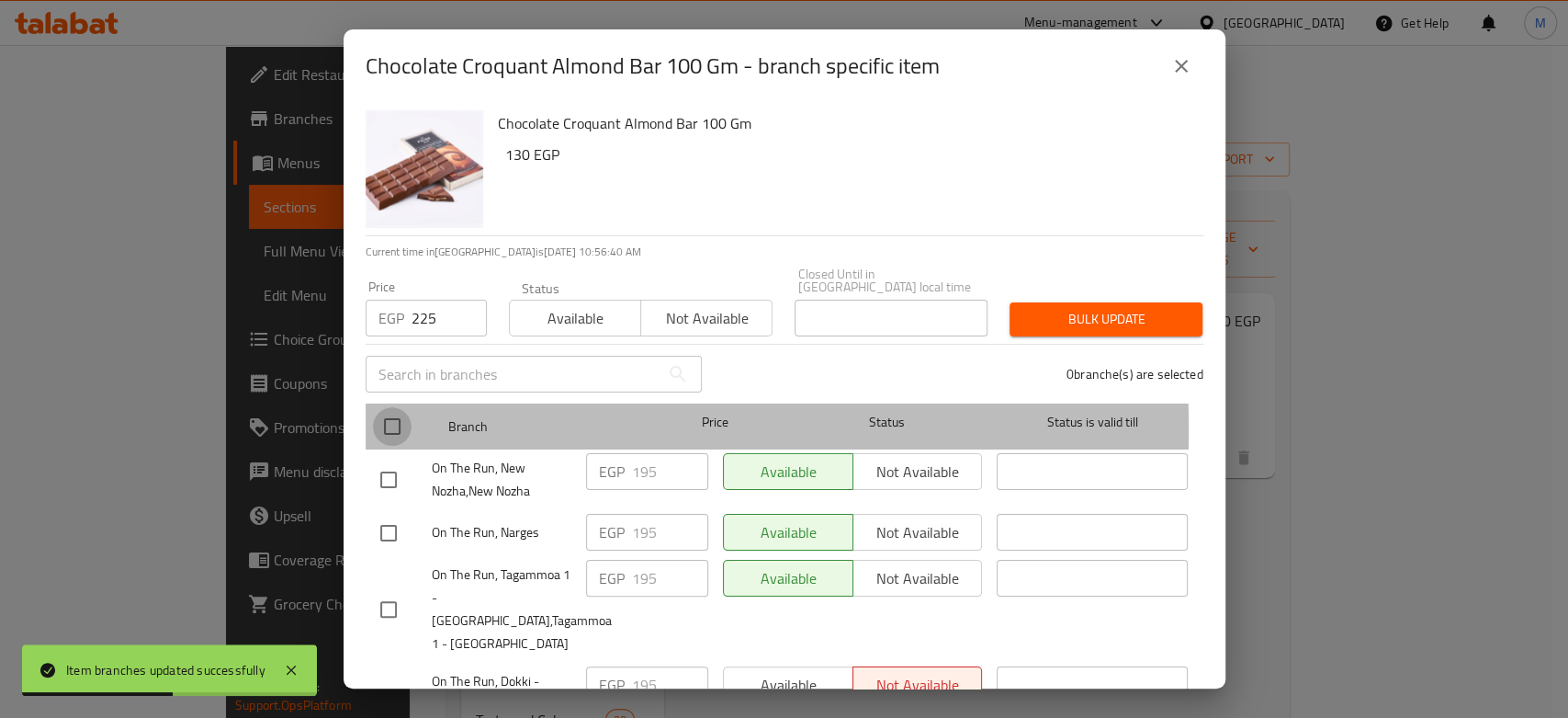
checkbox input "true"
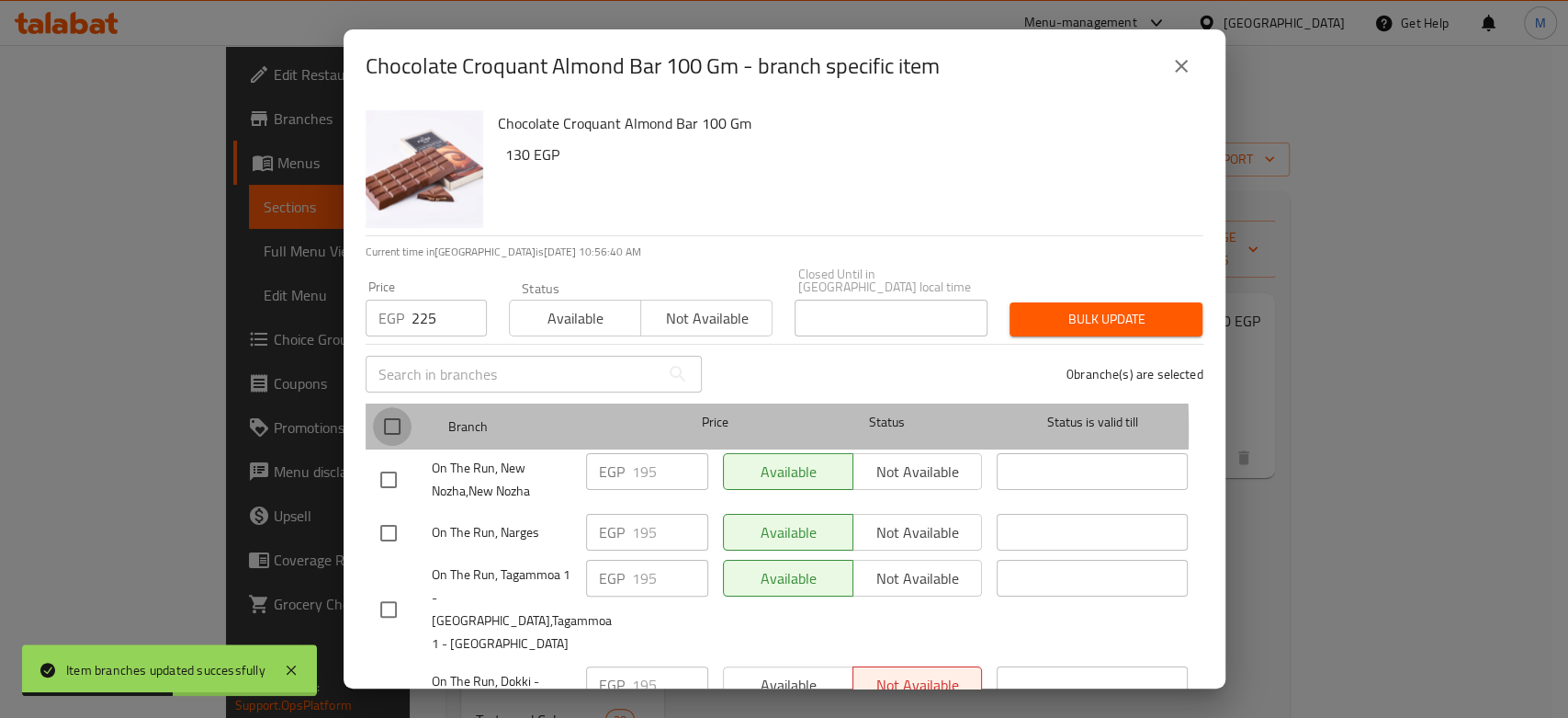
checkbox input "true"
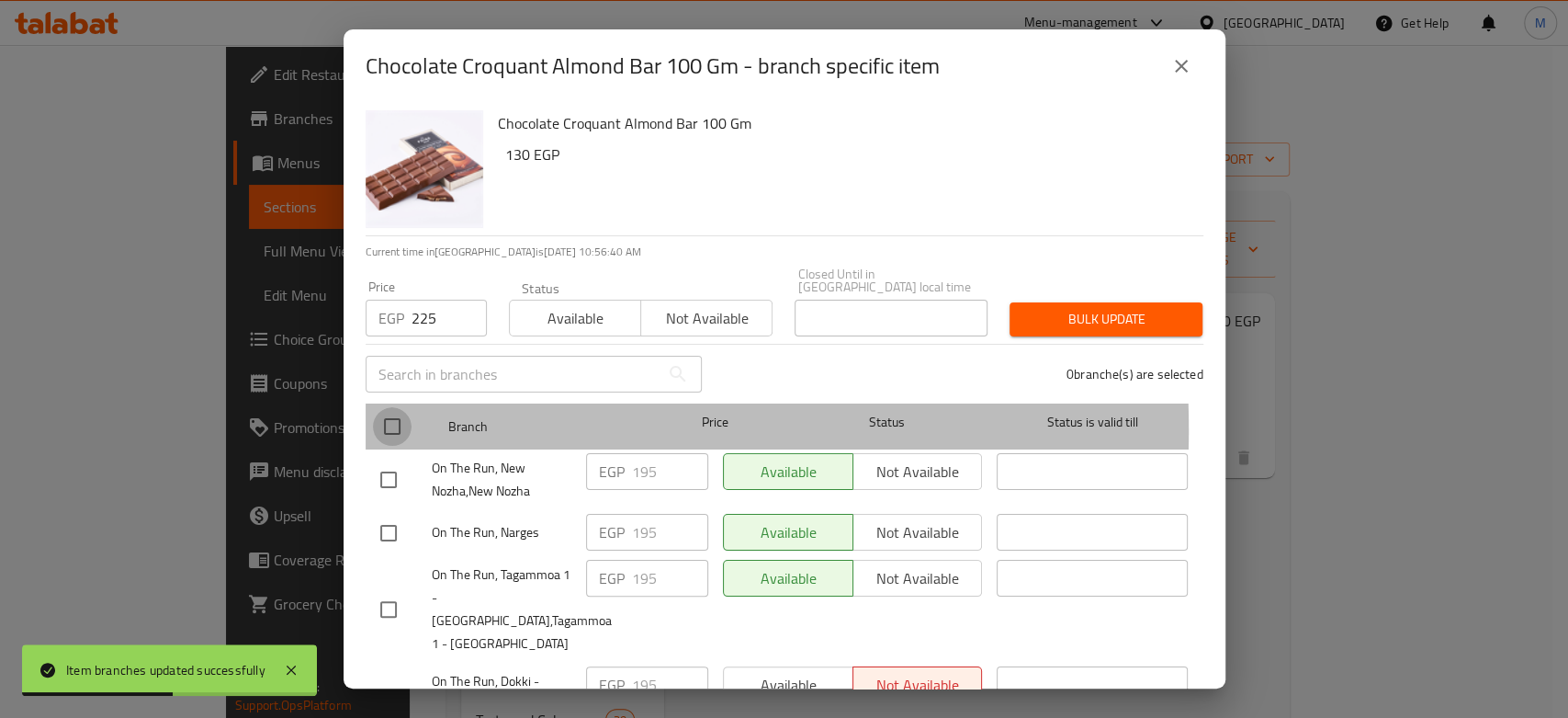
checkbox input "true"
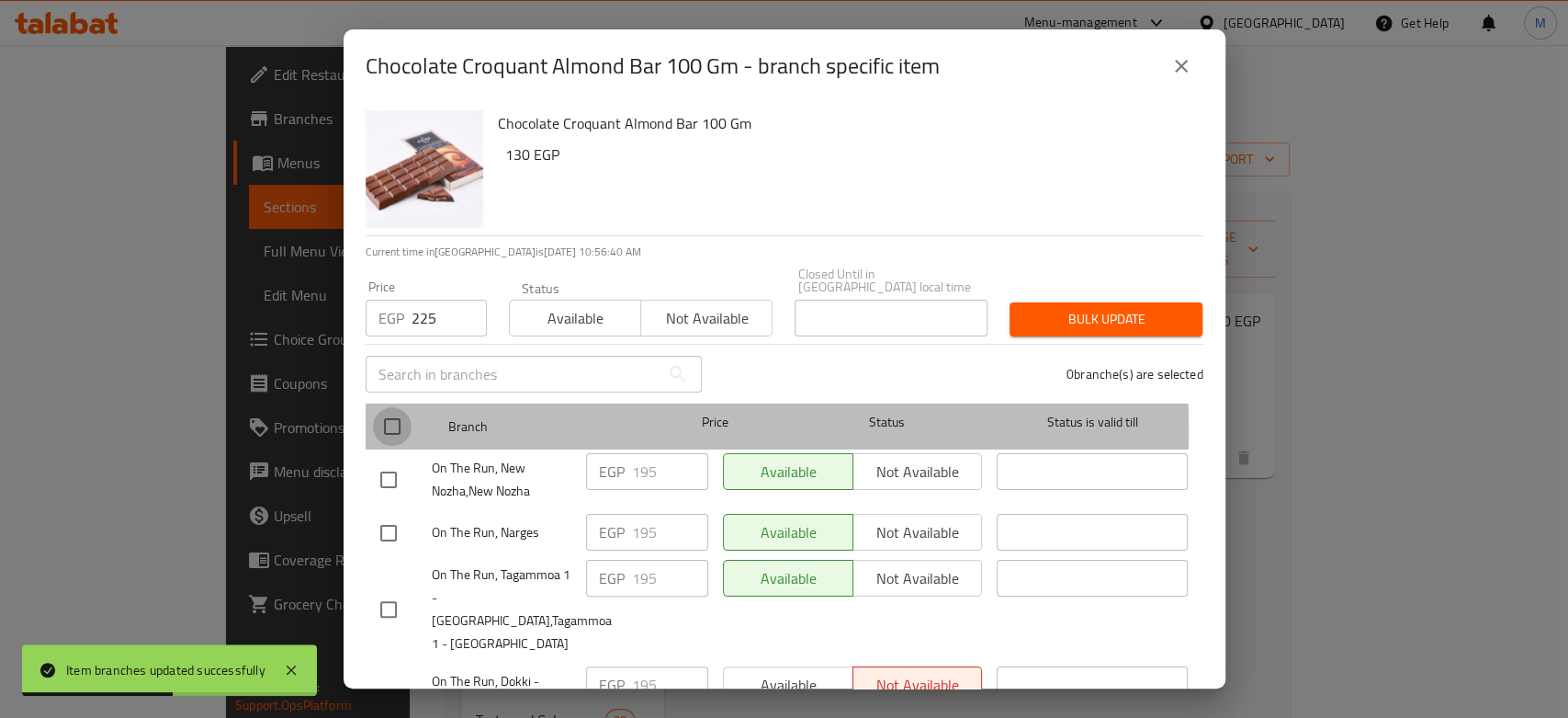
checkbox input "true"
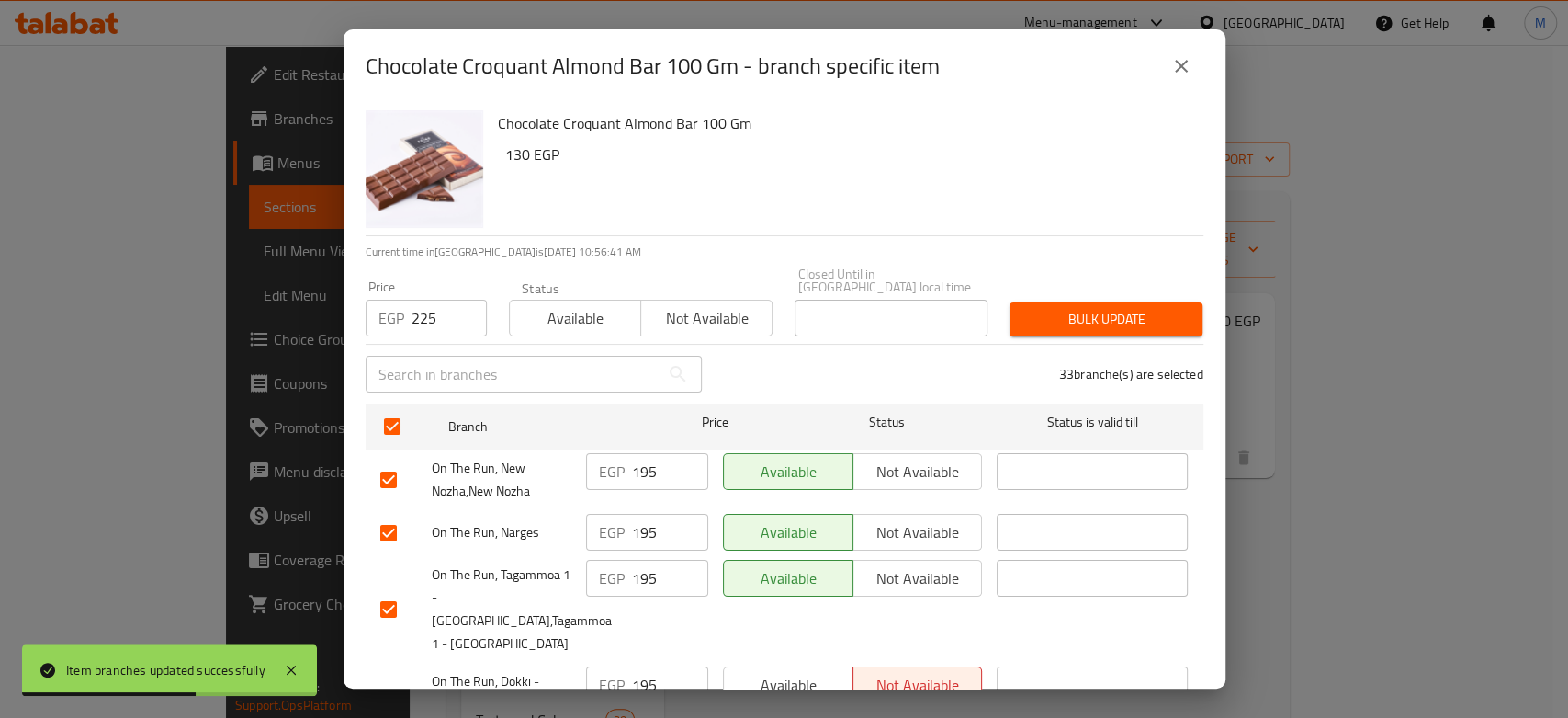
click at [1036, 307] on span "Bulk update" at bounding box center [1106, 319] width 164 height 23
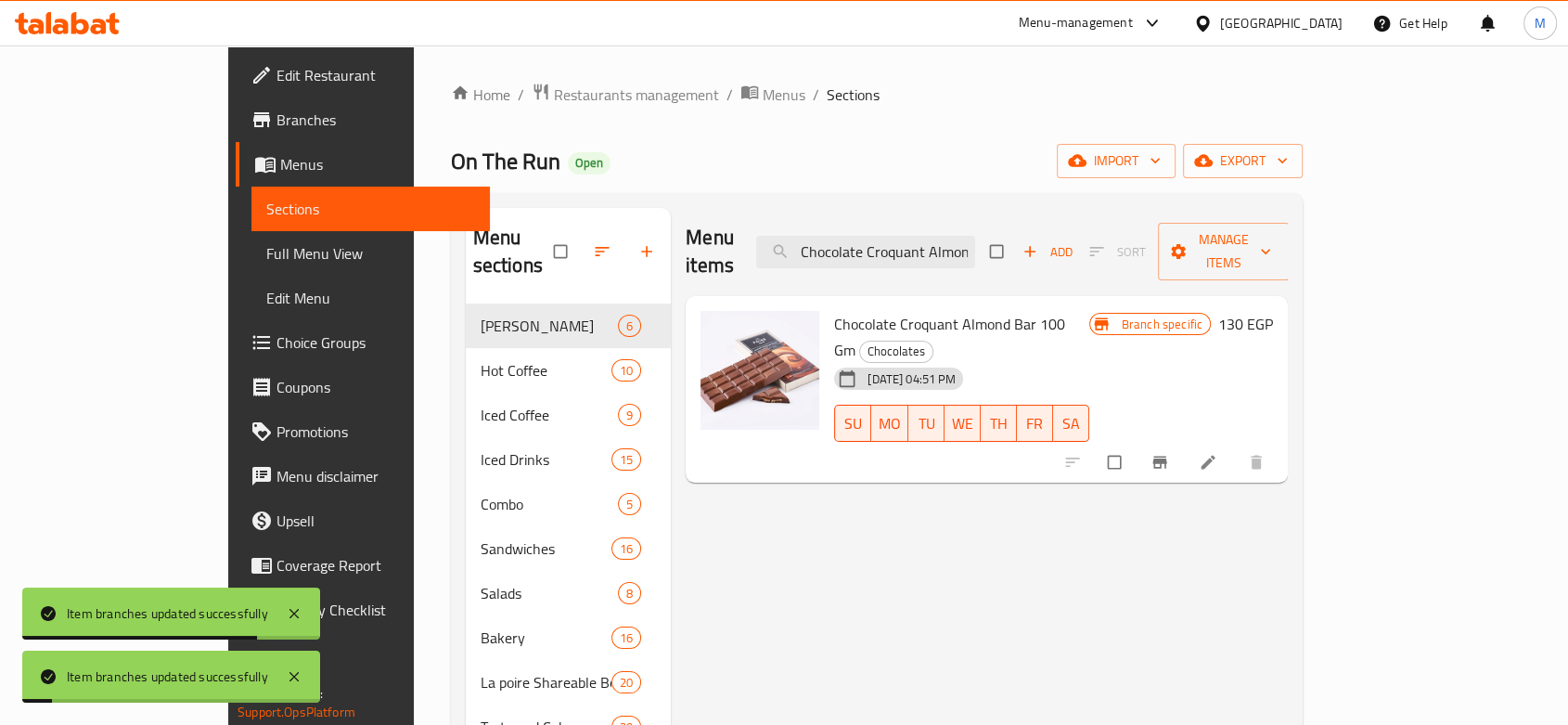
click at [991, 221] on div "Menu items Chocolate Croquant Almond Bar 100 Gm Add Sort Manage items" at bounding box center [987, 252] width 602 height 89
click at [975, 240] on input "Chocolate Croquant Almond Bar 100 Gm" at bounding box center [865, 251] width 219 height 32
paste input "Hazelnut Dark Chocolate"
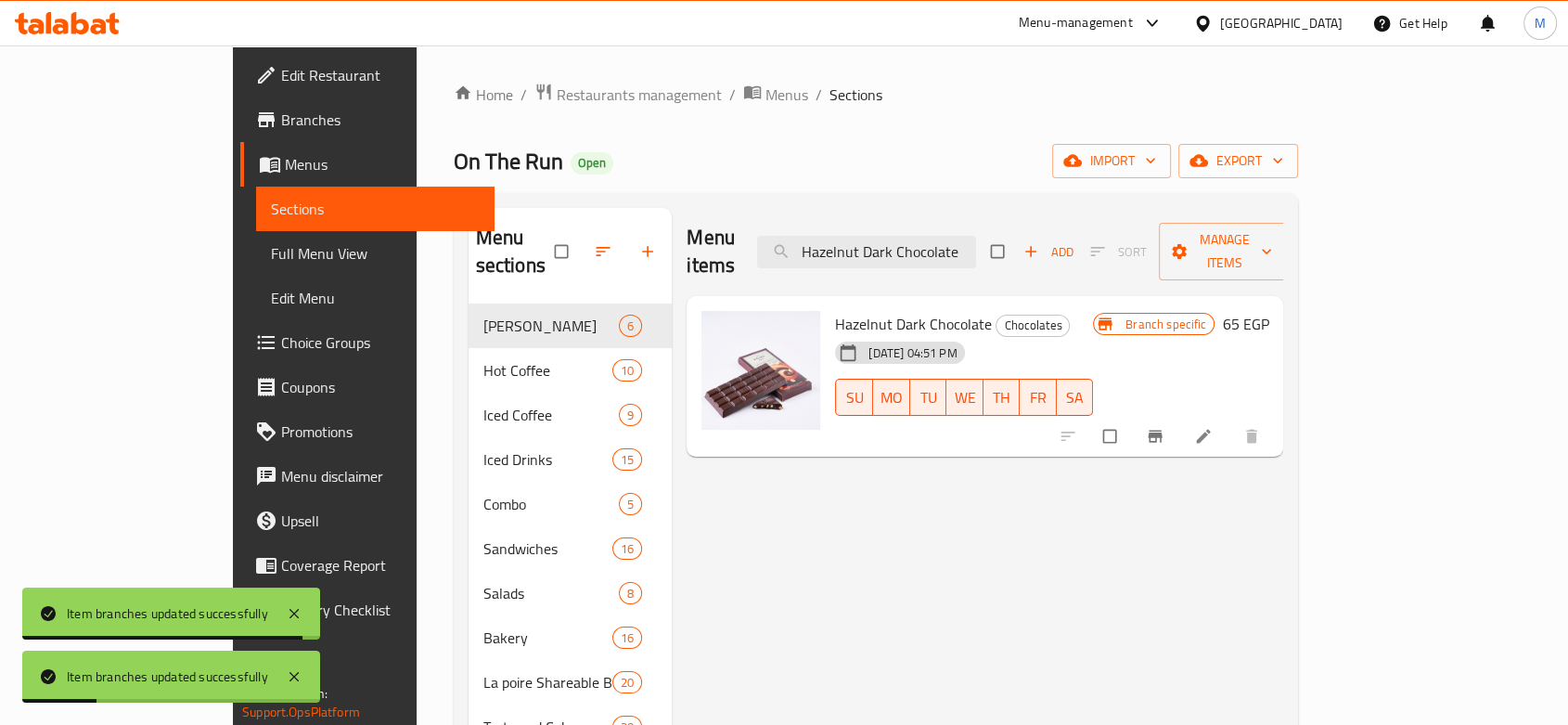
type input "Hazelnut Dark Chocolate"
click at [1165, 427] on icon "Branch-specific-item" at bounding box center [1155, 436] width 18 height 18
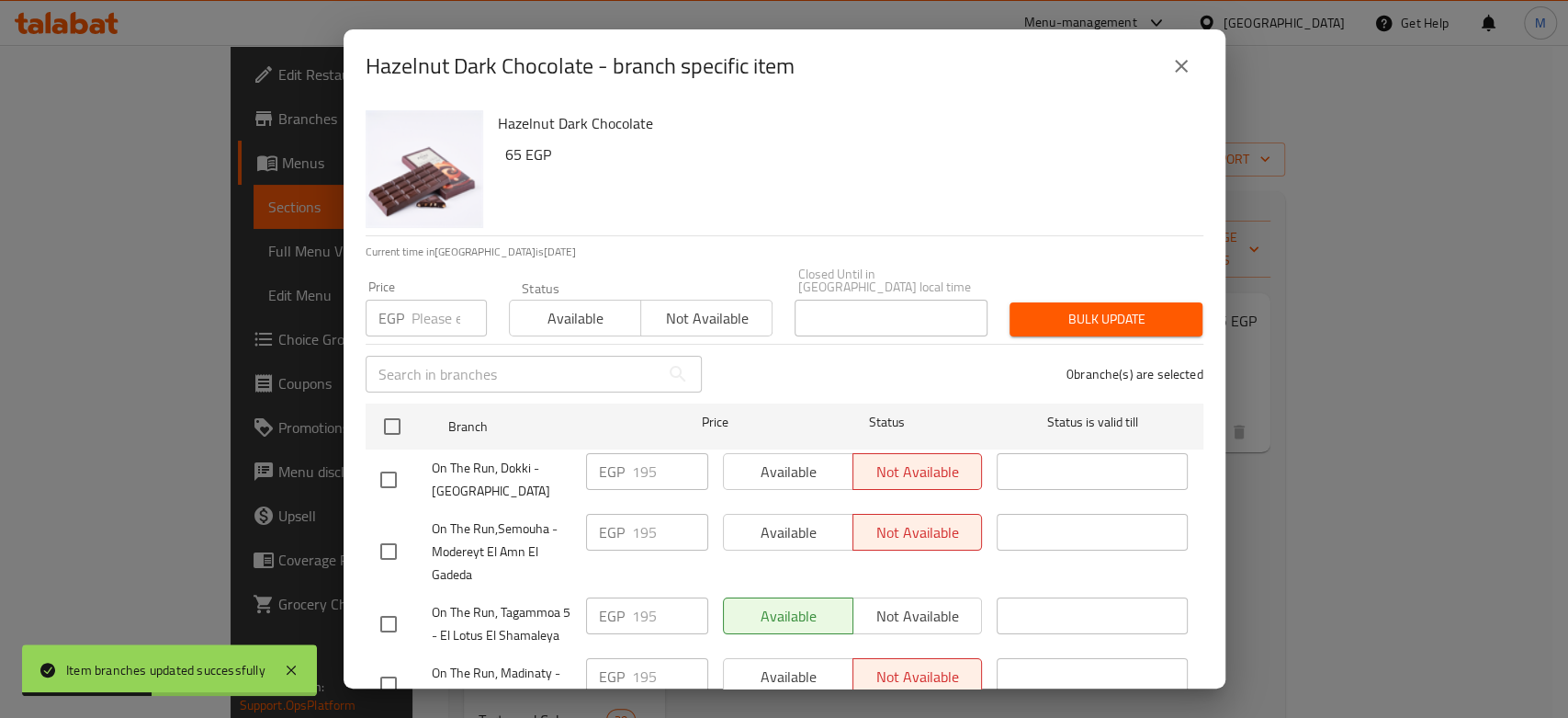
click at [433, 314] on input "number" at bounding box center [449, 318] width 75 height 37
paste input "225"
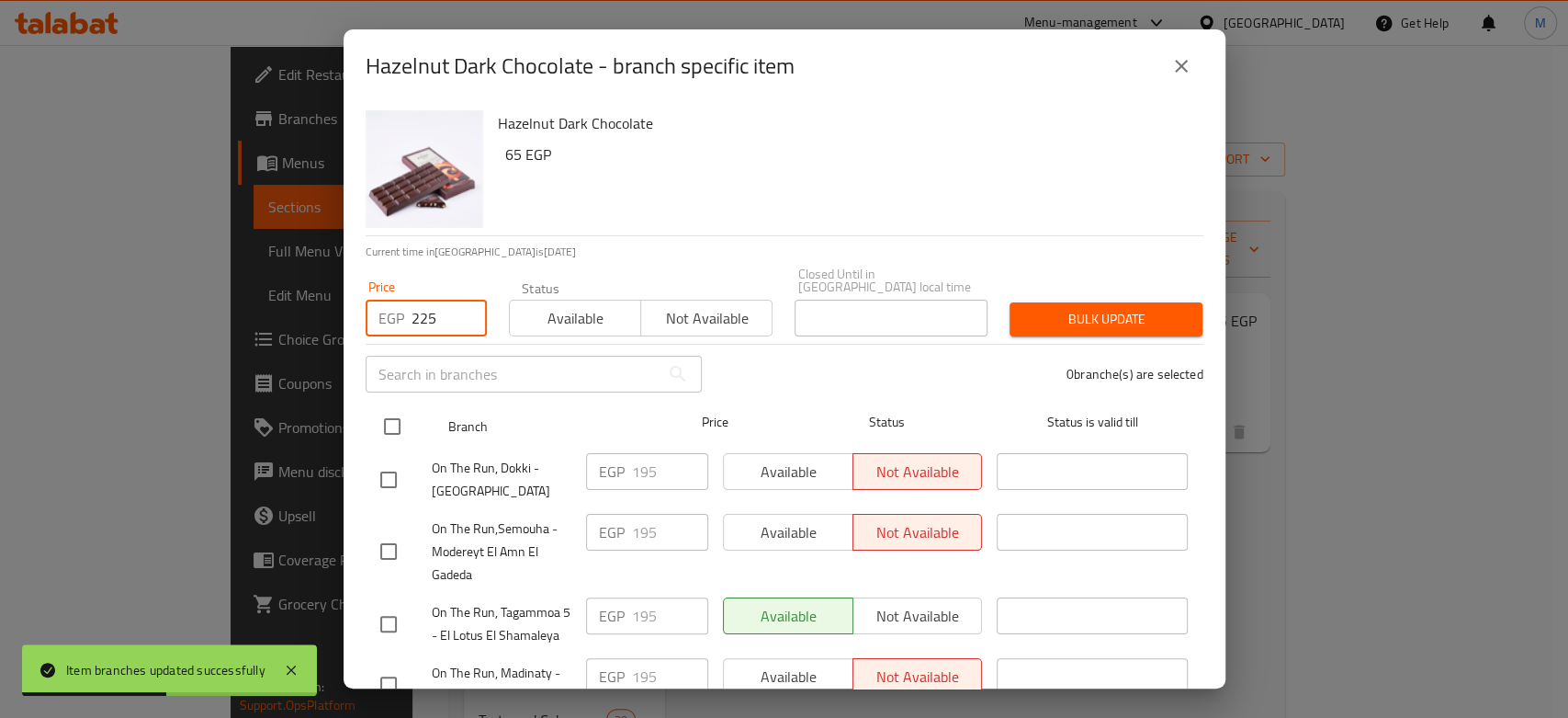
type input "225"
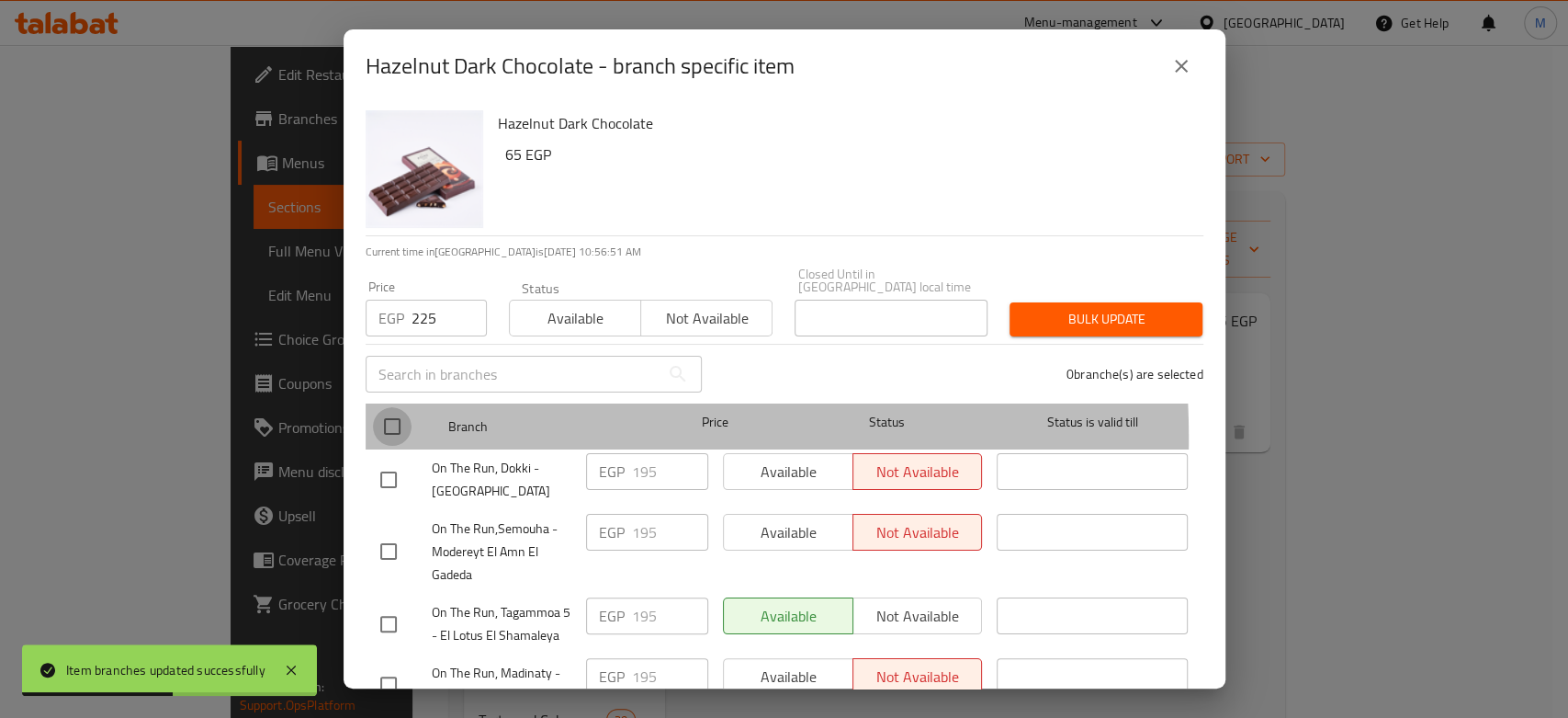
drag, startPoint x: 397, startPoint y: 426, endPoint x: 563, endPoint y: 390, distance: 169.9
click at [397, 427] on input "checkbox" at bounding box center [392, 426] width 39 height 39
checkbox input "true"
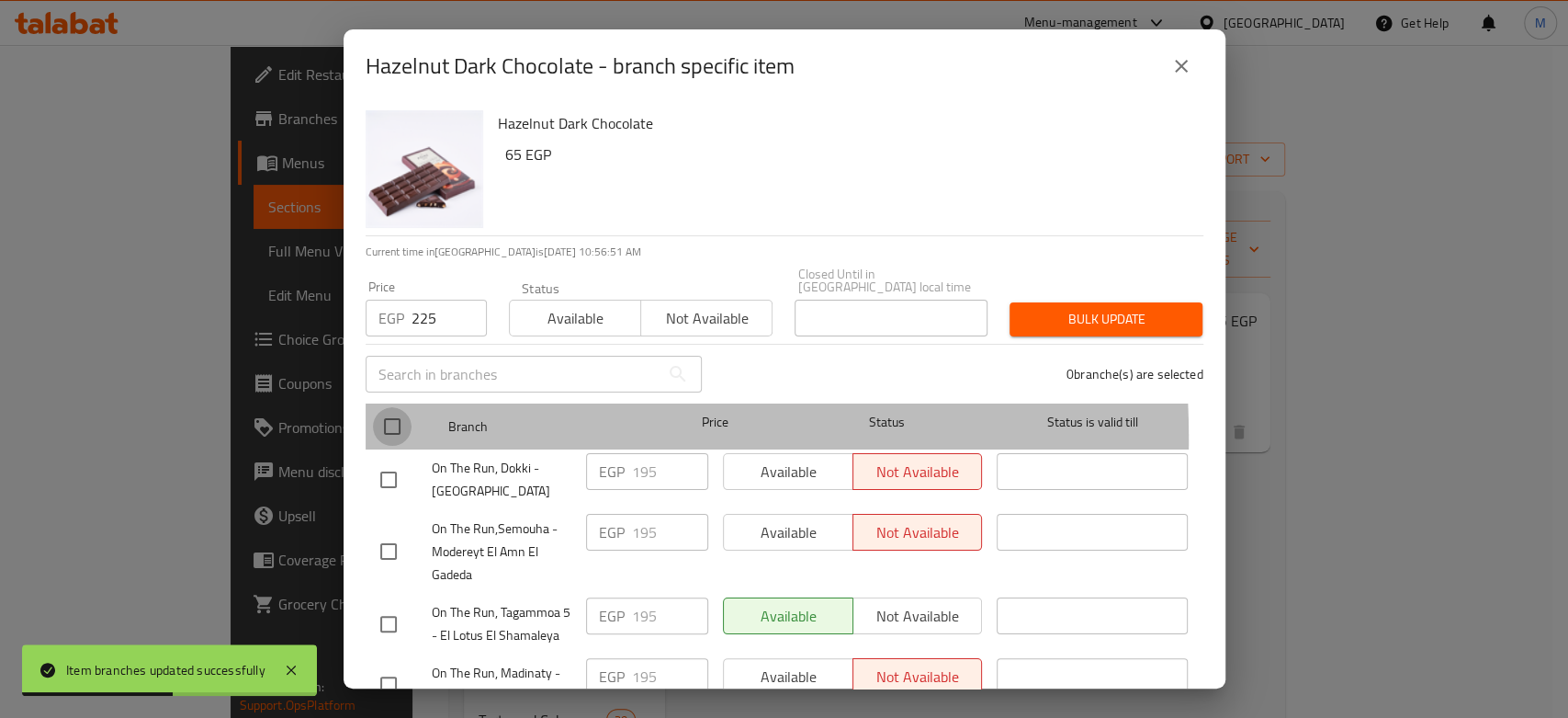
checkbox input "true"
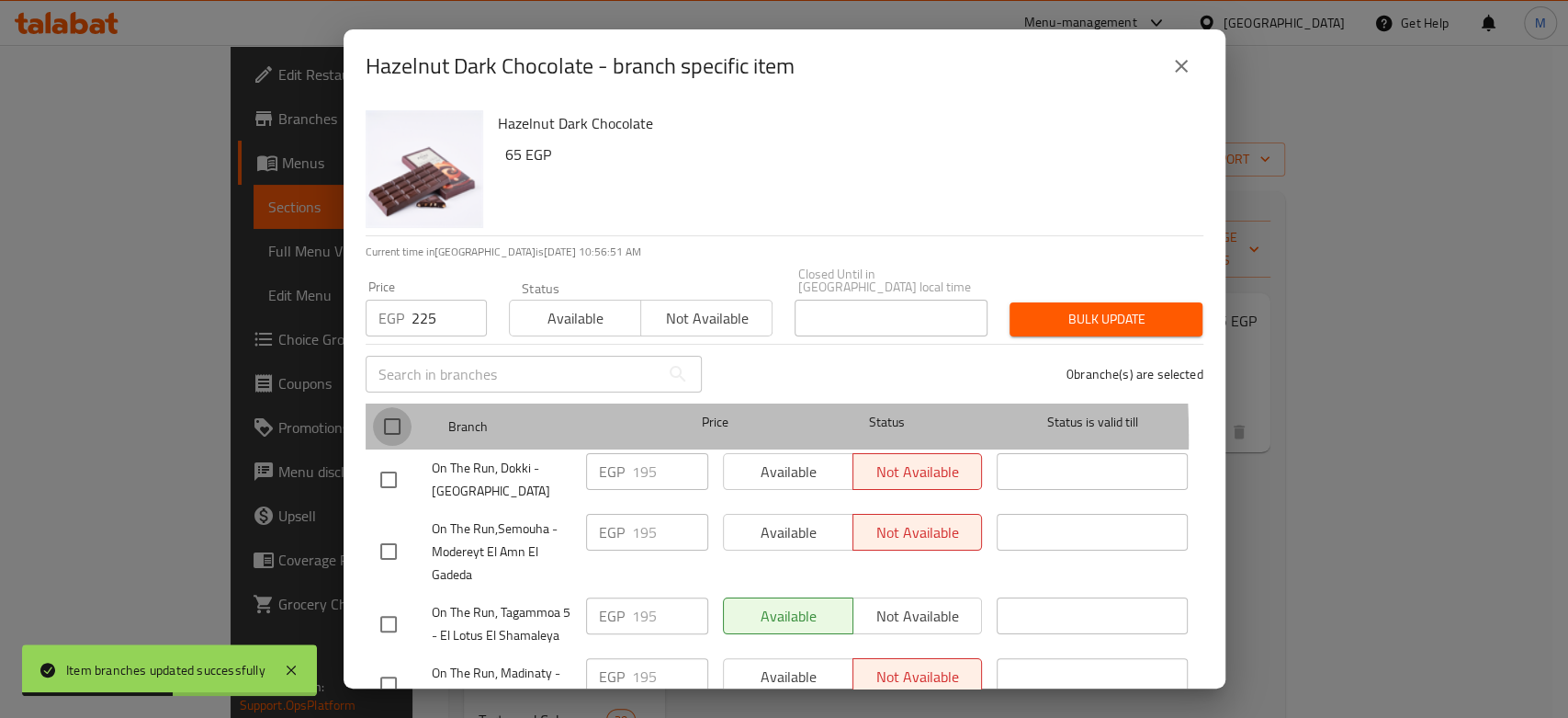
checkbox input "true"
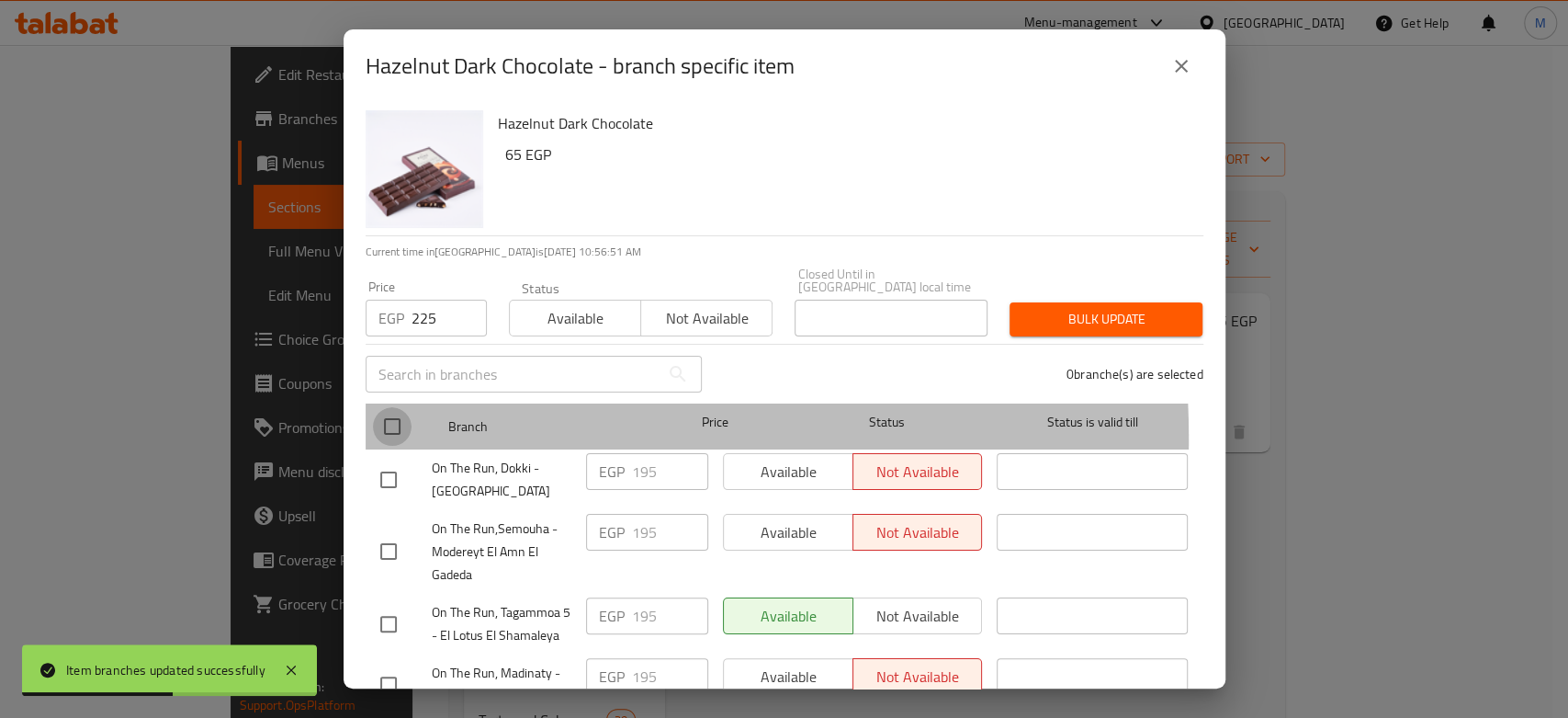
checkbox input "true"
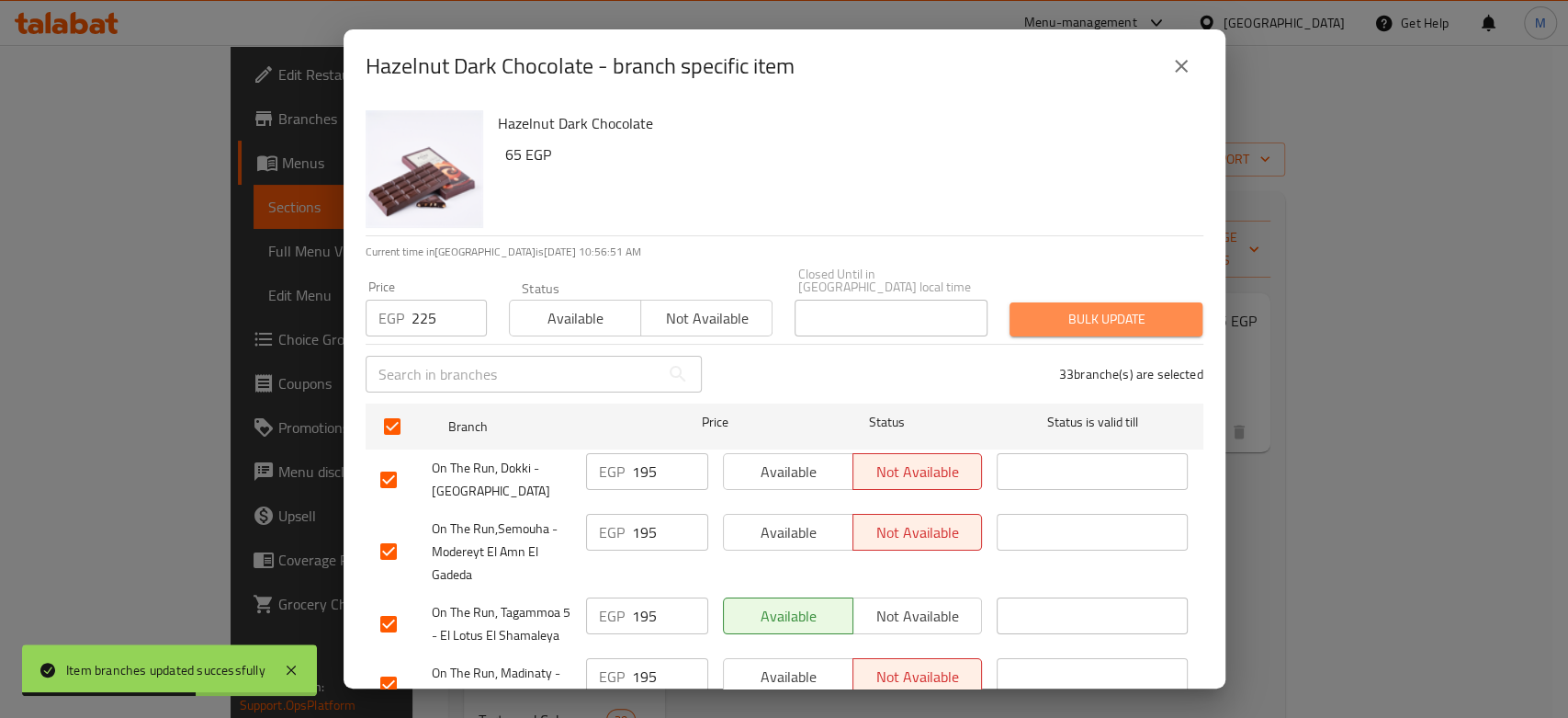
click at [1109, 303] on button "Bulk update" at bounding box center [1106, 319] width 193 height 34
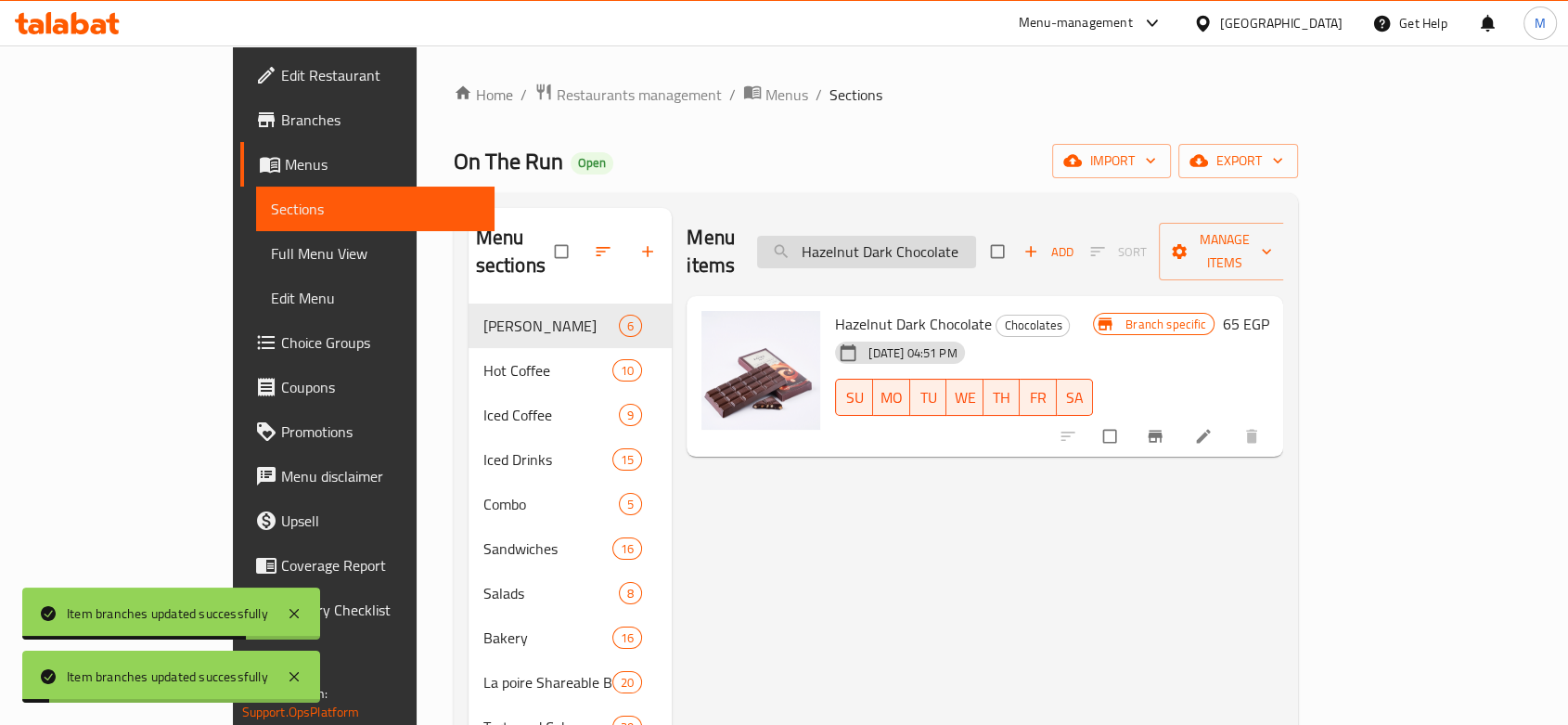
click at [922, 245] on input "Hazelnut Dark Chocolate" at bounding box center [866, 251] width 219 height 32
paste input "Lotus Chocolate Bar 100 Gm"
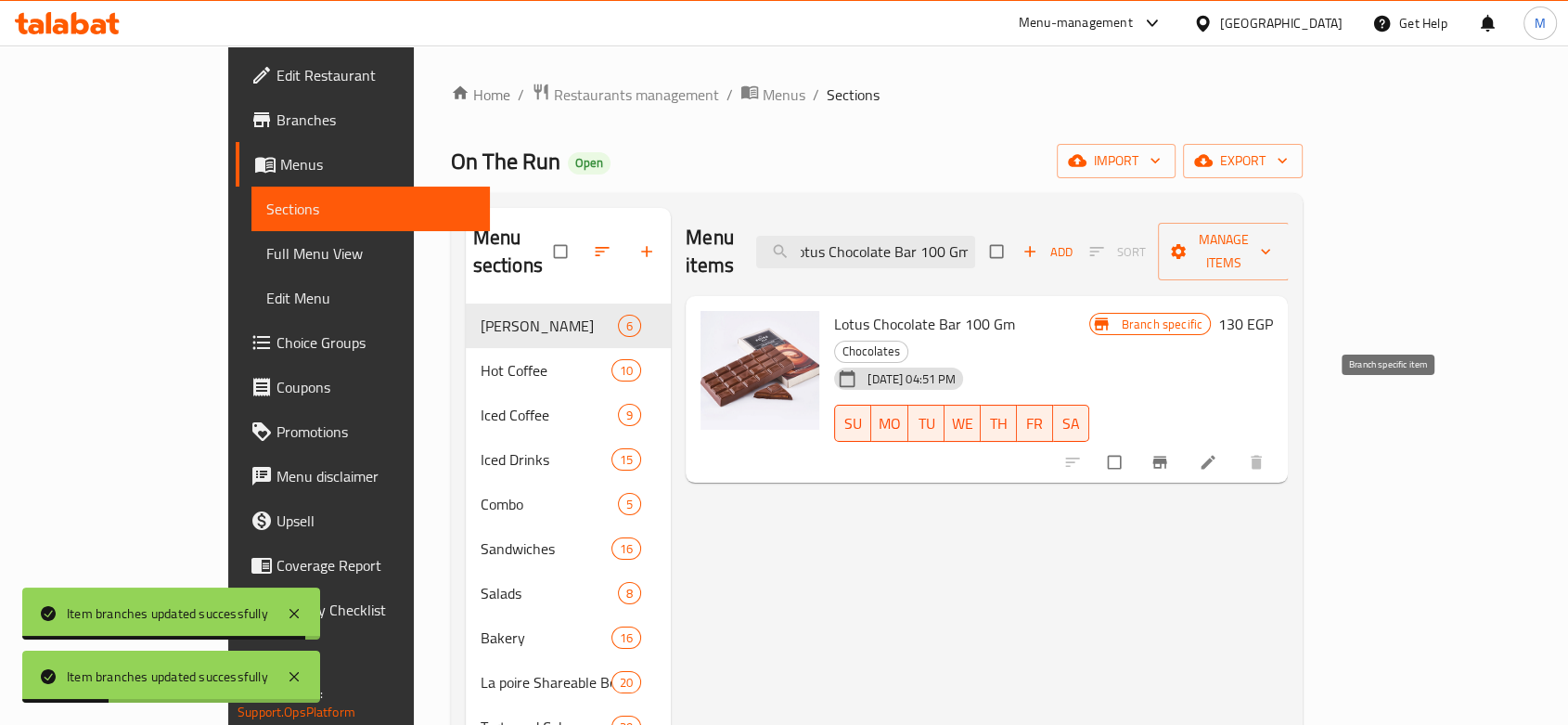
click at [1173, 453] on span "Branch-specific-item" at bounding box center [1161, 461] width 22 height 18
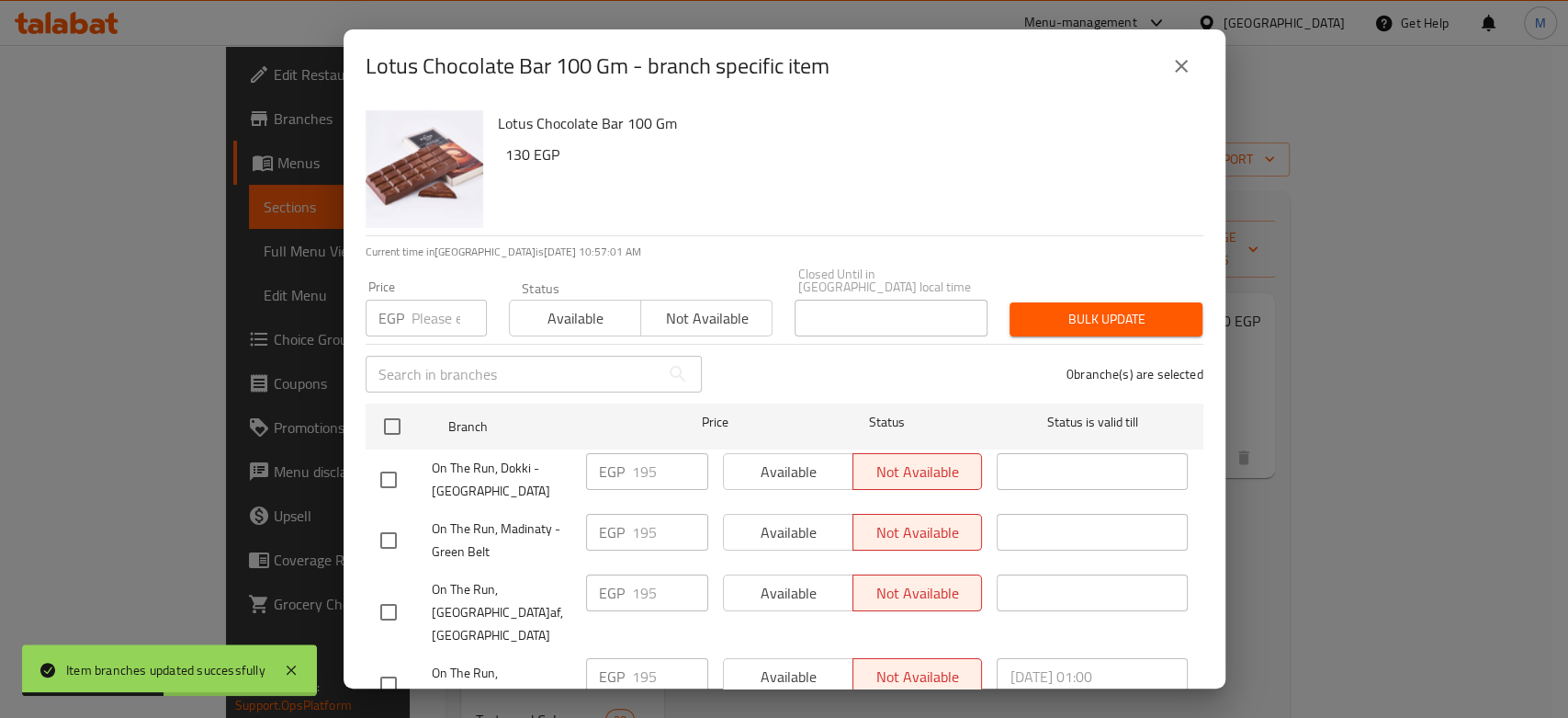
click at [431, 311] on input "number" at bounding box center [449, 318] width 75 height 37
paste input "225"
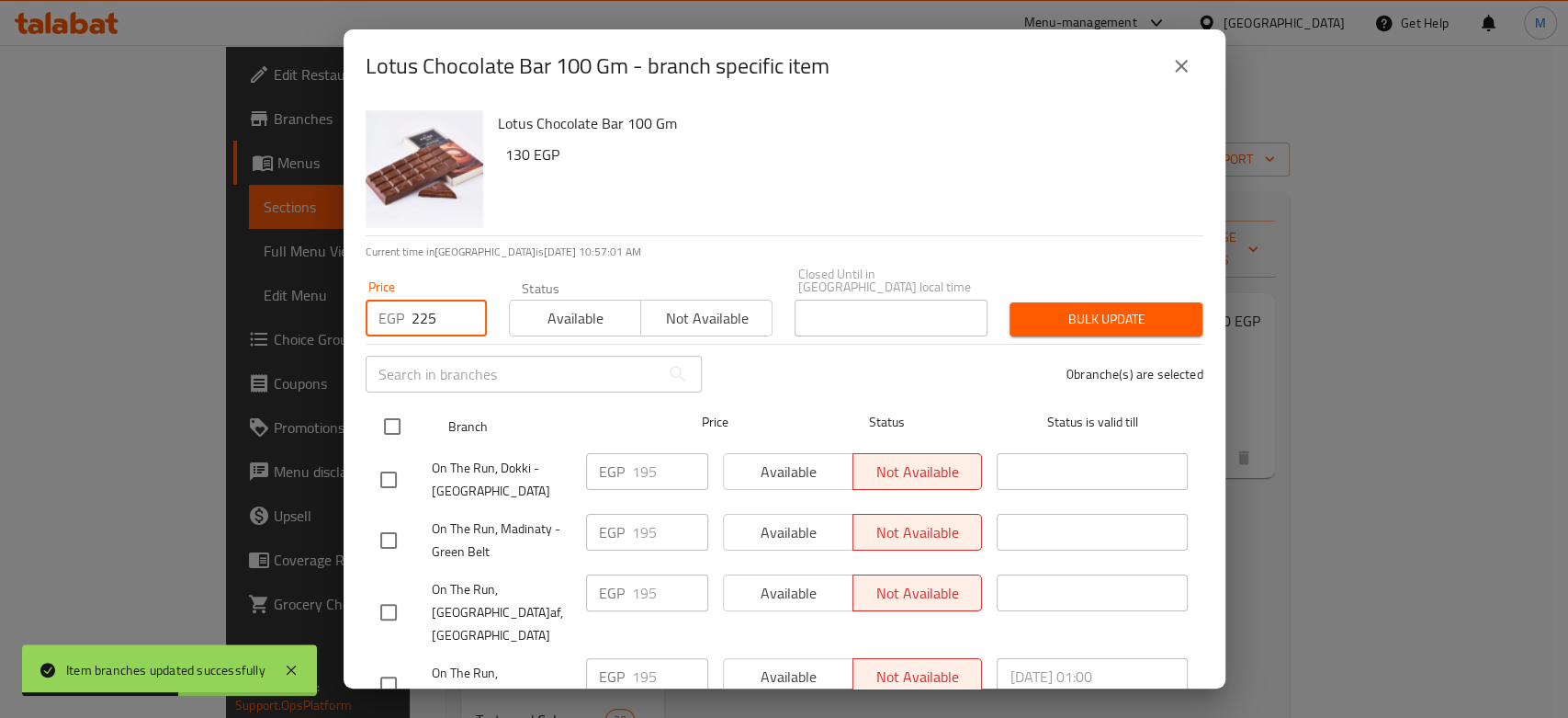
click at [392, 425] on input "checkbox" at bounding box center [392, 426] width 39 height 39
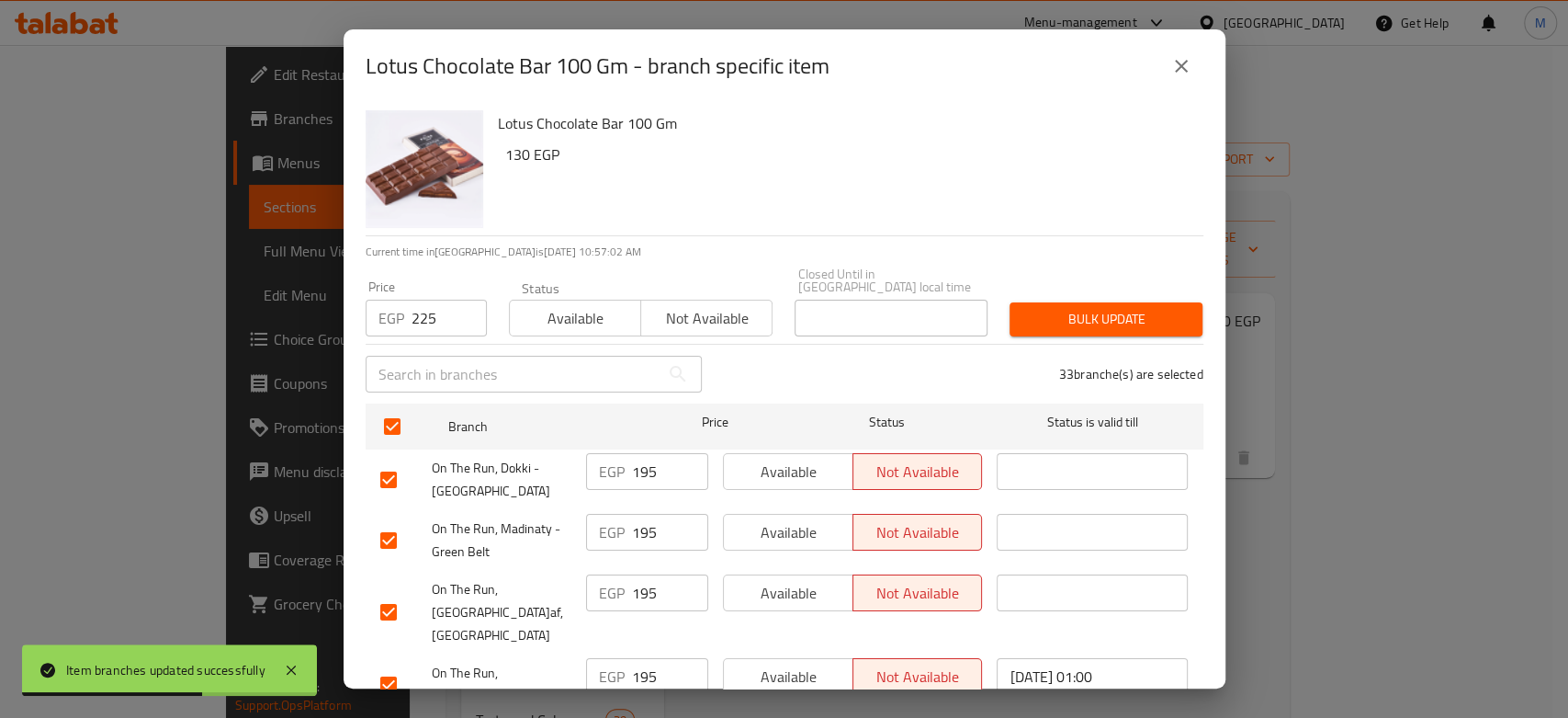
click at [1058, 291] on div "Bulk update" at bounding box center [1105, 319] width 215 height 56
click at [1058, 307] on span "Bulk update" at bounding box center [1106, 319] width 164 height 23
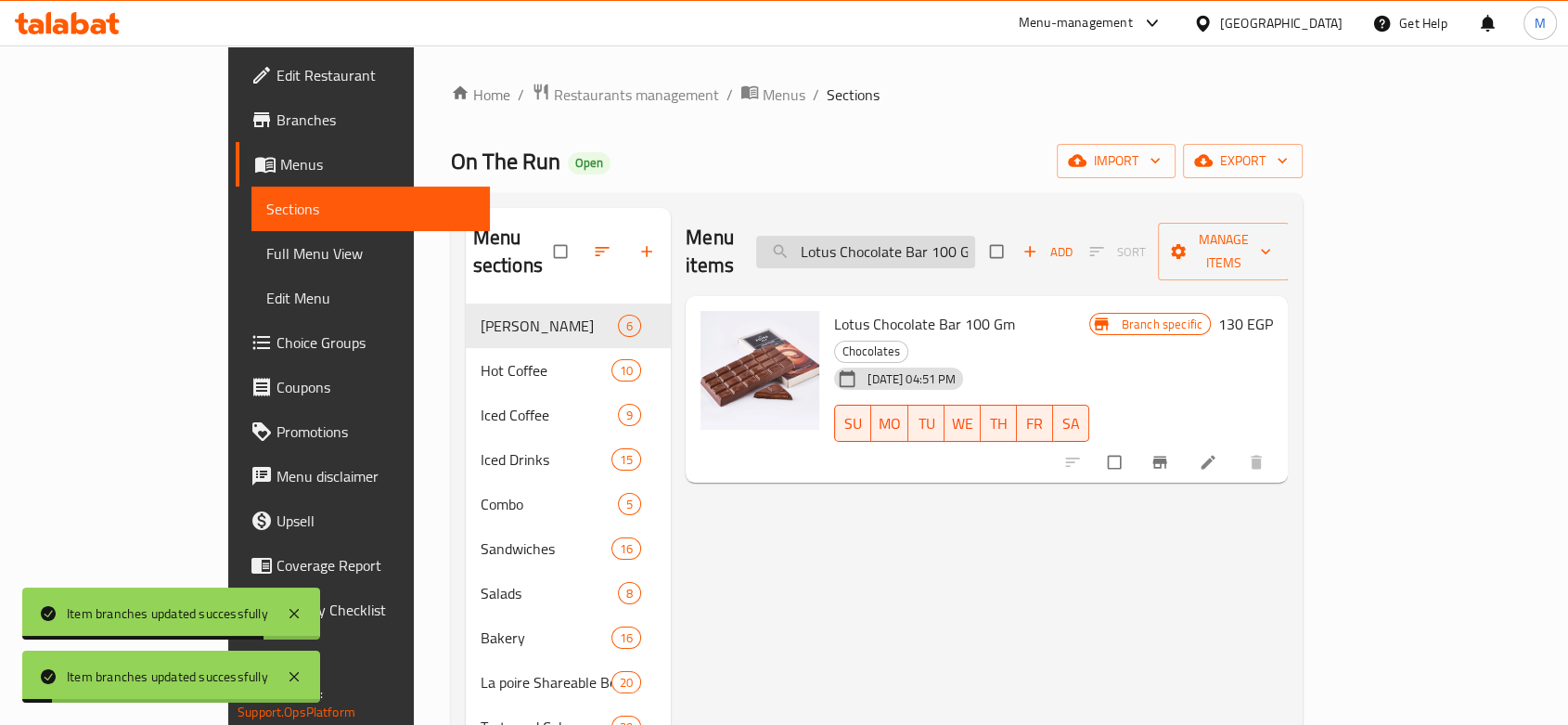
click at [929, 238] on input "Lotus Chocolate Bar 100 Gm" at bounding box center [865, 251] width 219 height 32
paste input "Plain"
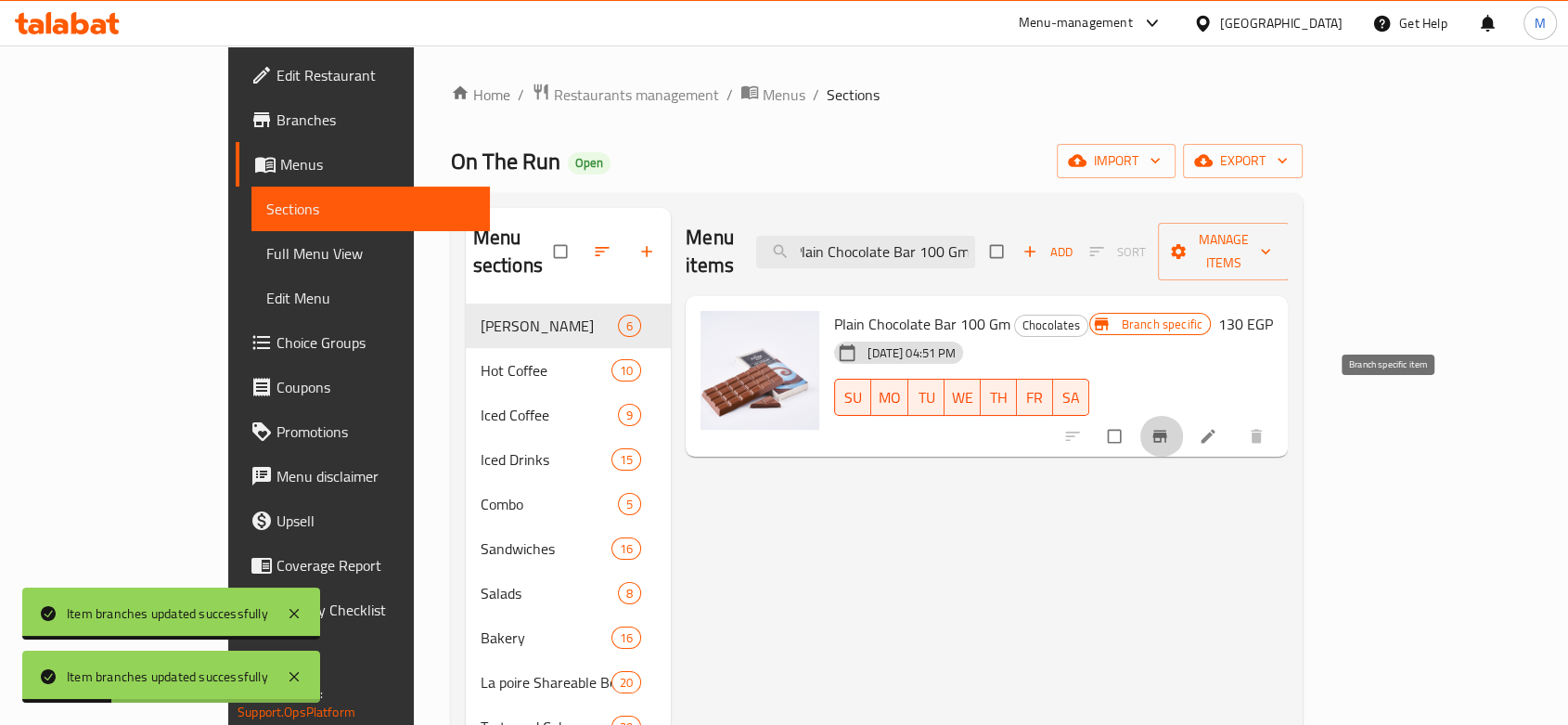
click at [1185, 419] on button "Branch-specific-item" at bounding box center [1162, 436] width 45 height 41
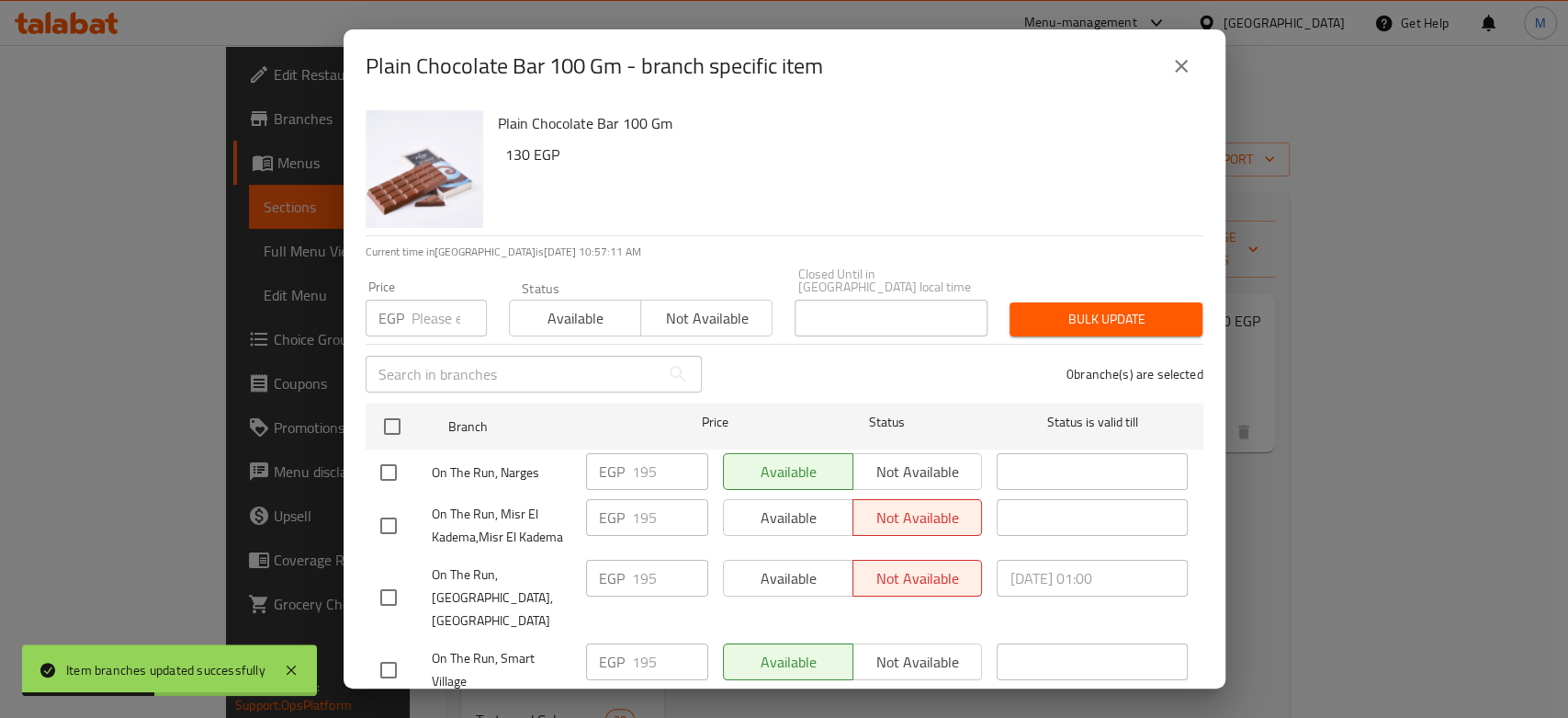
click at [433, 306] on input "number" at bounding box center [449, 318] width 75 height 37
paste input "225"
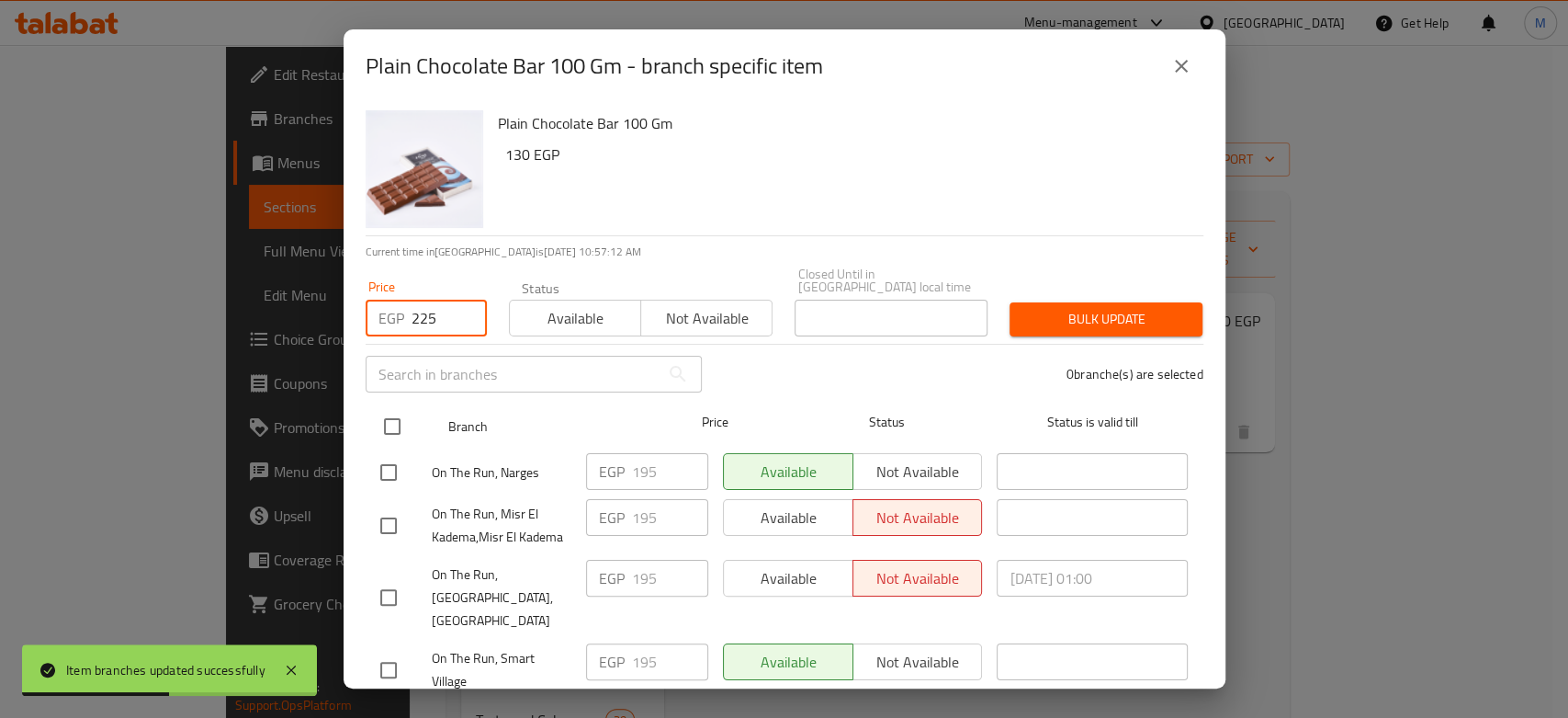
click at [398, 407] on input "checkbox" at bounding box center [392, 426] width 39 height 39
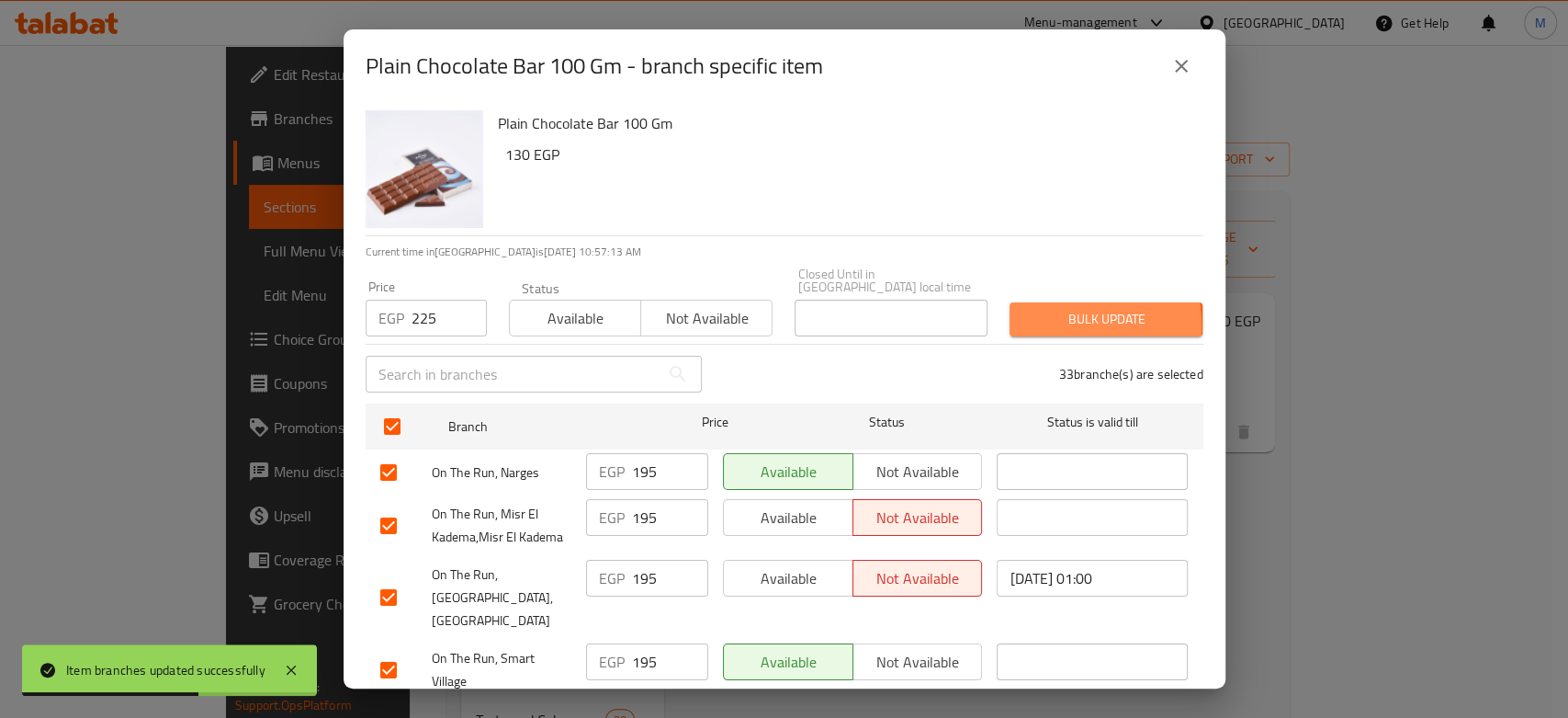
click at [1011, 313] on button "Bulk update" at bounding box center [1106, 319] width 193 height 34
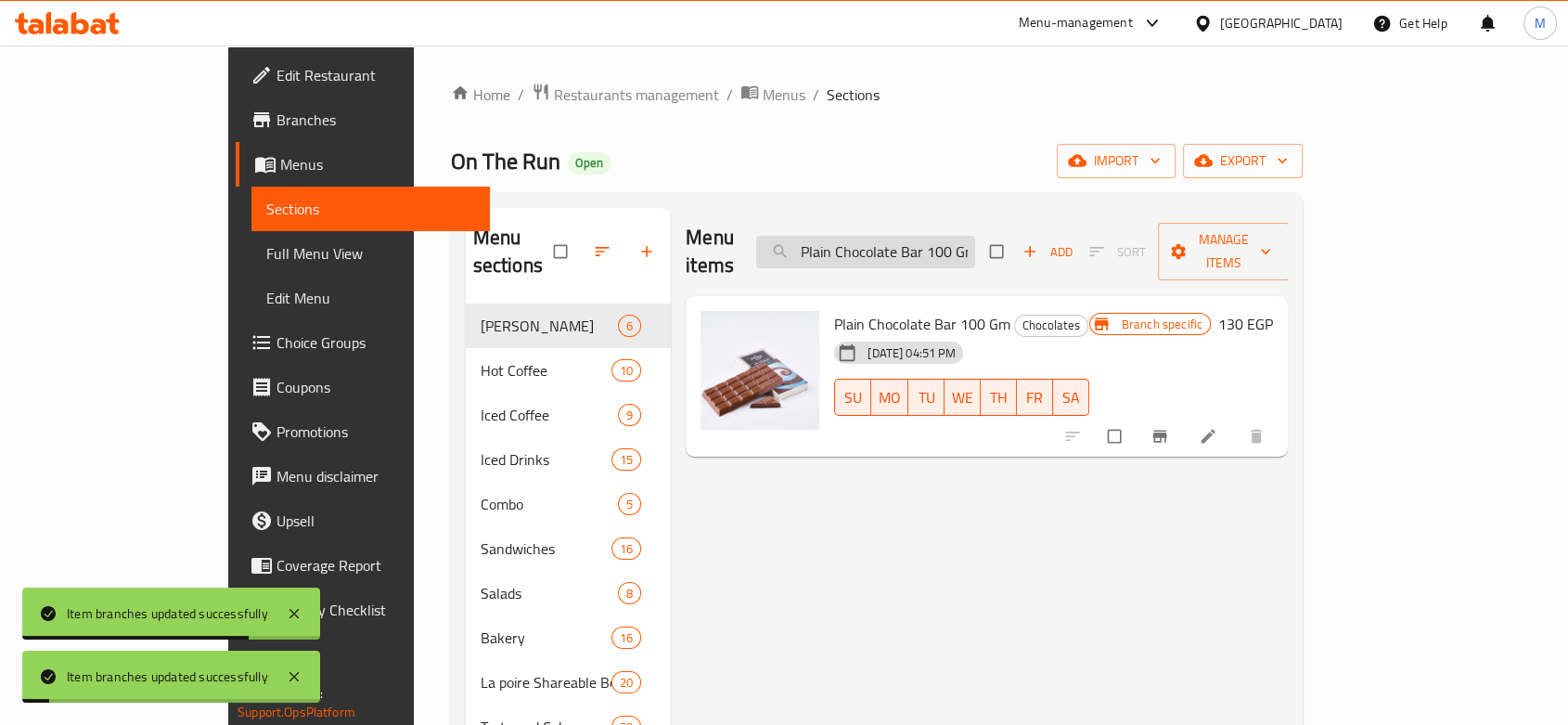
click at [960, 236] on input "Plain Chocolate Bar 100 Gm" at bounding box center [865, 251] width 219 height 32
paste input "Nutella Fudge Gateau - Piece"
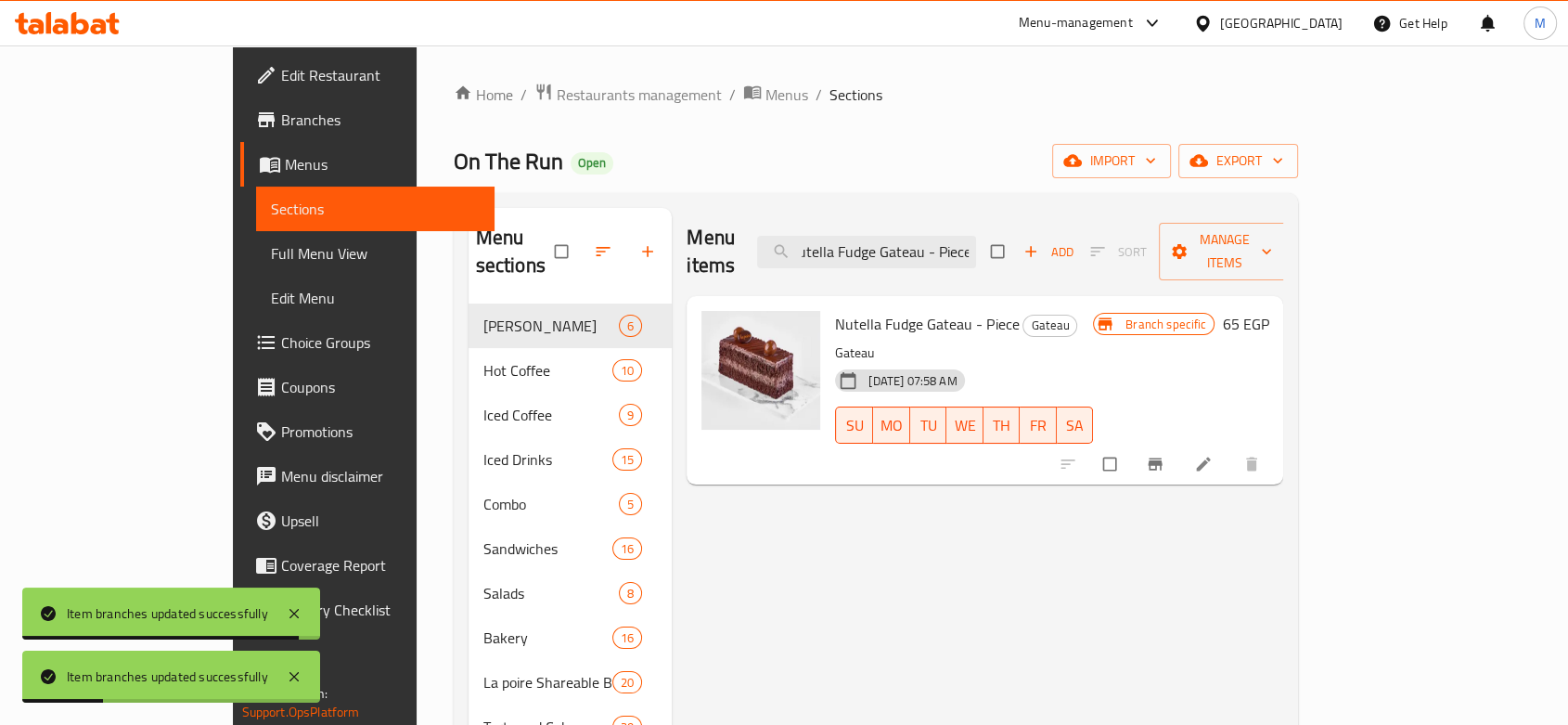
click at [1163, 458] on icon "Branch-specific-item" at bounding box center [1155, 464] width 14 height 12
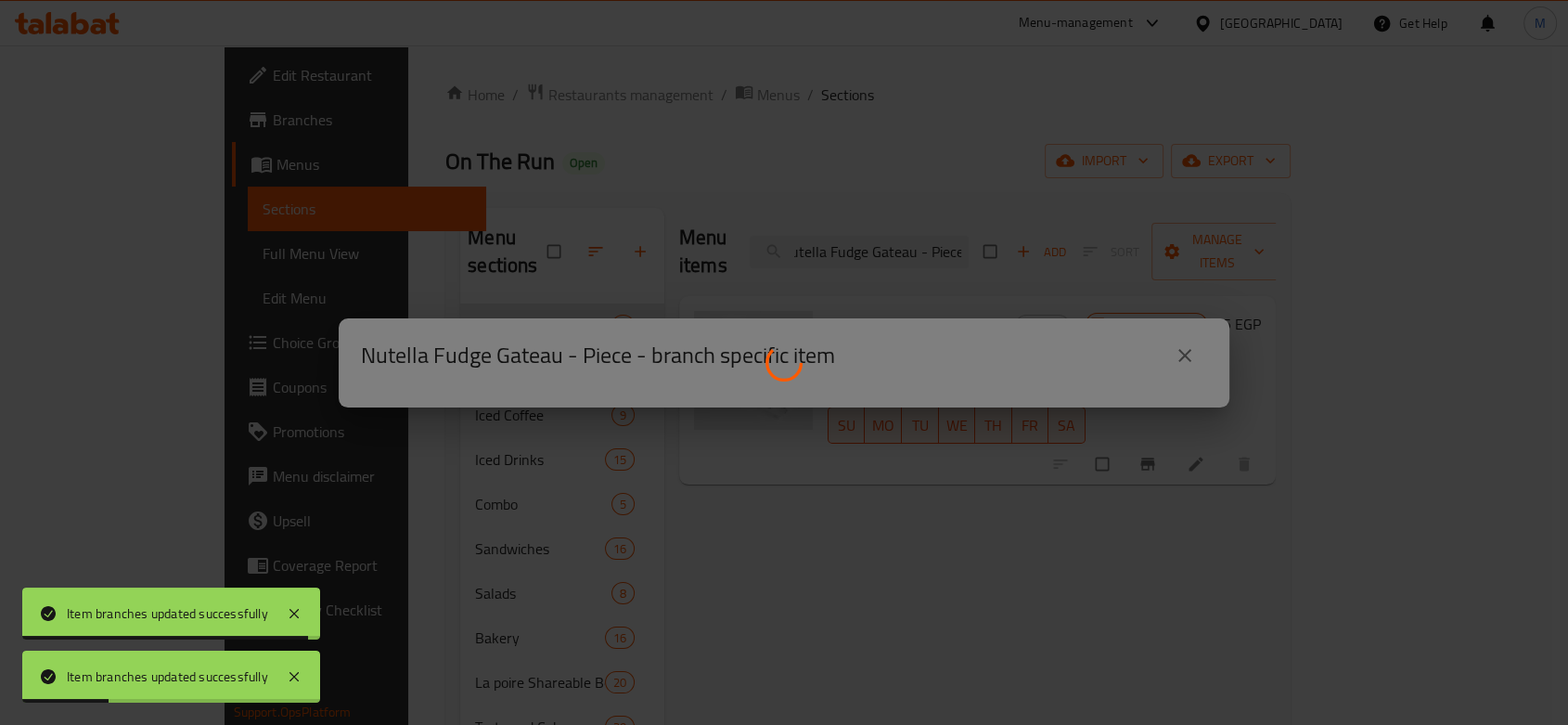
scroll to position [0, 0]
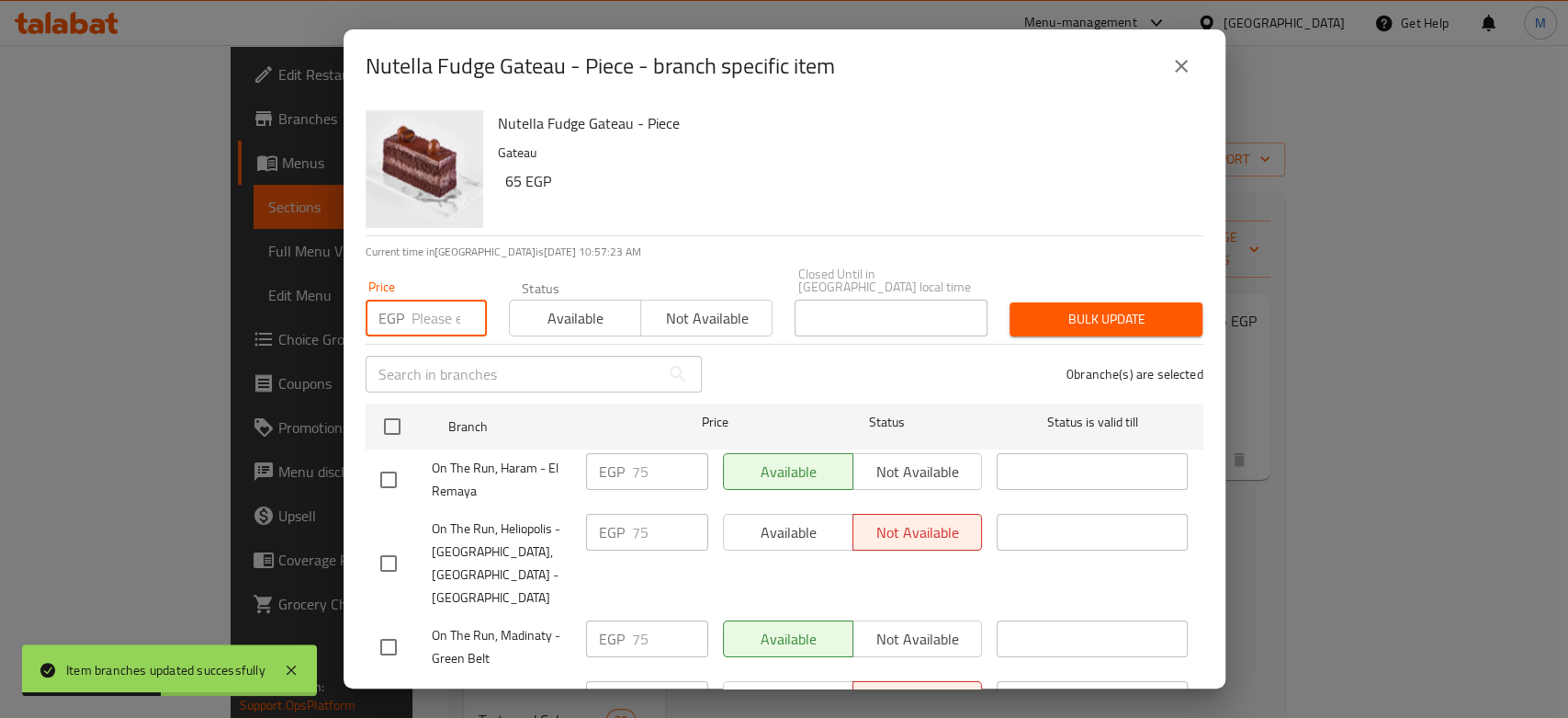
click at [445, 300] on input "number" at bounding box center [449, 318] width 75 height 37
paste input "80"
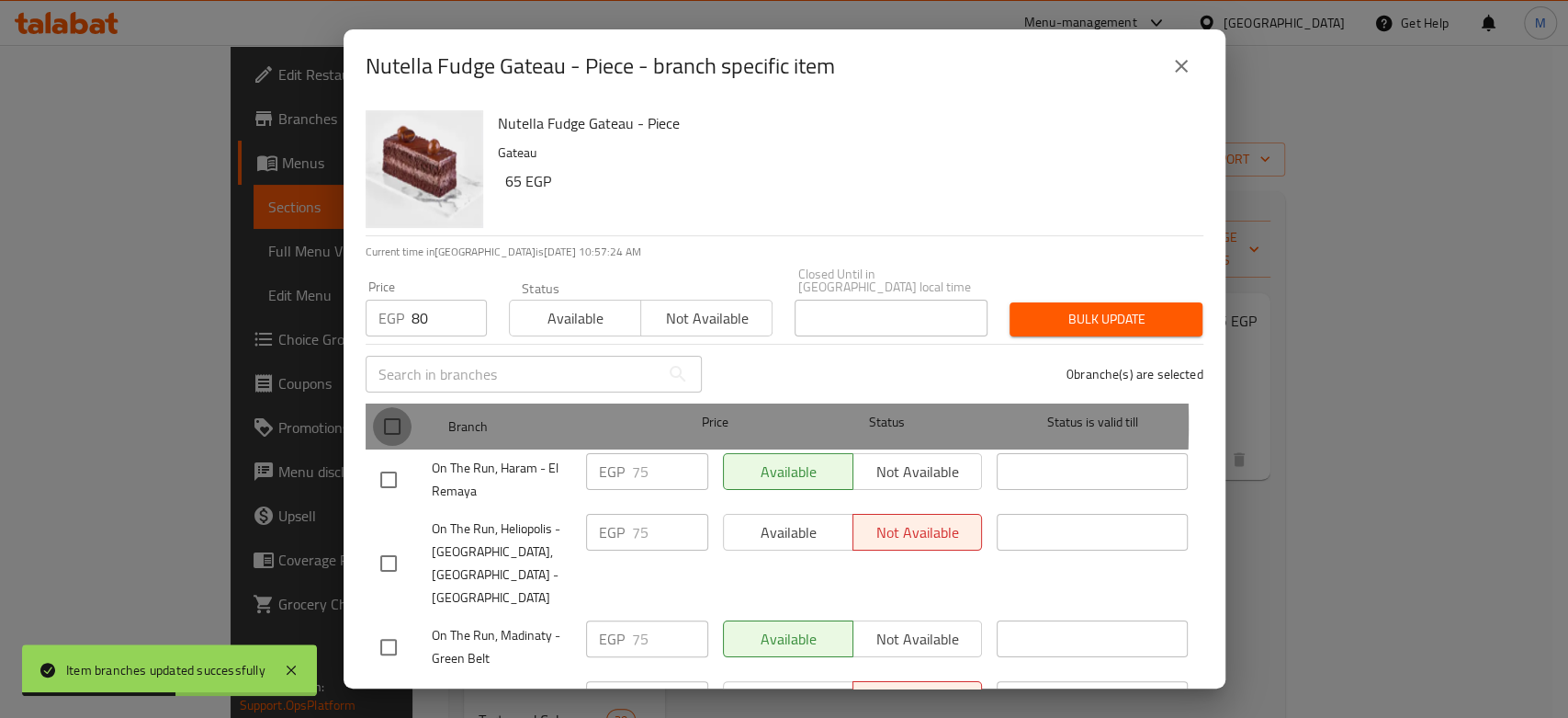
click at [386, 418] on input "checkbox" at bounding box center [392, 426] width 39 height 39
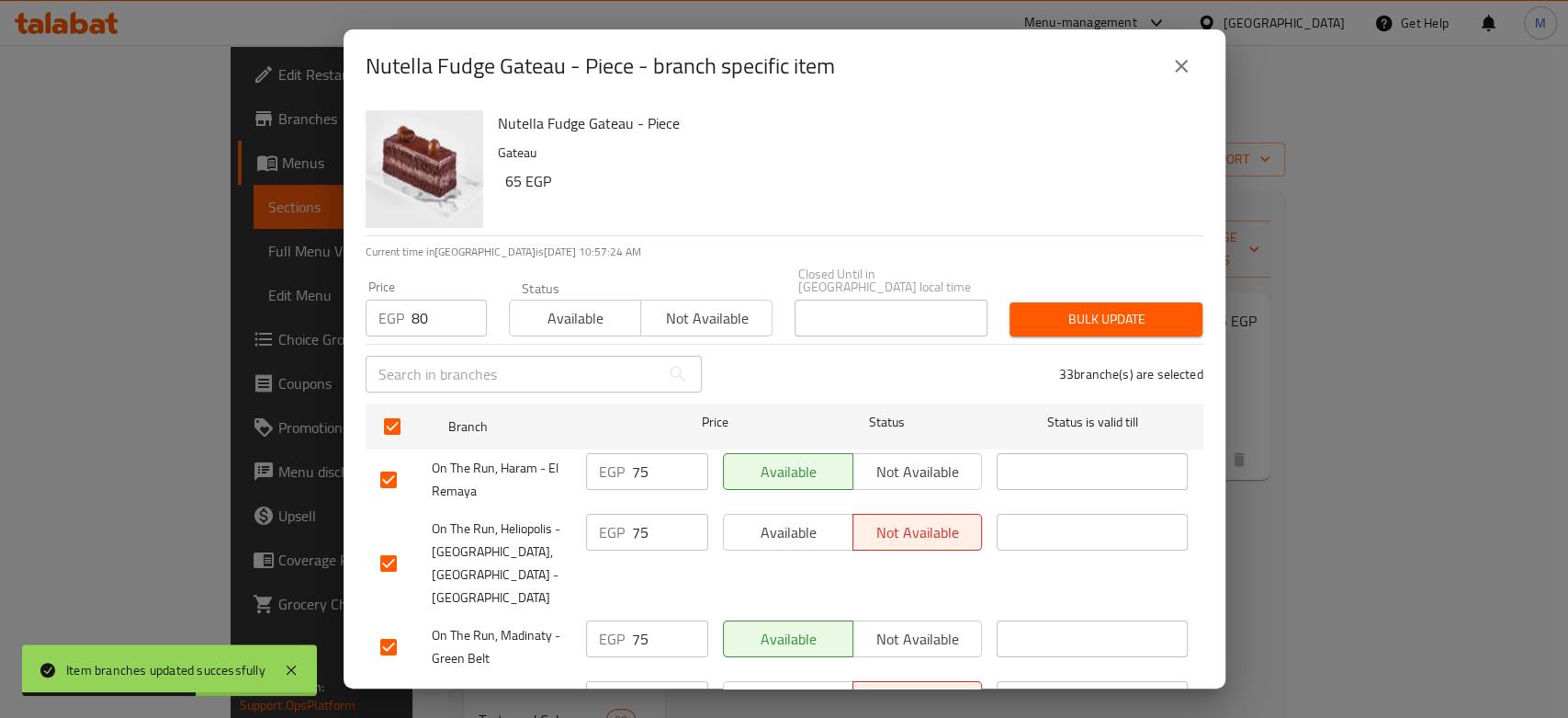
click at [1051, 309] on span "Bulk update" at bounding box center [1106, 319] width 164 height 23
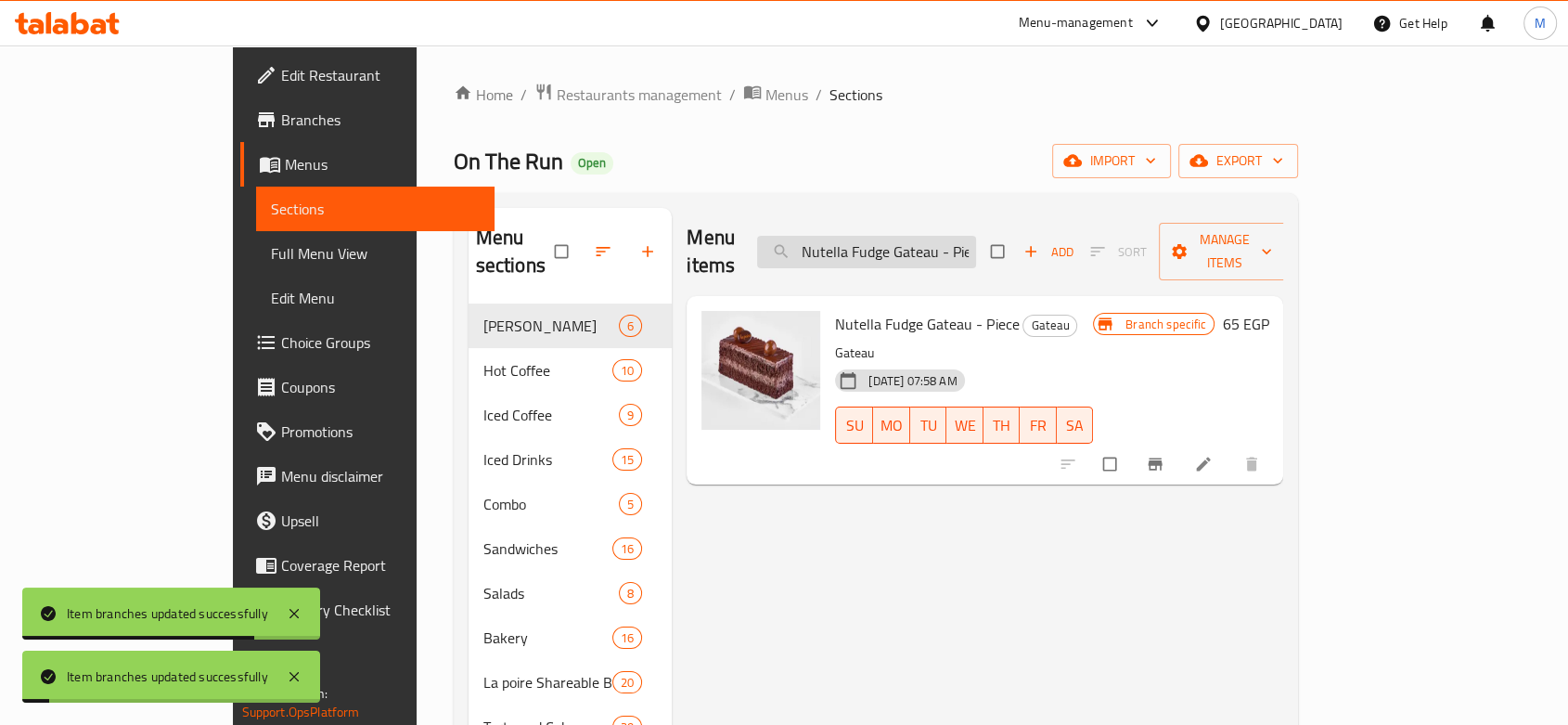
click at [976, 236] on input "Nutella Fudge Gateau - Piece" at bounding box center [866, 251] width 219 height 32
paste input "Walnut Tart"
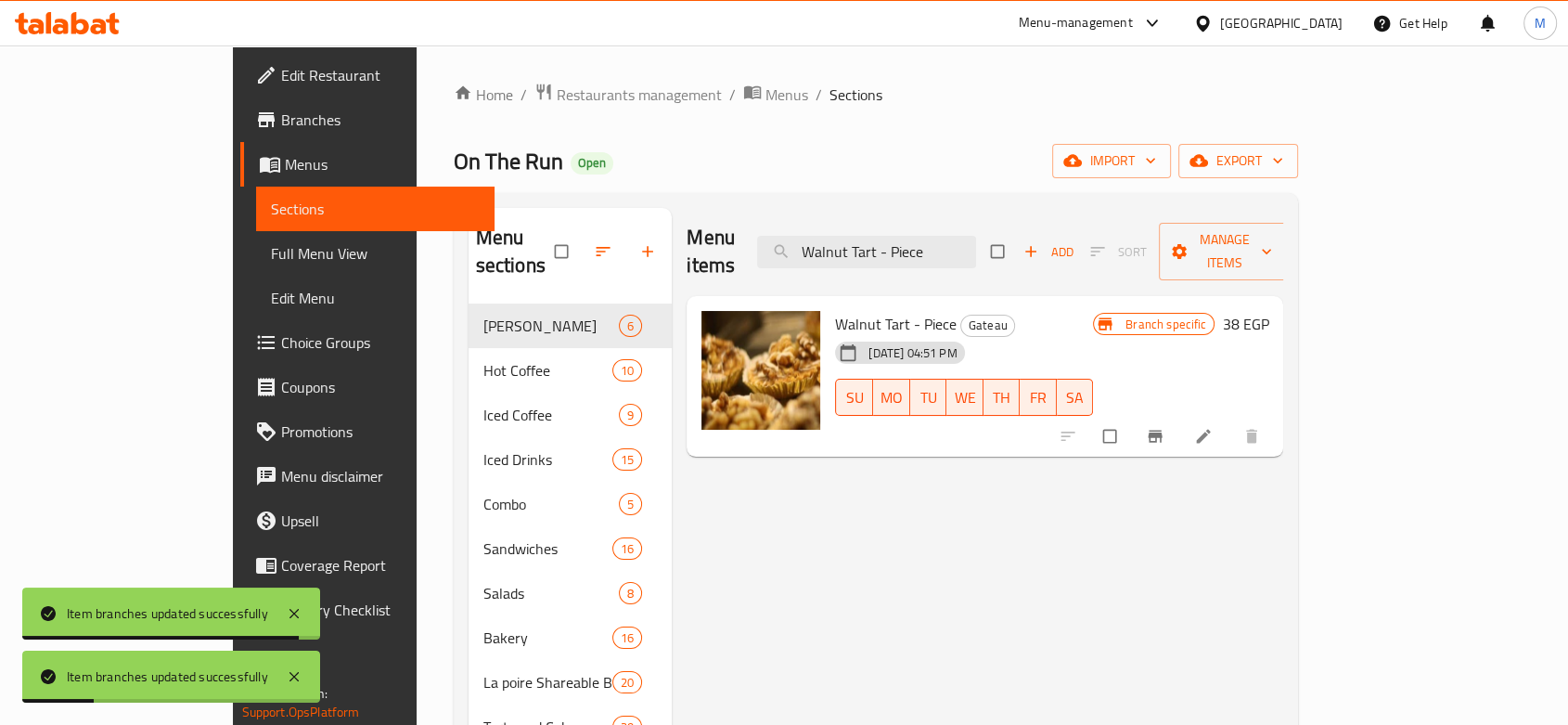
click at [1180, 416] on button "Branch-specific-item" at bounding box center [1157, 436] width 45 height 41
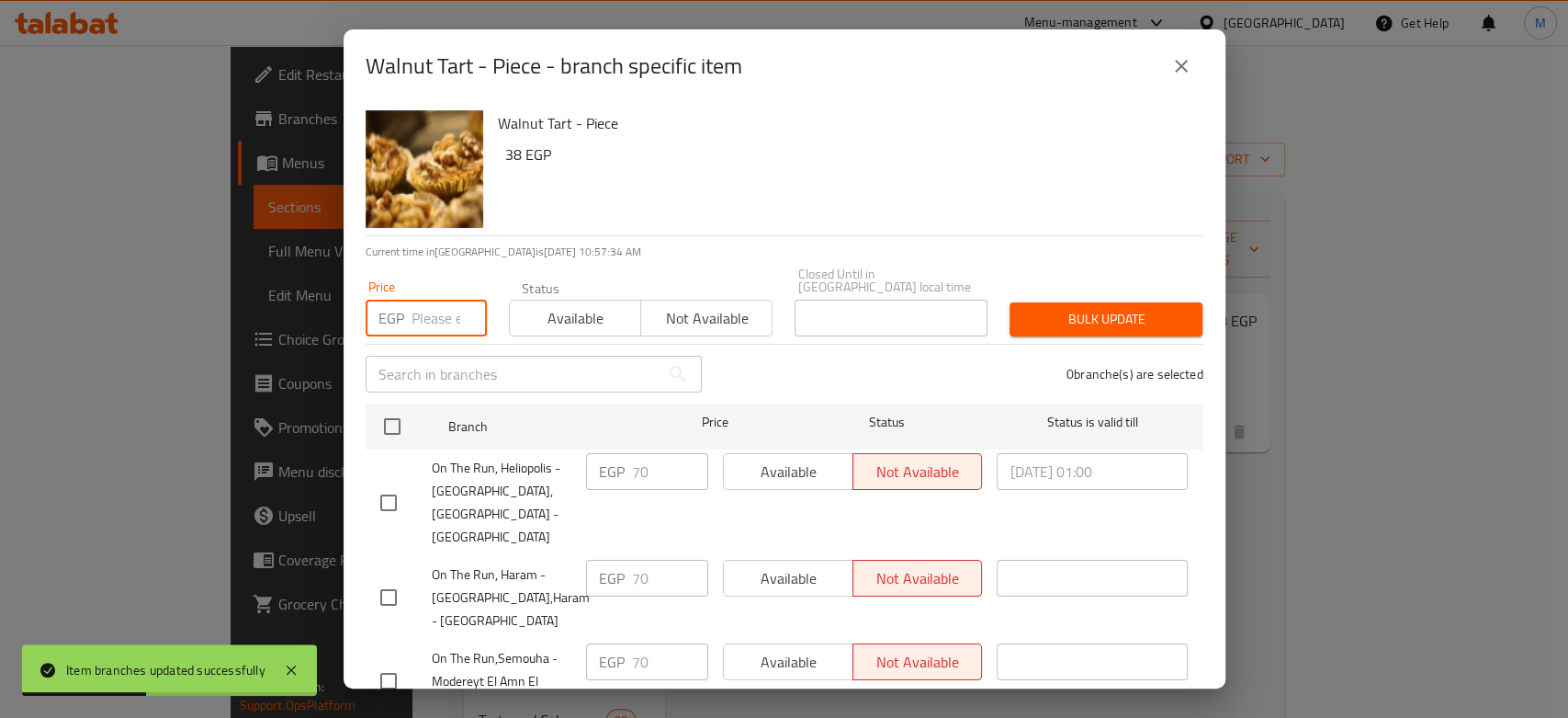
click at [429, 311] on input "number" at bounding box center [449, 318] width 75 height 37
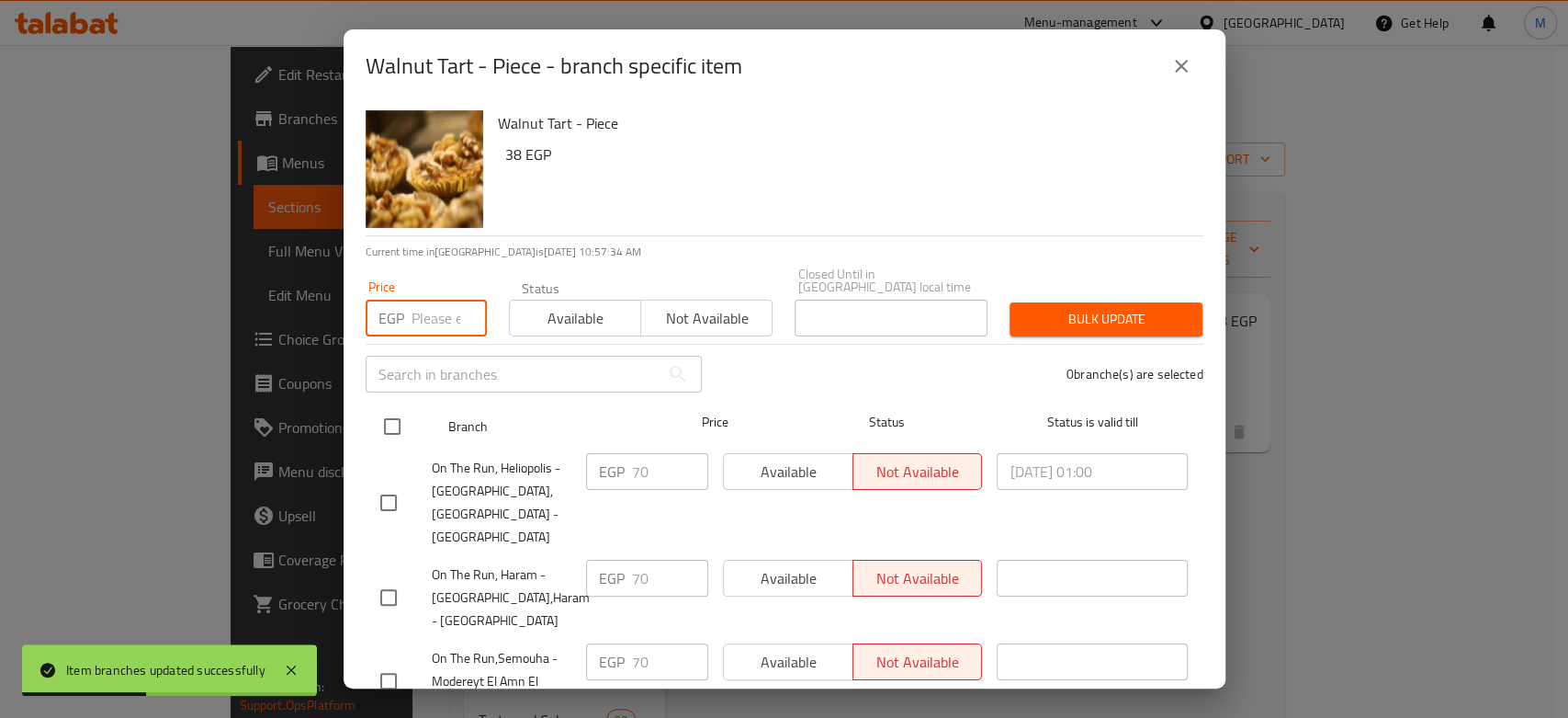
paste input "75"
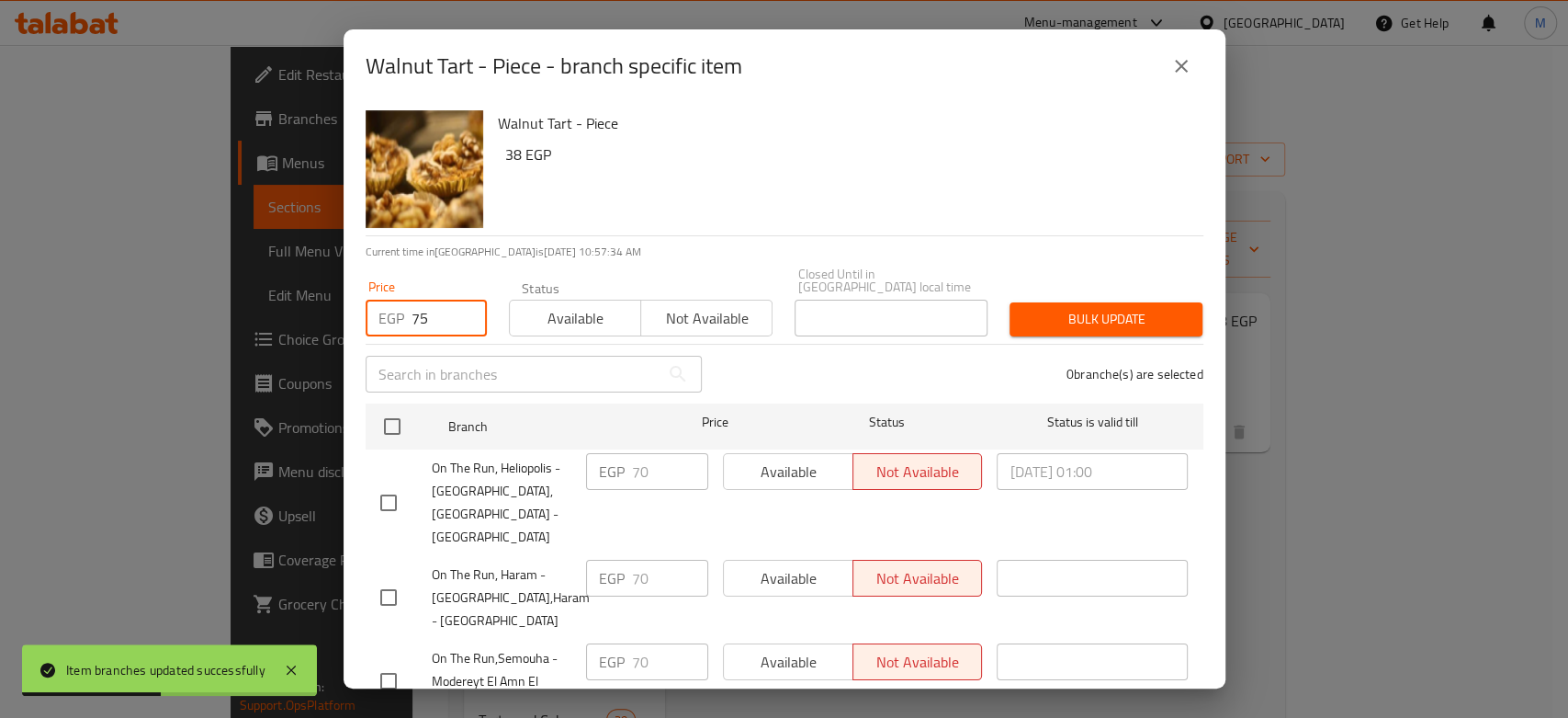
drag, startPoint x: 397, startPoint y: 403, endPoint x: 646, endPoint y: 351, distance: 254.4
click at [397, 407] on input "checkbox" at bounding box center [392, 426] width 39 height 39
click at [1032, 307] on span "Bulk update" at bounding box center [1106, 319] width 164 height 23
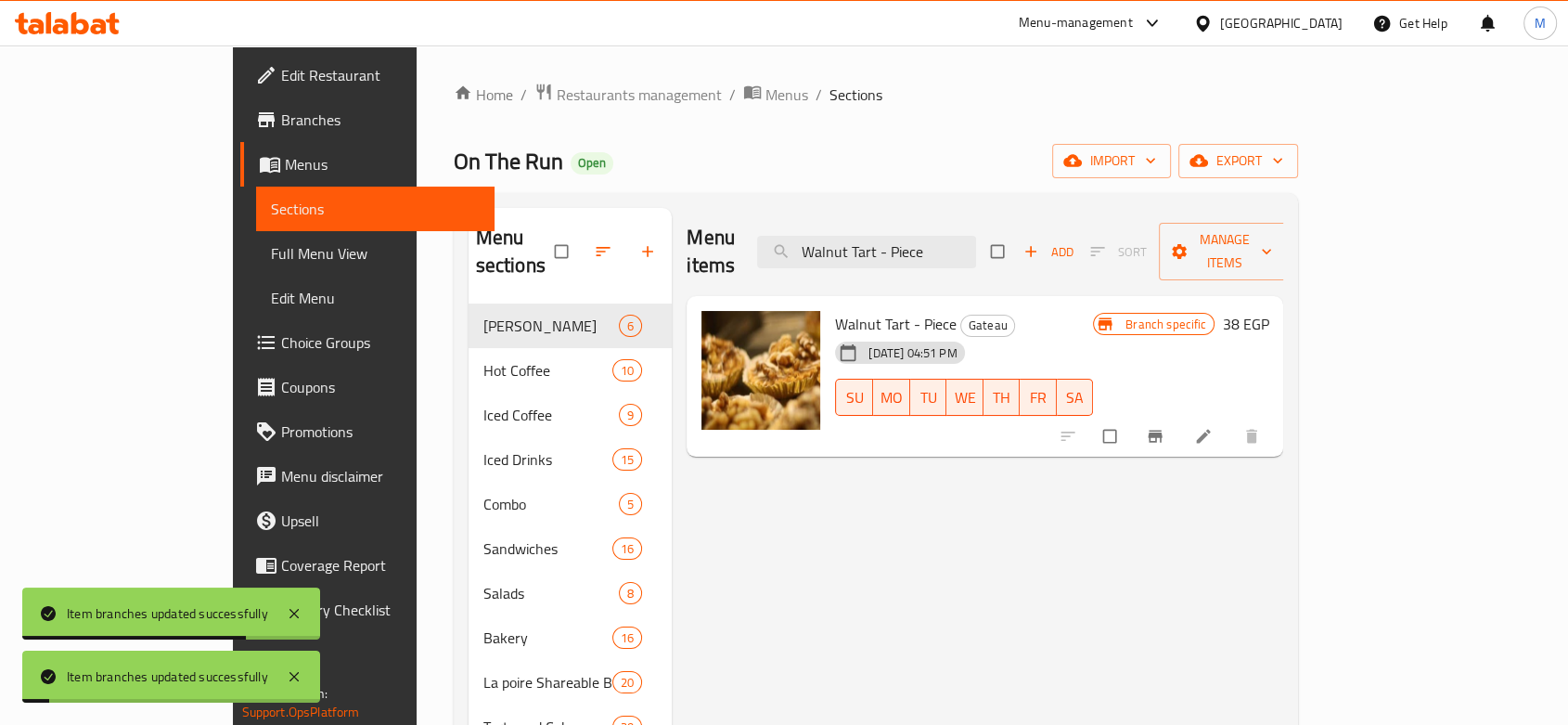
click at [943, 254] on div "Menu items Walnut Tart - Piece Add Sort Manage items" at bounding box center [985, 252] width 597 height 89
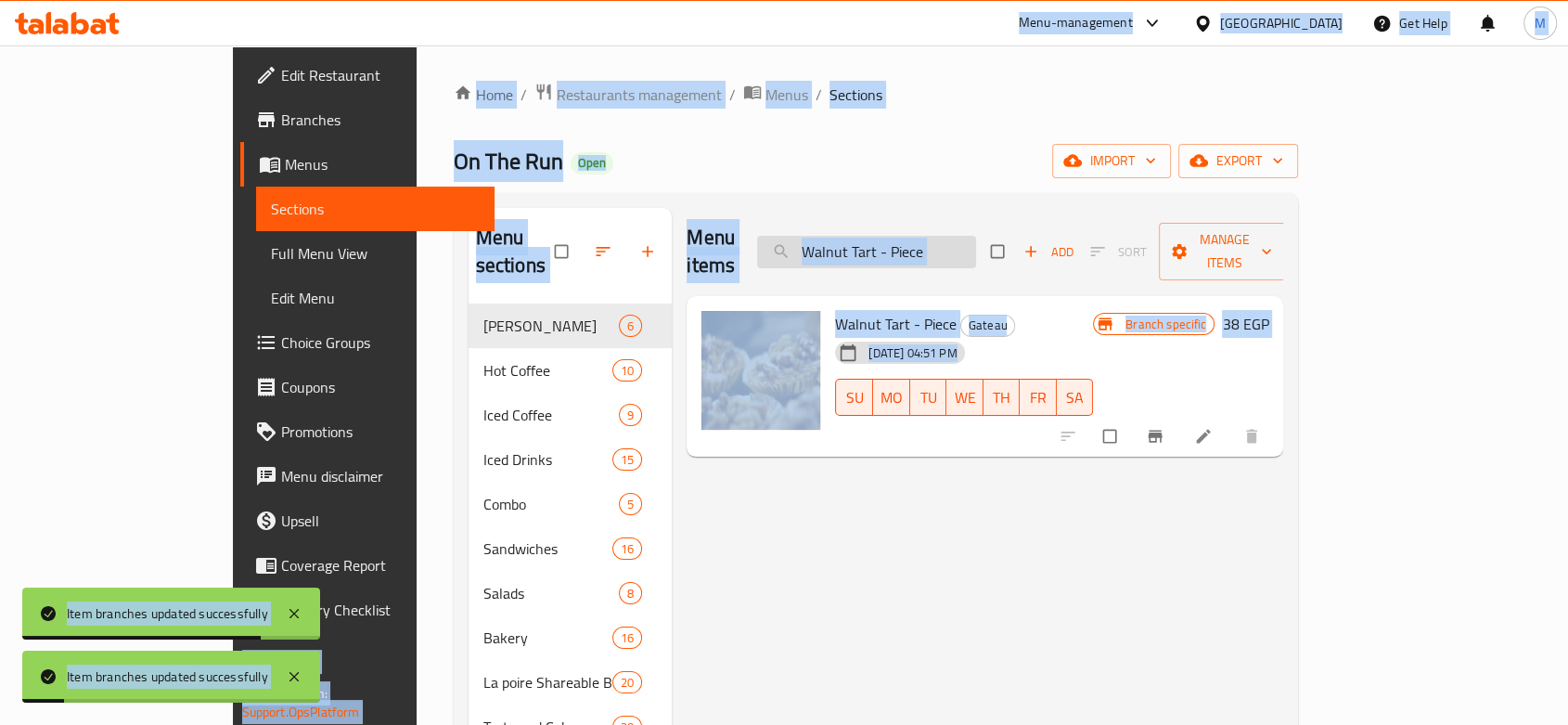
click at [934, 243] on input "Walnut Tart - Piece" at bounding box center [866, 251] width 219 height 32
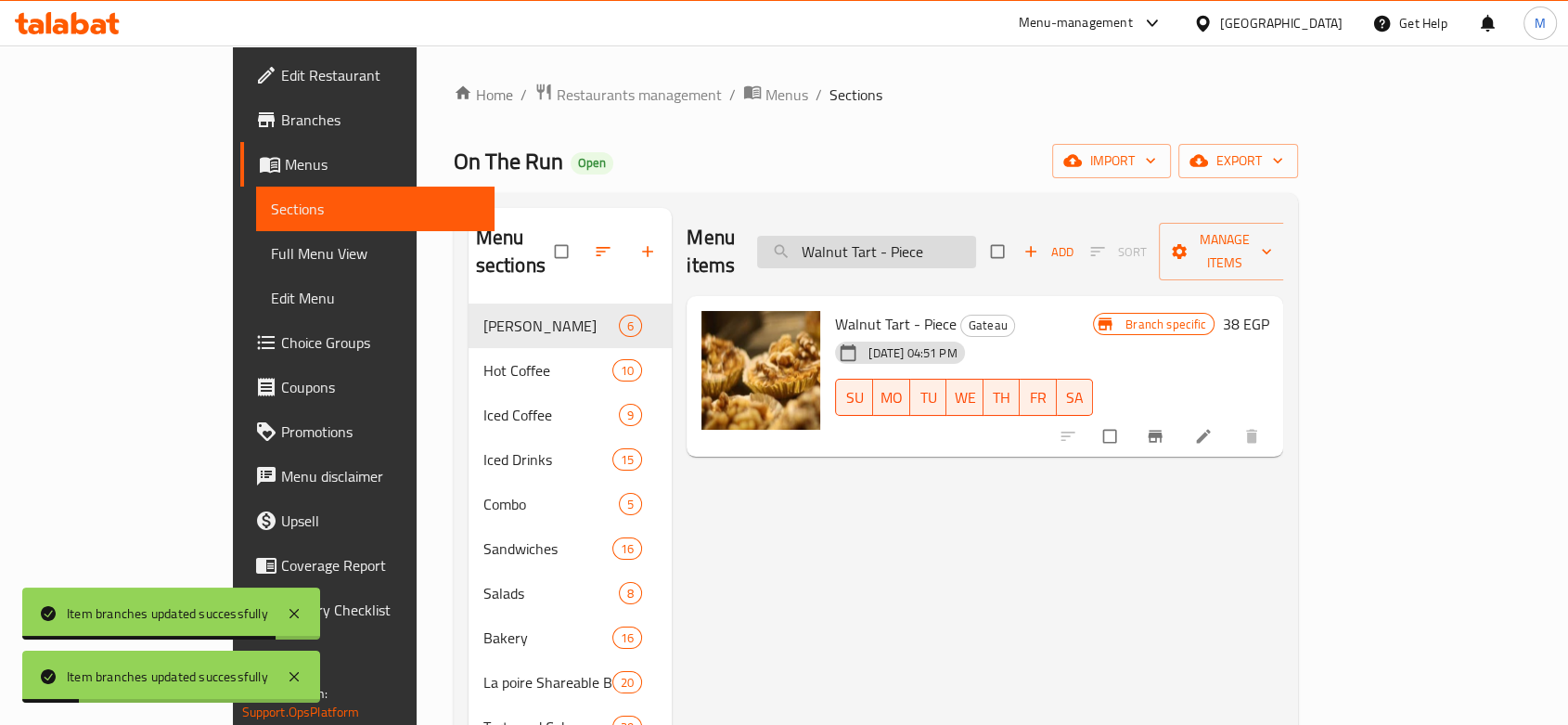
paste input "Mini Cake Pops Box"
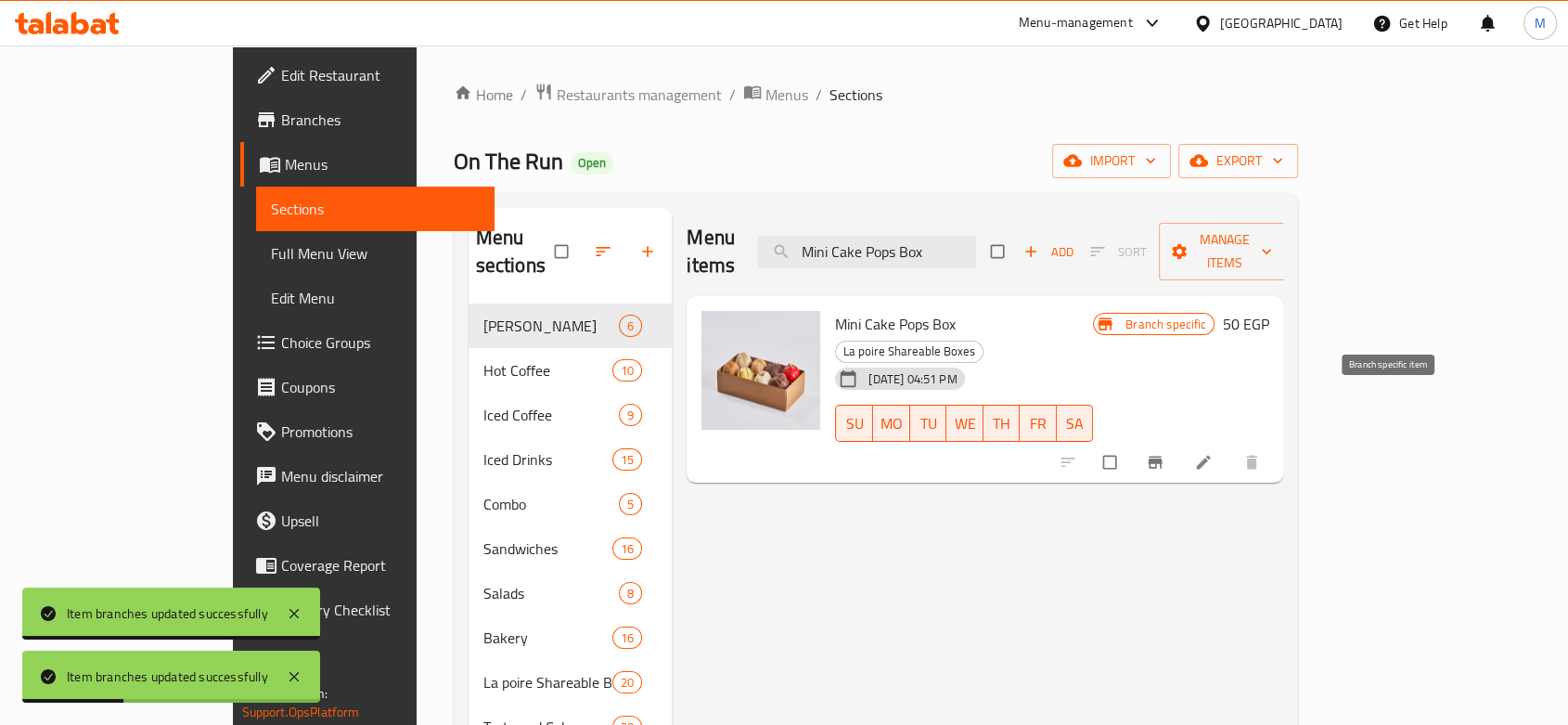
click at [1163, 456] on icon "Branch-specific-item" at bounding box center [1155, 462] width 14 height 12
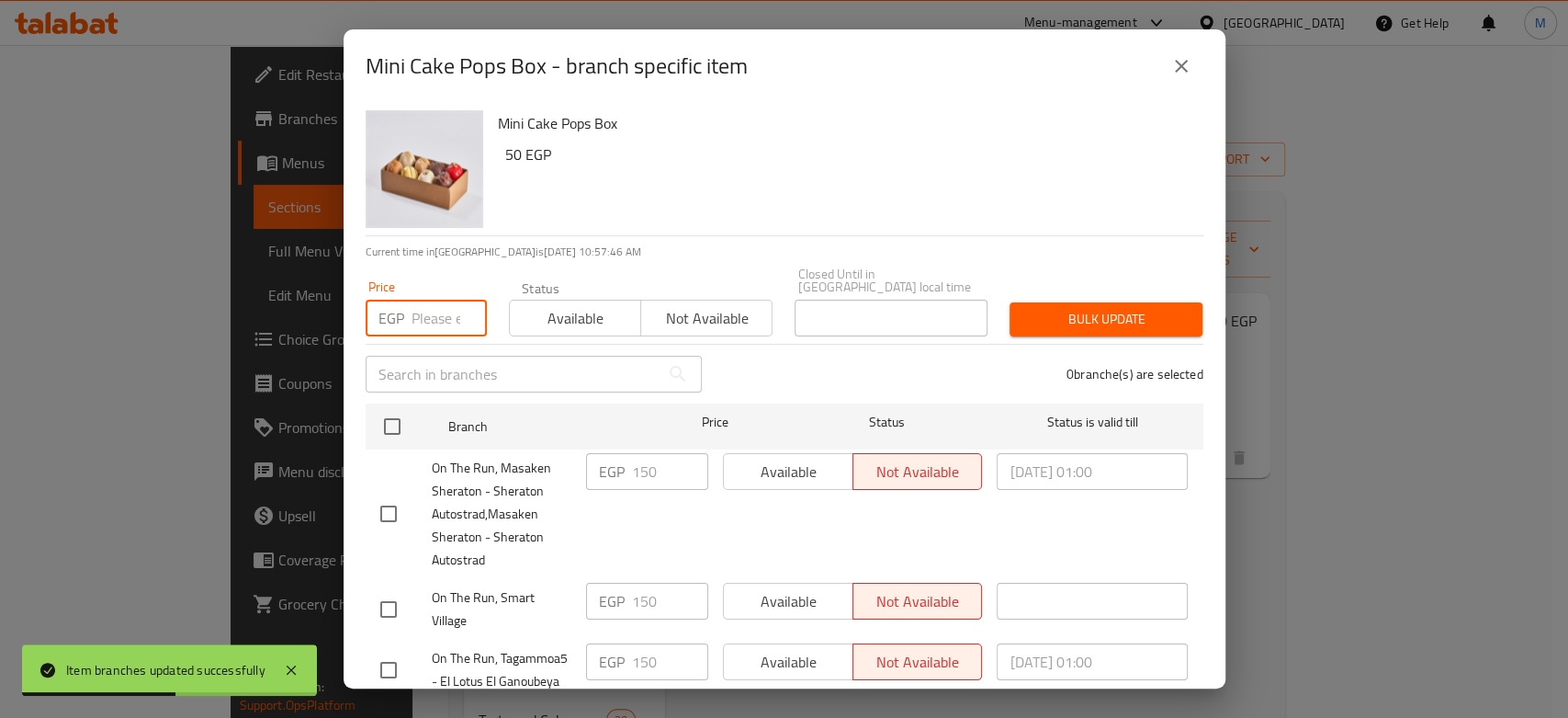
click at [431, 301] on input "number" at bounding box center [449, 318] width 75 height 37
paste input "200"
drag, startPoint x: 387, startPoint y: 474, endPoint x: 391, endPoint y: 446, distance: 28.3
click at [391, 463] on div "On The Run, Masaken Sheraton - Sheraton Autostrad,Masaken Sheraton - Sheraton A…" at bounding box center [476, 514] width 206 height 137
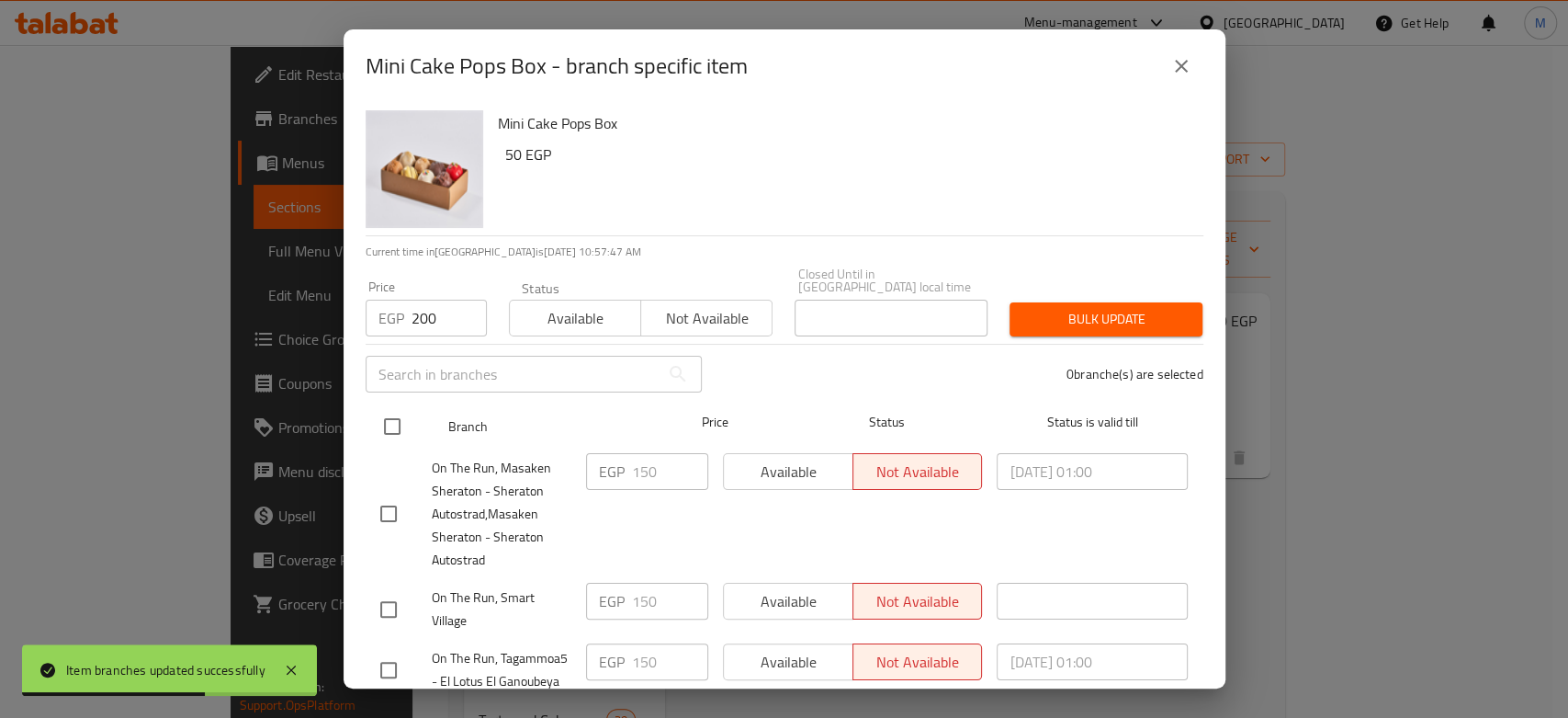
click at [393, 417] on input "checkbox" at bounding box center [392, 426] width 39 height 39
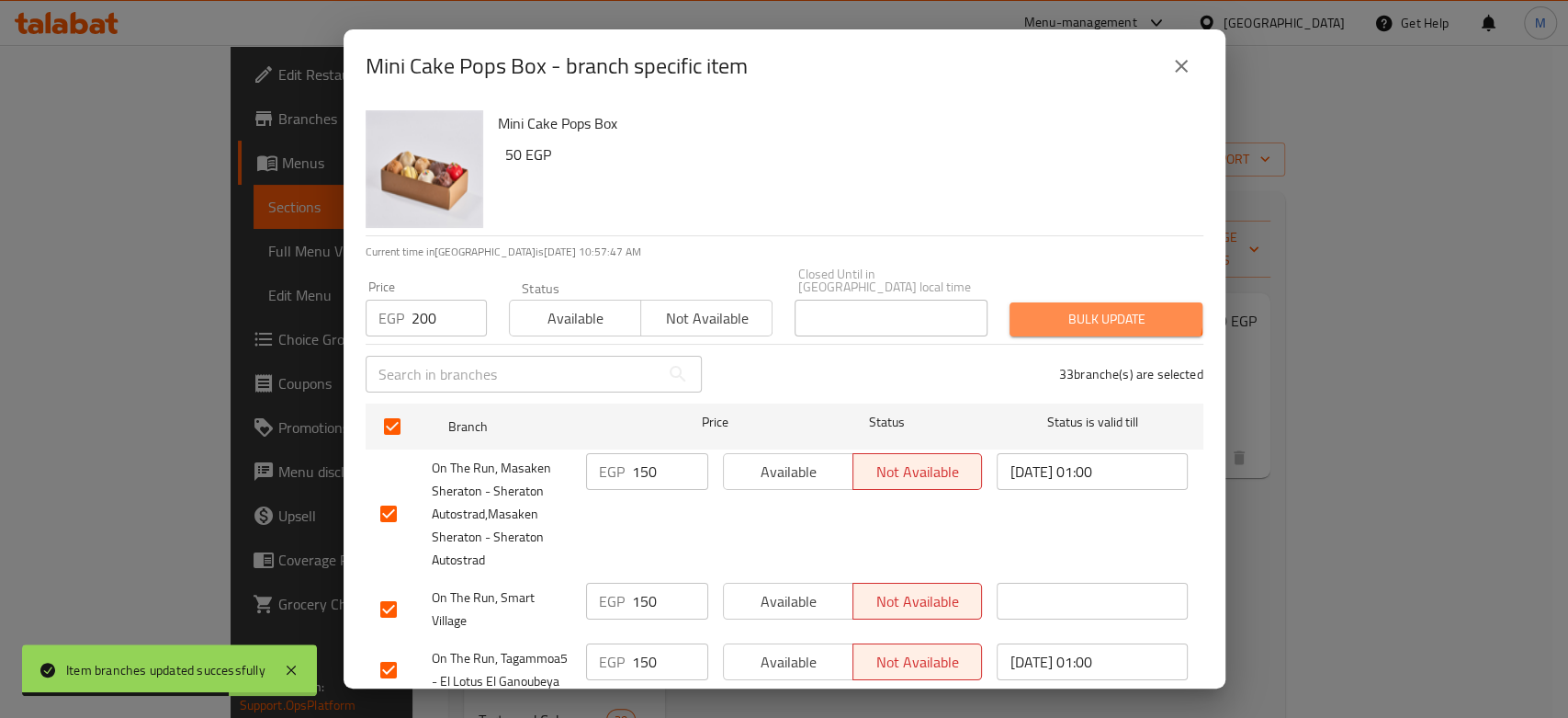
click at [1041, 303] on button "Bulk update" at bounding box center [1106, 319] width 193 height 34
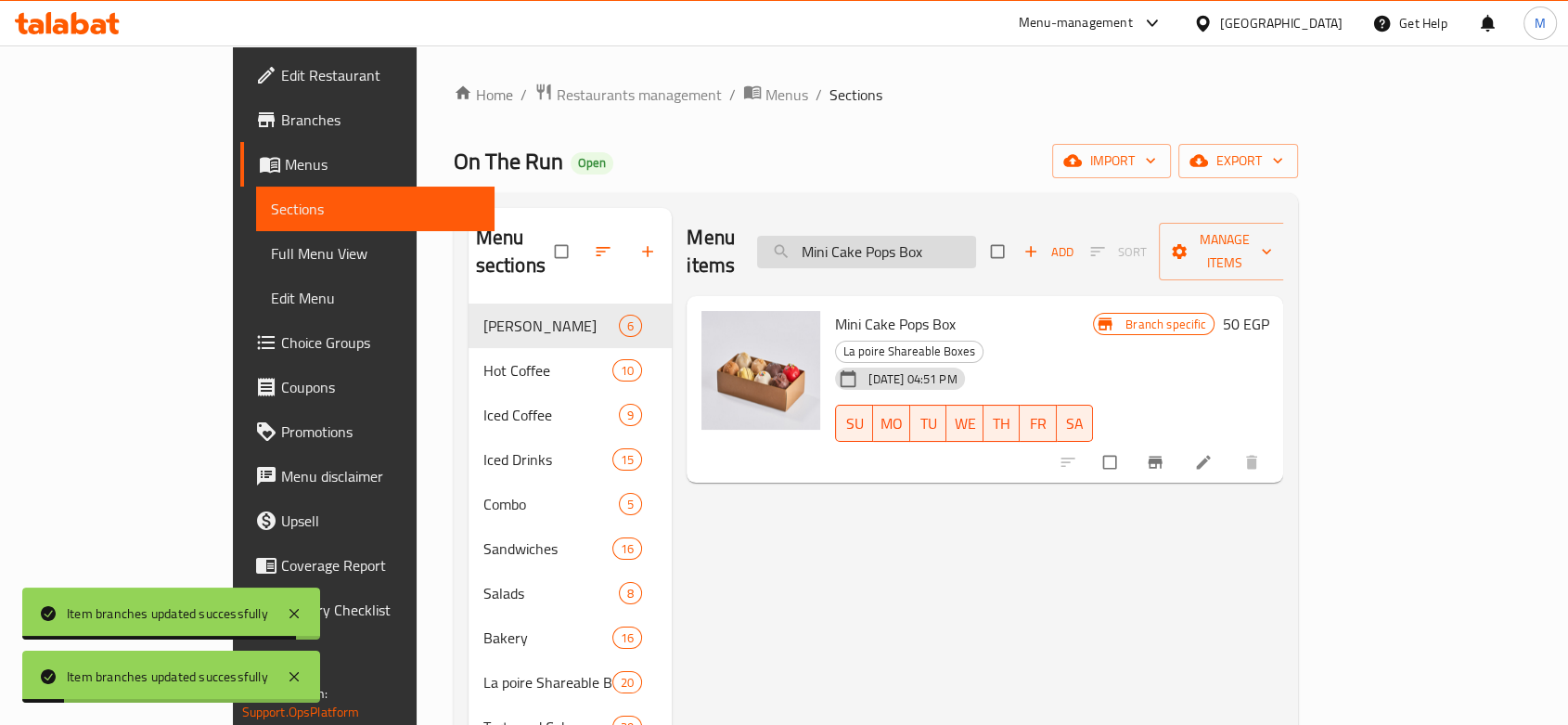
click at [929, 237] on input "Mini Cake Pops Box" at bounding box center [866, 251] width 219 height 32
paste input "La Poire Mini Club And Mini Pan Box - Kilo"
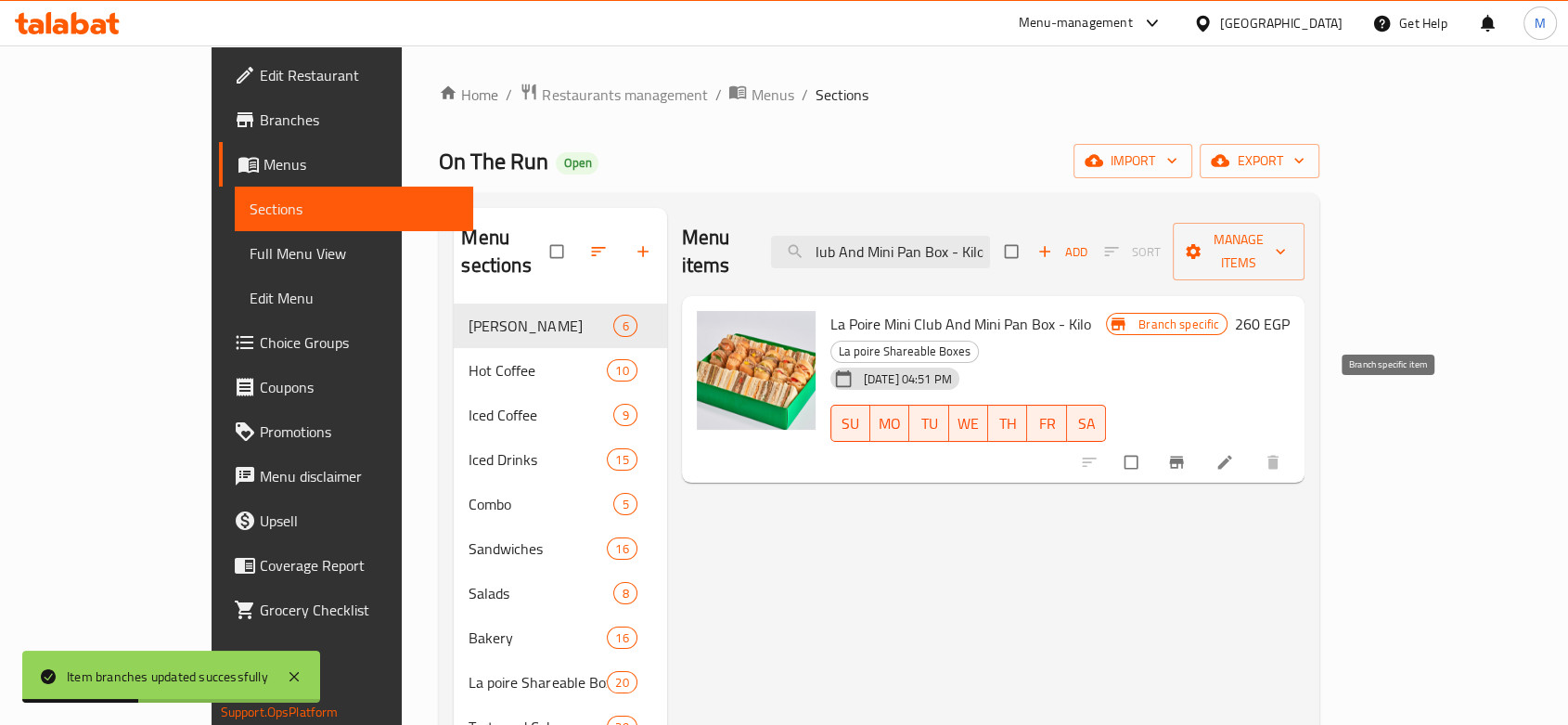
click at [1189, 453] on span "Branch-specific-item" at bounding box center [1179, 461] width 22 height 18
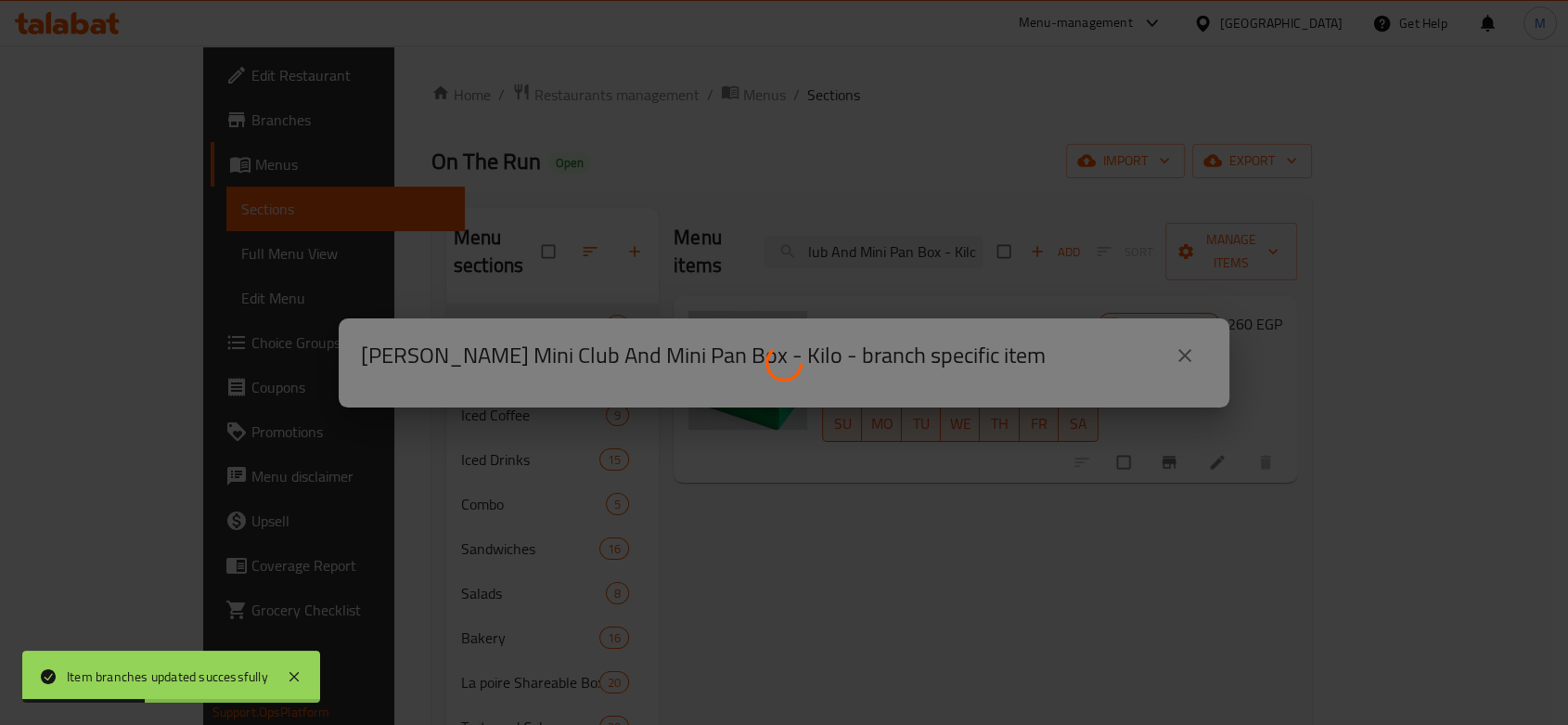
scroll to position [0, 0]
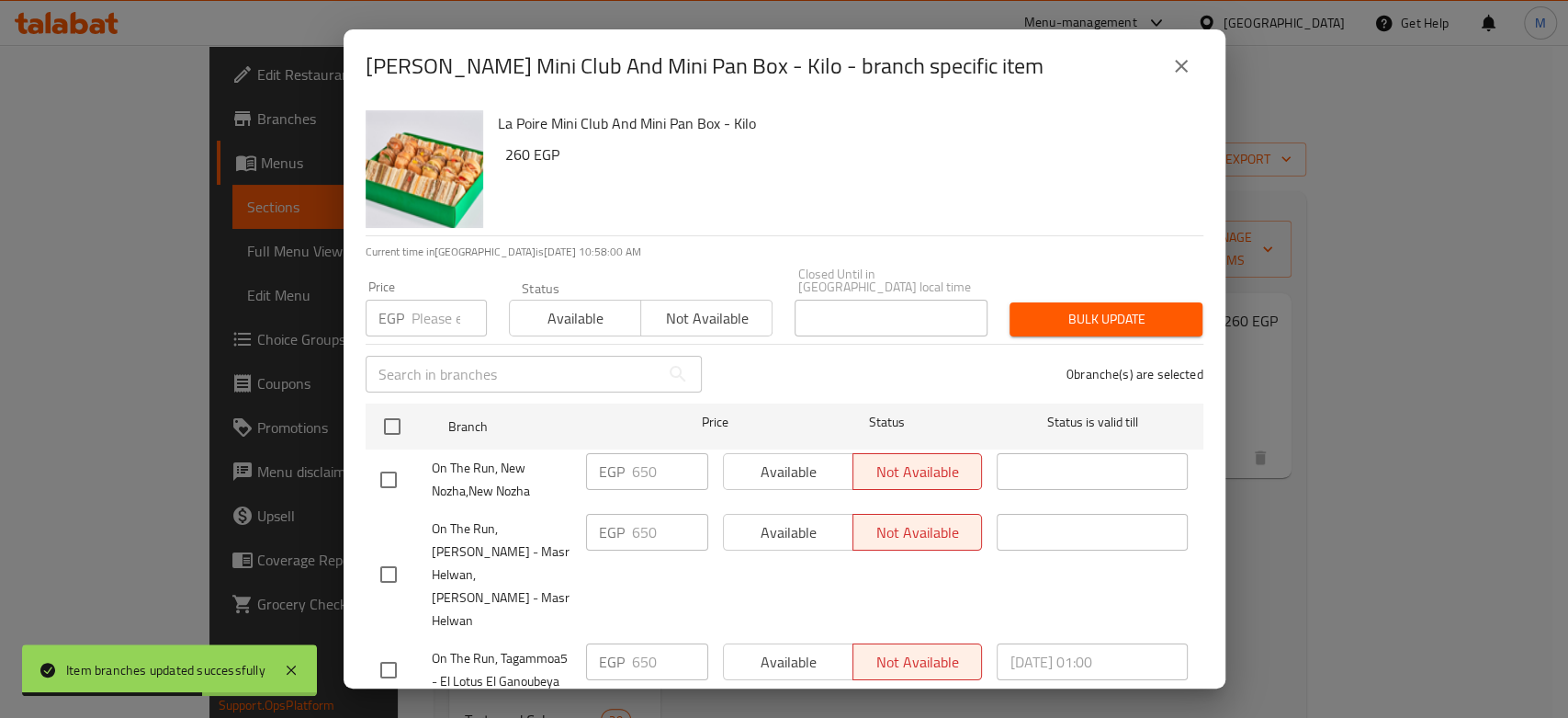
click at [411, 308] on input "number" at bounding box center [449, 318] width 75 height 37
paste input "675"
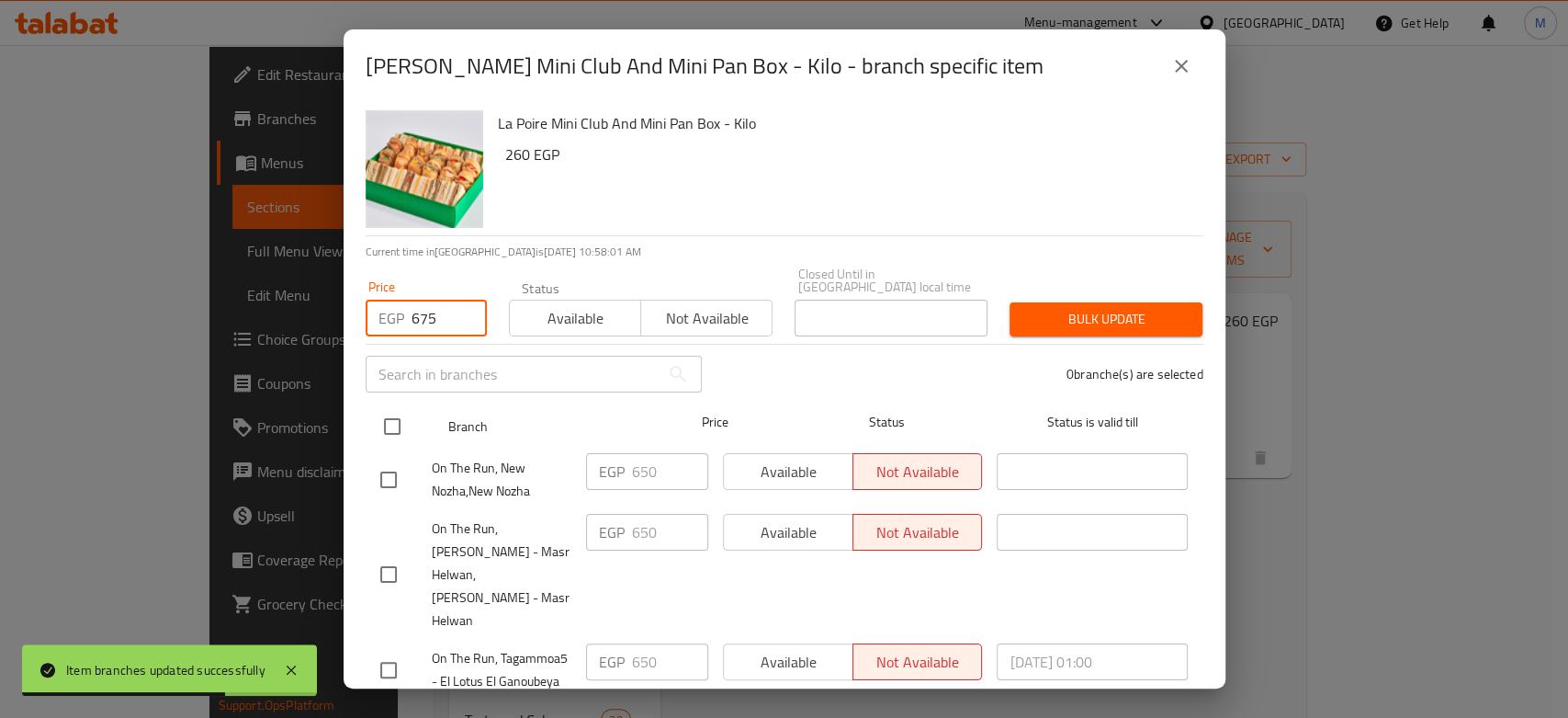
click at [387, 407] on input "checkbox" at bounding box center [392, 426] width 39 height 39
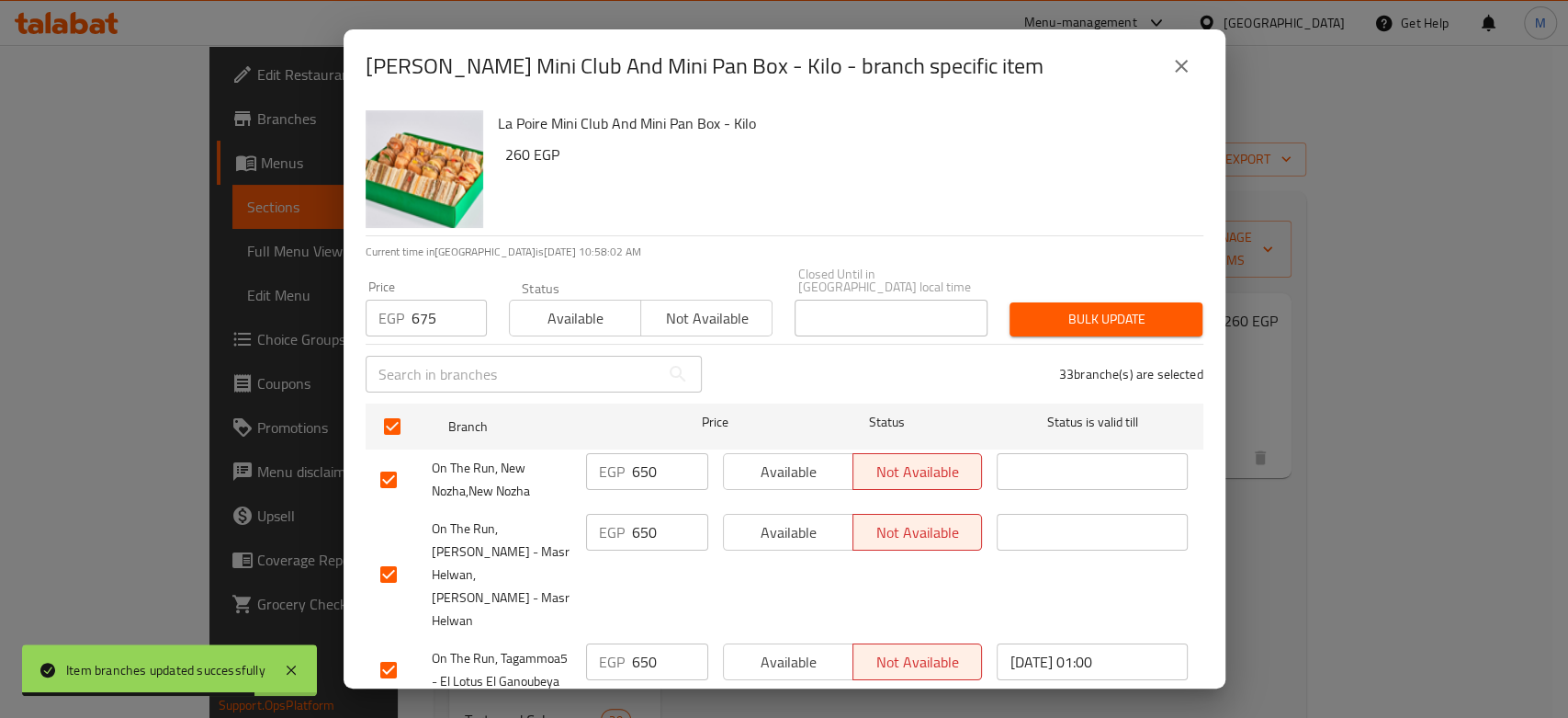
click at [1043, 307] on span "Bulk update" at bounding box center [1106, 319] width 164 height 23
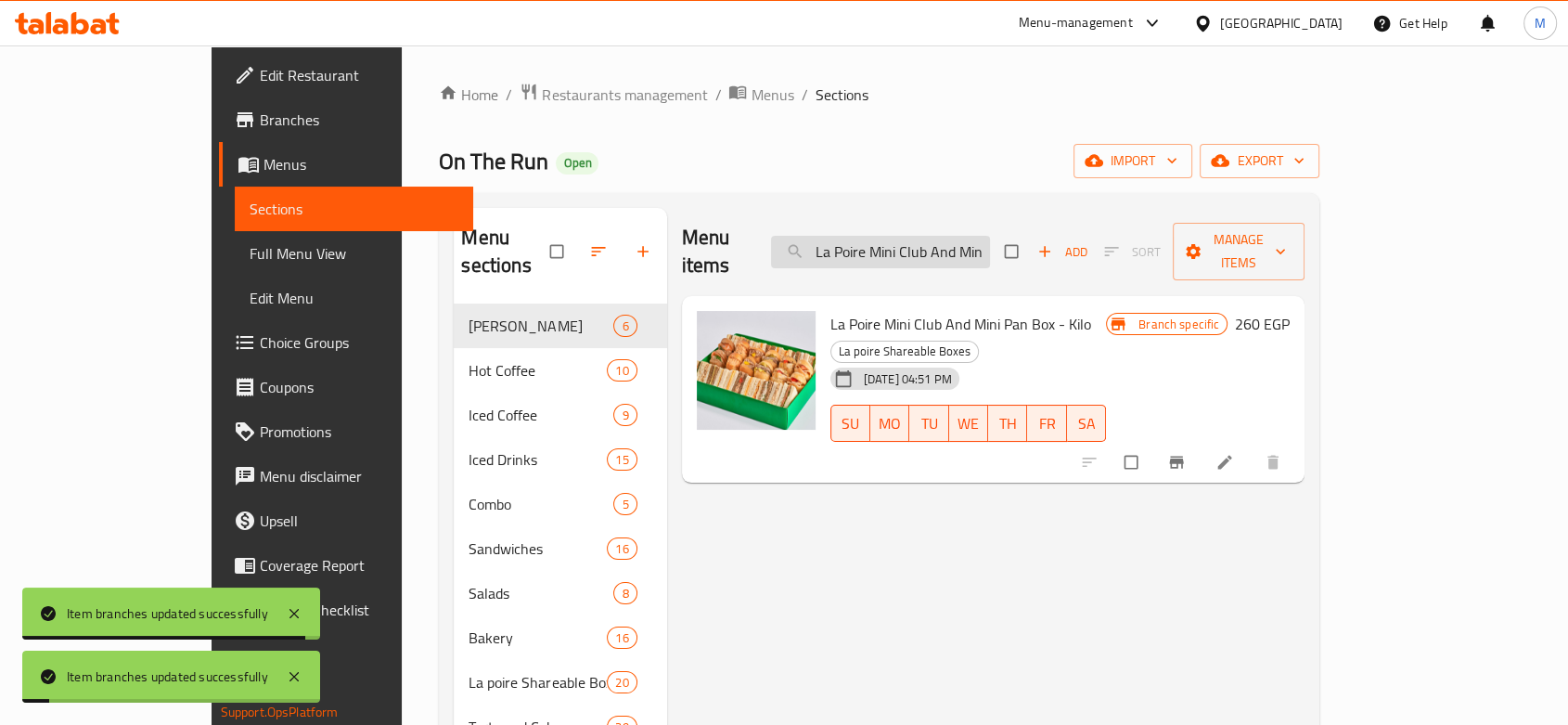
click at [953, 236] on input "La Poire Mini Club And Mini Pan Box - Kilo" at bounding box center [880, 251] width 219 height 32
paste input "Pan Box"
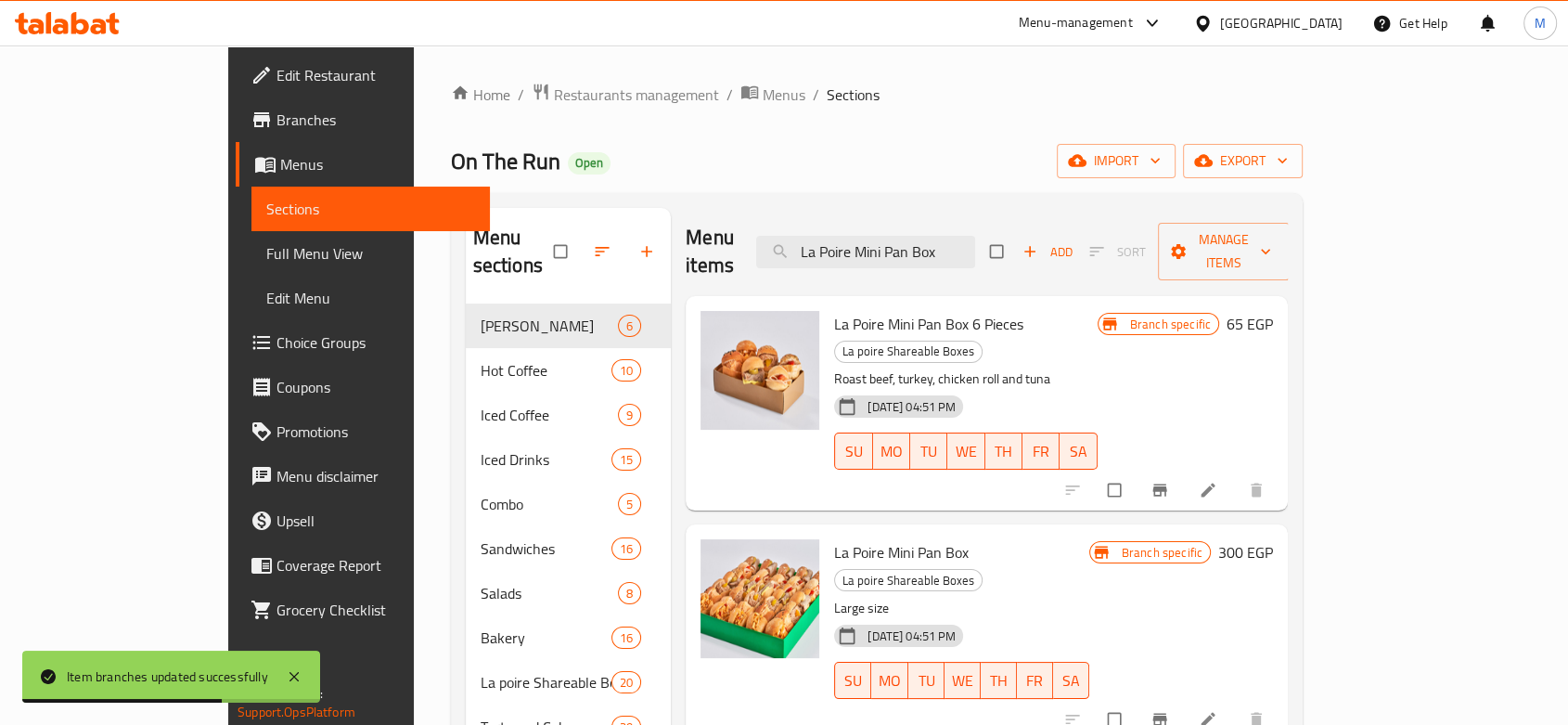
click at [1169, 709] on icon "Branch-specific-item" at bounding box center [1159, 718] width 18 height 18
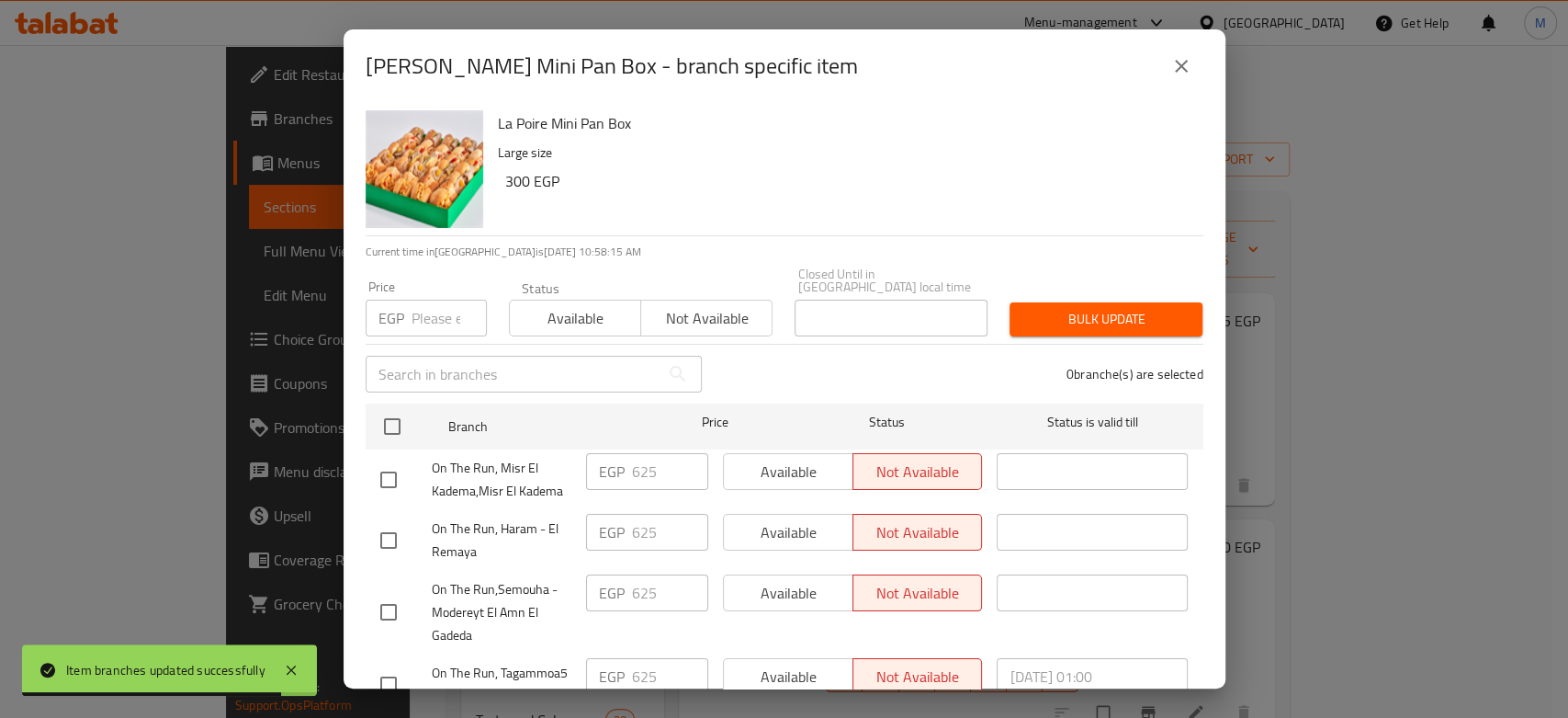
click at [421, 308] on input "number" at bounding box center [449, 318] width 75 height 37
paste input "650"
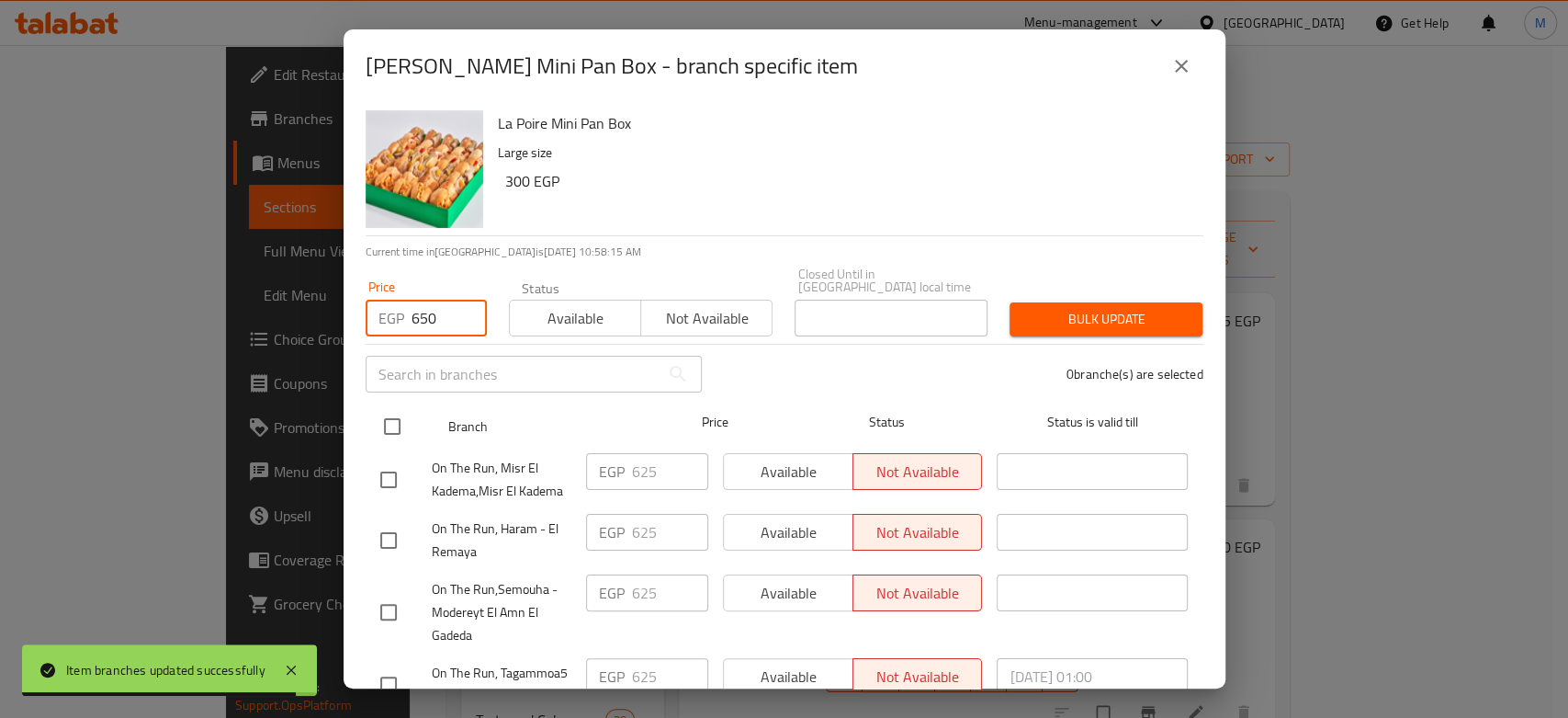
drag, startPoint x: 388, startPoint y: 419, endPoint x: 405, endPoint y: 413, distance: 18.0
click at [388, 420] on input "checkbox" at bounding box center [392, 426] width 39 height 39
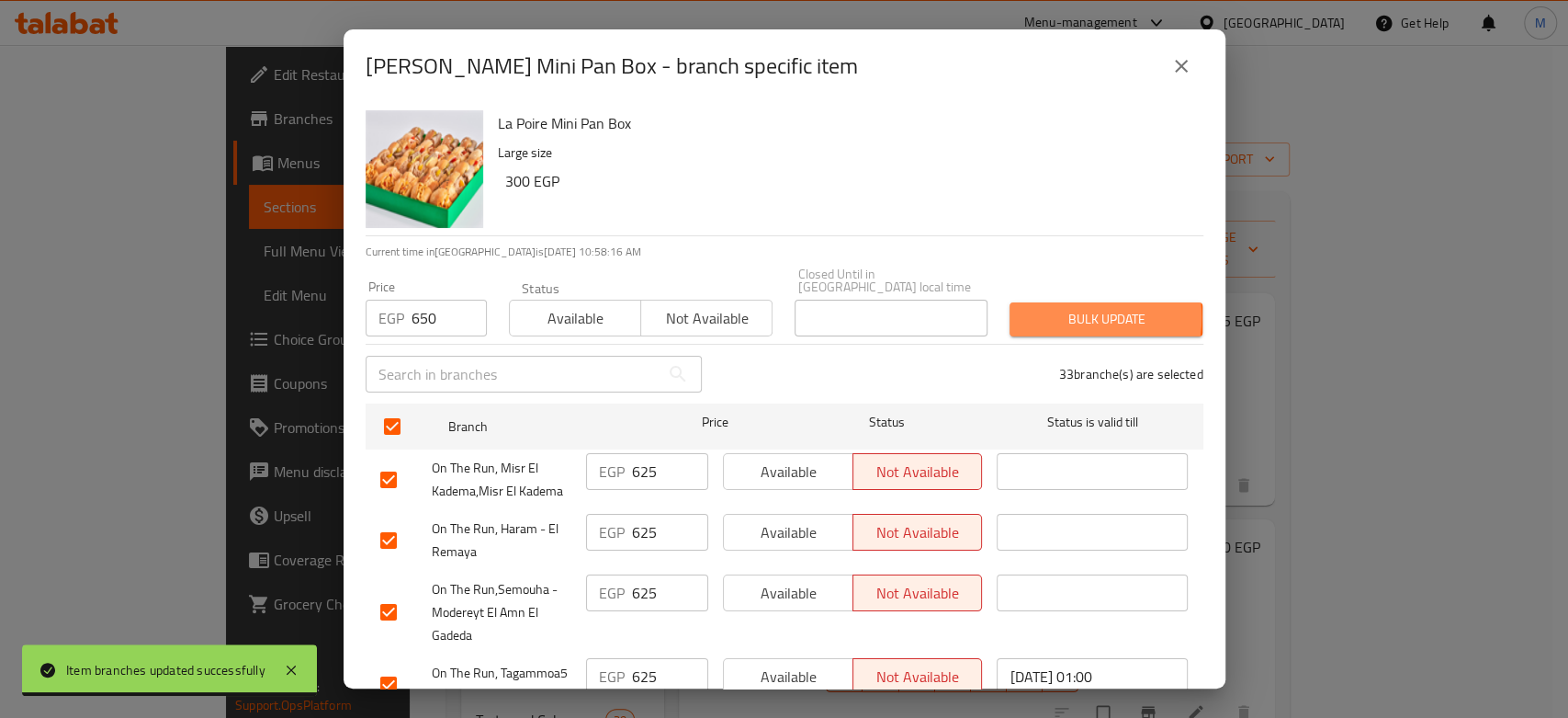
click at [1035, 307] on span "Bulk update" at bounding box center [1106, 319] width 164 height 23
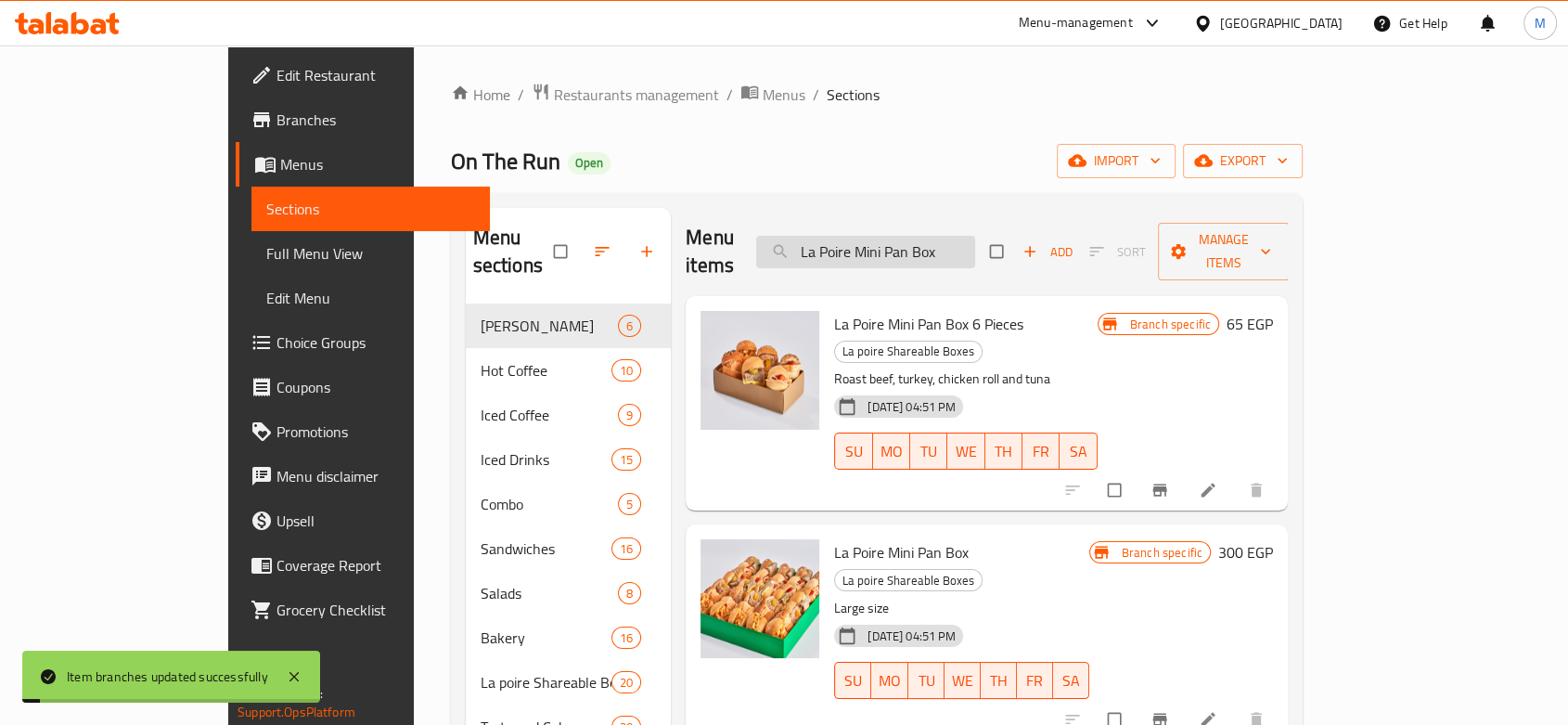
click at [966, 236] on input "La Poire Mini Pan Box" at bounding box center [865, 251] width 219 height 32
paste input "Petit Four"
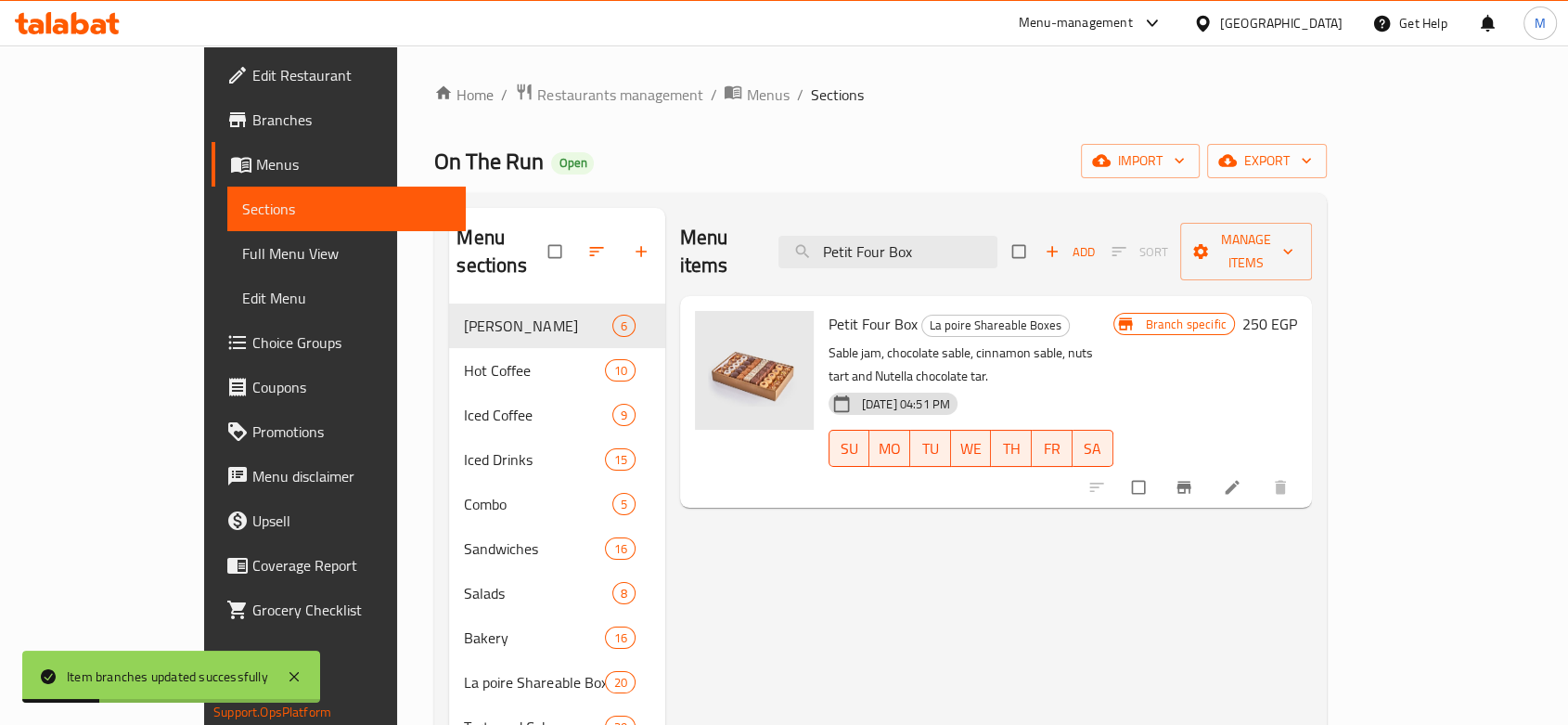
click at [1190, 482] on icon "Branch-specific-item" at bounding box center [1184, 488] width 14 height 12
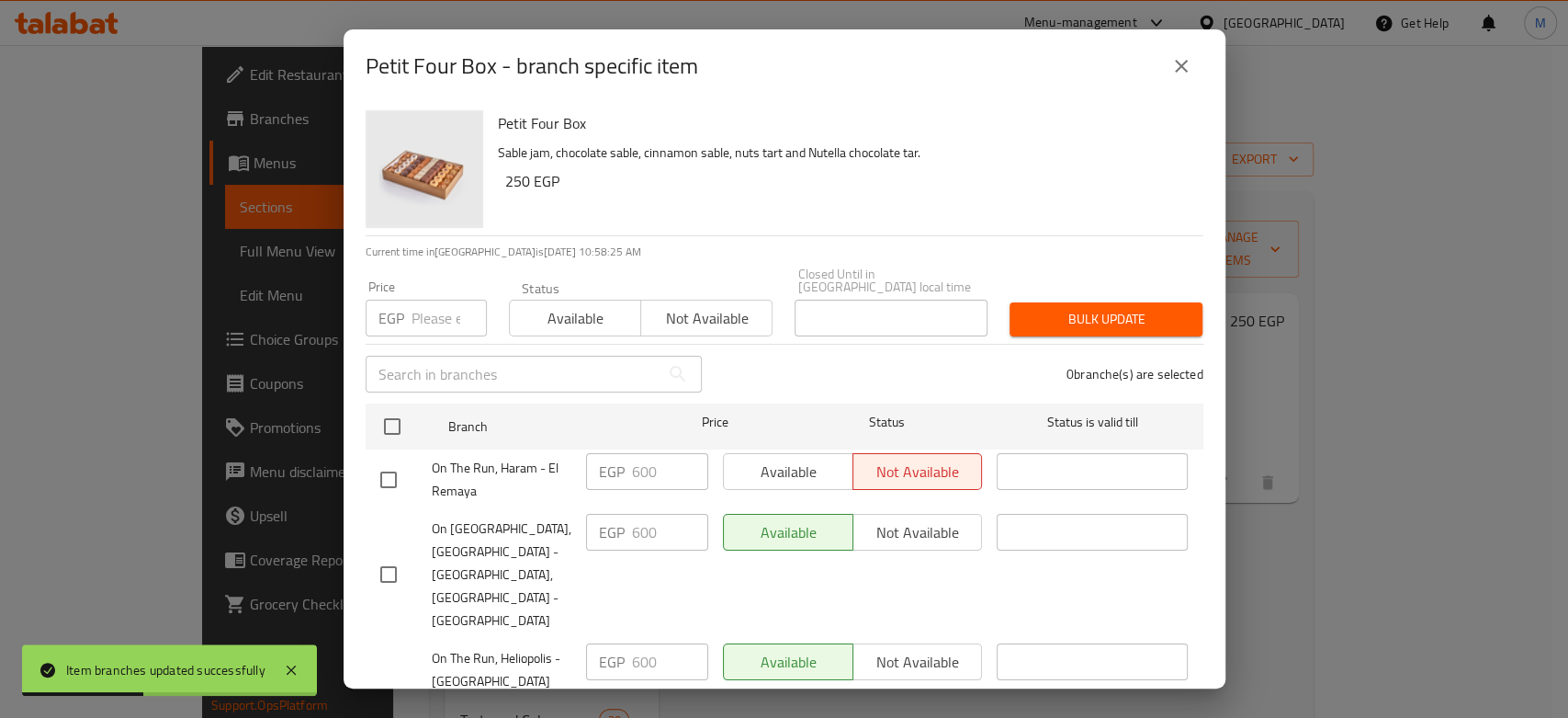
click at [409, 300] on div "EGP Price" at bounding box center [426, 318] width 121 height 37
paste input "650"
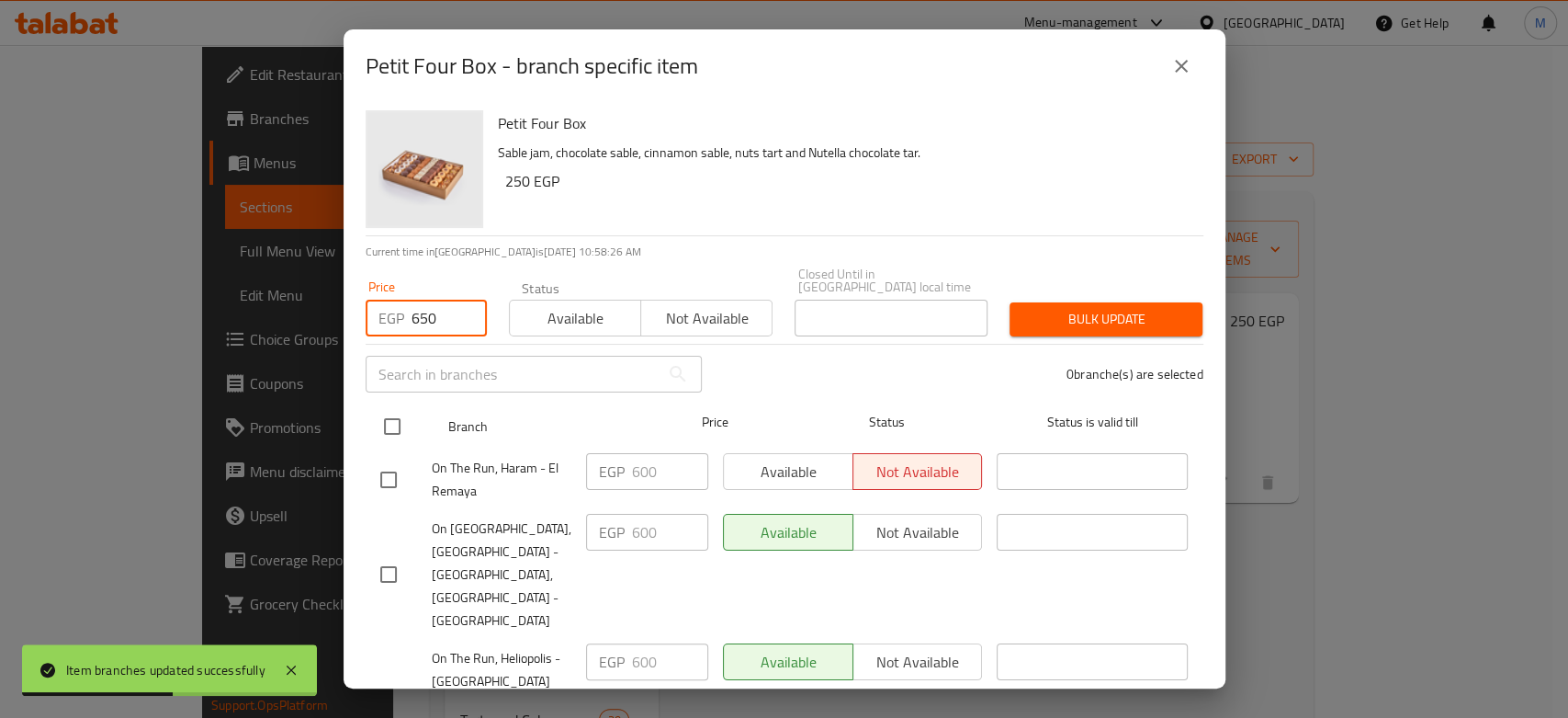
click at [385, 409] on input "checkbox" at bounding box center [392, 426] width 39 height 39
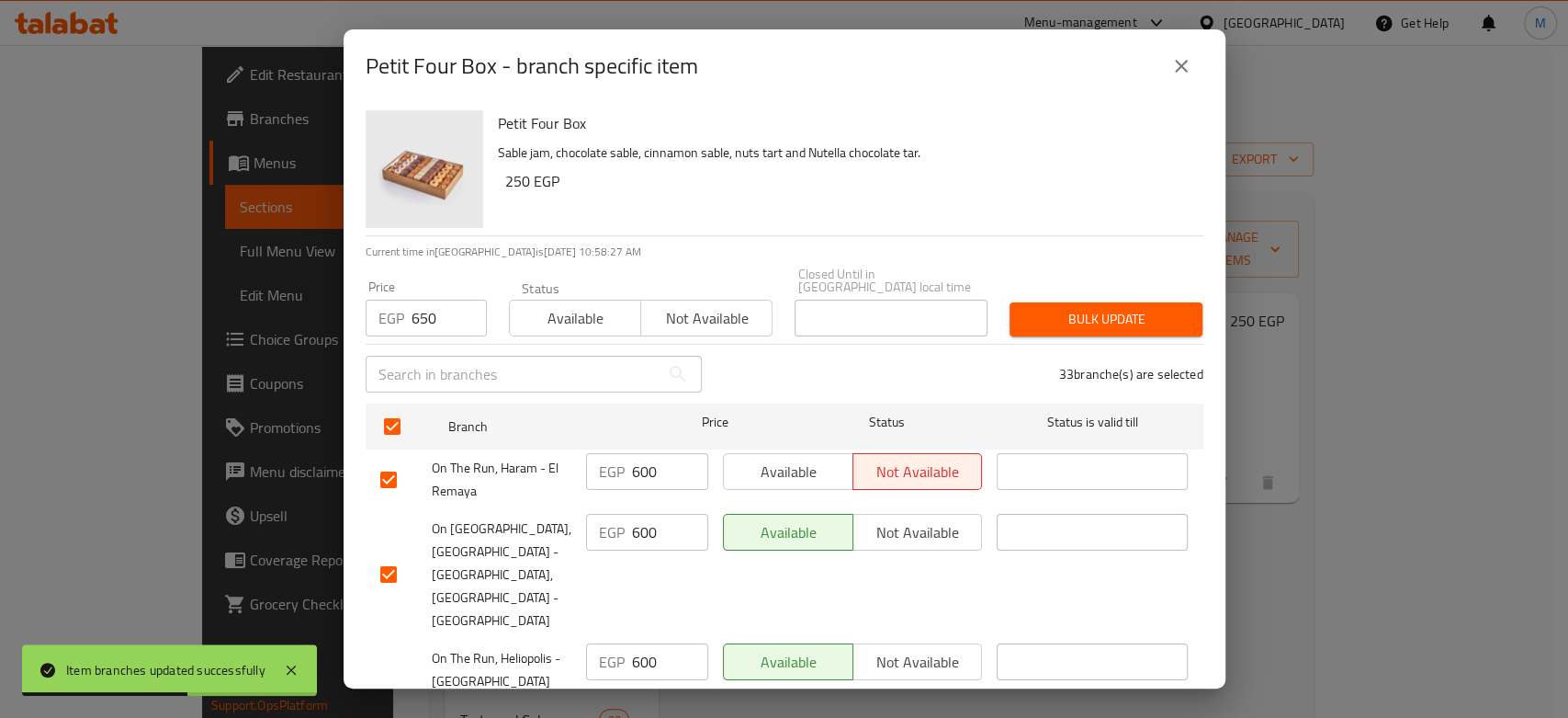
click at [1090, 307] on span "Bulk update" at bounding box center [1106, 319] width 164 height 23
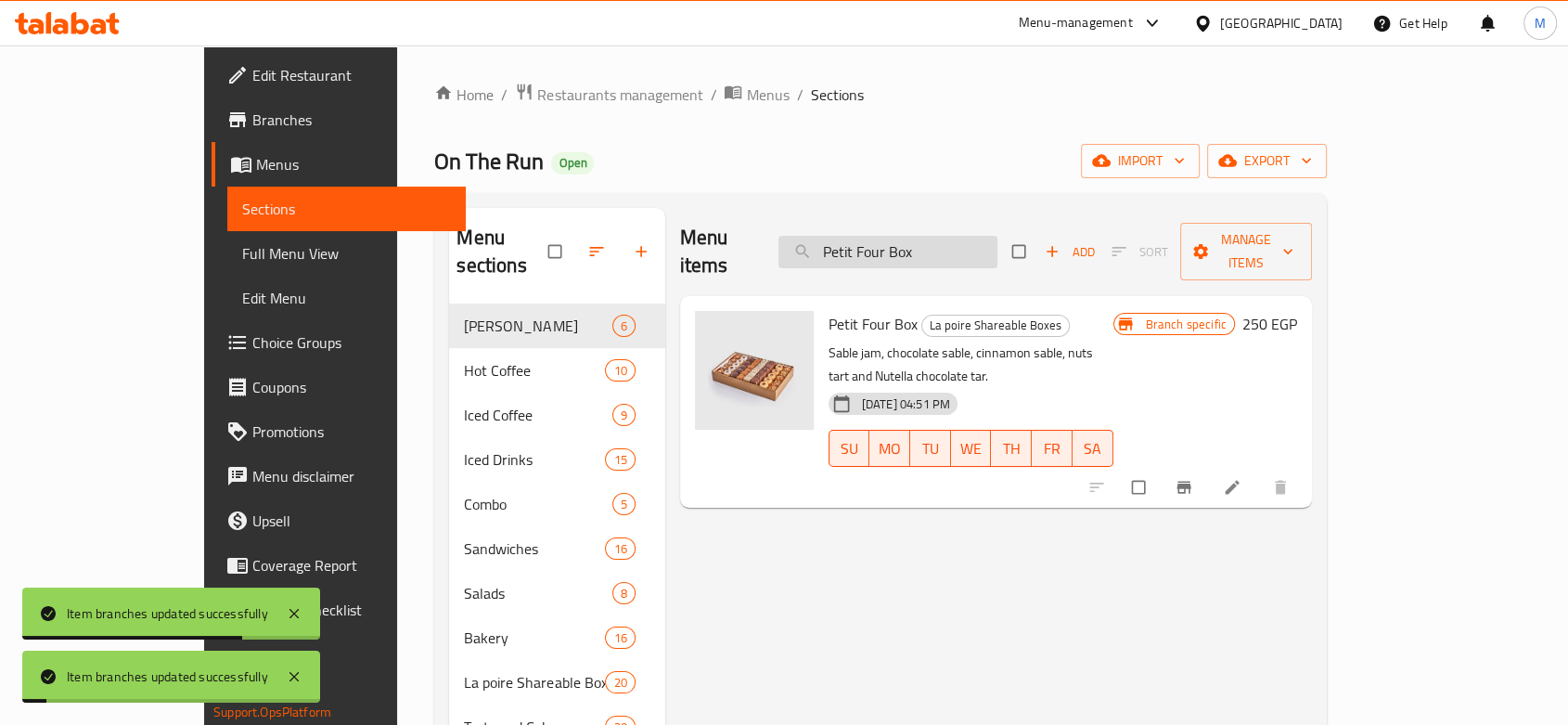
click at [998, 237] on input "Petit Four Box" at bounding box center [888, 251] width 219 height 32
paste input "Mixed Sable"
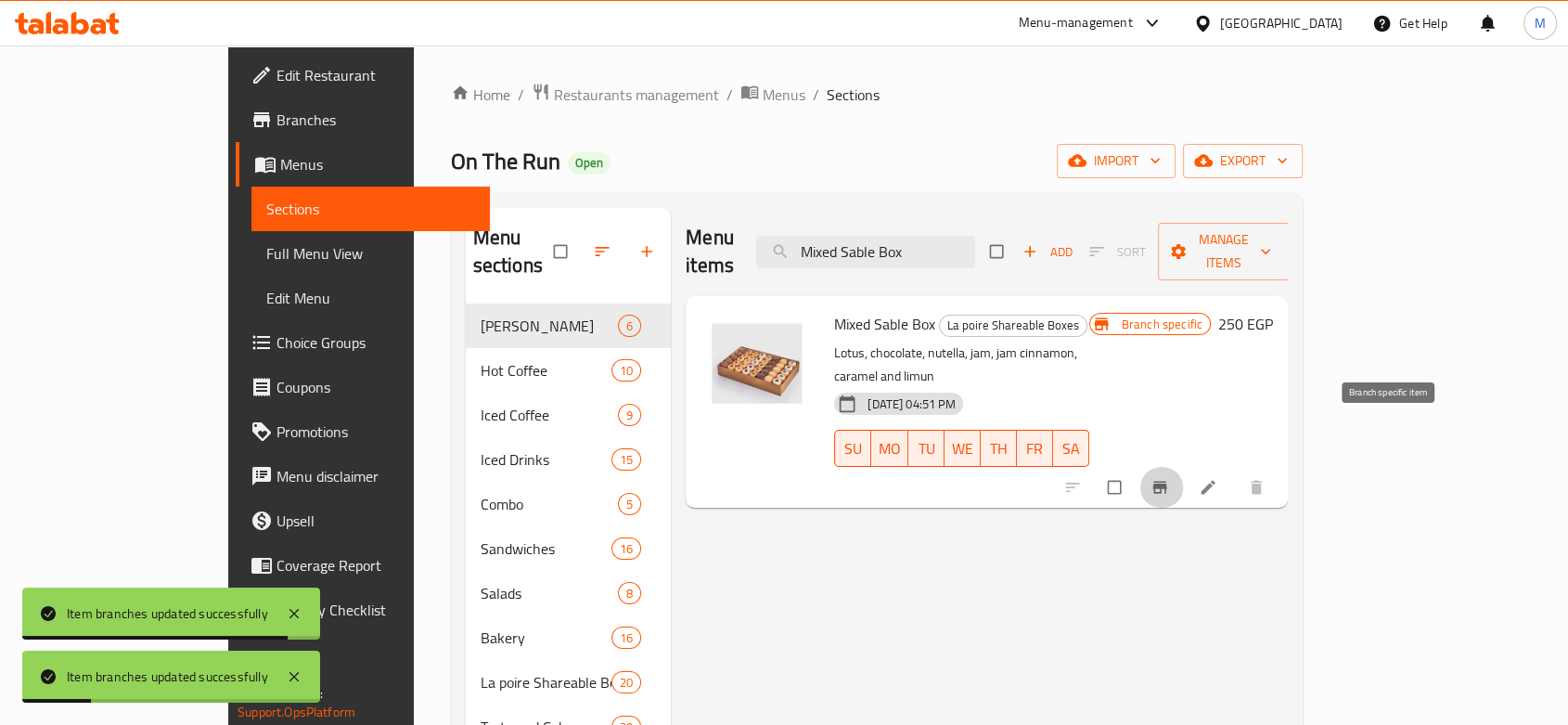
click at [1185, 467] on button "Branch-specific-item" at bounding box center [1162, 488] width 45 height 41
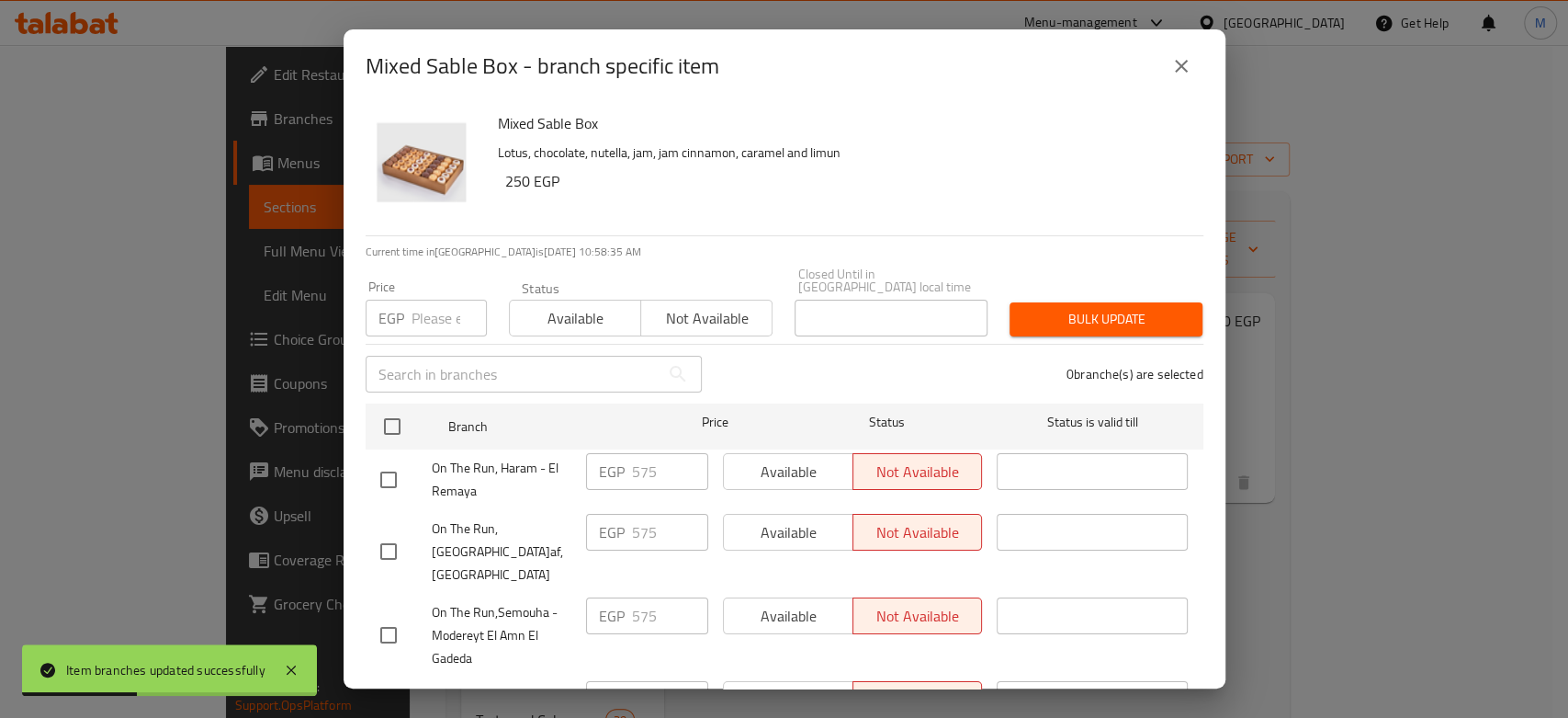
click at [421, 306] on input "number" at bounding box center [449, 318] width 75 height 37
paste input "600"
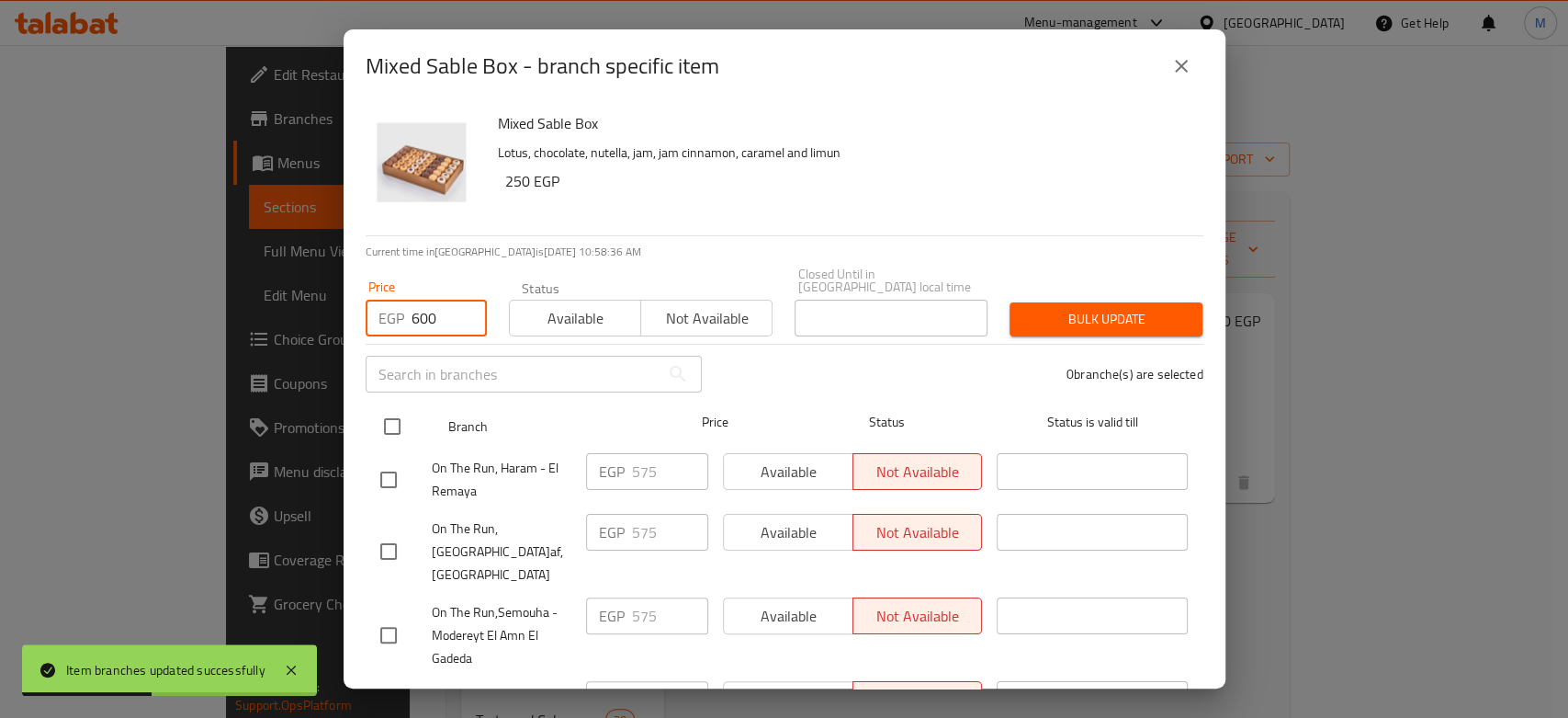
click at [409, 413] on input "checkbox" at bounding box center [392, 426] width 39 height 39
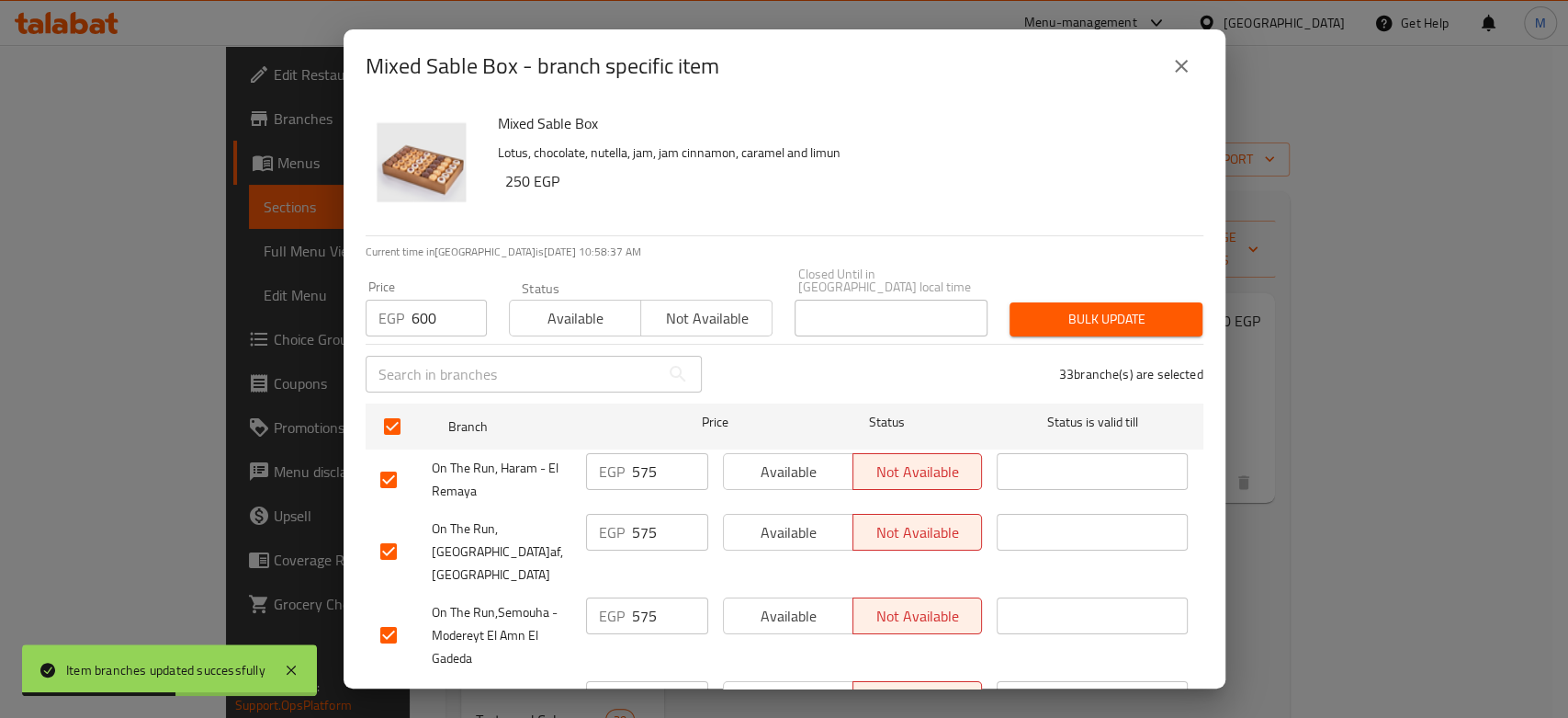
click at [1054, 307] on span "Bulk update" at bounding box center [1106, 319] width 164 height 23
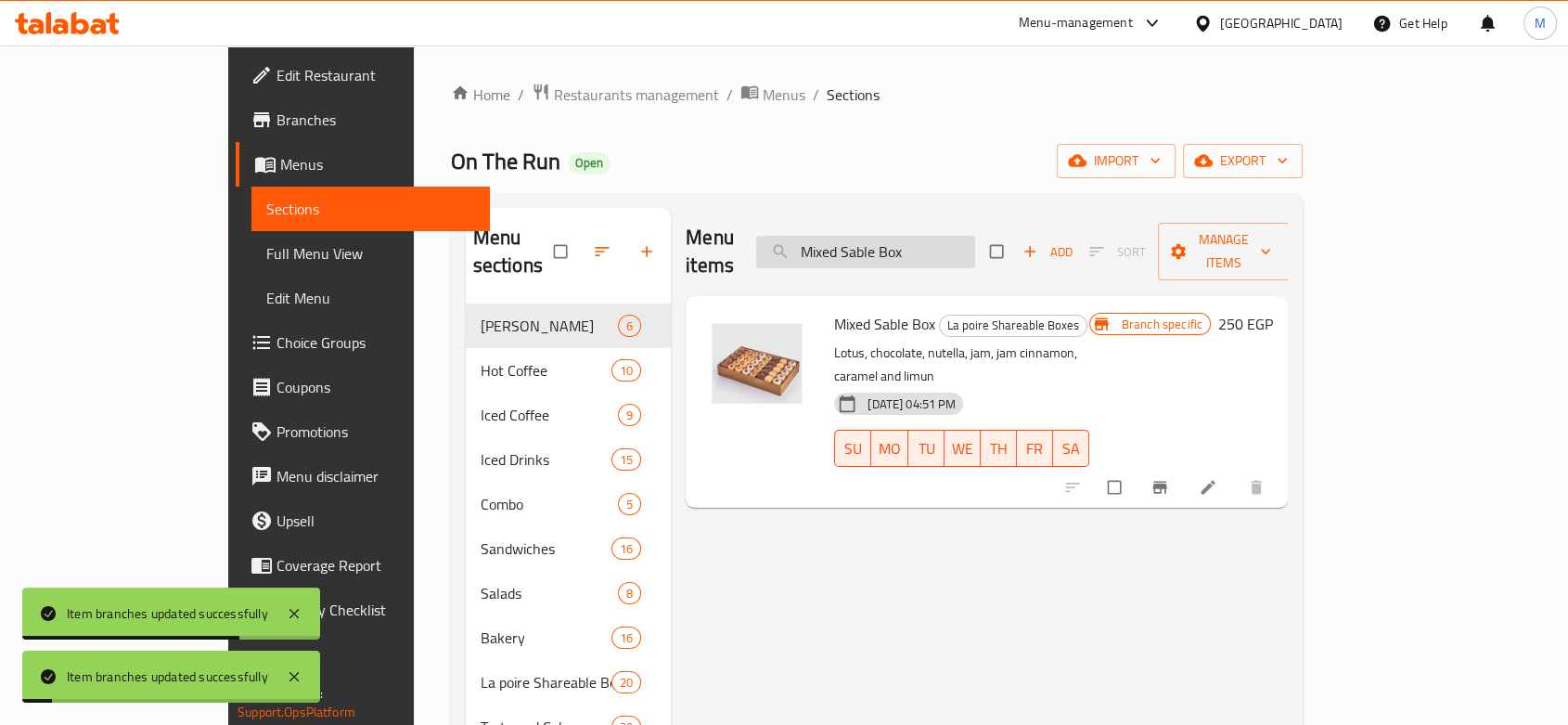
click at [975, 236] on input "Mixed Sable Box" at bounding box center [865, 251] width 219 height 32
paste input "ni Club 1/2 K"
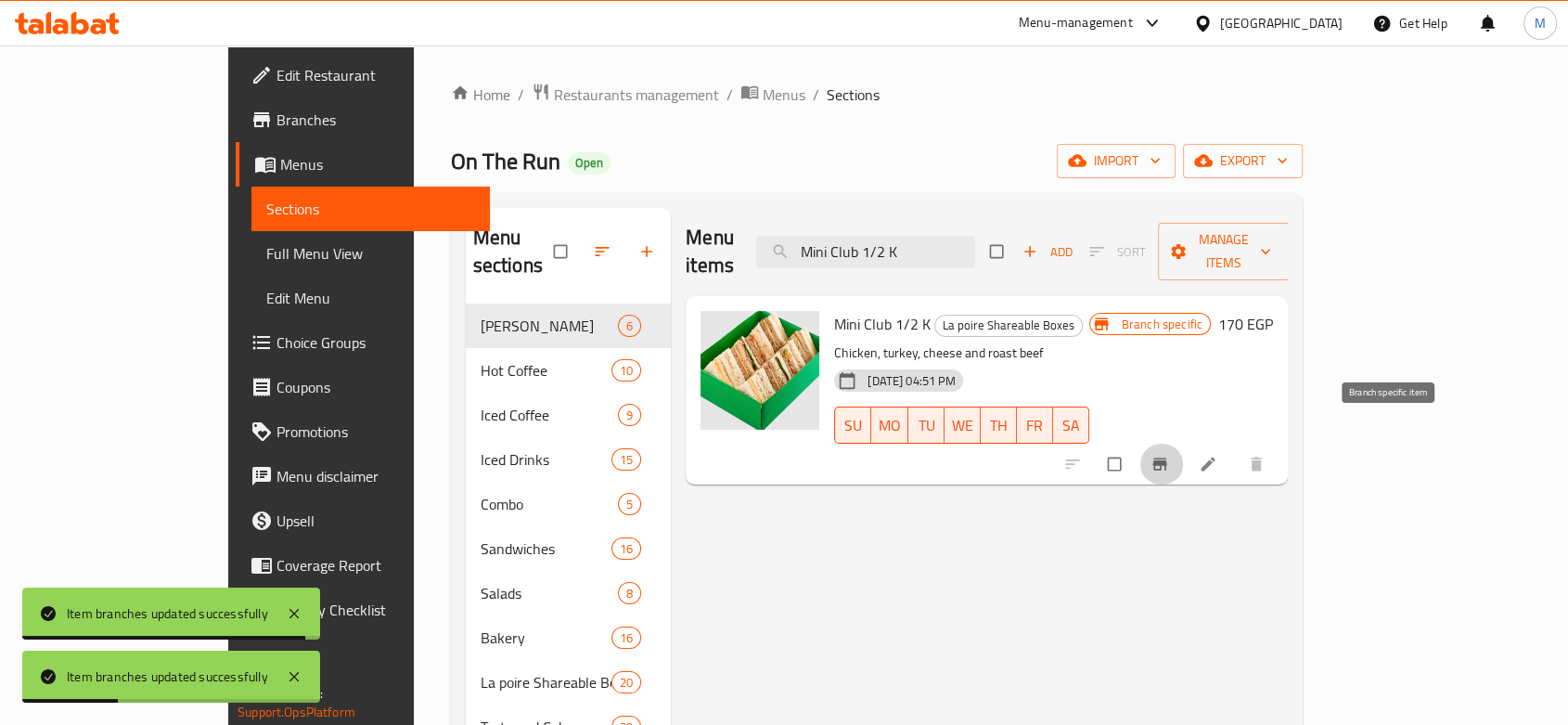
click at [1167, 458] on icon "Branch-specific-item" at bounding box center [1159, 464] width 14 height 12
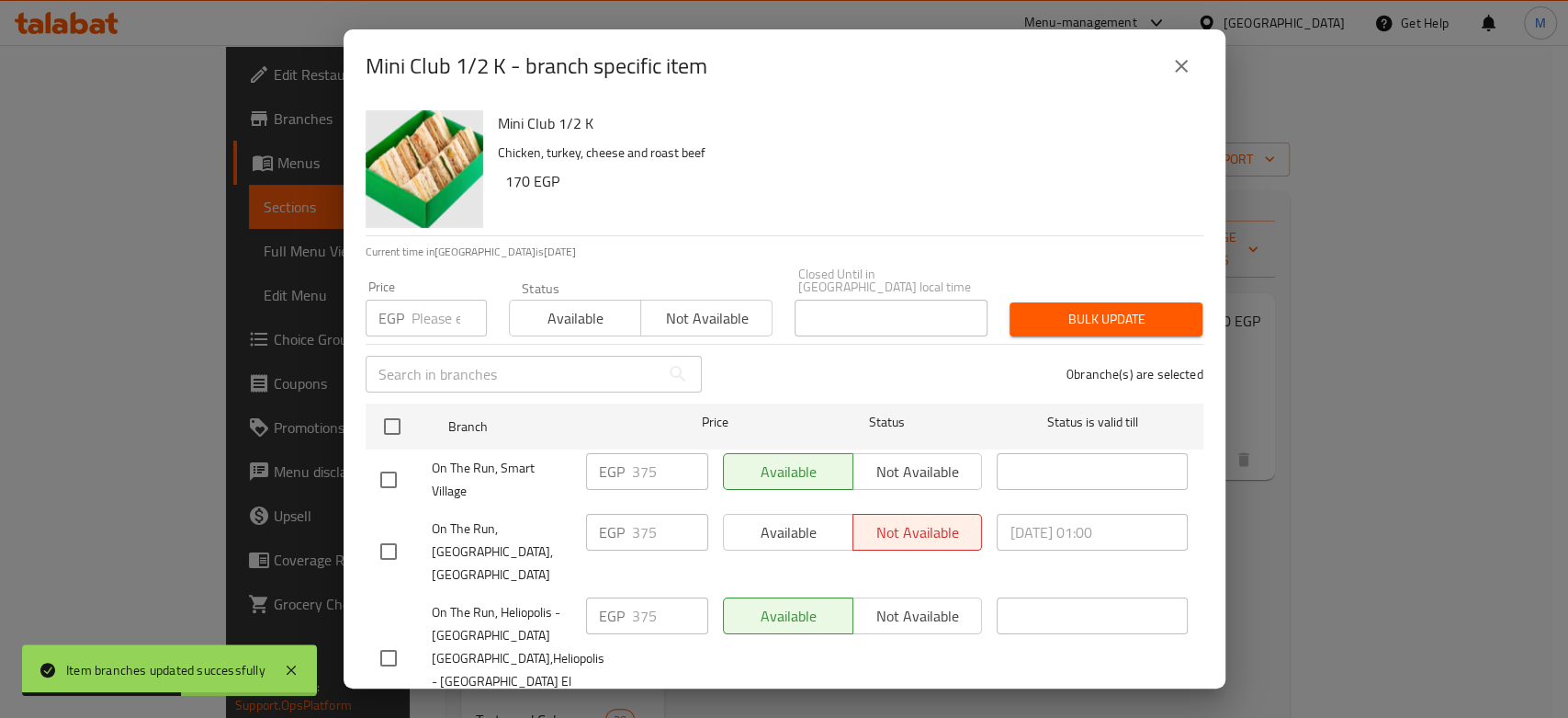
click at [432, 315] on input "number" at bounding box center [449, 318] width 75 height 37
paste input "395"
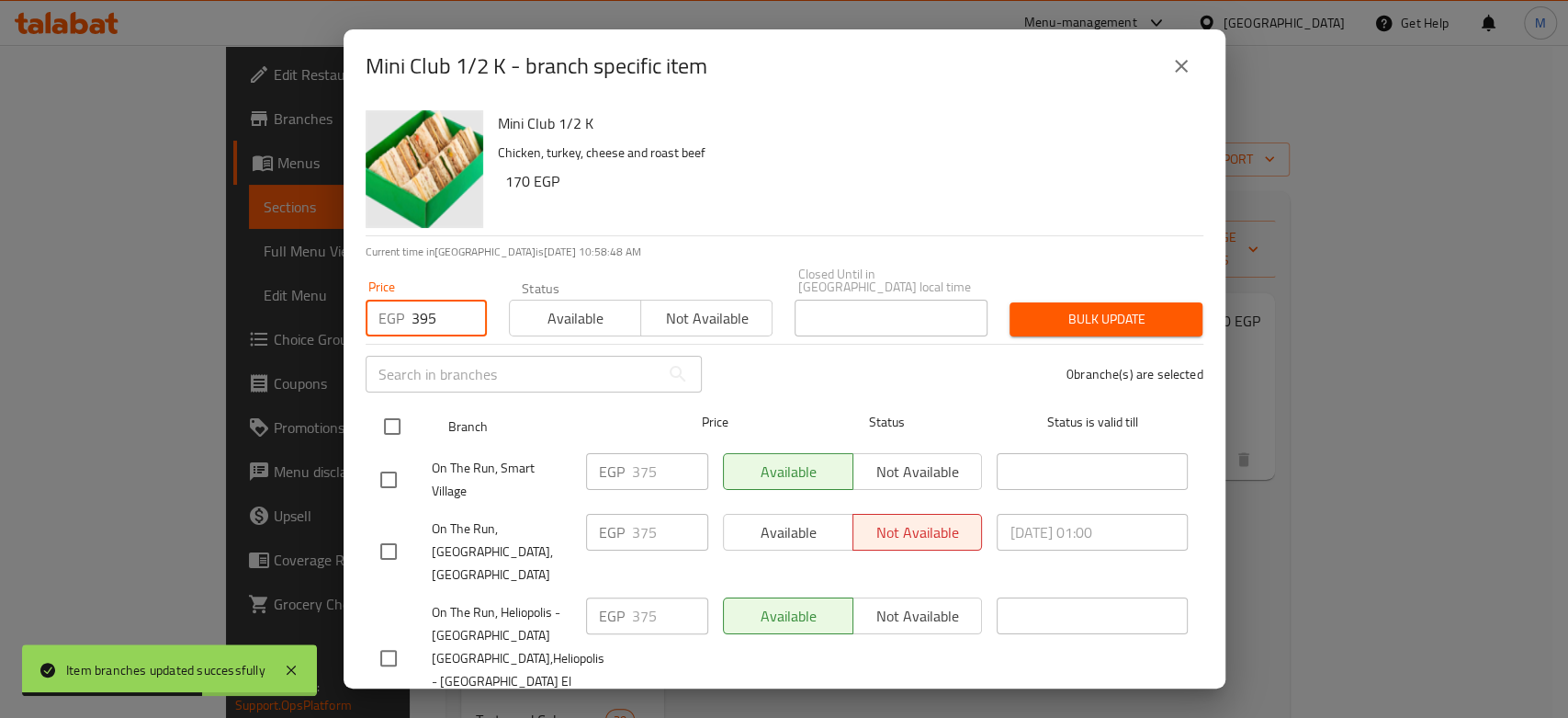
click at [375, 413] on input "checkbox" at bounding box center [392, 426] width 39 height 39
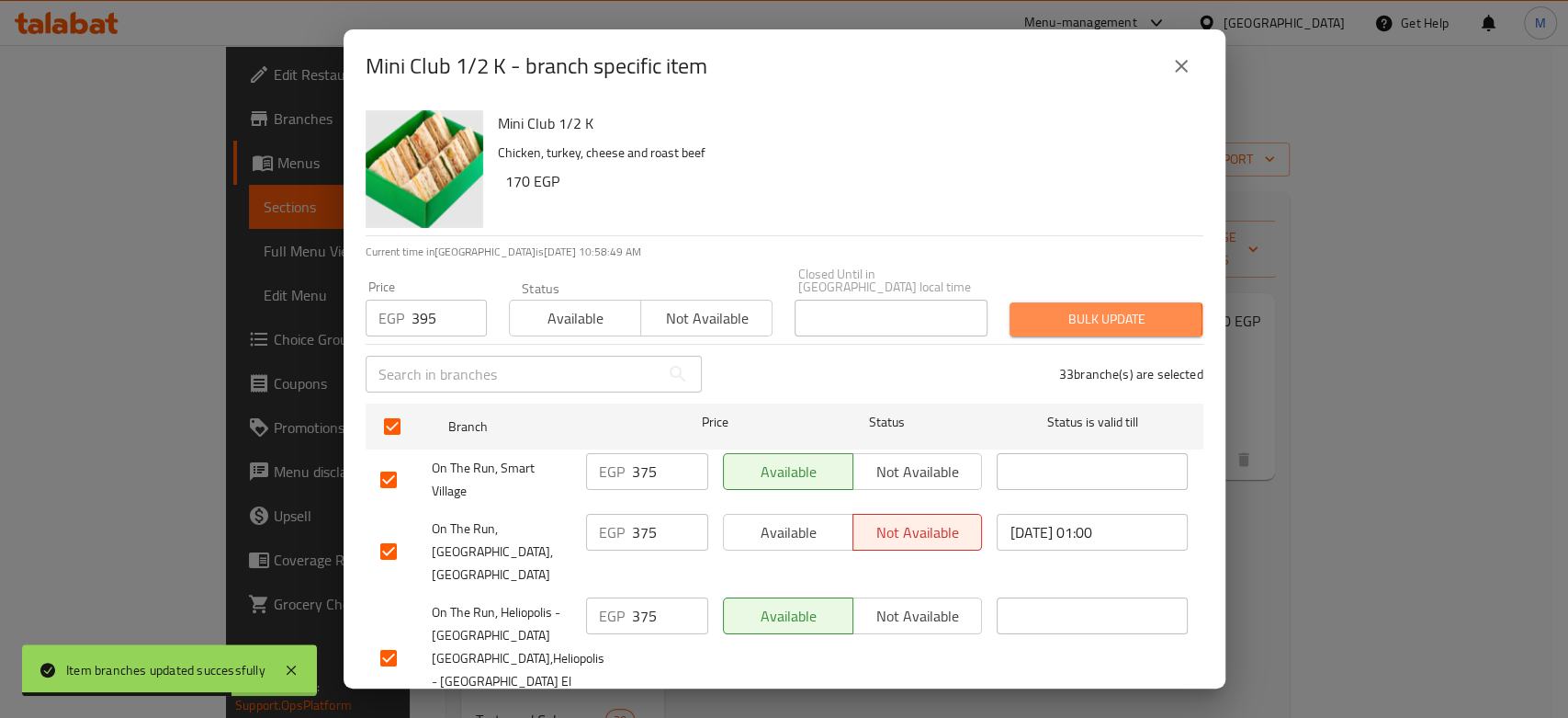
click at [1024, 307] on span "Bulk update" at bounding box center [1106, 319] width 164 height 23
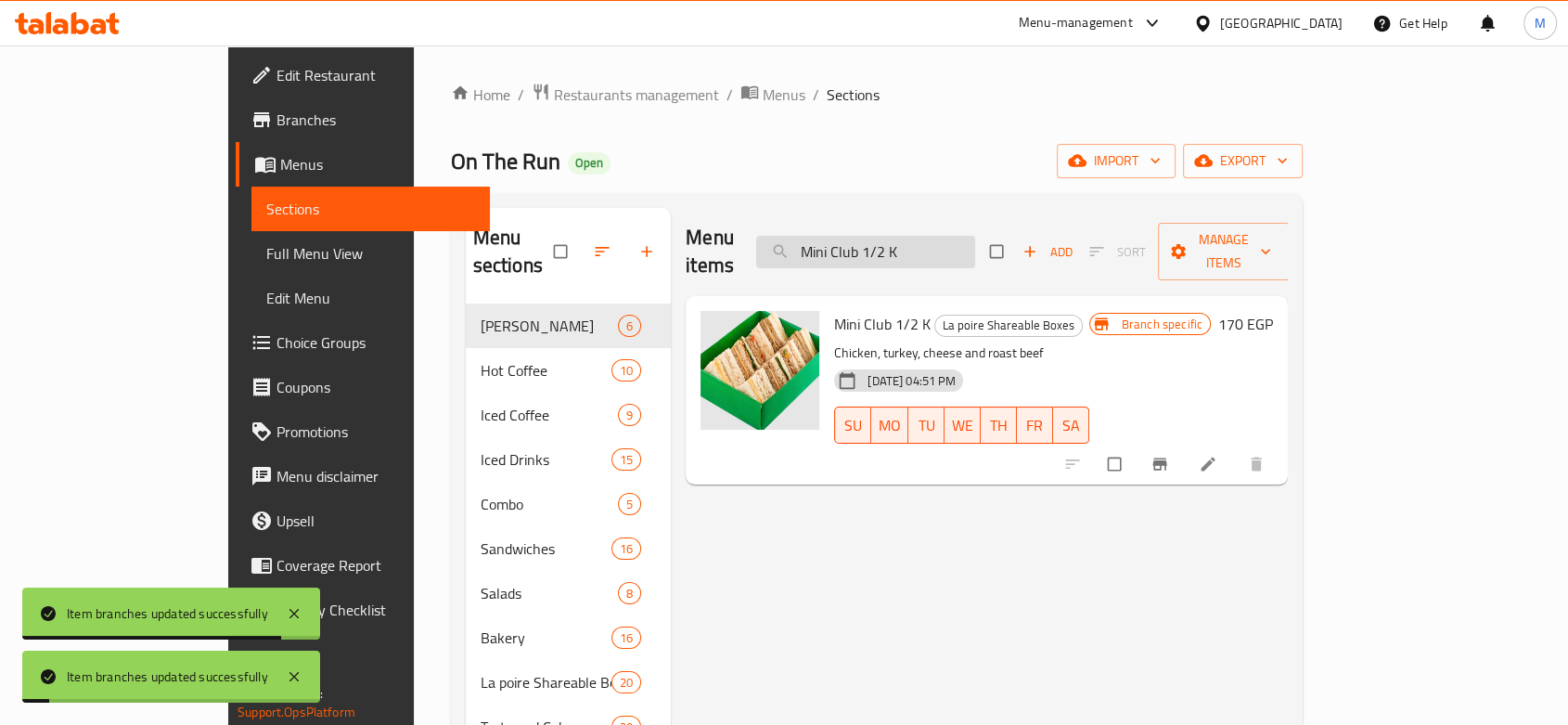
click at [931, 237] on input "Mini Club 1/2 K" at bounding box center [865, 251] width 219 height 32
paste input "Pan 1/2 Kilo"
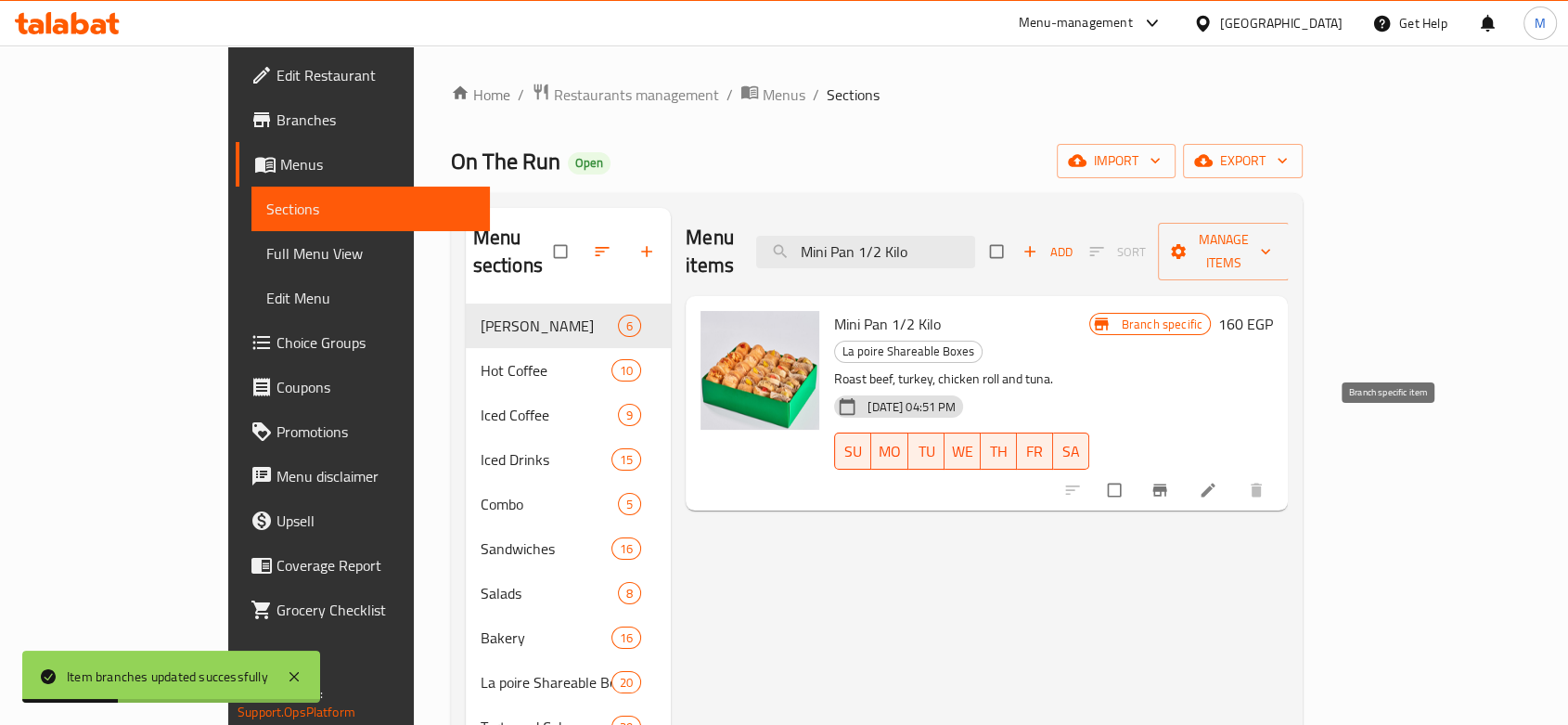
click at [1169, 481] on icon "Branch-specific-item" at bounding box center [1159, 489] width 18 height 18
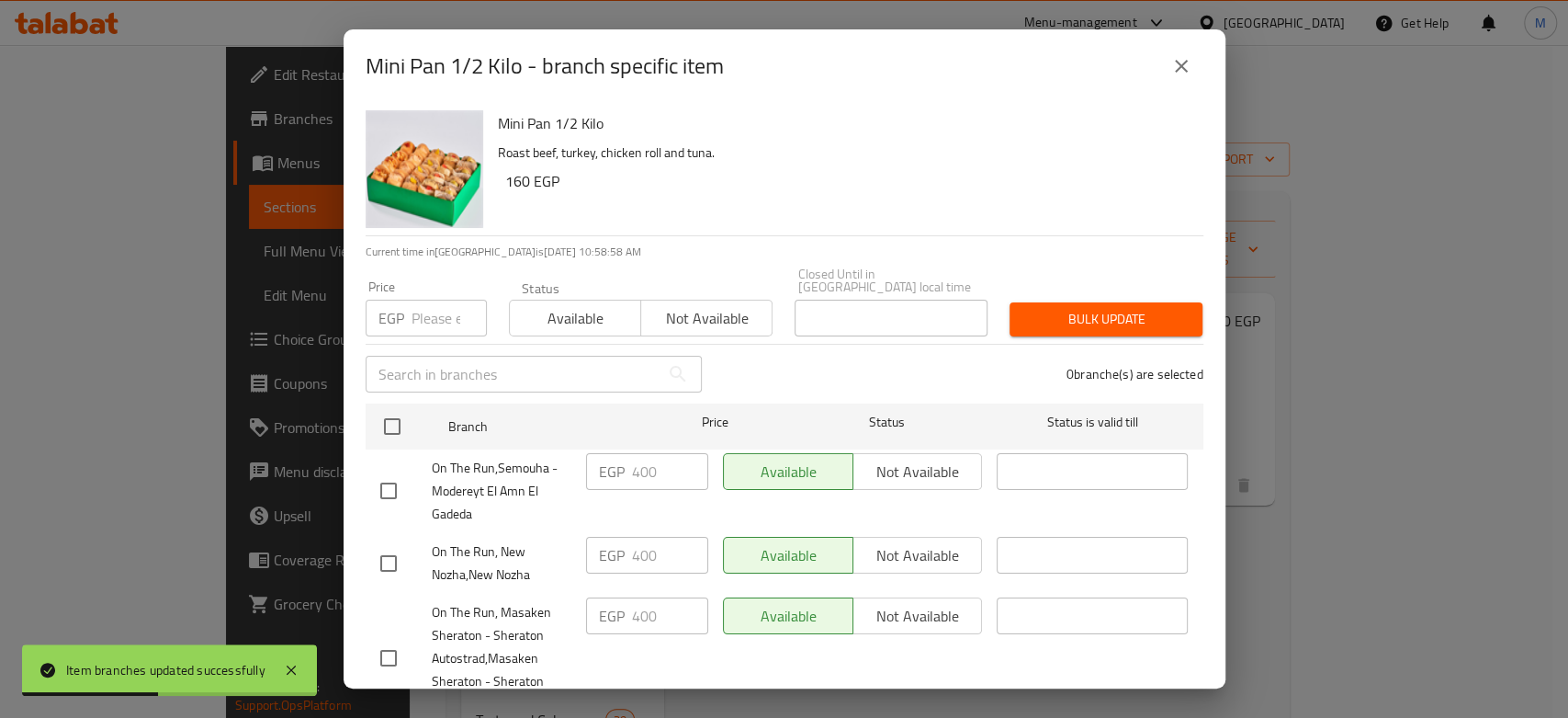
click at [443, 310] on input "number" at bounding box center [449, 318] width 75 height 37
paste input "425"
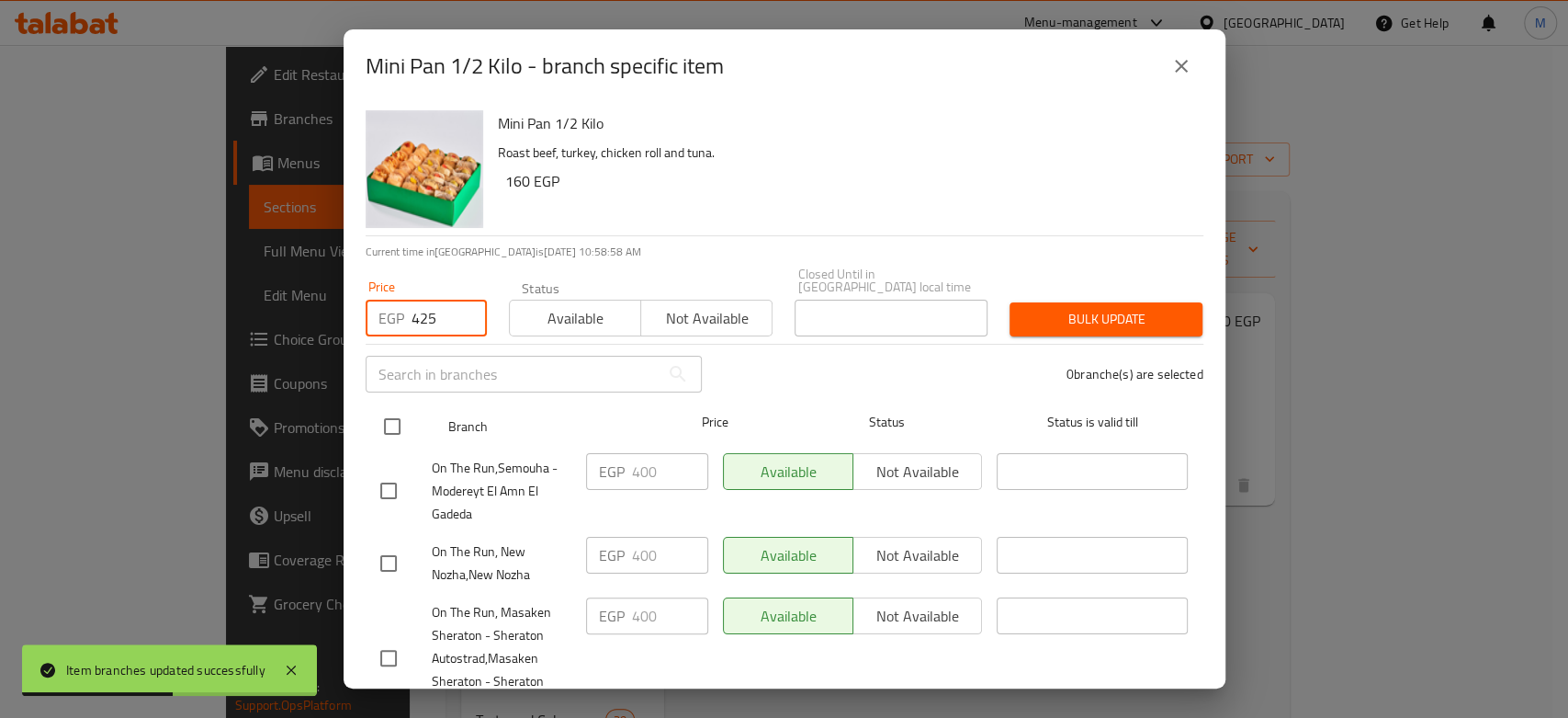
click at [405, 427] on input "checkbox" at bounding box center [392, 426] width 39 height 39
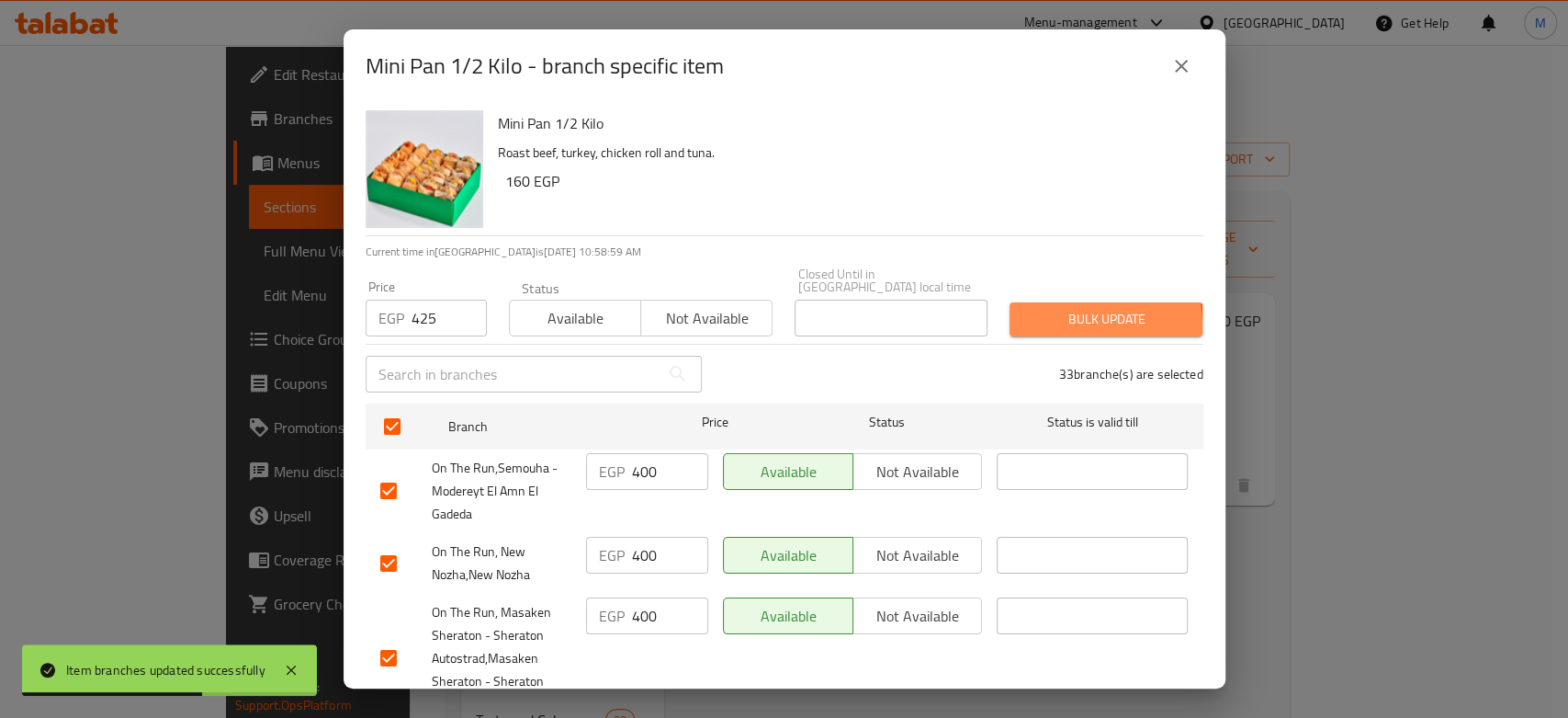
click at [1057, 314] on span "Bulk update" at bounding box center [1106, 319] width 164 height 23
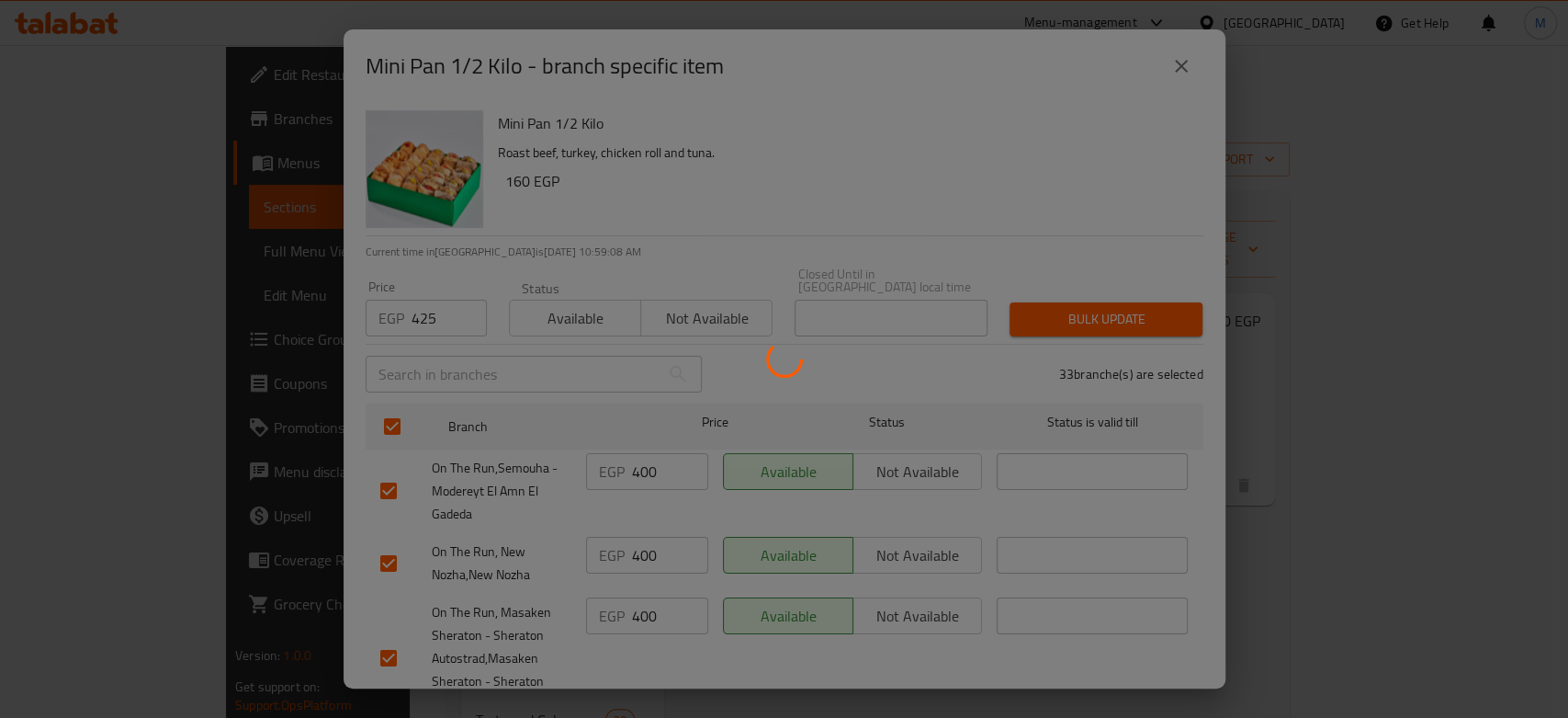
click at [779, 204] on div at bounding box center [784, 359] width 1568 height 718
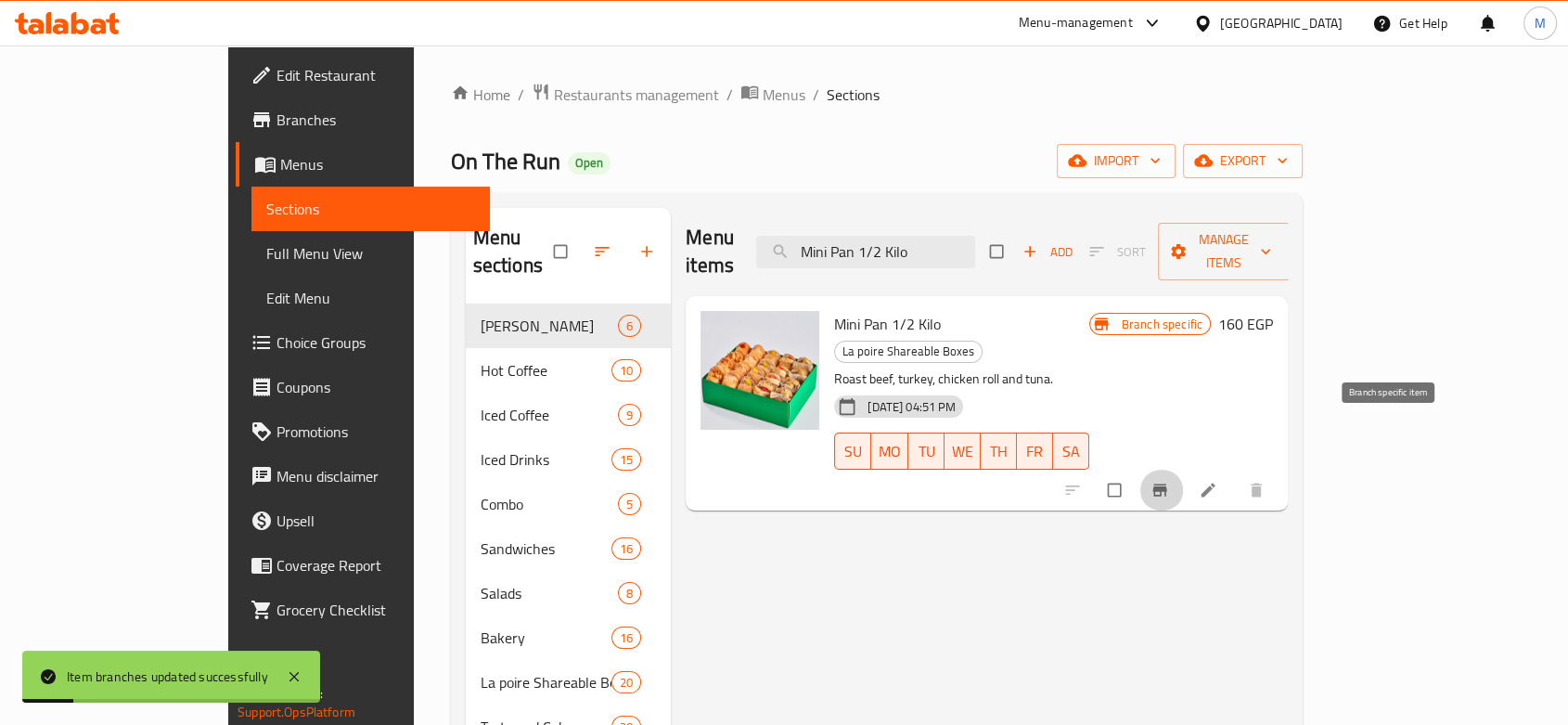
click at [1185, 469] on button "Branch-specific-item" at bounding box center [1162, 489] width 45 height 41
click at [958, 236] on input "Mini Pan 1/2 Kilo" at bounding box center [865, 251] width 219 height 32
paste input "Cake Pops Box medium"
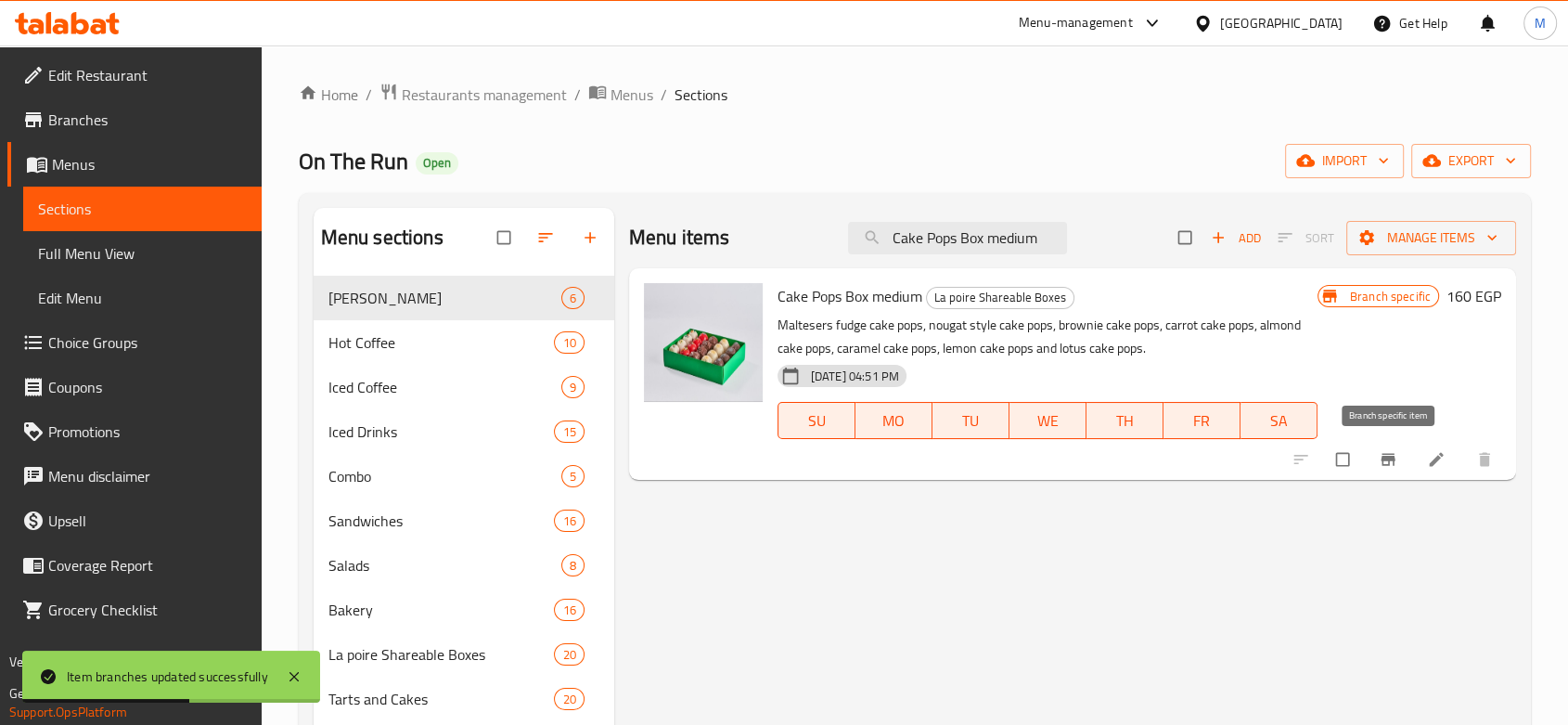
click at [1380, 466] on icon "Branch-specific-item" at bounding box center [1388, 458] width 18 height 18
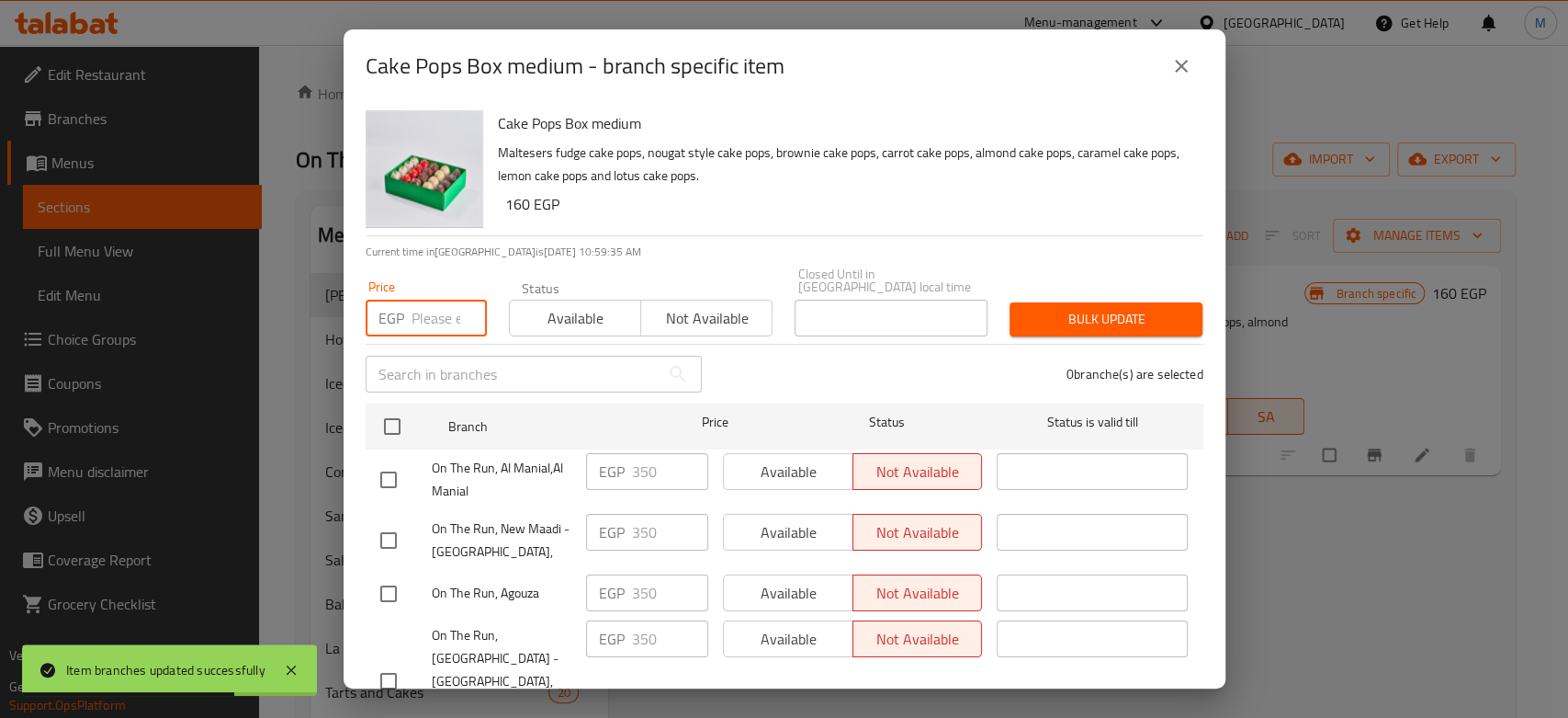
click at [443, 312] on input "number" at bounding box center [449, 318] width 75 height 37
paste input "450"
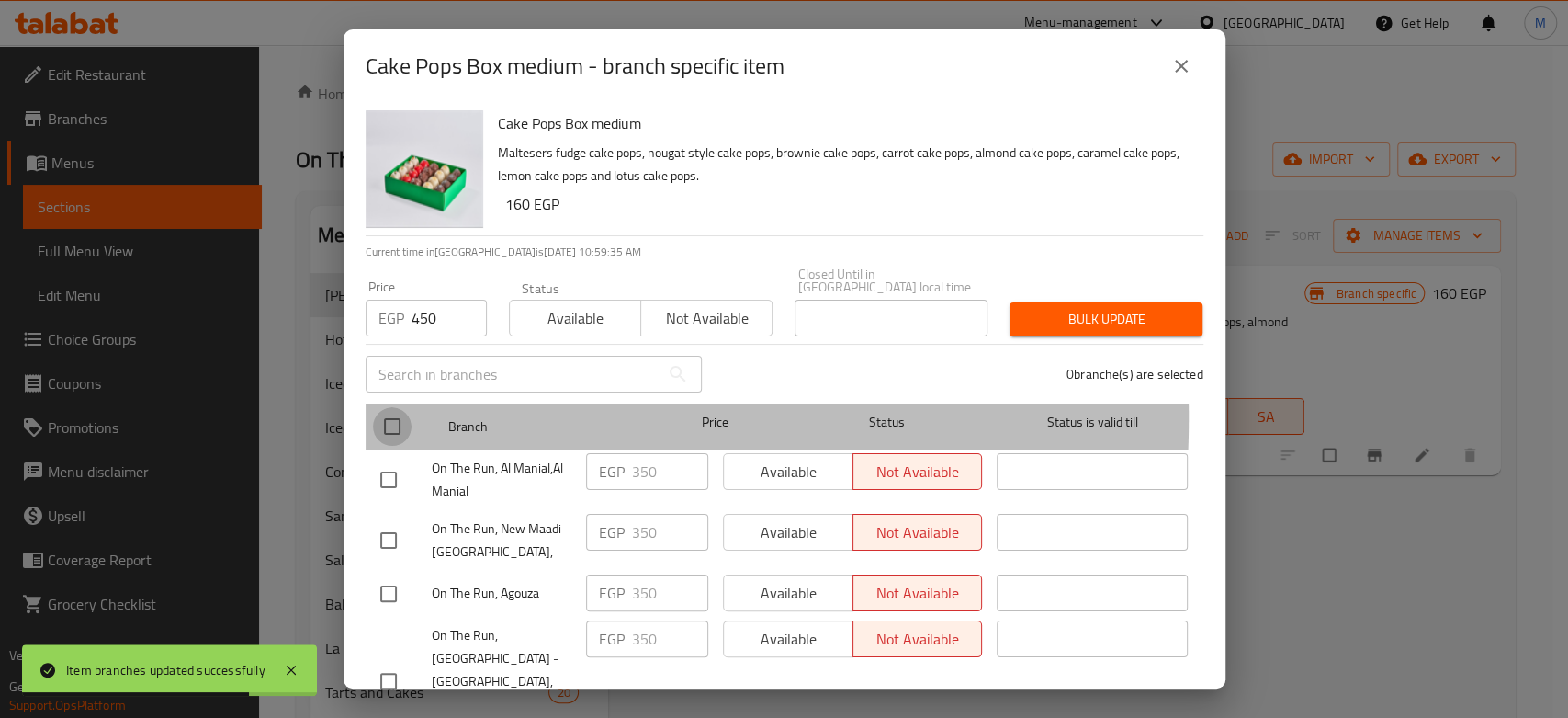
drag, startPoint x: 389, startPoint y: 405, endPoint x: 579, endPoint y: 374, distance: 192.5
click at [389, 407] on input "checkbox" at bounding box center [392, 426] width 39 height 39
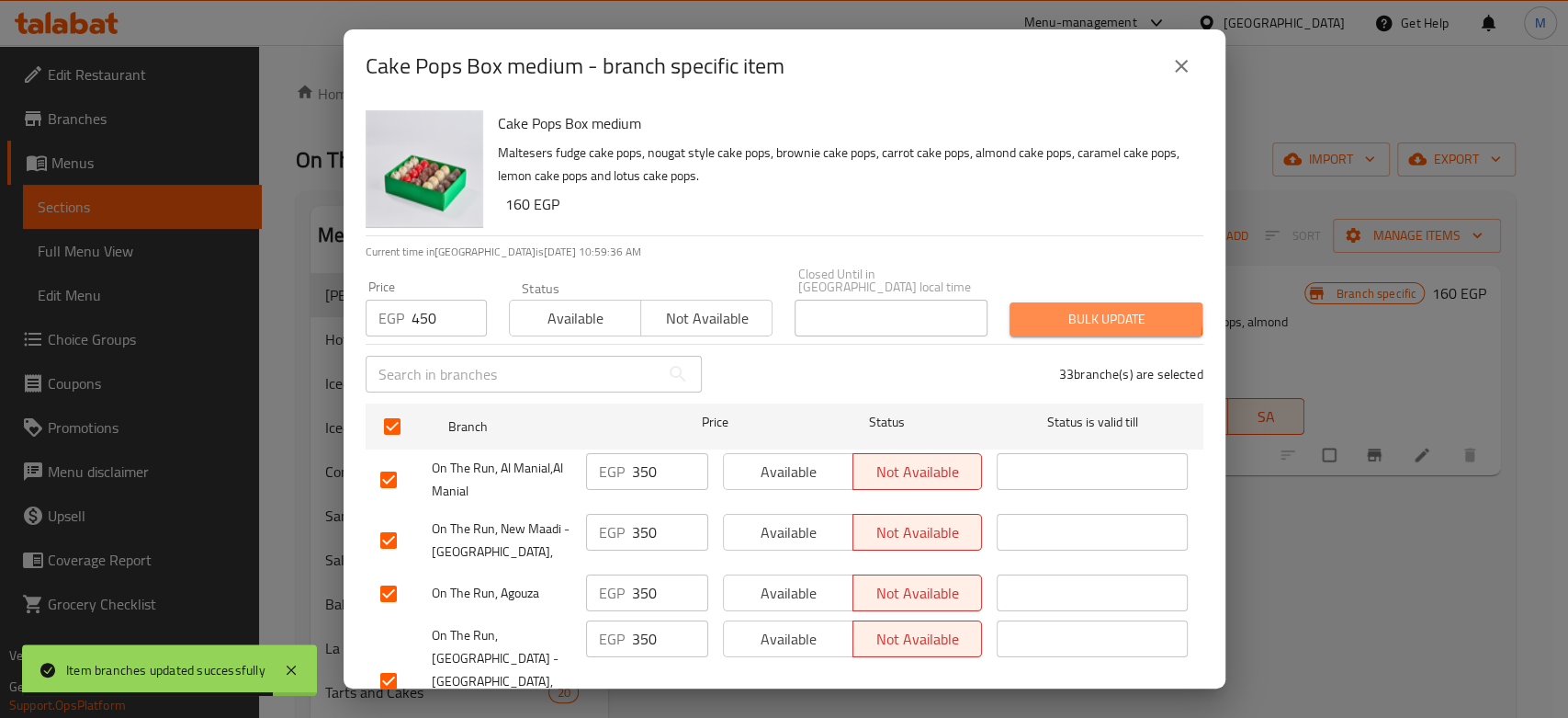
click at [1041, 307] on span "Bulk update" at bounding box center [1106, 319] width 164 height 23
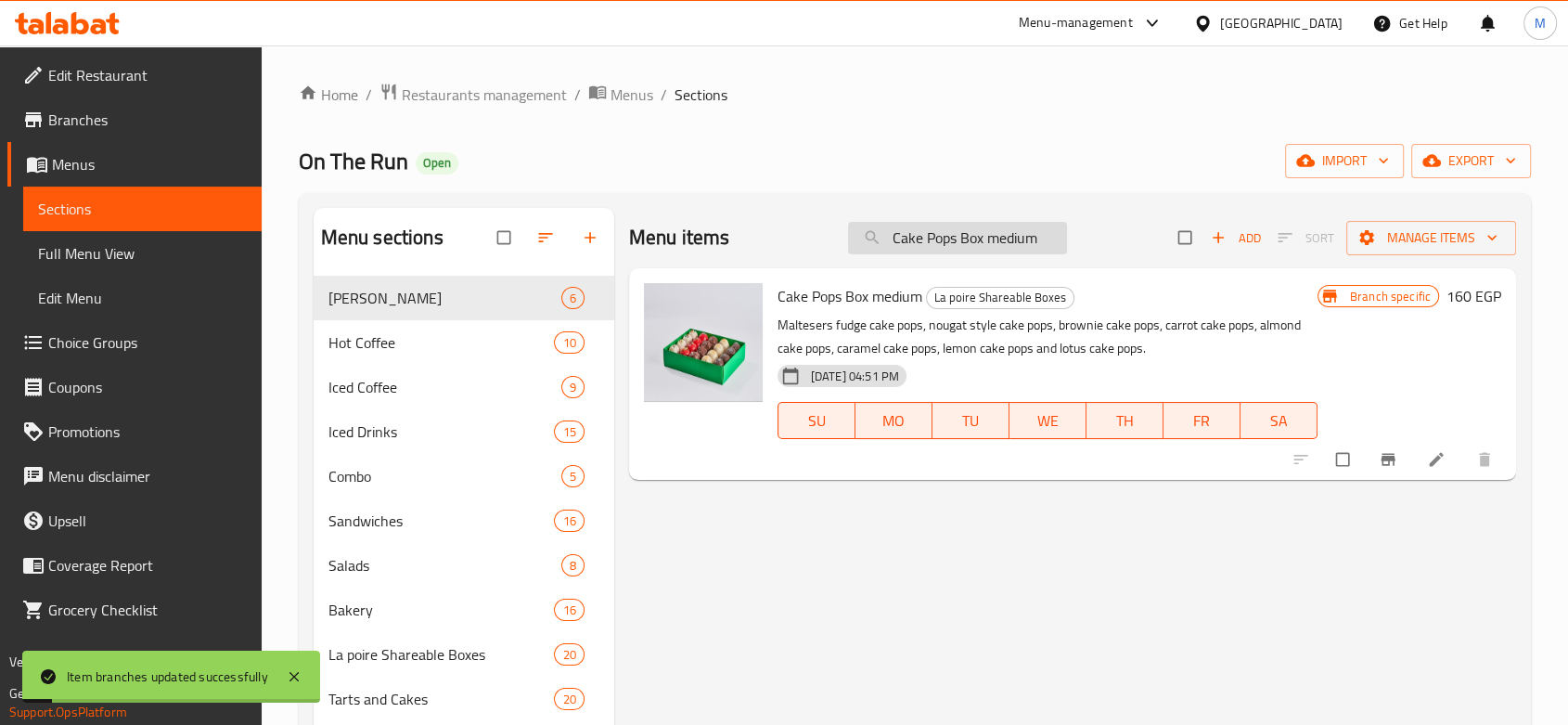
click at [968, 238] on input "Cake Pops Box medium" at bounding box center [958, 237] width 219 height 32
paste input "Half Chocolate And Half Fruits Torte"
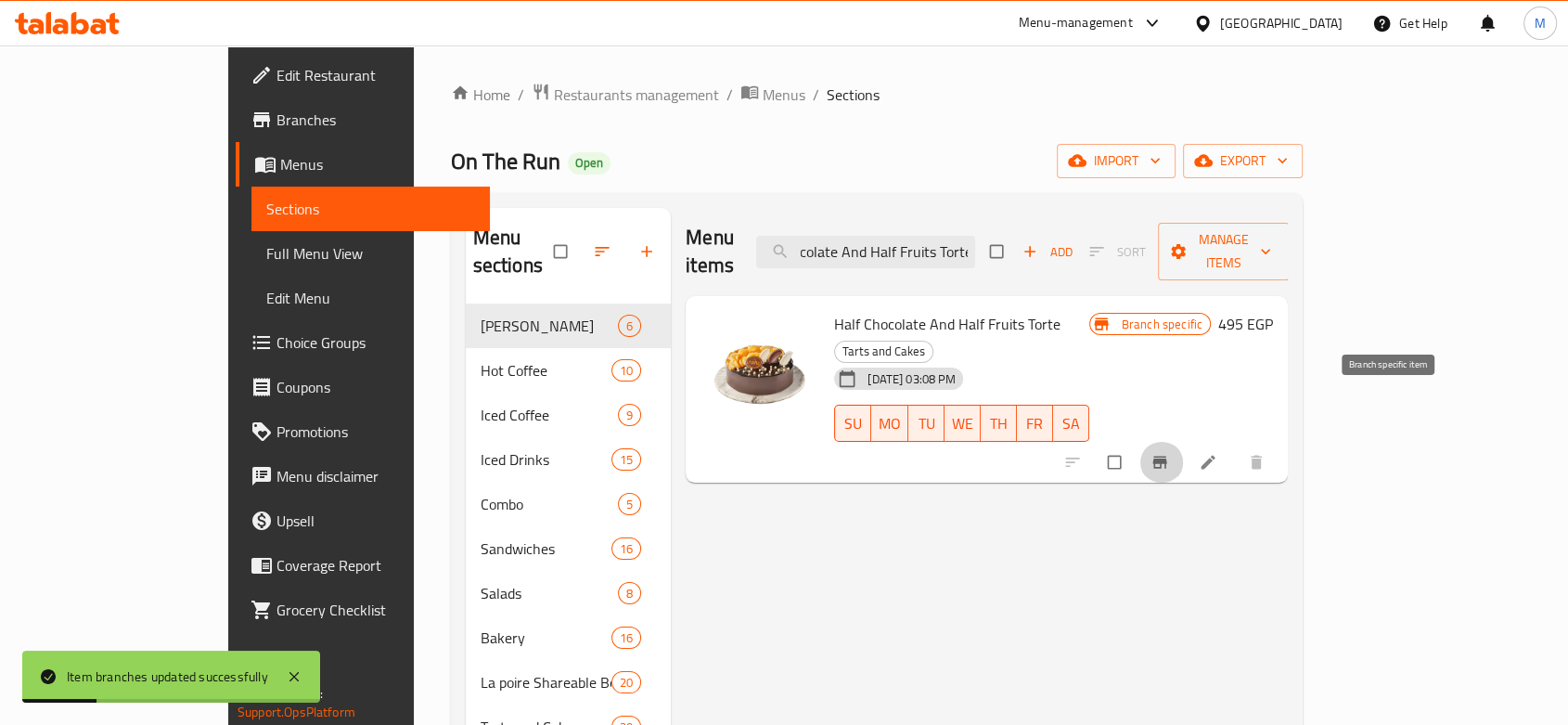
click at [1185, 442] on button "Branch-specific-item" at bounding box center [1162, 462] width 45 height 41
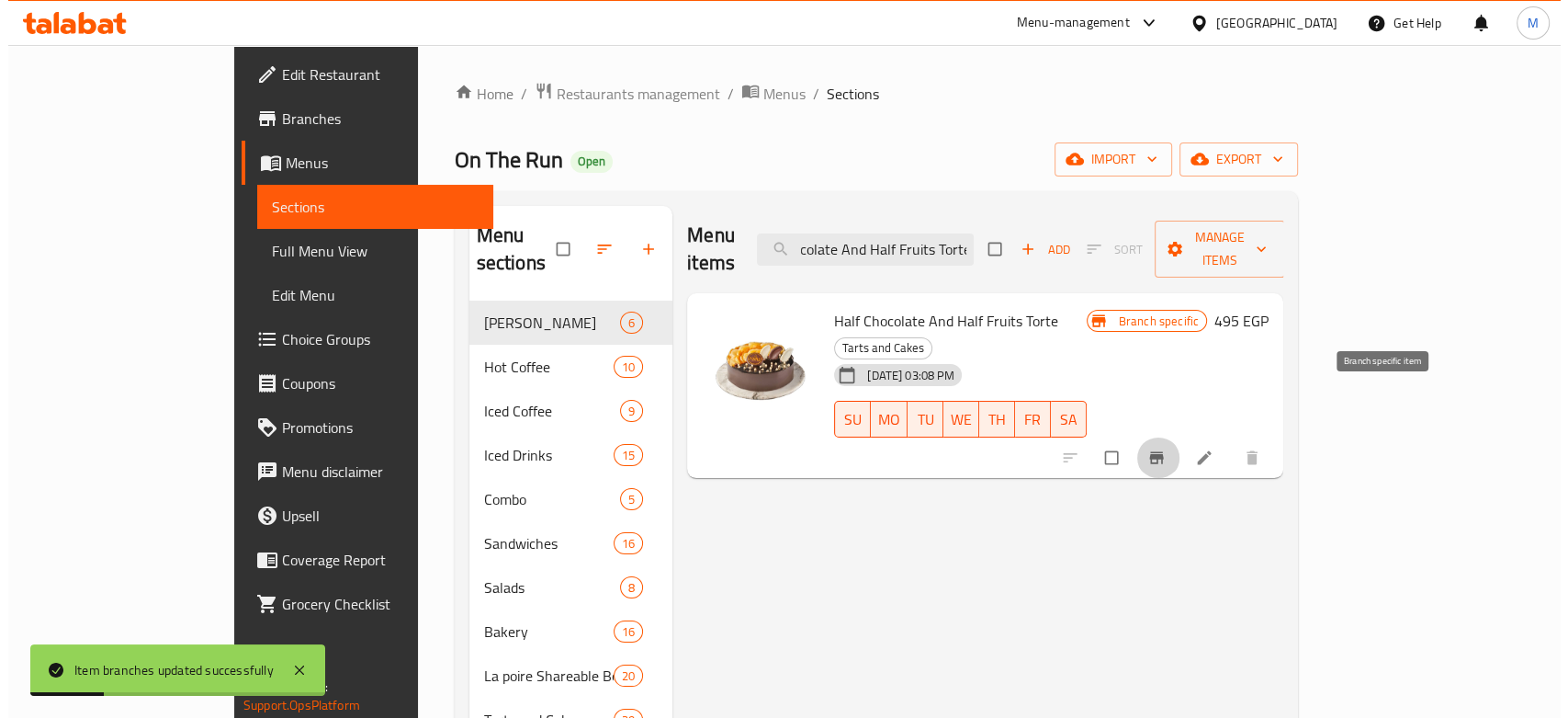
scroll to position [0, 0]
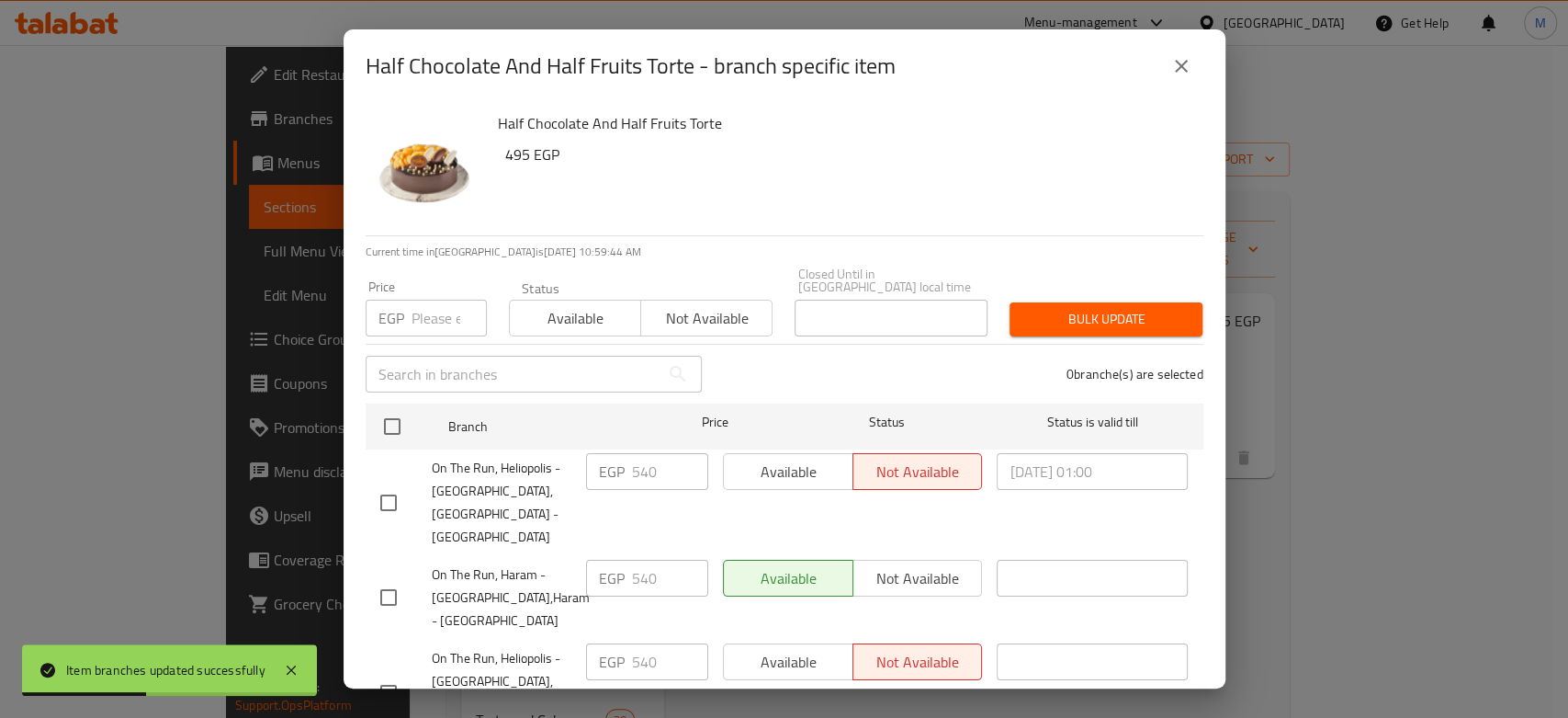
click at [425, 302] on input "number" at bounding box center [449, 318] width 75 height 37
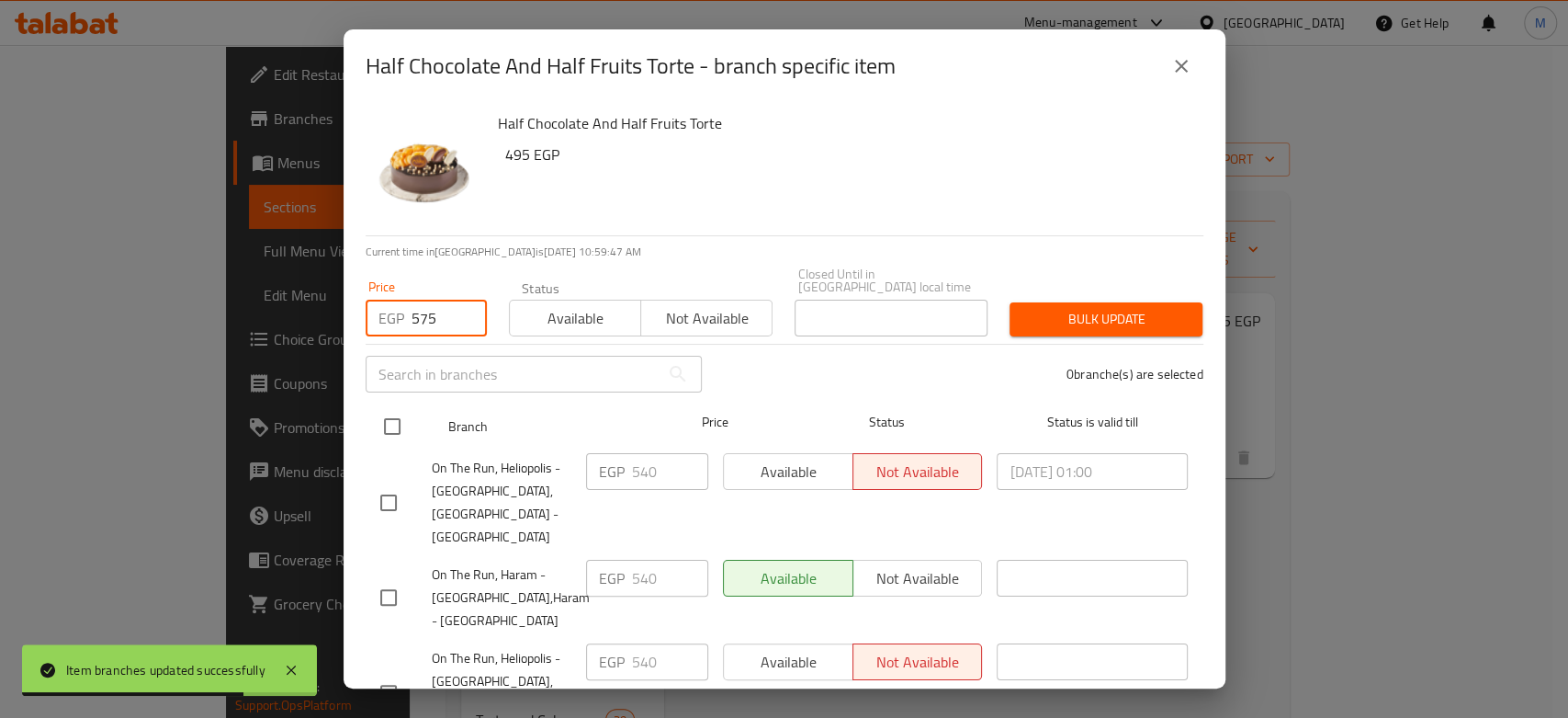
click at [393, 412] on input "checkbox" at bounding box center [392, 426] width 39 height 39
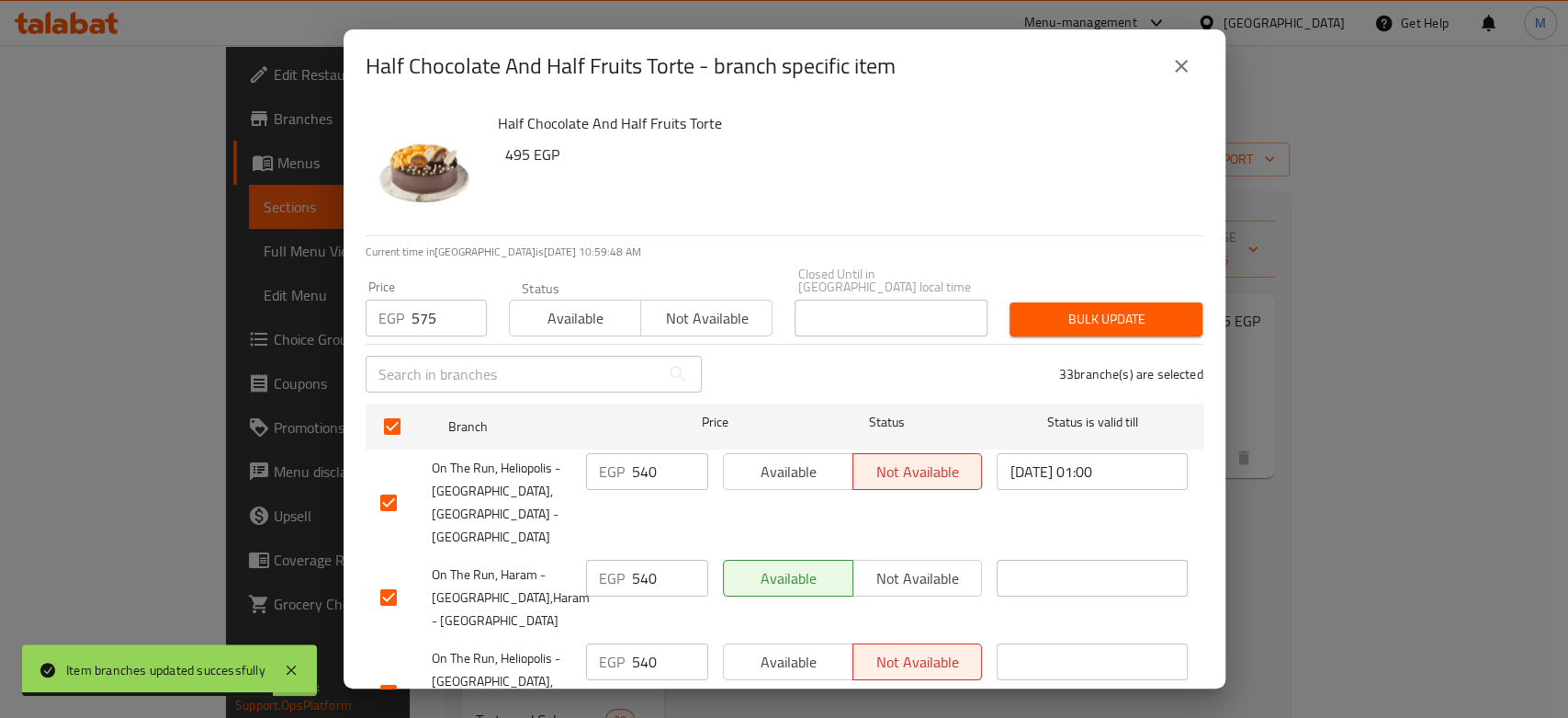
click at [1072, 310] on span "Bulk update" at bounding box center [1106, 319] width 164 height 23
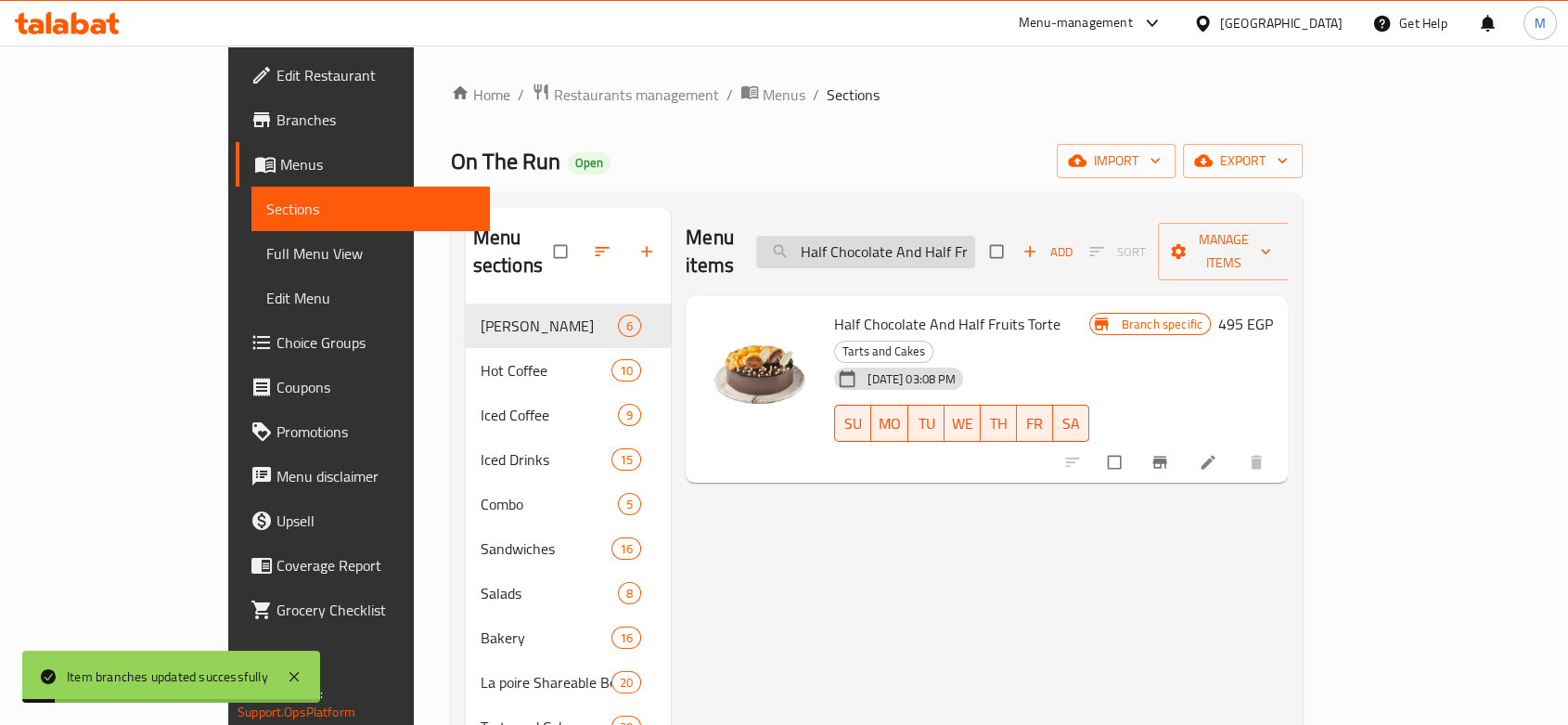
click at [966, 236] on input "Half Chocolate And Half Fruits Torte" at bounding box center [865, 251] width 219 height 32
click at [967, 238] on input "Half Chocolate And Half Fruits Torte" at bounding box center [865, 251] width 219 height 32
paste input "La Poirette Ta"
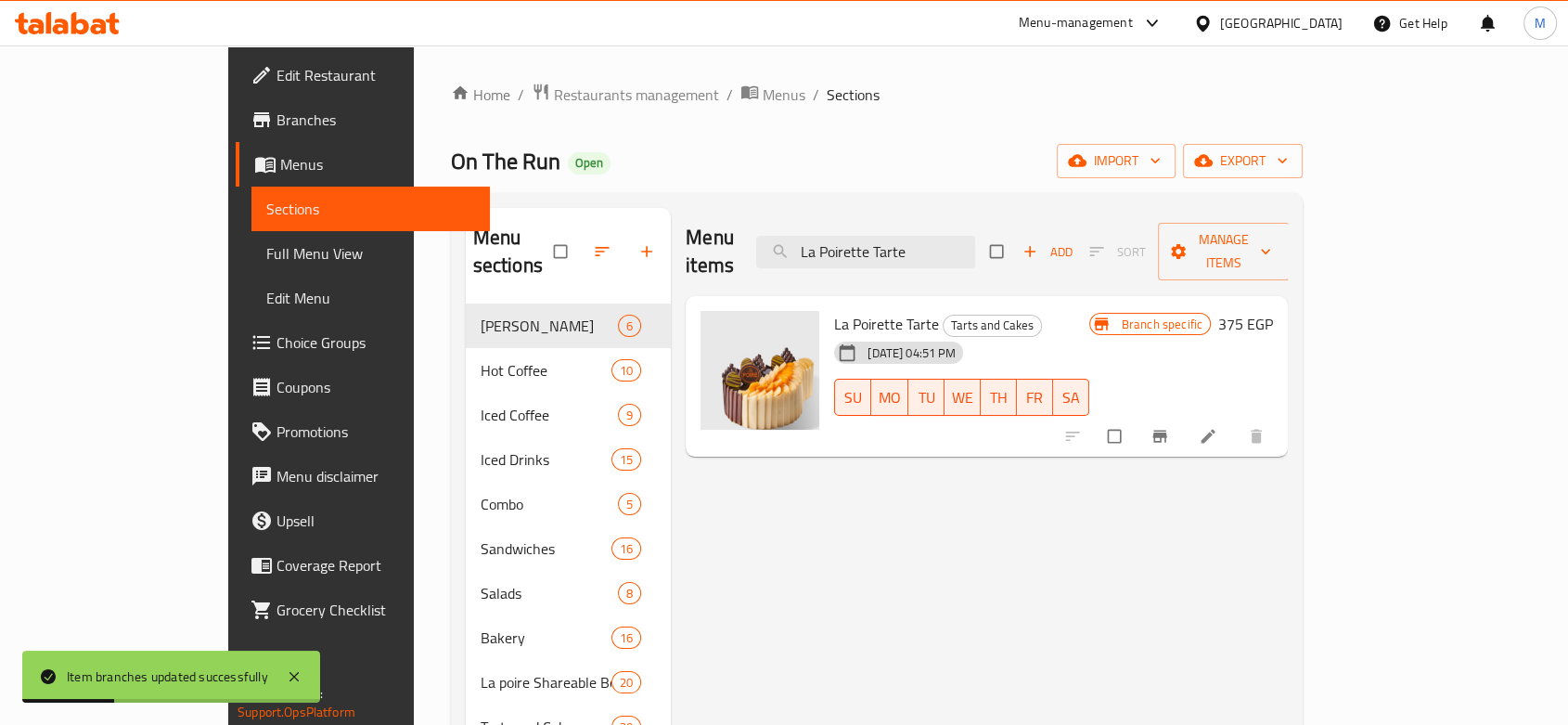
click at [1169, 427] on icon "Branch-specific-item" at bounding box center [1159, 436] width 18 height 18
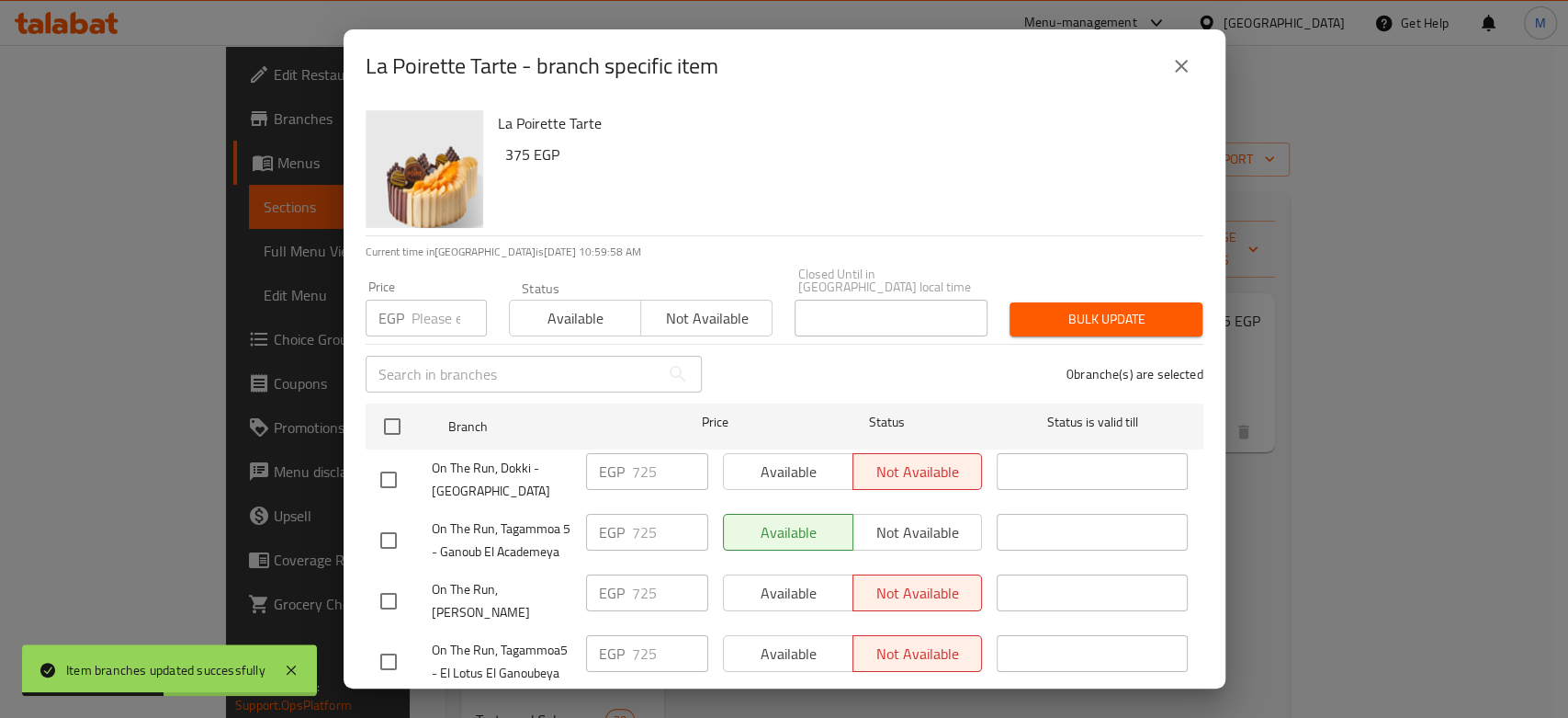
click at [420, 316] on input "number" at bounding box center [449, 318] width 75 height 37
paste input "750"
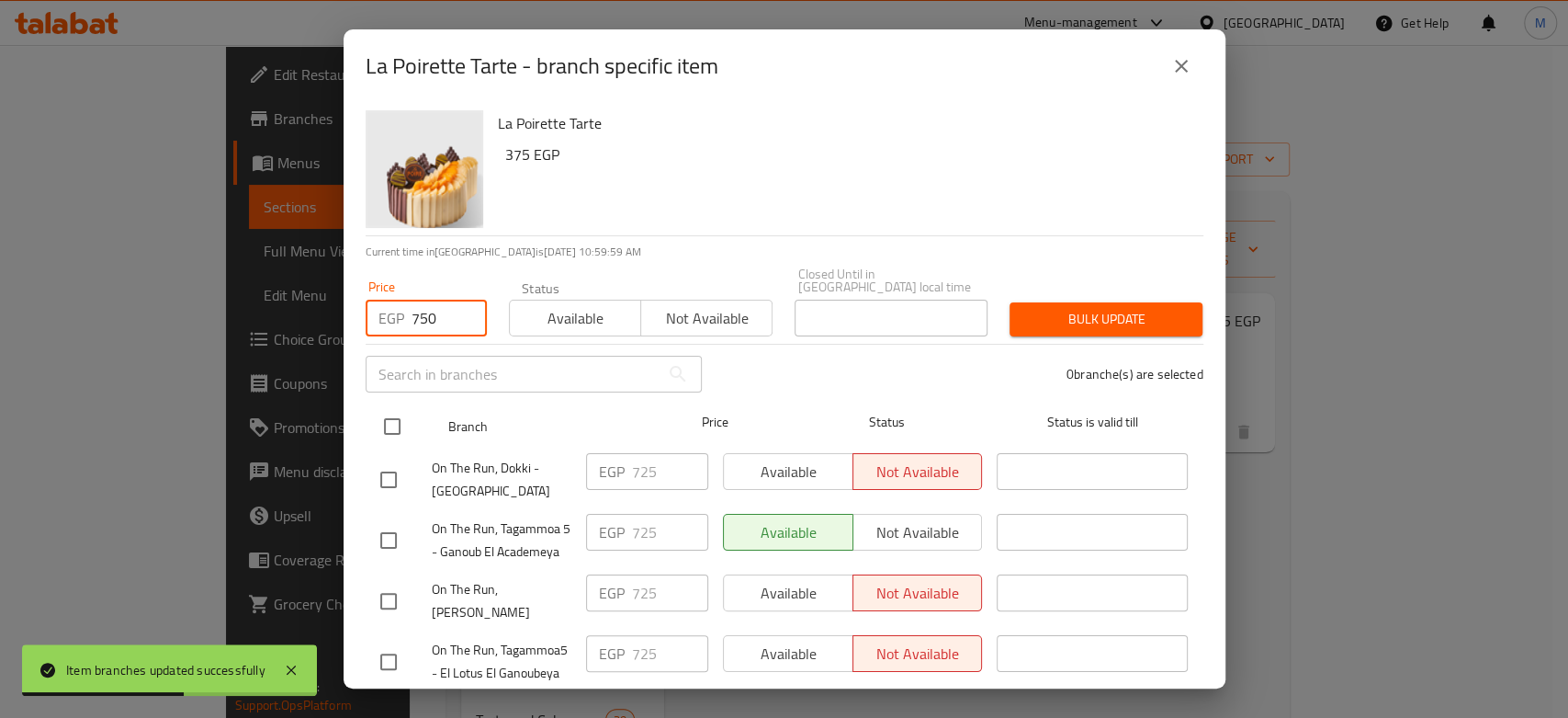
click at [397, 445] on div "On The Run, Dokki - [GEOGRAPHIC_DATA]" at bounding box center [476, 479] width 206 height 68
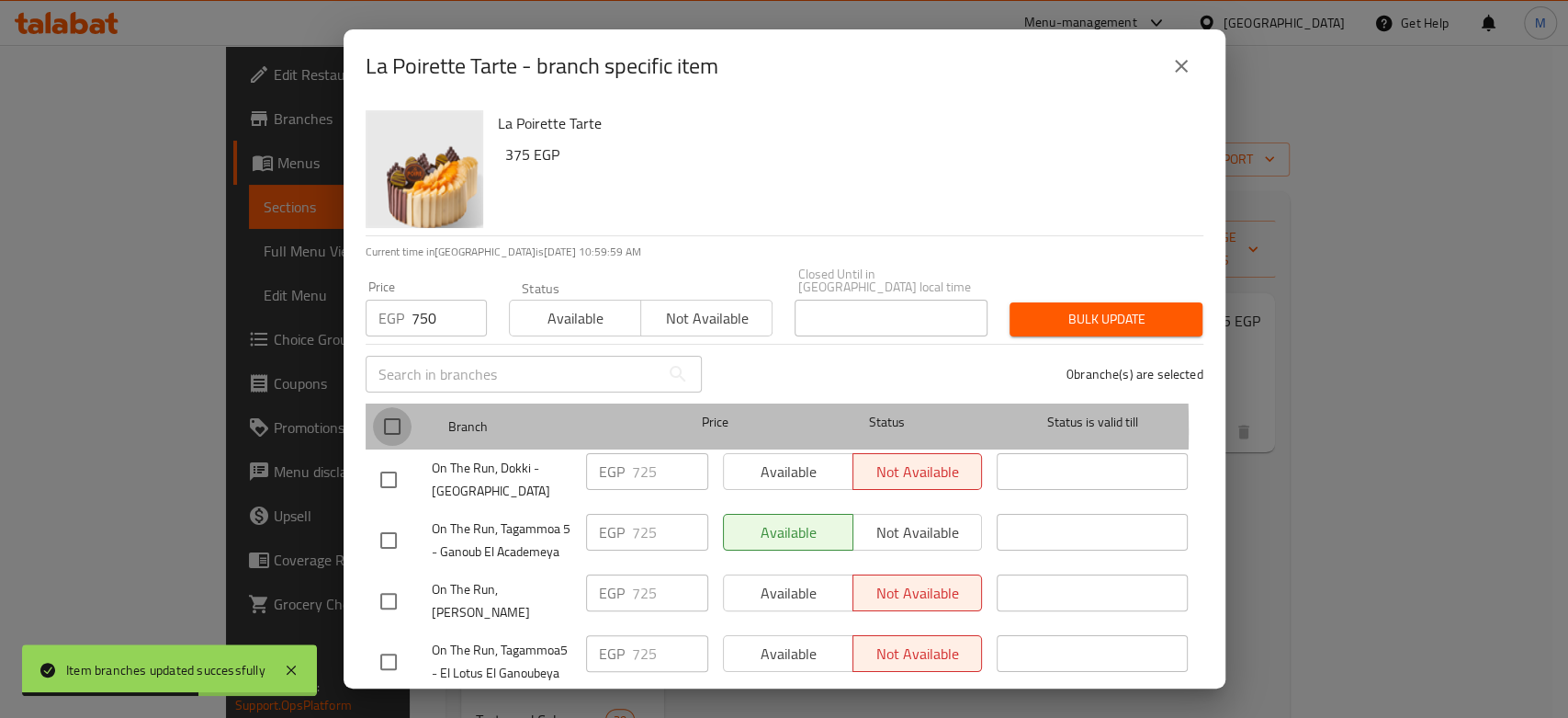
click at [397, 416] on input "checkbox" at bounding box center [392, 426] width 39 height 39
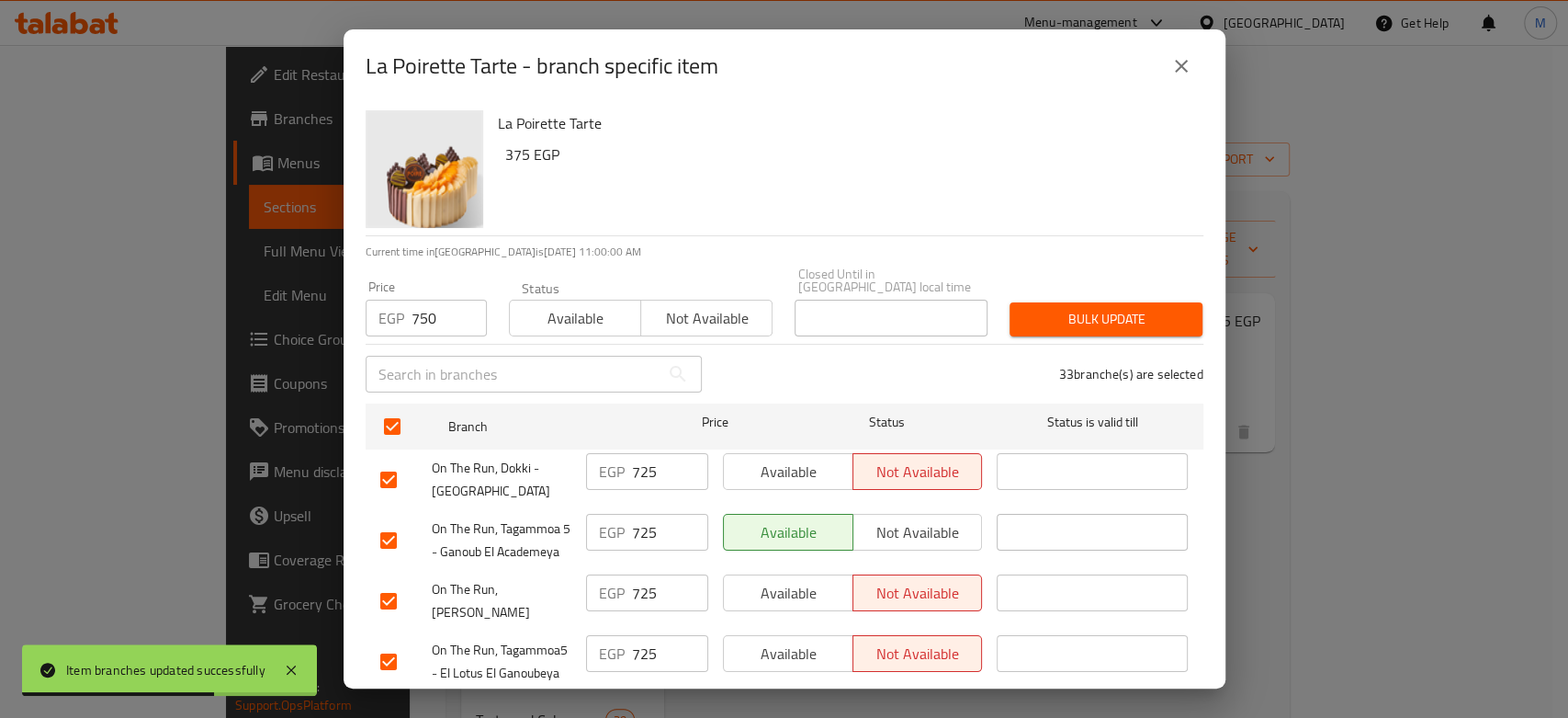
click at [985, 262] on div "Closed Until in [GEOGRAPHIC_DATA] local time Closed Until in [GEOGRAPHIC_DATA] …" at bounding box center [890, 302] width 215 height 91
drag, startPoint x: 1085, startPoint y: 334, endPoint x: 1095, endPoint y: 339, distance: 11.2
click at [1095, 341] on div "33 branche(s) are selected" at bounding box center [963, 374] width 502 height 66
click at [1079, 307] on span "Bulk update" at bounding box center [1106, 319] width 164 height 23
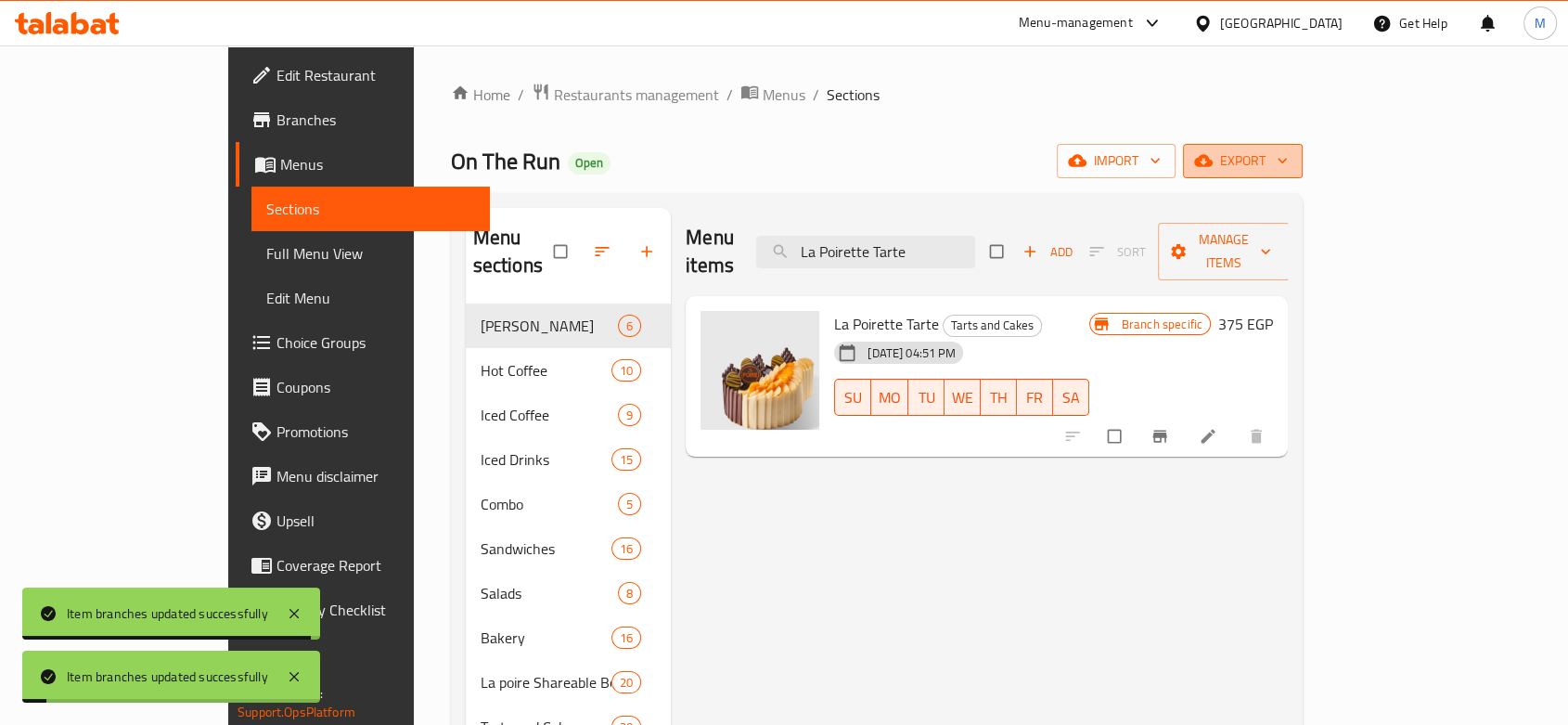
click at [1292, 157] on icon "button" at bounding box center [1282, 160] width 18 height 18
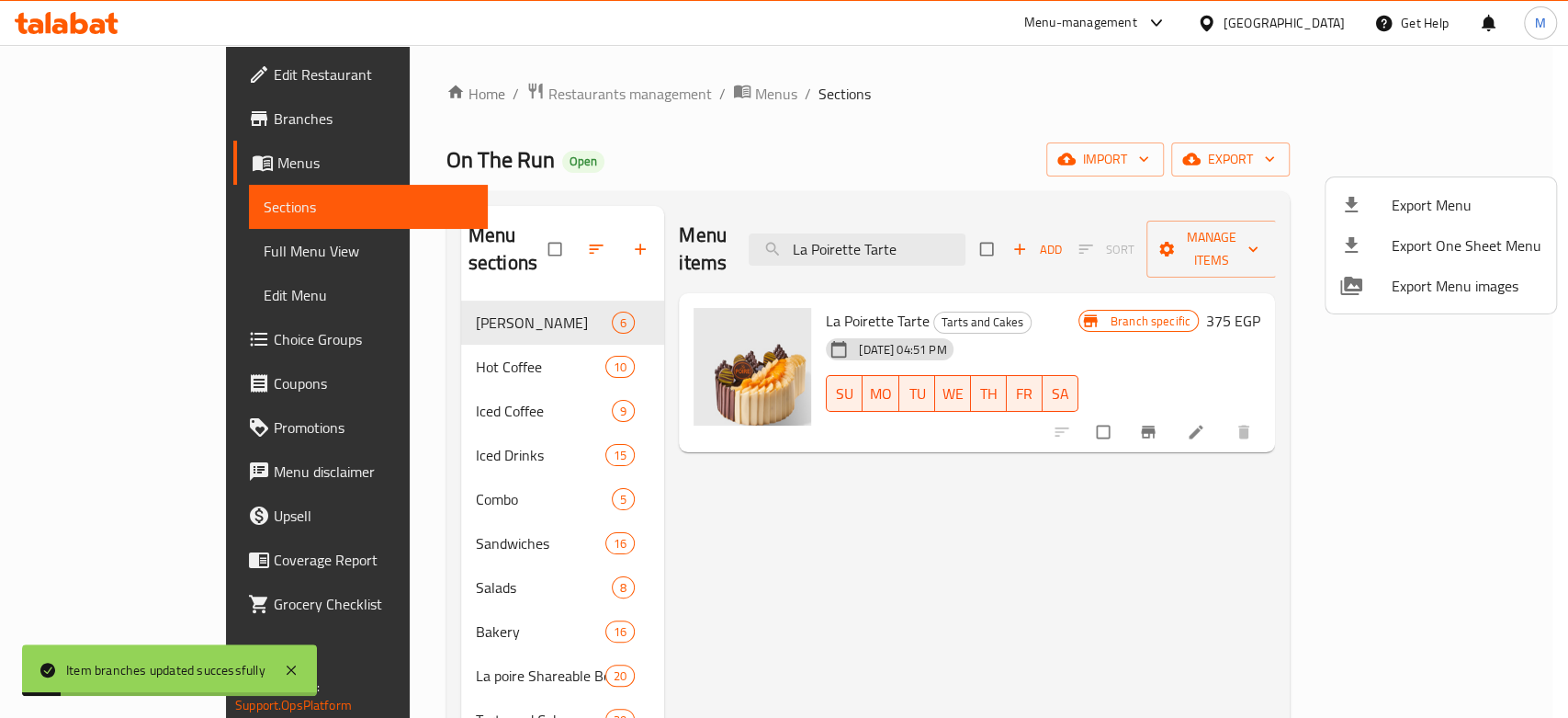
click at [1392, 198] on span "Export Menu" at bounding box center [1466, 204] width 149 height 22
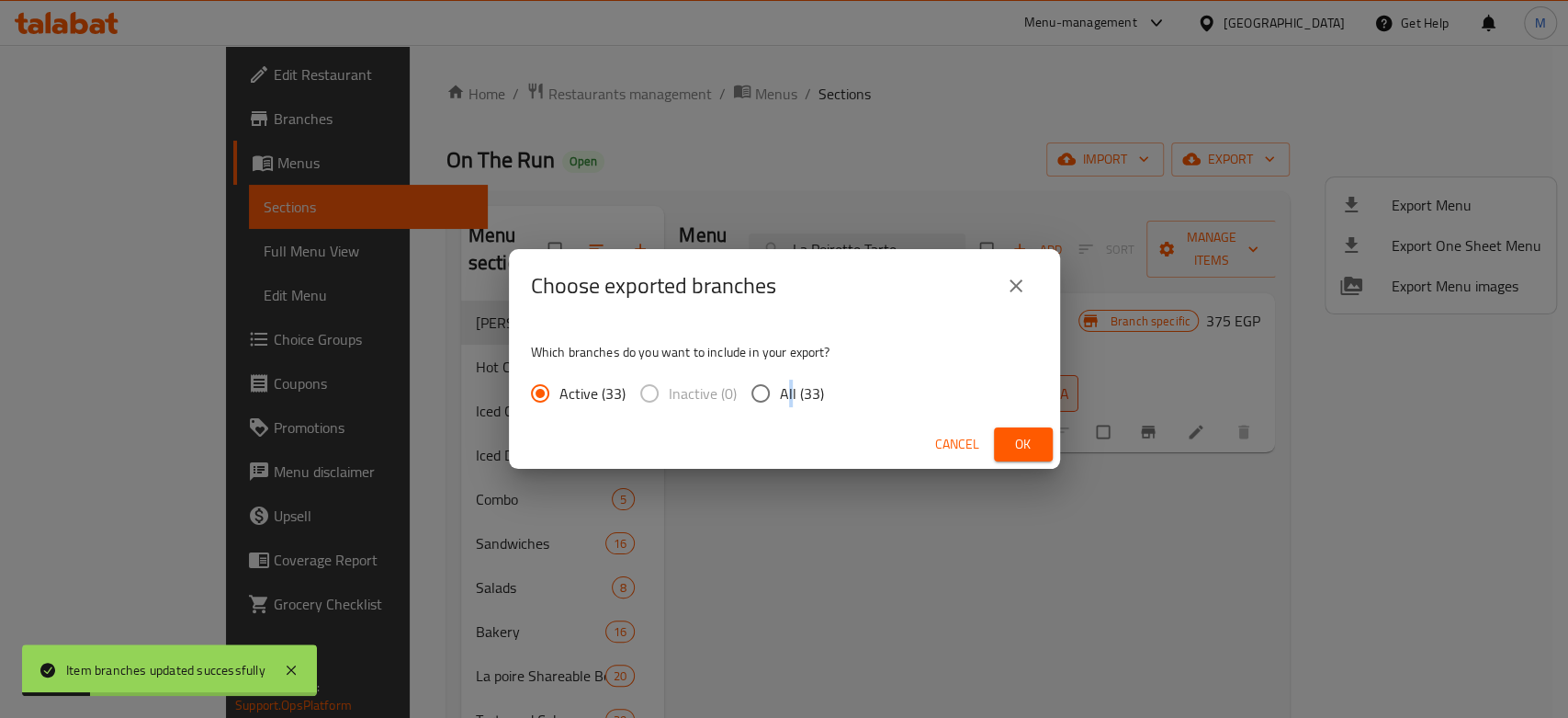
click at [788, 386] on span "All (33)" at bounding box center [802, 393] width 44 height 22
drag, startPoint x: 747, startPoint y: 393, endPoint x: 768, endPoint y: 395, distance: 21.1
click at [749, 393] on input "All (33)" at bounding box center [760, 393] width 39 height 39
click at [997, 437] on button "Ok" at bounding box center [1023, 443] width 59 height 34
